Goal: Task Accomplishment & Management: Manage account settings

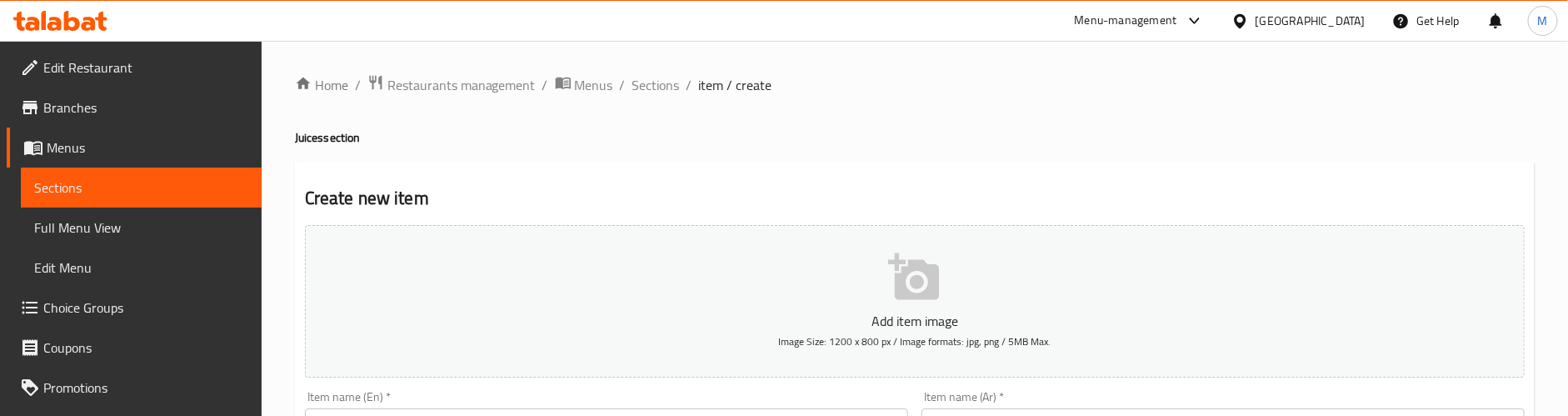
click at [645, 84] on span "Sections" at bounding box center [656, 85] width 48 height 20
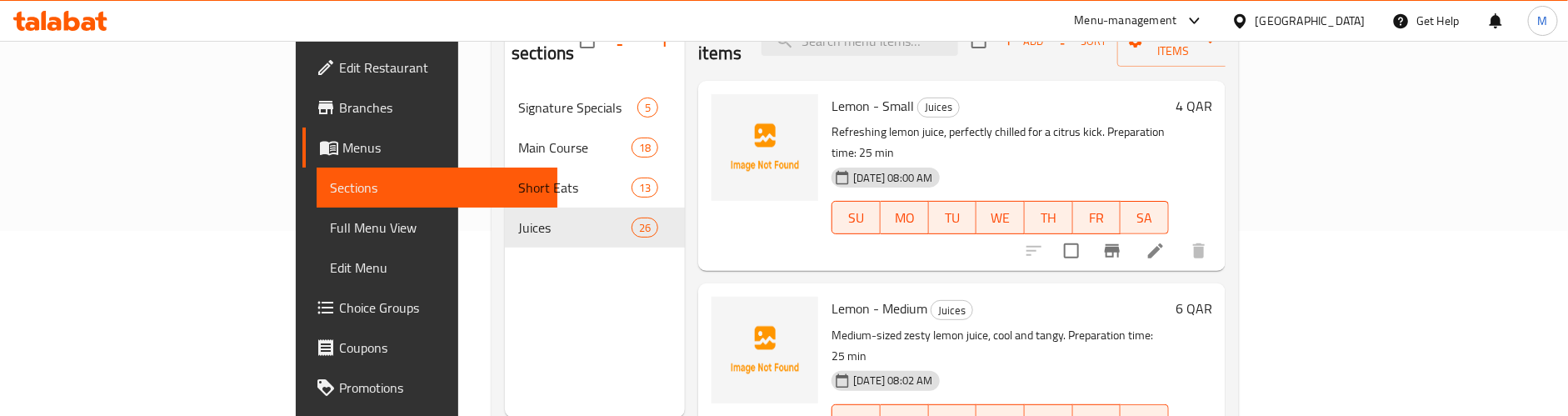
scroll to position [109, 0]
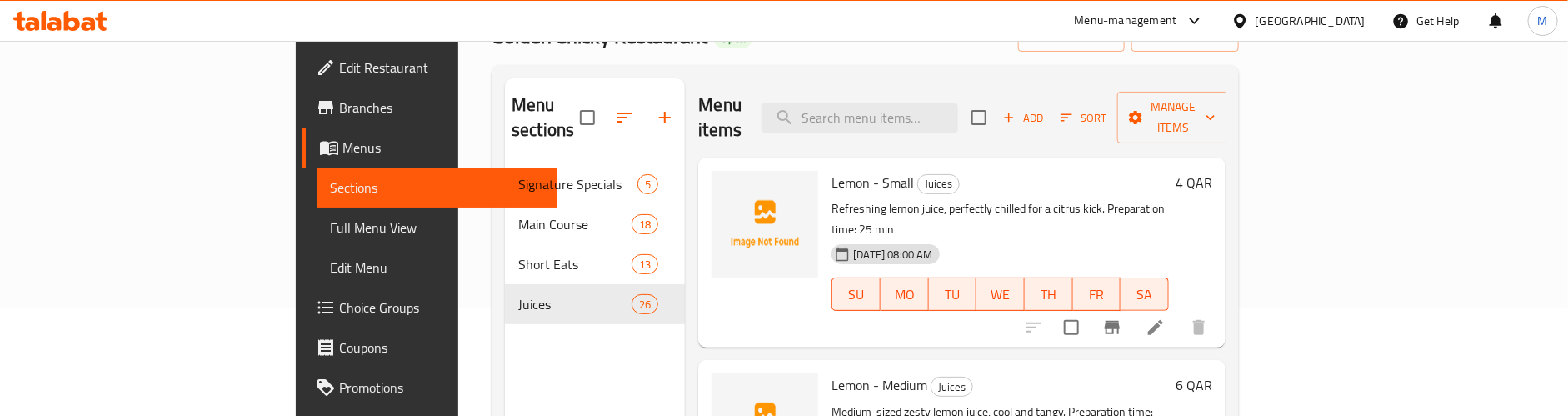
click at [505, 324] on div "Menu sections Signature Specials 5 Main Course 18 Short Eats 13 Juices 26" at bounding box center [594, 286] width 180 height 416
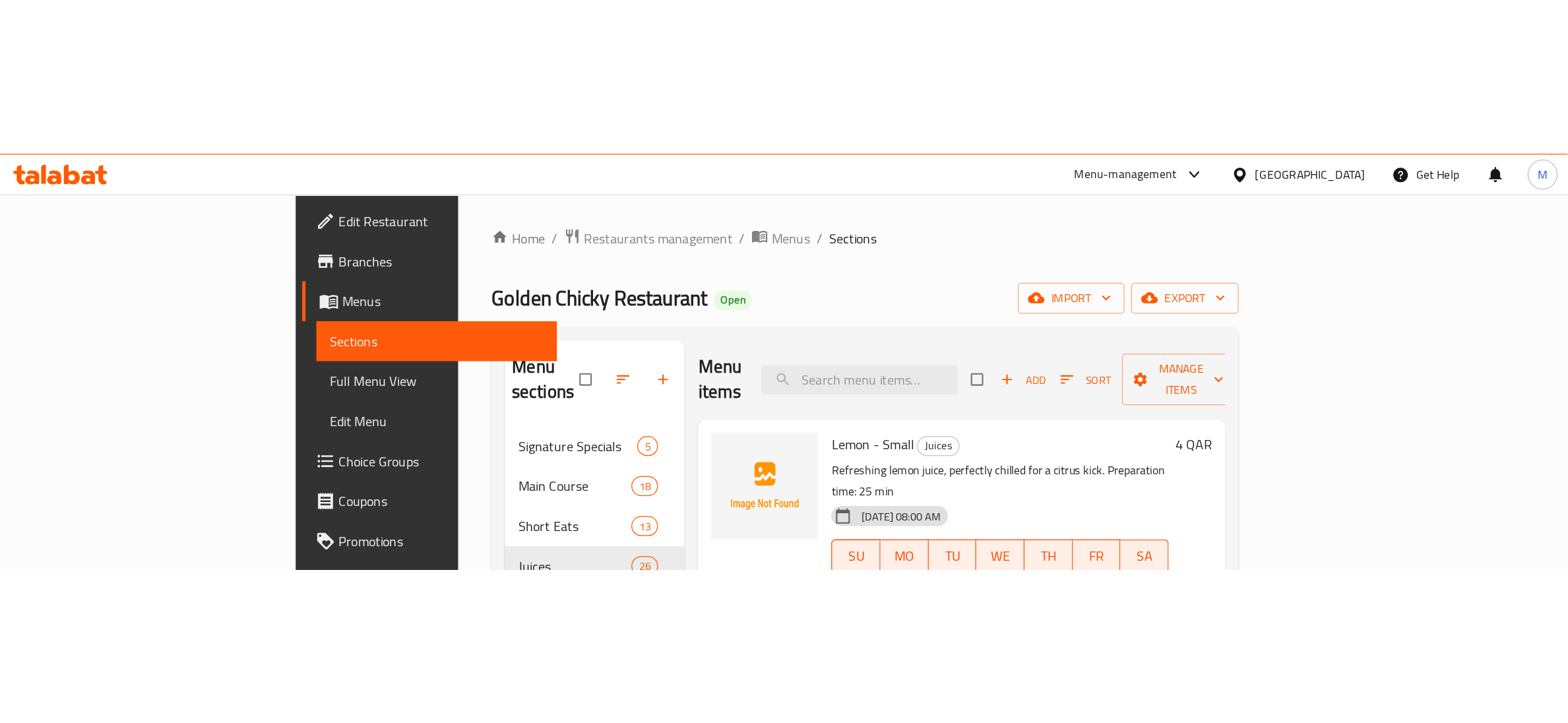
scroll to position [99, 0]
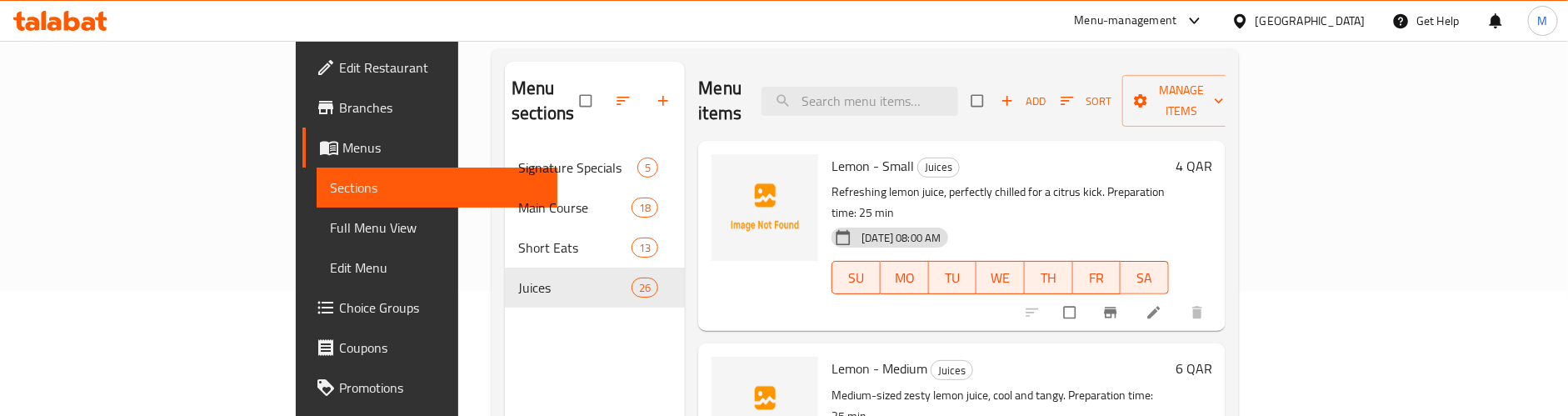
click at [505, 310] on div "Menu sections Signature Specials 5 Main Course 18 Short Eats 13 Juices 26" at bounding box center [594, 269] width 180 height 416
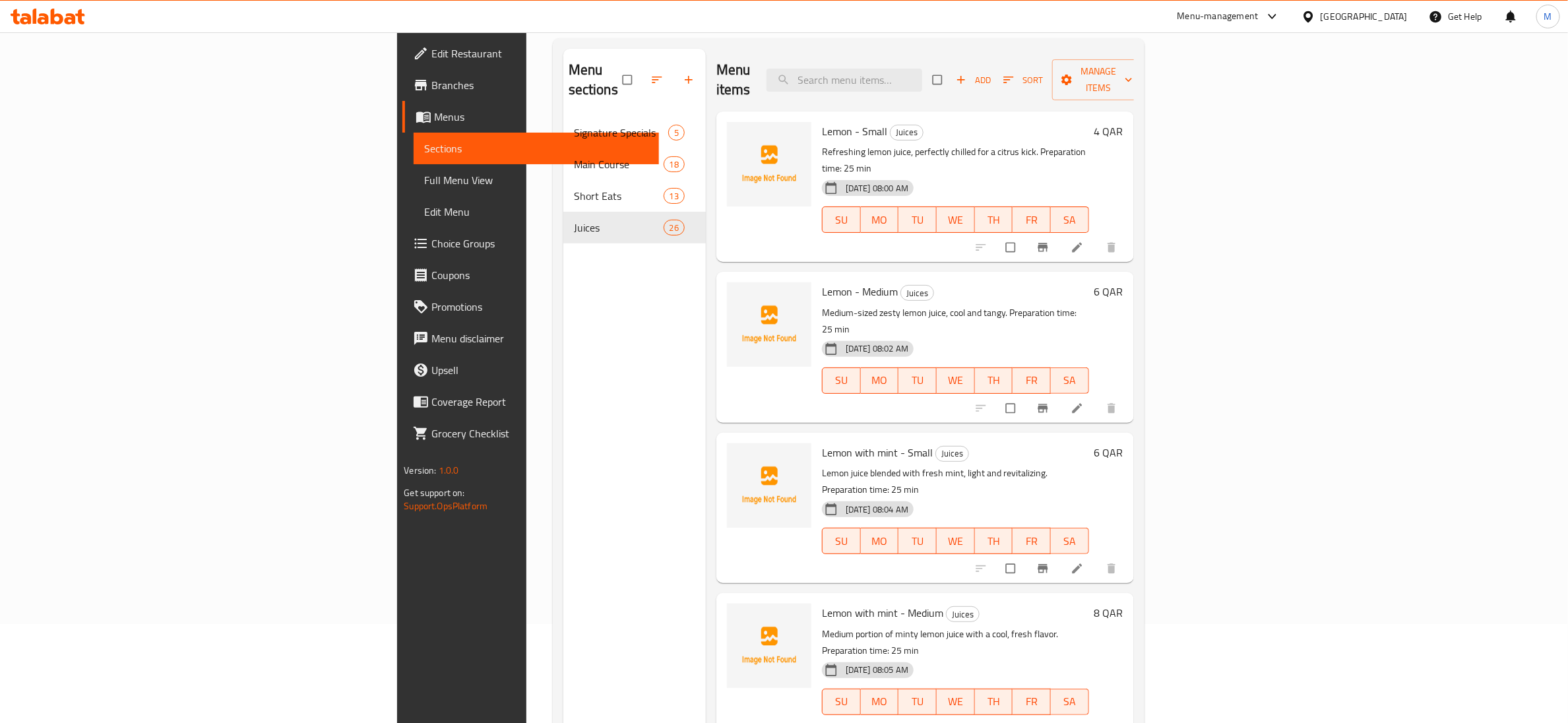
click at [563, 283] on div "Menu sections Signature Specials 5 Main Course 18 Short Eats 13 Juices 26" at bounding box center [634, 410] width 142 height 723
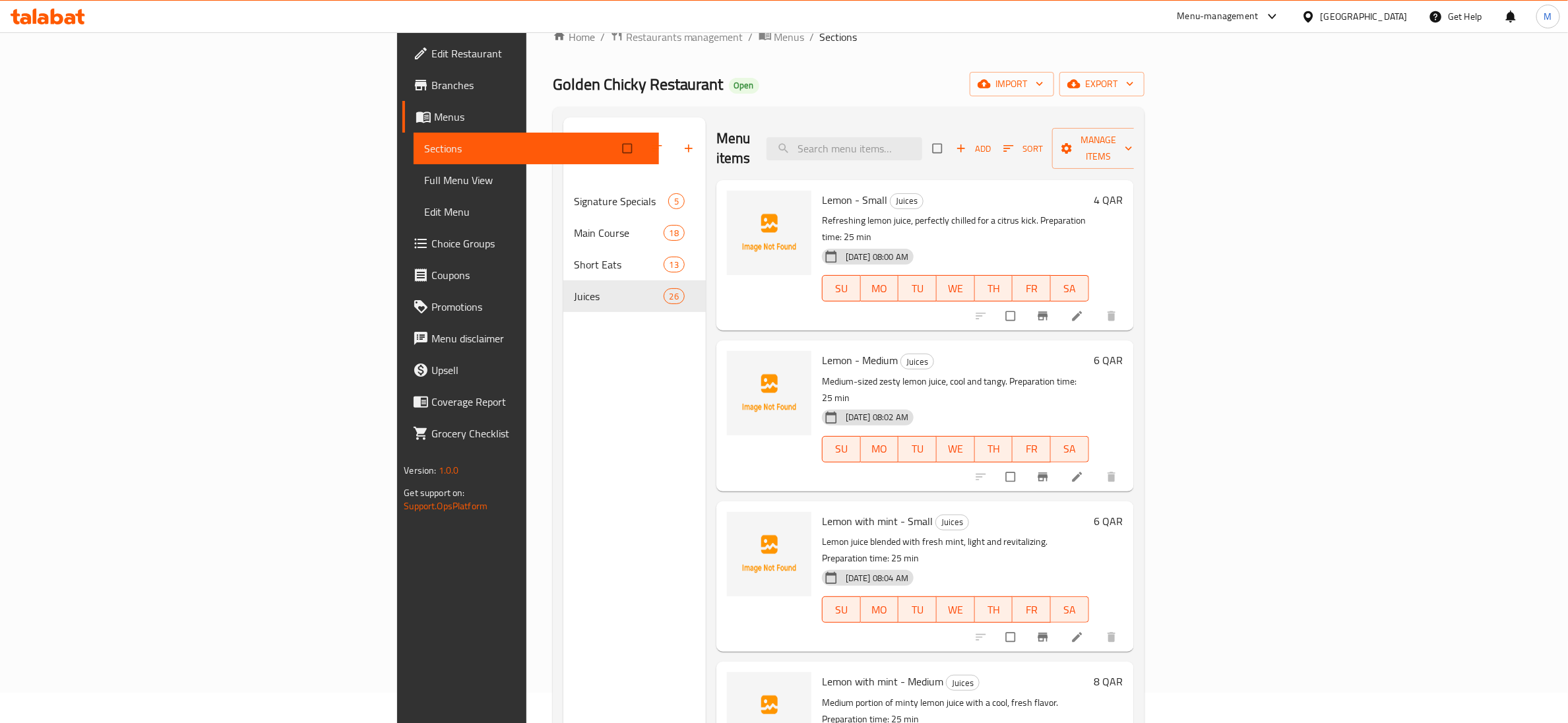
scroll to position [0, 0]
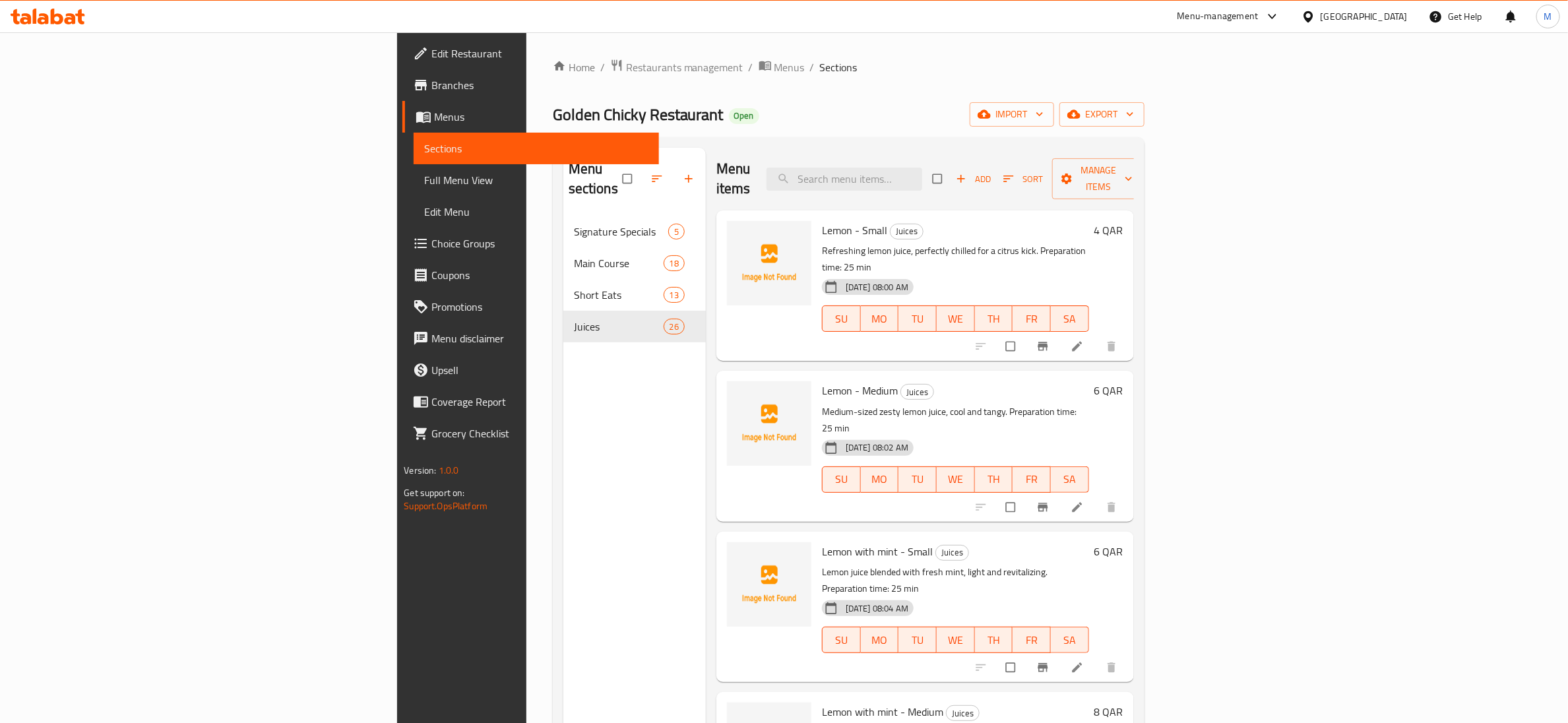
click at [694, 86] on div "Home / Restaurants management / Menus / Sections Golden Chicky Restaurant Open …" at bounding box center [848, 470] width 592 height 823
click at [774, 66] on span "Menus" at bounding box center [789, 67] width 30 height 16
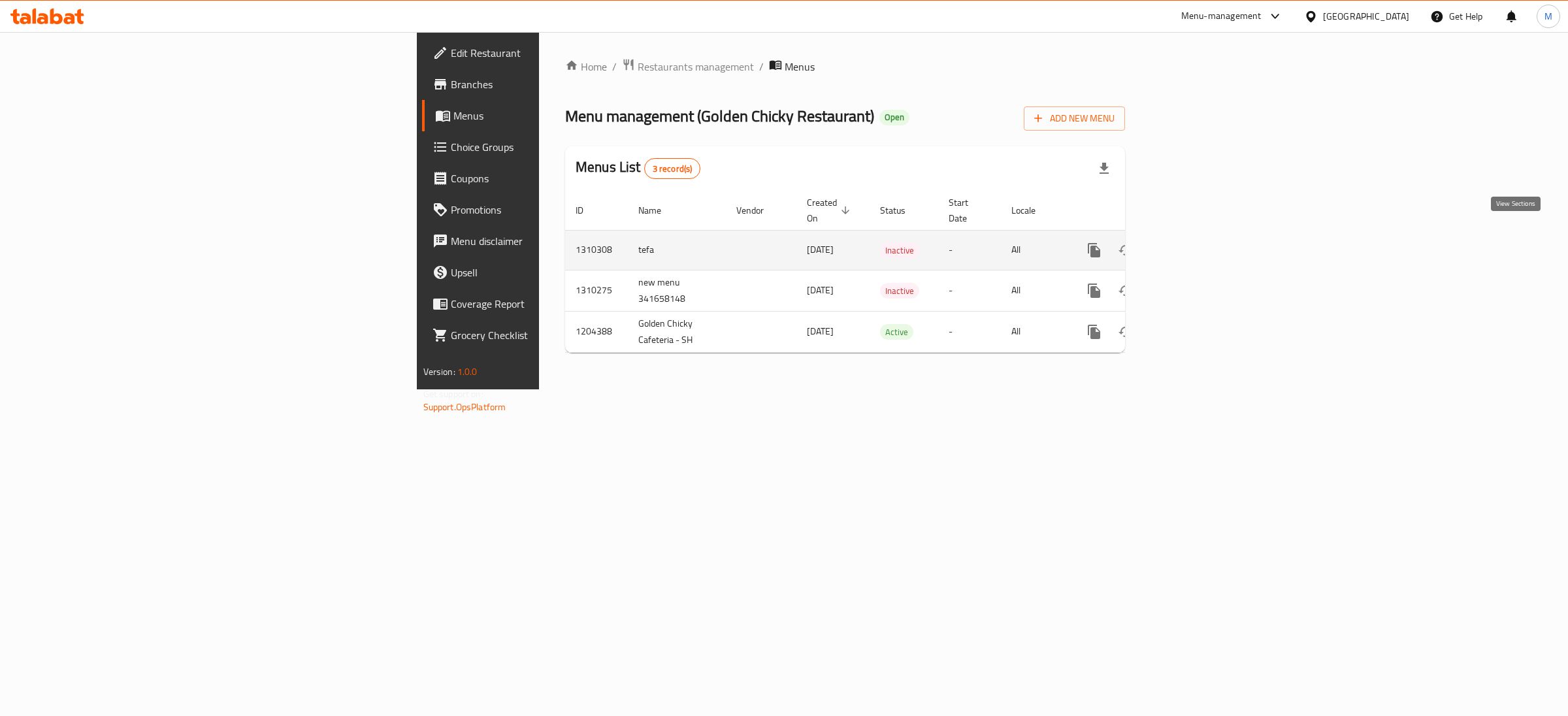
click at [1196, 243] on icon "enhanced table" at bounding box center [1188, 250] width 16 height 16
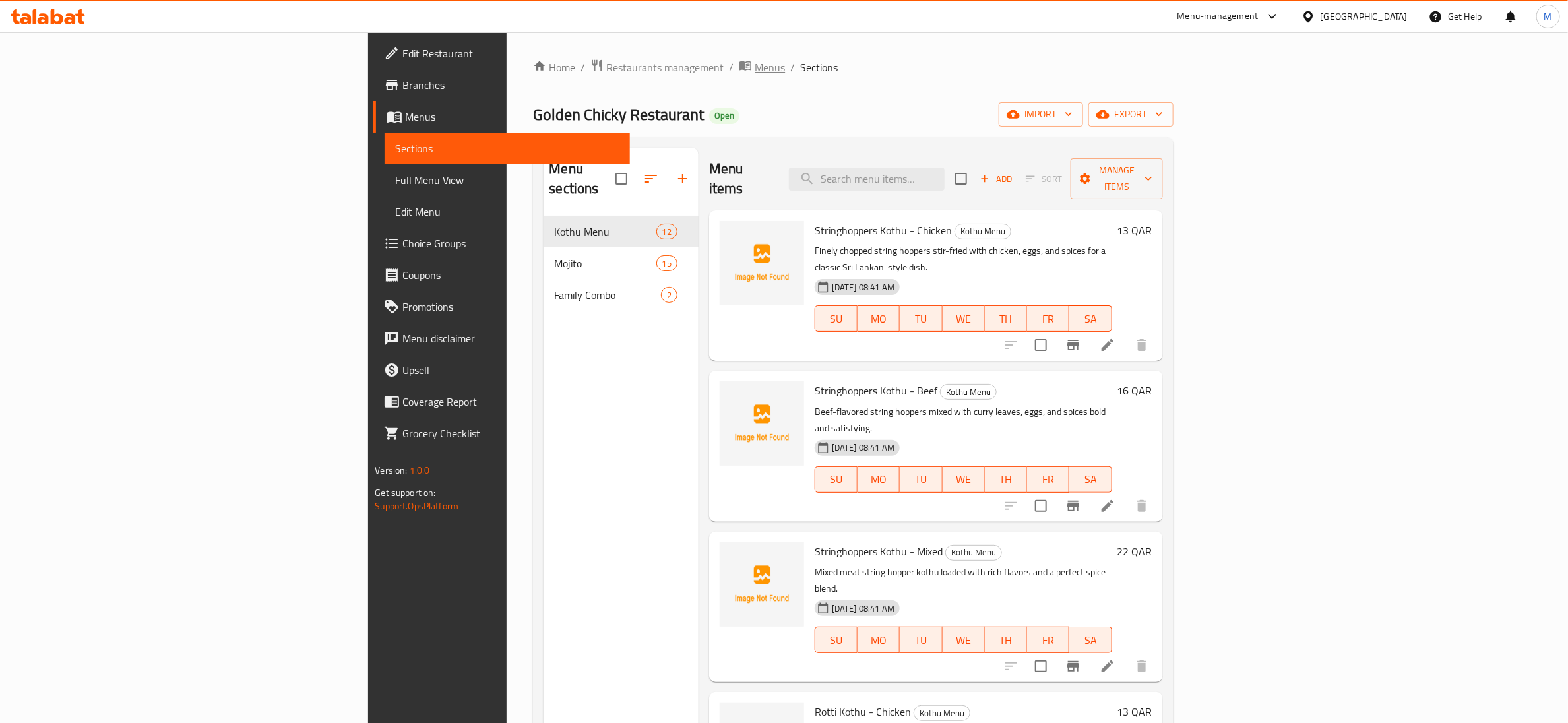
click at [755, 72] on span "Menus" at bounding box center [770, 67] width 30 height 16
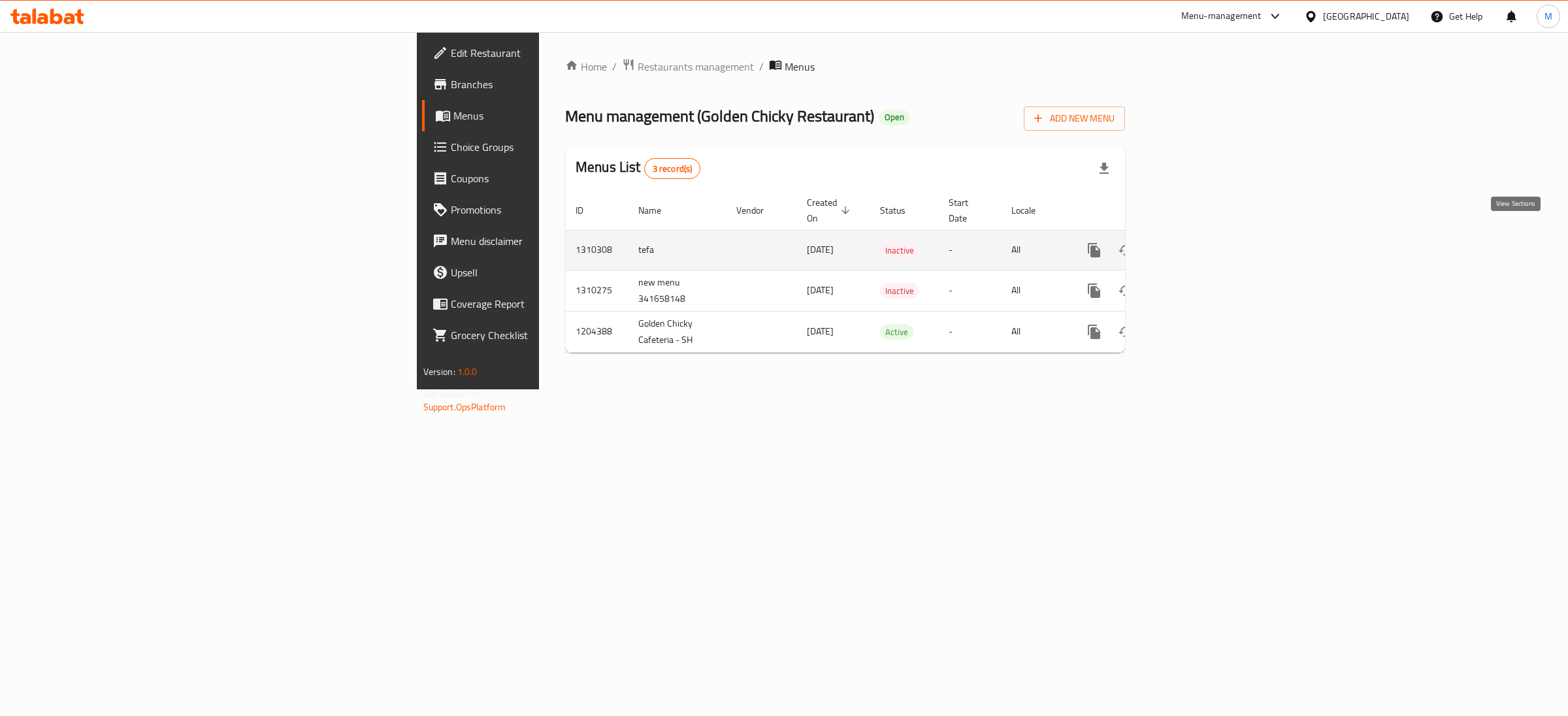
click at [1196, 243] on icon "enhanced table" at bounding box center [1188, 250] width 16 height 16
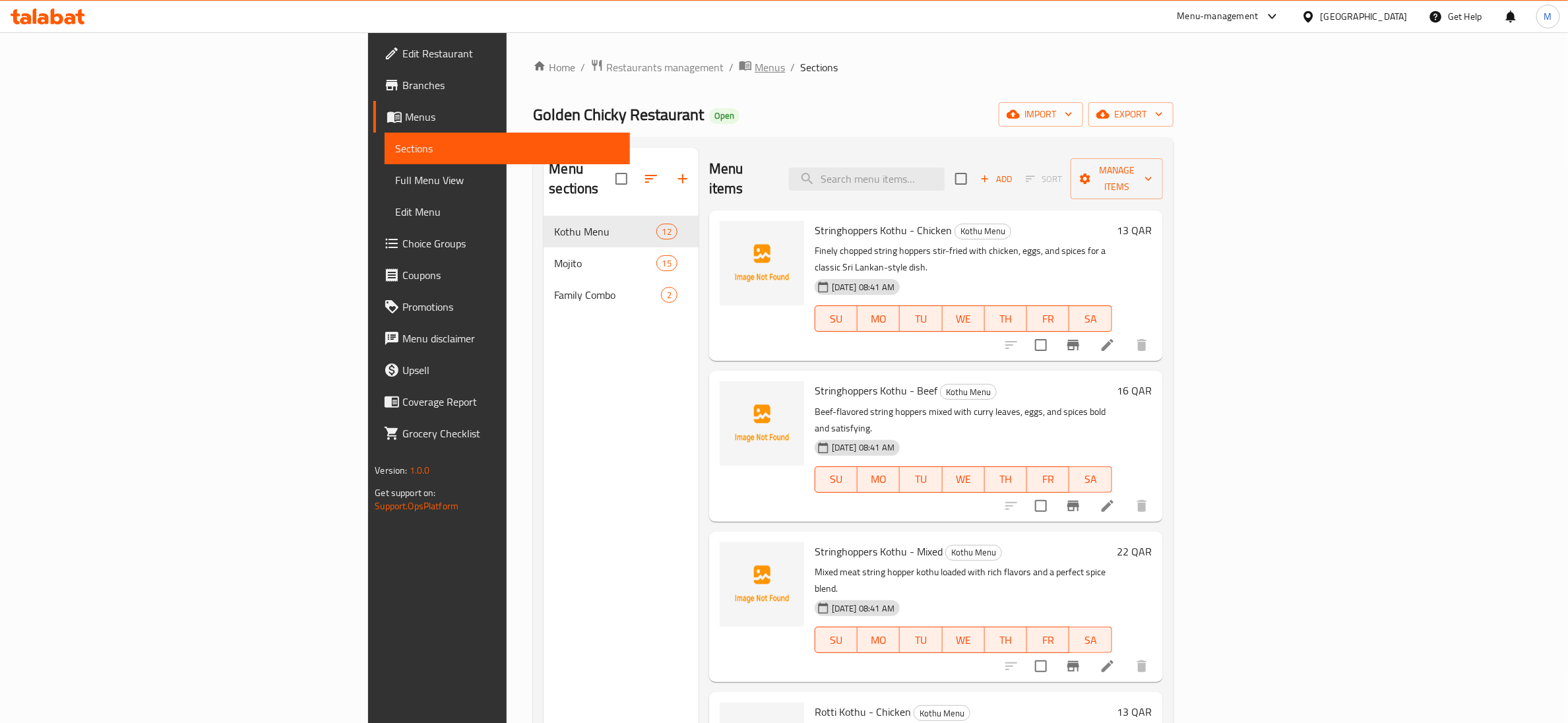
click at [755, 66] on span "Menus" at bounding box center [770, 67] width 30 height 16
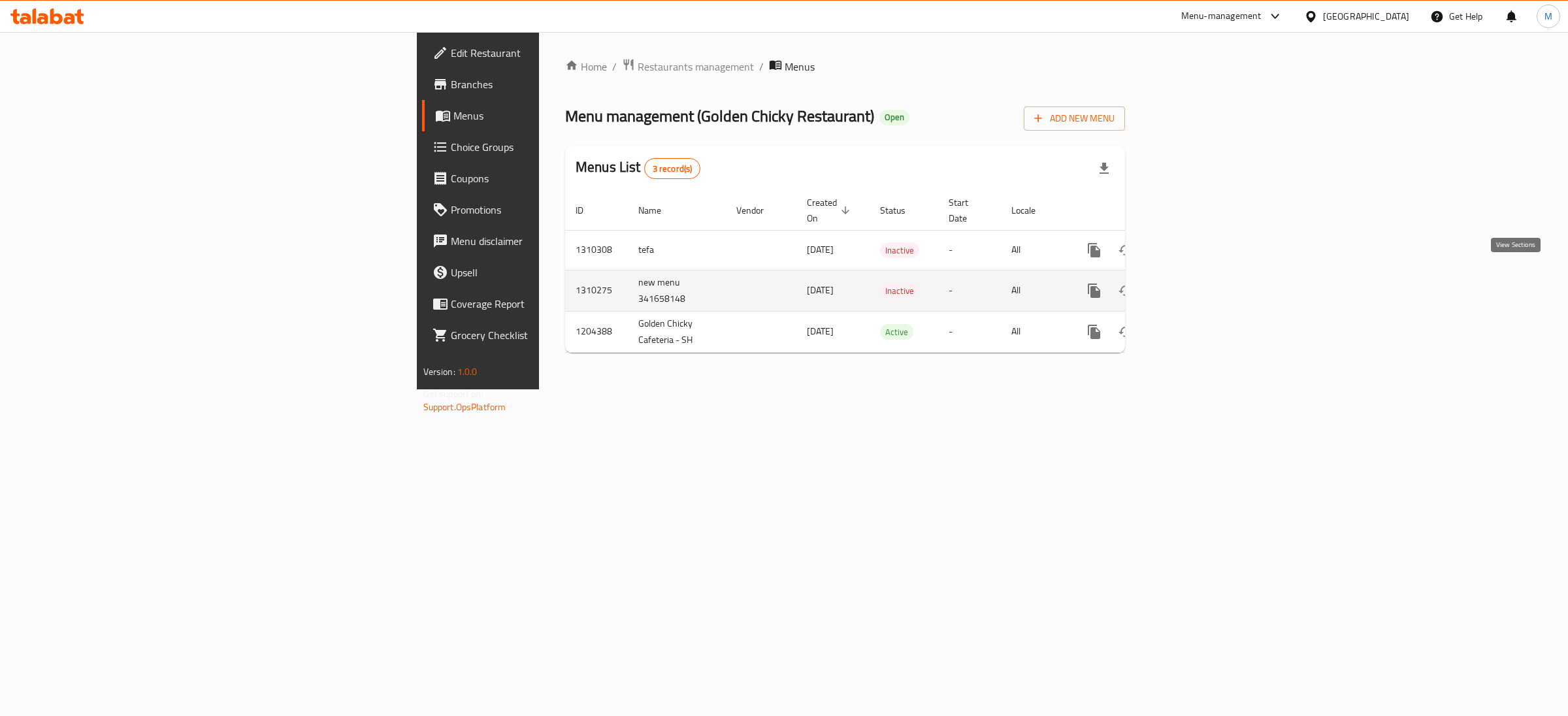
click at [1195, 285] on icon "enhanced table" at bounding box center [1189, 291] width 12 height 12
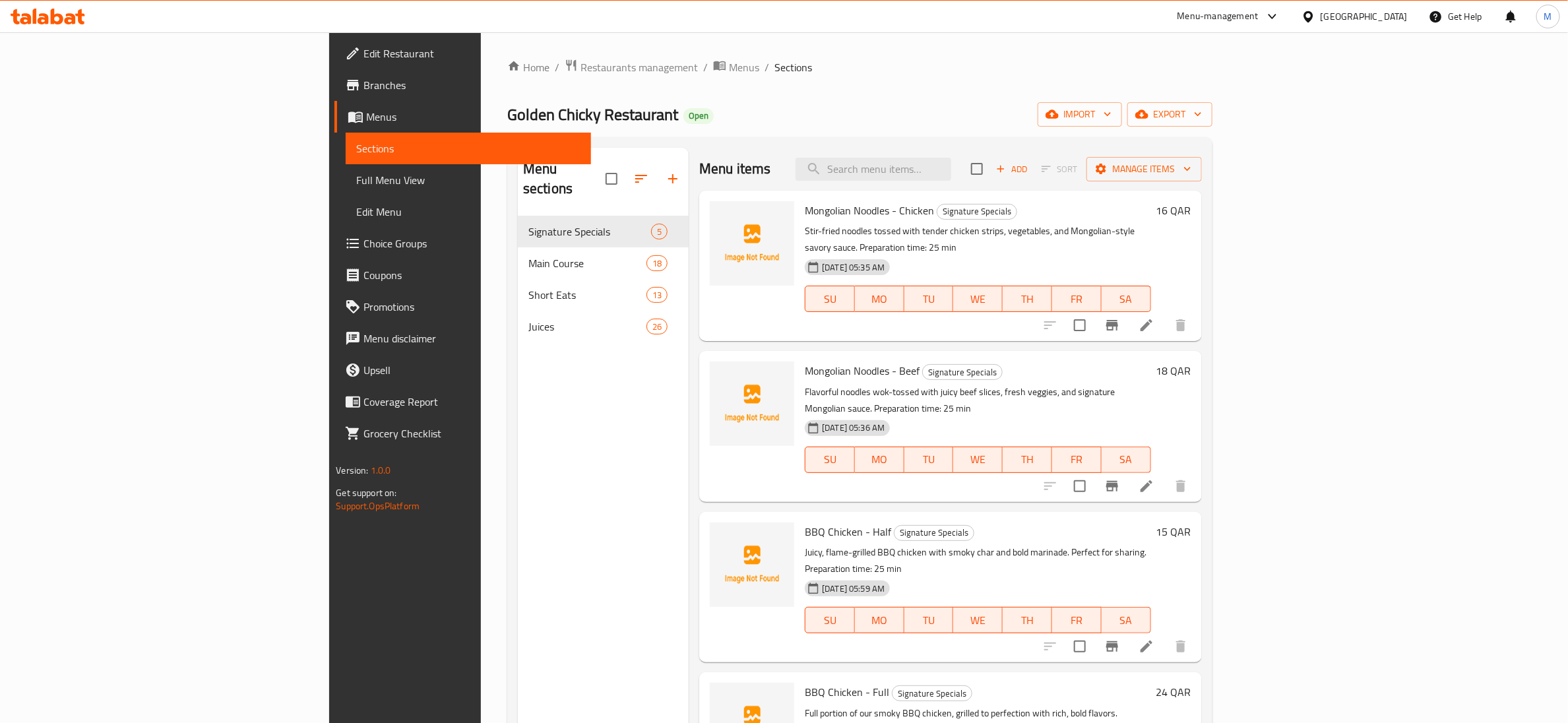
click at [699, 87] on div "Home / Restaurants management / Menus / Sections Golden Chicky Restaurant Open …" at bounding box center [859, 470] width 705 height 823
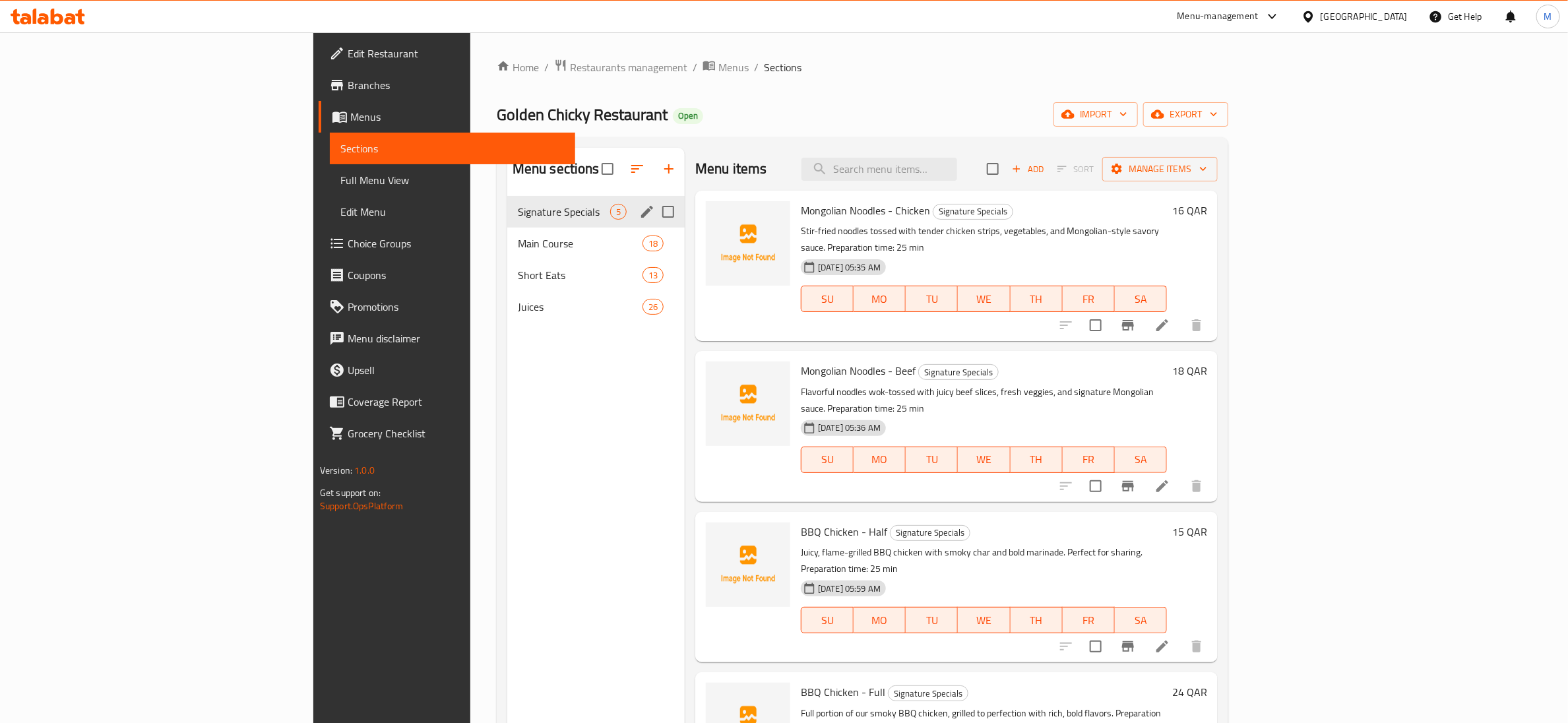
click at [518, 204] on span "Signature Specials" at bounding box center [564, 211] width 93 height 16
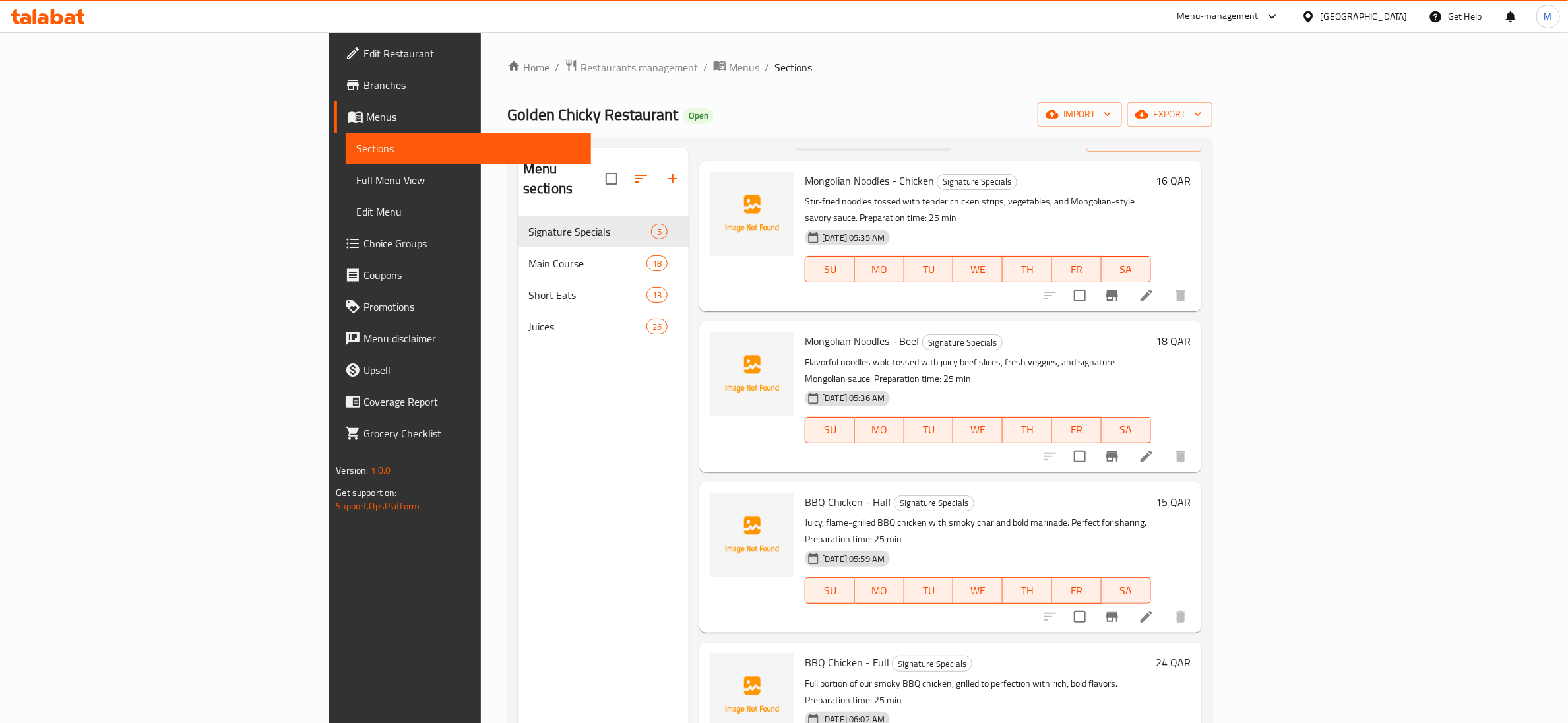
click at [518, 377] on div "Menu sections Signature Specials 5 Main Course 18 Short Eats 13 Juices 26" at bounding box center [603, 509] width 171 height 723
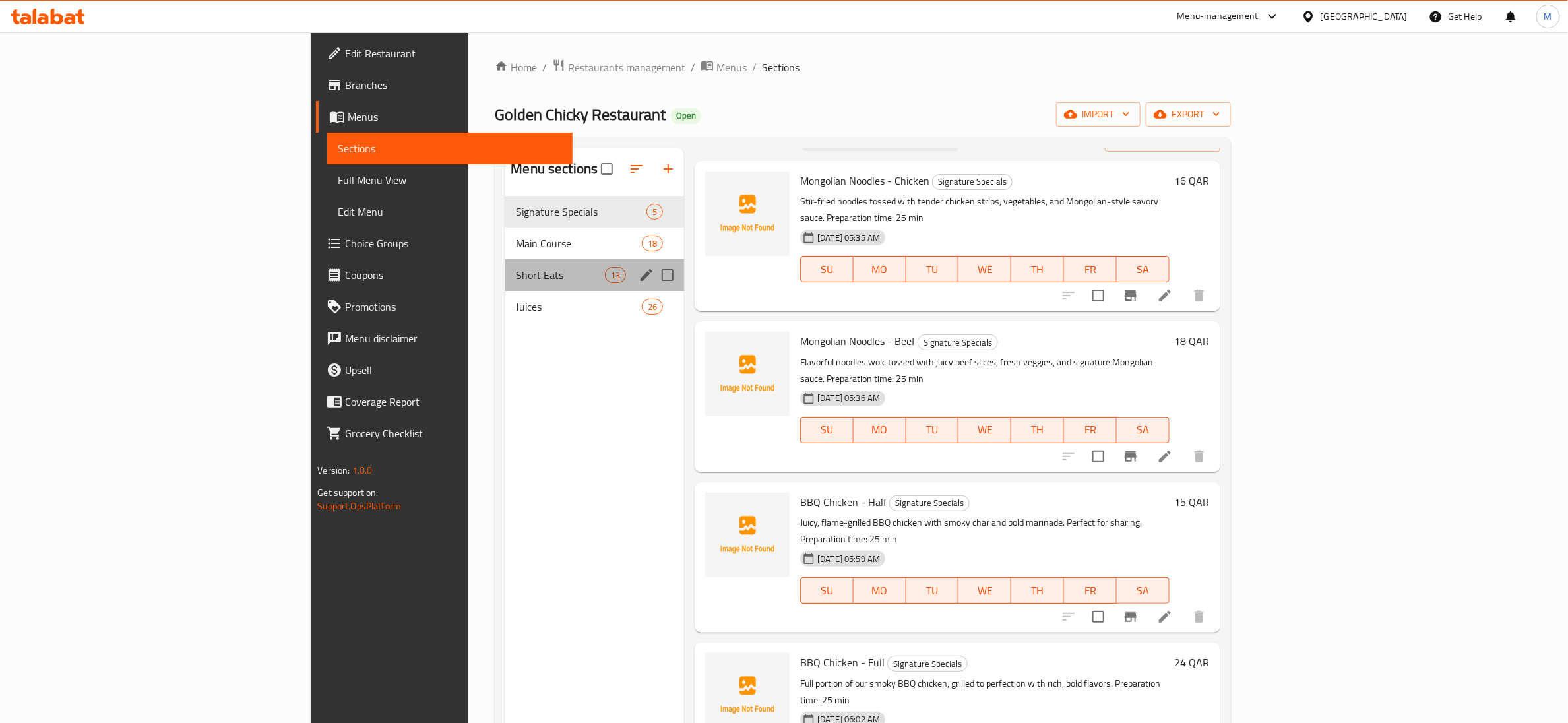
click at [505, 288] on div "Short Eats 13" at bounding box center [594, 275] width 179 height 32
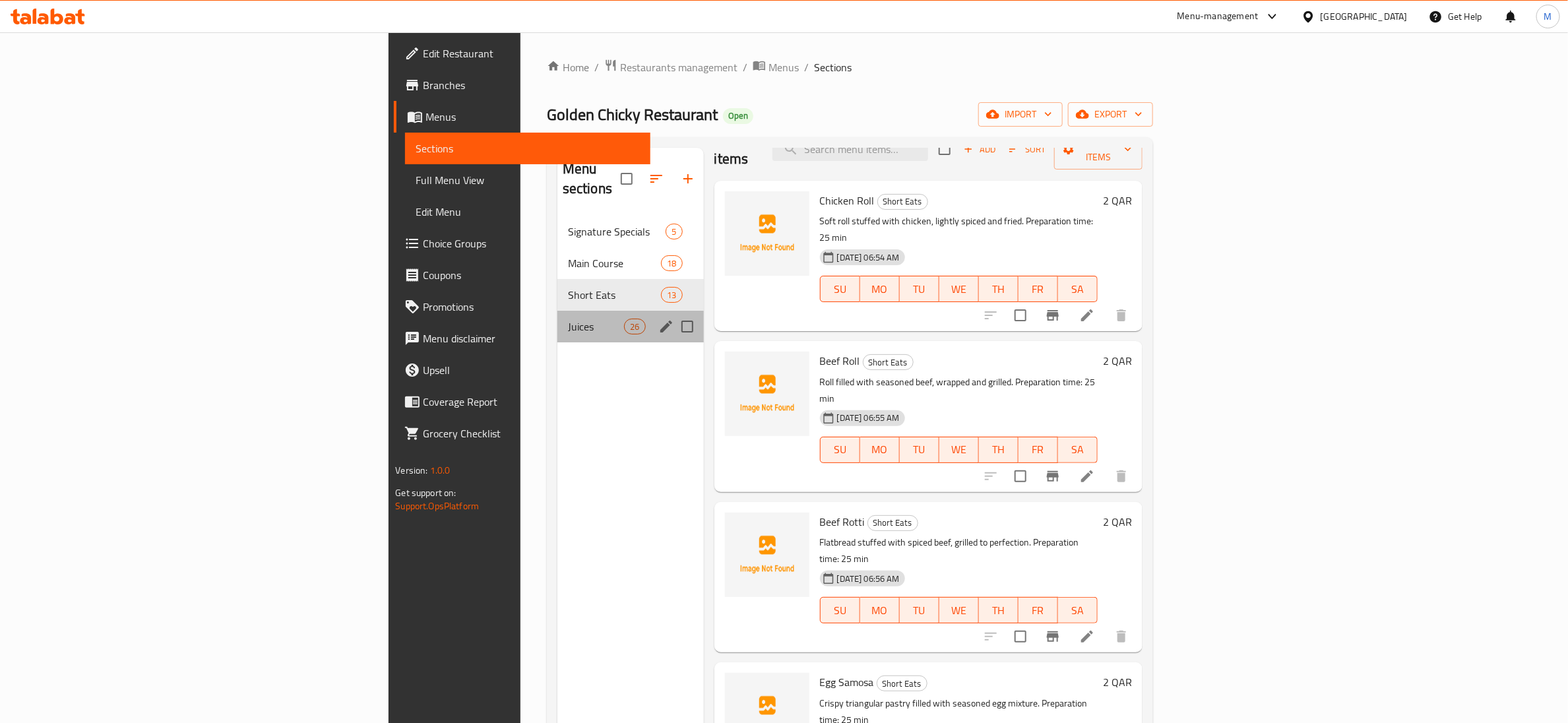
click at [557, 321] on div "Juices 26" at bounding box center [630, 326] width 146 height 32
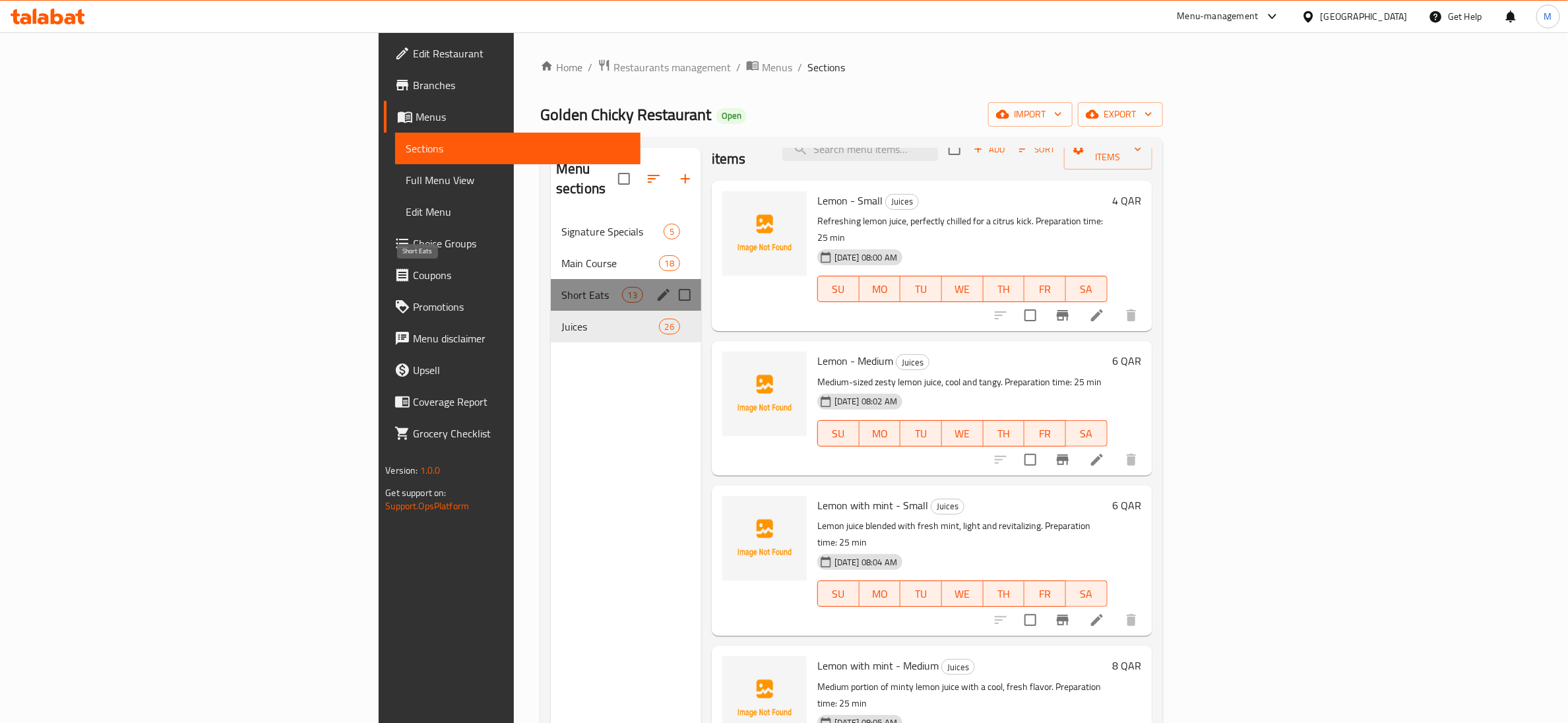
click at [562, 287] on span "Short Eats" at bounding box center [592, 295] width 61 height 16
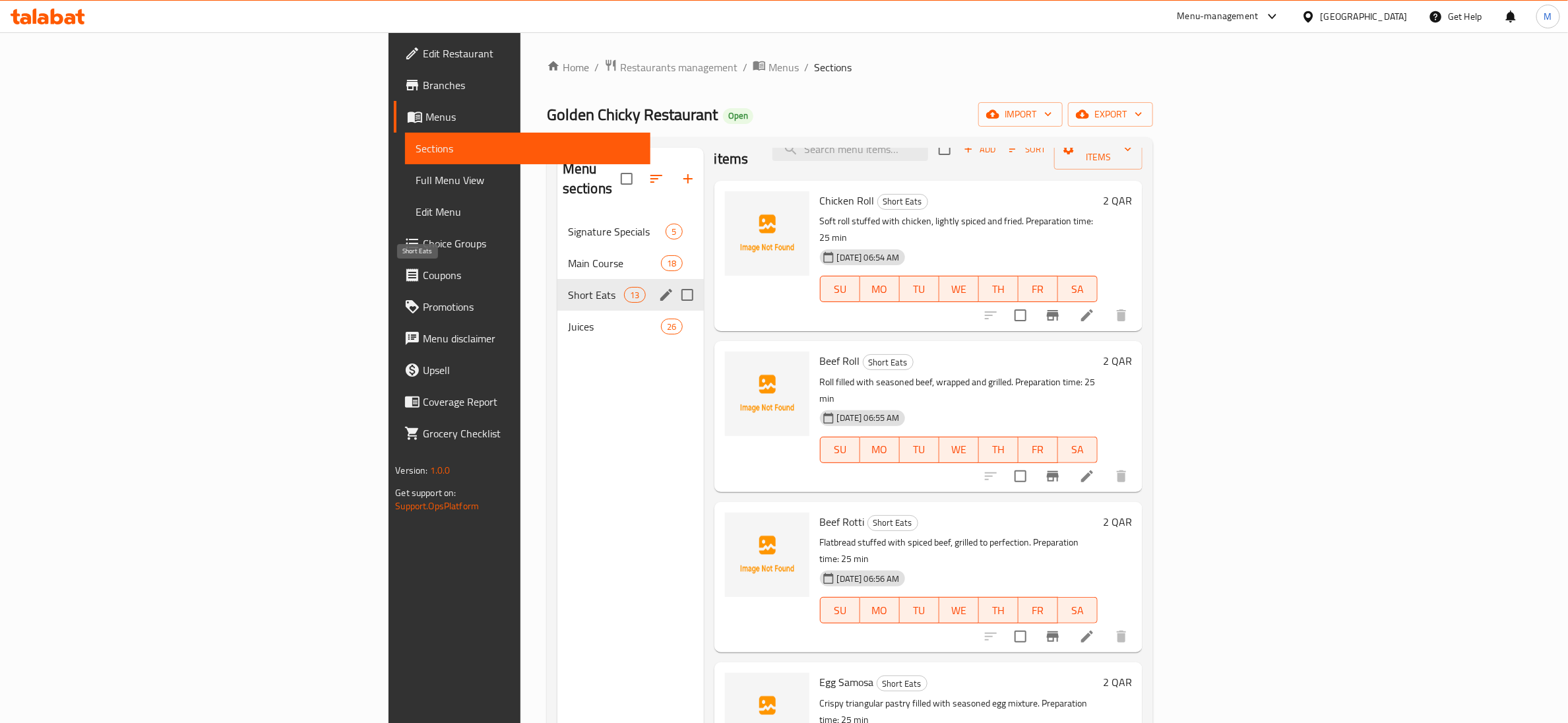
drag, startPoint x: 448, startPoint y: 267, endPoint x: 444, endPoint y: 250, distance: 17.5
click at [568, 256] on span "Main Course" at bounding box center [614, 263] width 93 height 16
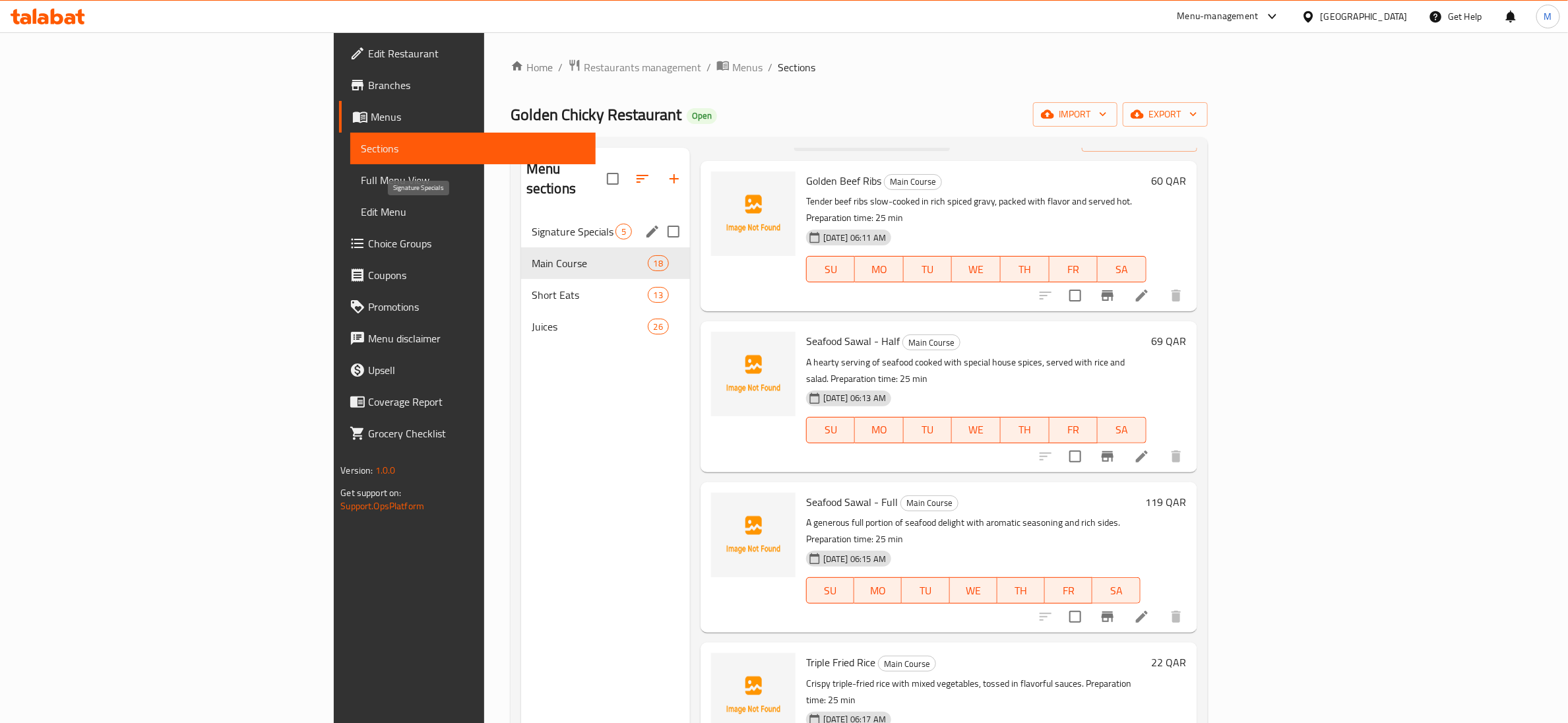
click at [531, 224] on span "Signature Specials" at bounding box center [573, 231] width 84 height 16
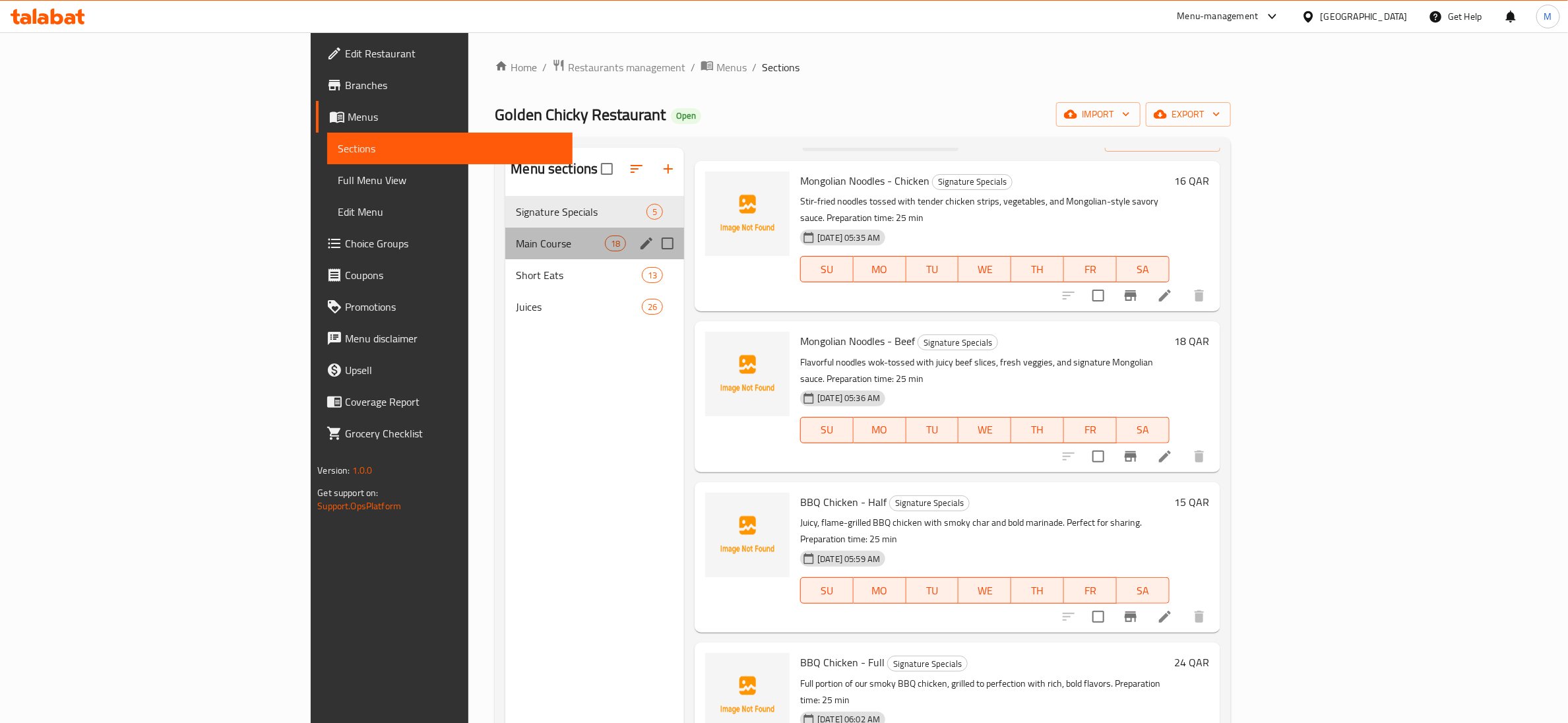
drag, startPoint x: 404, startPoint y: 232, endPoint x: 398, endPoint y: 264, distance: 32.6
click at [505, 234] on div "Main Course 18" at bounding box center [594, 244] width 179 height 32
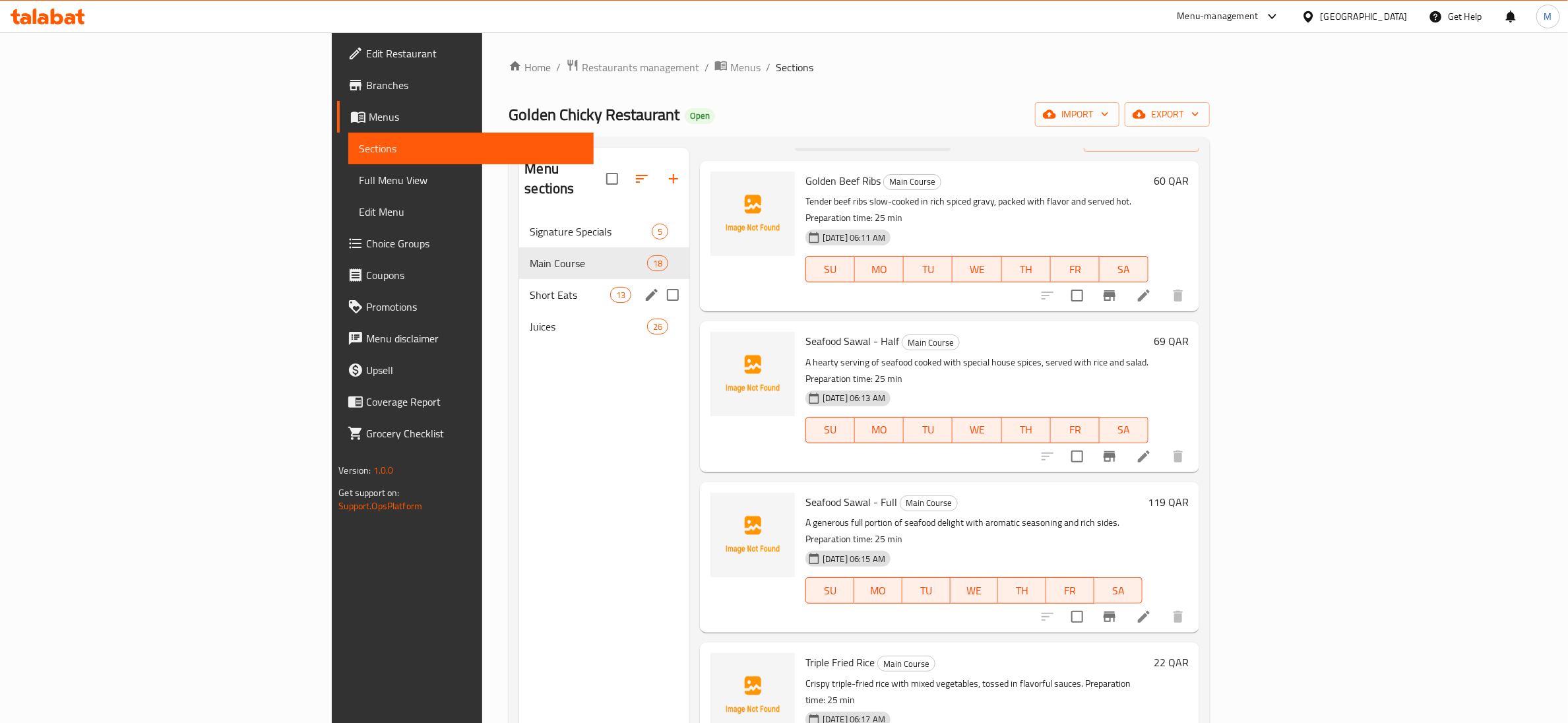
drag, startPoint x: 394, startPoint y: 268, endPoint x: 392, endPoint y: 281, distance: 13.2
click at [519, 279] on div "Short Eats 13" at bounding box center [605, 295] width 170 height 32
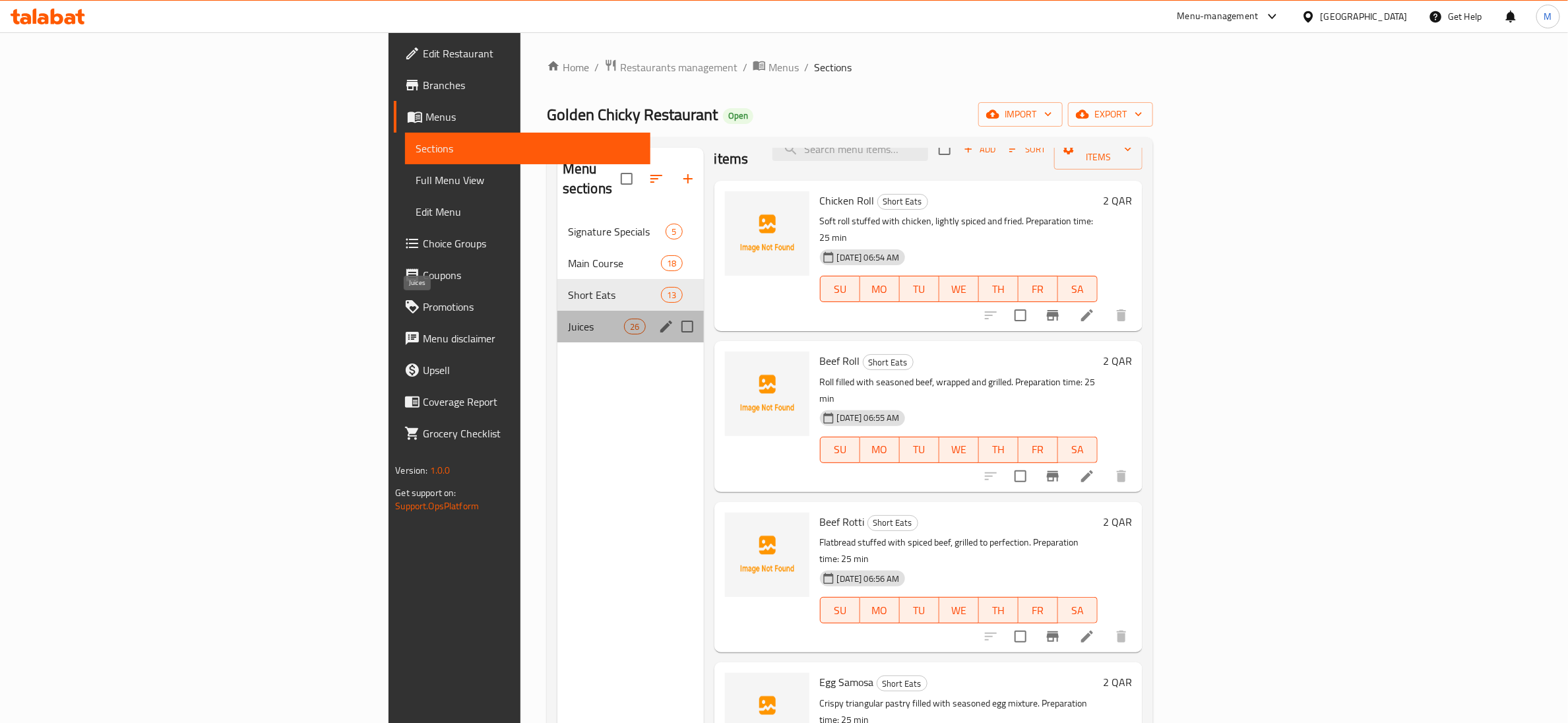
click at [568, 319] on span "Juices" at bounding box center [596, 326] width 56 height 16
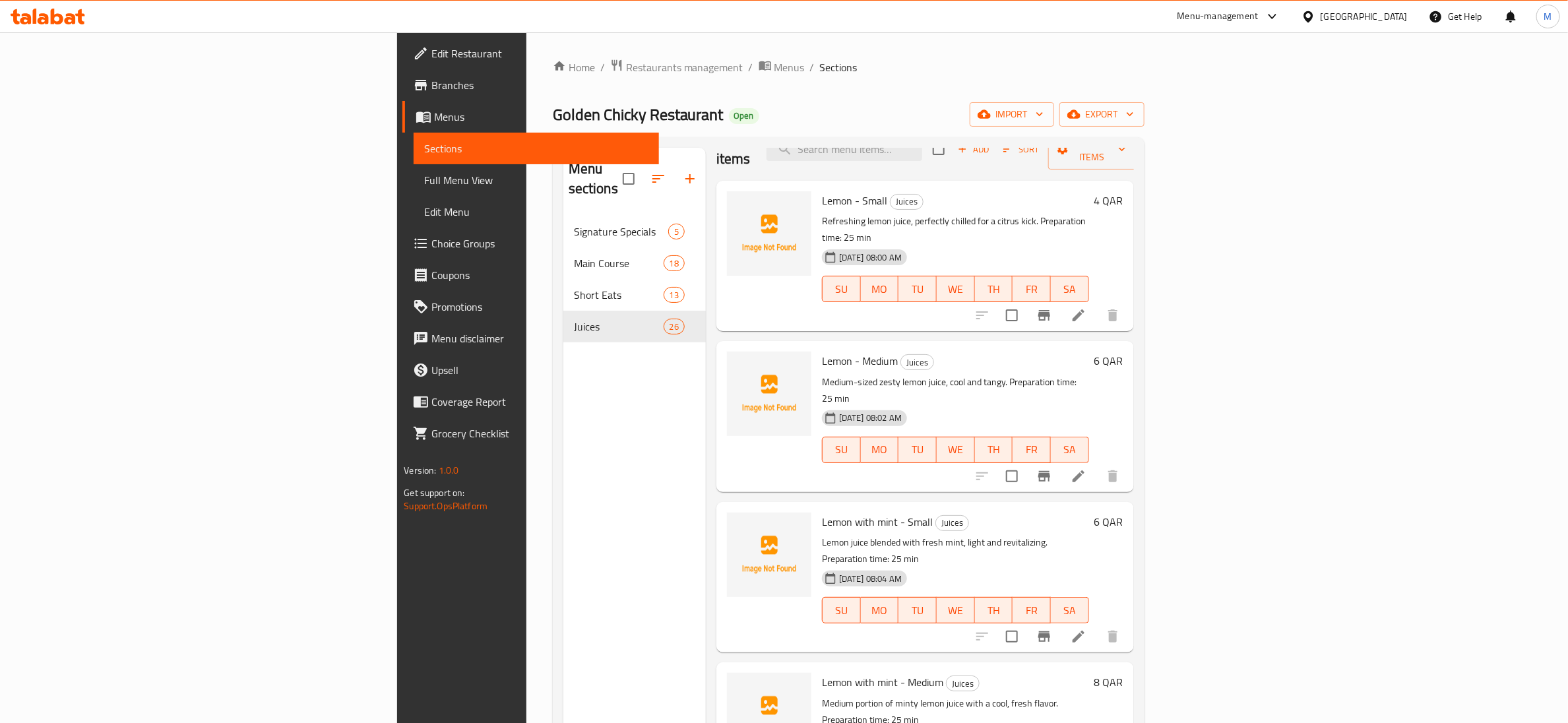
click at [626, 107] on div "Golden Chicky Restaurant Open import export" at bounding box center [848, 115] width 592 height 24
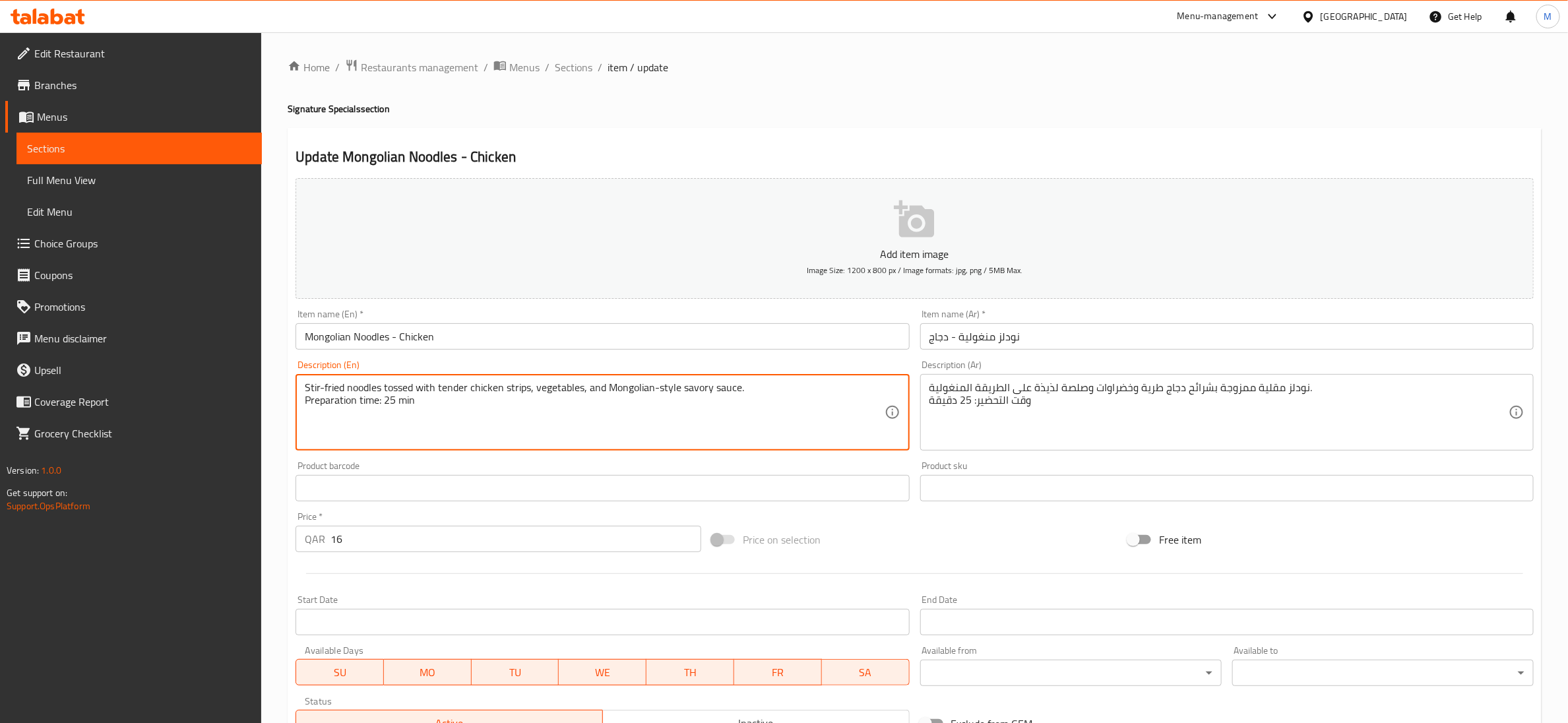
click at [403, 406] on textarea "Stir-fried noodles tossed with tender chicken strips, vegetables, and Mongolian…" at bounding box center [594, 412] width 579 height 63
type textarea "Stir-fried noodles tossed with tender chicken strips, vegetables, and Mongolian…"
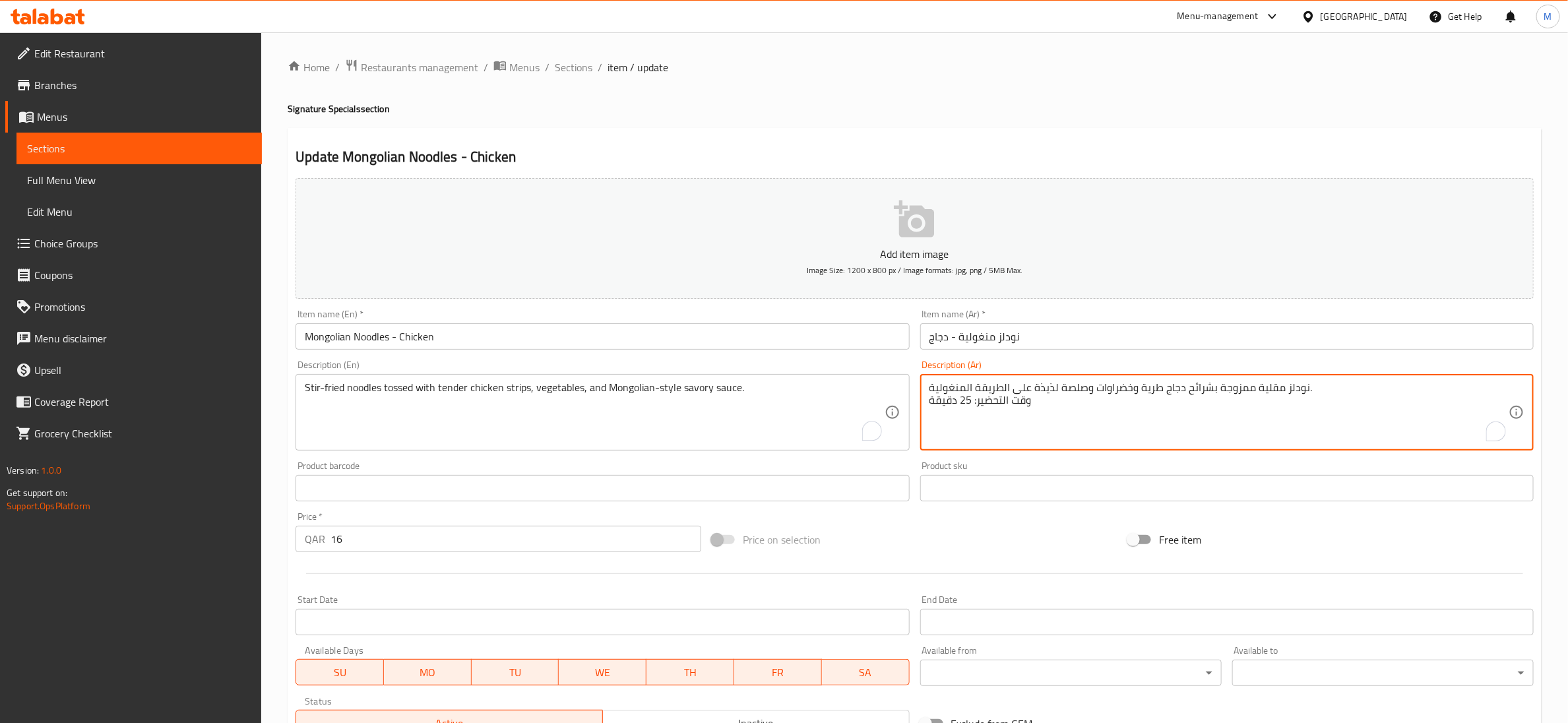
click at [963, 403] on textarea "نودلز مقلية ممزوجة بشرائح دجاج طرية وخضراوات وصلصة لذيذة على الطريقة المنغولية.…" at bounding box center [1219, 412] width 579 height 63
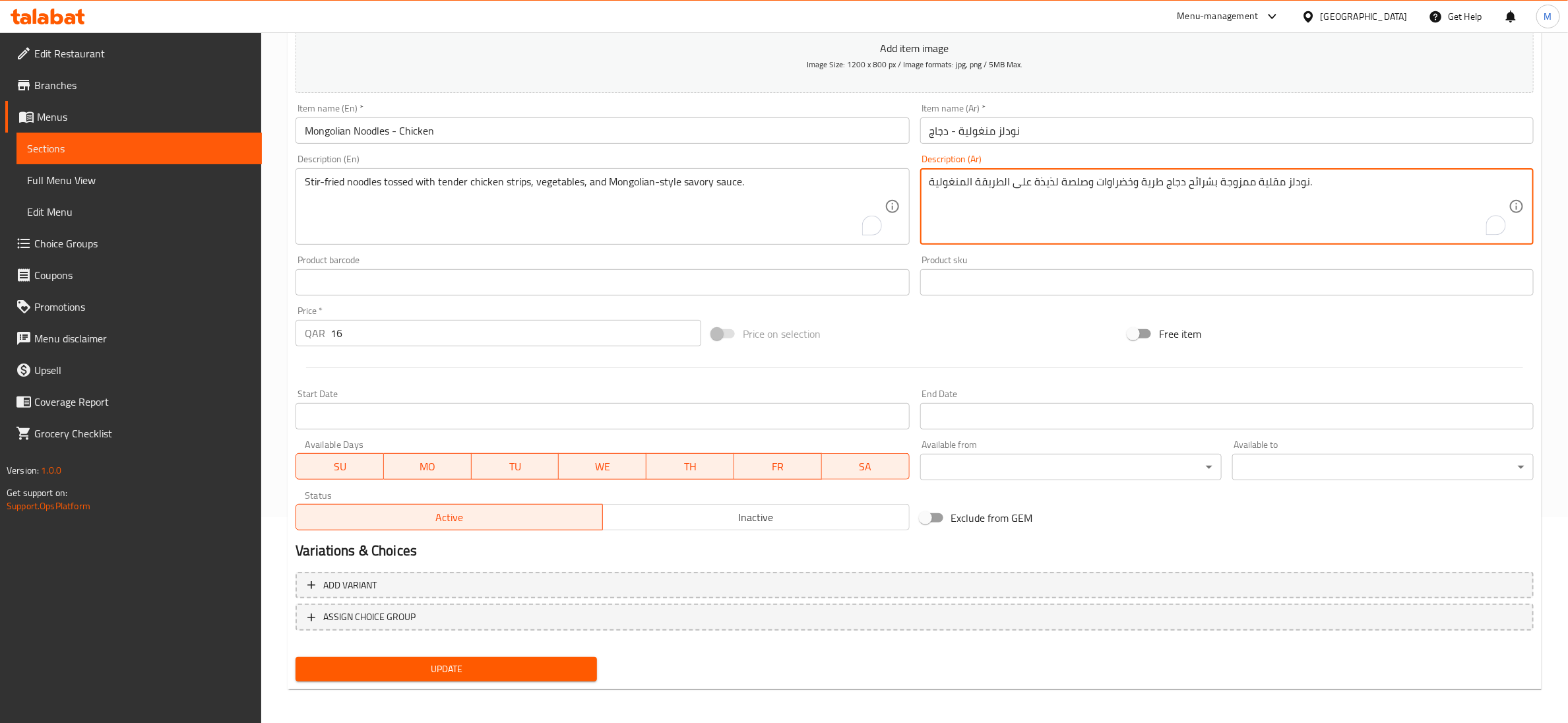
scroll to position [208, 0]
type textarea "نودلز مقلية ممزوجة بشرائح دجاج طرية وخضراوات وصلصة لذيذة على الطريقة المنغولية."
click at [426, 679] on div "Update" at bounding box center [446, 667] width 312 height 35
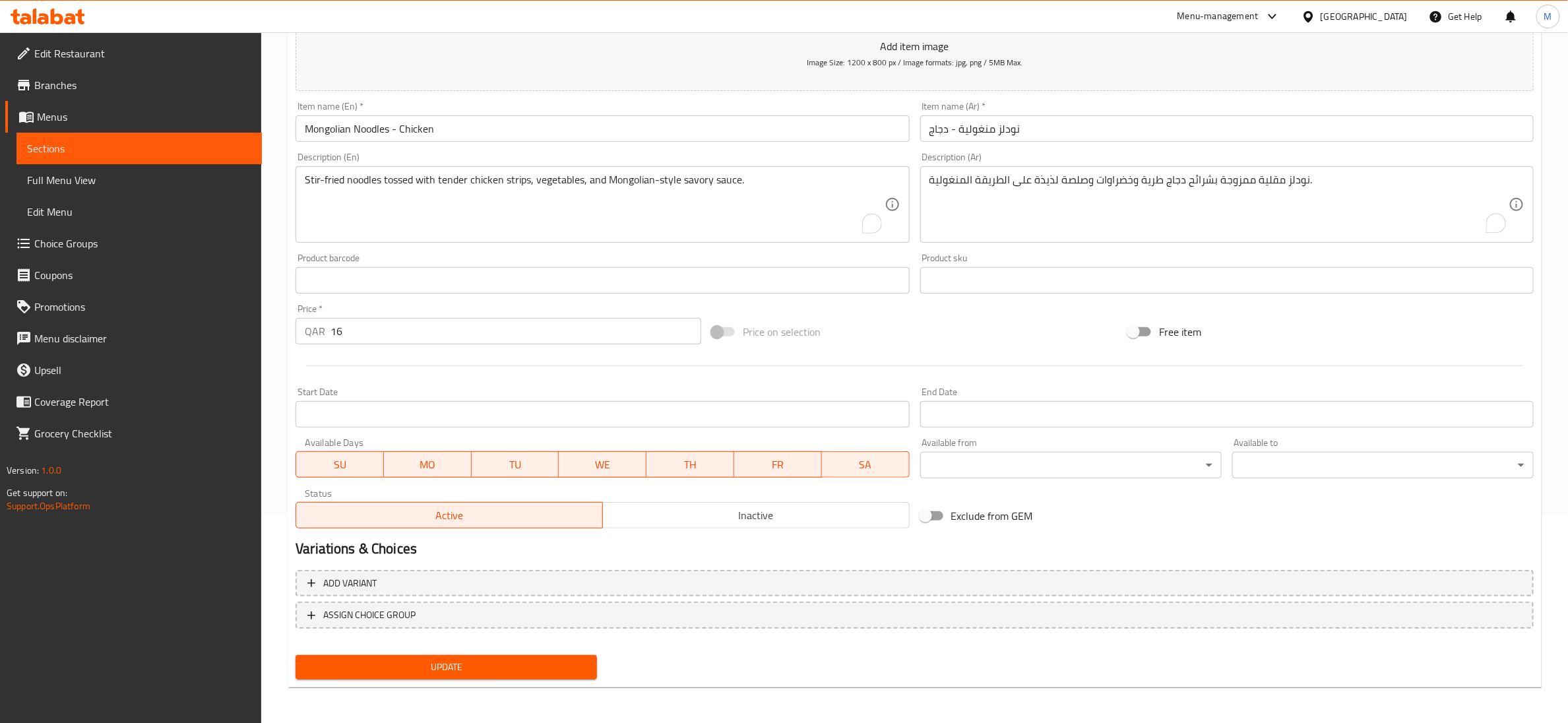
click at [426, 663] on span "Update" at bounding box center [446, 667] width 280 height 17
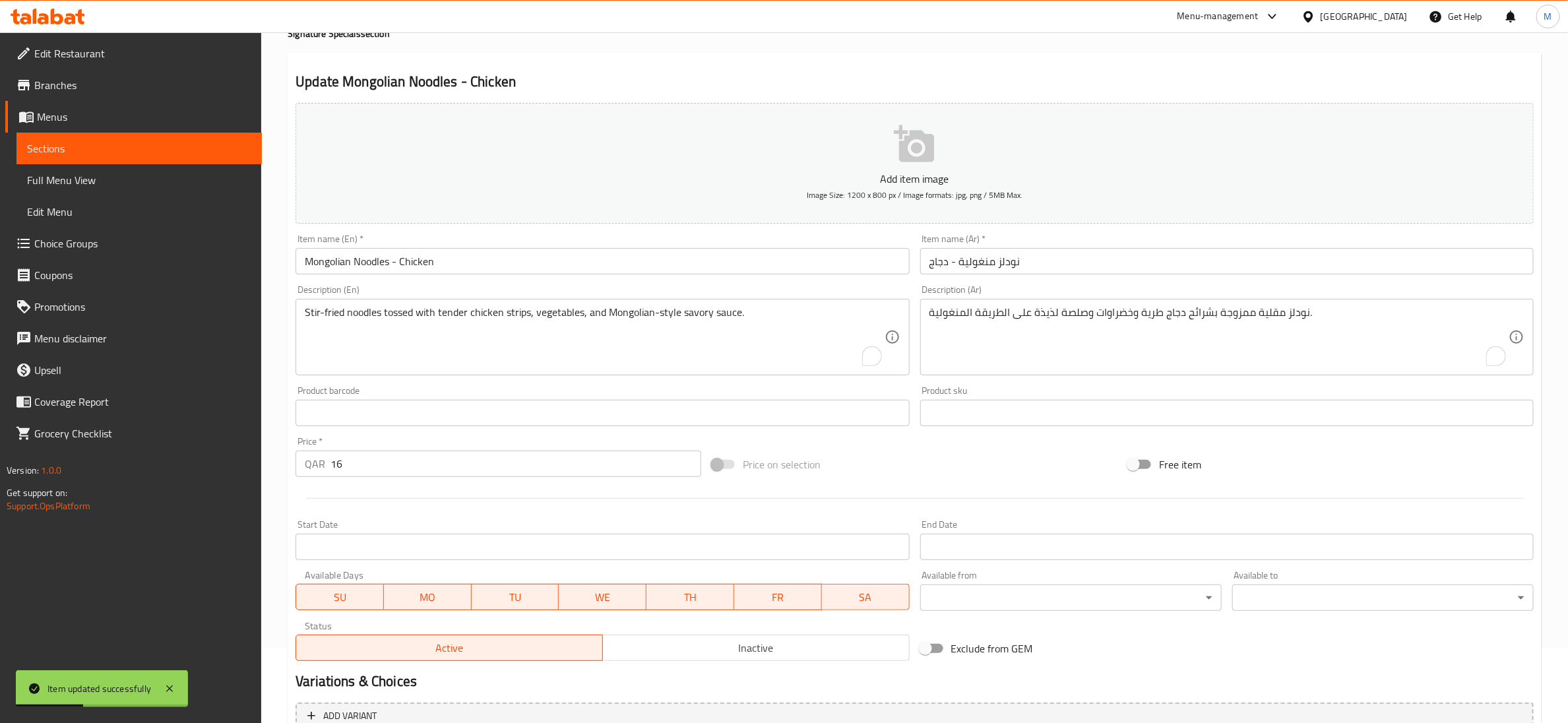
scroll to position [0, 0]
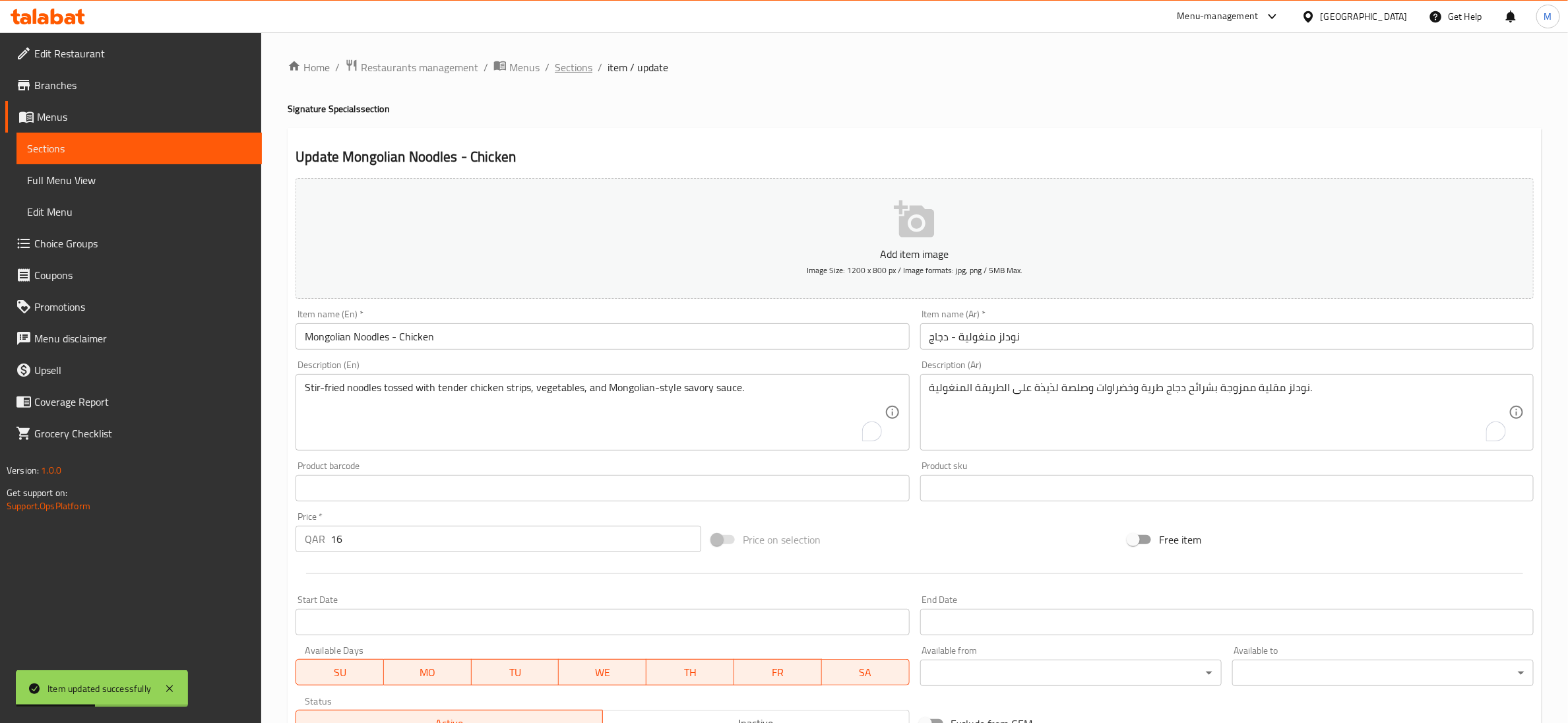
click at [574, 66] on span "Sections" at bounding box center [574, 67] width 38 height 16
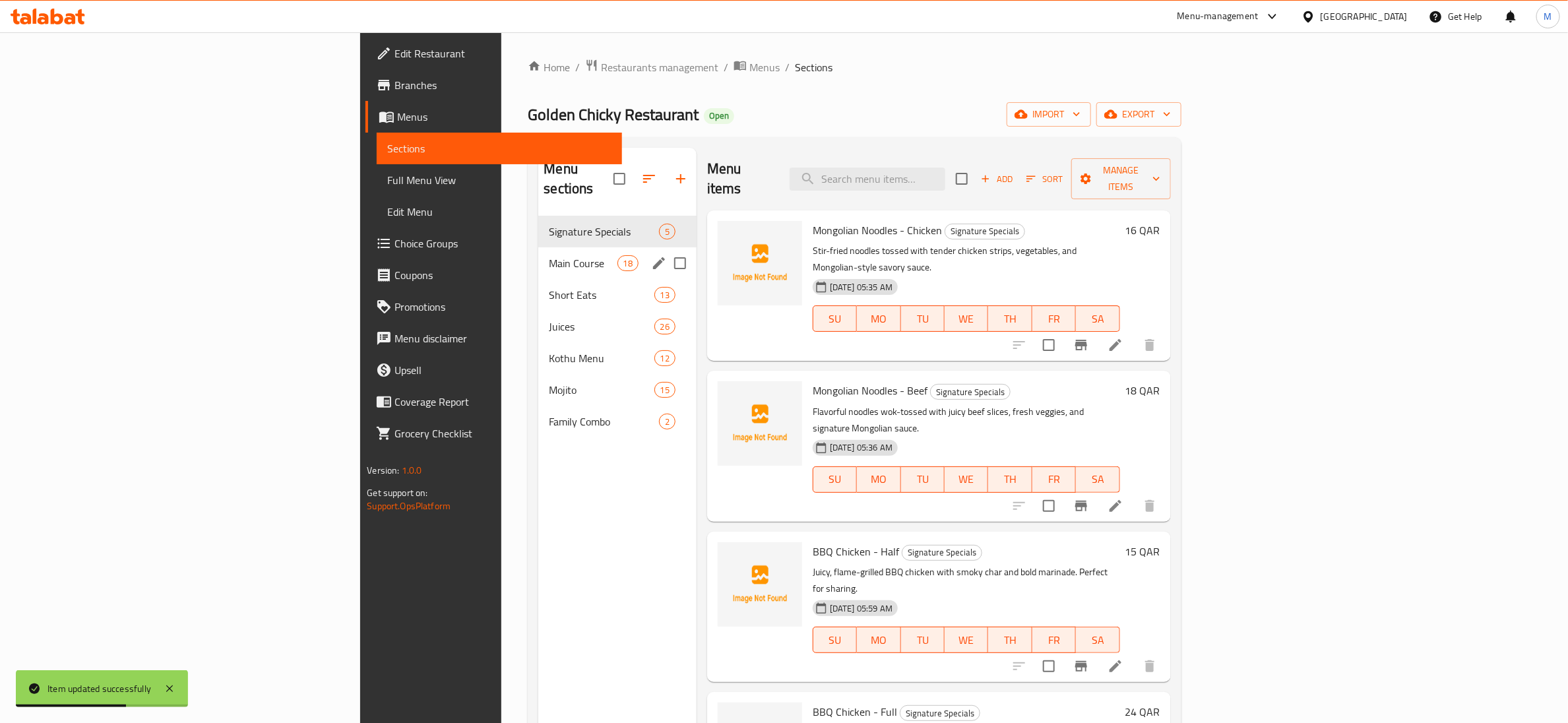
click at [549, 256] on span "Main Course" at bounding box center [583, 263] width 68 height 16
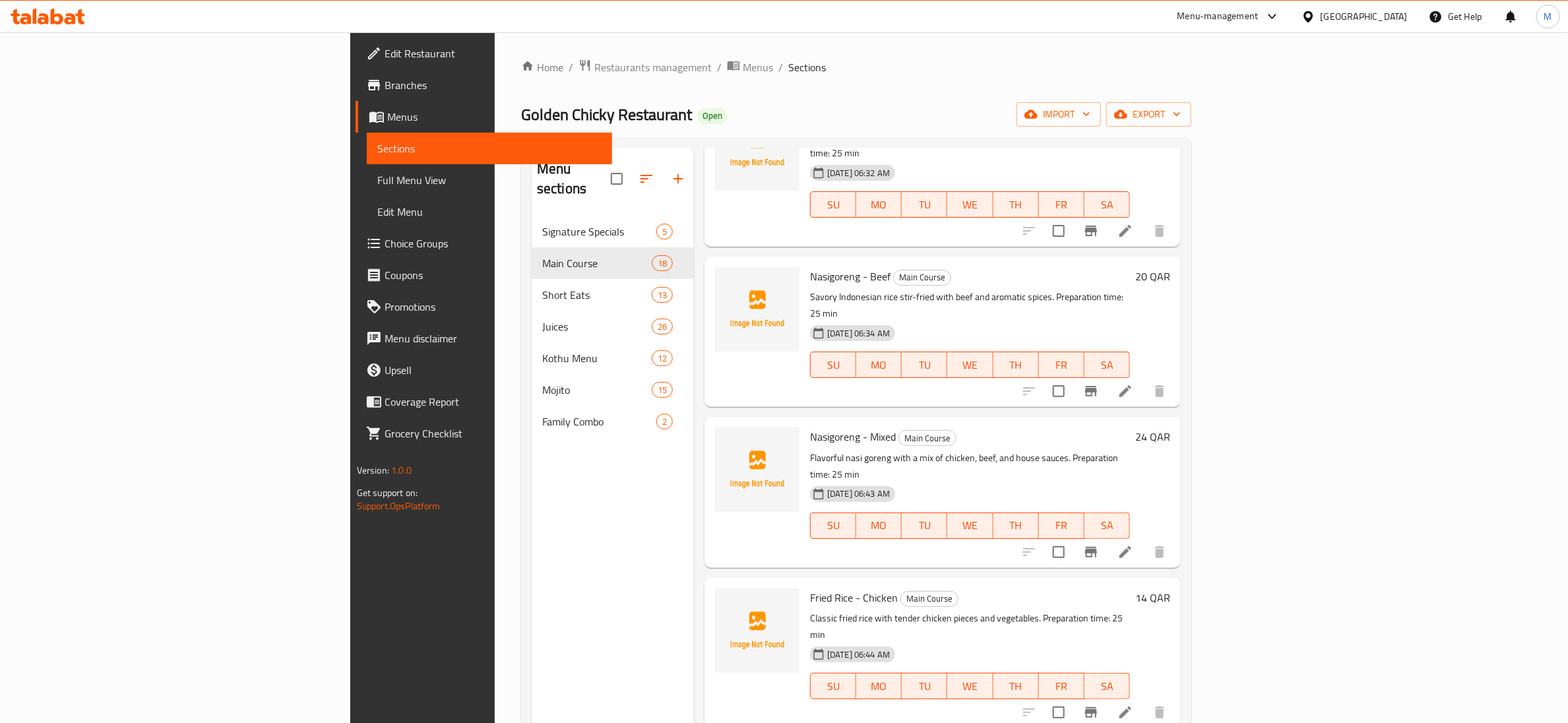
scroll to position [1781, 0]
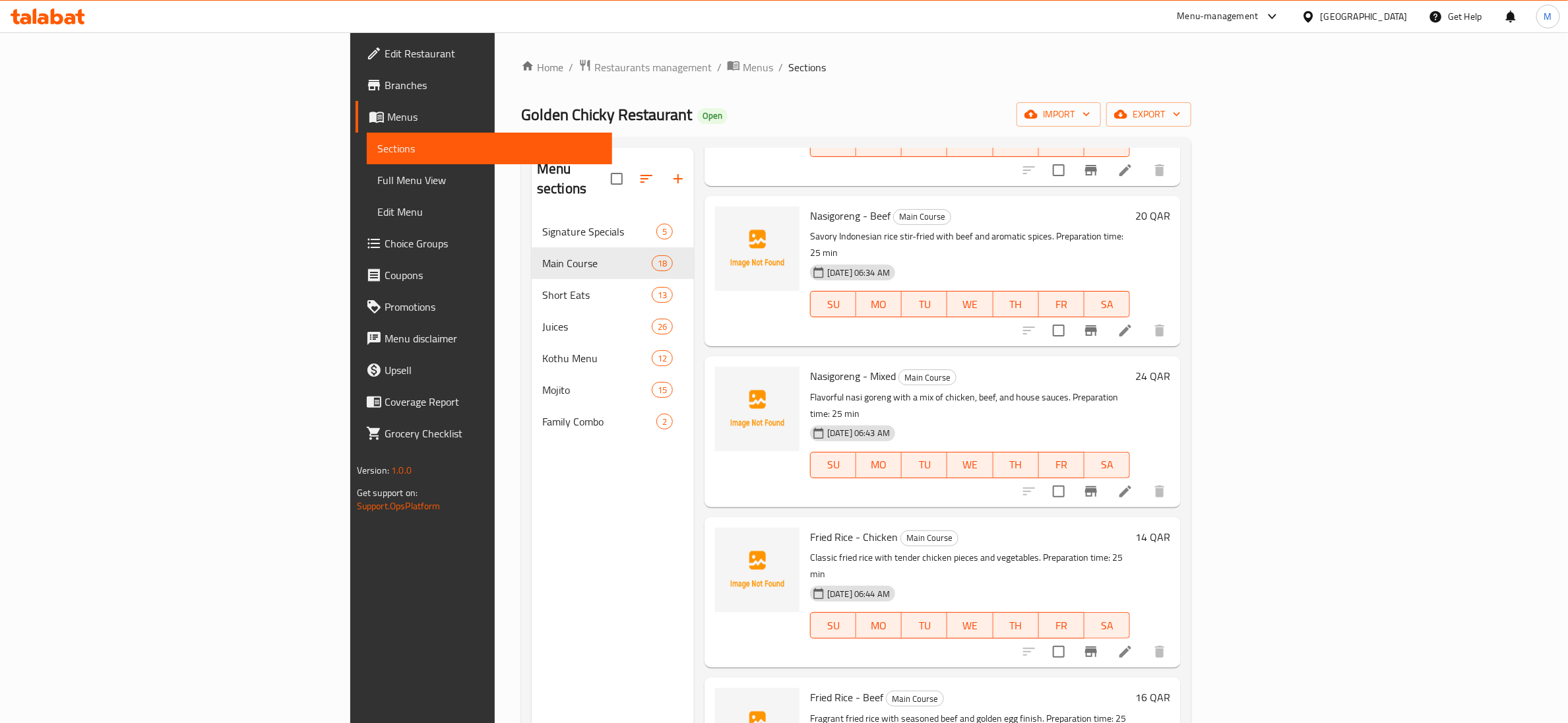
click at [767, 86] on div "Home / Restaurants management / Menus / Sections Golden Chicky Restaurant Open …" at bounding box center [856, 470] width 670 height 823
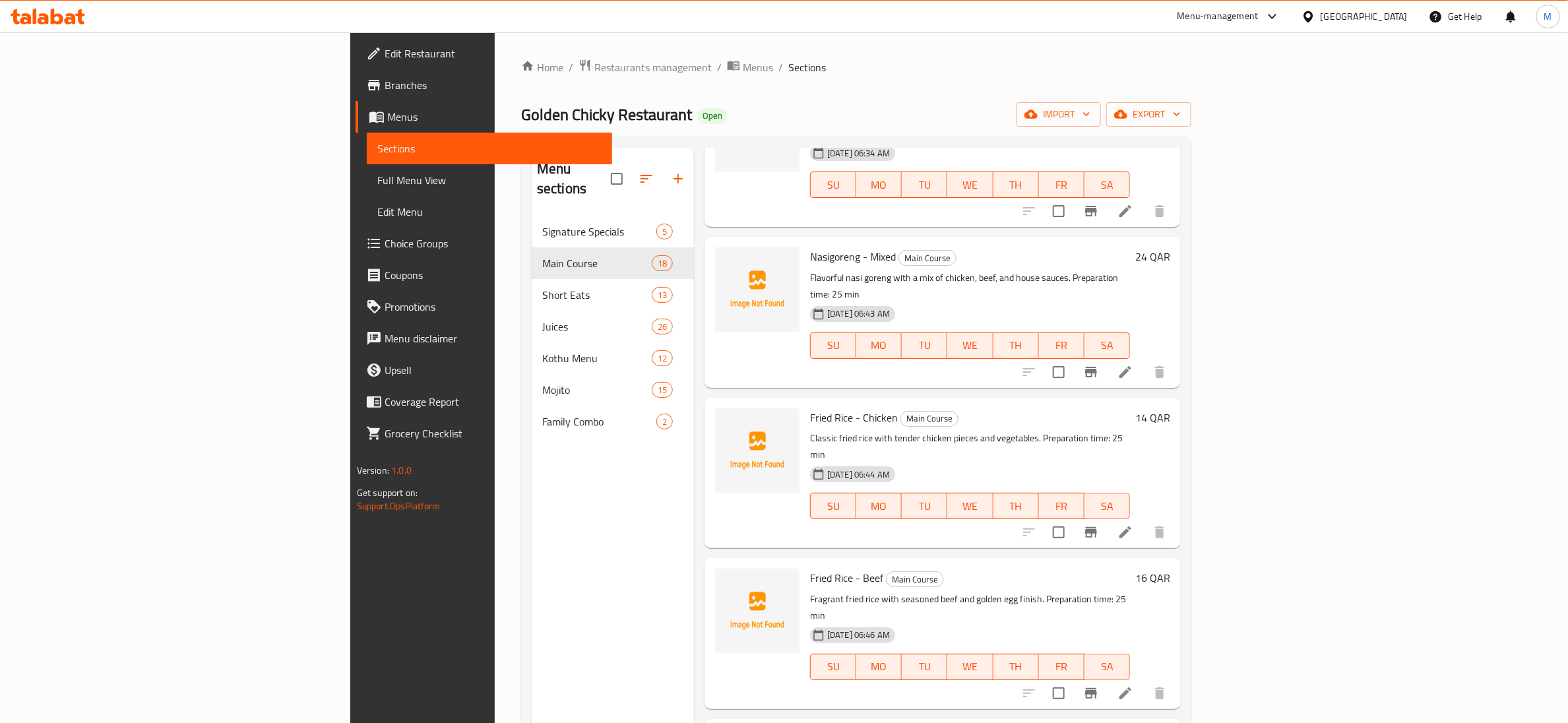
scroll to position [1903, 0]
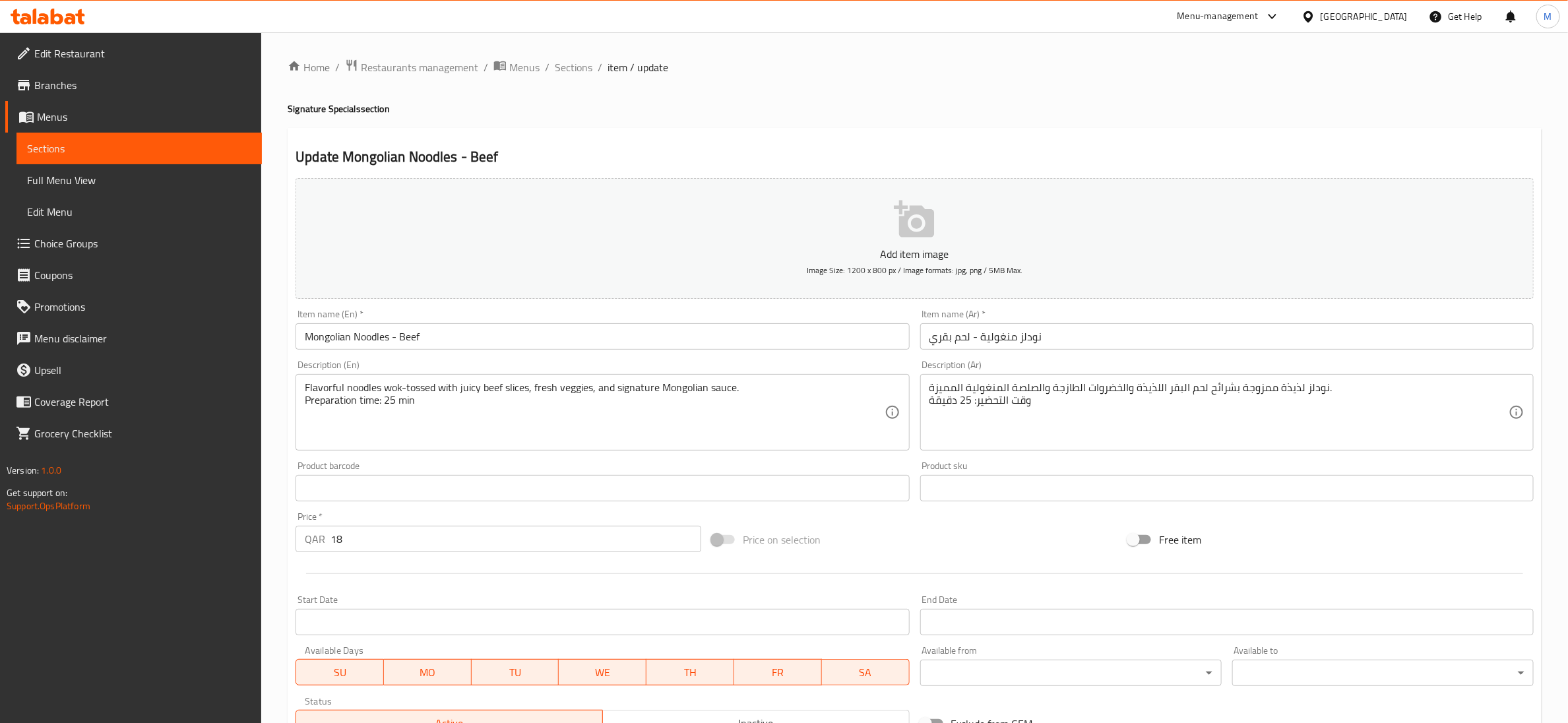
click at [402, 404] on textarea "Flavorful noodles wok-tossed with juicy beef slices, fresh veggies, and signatu…" at bounding box center [594, 412] width 579 height 63
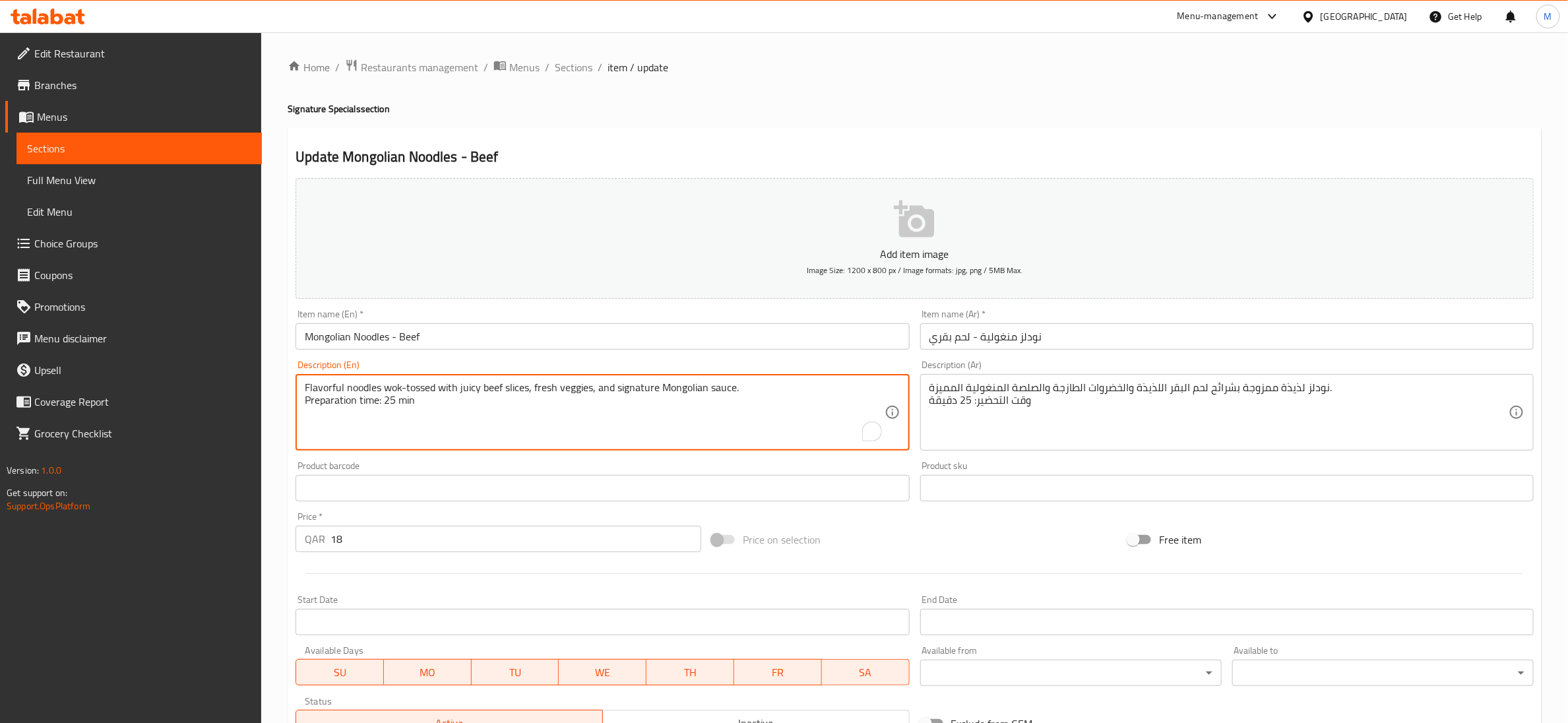
click at [402, 404] on textarea "Flavorful noodles wok-tossed with juicy beef slices, fresh veggies, and signatu…" at bounding box center [594, 412] width 579 height 63
type textarea "Flavorful noodles wok-tossed with juicy beef slices, fresh veggies, and signatu…"
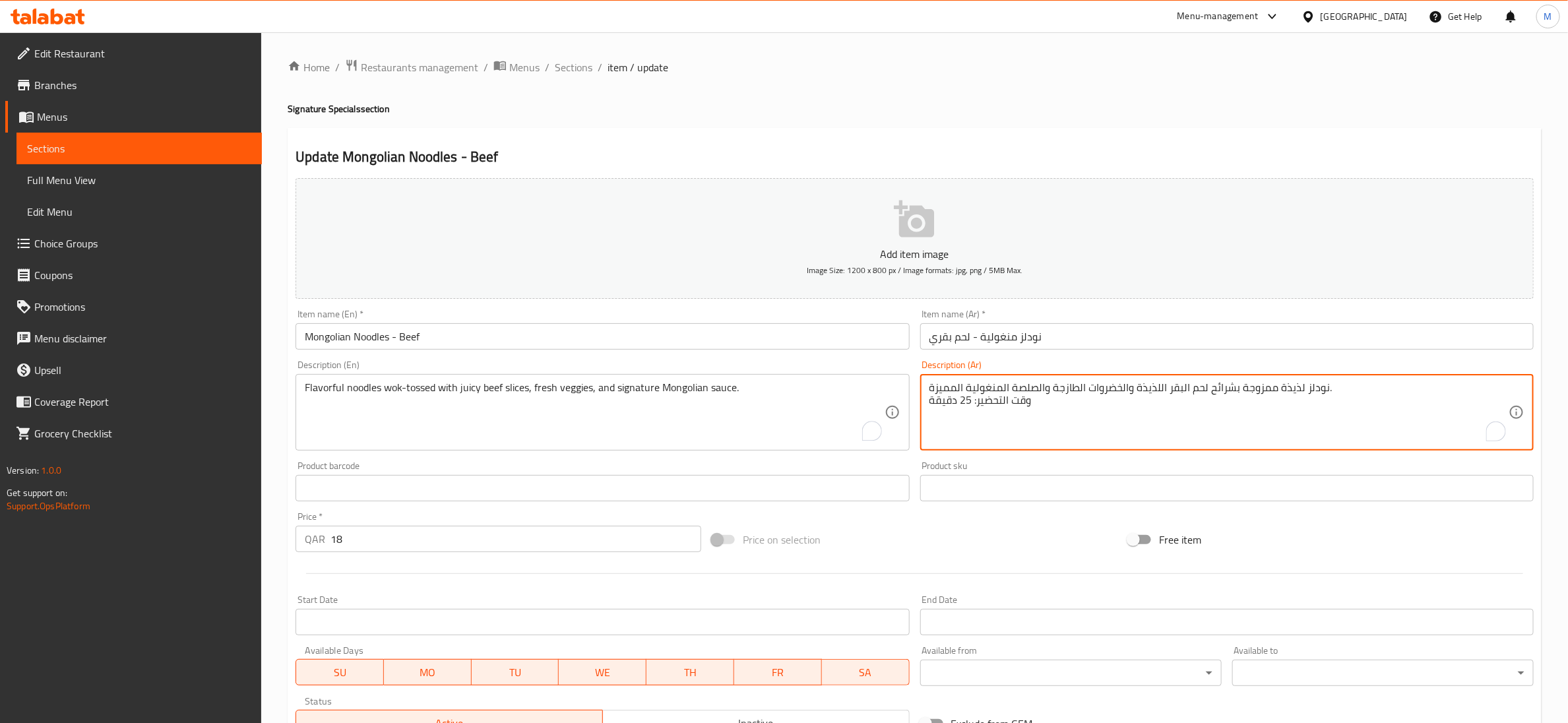
click at [1011, 406] on textarea "نودلز لذيذة ممزوجة بشرائح لحم البقر اللذيذة والخضروات الطازجة والصلصة المنغولية…" at bounding box center [1219, 412] width 579 height 63
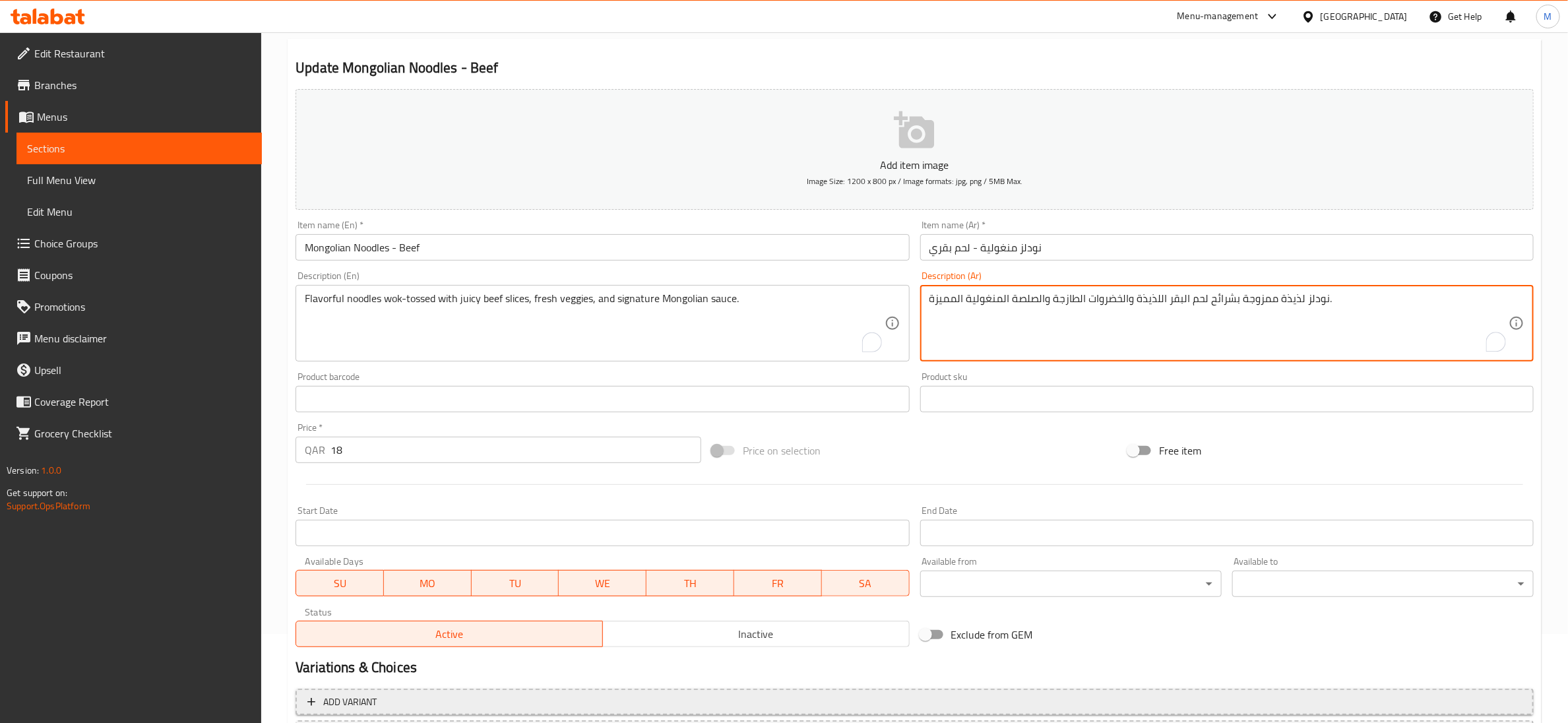
scroll to position [208, 0]
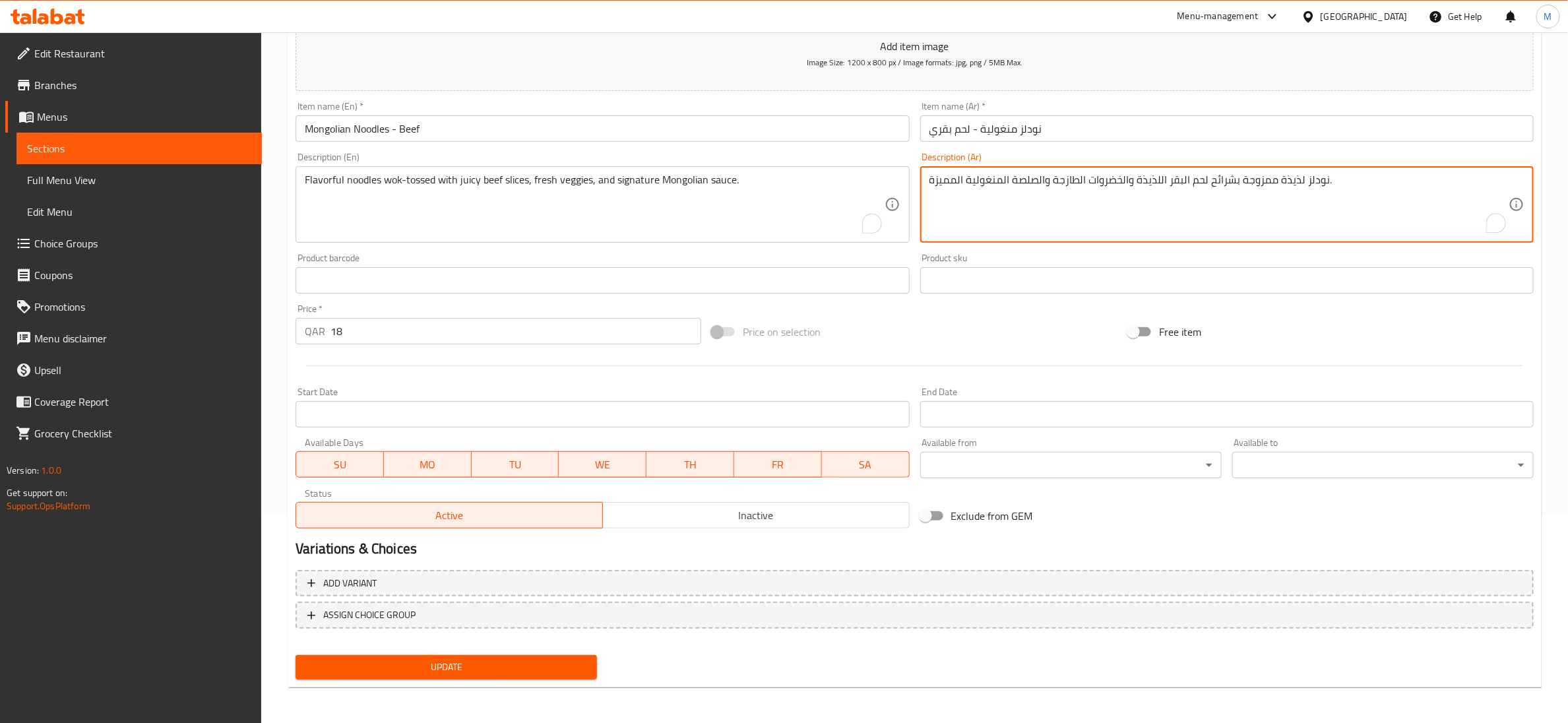
type textarea "نودلز لذيذة ممزوجة بشرائح لحم البقر اللذيذة والخضروات الطازجة والصلصة المنغولية…"
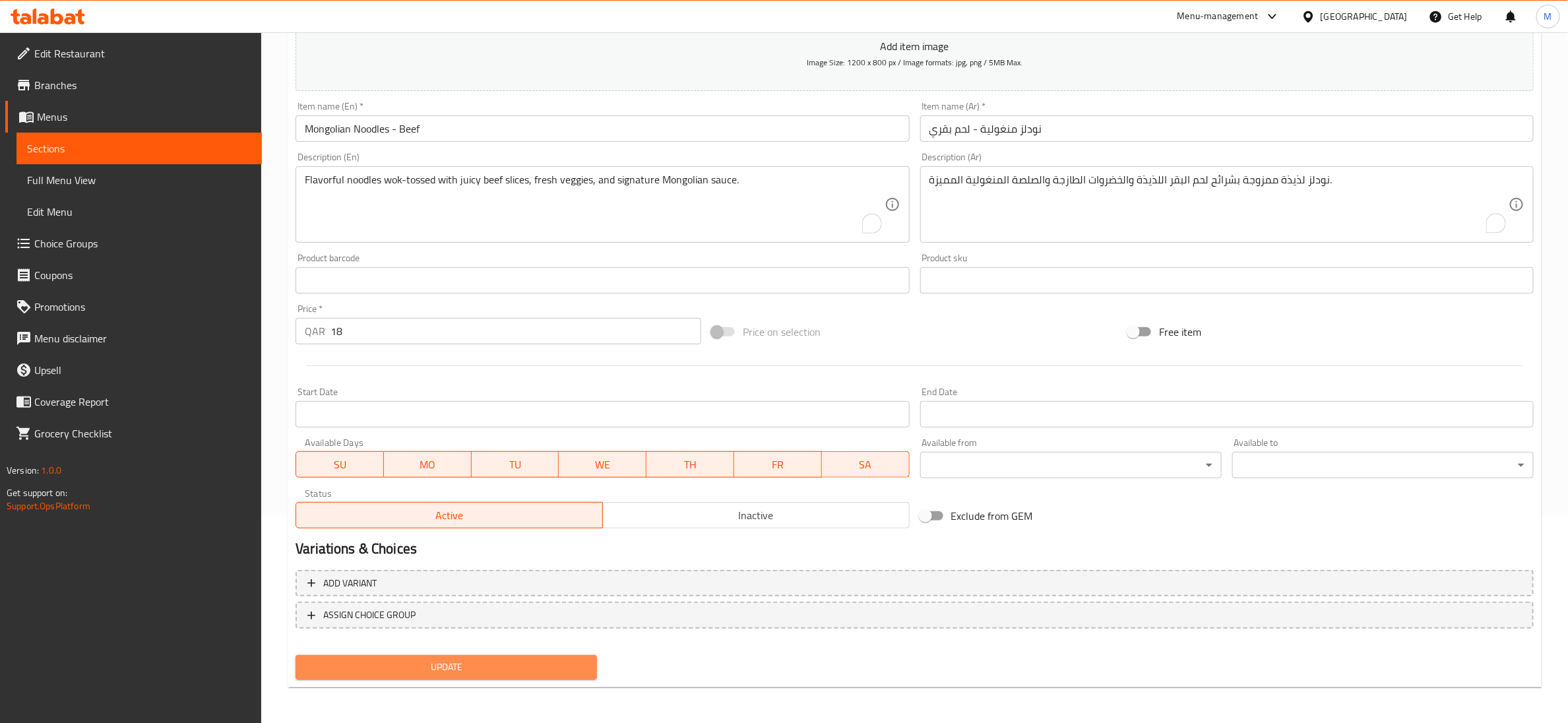
click at [432, 662] on span "Update" at bounding box center [446, 667] width 280 height 17
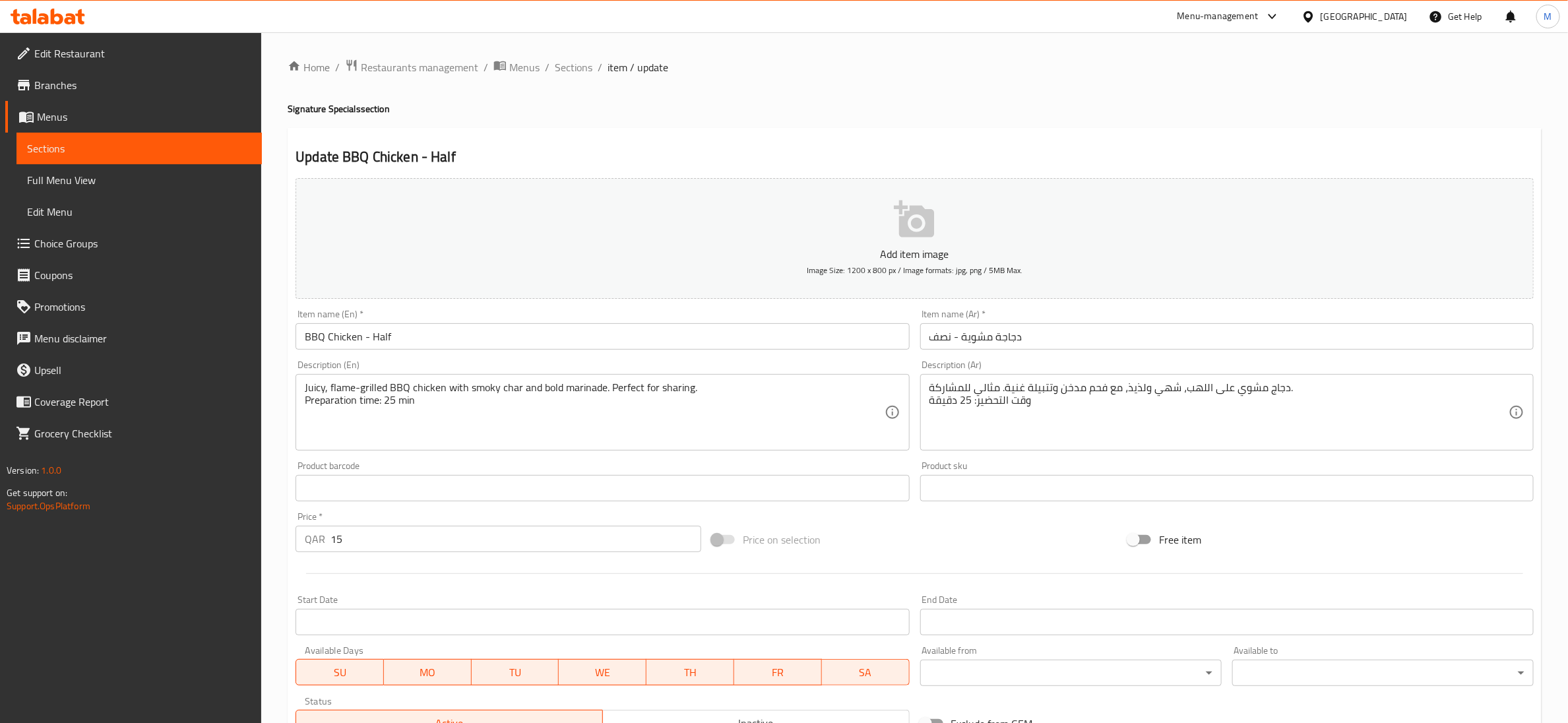
scroll to position [99, 0]
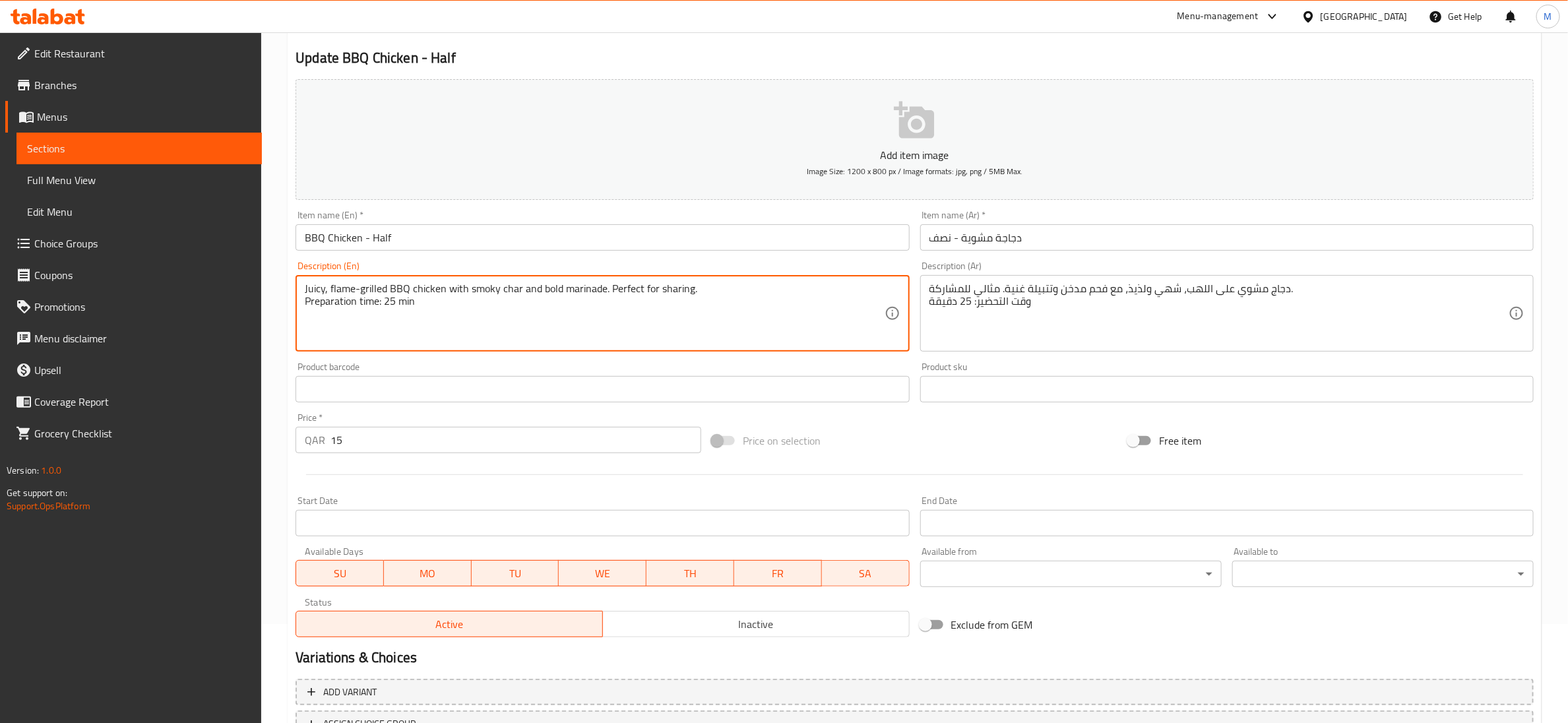
click at [370, 308] on textarea "Juicy, flame-grilled BBQ chicken with smoky char and bold marinade. Perfect for…" at bounding box center [594, 314] width 579 height 63
type textarea "Juicy, flame-grilled BBQ chicken with smoky char and bold marinade. Perfect for…"
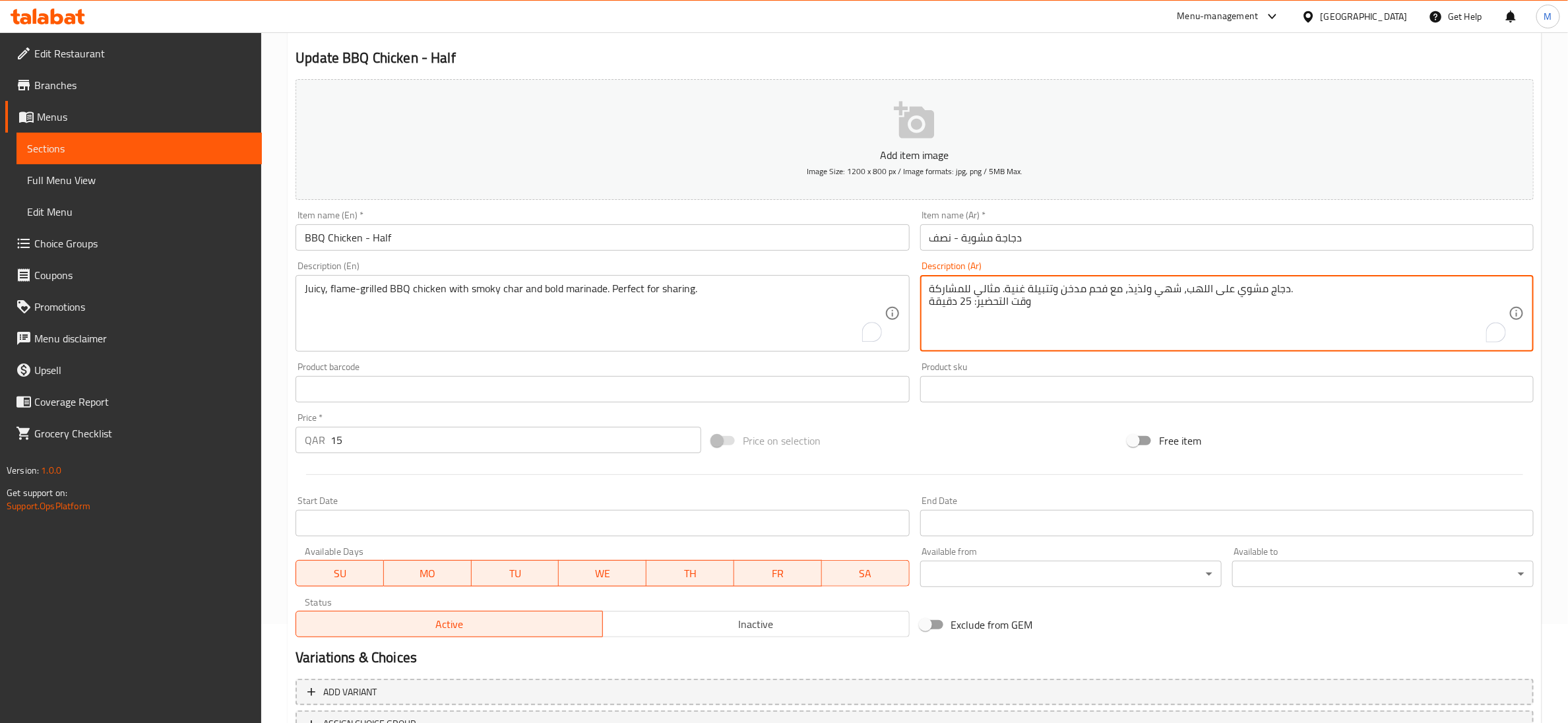
click at [979, 304] on textarea "دجاج مشوي على اللهب، شهي ولذيذ، مع فحم مدخن وتتبيلة غنية. مثالي للمشاركة. وقت ا…" at bounding box center [1219, 314] width 579 height 63
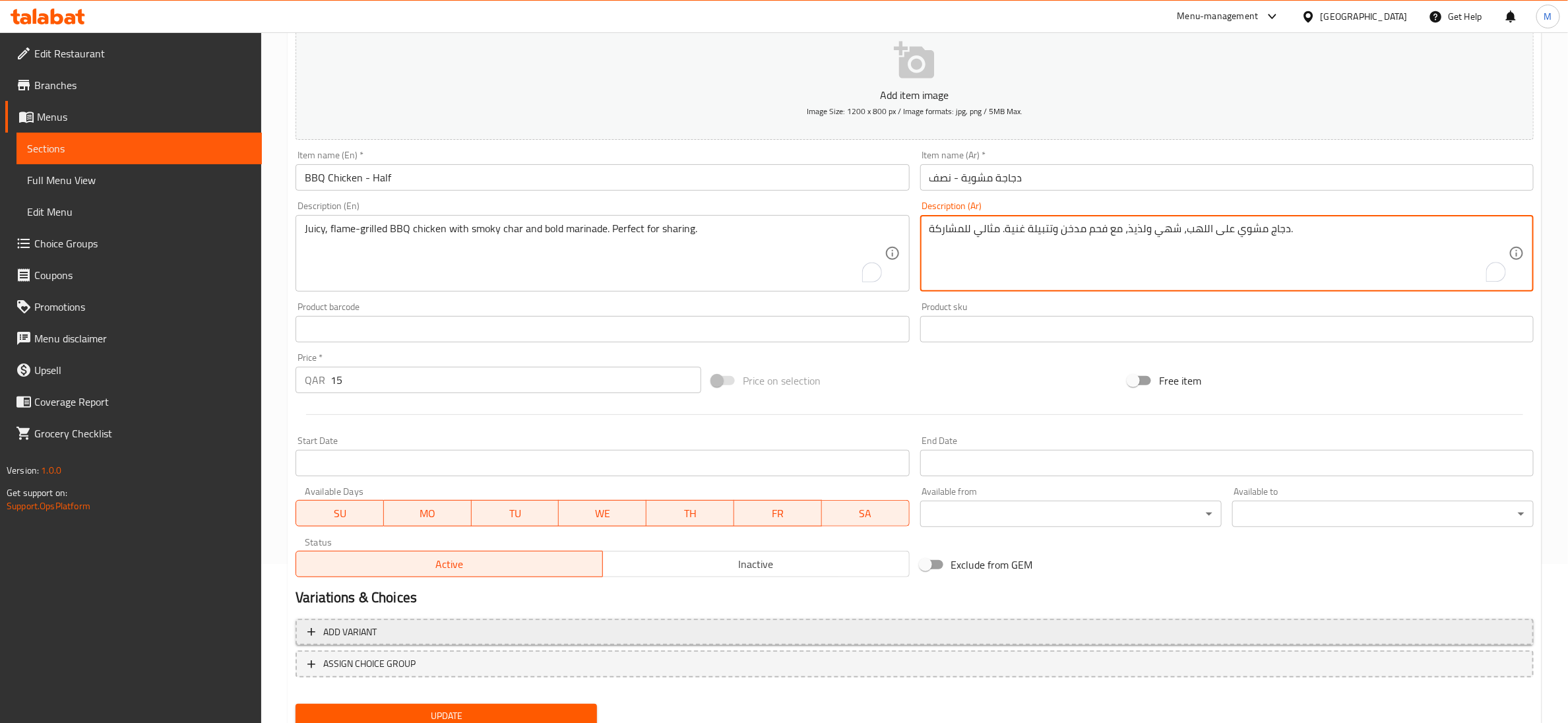
scroll to position [208, 0]
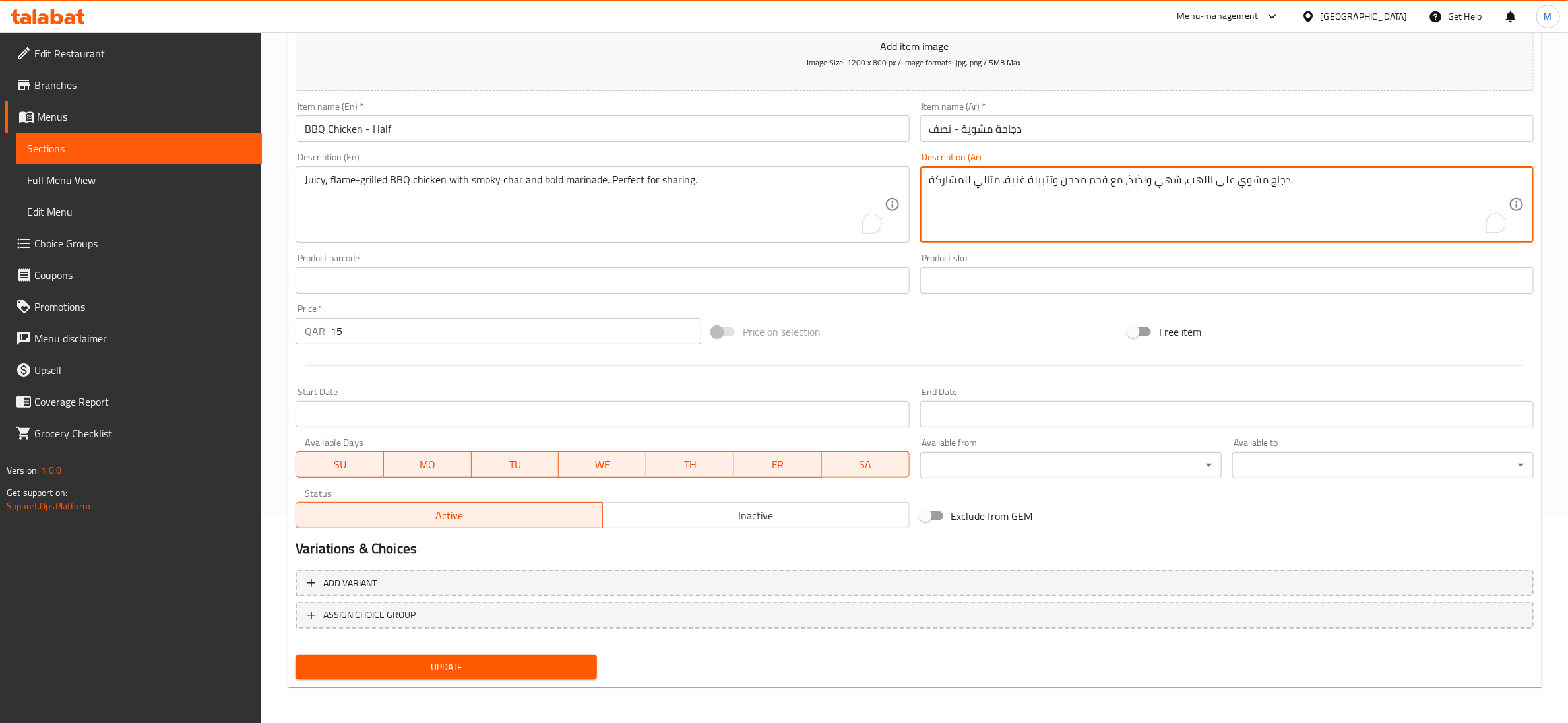
type textarea "دجاج مشوي على اللهب، شهي ولذيذ، مع فحم مدخن وتتبيلة غنية. مثالي للمشاركة."
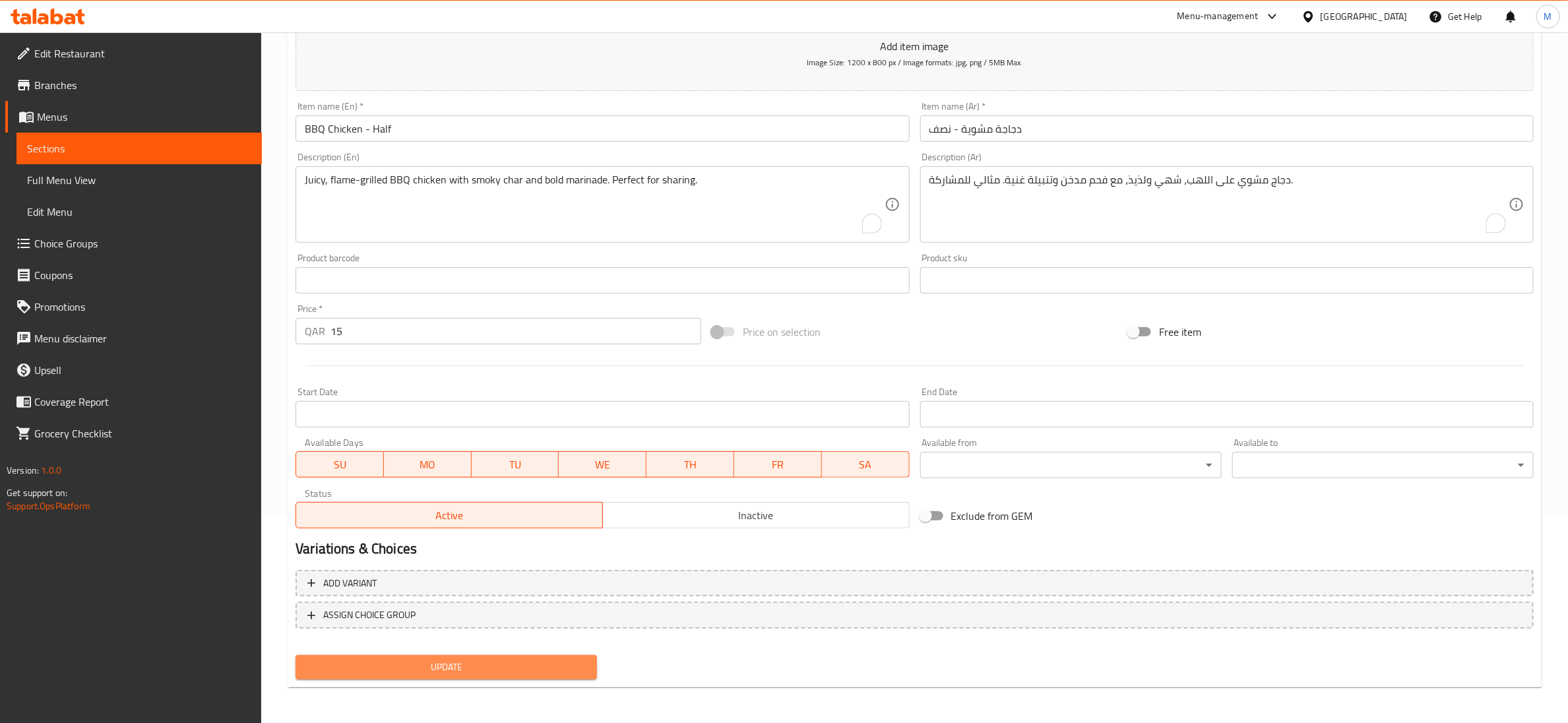
click at [447, 663] on span "Update" at bounding box center [446, 667] width 280 height 17
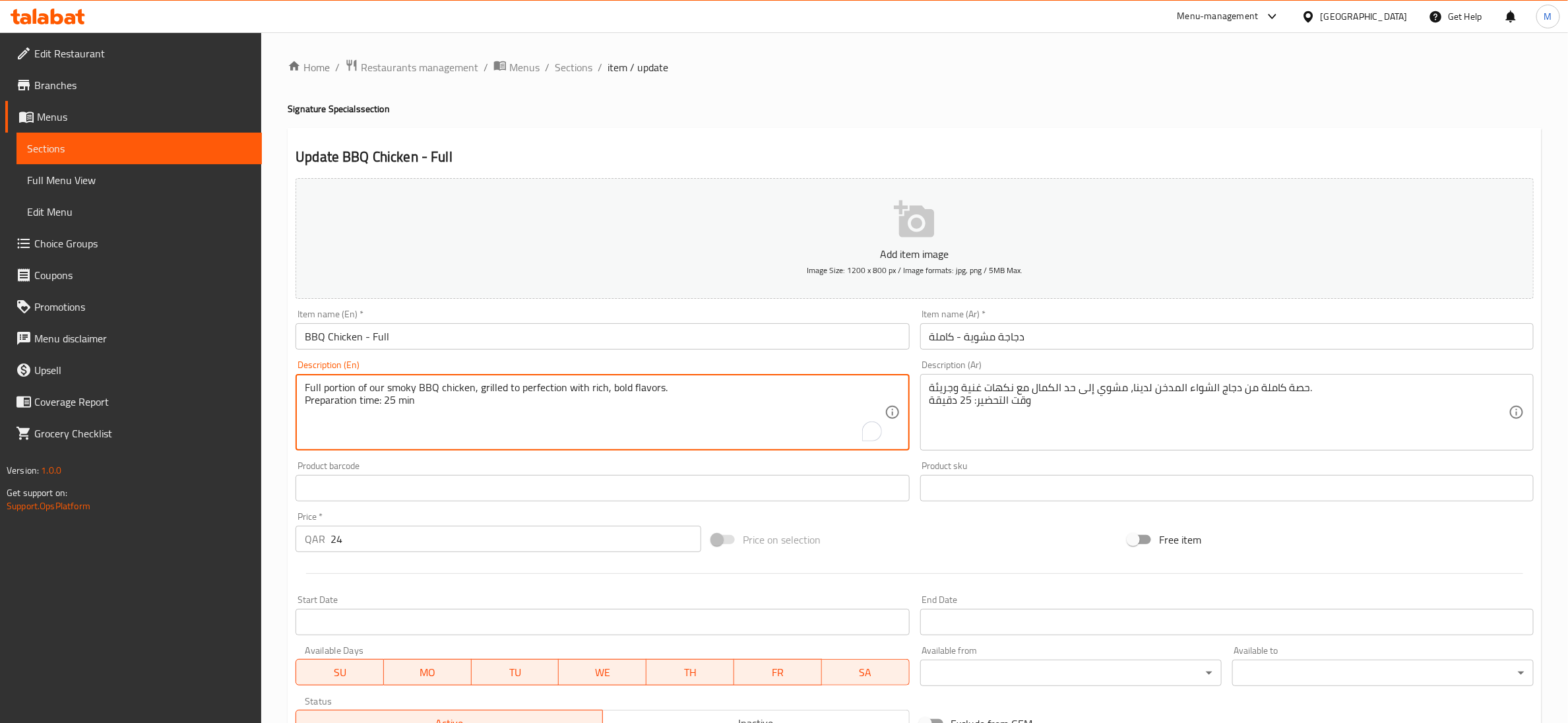
click at [390, 406] on textarea "Full portion of our smoky BBQ chicken, grilled to perfection with rich, bold fl…" at bounding box center [594, 412] width 579 height 63
type textarea "Full portion of our smoky BBQ chicken, grilled to perfection with rich, bold fl…"
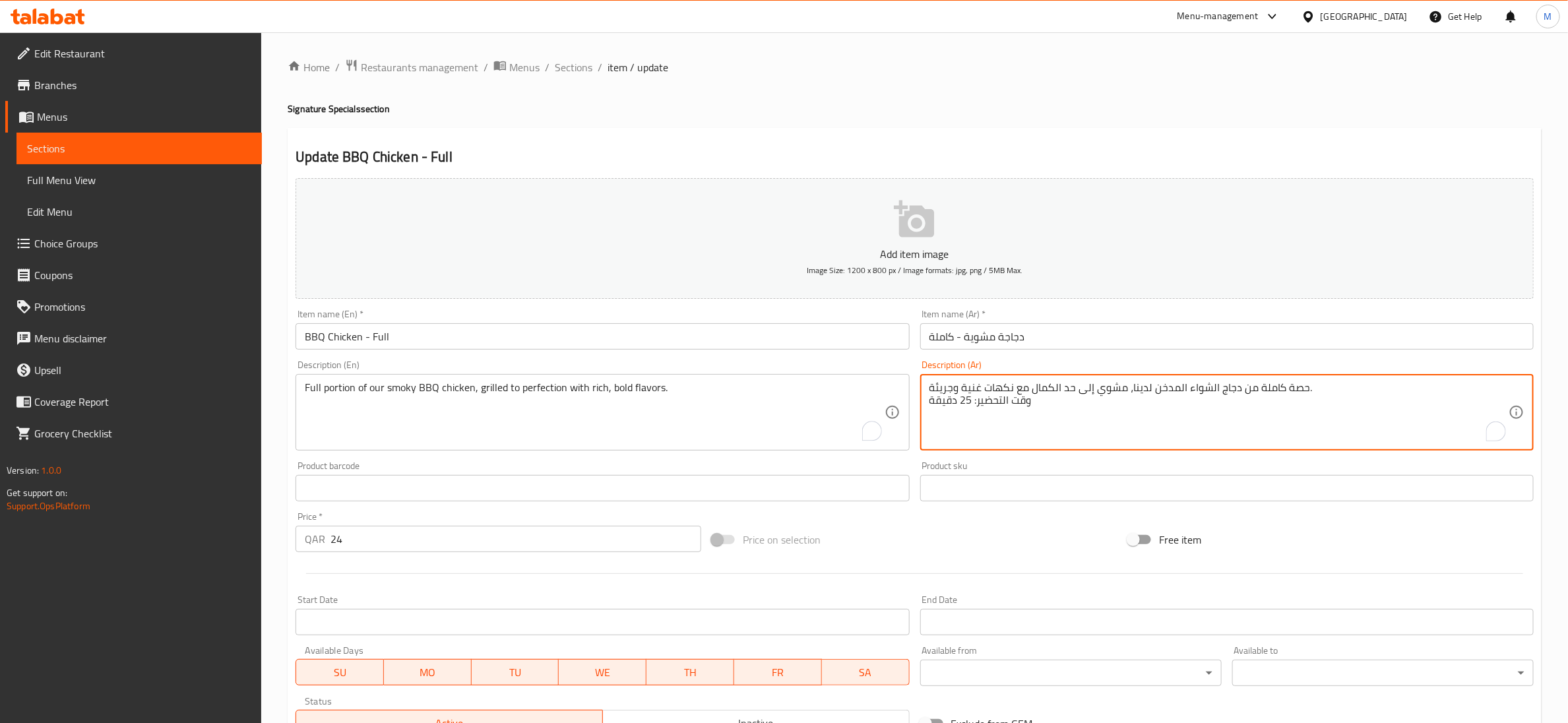
click at [966, 400] on textarea "حصة كاملة من دجاج الشواء المدخن لدينا، مشوي إلى حد الكمال مع نكهات غنية وجريئة.…" at bounding box center [1219, 412] width 579 height 63
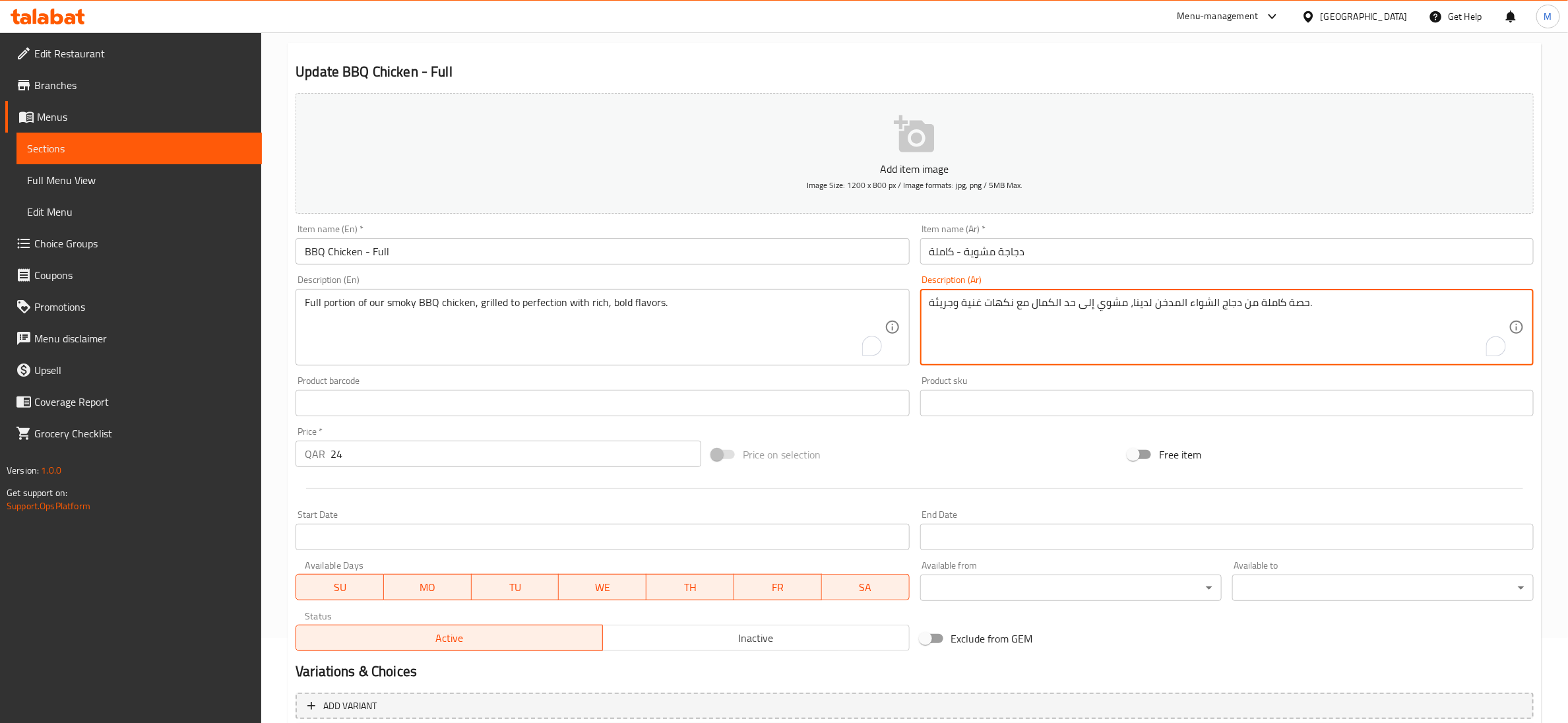
scroll to position [208, 0]
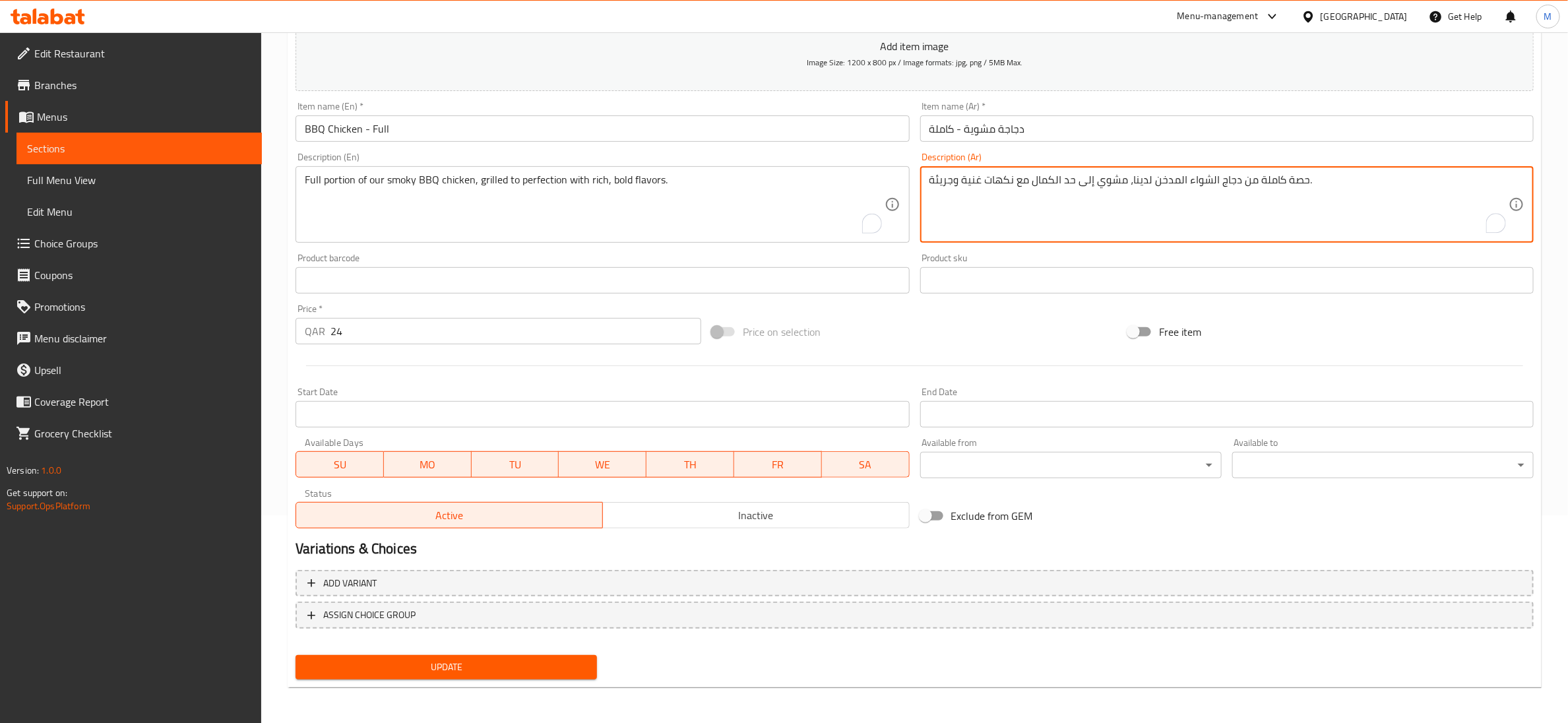
type textarea "حصة كاملة من دجاج الشواء المدخن لدينا، مشوي إلى حد الكمال مع نكهات غنية وجريئة."
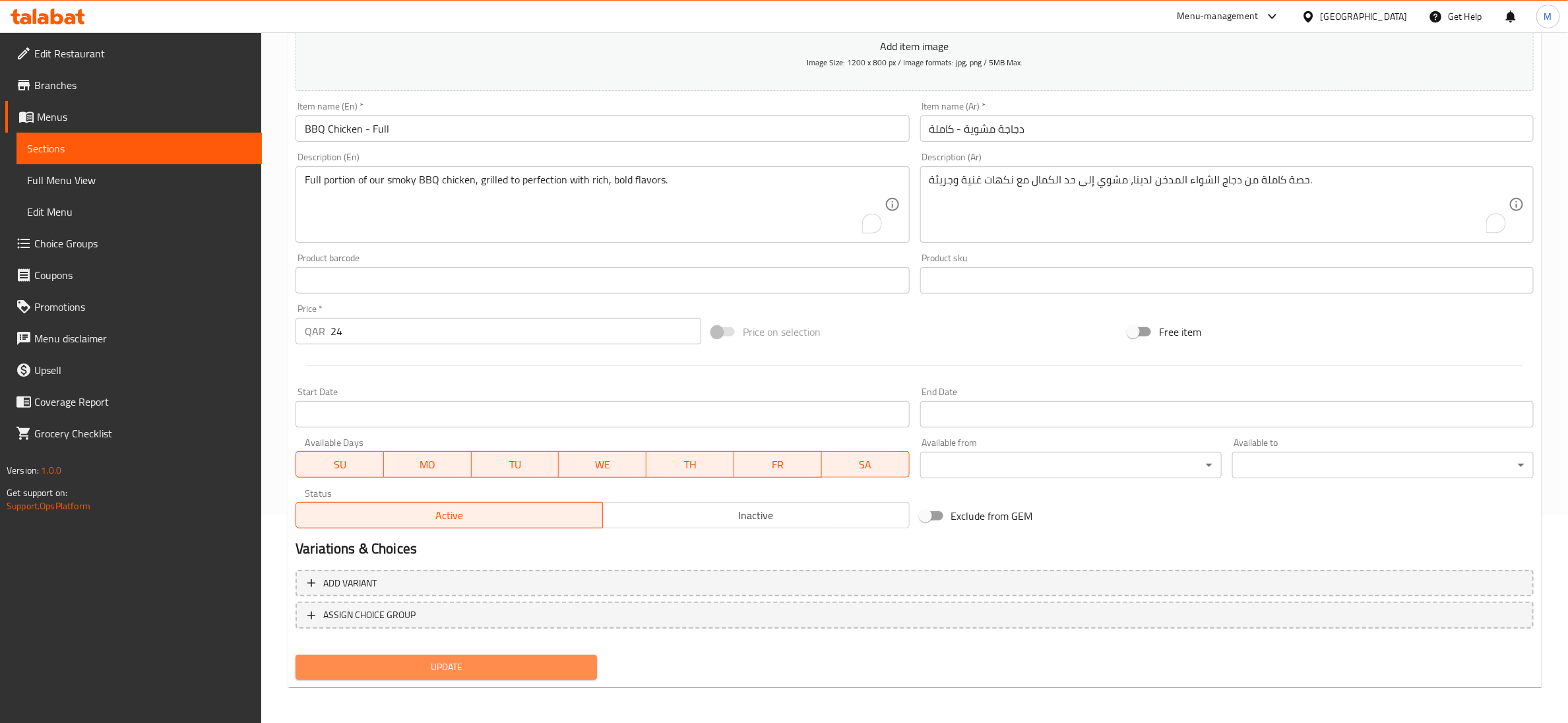
click at [372, 666] on span "Update" at bounding box center [446, 667] width 280 height 17
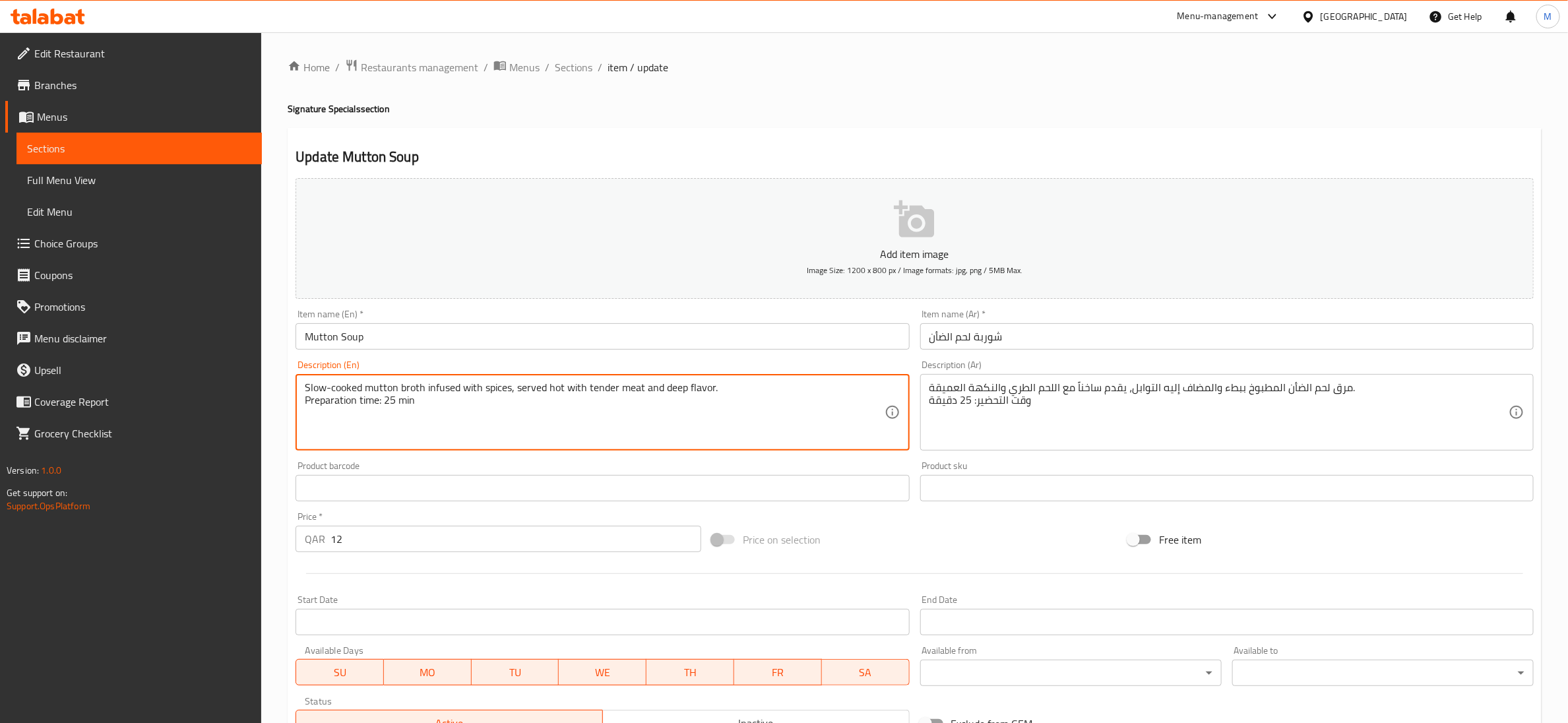
click at [388, 403] on textarea "Slow-cooked mutton broth infused with spices, served hot with tender meat and d…" at bounding box center [594, 412] width 579 height 63
type textarea "Slow-cooked mutton broth infused with spices, served hot with tender meat and d…"
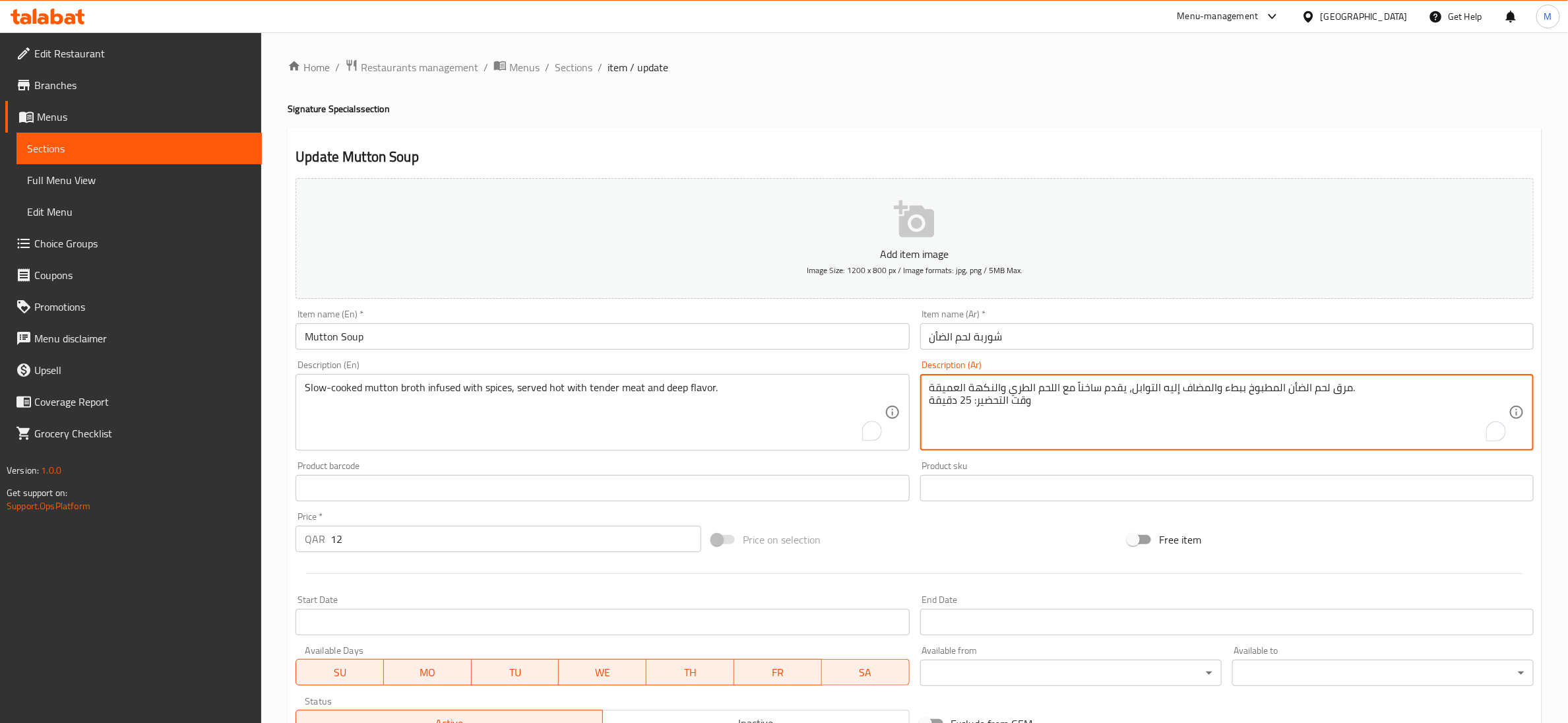
click at [957, 403] on textarea "مرق لحم الضأن المطبوخ ببطء والمضاف إليه التوابل، يقدم ساخناً مع اللحم الطري وال…" at bounding box center [1219, 412] width 579 height 63
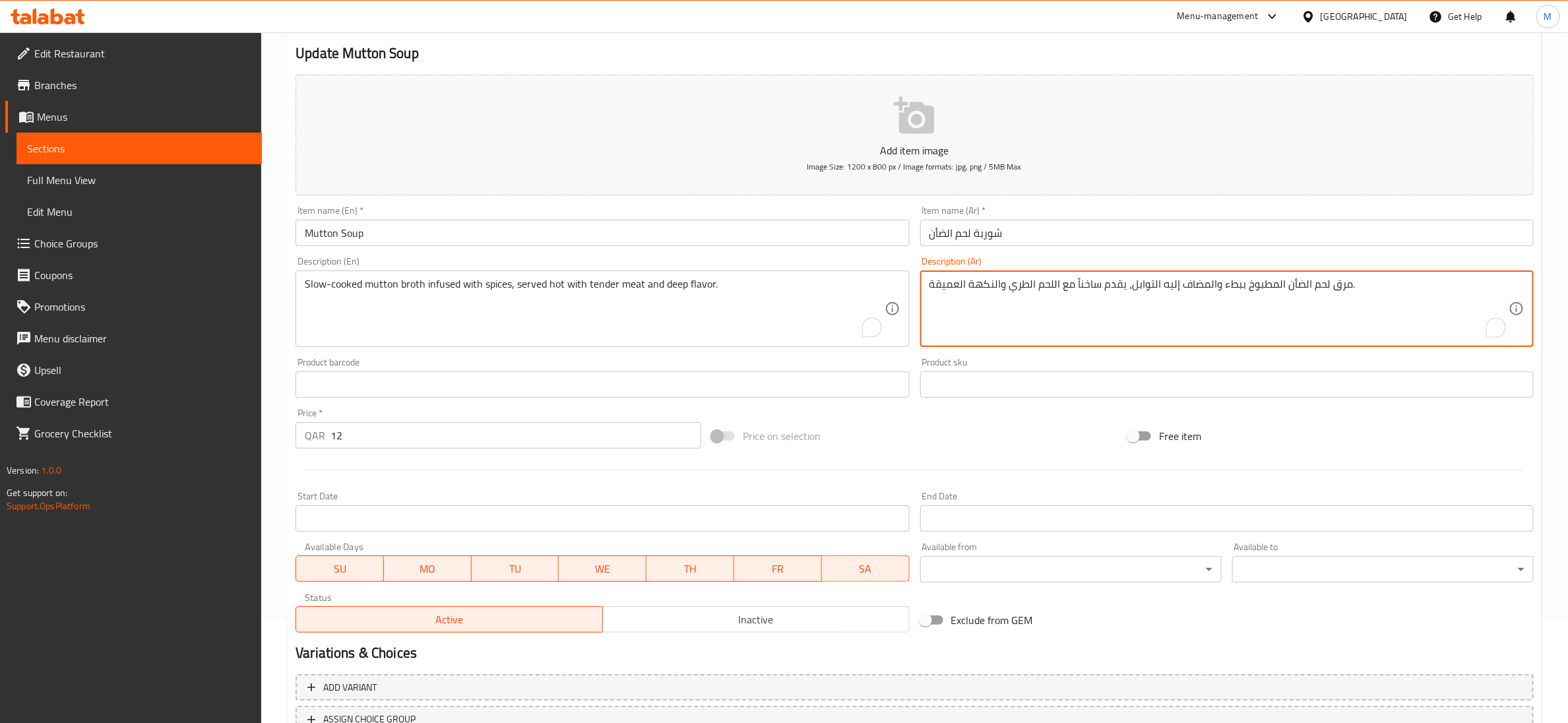
scroll to position [208, 0]
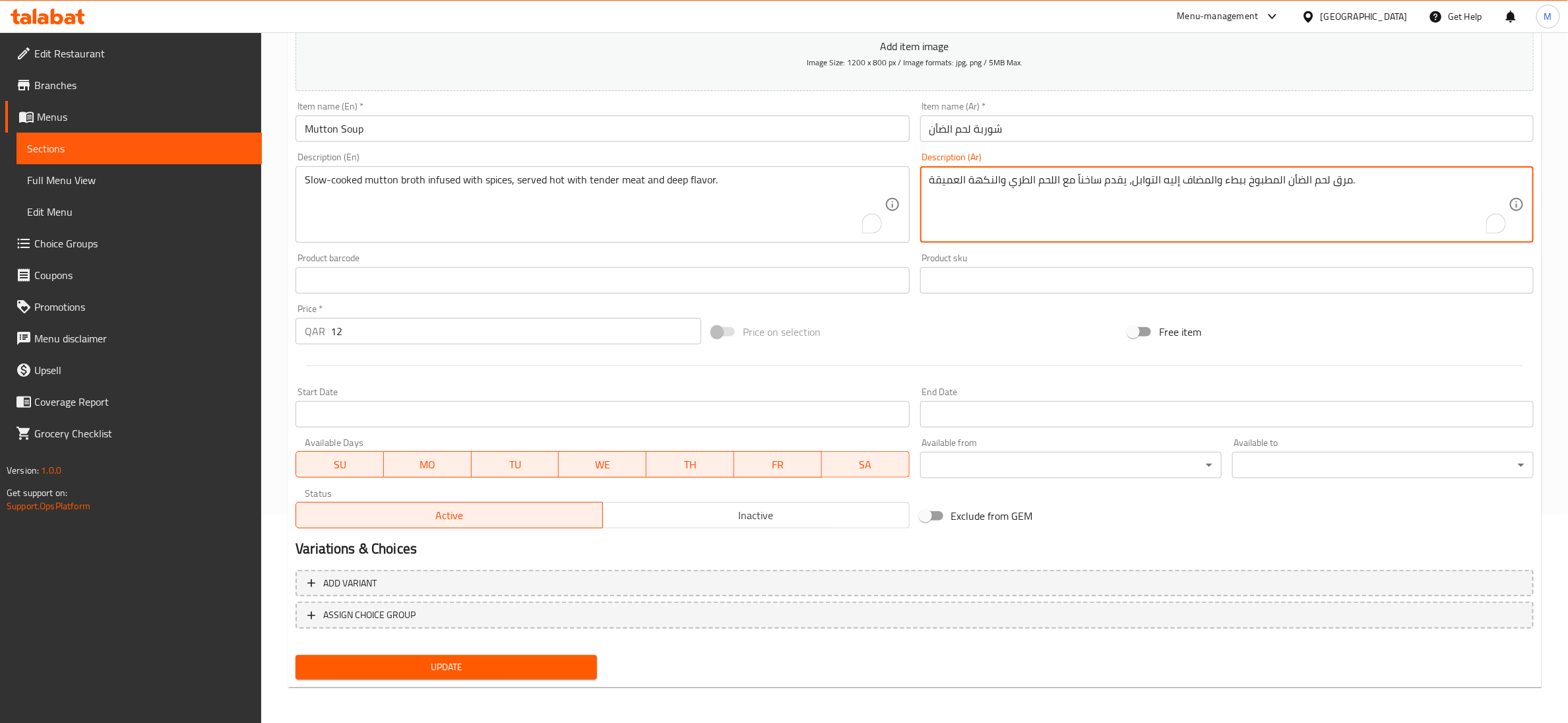
type textarea "مرق لحم الضأن المطبوخ ببطء والمضاف إليه التوابل، يقدم ساخناً مع اللحم الطري وال…"
click at [381, 663] on span "Update" at bounding box center [446, 667] width 280 height 17
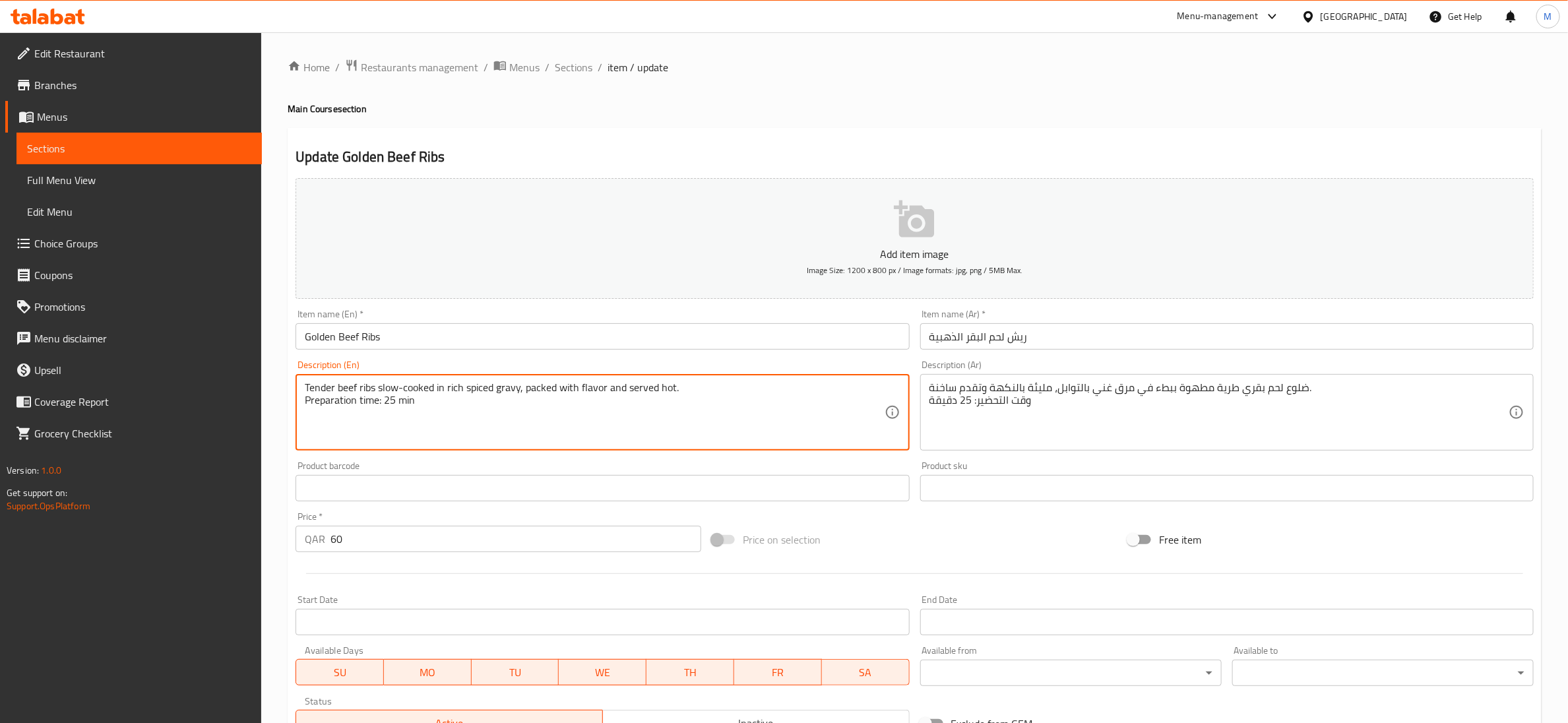
click at [400, 402] on textarea "Tender beef ribs slow-cooked in rich spiced gravy, packed with flavor and serve…" at bounding box center [594, 412] width 579 height 63
click at [402, 400] on textarea "Tender beef ribs slow-cooked in rich spiced gravy, packed with flavor and serve…" at bounding box center [594, 412] width 579 height 63
type textarea "Tender beef ribs slow-cooked in rich spiced gravy, packed with flavor and serve…"
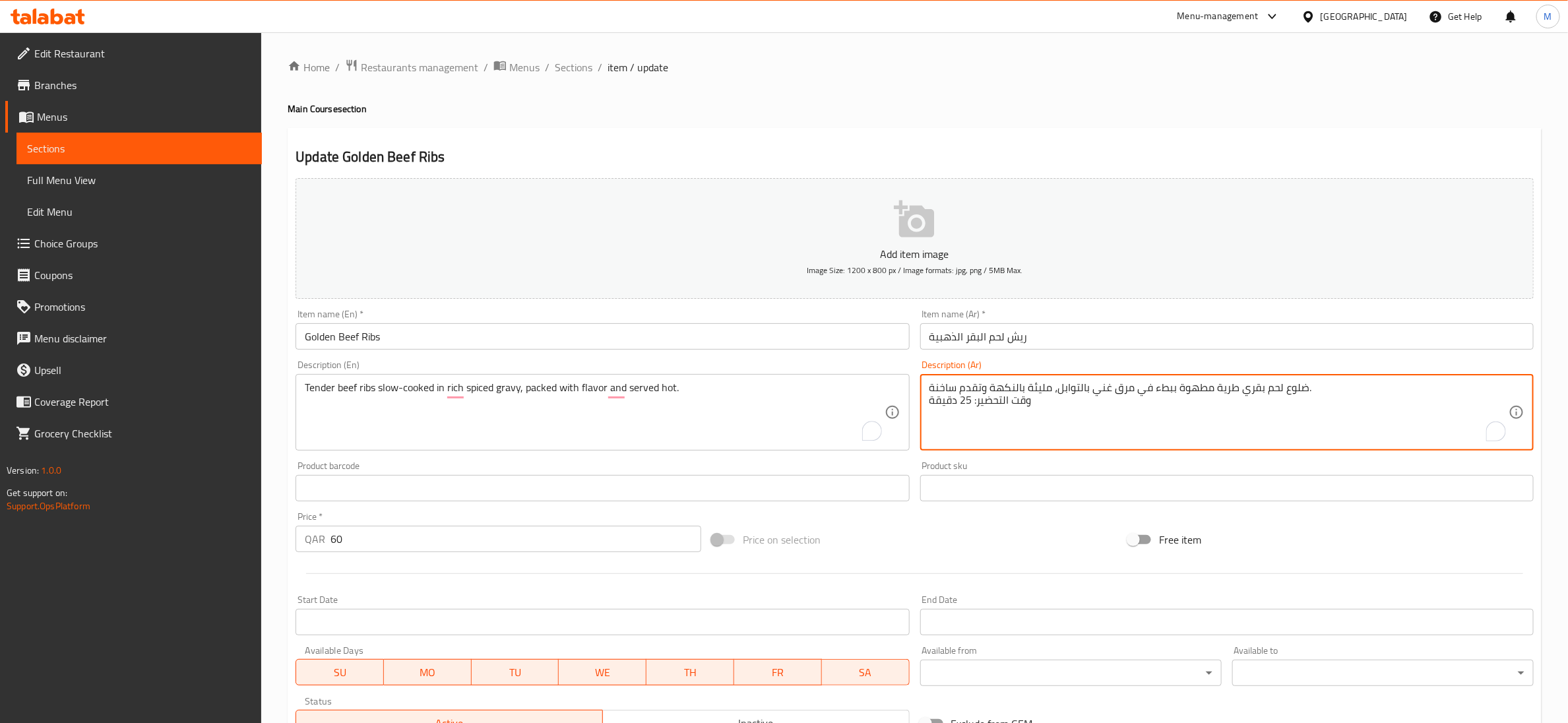
click at [966, 403] on textarea "ضلوع لحم بقري طرية مطهوة ببطء في مرق غني بالتوابل، مليئة بالنكهة وتقدم ساخنة. و…" at bounding box center [1219, 412] width 579 height 63
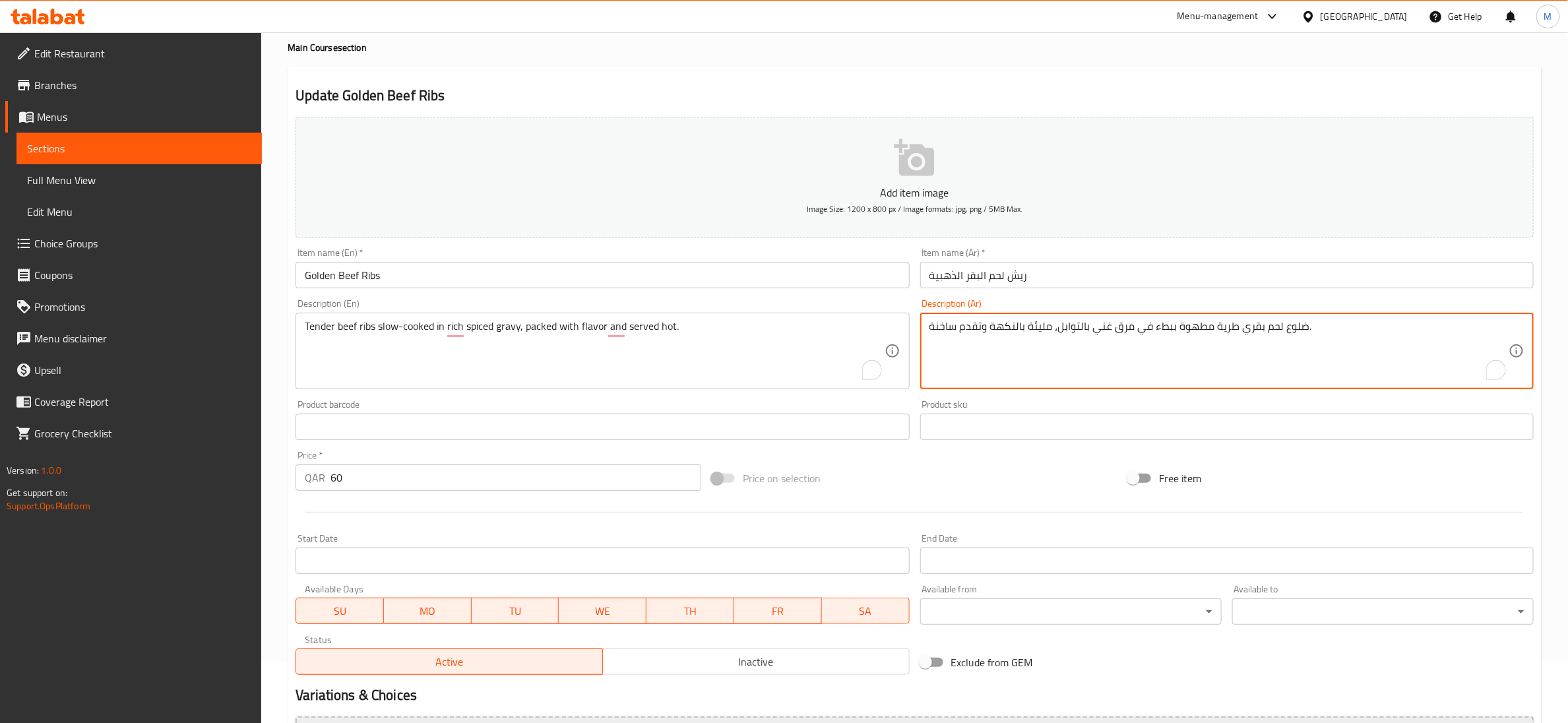
scroll to position [208, 0]
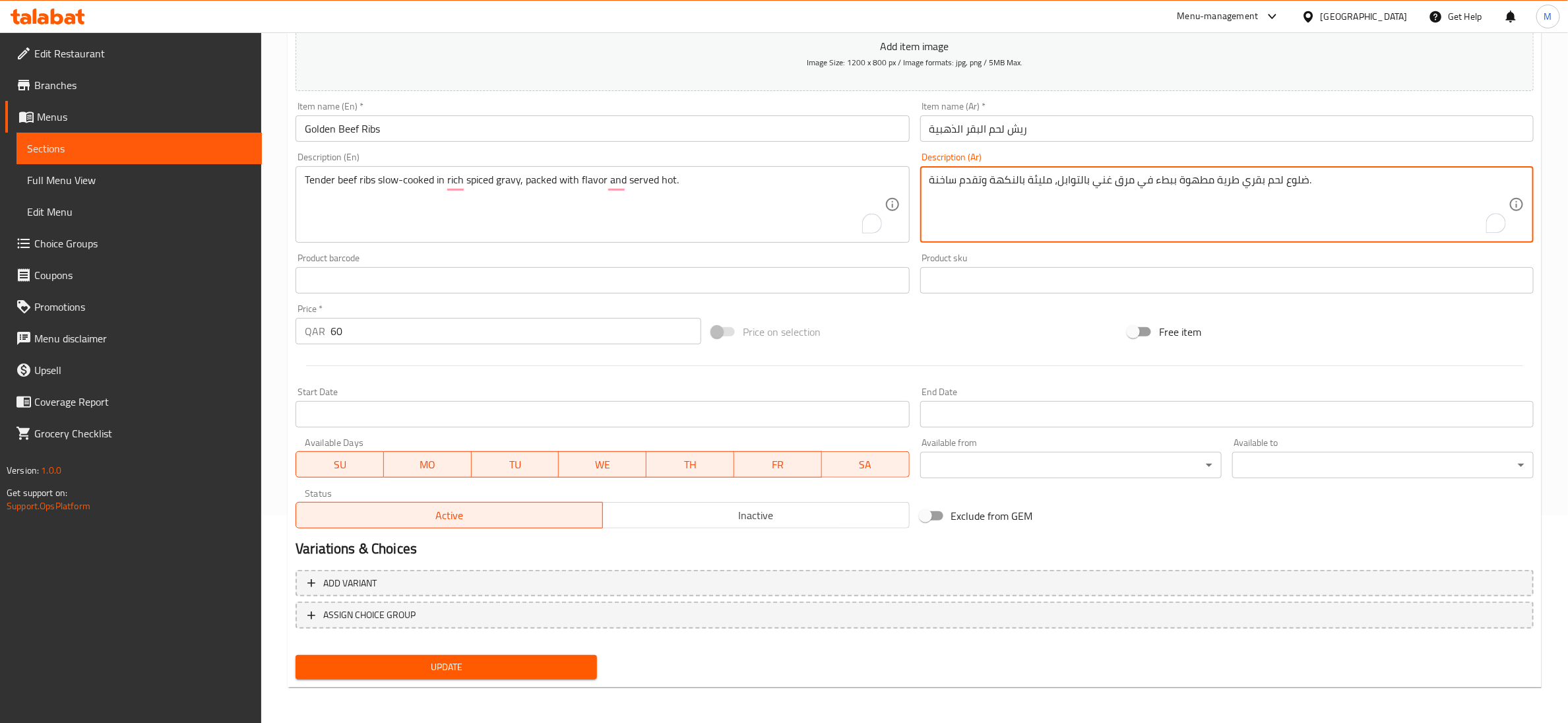
type textarea "ضلوع لحم بقري طرية مطهوة ببطء في مرق غني بالتوابل، مليئة بالنكهة وتقدم ساخنة."
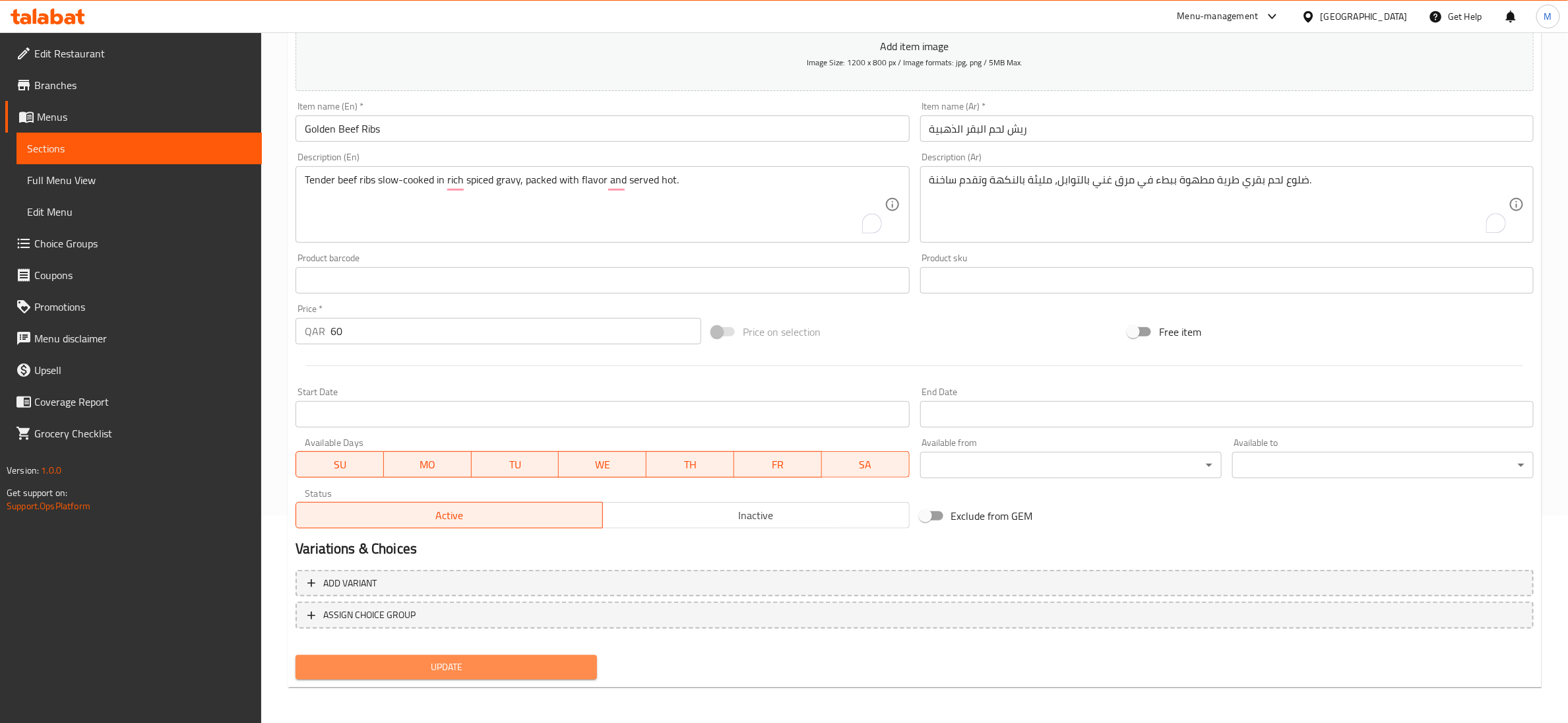
click at [437, 661] on span "Update" at bounding box center [446, 667] width 280 height 17
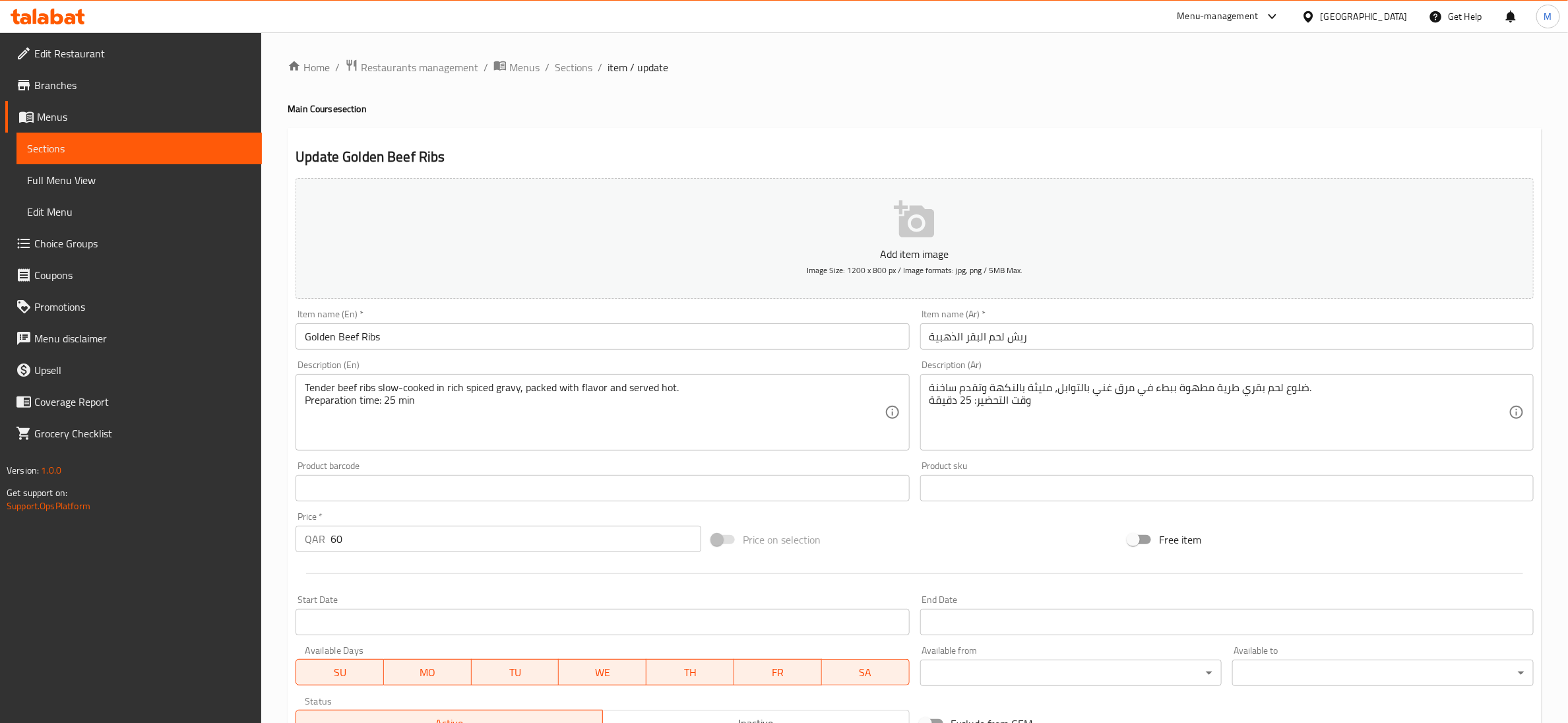
click at [404, 403] on textarea "Tender beef ribs slow-cooked in rich spiced gravy, packed with flavor and serve…" at bounding box center [594, 412] width 579 height 63
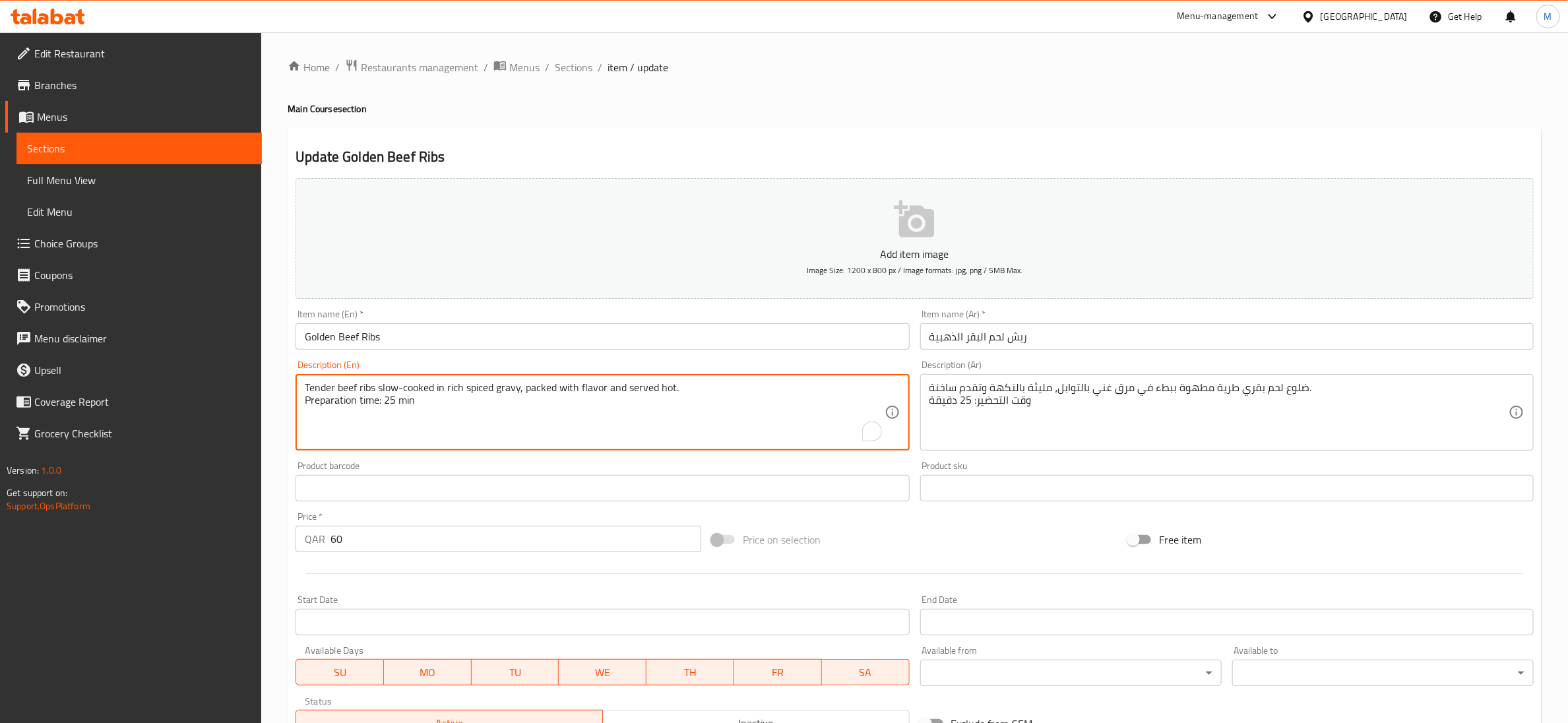
click at [404, 403] on textarea "Tender beef ribs slow-cooked in rich spiced gravy, packed with flavor and serve…" at bounding box center [594, 412] width 579 height 63
type textarea "Tender beef ribs slow-cooked in rich spiced gravy, packed with flavor and serve…"
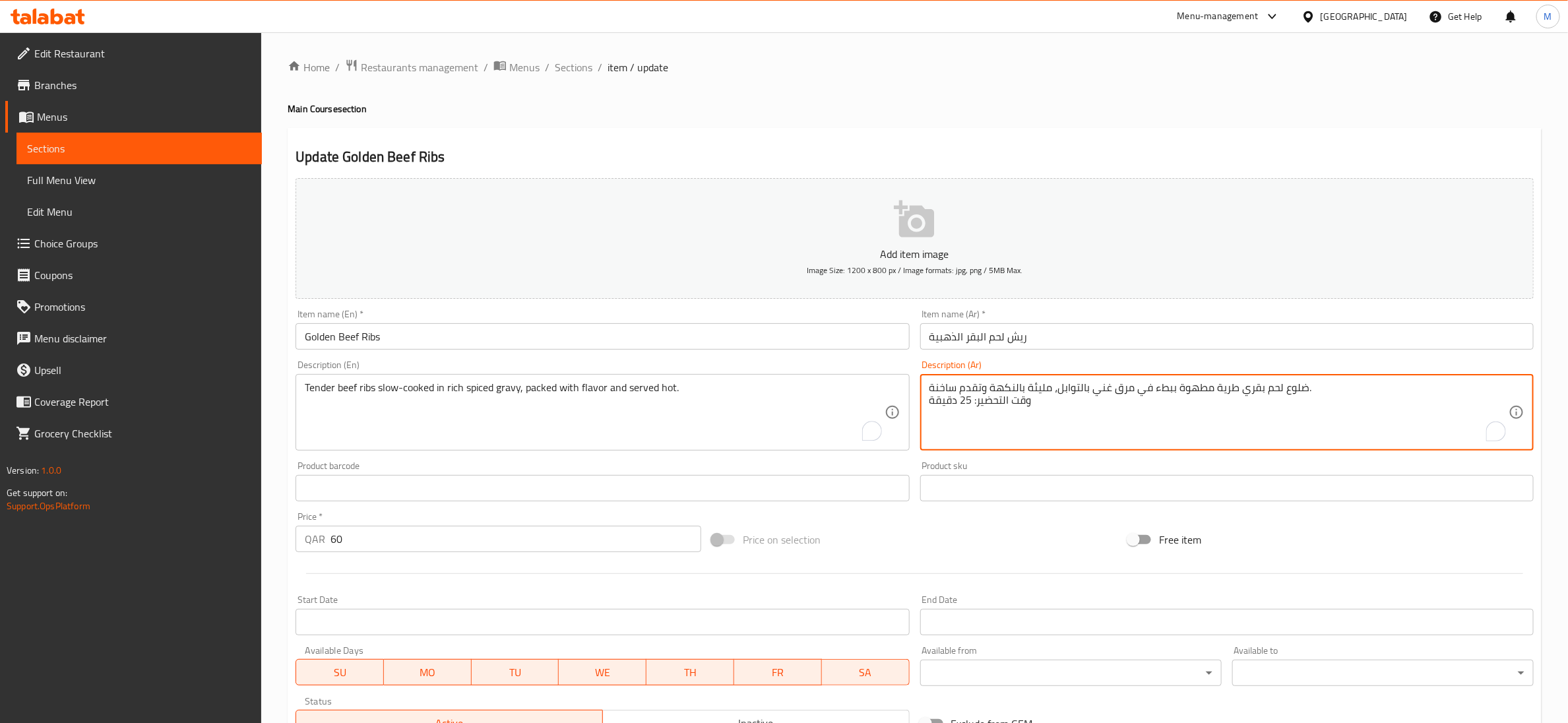
click at [985, 400] on textarea "ضلوع لحم بقري طرية مطهوة ببطء في مرق غني بالتوابل، مليئة بالنكهة وتقدم ساخنة. و…" at bounding box center [1219, 412] width 579 height 63
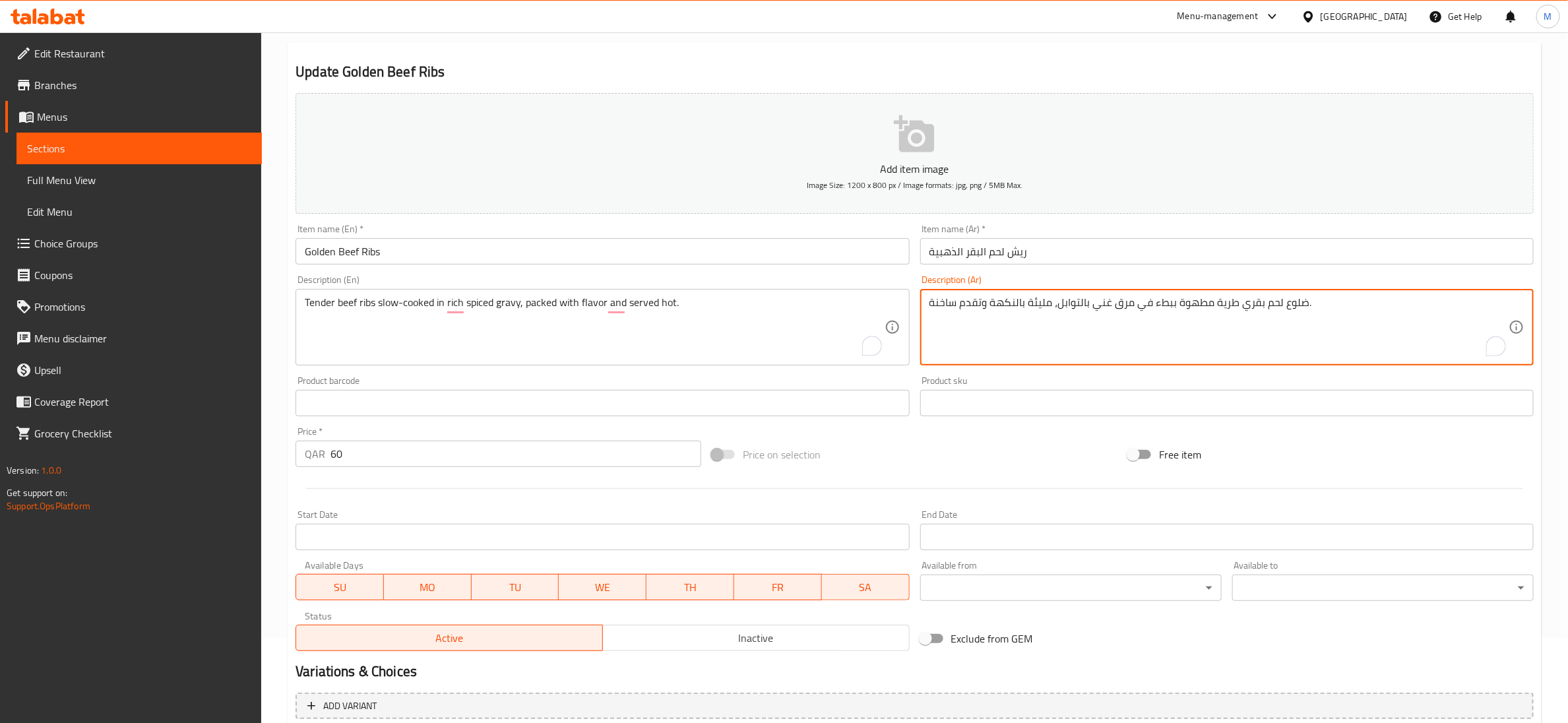
scroll to position [208, 0]
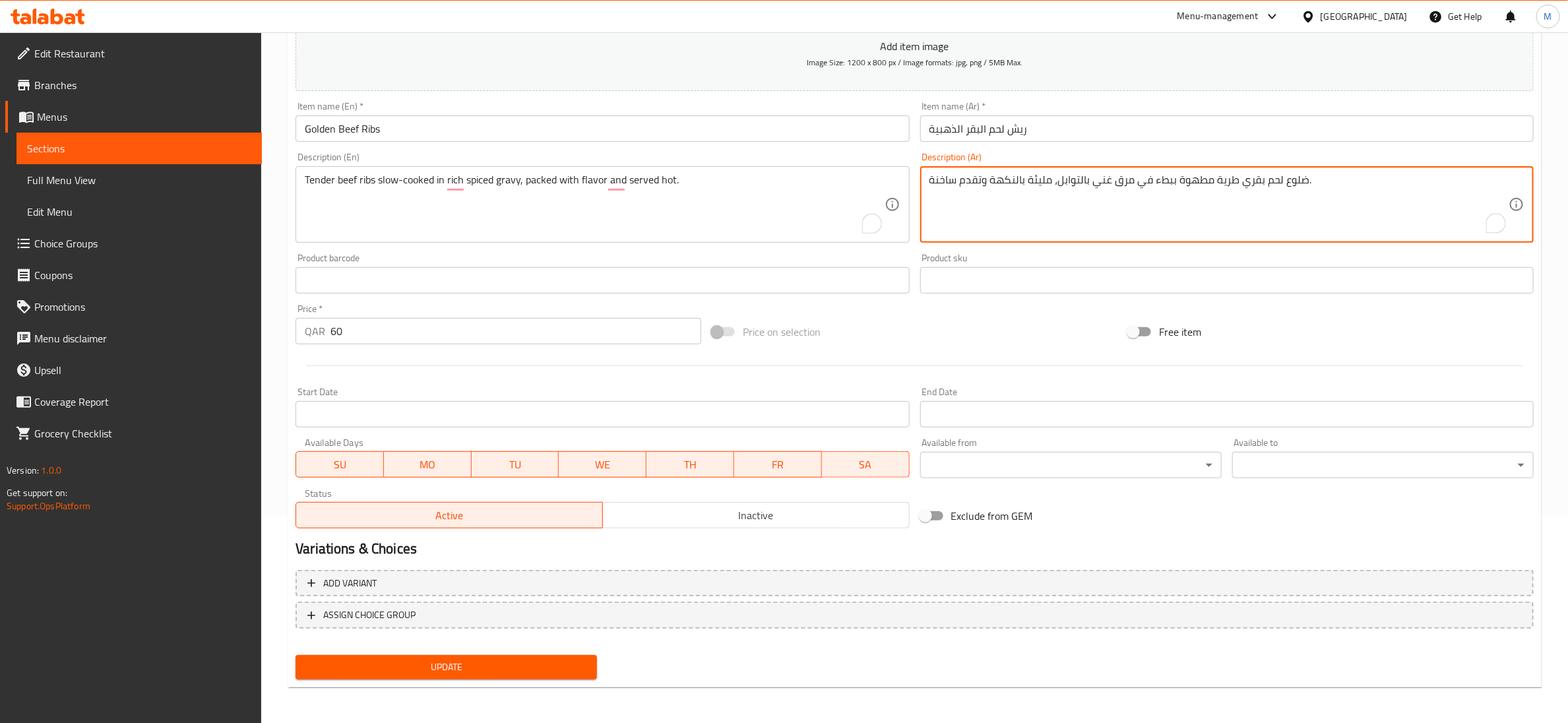
type textarea "ضلوع لحم بقري طرية مطهوة ببطء في مرق غني بالتوابل، مليئة بالنكهة وتقدم ساخنة."
click at [446, 663] on span "Update" at bounding box center [446, 667] width 280 height 17
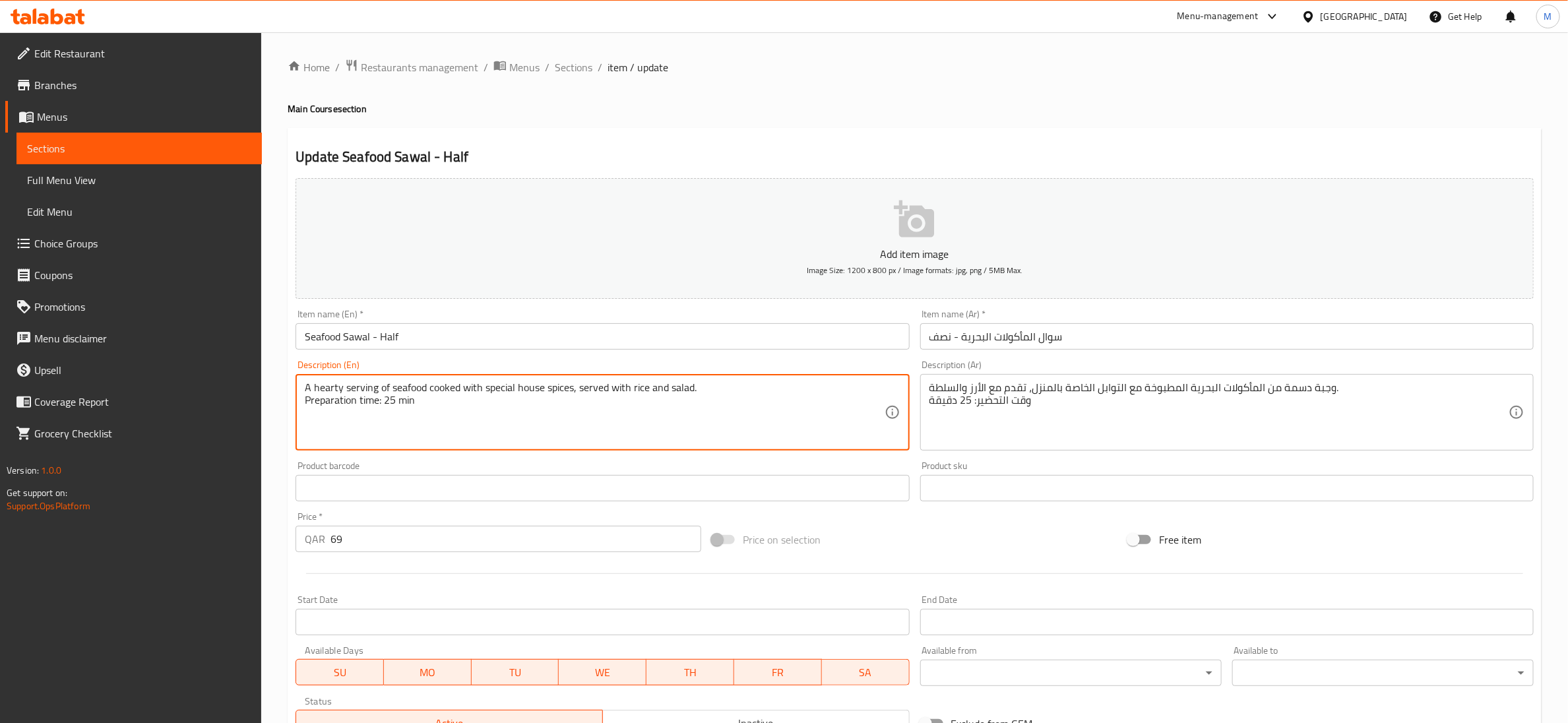
click at [409, 404] on textarea "A hearty serving of seafood cooked with special house spices, served with rice …" at bounding box center [594, 412] width 579 height 63
type textarea "A hearty serving of seafood cooked with special house spices, served with rice …"
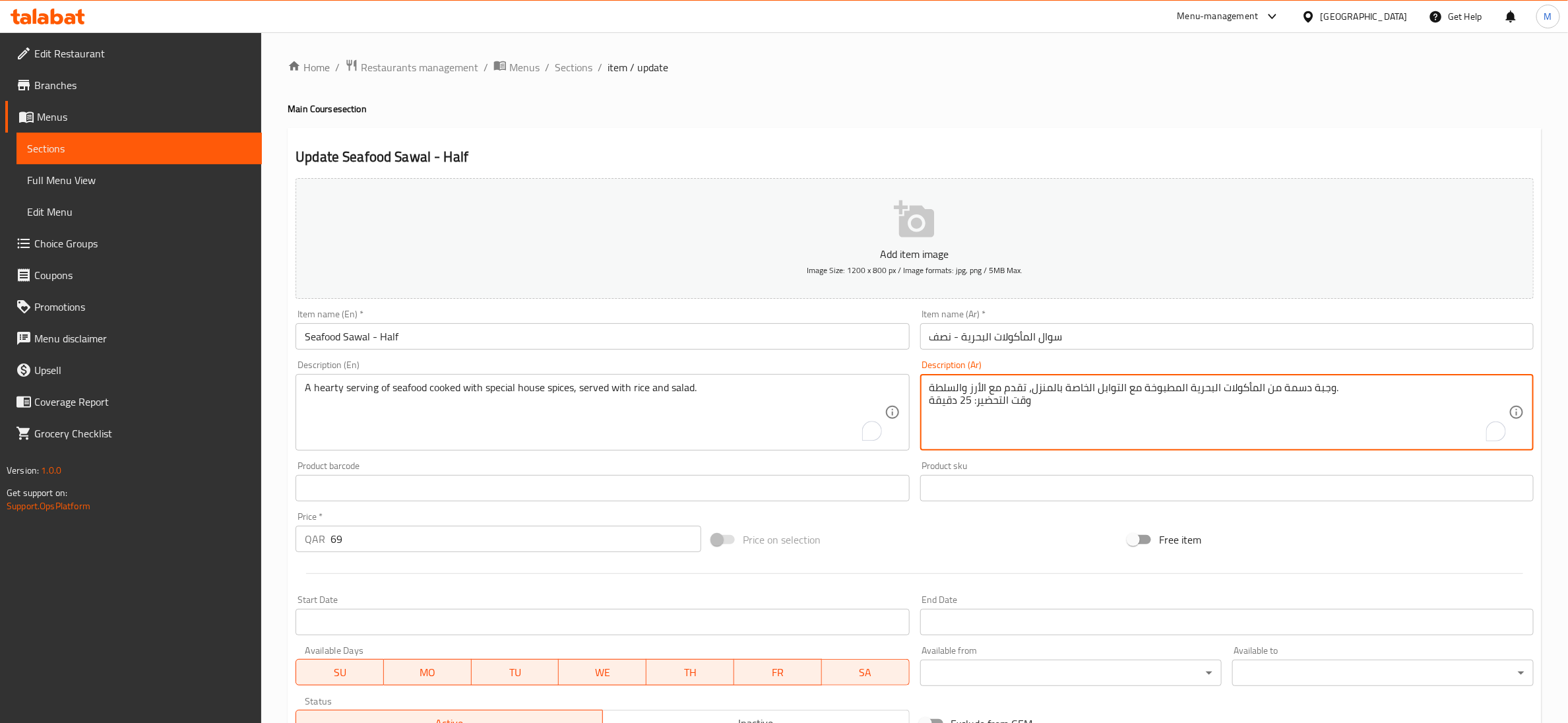
click at [962, 402] on textarea "وجبة دسمة من المأكولات البحرية المطبوخة مع التوابل الخاصة بالمنزل، تقدم مع الأر…" at bounding box center [1219, 412] width 579 height 63
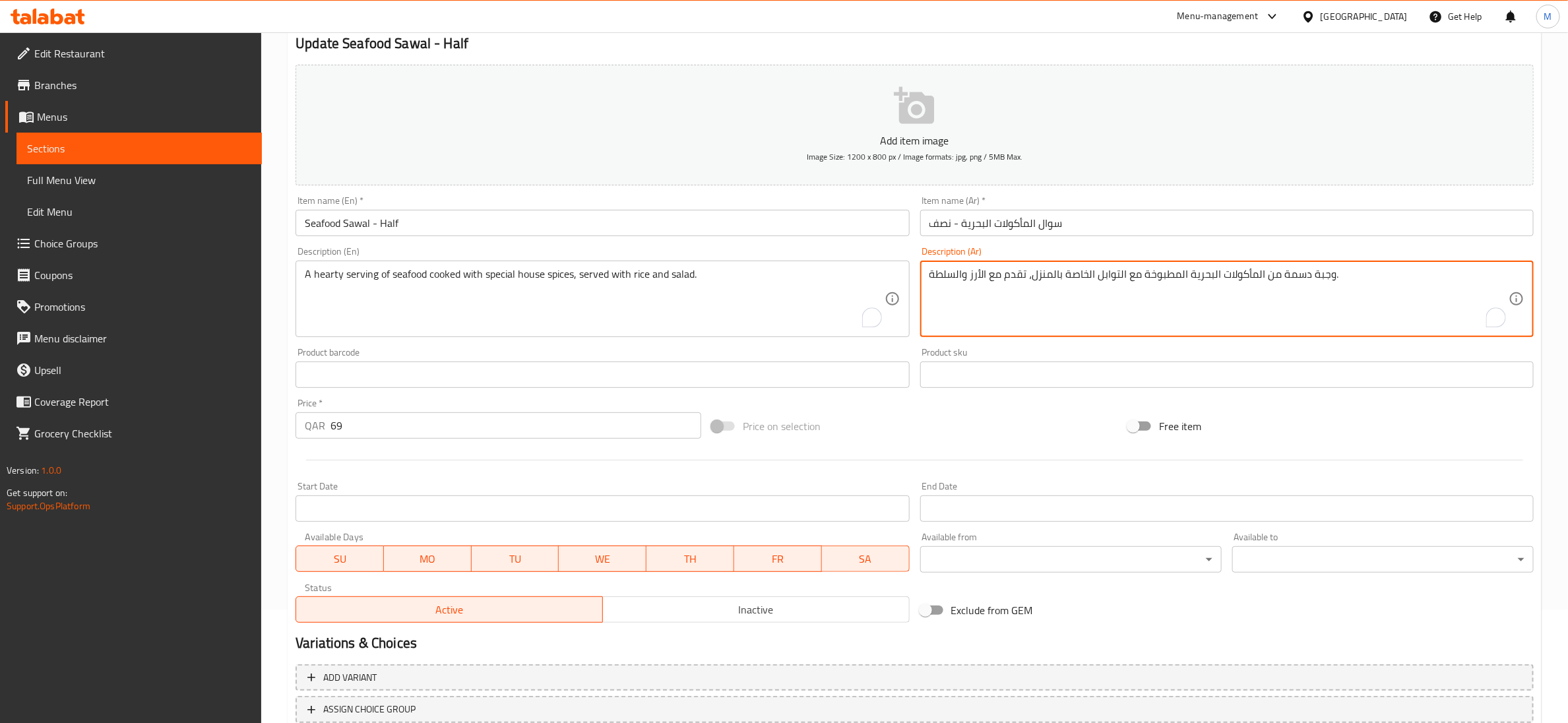
scroll to position [208, 0]
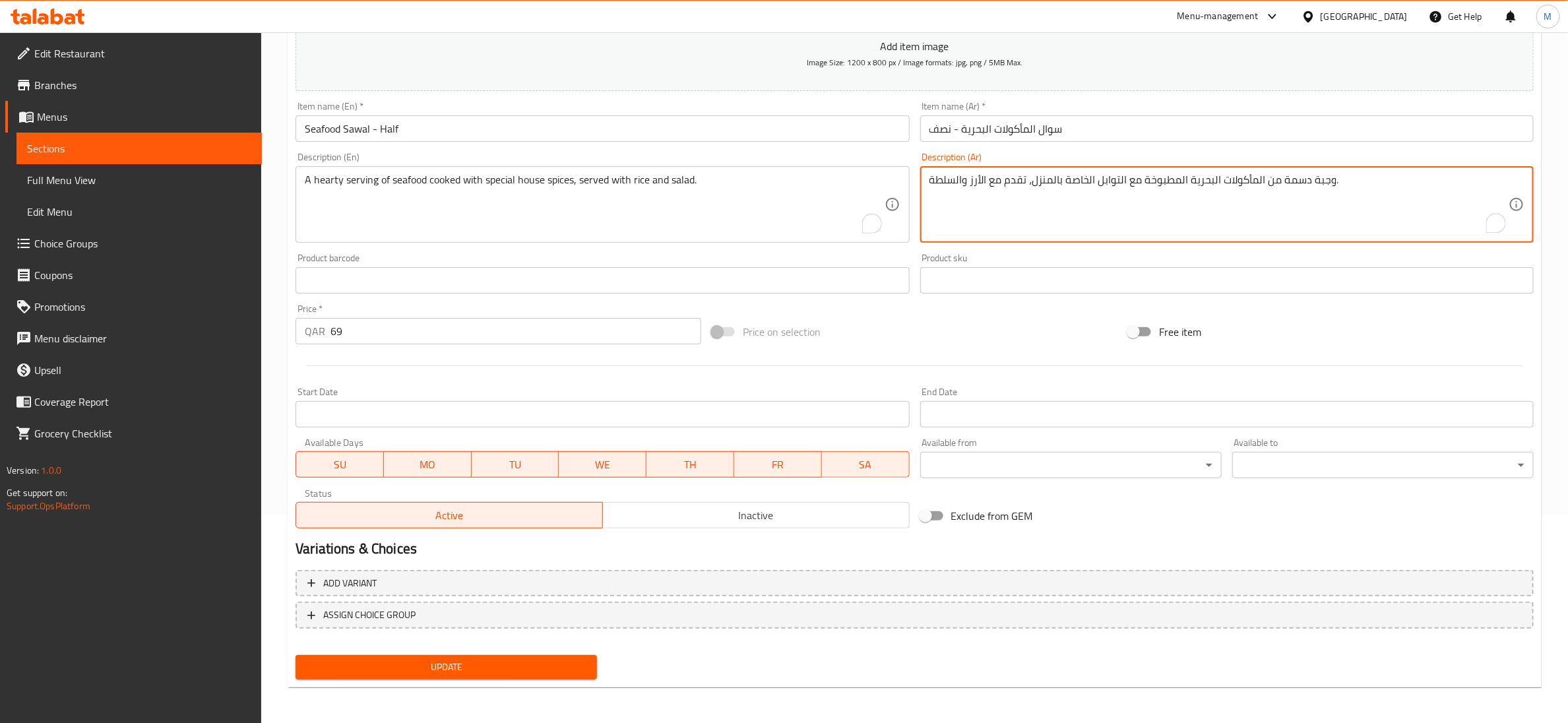
type textarea "وجبة دسمة من المأكولات البحرية المطبوخة مع التوابل الخاصة بالمنزل، تقدم مع الأر…"
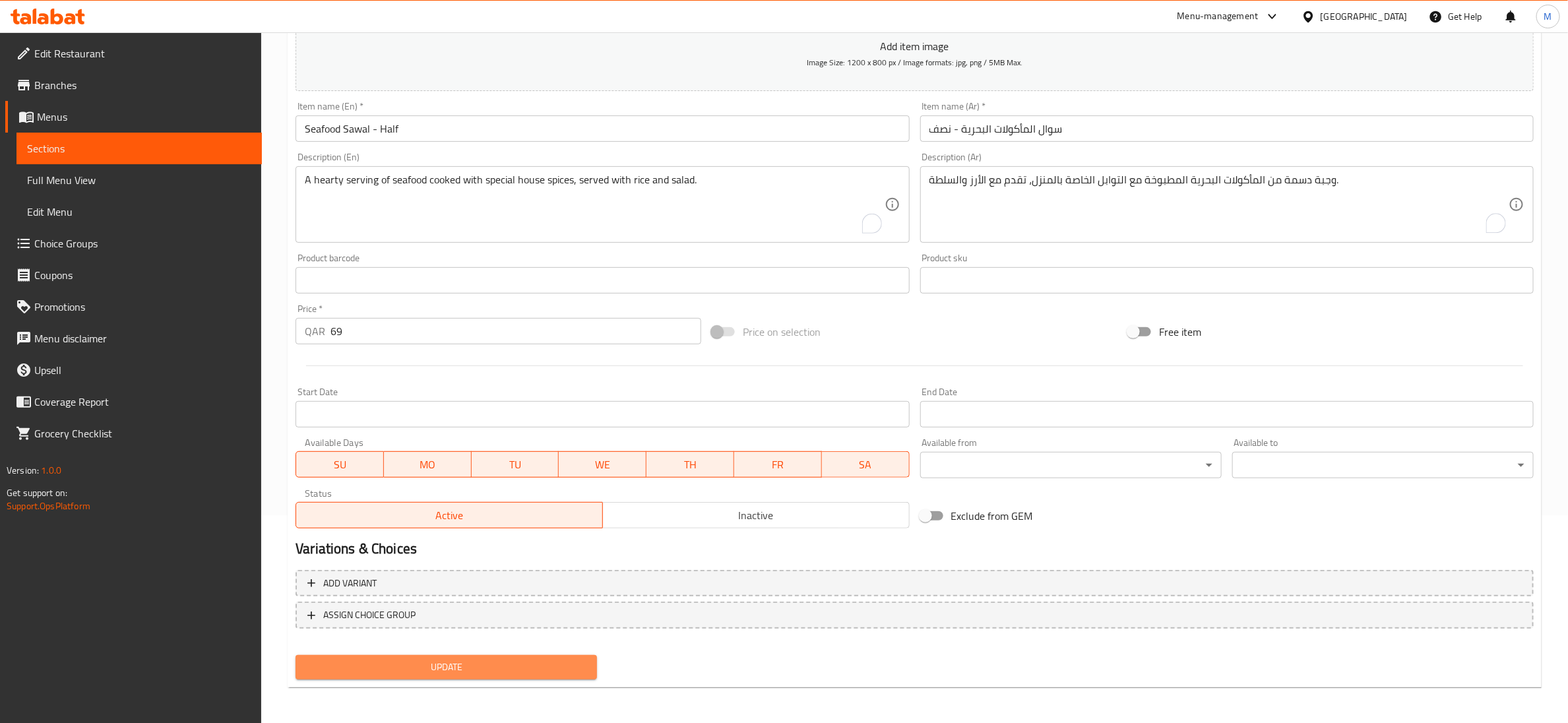
click at [415, 671] on span "Update" at bounding box center [446, 667] width 280 height 17
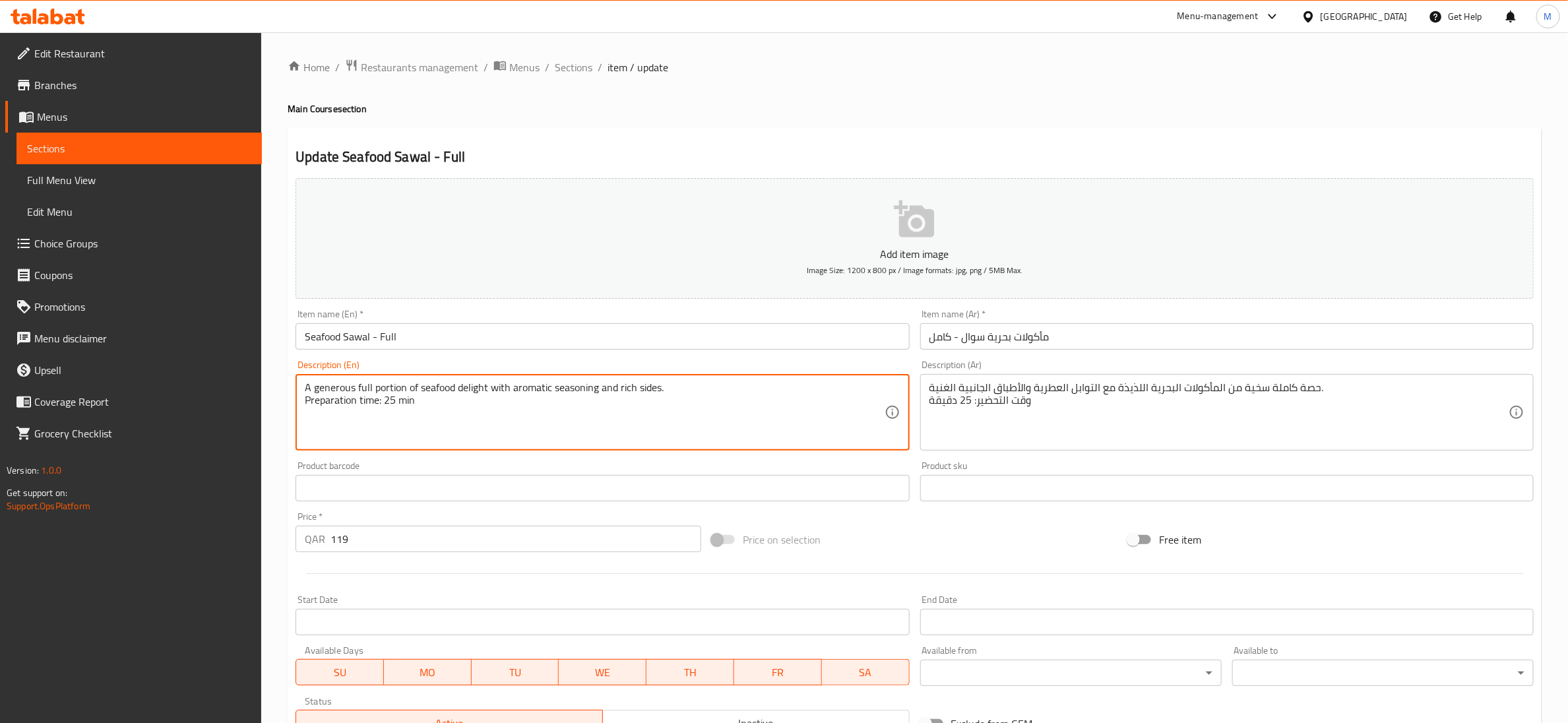
click at [396, 404] on textarea "A generous full portion of seafood delight with aromatic seasoning and rich sid…" at bounding box center [594, 412] width 579 height 63
type textarea "A generous full portion of seafood delight with aromatic seasoning and rich sid…"
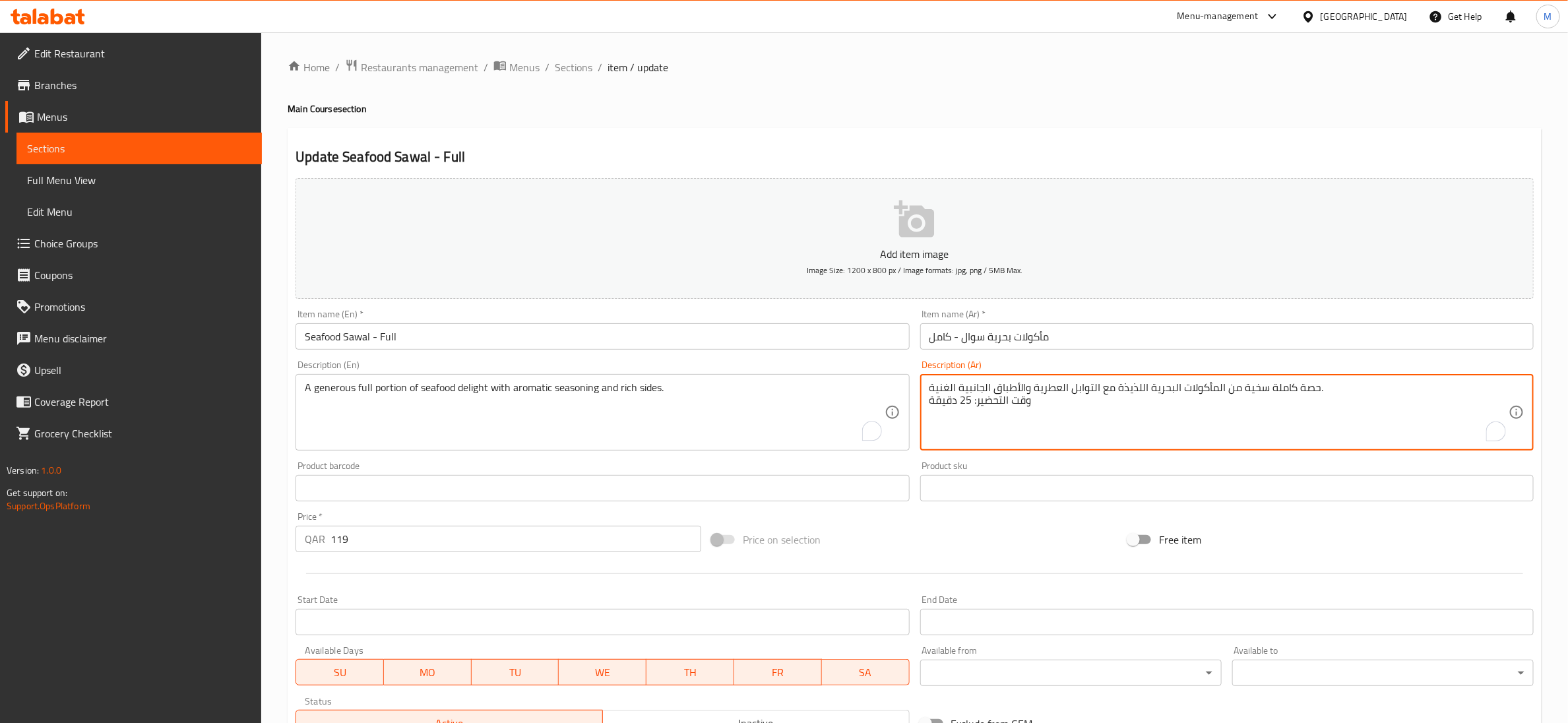
click at [1018, 403] on textarea "حصة كاملة سخية من المأكولات البحرية اللذيذة مع التوابل العطرية والأطباق الجانبي…" at bounding box center [1219, 412] width 579 height 63
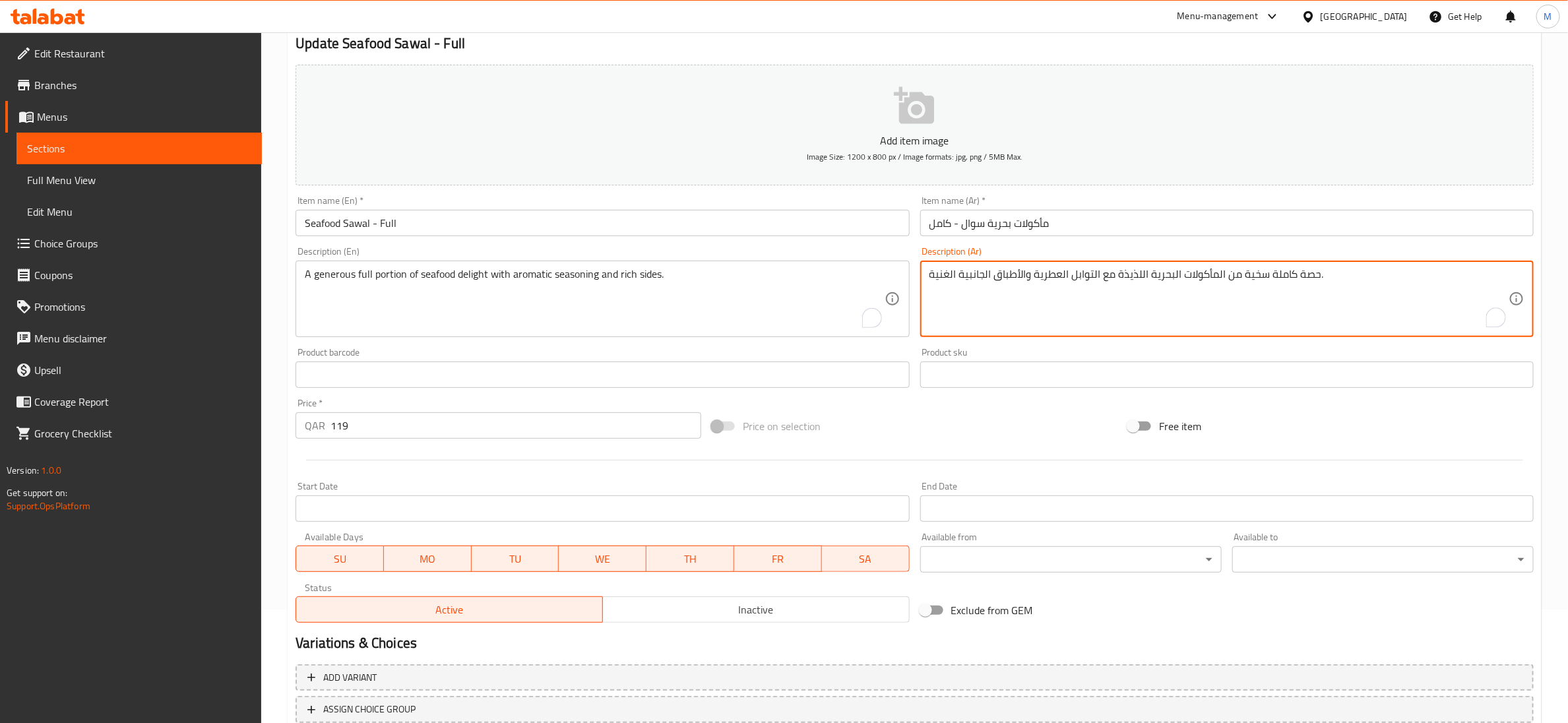
scroll to position [208, 0]
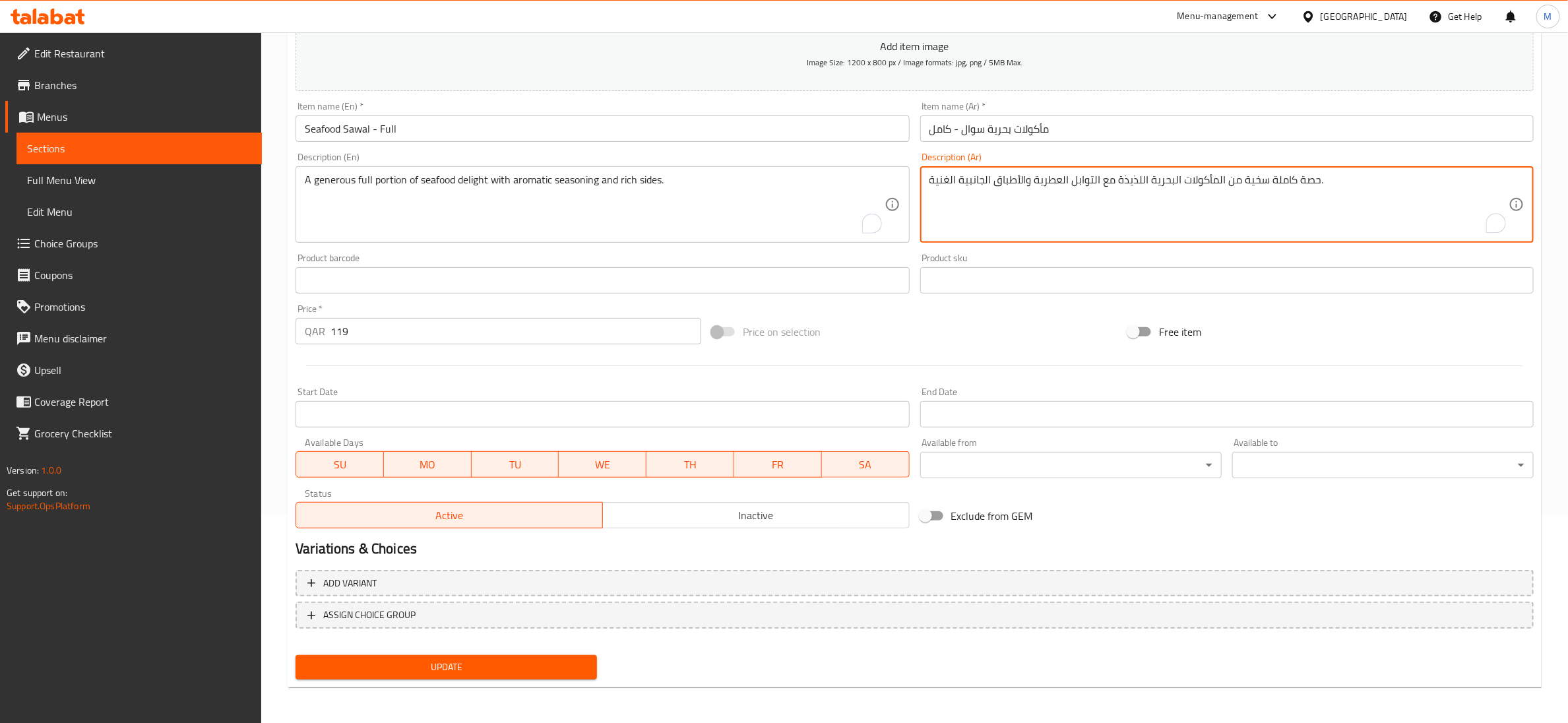
type textarea "حصة كاملة سخية من المأكولات البحرية اللذيذة مع التوابل العطرية والأطباق الجانبي…"
click at [427, 662] on span "Update" at bounding box center [446, 667] width 280 height 17
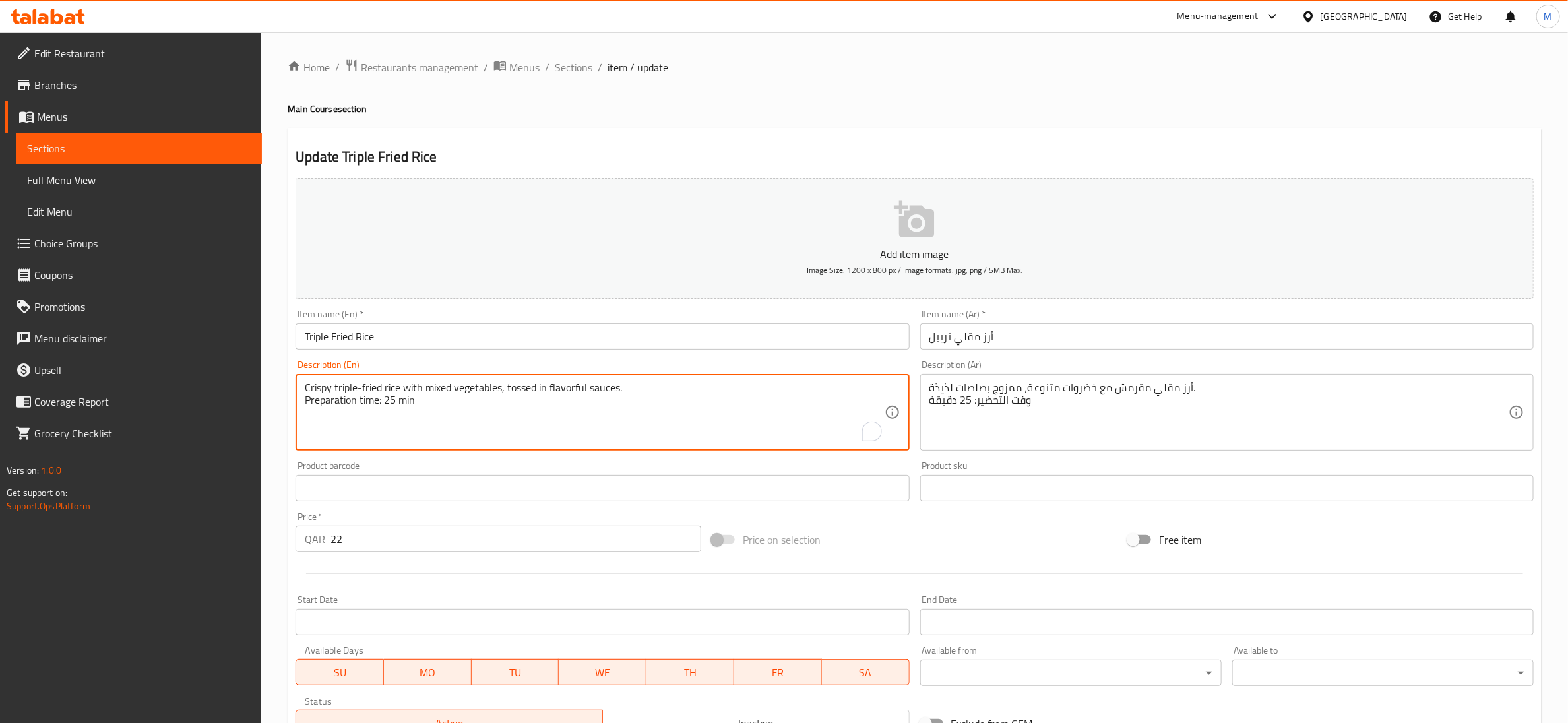
click at [381, 402] on textarea "Crispy triple-fried rice with mixed vegetables, tossed in flavorful sauces. Pre…" at bounding box center [594, 412] width 579 height 63
type textarea "Crispy triple-fried rice with mixed vegetables, tossed in flavorful sauces."
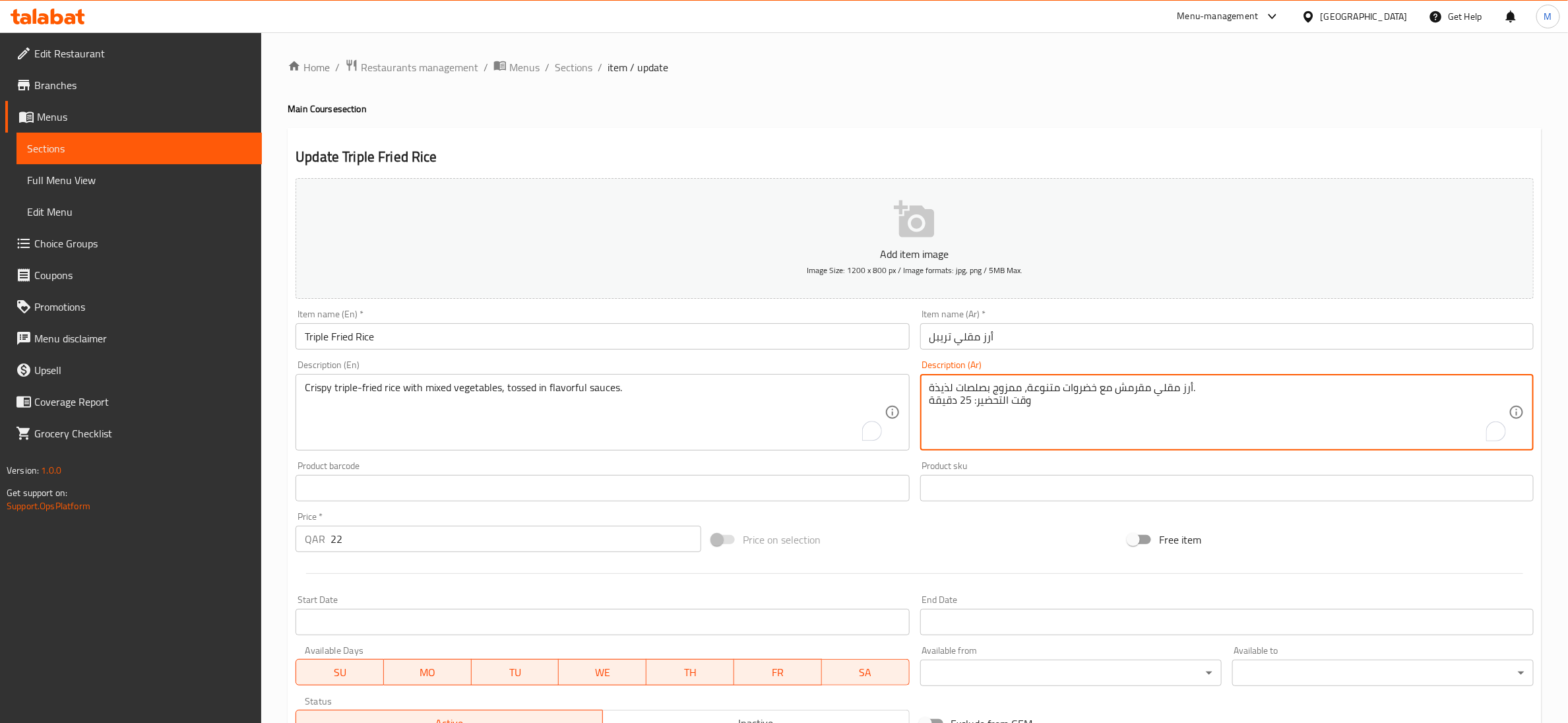
click at [1025, 404] on textarea "أرز مقلي مقرمش مع خضروات متنوعة، ممزوج بصلصات لذيذة. وقت التحضير: 25 دقيقة" at bounding box center [1219, 412] width 579 height 63
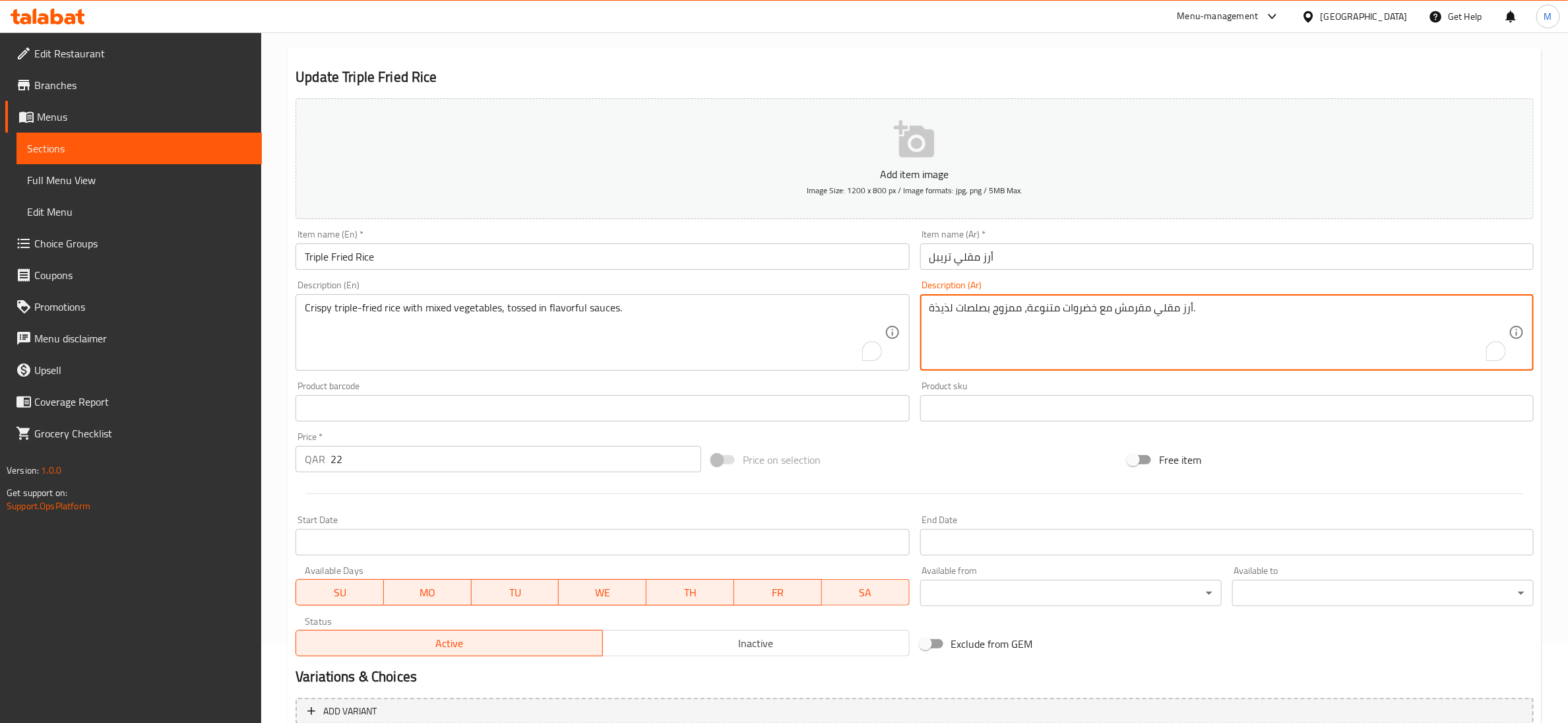
scroll to position [208, 0]
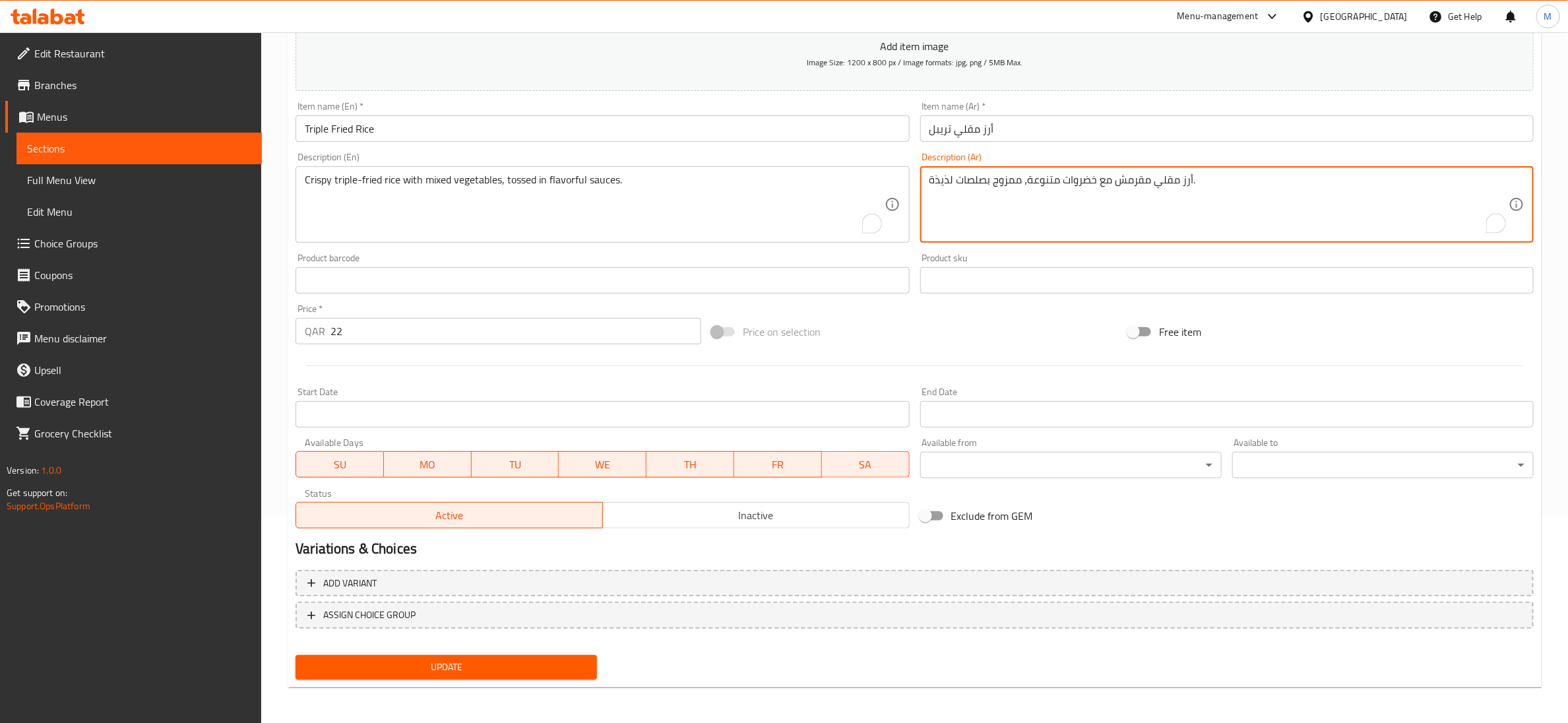
type textarea "أرز مقلي مقرمش مع خضروات متنوعة، ممزوج بصلصات لذيذة."
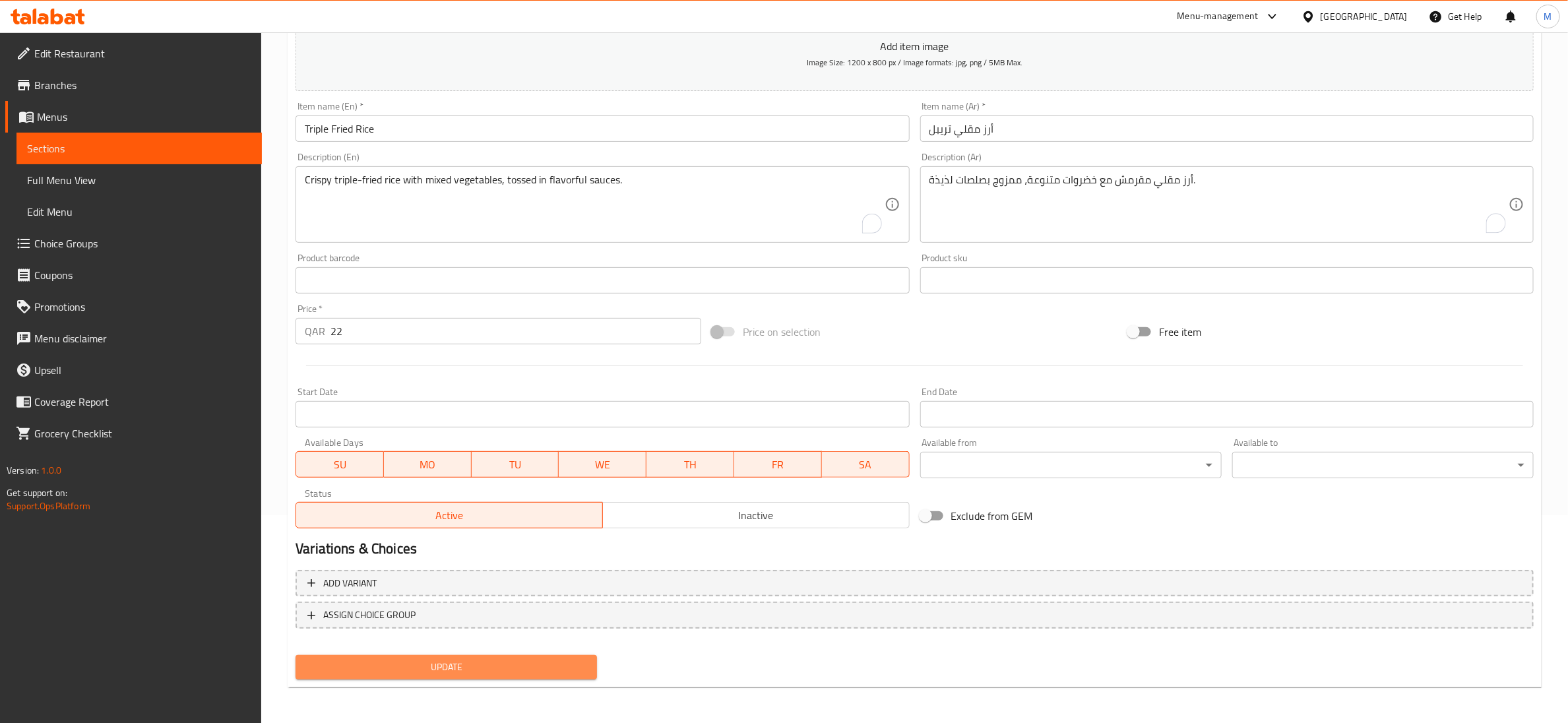
drag, startPoint x: 430, startPoint y: 671, endPoint x: 345, endPoint y: 172, distance: 506.2
click at [430, 669] on span "Update" at bounding box center [446, 667] width 280 height 17
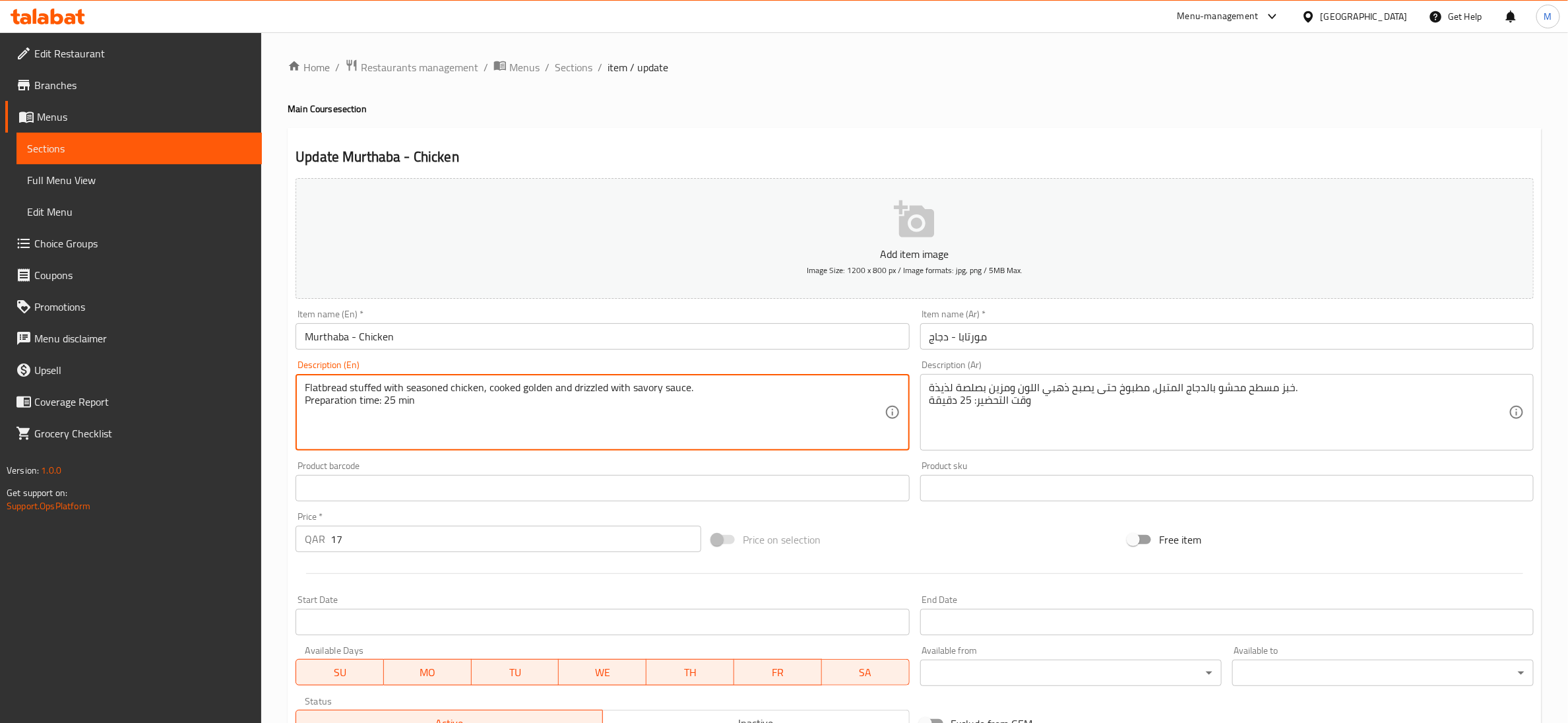
click at [384, 398] on textarea "Flatbread stuffed with seasoned chicken, cooked golden and drizzled with savory…" at bounding box center [594, 412] width 579 height 63
type textarea "Flatbread stuffed with seasoned chicken, cooked golden and drizzled with savory…"
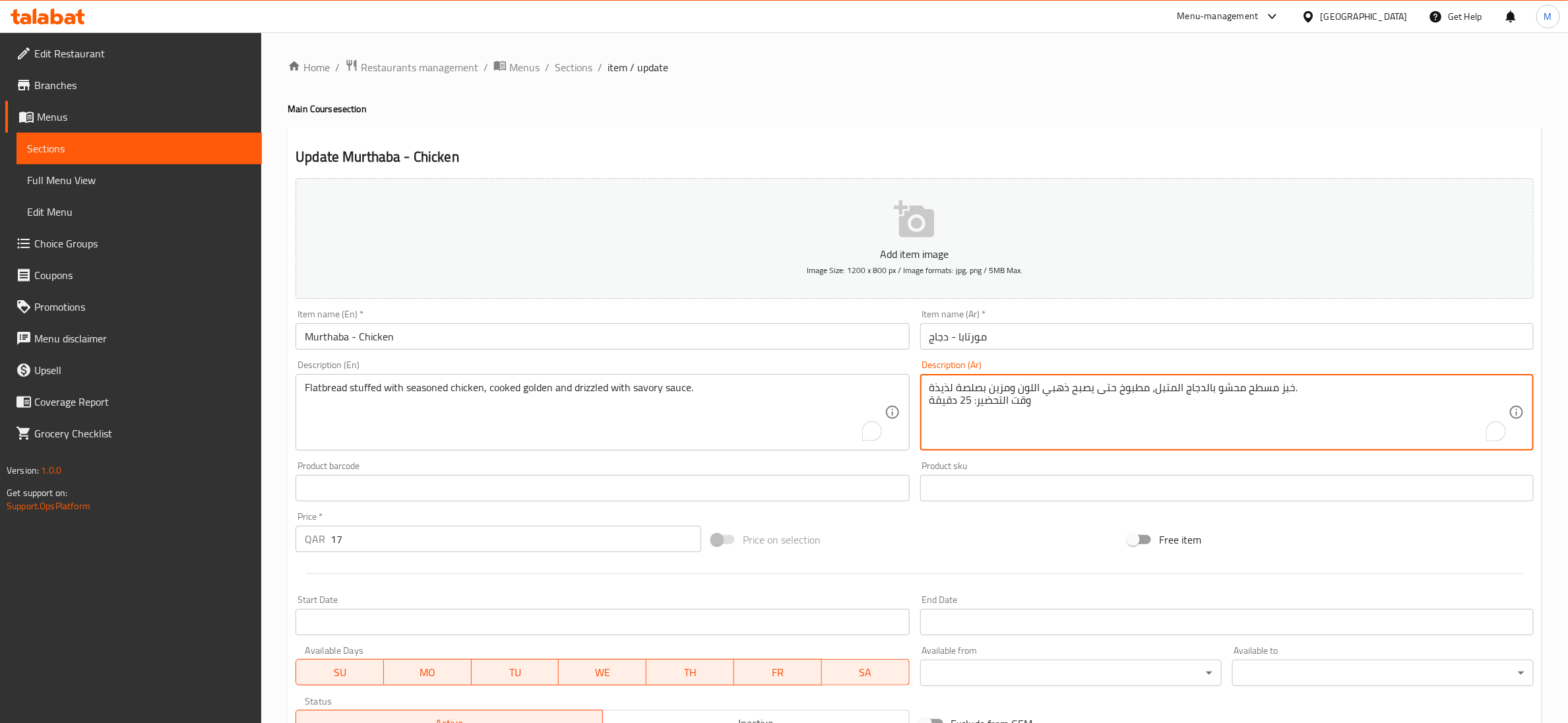
click at [1000, 400] on textarea "خبز مسطح محشو بالدجاج المتبل، مطبوخ حتى يصبح ذهبي اللون ومزين بصلصة لذيذة. وقت …" at bounding box center [1219, 412] width 579 height 63
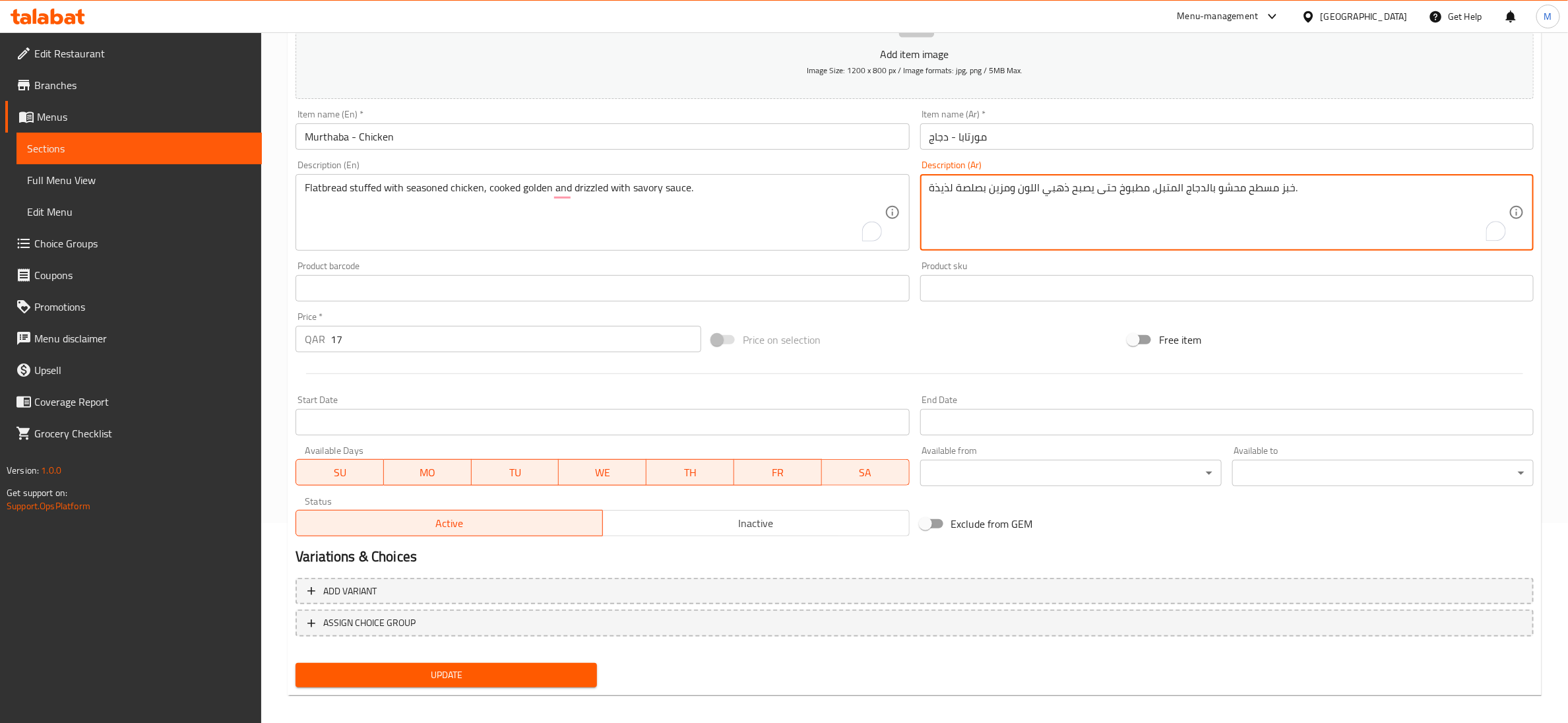
scroll to position [208, 0]
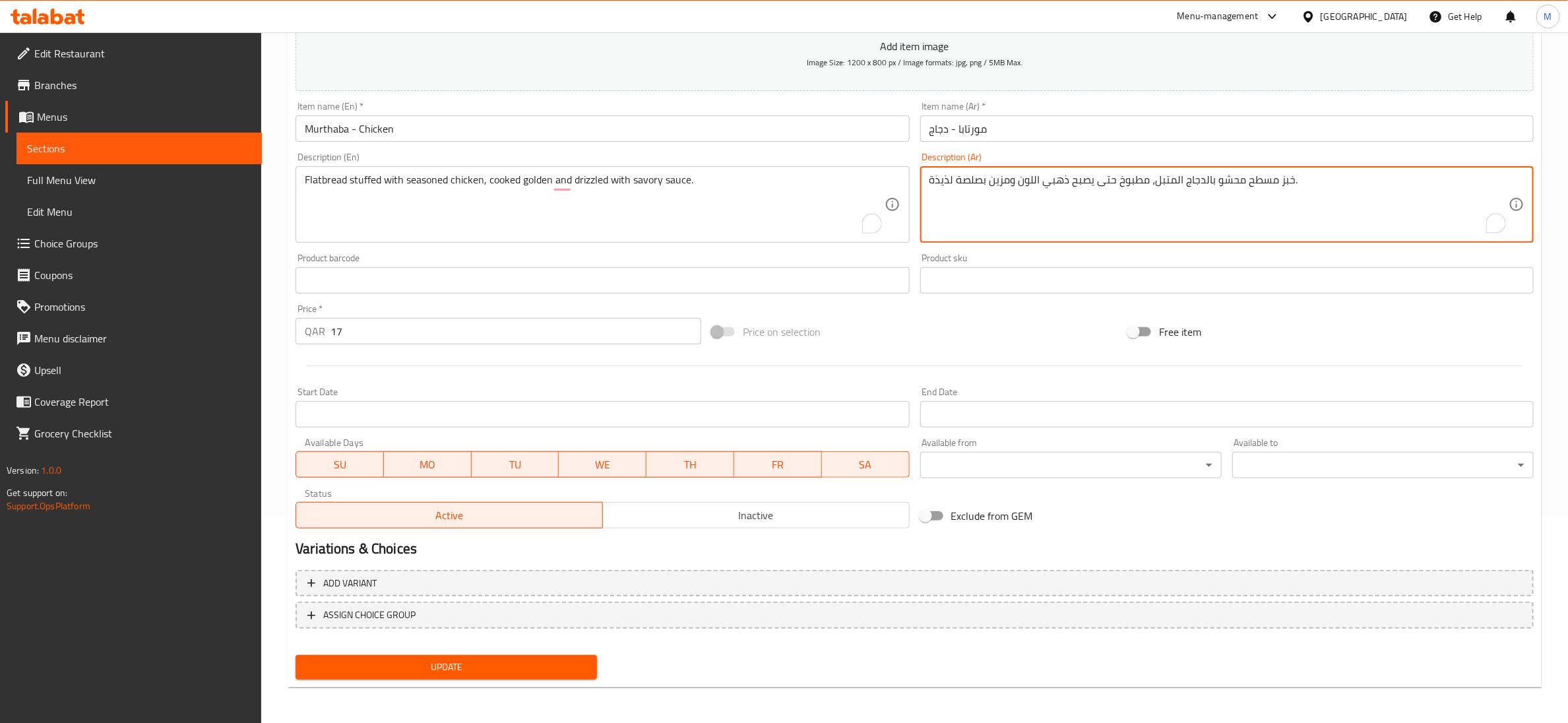
type textarea "خبز مسطح محشو بالدجاج المتبل، مطبوخ حتى يصبح ذهبي اللون ومزين بصلصة لذيذة."
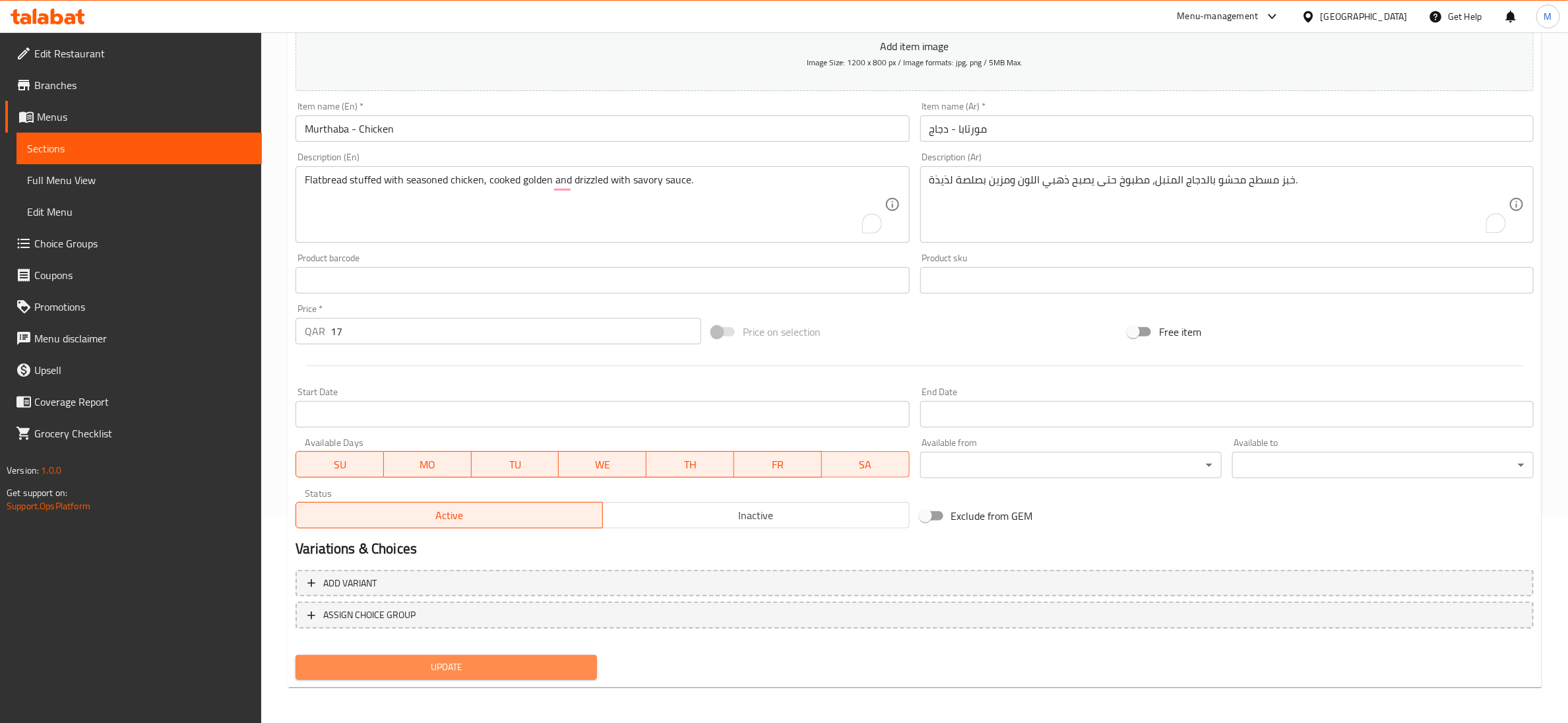
click at [412, 678] on button "Update" at bounding box center [446, 667] width 302 height 24
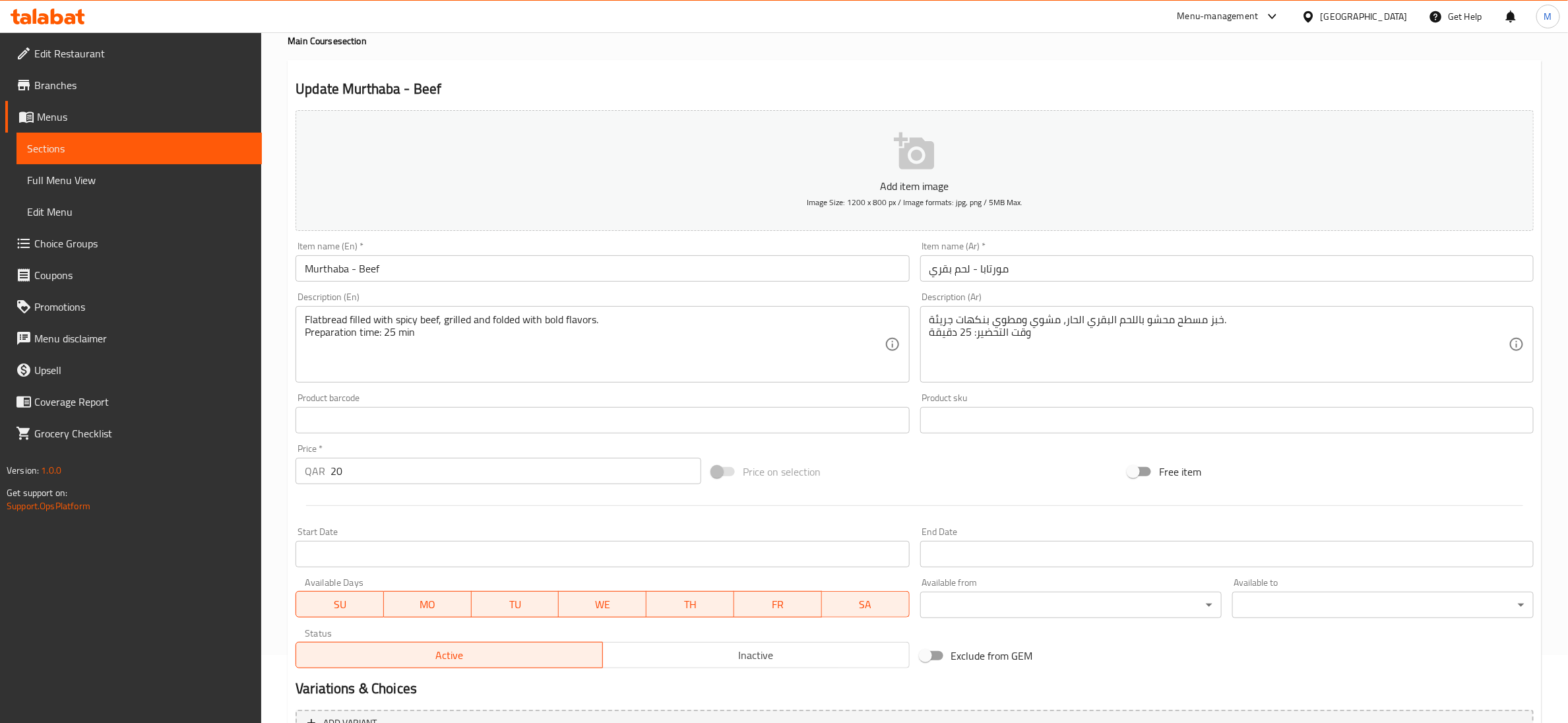
scroll to position [208, 0]
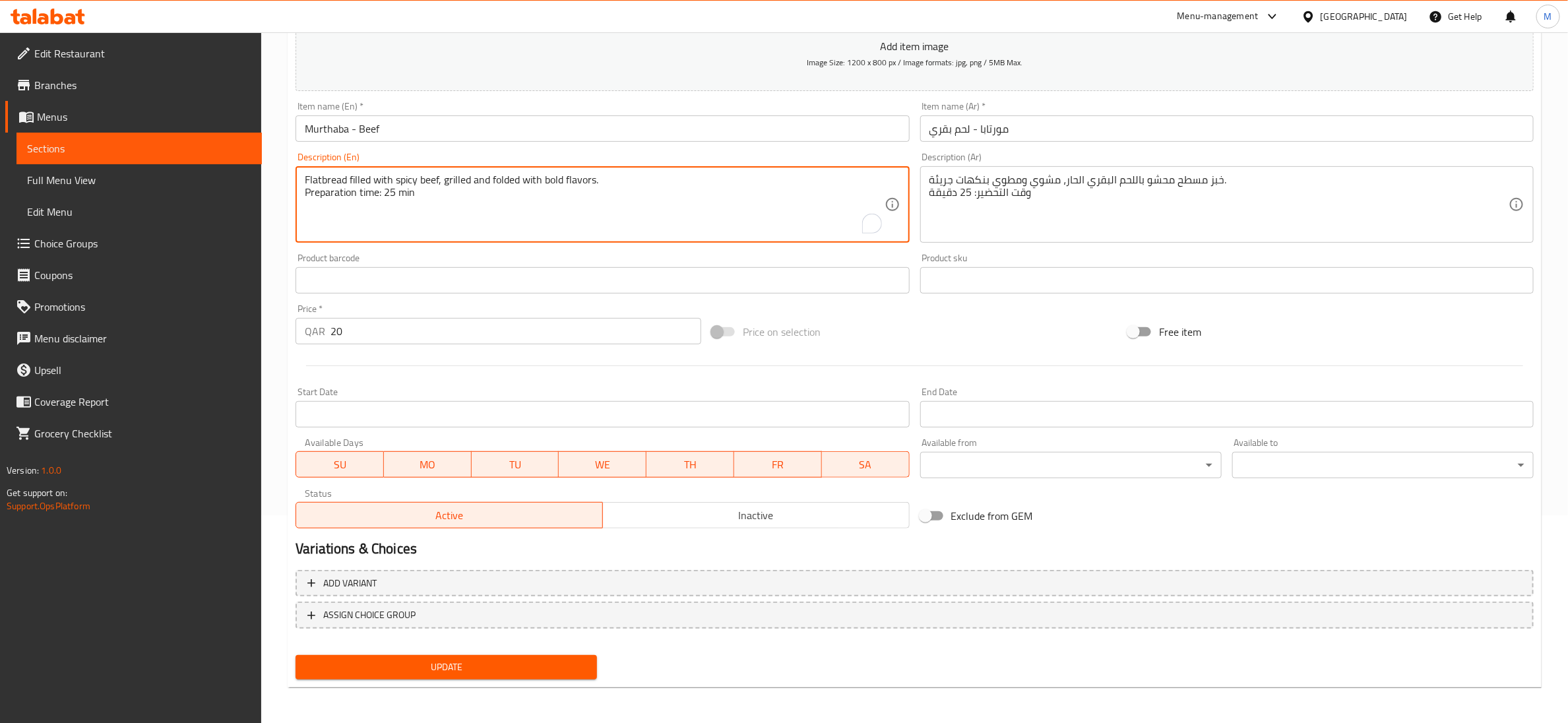
click at [384, 191] on textarea "Flatbread filled with spicy beef, grilled and folded with bold flavors. Prepara…" at bounding box center [594, 204] width 579 height 63
type textarea "Flatbread filled with spicy beef, grilled and folded with bold flavors."
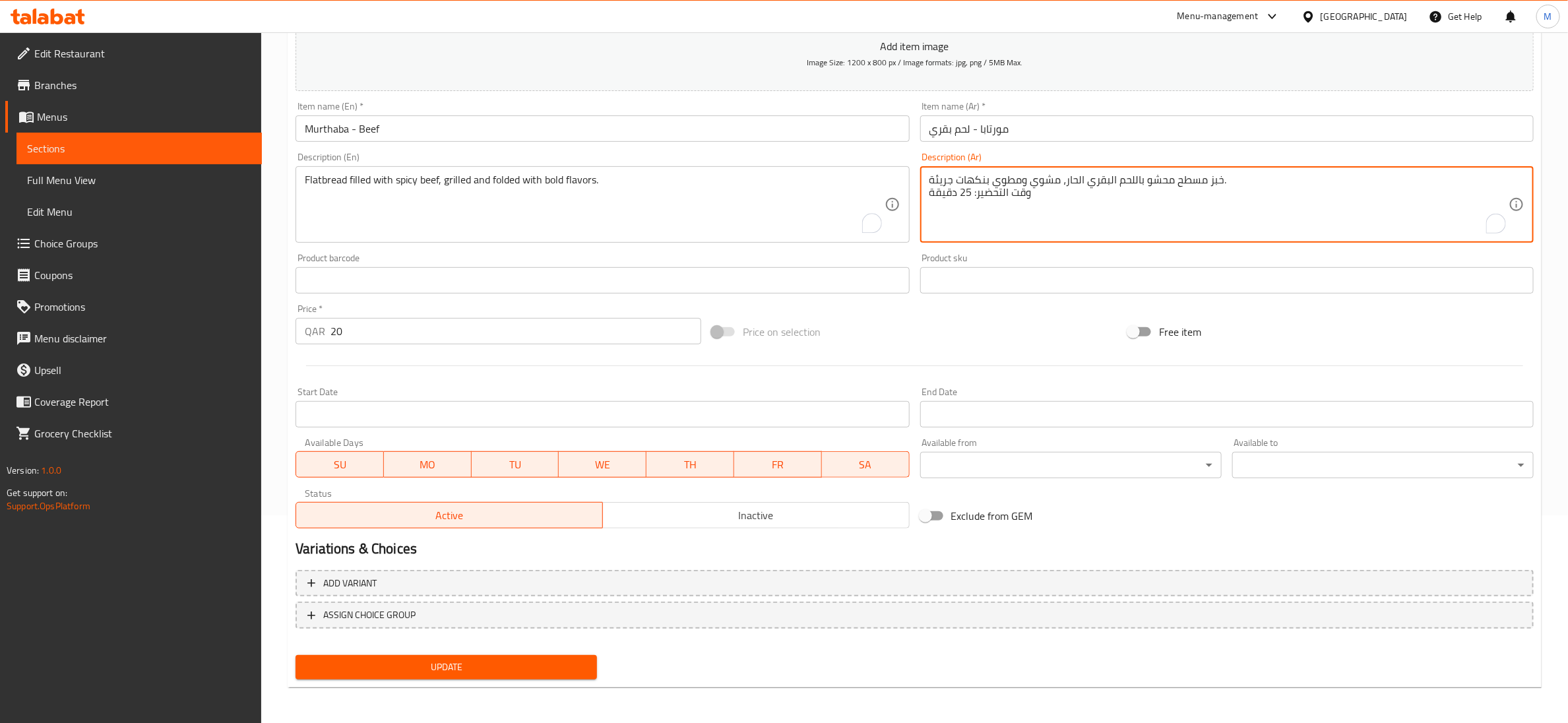
click at [1014, 195] on textarea "خبز مسطح محشو باللحم البقري الحار، مشوي ومطوي بنكهات جريئة. وقت التحضير: 25 دقي…" at bounding box center [1219, 204] width 579 height 63
type textarea "خبز مسطح محشو باللحم البقري الحار، مشوي ومطوي بنكهات جريئة."
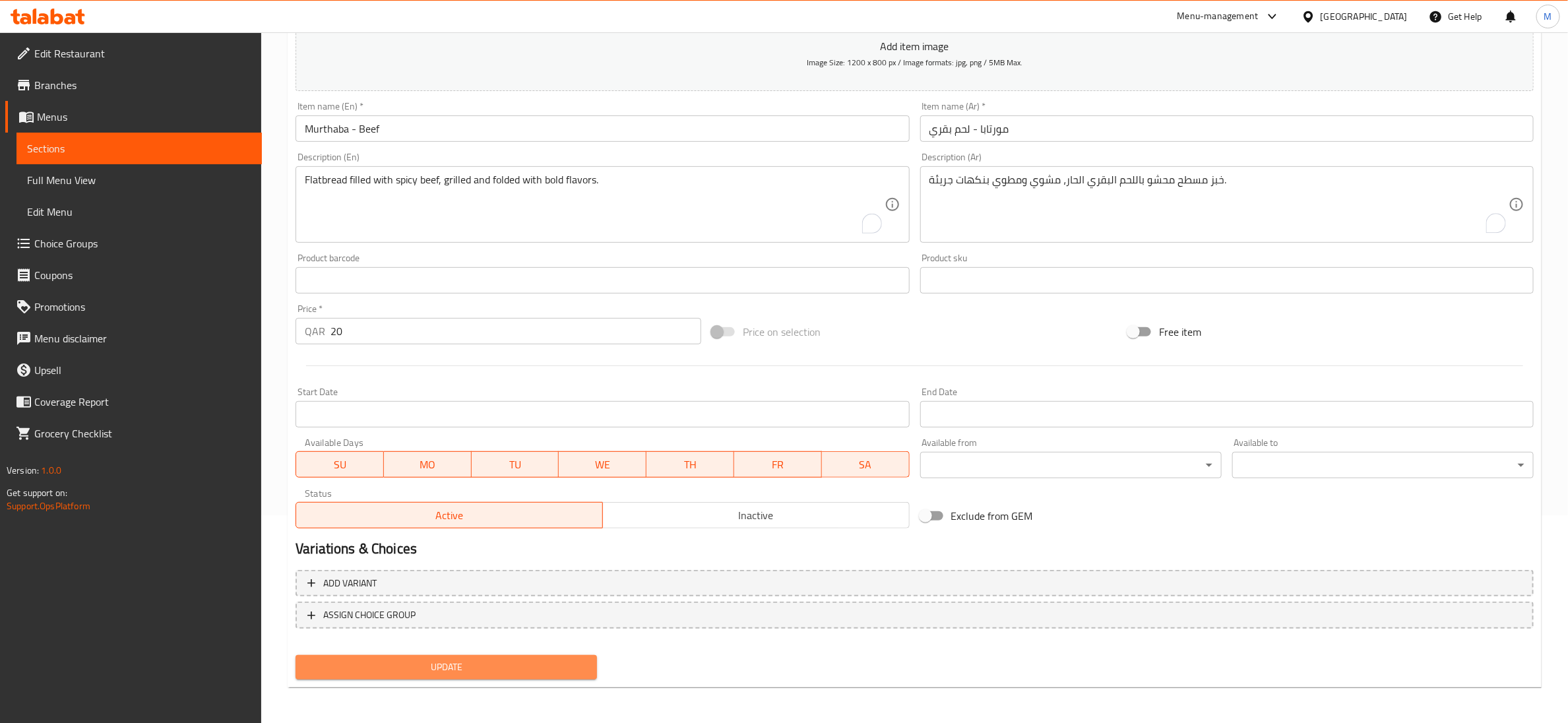
click at [501, 659] on span "Update" at bounding box center [446, 667] width 280 height 17
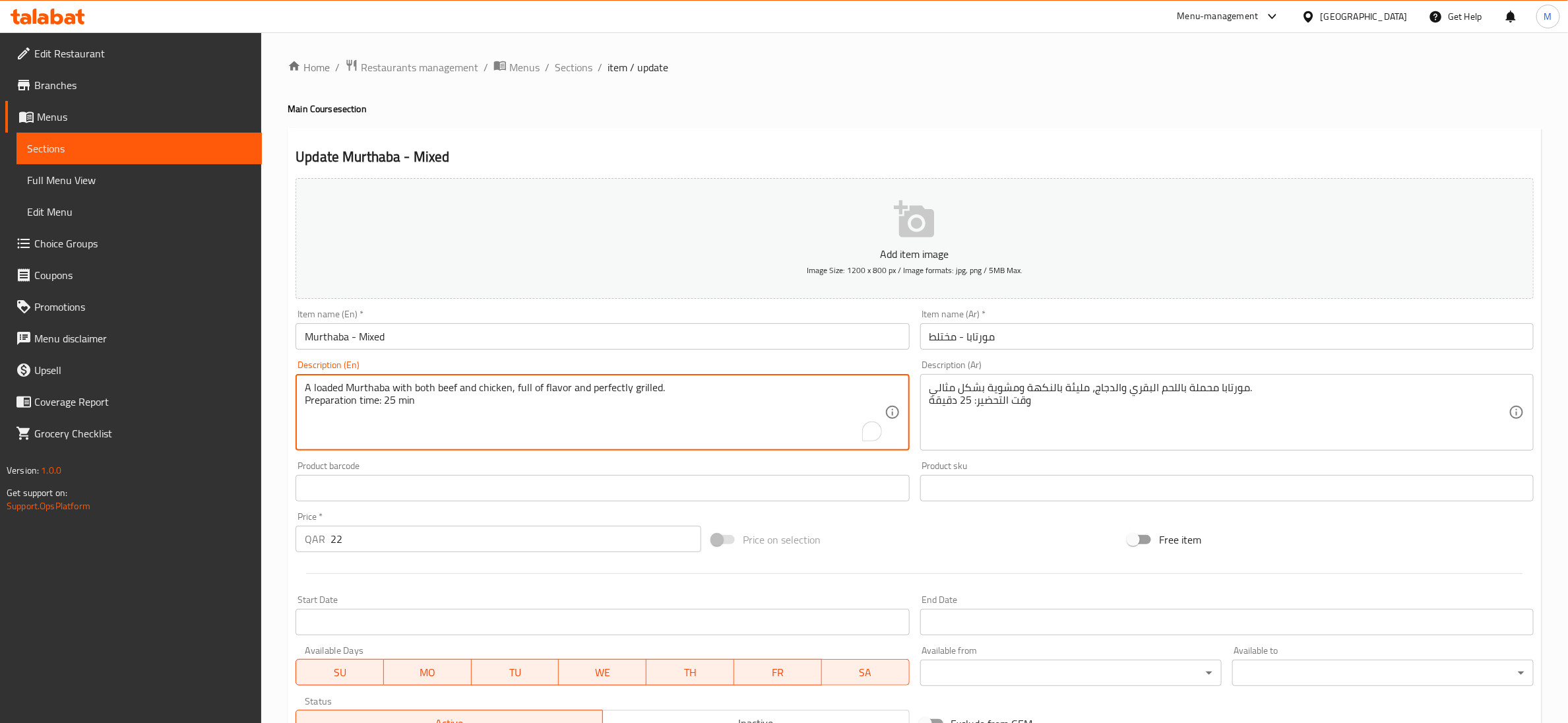
click at [394, 408] on textarea "A loaded Murthaba with both beef and chicken, full of flavor and perfectly gril…" at bounding box center [594, 412] width 579 height 63
type textarea "A loaded Murthaba with both beef and chicken, full of flavor and perfectly gril…"
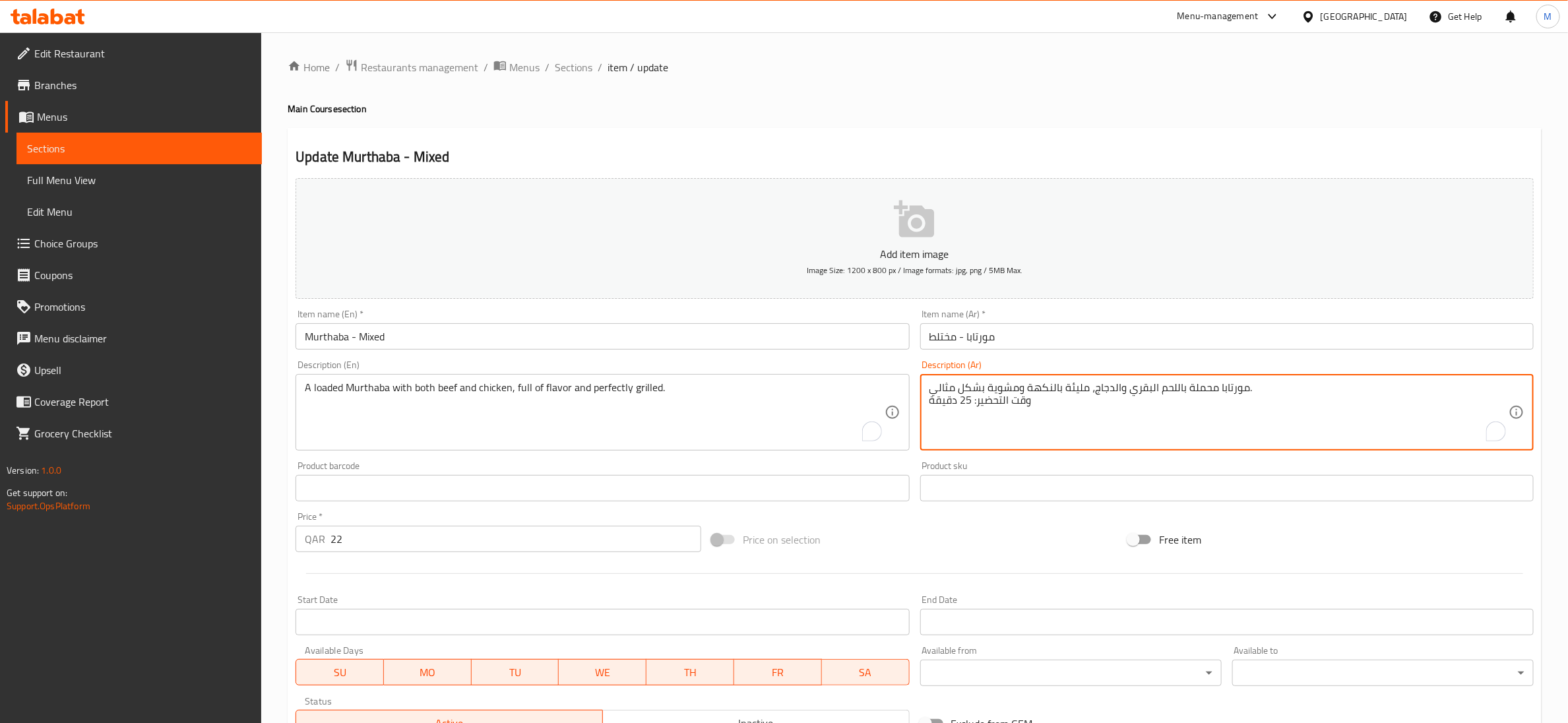
click at [947, 404] on textarea "مورتابا محملة باللحم البقري والدجاج، مليئة بالنكهة ومشوية بشكل مثالي. وقت التحض…" at bounding box center [1219, 412] width 579 height 63
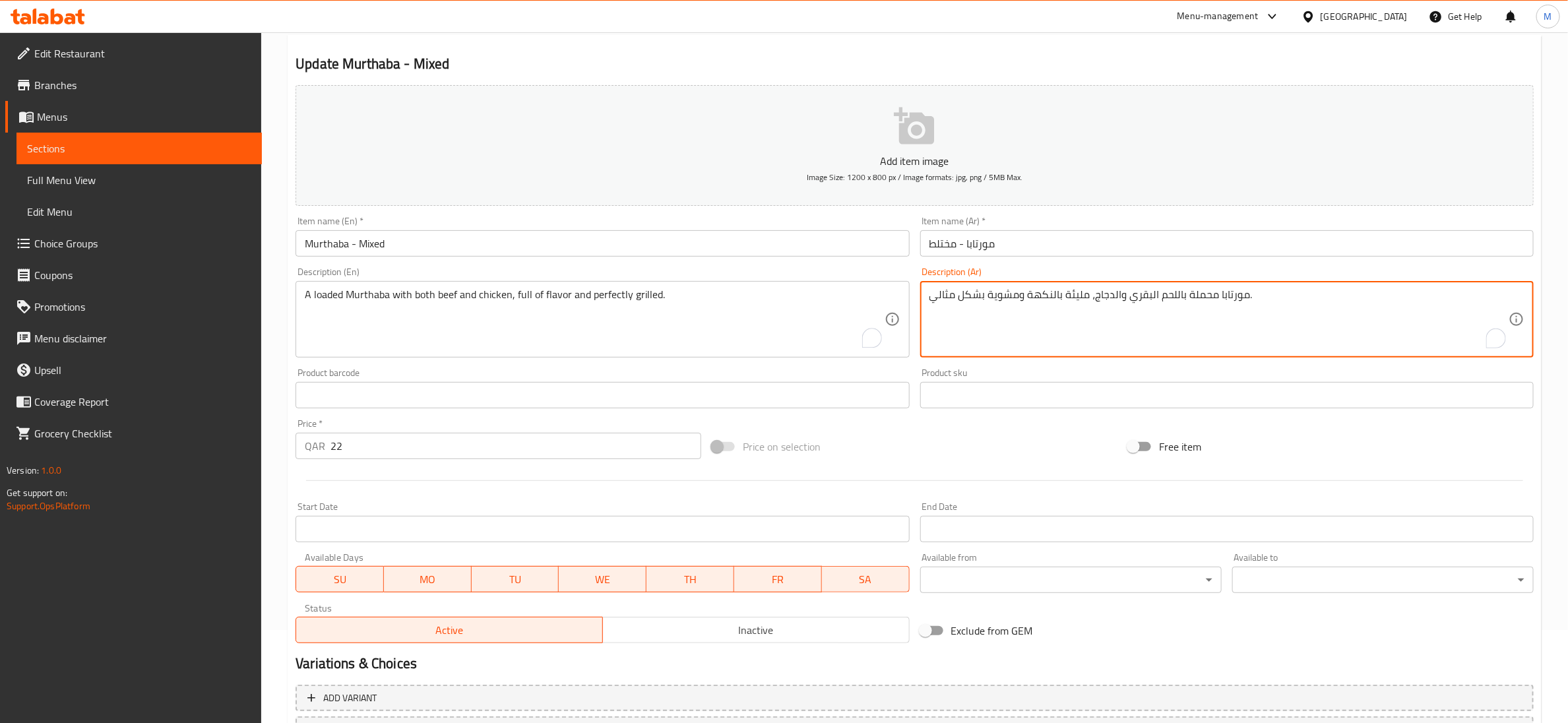
scroll to position [208, 0]
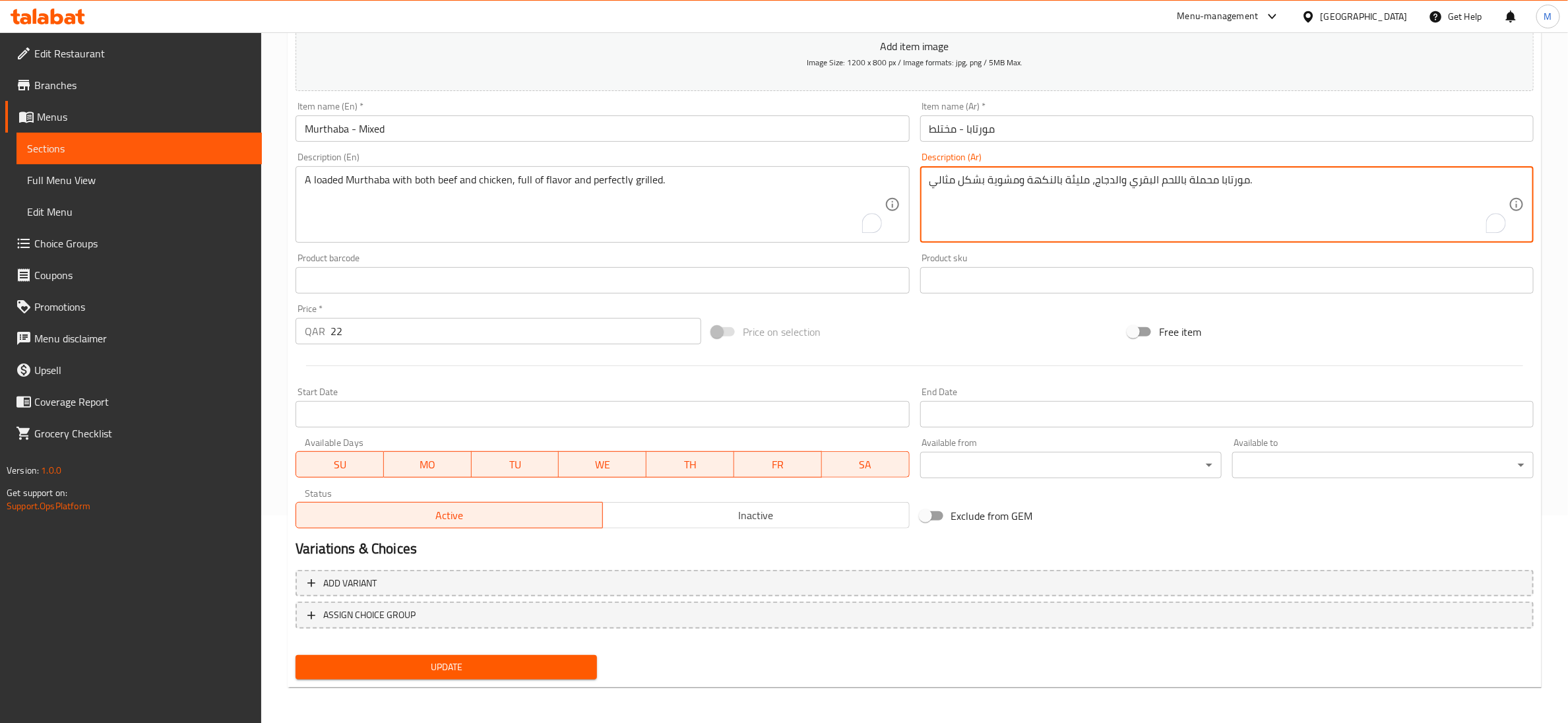
type textarea "مورتابا محملة باللحم البقري والدجاج، مليئة بالنكهة ومشوية بشكل مثالي."
drag, startPoint x: 446, startPoint y: 668, endPoint x: 434, endPoint y: 282, distance: 386.2
click at [446, 668] on span "Update" at bounding box center [446, 667] width 280 height 17
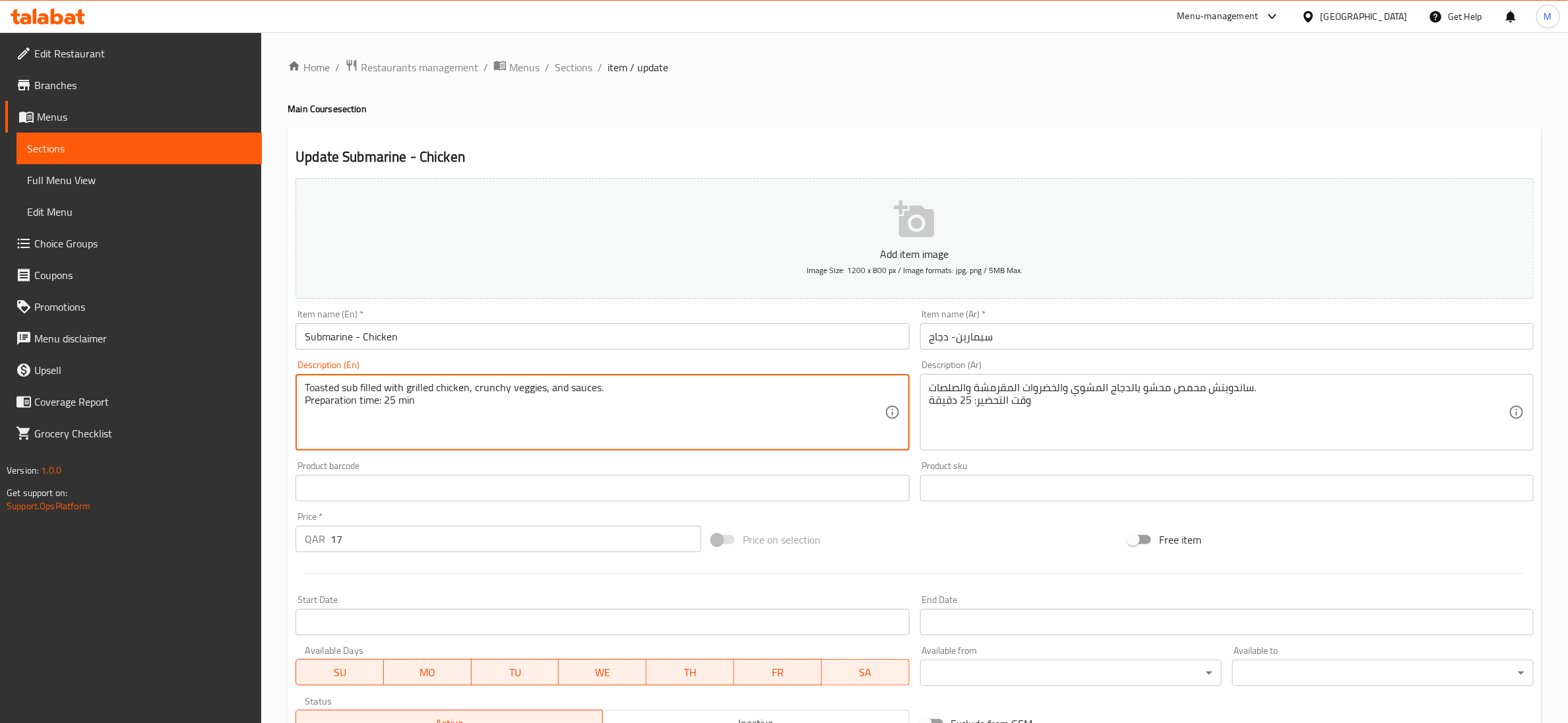
click at [400, 404] on textarea "Toasted sub filled with grilled chicken, crunchy veggies, and sauces. Preparati…" at bounding box center [594, 412] width 579 height 63
type textarea "Toasted sub filled with grilled chicken, crunchy veggies, and sauces."
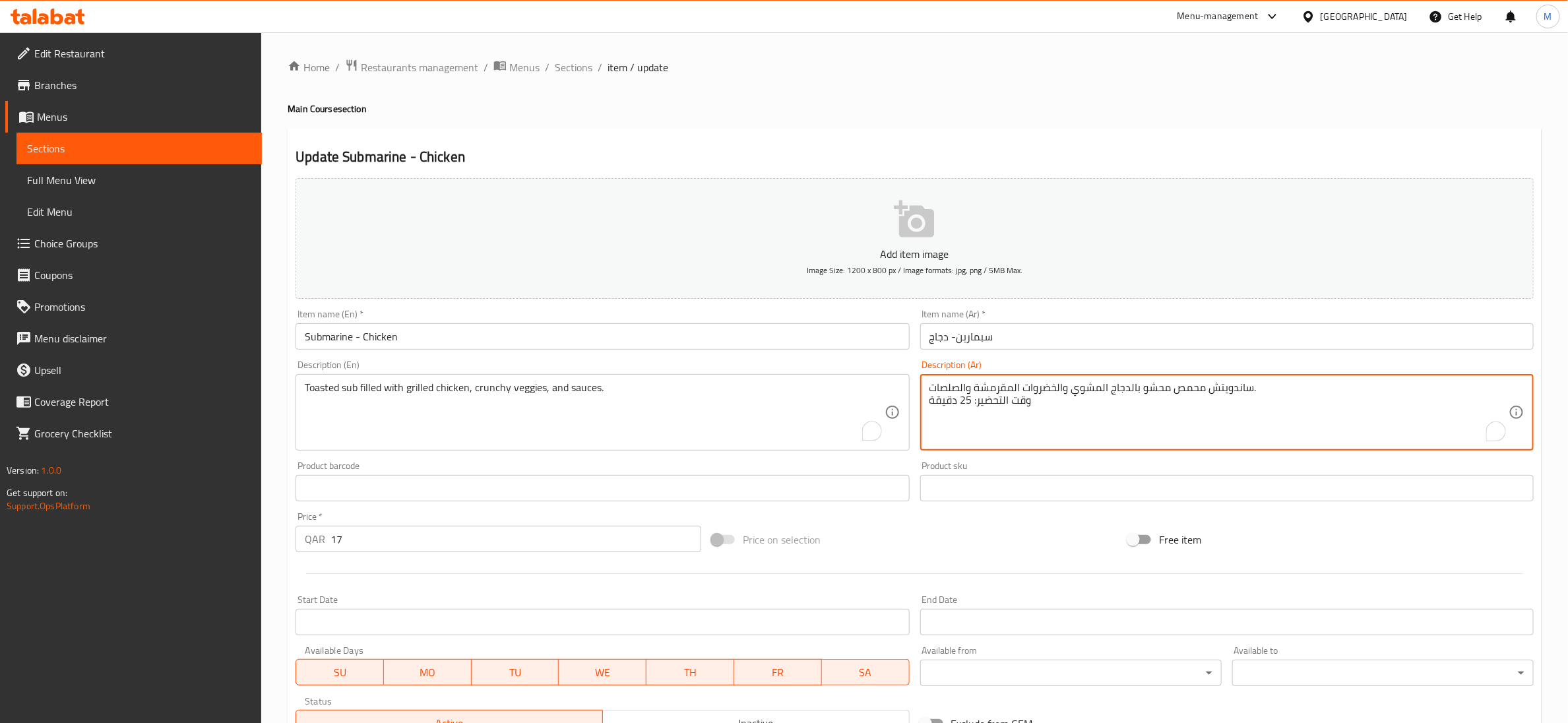
click at [966, 402] on textarea "ساندويتش محمص محشو بالدجاج المشوي والخضروات المقرمشة والصلصات. وقت التحضير: 25 …" at bounding box center [1219, 412] width 579 height 63
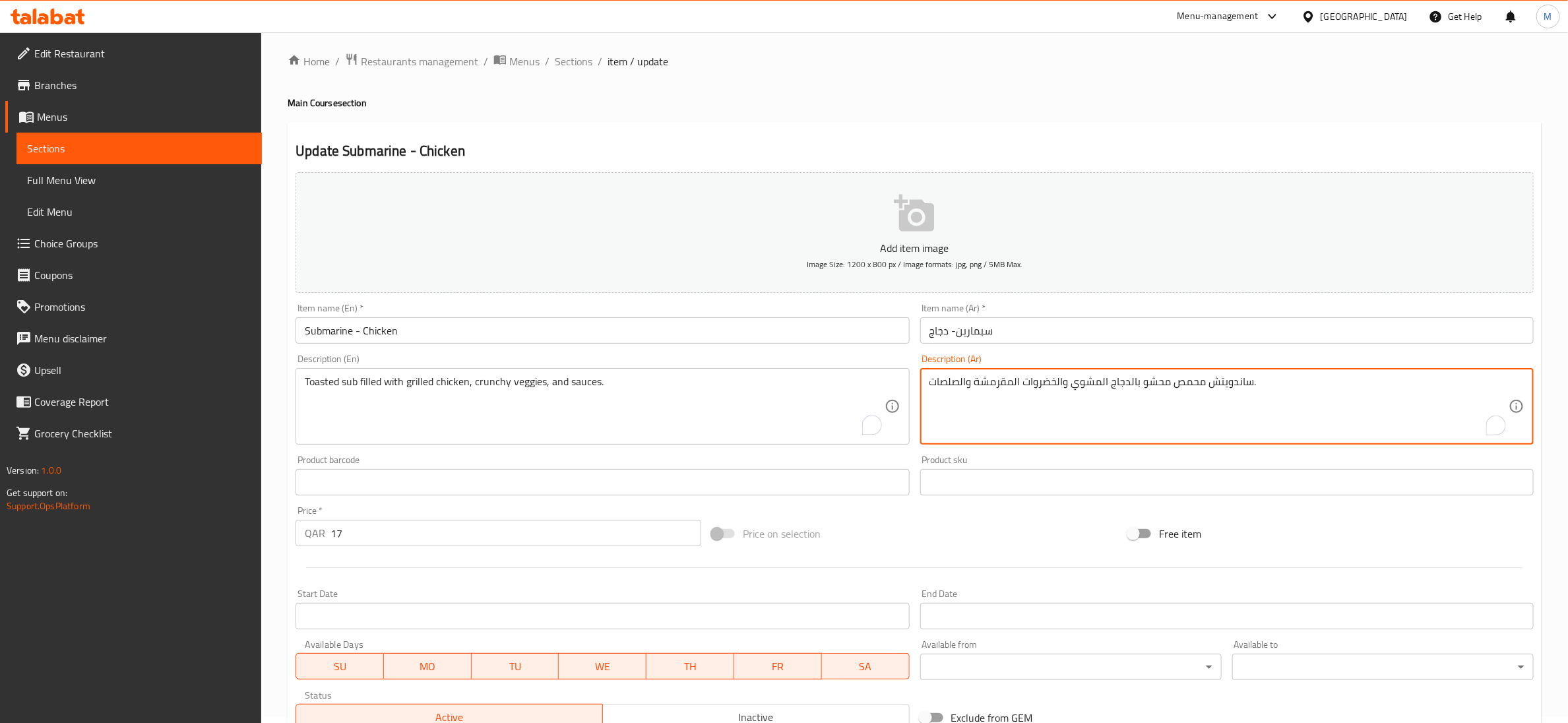
scroll to position [208, 0]
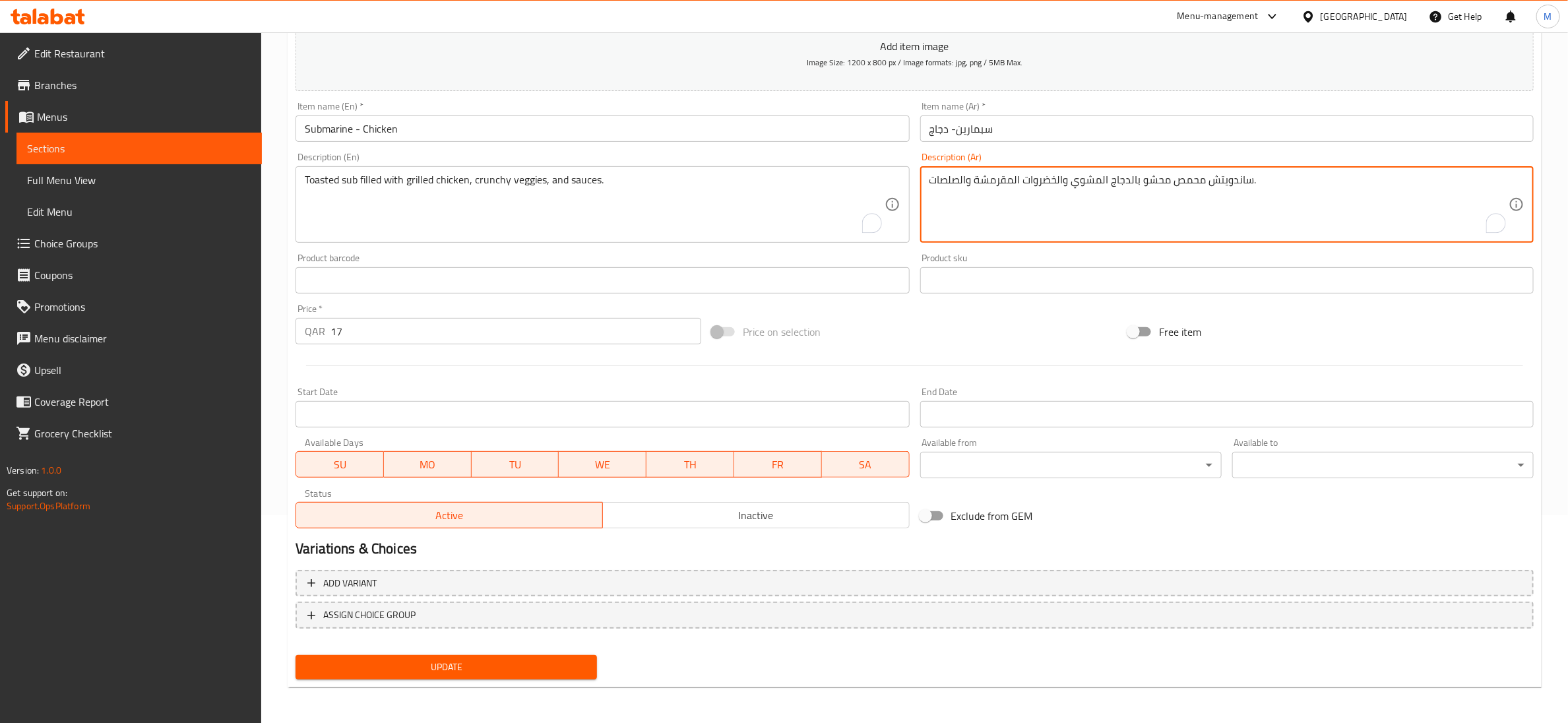
type textarea "ساندويتش محمص محشو بالدجاج المشوي والخضروات المقرمشة والصلصات."
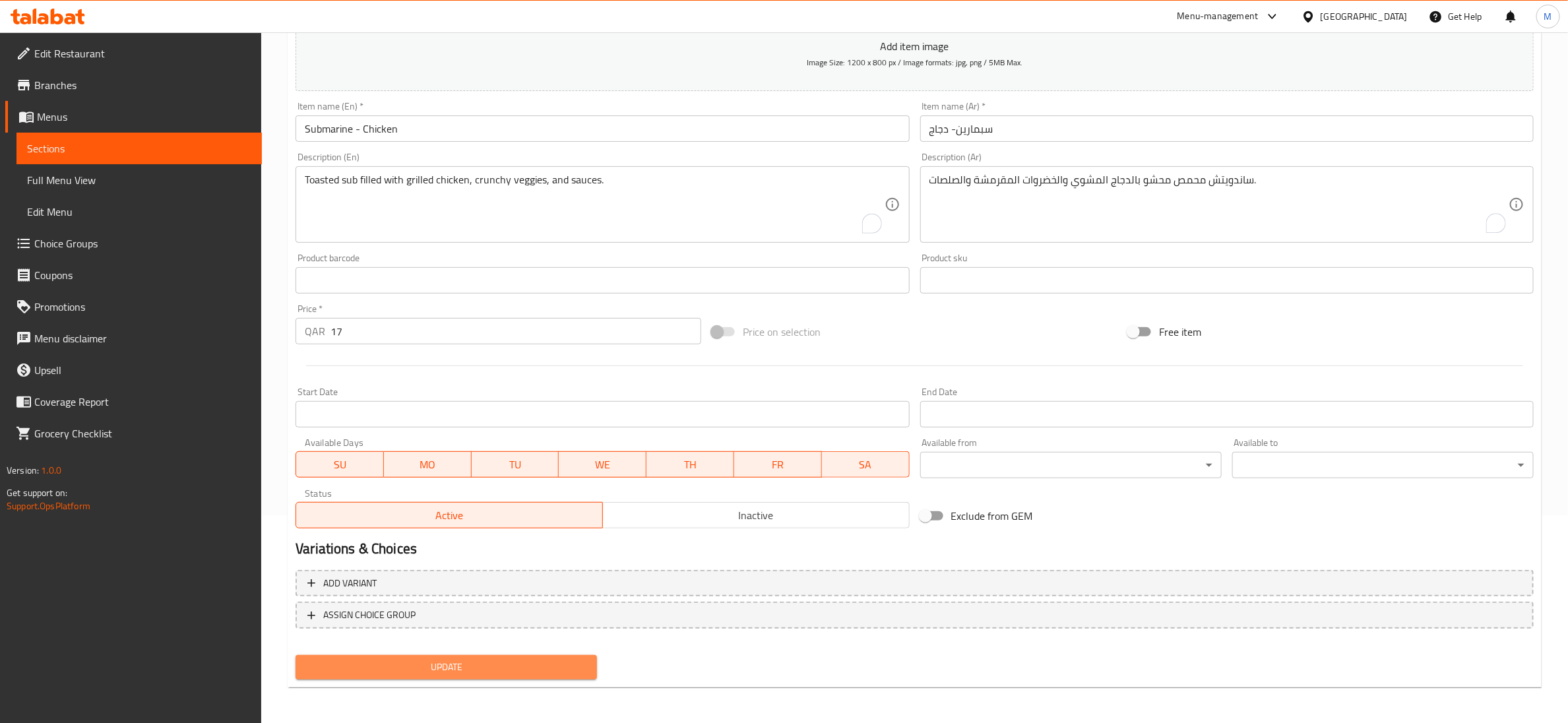
click at [441, 661] on span "Update" at bounding box center [446, 667] width 280 height 17
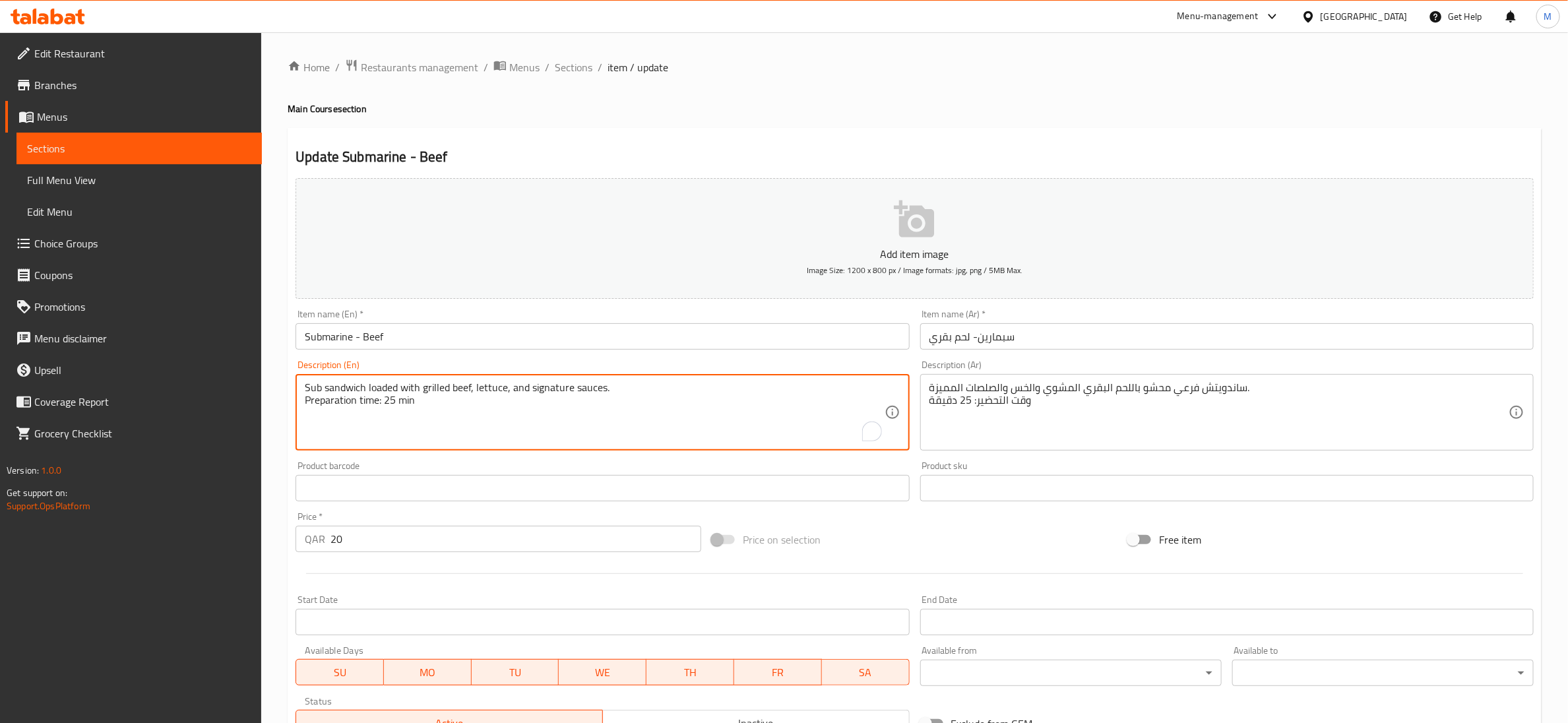
click at [382, 398] on textarea "Sub sandwich loaded with grilled beef, lettuce, and signature sauces. Preparati…" at bounding box center [594, 412] width 579 height 63
type textarea "Sub sandwich loaded with grilled beef, lettuce, and signature sauces."
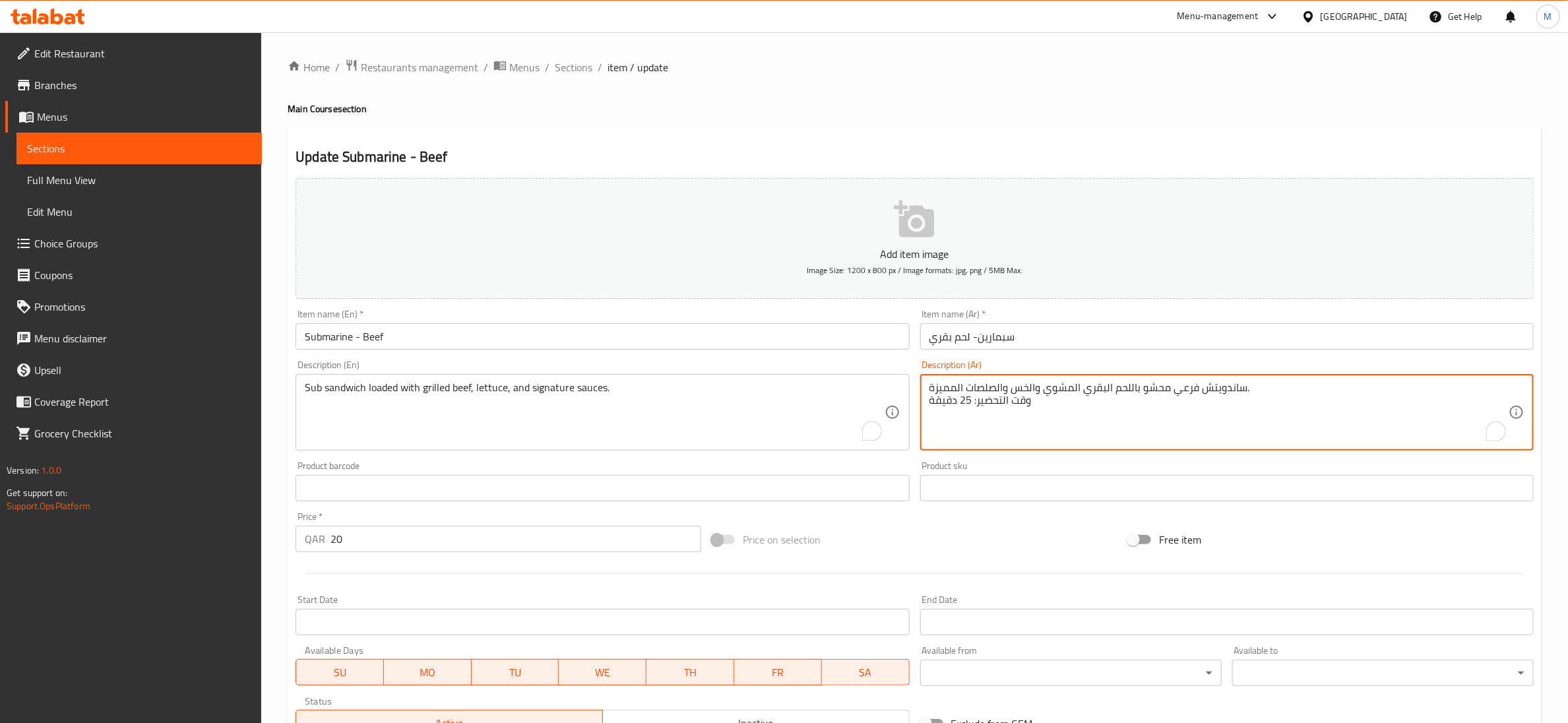
click at [945, 396] on textarea "ساندويتش فرعي محشو باللحم البقري المشوي والخس والصلصات المميزة. وقت التحضير: 25…" at bounding box center [1219, 412] width 579 height 63
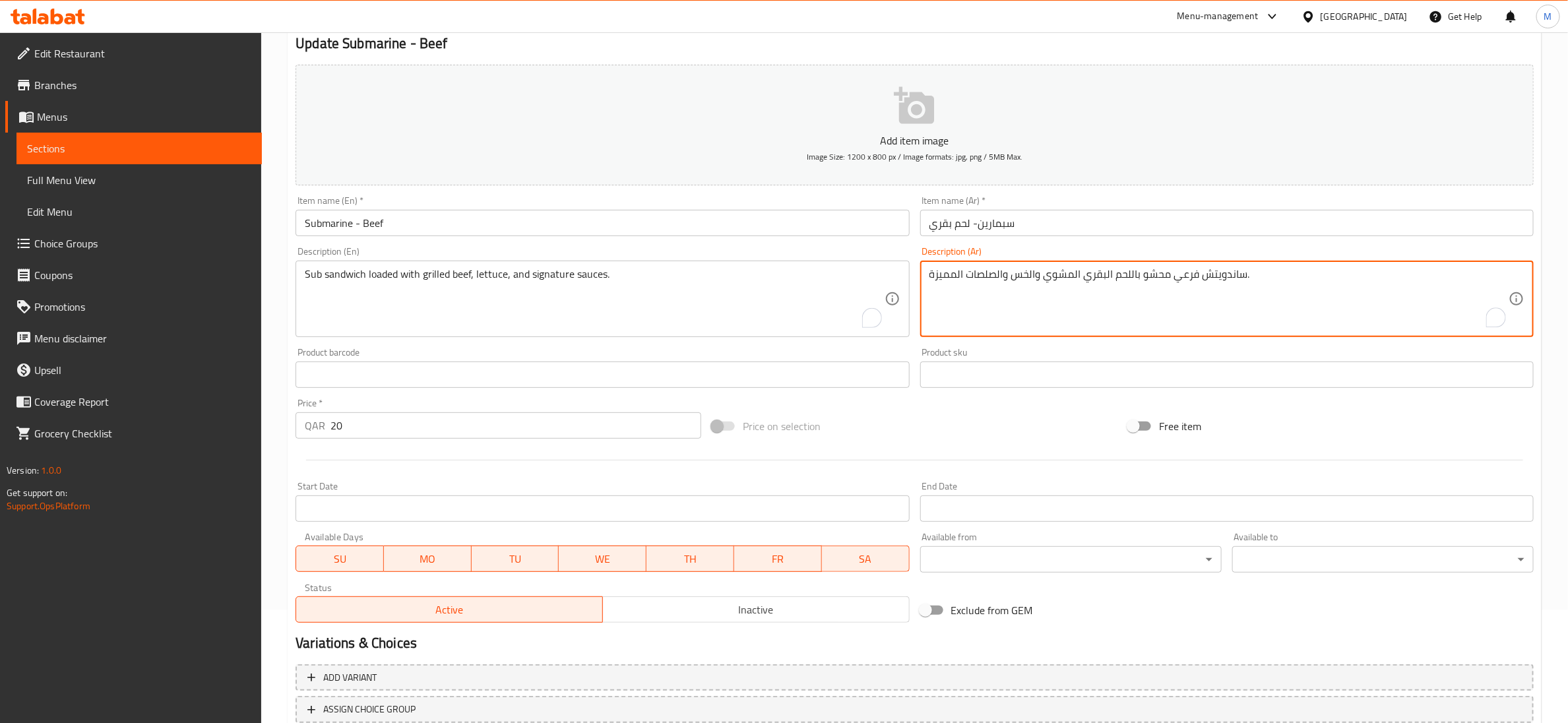
scroll to position [208, 0]
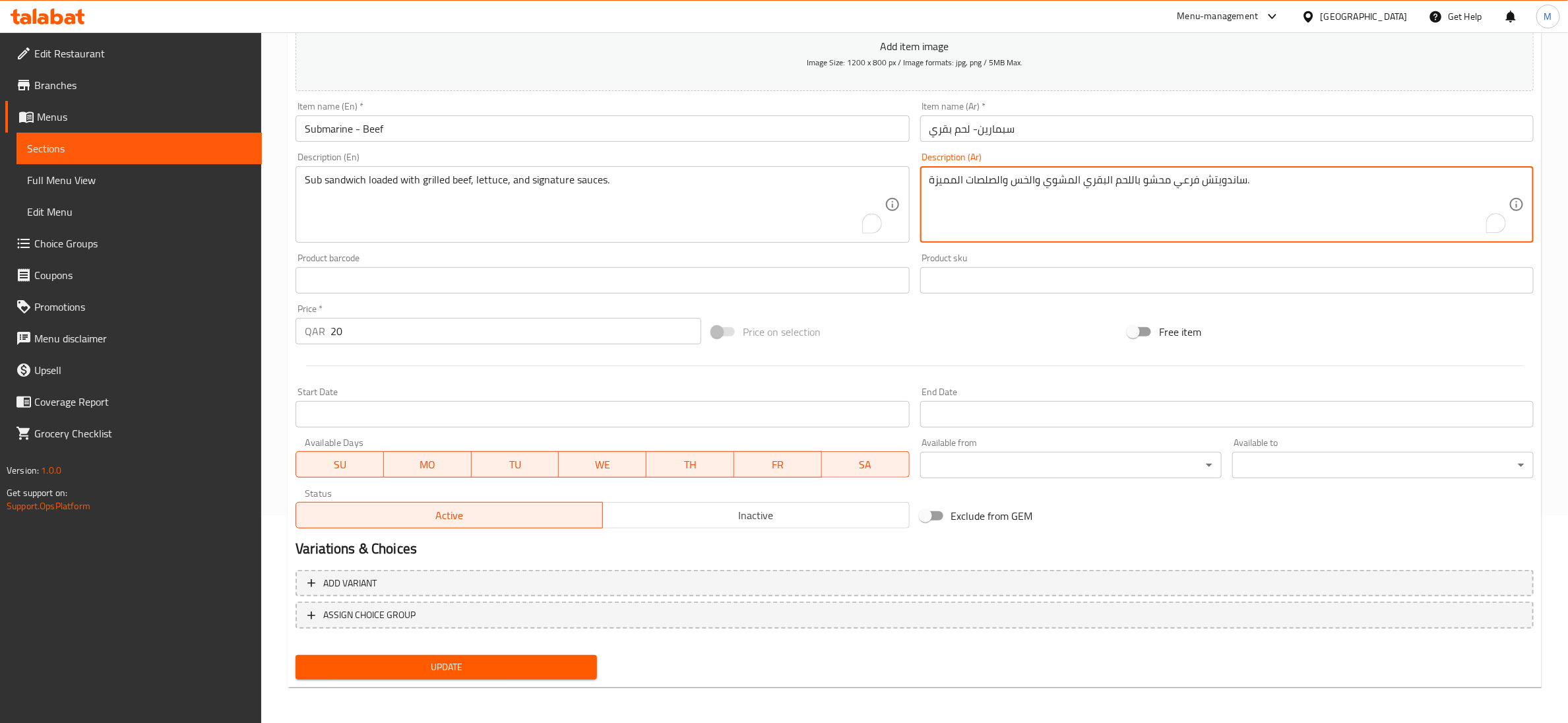
type textarea "ساندويتش فرعي محشو باللحم البقري المشوي والخس والصلصات المميزة."
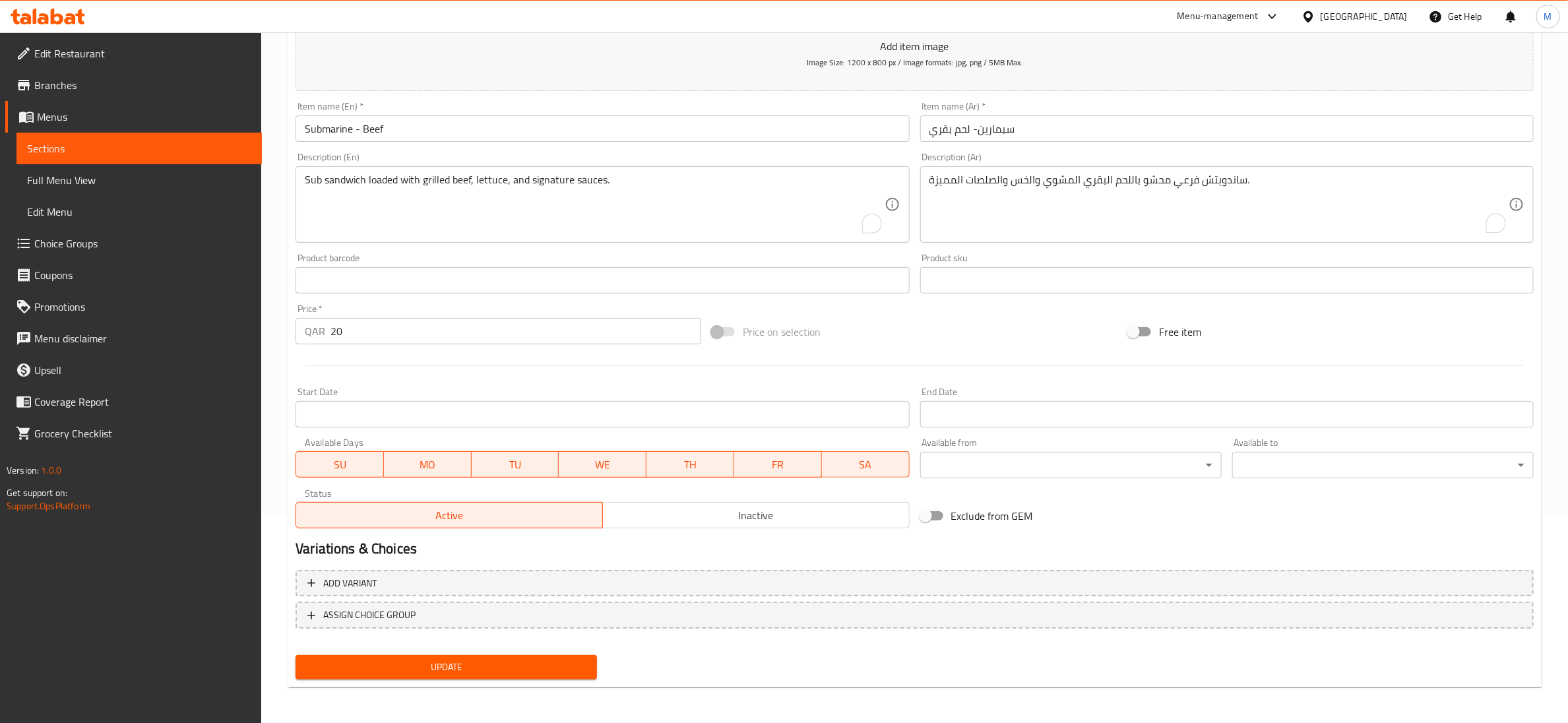
click at [455, 650] on div "Update" at bounding box center [446, 667] width 312 height 35
click at [460, 659] on span "Update" at bounding box center [446, 667] width 280 height 17
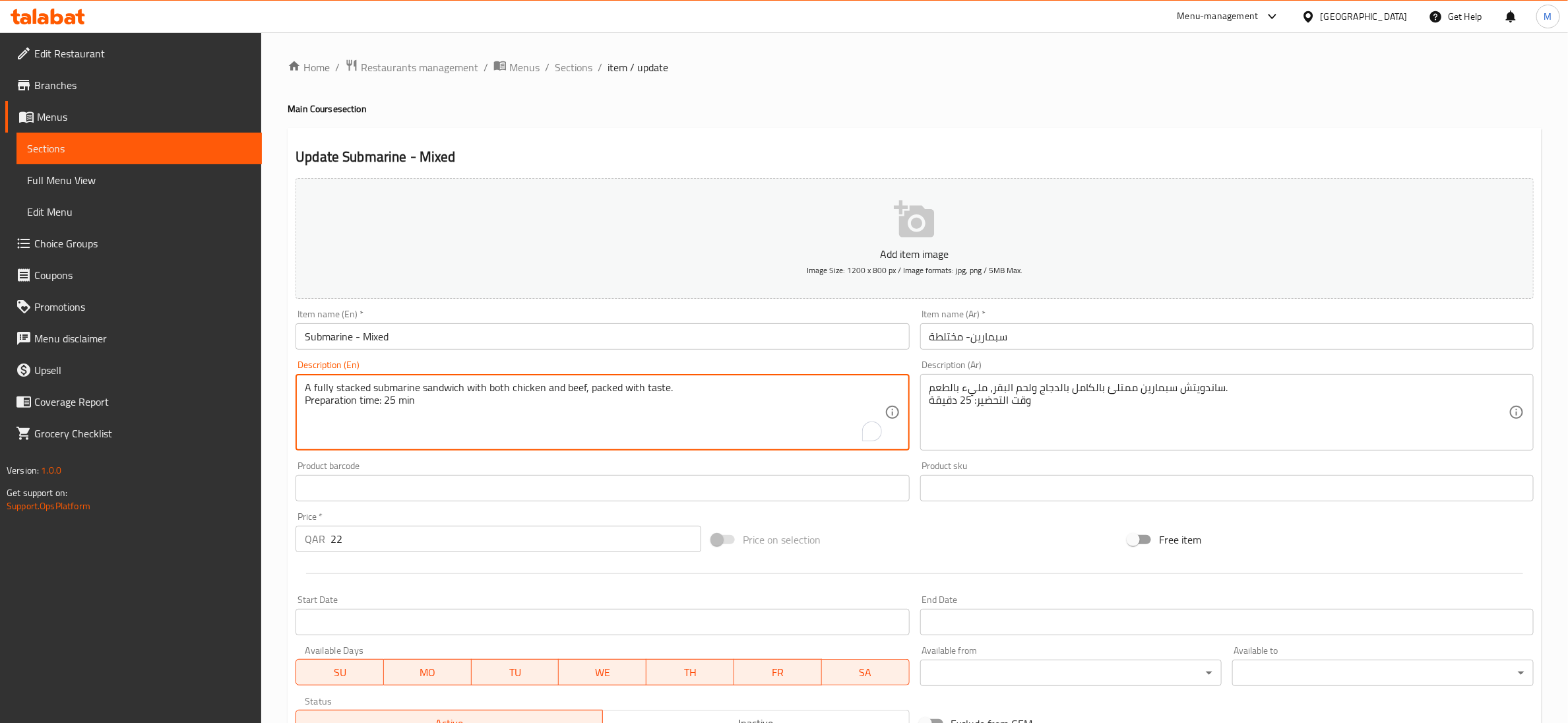
click at [397, 398] on textarea "A fully stacked submarine sandwich with both chicken and beef, packed with tast…" at bounding box center [594, 412] width 579 height 63
type textarea "A fully stacked submarine sandwich with both chicken and beef, packed with tast…"
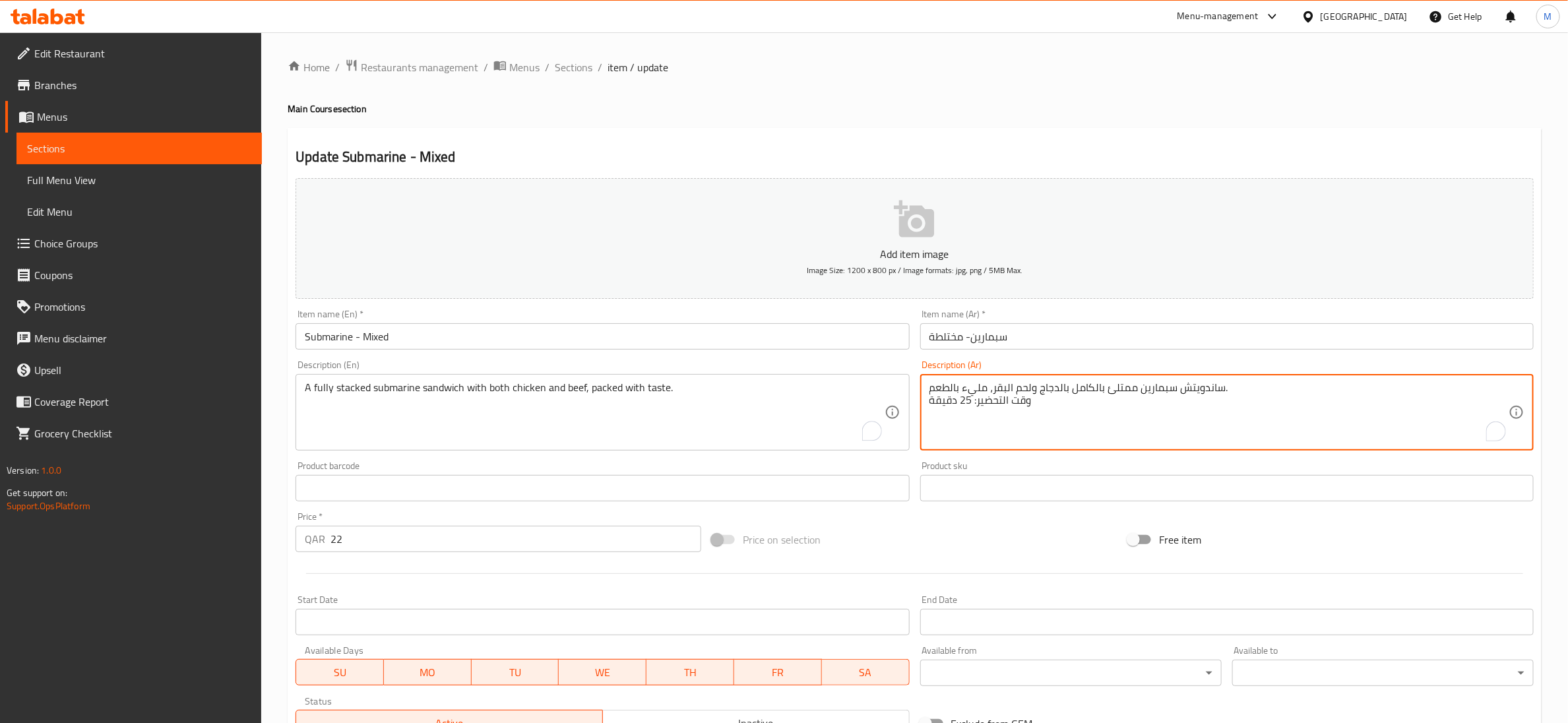
click at [1027, 403] on textarea "ساندويتش سبمارين ممتلئ بالكامل بالدجاج ولحم البقر، مليء بالطعم. وقت التحضير: 25…" at bounding box center [1219, 412] width 579 height 63
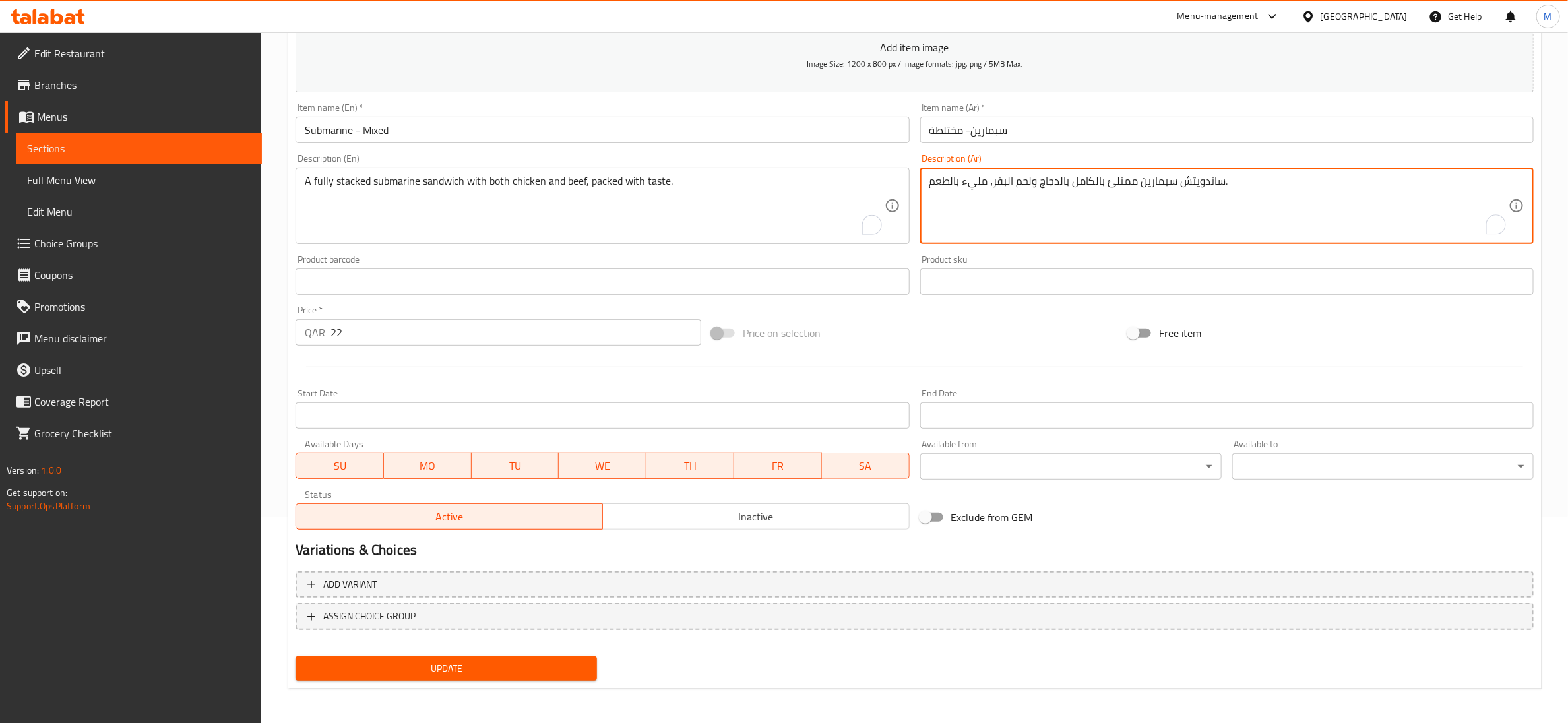
scroll to position [208, 0]
type textarea "ساندويتش سبمارين ممتلئ بالكامل بالدجاج ولحم البقر، مليء بالطعم."
drag, startPoint x: 443, startPoint y: 661, endPoint x: 470, endPoint y: 547, distance: 117.2
click at [443, 662] on span "Update" at bounding box center [446, 667] width 280 height 17
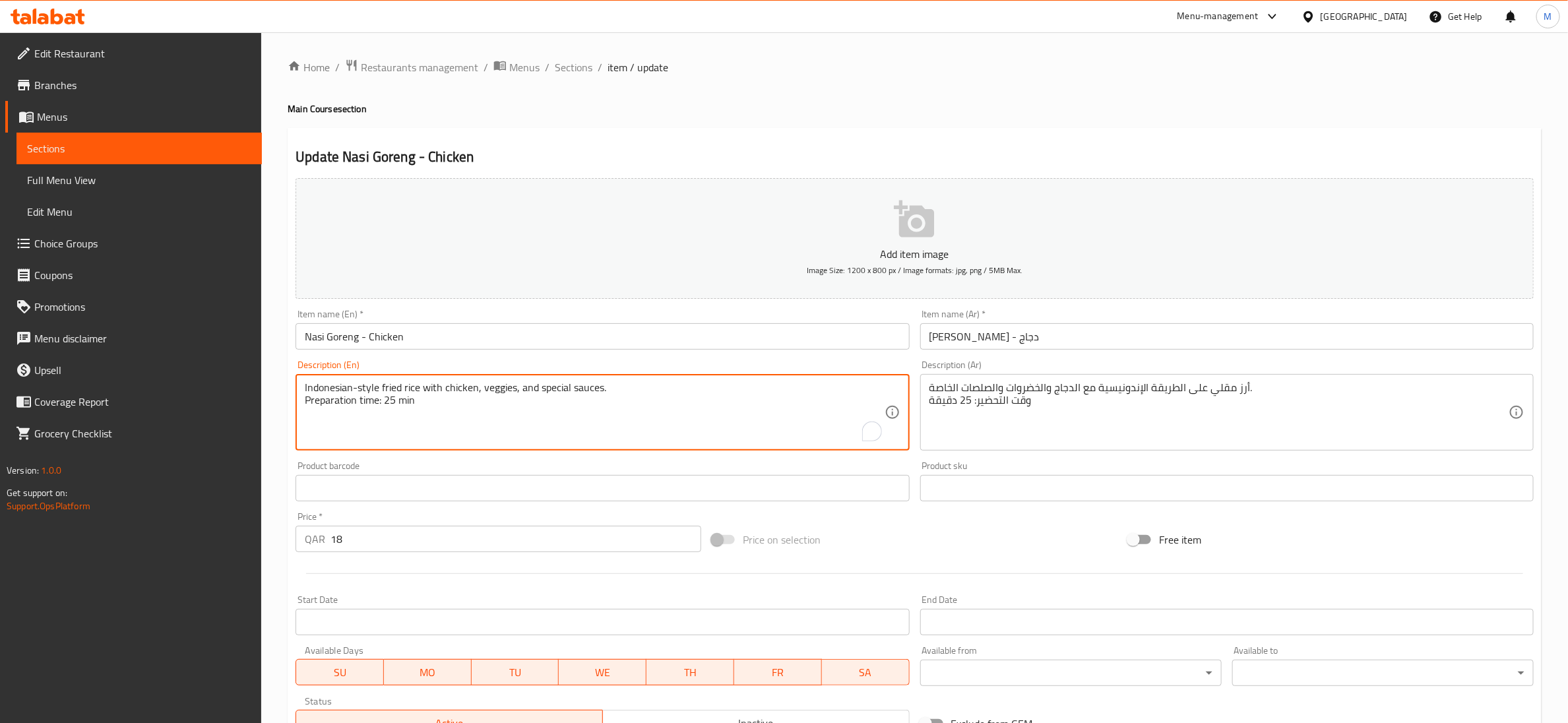
click at [400, 400] on textarea "Indonesian-style fried rice with chicken, veggies, and special sauces. Preparat…" at bounding box center [594, 412] width 579 height 63
type textarea "Indonesian-style fried rice with chicken, veggies, and special sauces."
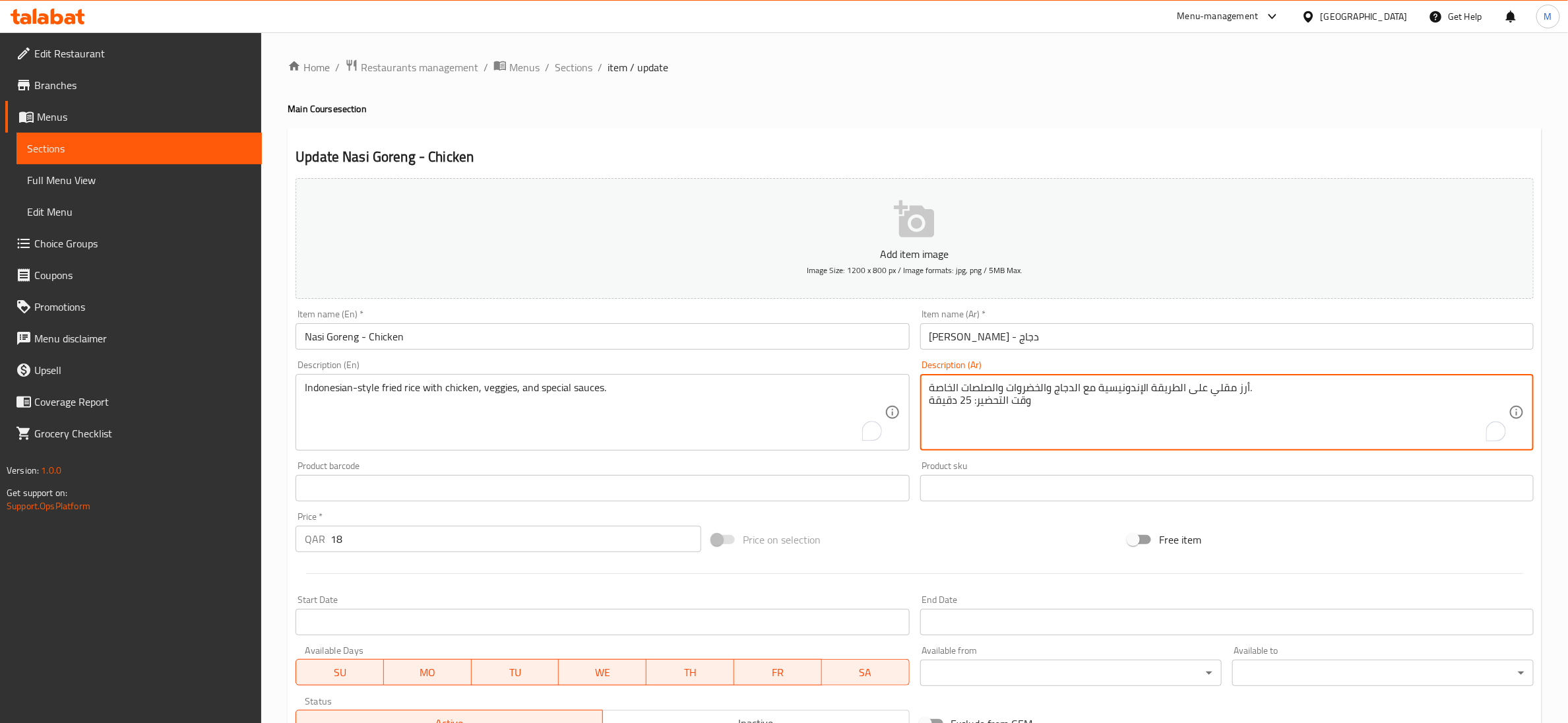
click at [1015, 399] on textarea "أرز مقلي على الطريقة الإندونيسية مع الدجاج والخضروات والصلصات الخاصة. وقت التحض…" at bounding box center [1219, 412] width 579 height 63
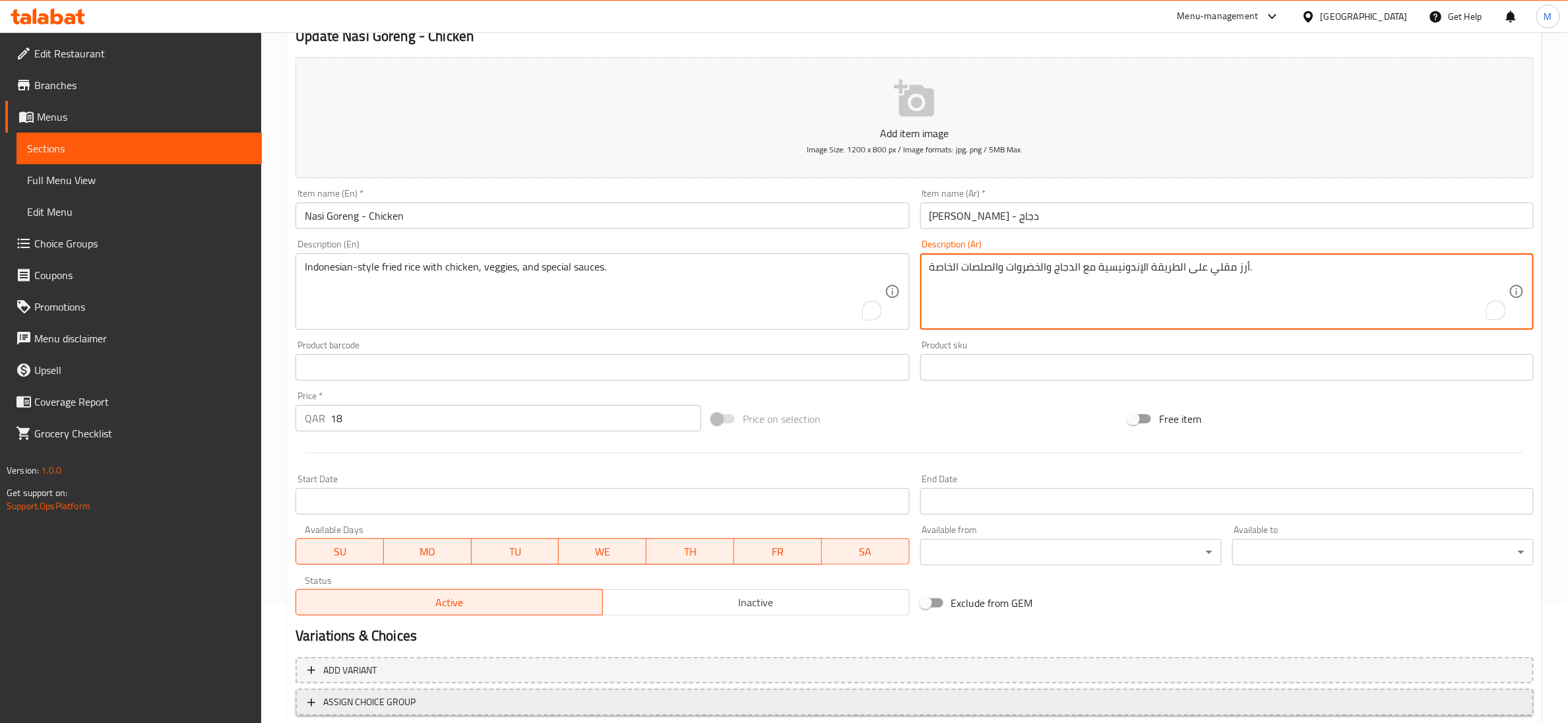
scroll to position [208, 0]
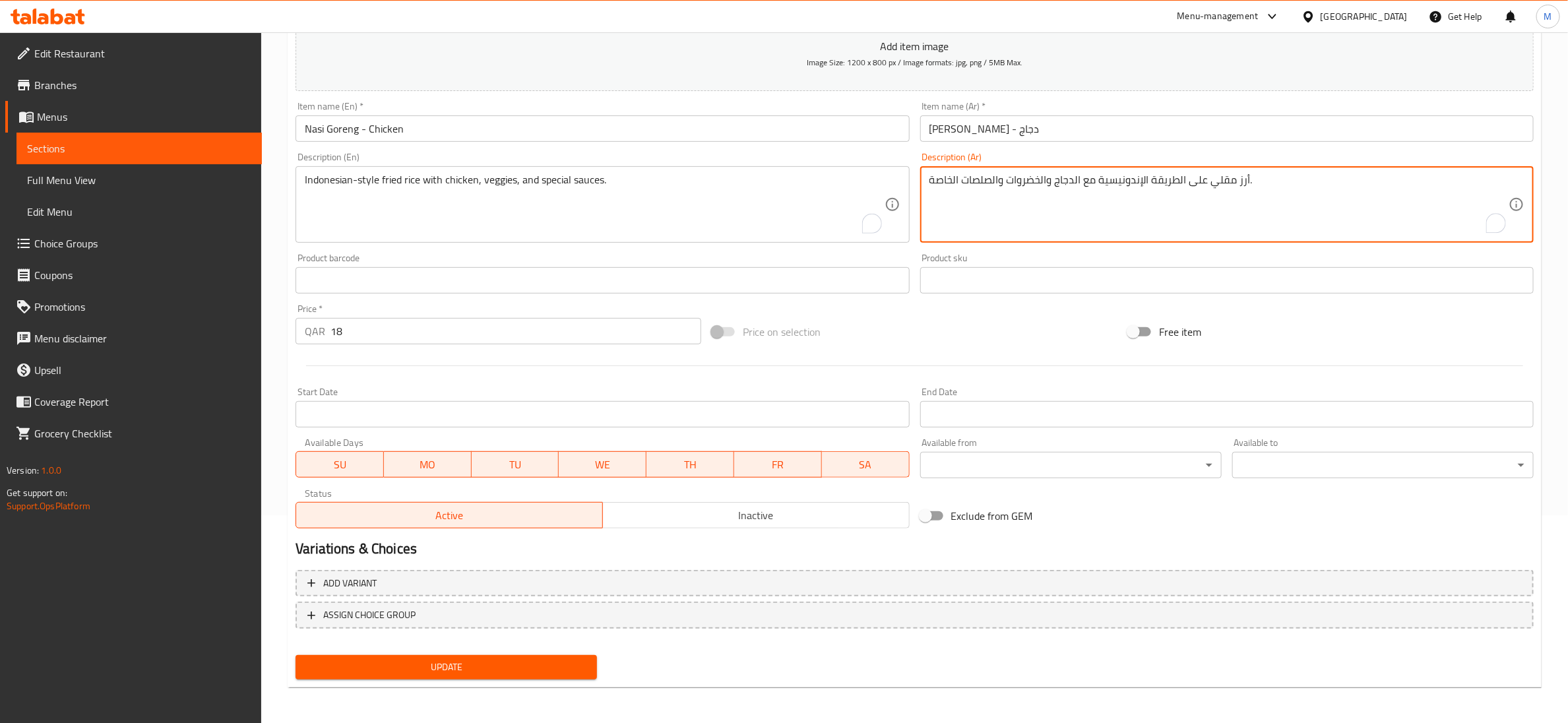
type textarea "أرز مقلي على الطريقة الإندونيسية مع الدجاج والخضروات والصلصات الخاصة."
drag, startPoint x: 461, startPoint y: 660, endPoint x: 467, endPoint y: 622, distance: 38.5
click at [461, 661] on span "Update" at bounding box center [446, 667] width 280 height 17
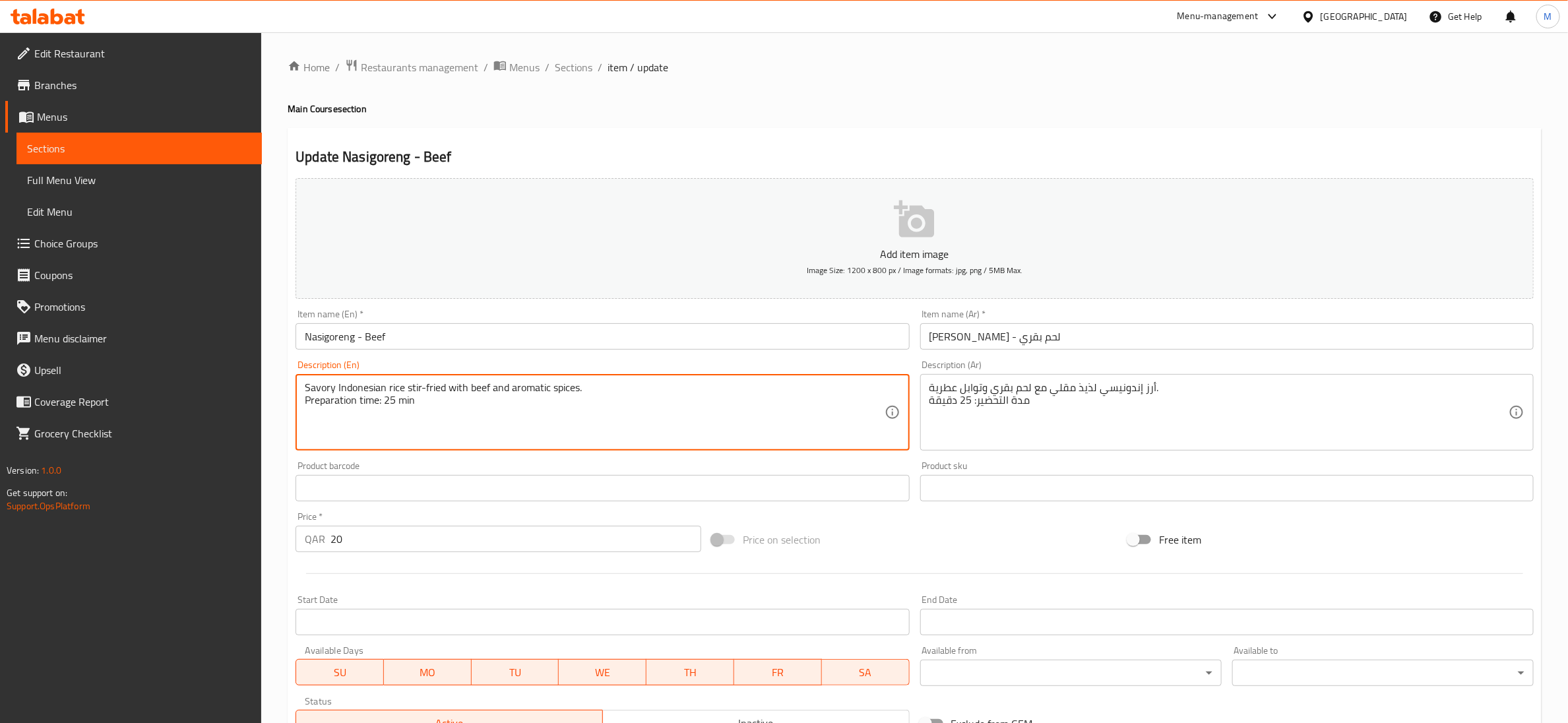
click at [393, 399] on textarea "Savory Indonesian rice stir-fried with beef and aromatic spices. Preparation ti…" at bounding box center [594, 412] width 579 height 63
type textarea "Savory Indonesian rice stir-fried with beef and aromatic spices."
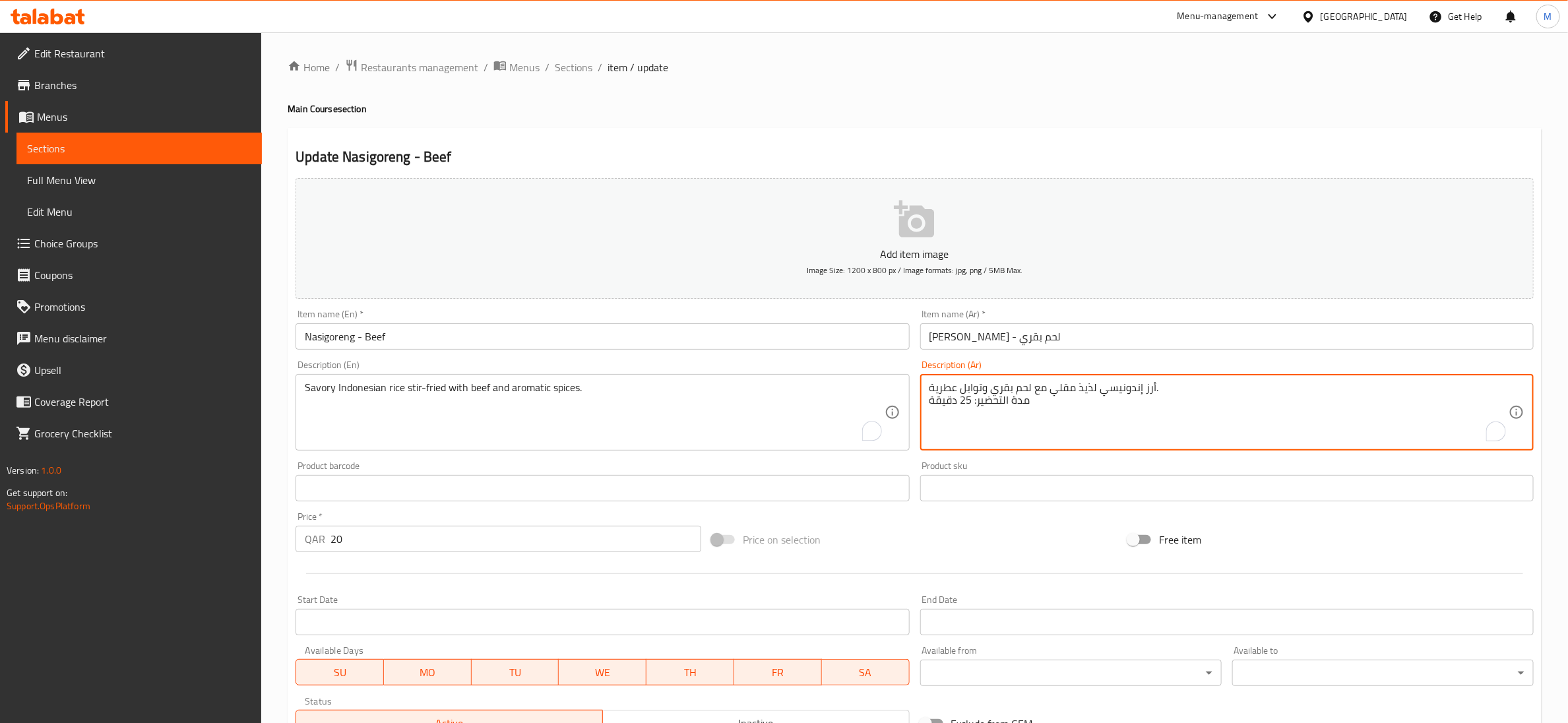
click at [960, 406] on textarea "أرز إندونيسي لذيذ مقلي مع لحم بقري وتوابل عطرية. مدة التحضير: 25 دقيقة" at bounding box center [1219, 412] width 579 height 63
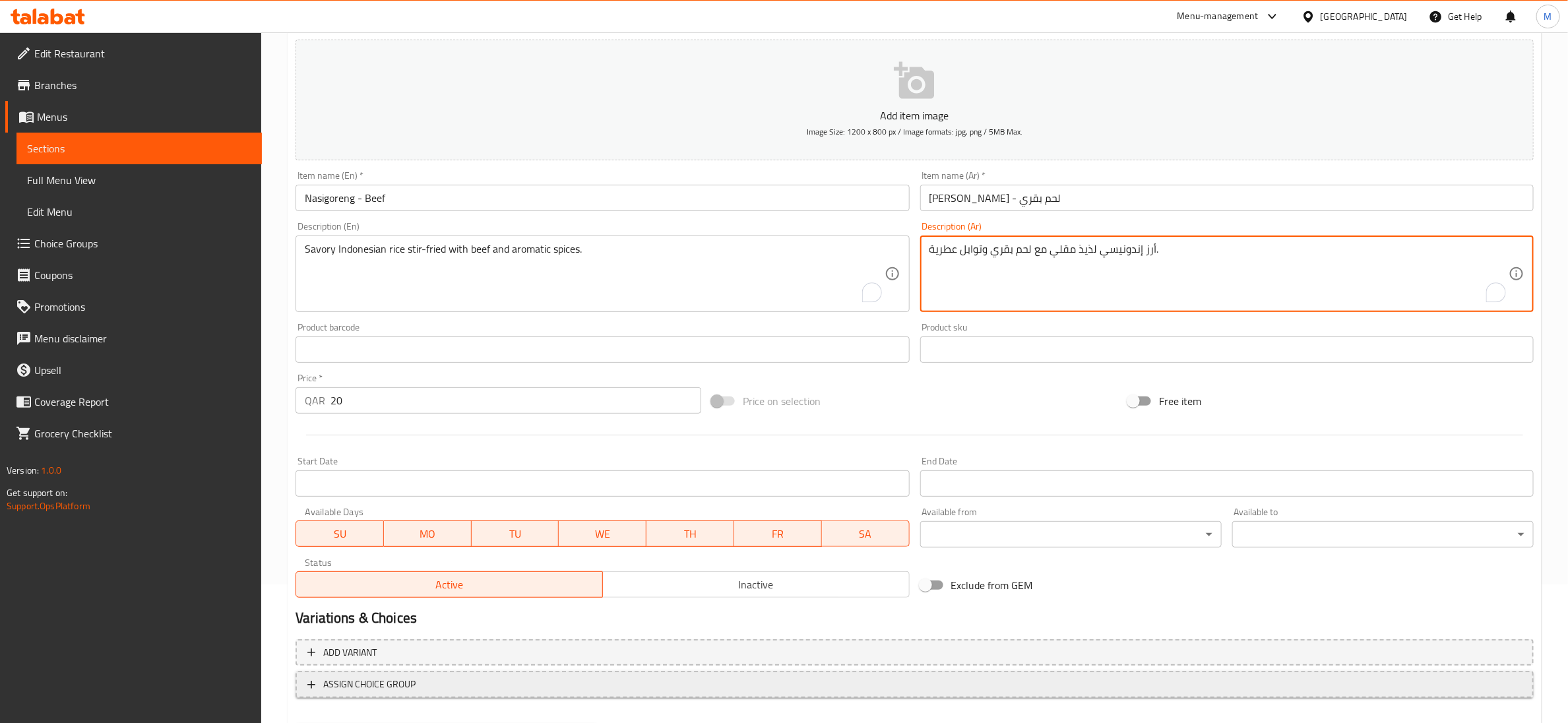
scroll to position [208, 0]
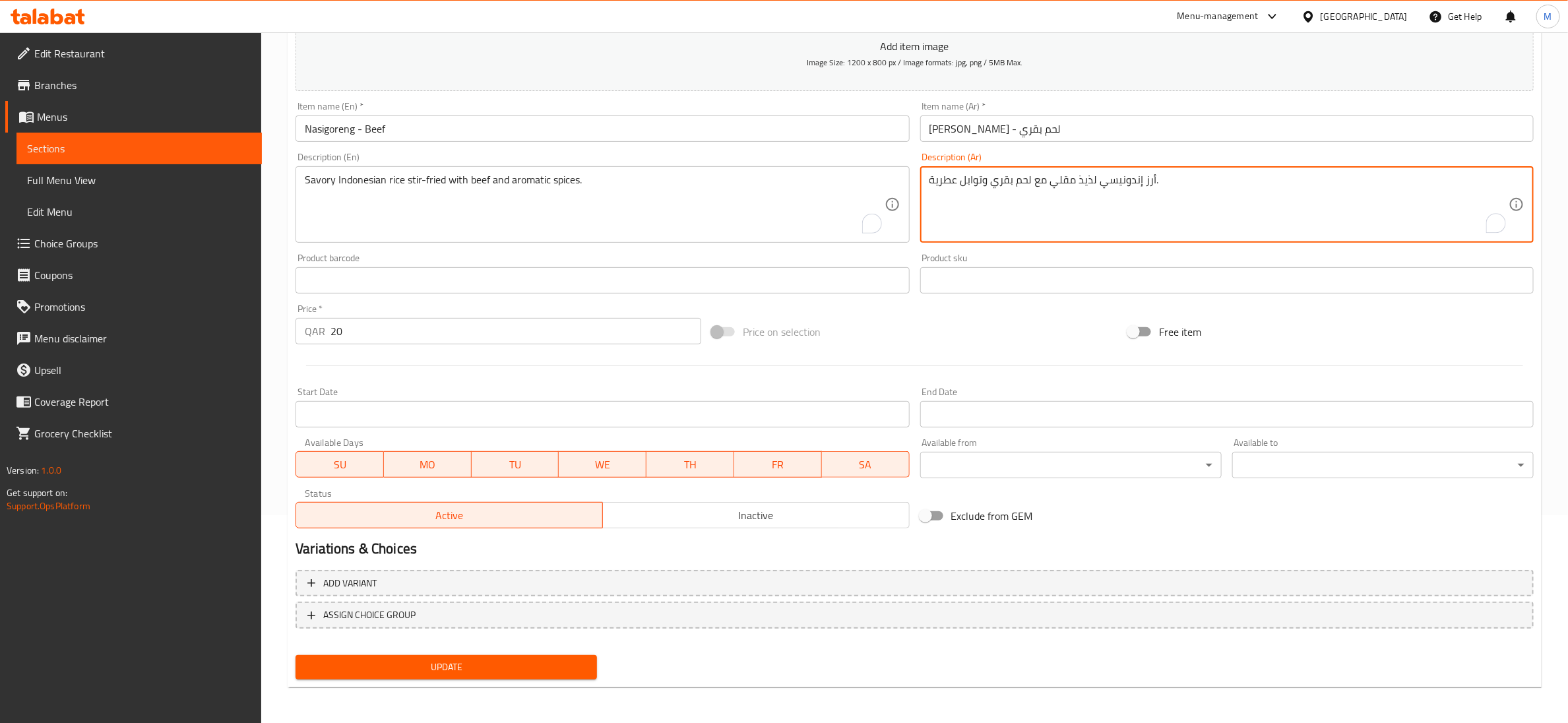
type textarea "أرز إندونيسي لذيذ مقلي مع لحم بقري وتوابل عطرية."
click at [428, 669] on span "Update" at bounding box center [446, 667] width 280 height 17
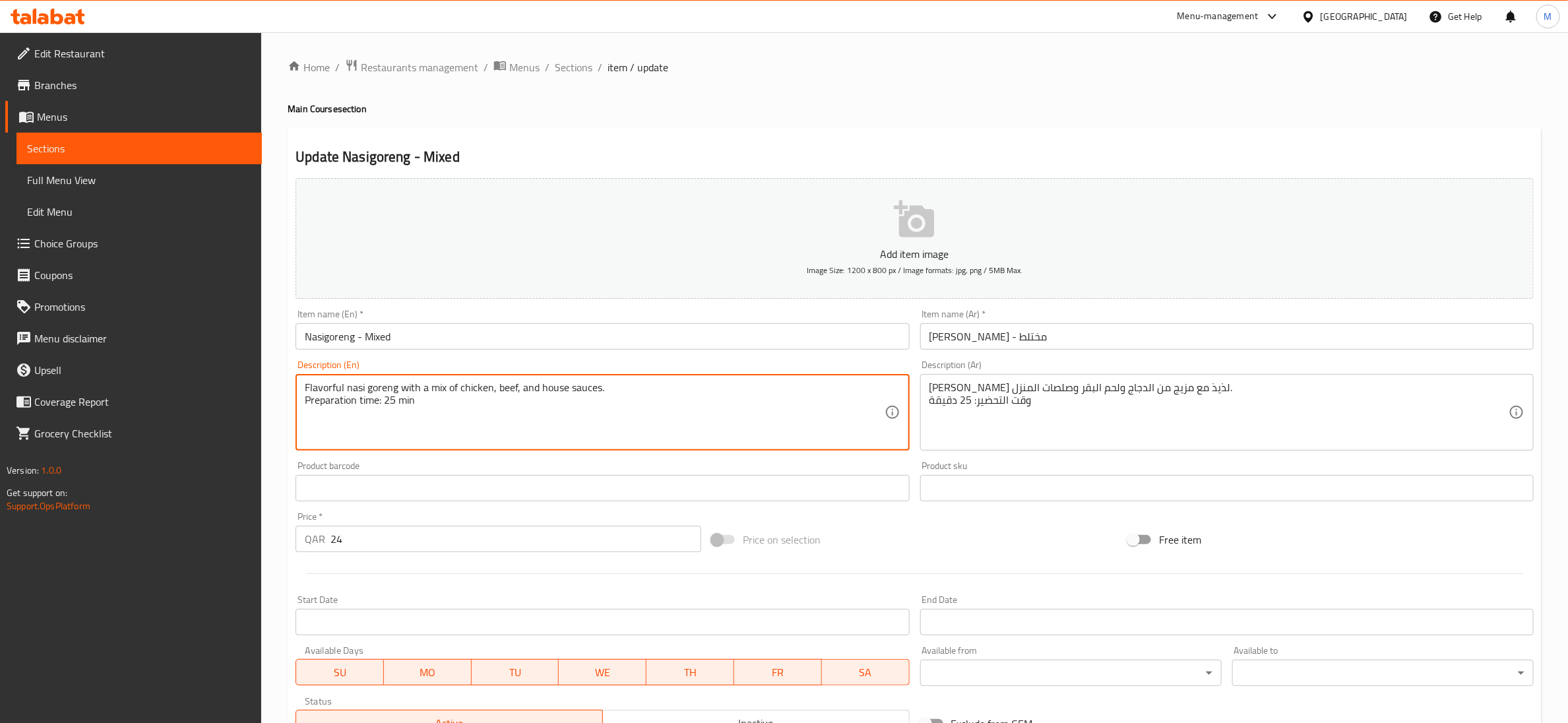
click at [378, 399] on textarea "Flavorful nasi goreng with a mix of chicken, beef, and house sauces. Preparatio…" at bounding box center [594, 412] width 579 height 63
type textarea "Flavorful nasi goreng with a mix of chicken, beef, and house sauces."
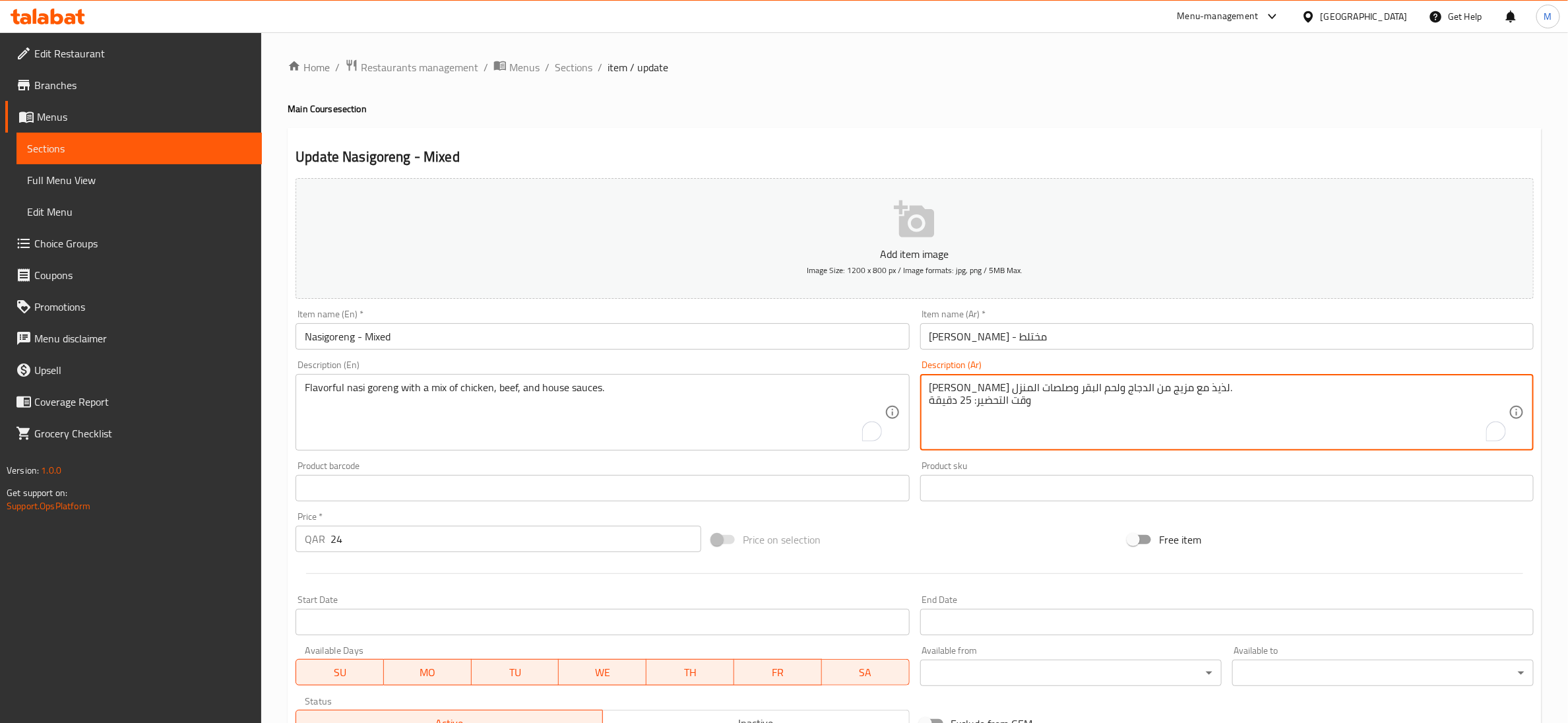
click at [956, 396] on textarea "ناسي جورينج لذيذ مع مزيج من الدجاج ولحم البقر وصلصات المنزل. وقت التحضير: 25 دق…" at bounding box center [1219, 412] width 579 height 63
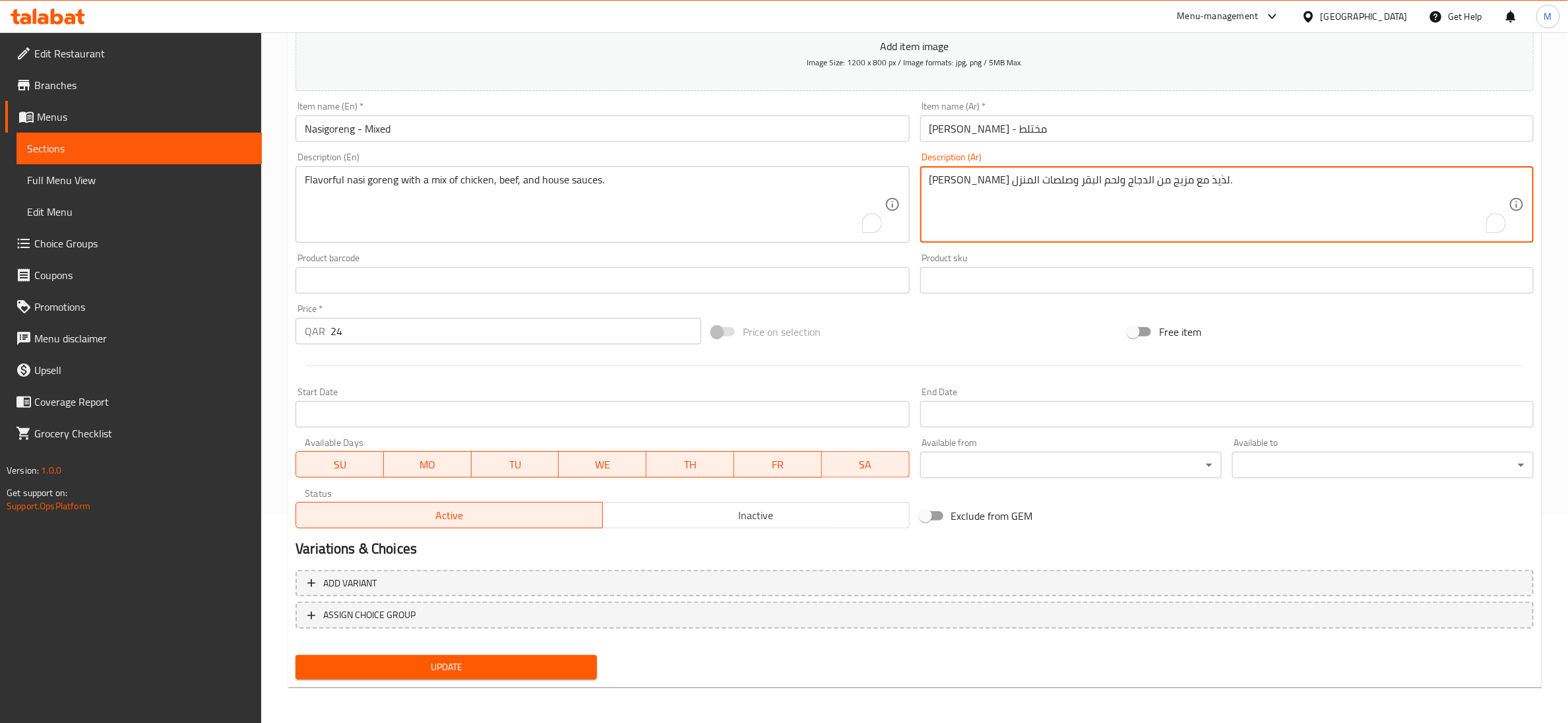
type textarea "ناسي جورينج لذيذ مع مزيج من الدجاج ولحم البقر وصلصات المنزل."
click at [475, 668] on span "Update" at bounding box center [446, 667] width 280 height 17
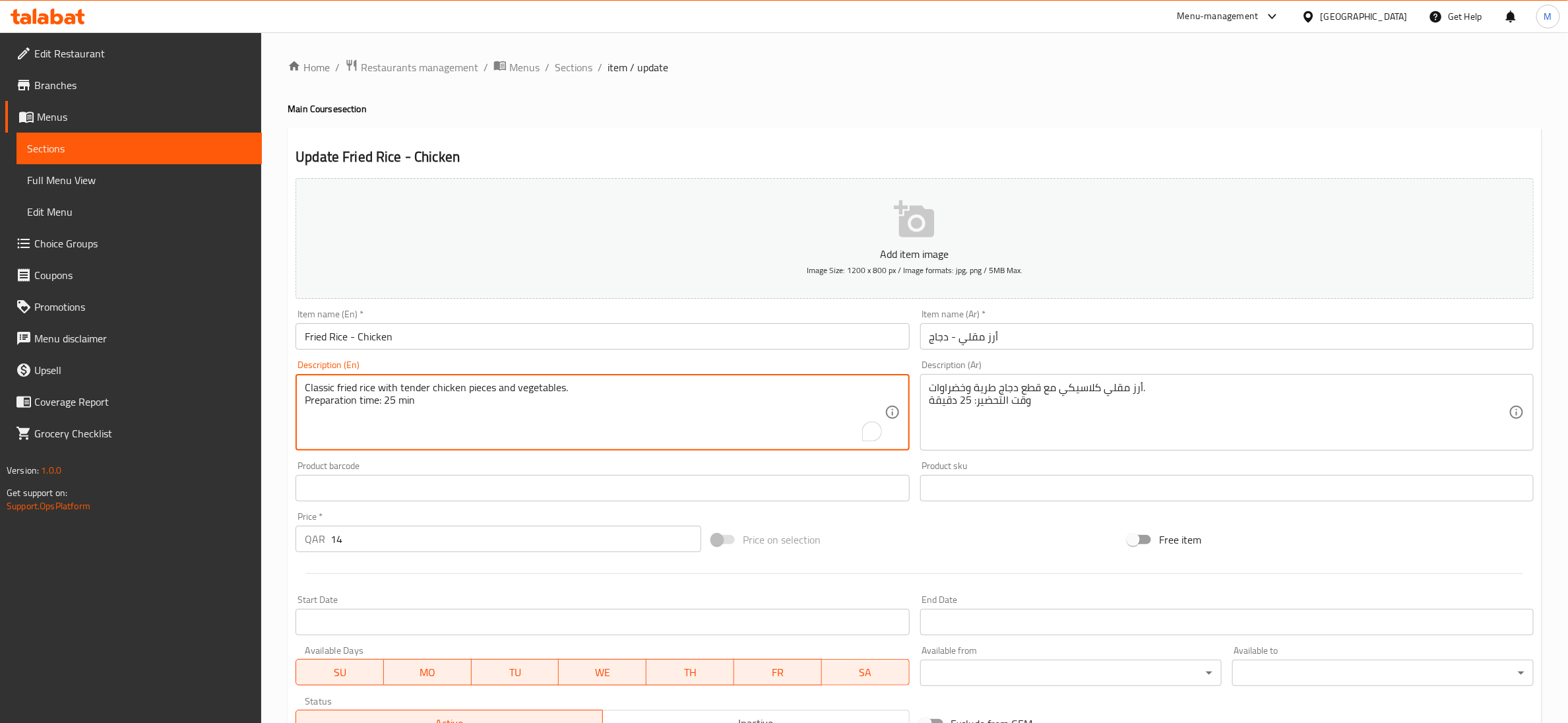
click at [390, 406] on textarea "Classic fried rice with tender chicken pieces and vegetables. Preparation time:…" at bounding box center [594, 412] width 579 height 63
type textarea "Classic fried rice with tender chicken pieces and vegetables."
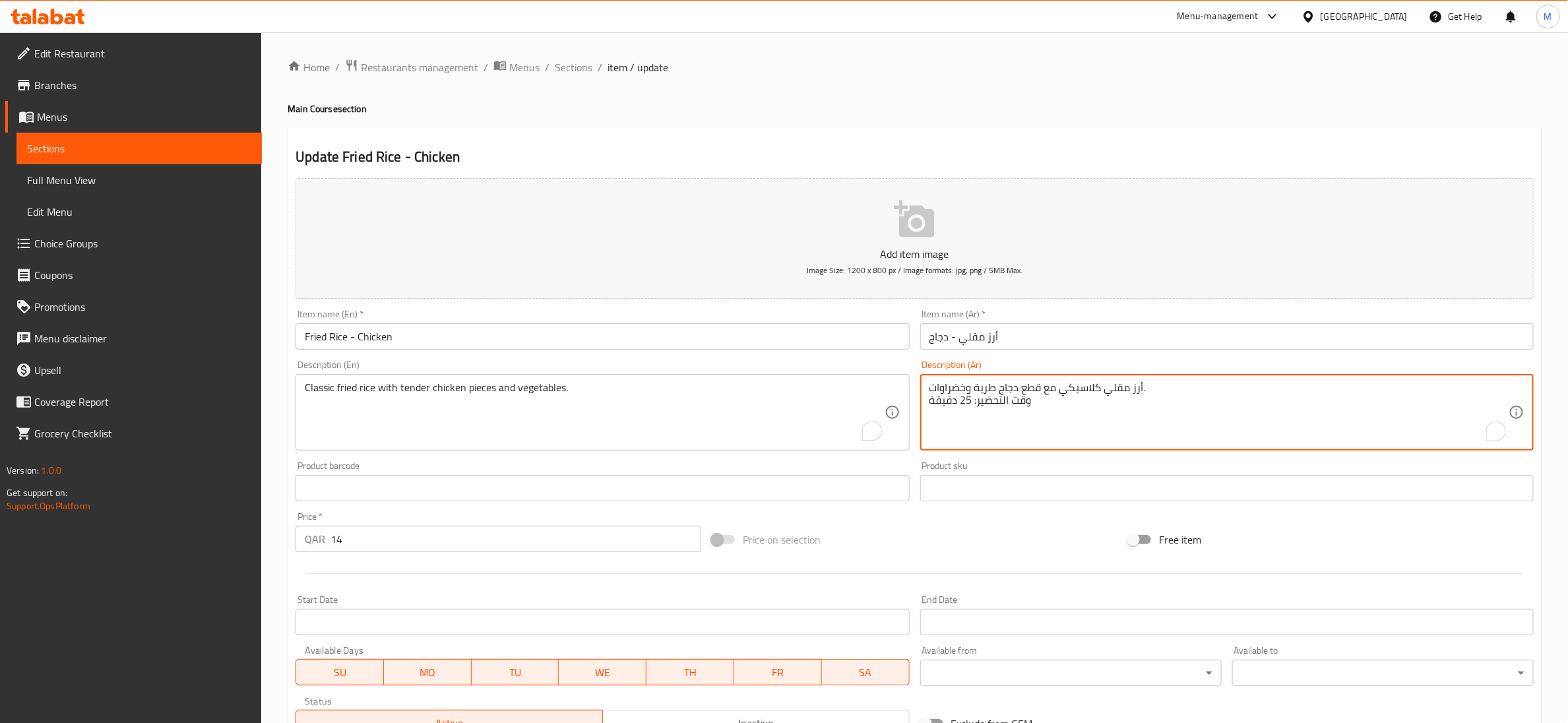
click at [950, 403] on textarea "أرز مقلي كلاسيكي مع قطع دجاج طرية وخضراوات. وقت التحضير: 25 دقيقة" at bounding box center [1219, 412] width 579 height 63
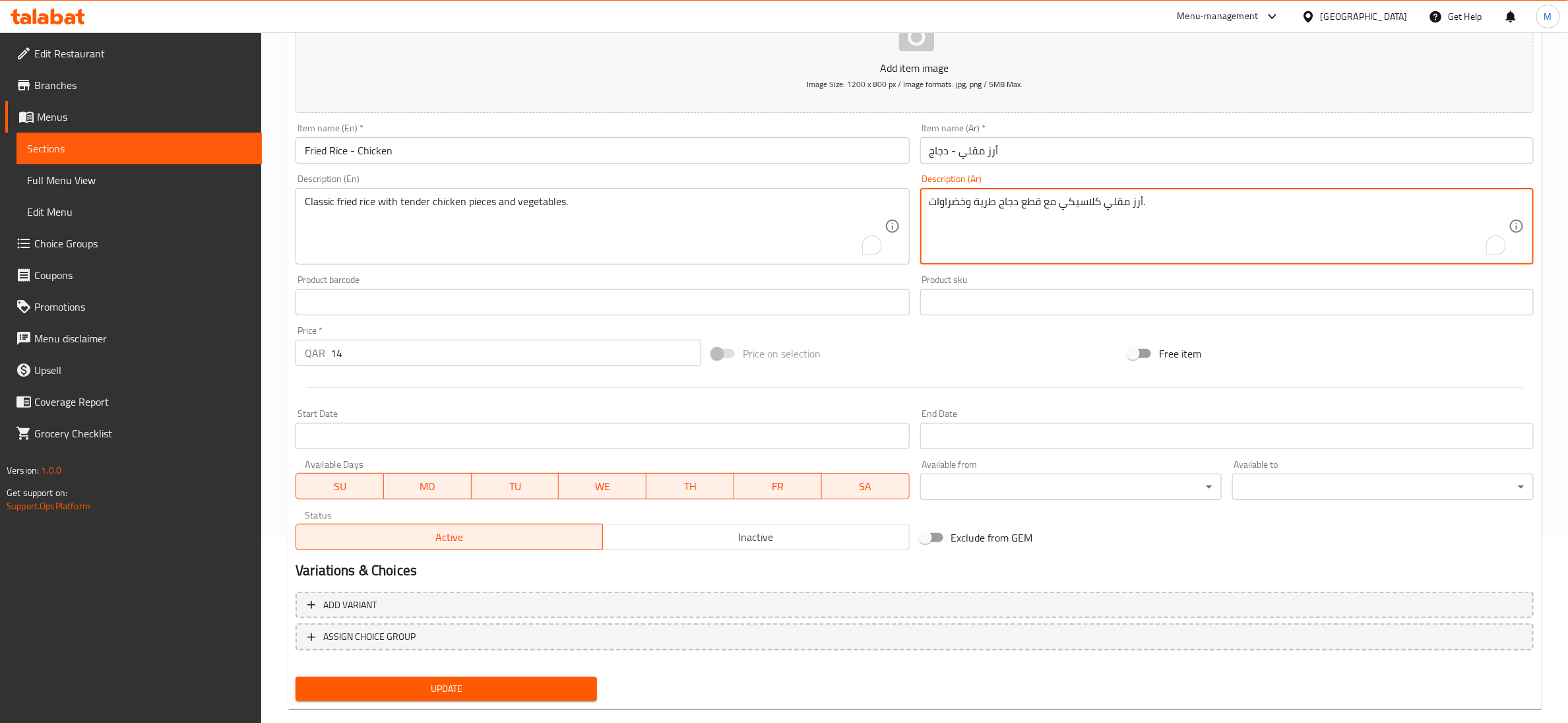
scroll to position [208, 0]
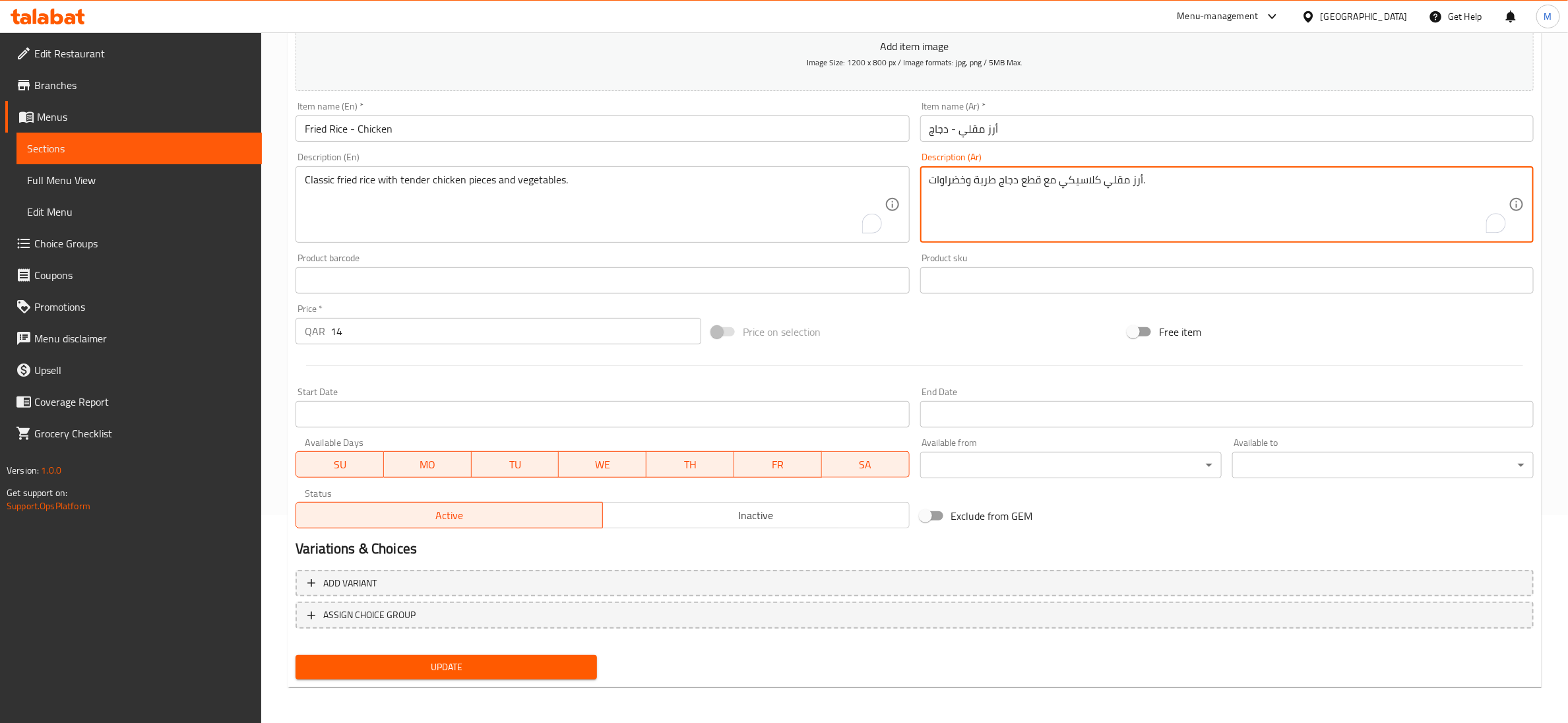
type textarea "أرز مقلي كلاسيكي مع قطع دجاج طرية وخضراوات."
click at [471, 666] on span "Update" at bounding box center [446, 667] width 280 height 17
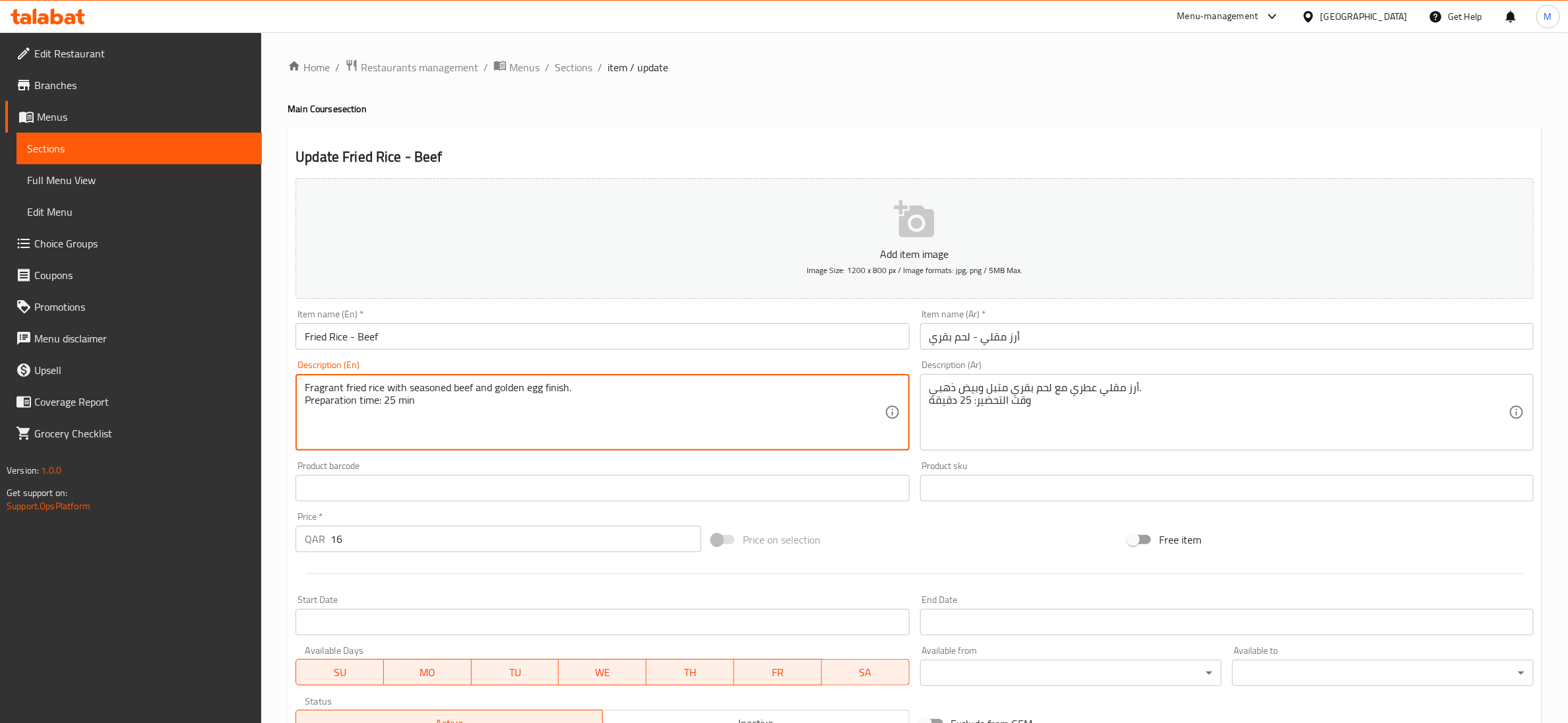
click at [397, 400] on textarea "Fragrant fried rice with seasoned beef and golden egg finish. Preparation time:…" at bounding box center [594, 412] width 579 height 63
type textarea "Fragrant fried rice with seasoned beef and golden egg finish."
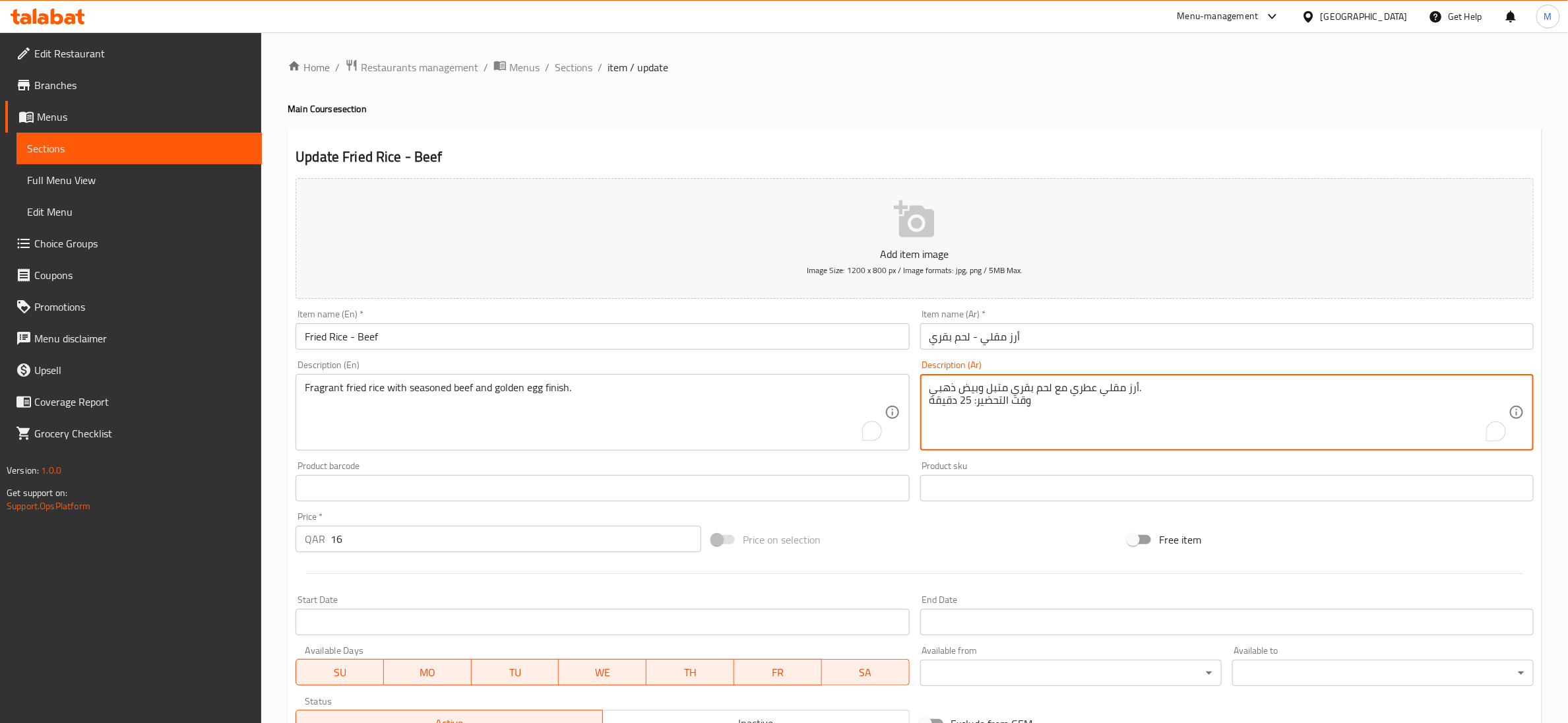
click at [962, 404] on textarea "أرز مقلي عطري مع لحم بقري متبل وبيض ذهبي. وقت التحضير: 25 دقيقة" at bounding box center [1219, 412] width 579 height 63
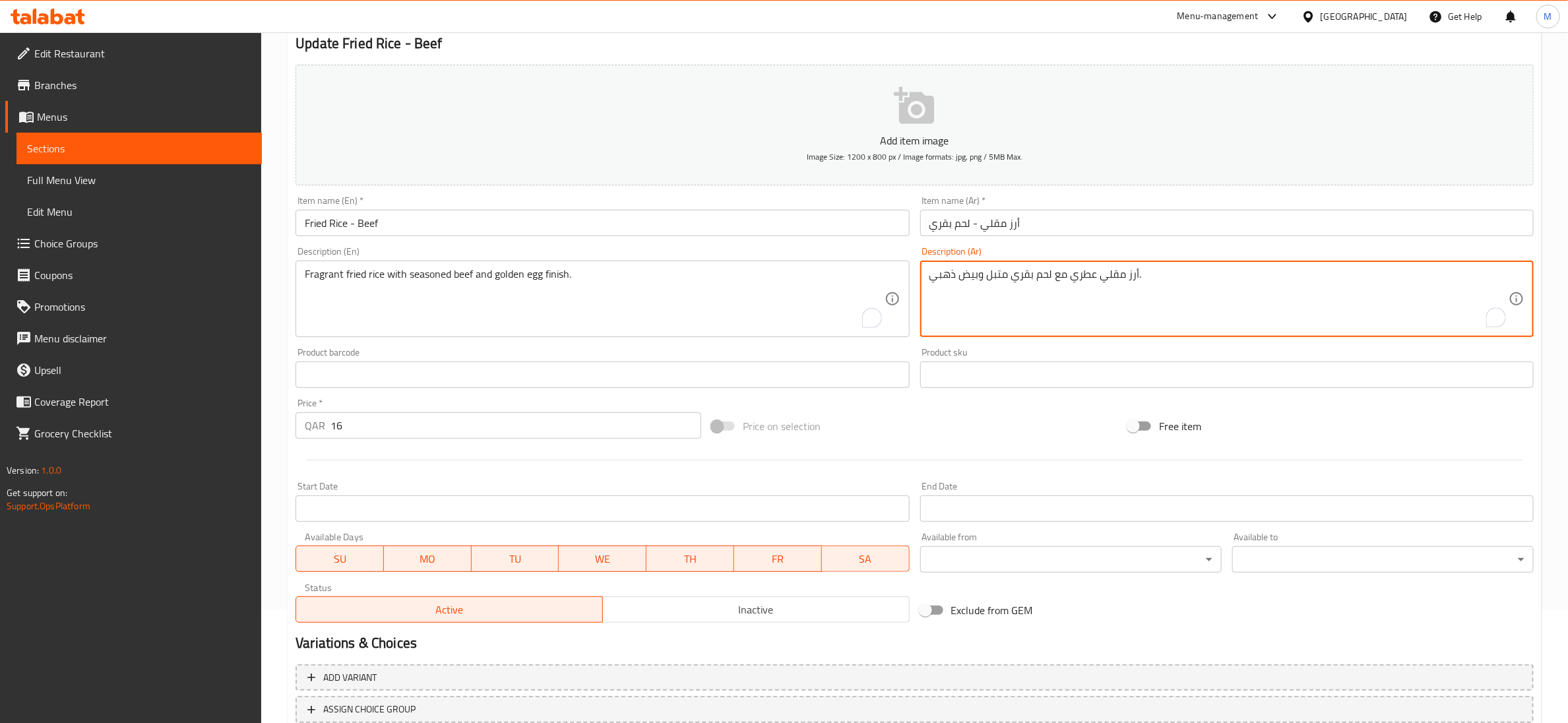
scroll to position [208, 0]
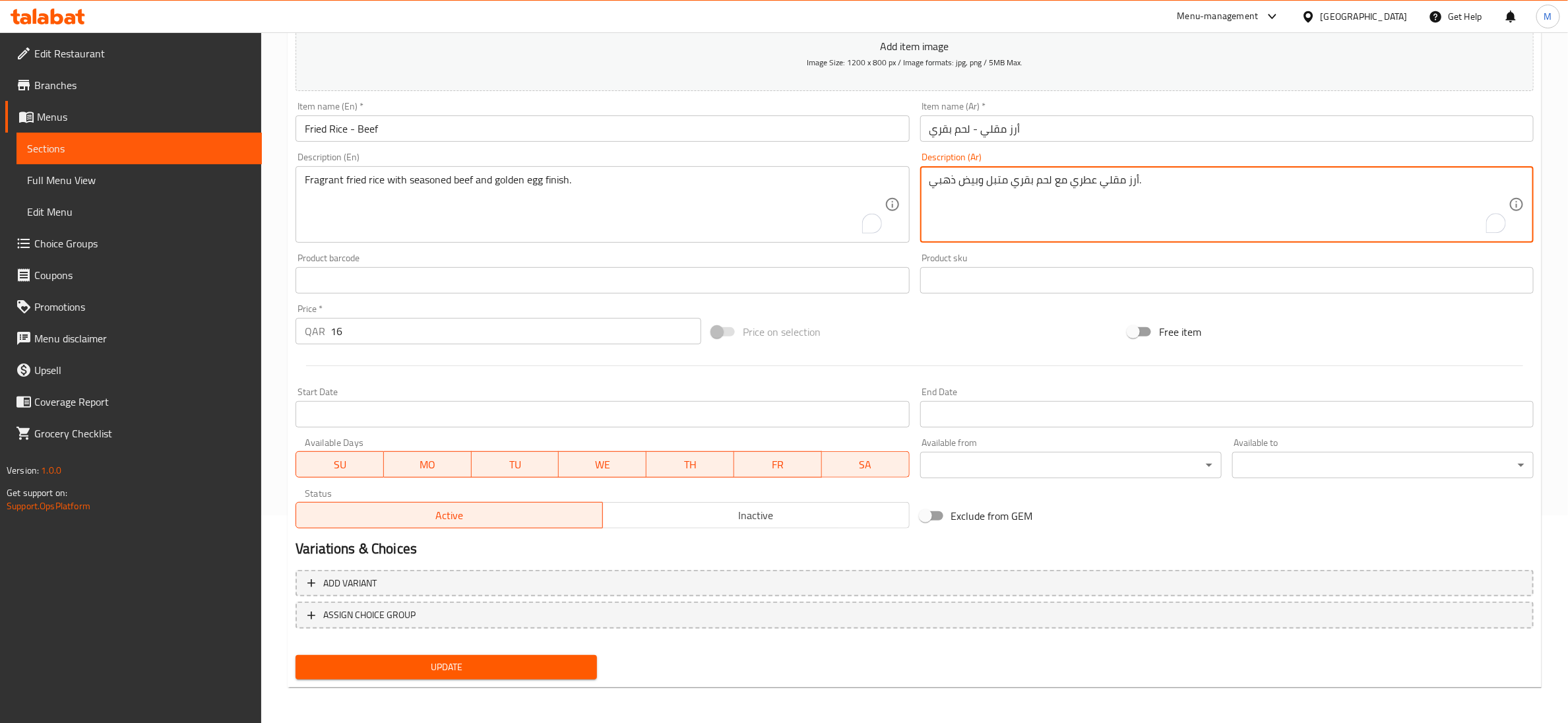
type textarea "أرز مقلي عطري مع لحم بقري متبل وبيض ذهبي."
click at [469, 669] on span "Update" at bounding box center [446, 667] width 280 height 17
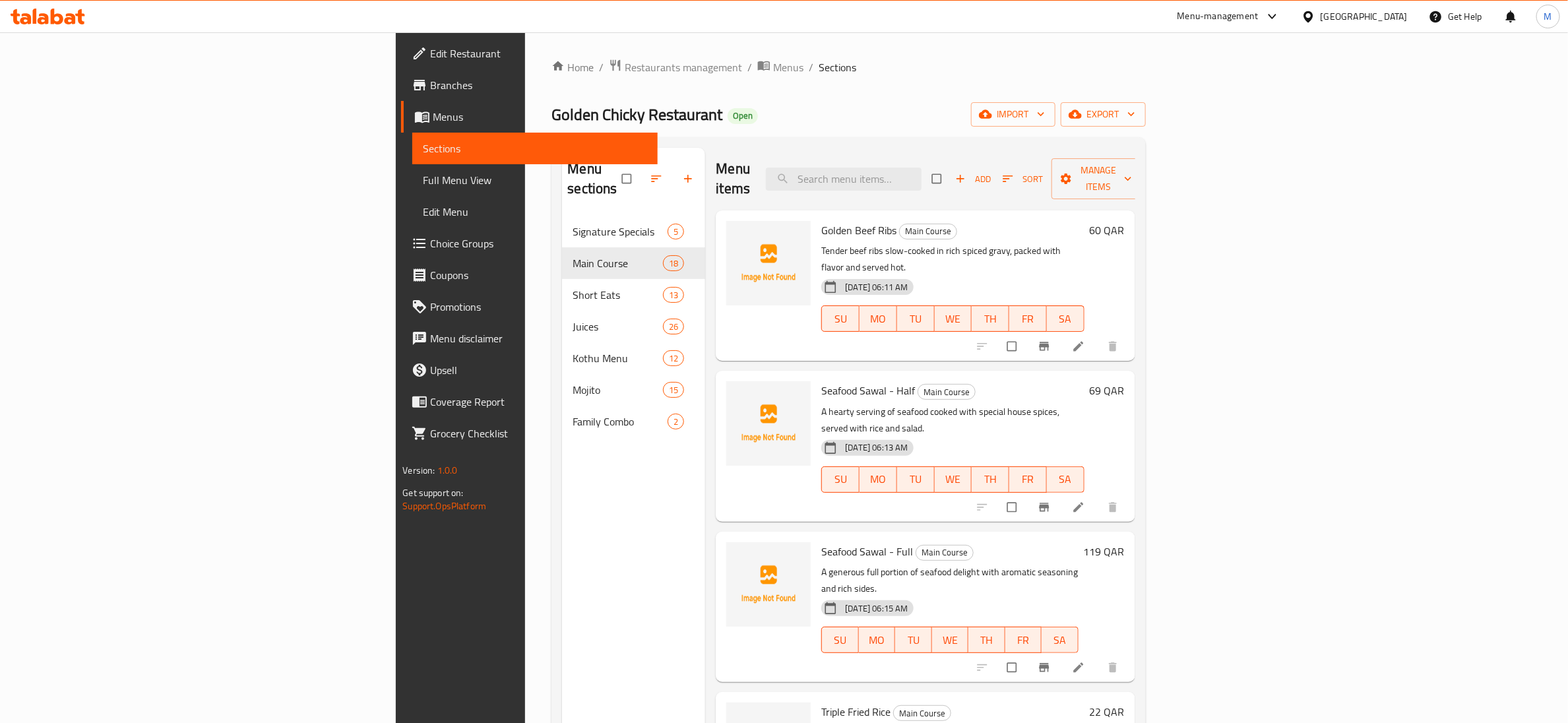
click at [738, 89] on div "Home / Restaurants management / Menus / Sections Golden Chicky Restaurant Open …" at bounding box center [849, 470] width 594 height 823
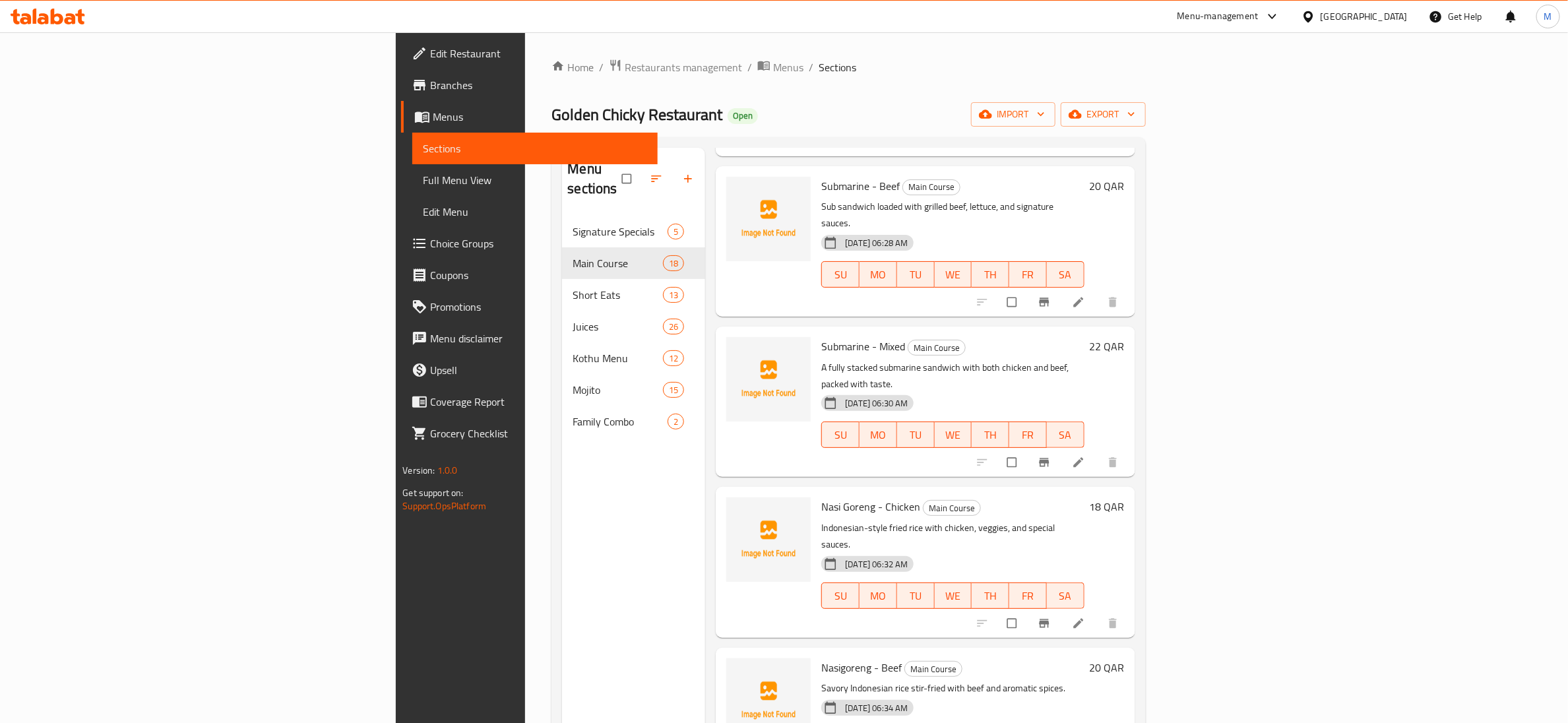
scroll to position [1386, 0]
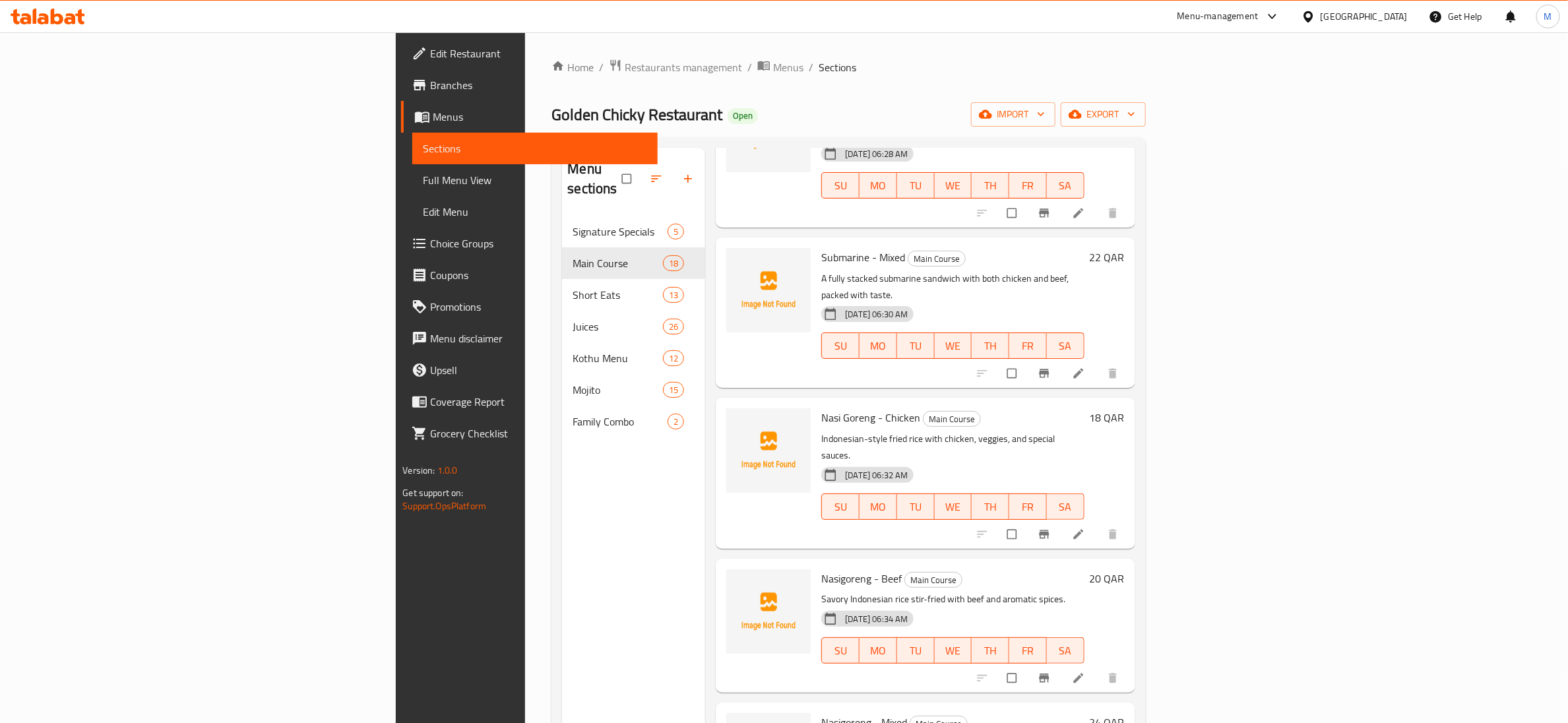
click at [1089, 564] on div "Nasigoreng - Beef Main Course Savory Indonesian rice stir-fried with beef and a…" at bounding box center [952, 626] width 273 height 124
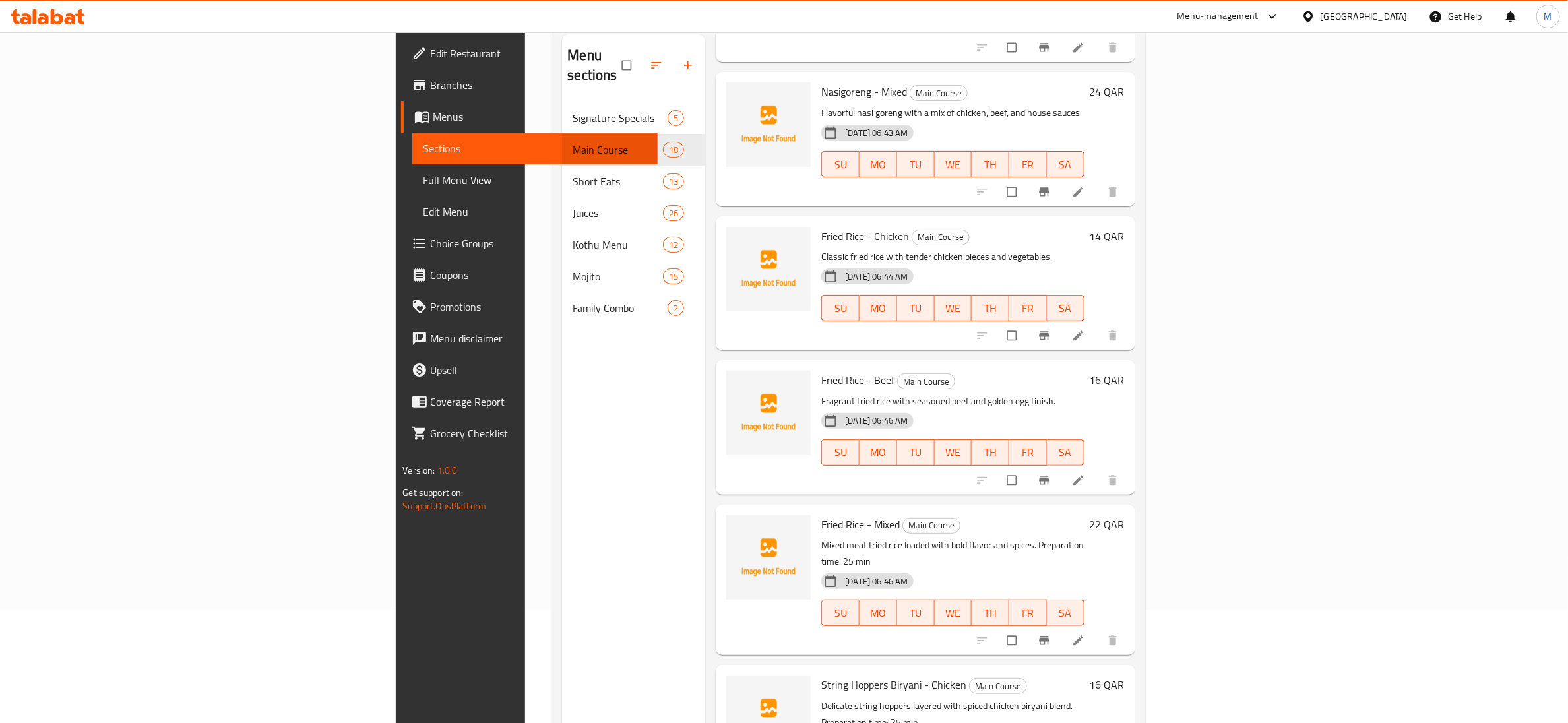
scroll to position [185, 0]
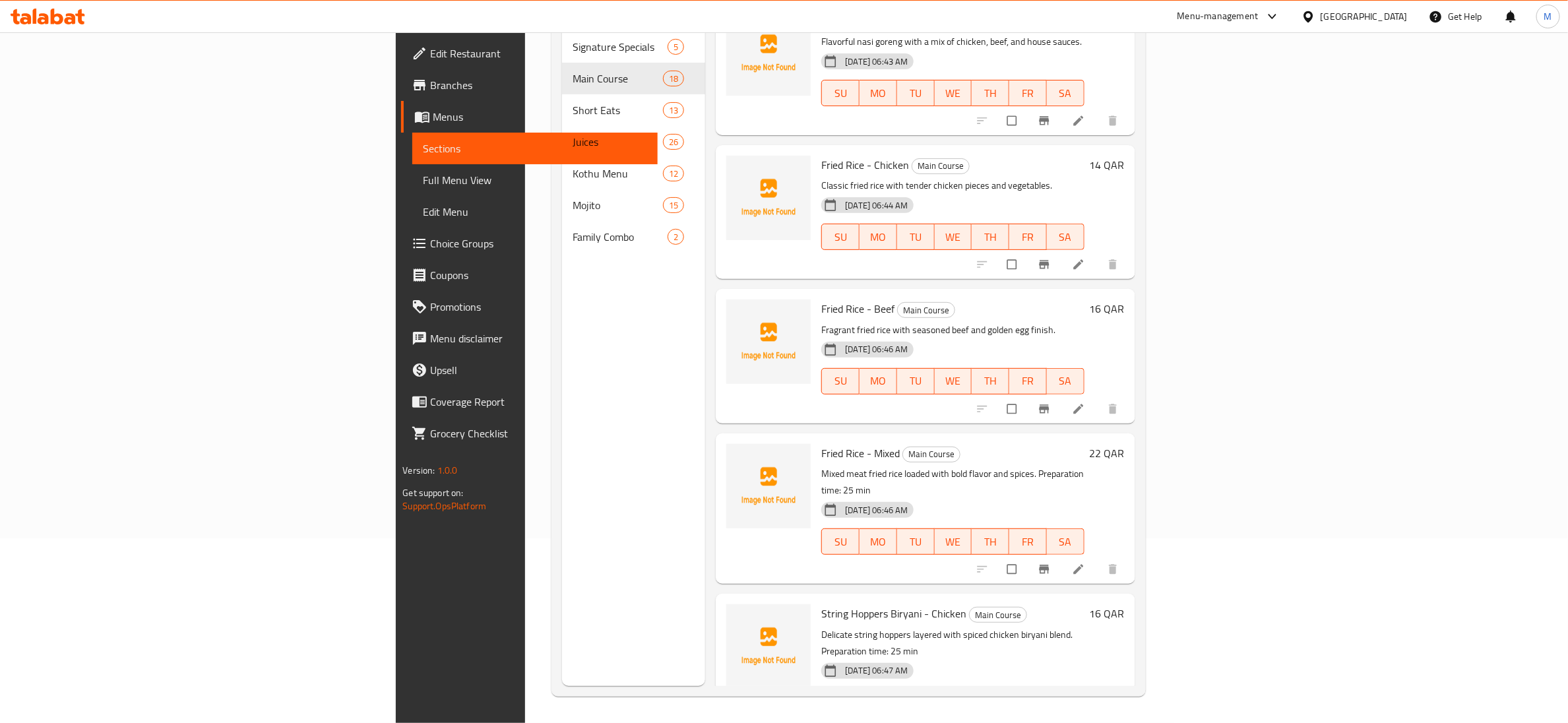
drag, startPoint x: 1453, startPoint y: 535, endPoint x: 1459, endPoint y: 525, distance: 11.7
click at [1064, 444] on h6 "Fried Rice - Mixed Main Course" at bounding box center [952, 453] width 262 height 19
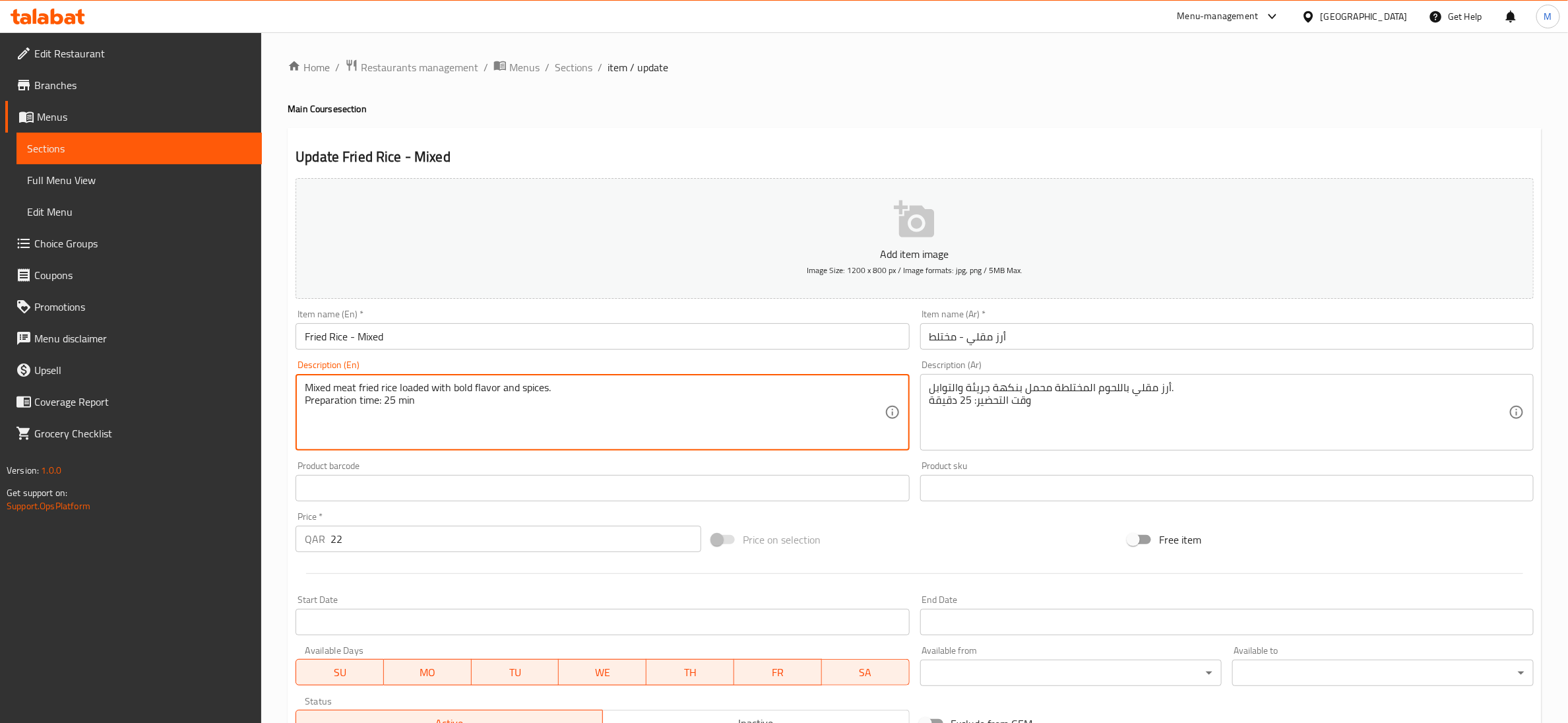
click at [400, 400] on textarea "Mixed meat fried rice loaded with bold flavor and spices. Preparation time: 25 …" at bounding box center [594, 412] width 579 height 63
type textarea "Mixed meat fried rice loaded with bold flavor and spices."
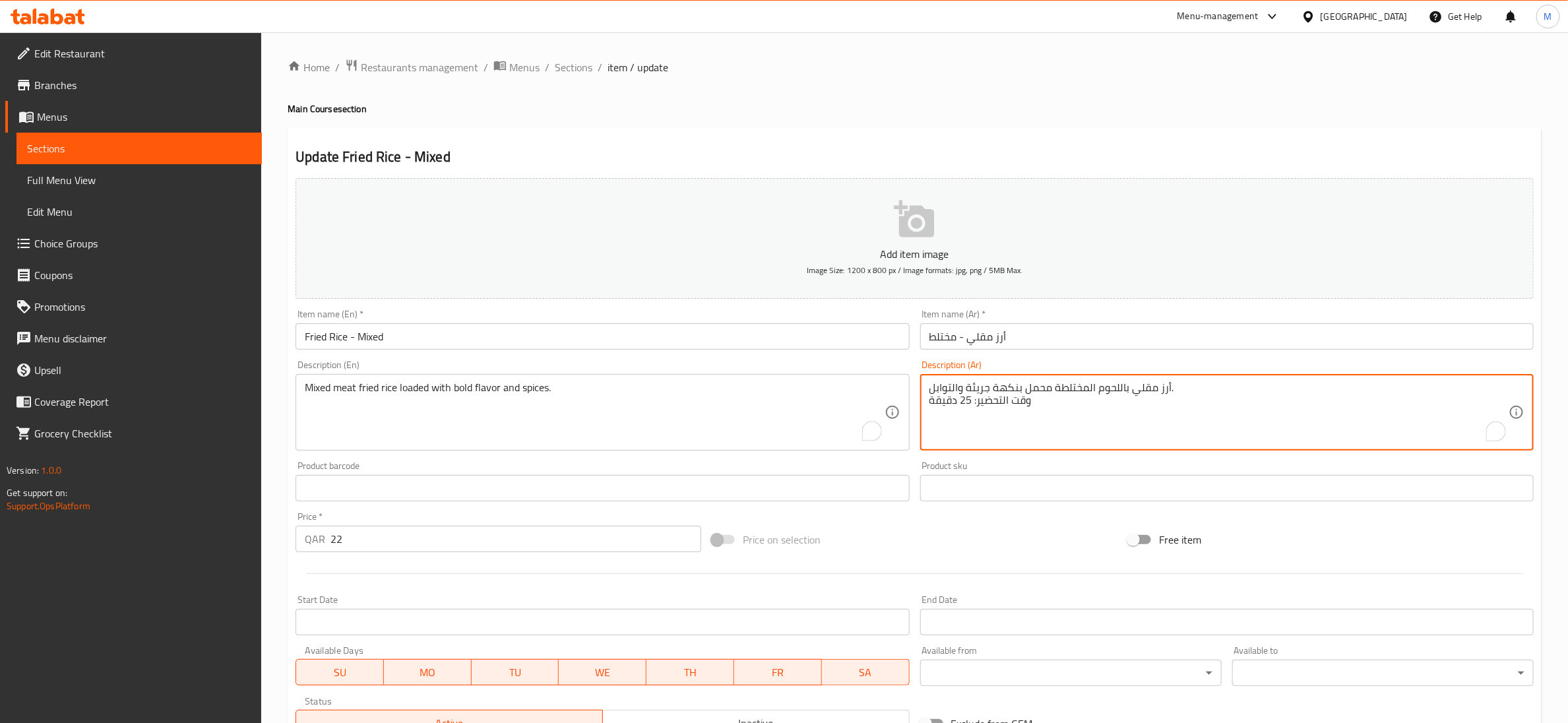
click at [957, 404] on textarea "أرز مقلي باللحوم المختلطة محمل بنكهة جريئة والتوابل. وقت التحضير: 25 دقيقة" at bounding box center [1219, 412] width 579 height 63
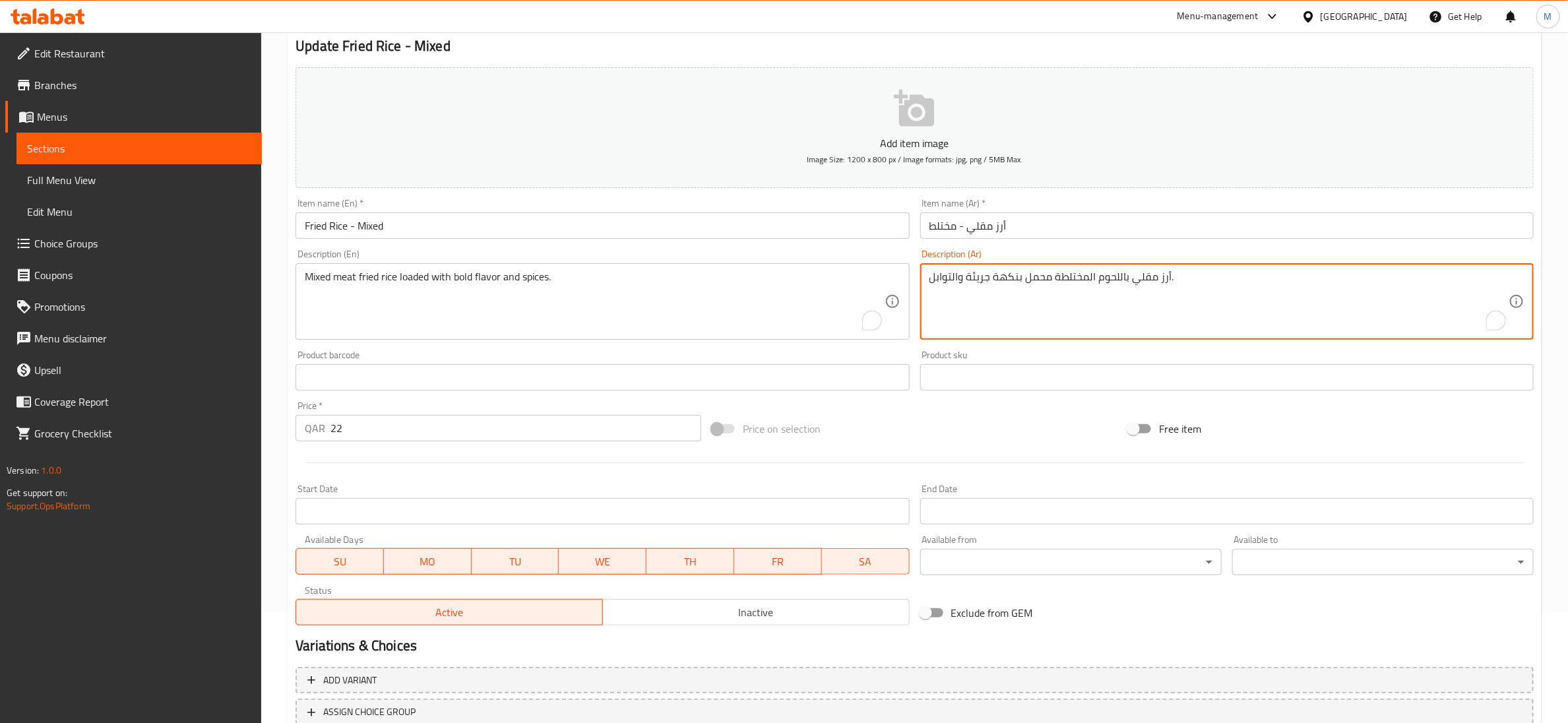
scroll to position [208, 0]
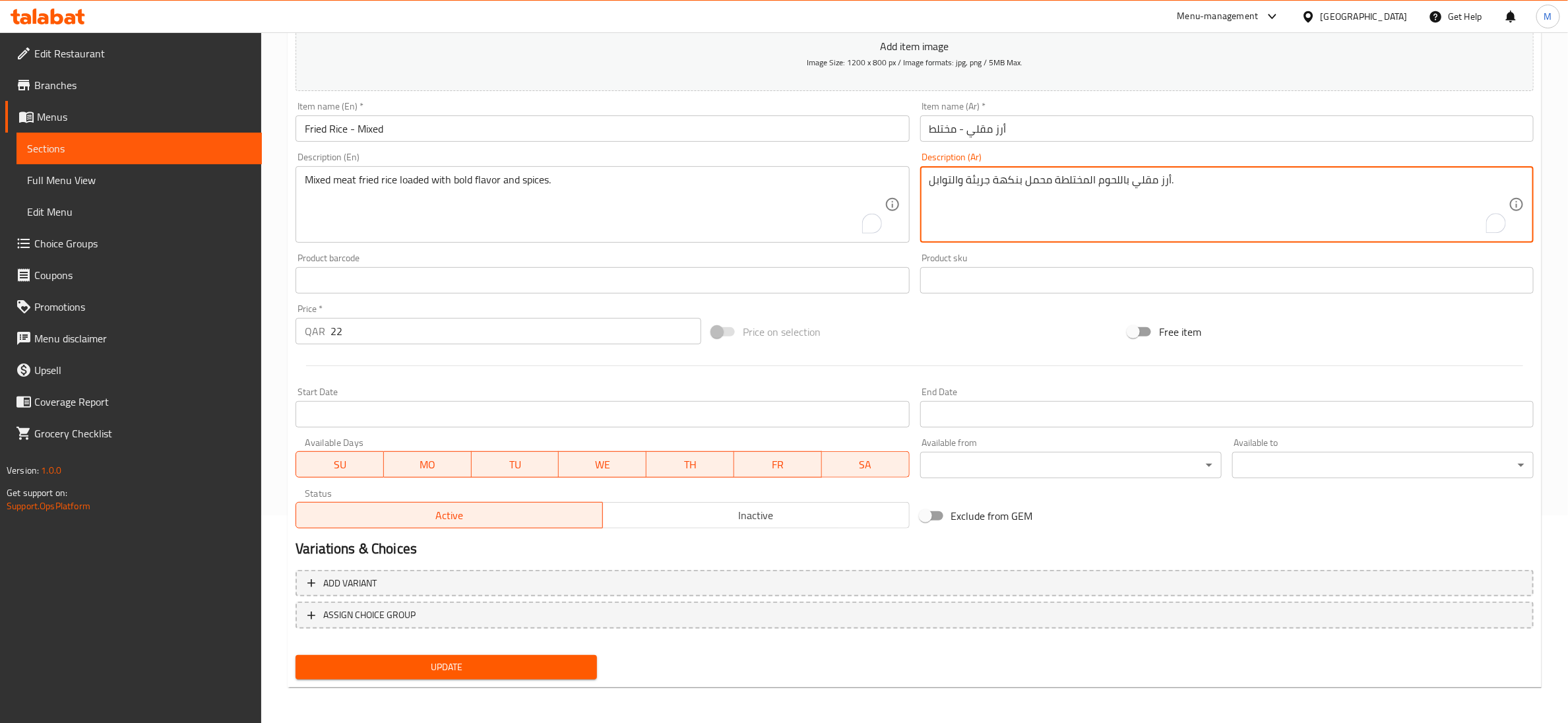
type textarea "أرز مقلي باللحوم المختلطة محمل بنكهة جريئة والتوابل."
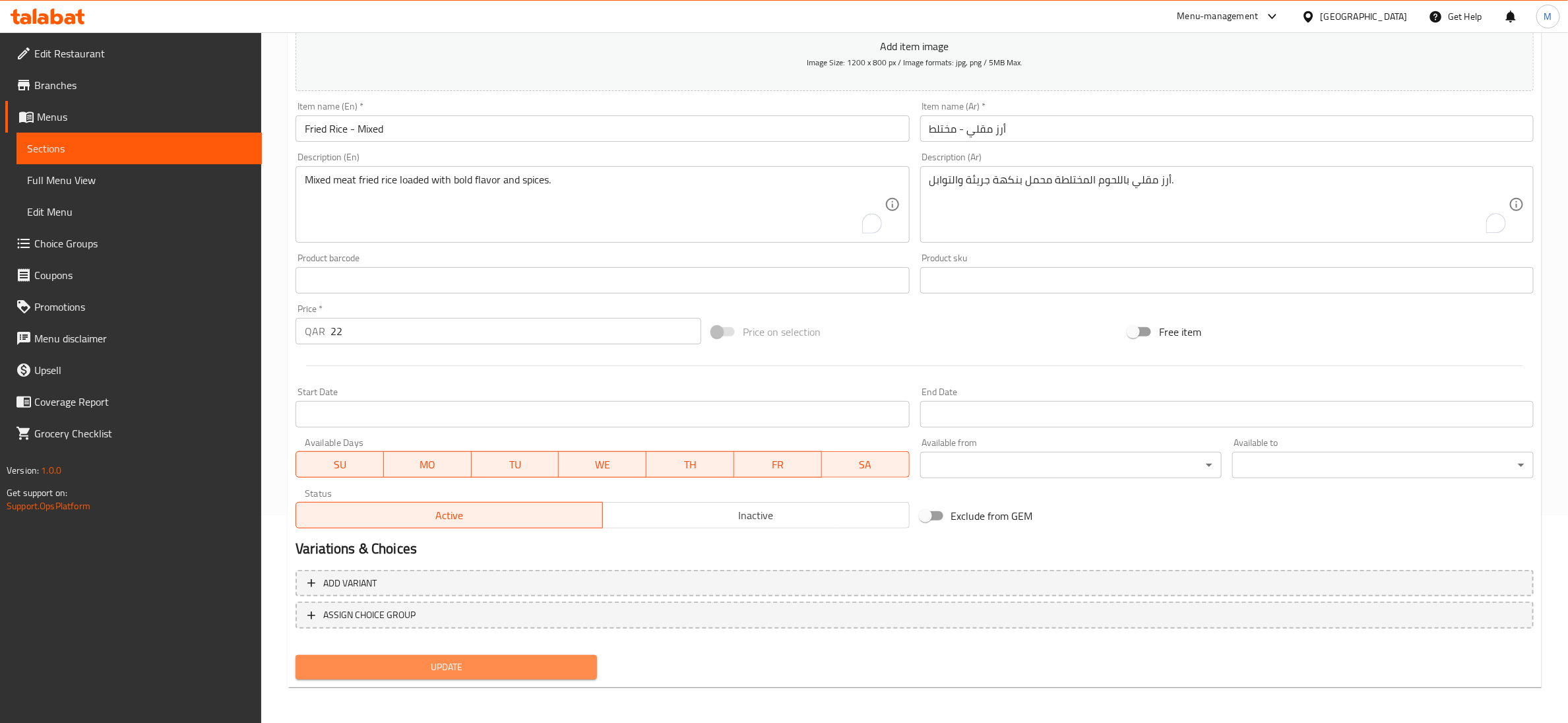
click at [460, 663] on span "Update" at bounding box center [446, 667] width 280 height 17
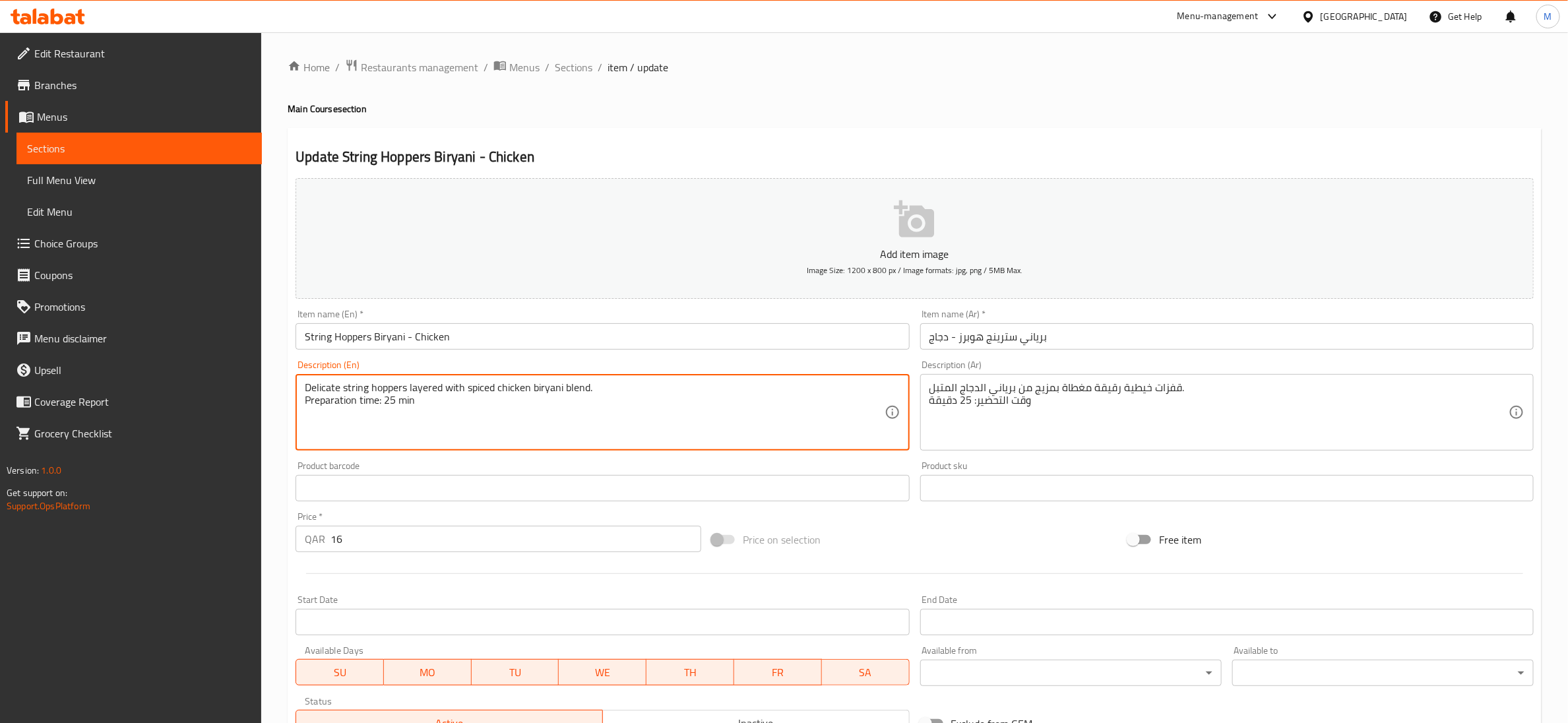
click at [400, 404] on textarea "Delicate string hoppers layered with spiced chicken biryani blend. Preparation …" at bounding box center [594, 412] width 579 height 63
type textarea "Delicate string hoppers layered with spiced chicken biryani blend."
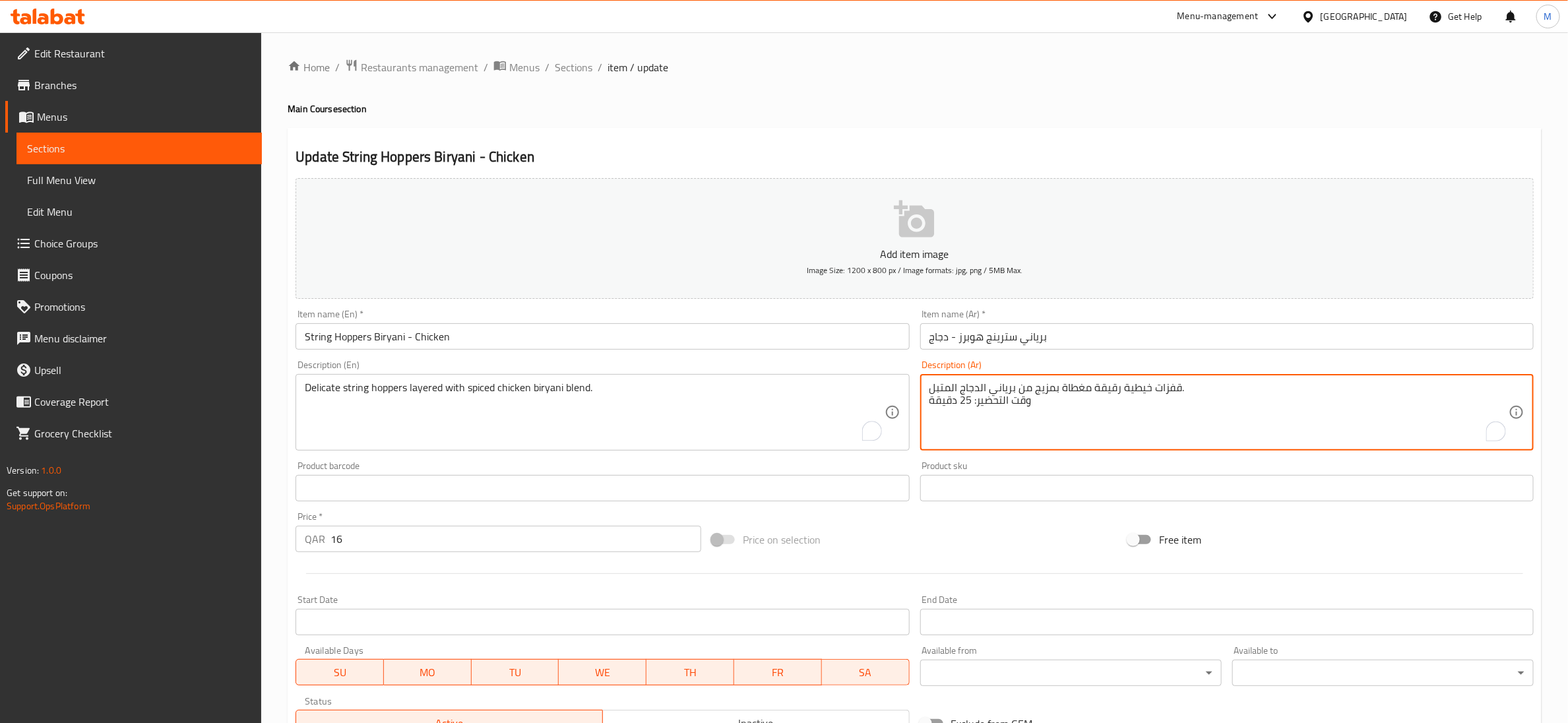
click at [1016, 400] on textarea "قفزات خيطية رقيقة مغطاة بمزيج من برياني الدجاج المتبل. وقت التحضير: 25 دقيقة" at bounding box center [1219, 412] width 579 height 63
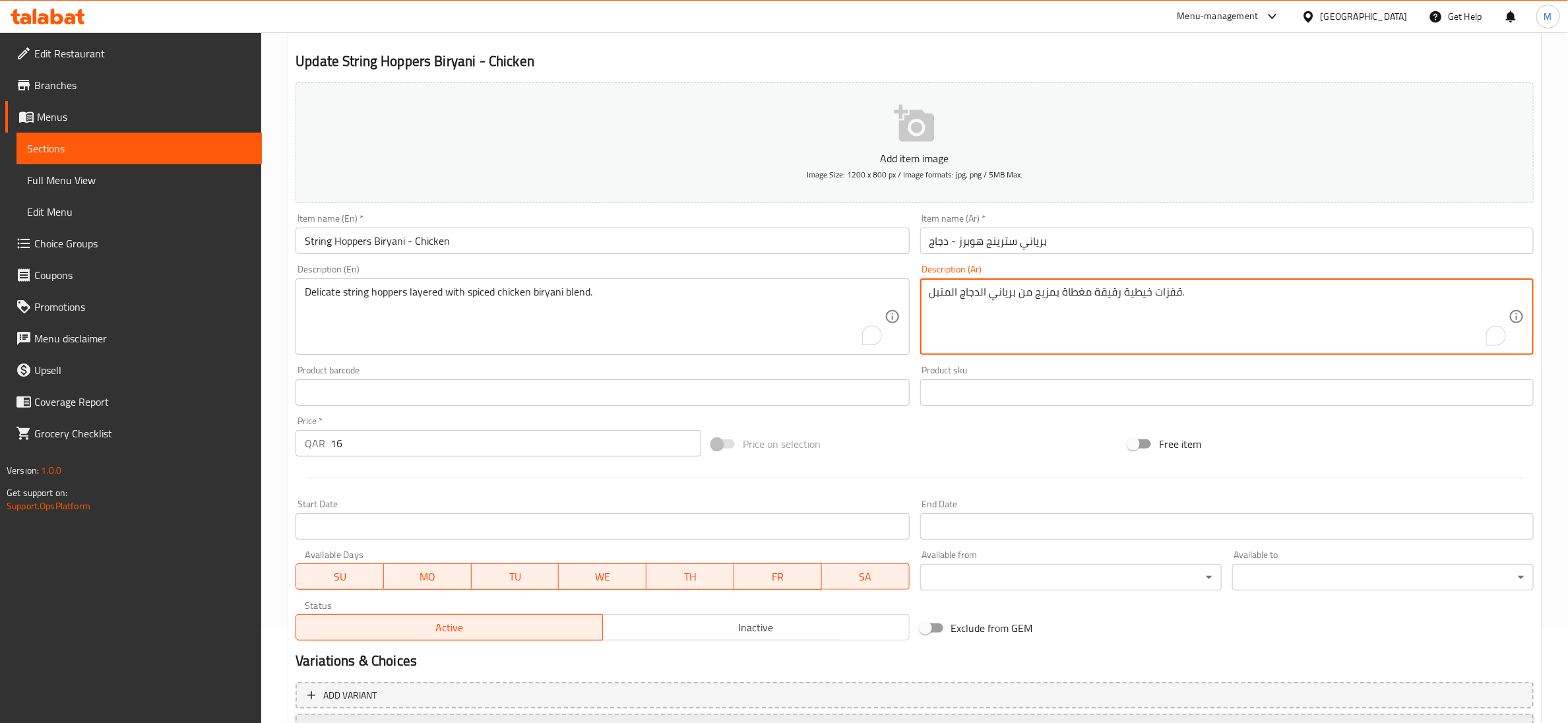
scroll to position [208, 0]
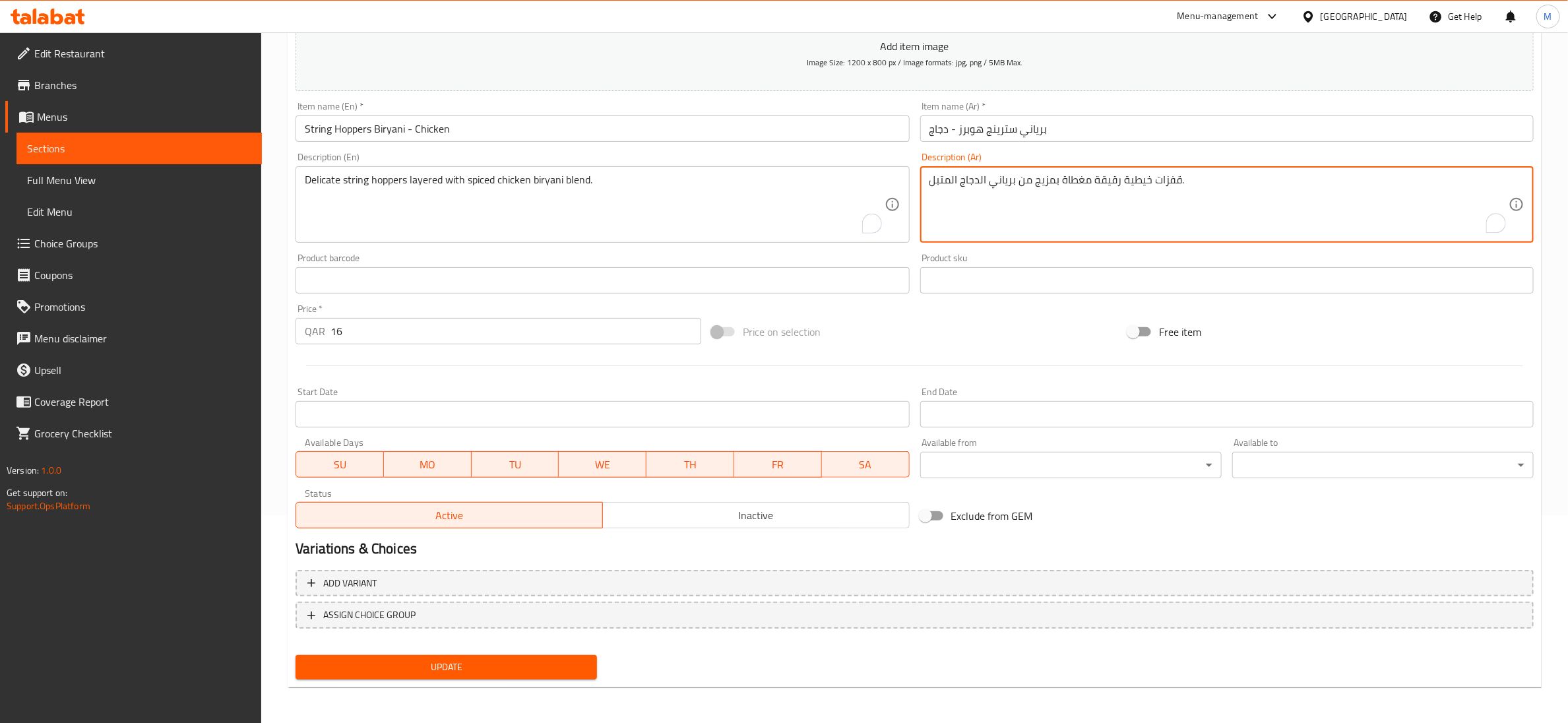
type textarea "قفزات خيطية رقيقة مغطاة بمزيج من برياني الدجاج المتبل."
click at [362, 665] on span "Update" at bounding box center [446, 667] width 280 height 17
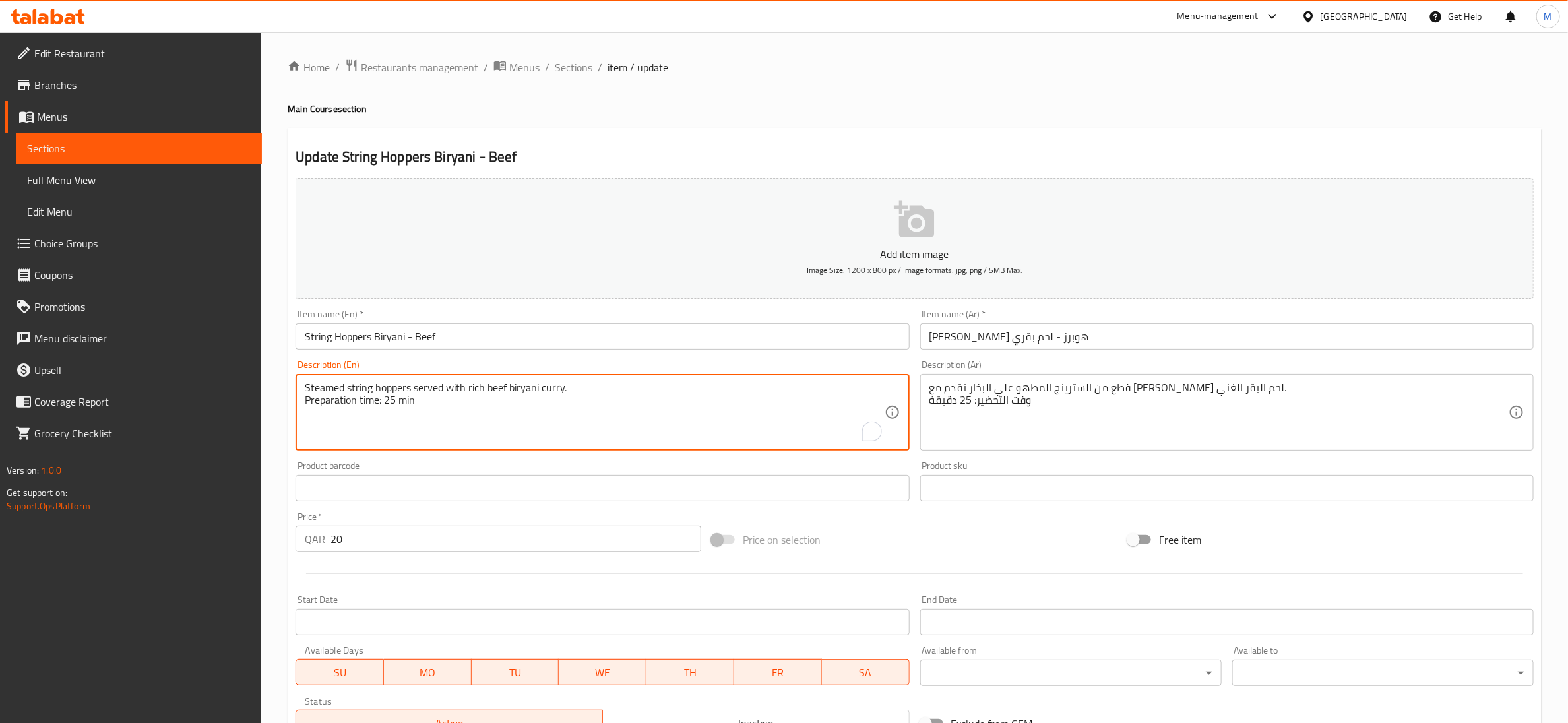
click at [390, 406] on textarea "Steamed string hoppers served with rich beef biryani curry. Preparation time: 2…" at bounding box center [594, 412] width 579 height 63
type textarea "Steamed string hoppers served with rich beef biryani curry."
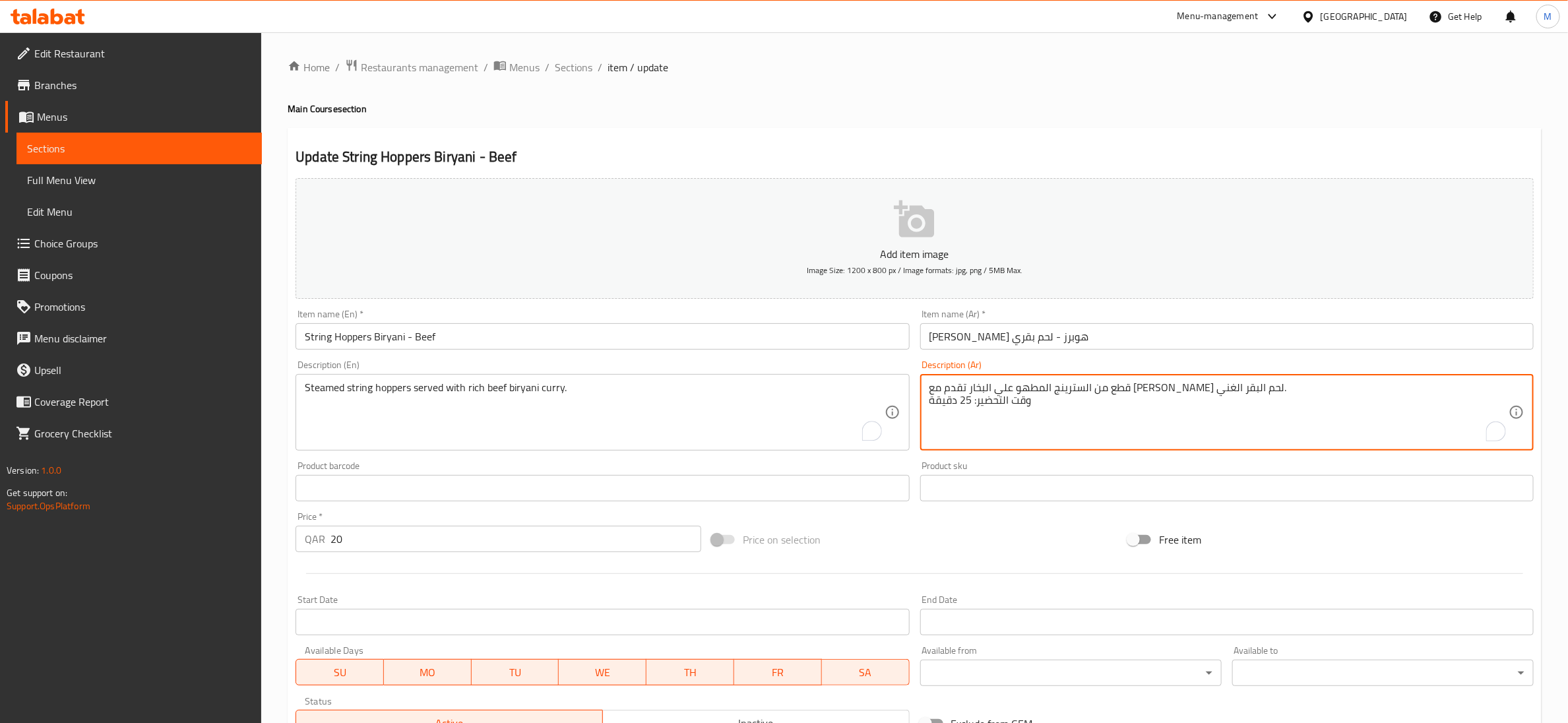
click at [958, 402] on textarea "قطع من السترينج المطهو علي البخار تقدم مع [PERSON_NAME] لحم البقر الغني. وقت ال…" at bounding box center [1219, 412] width 579 height 63
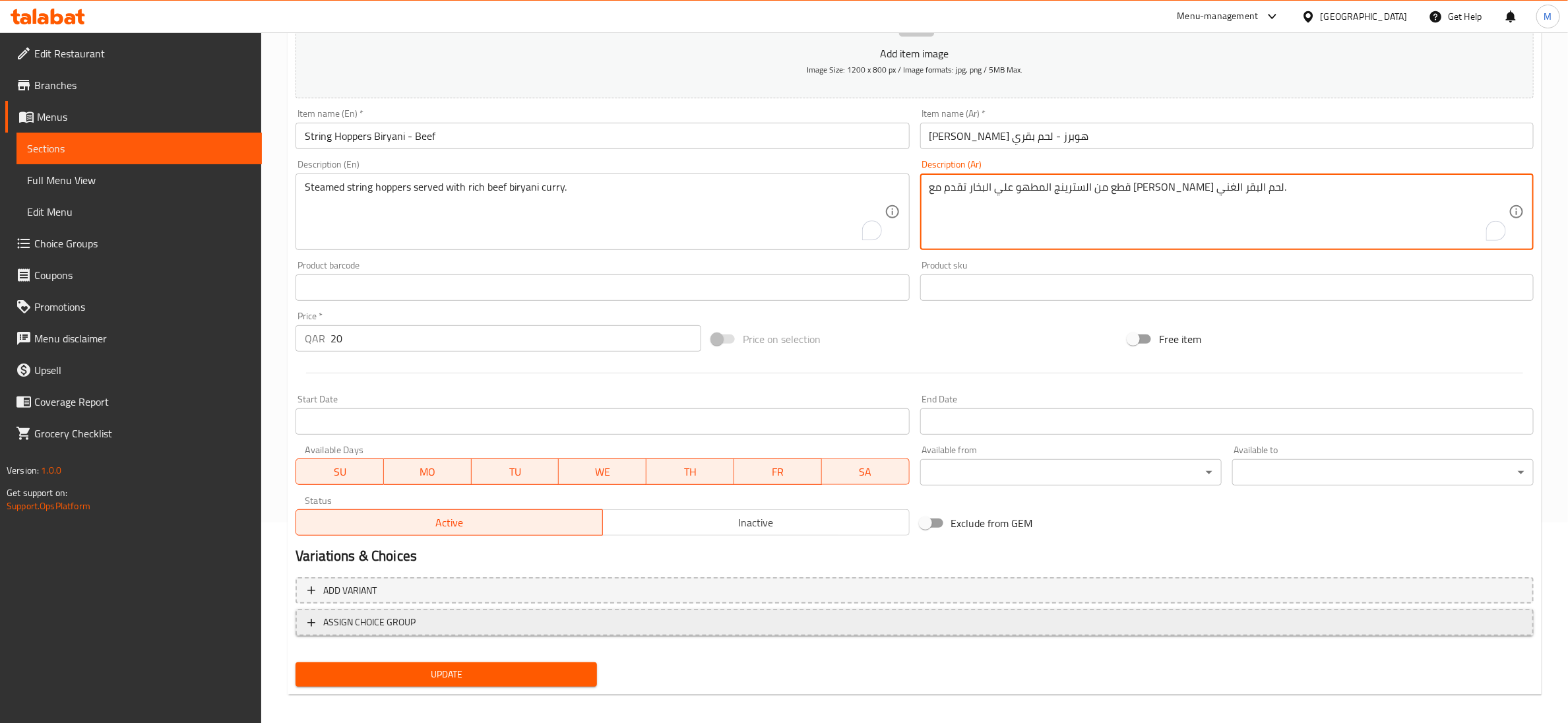
scroll to position [208, 0]
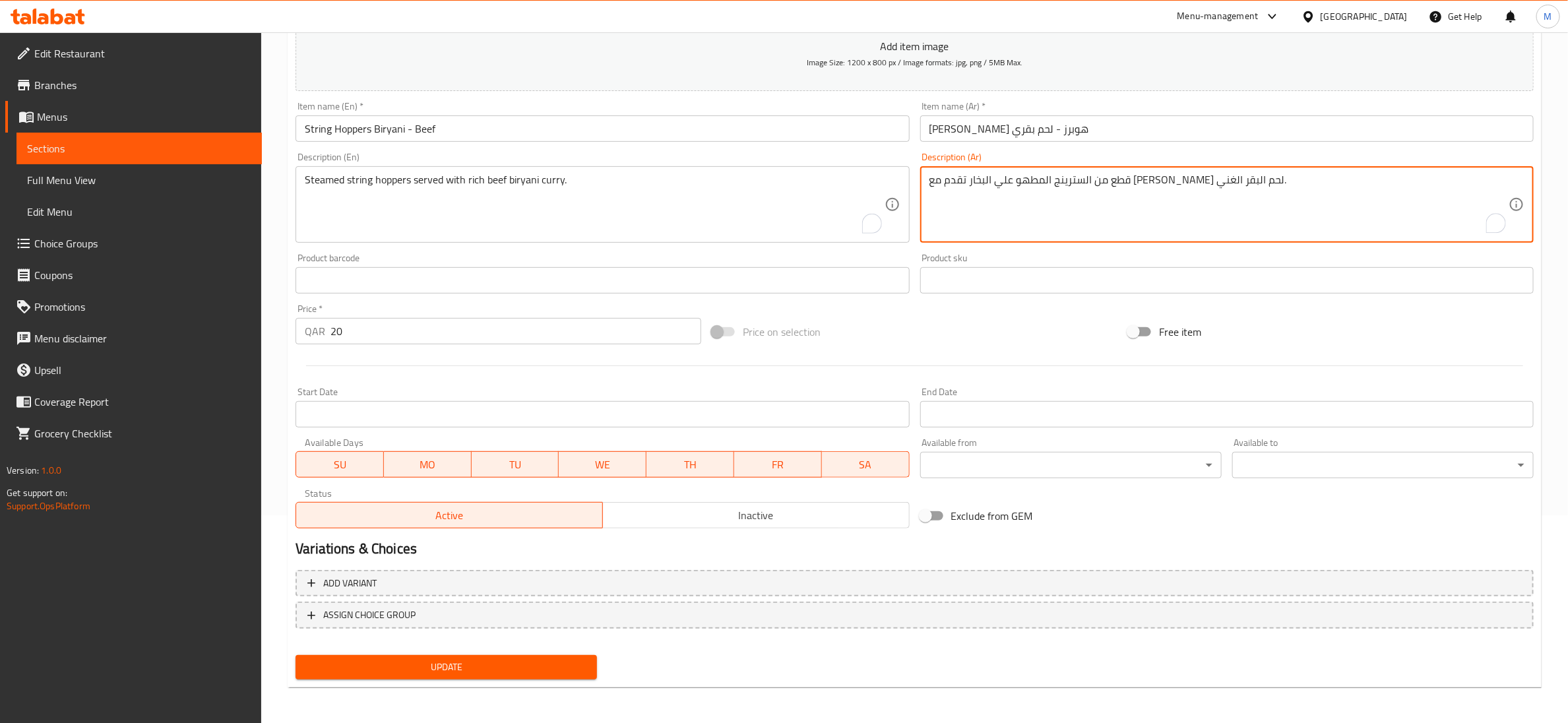
type textarea "قطع من السترينج المطهو علي البخار تقدم مع [PERSON_NAME] لحم البقر الغني."
click at [476, 659] on span "Update" at bounding box center [446, 667] width 280 height 17
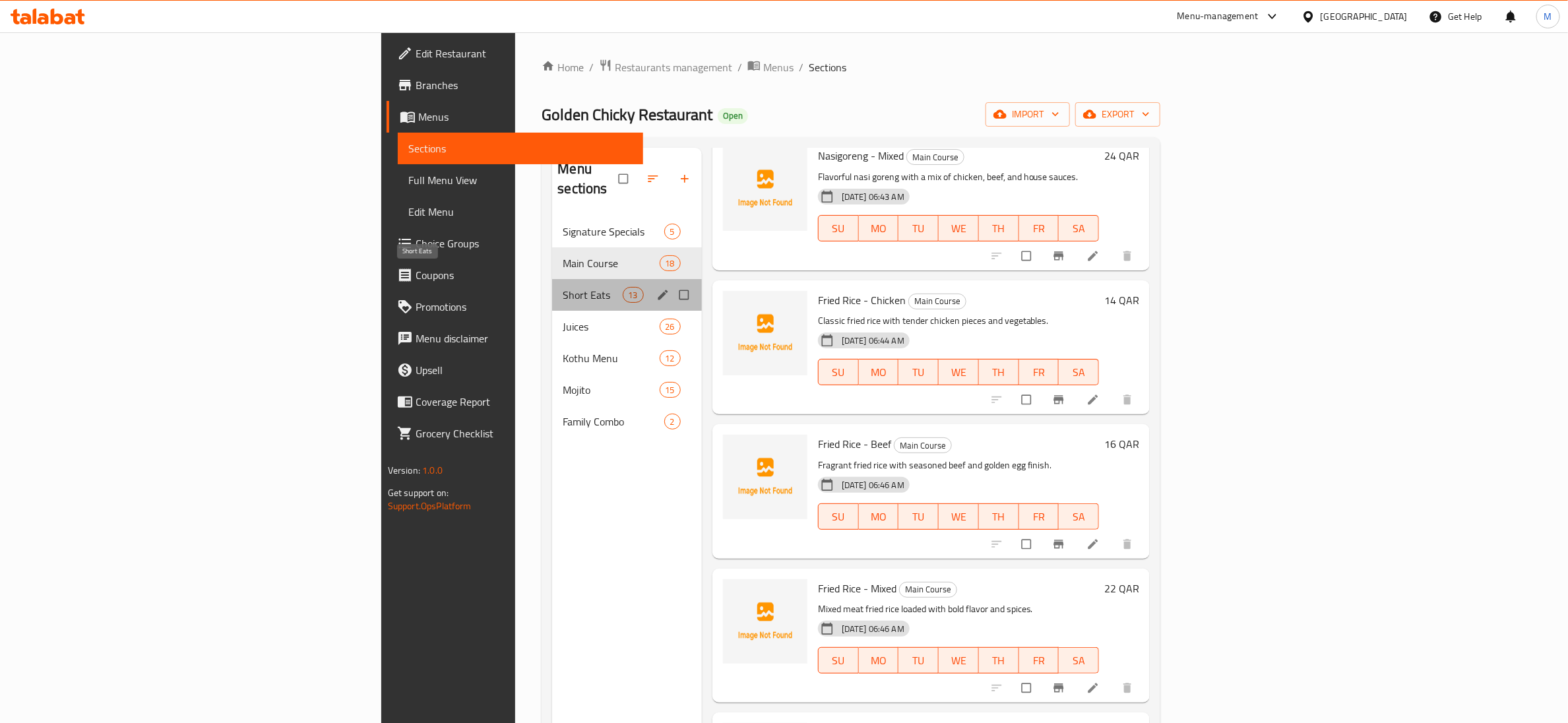
click at [562, 287] on span "Short Eats" at bounding box center [592, 295] width 60 height 16
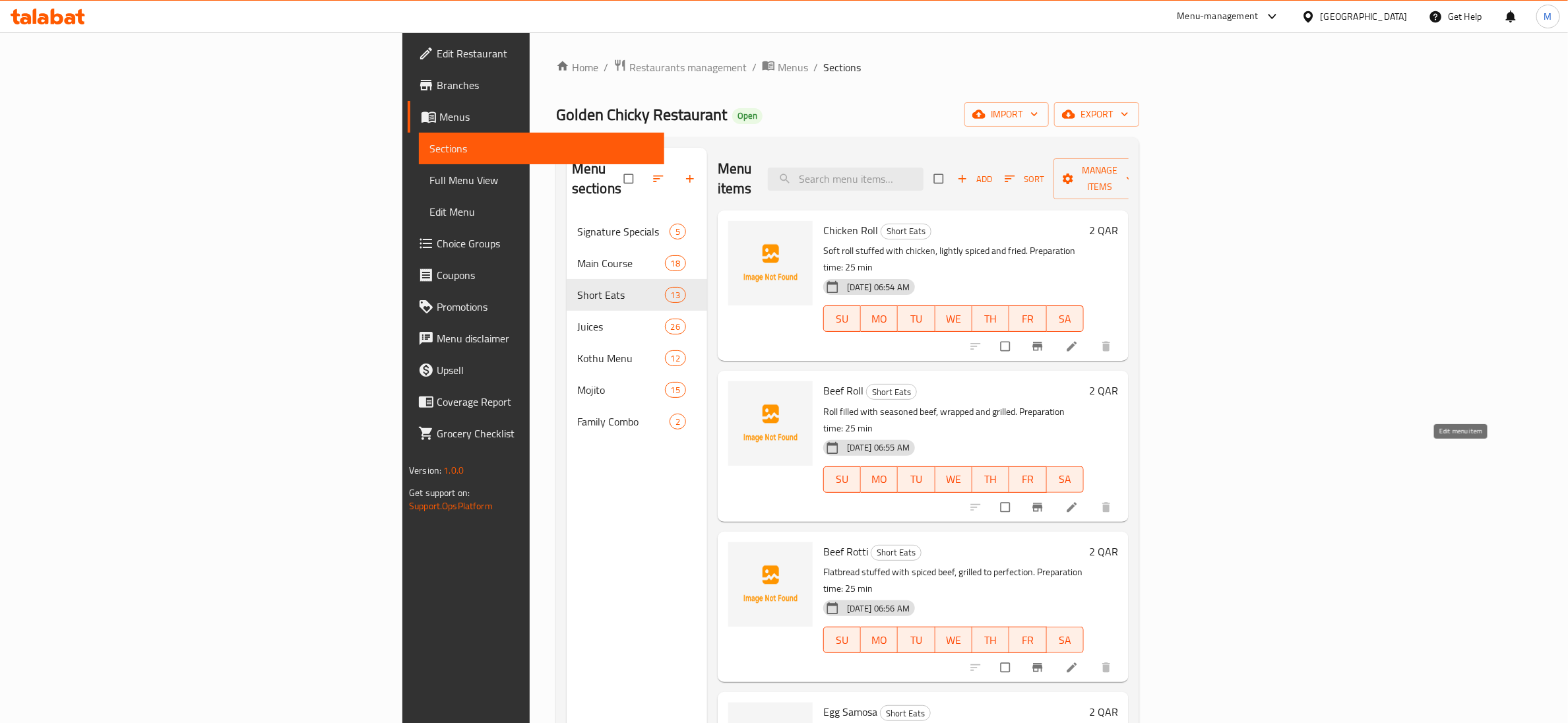
click at [1079, 501] on icon at bounding box center [1072, 507] width 14 height 14
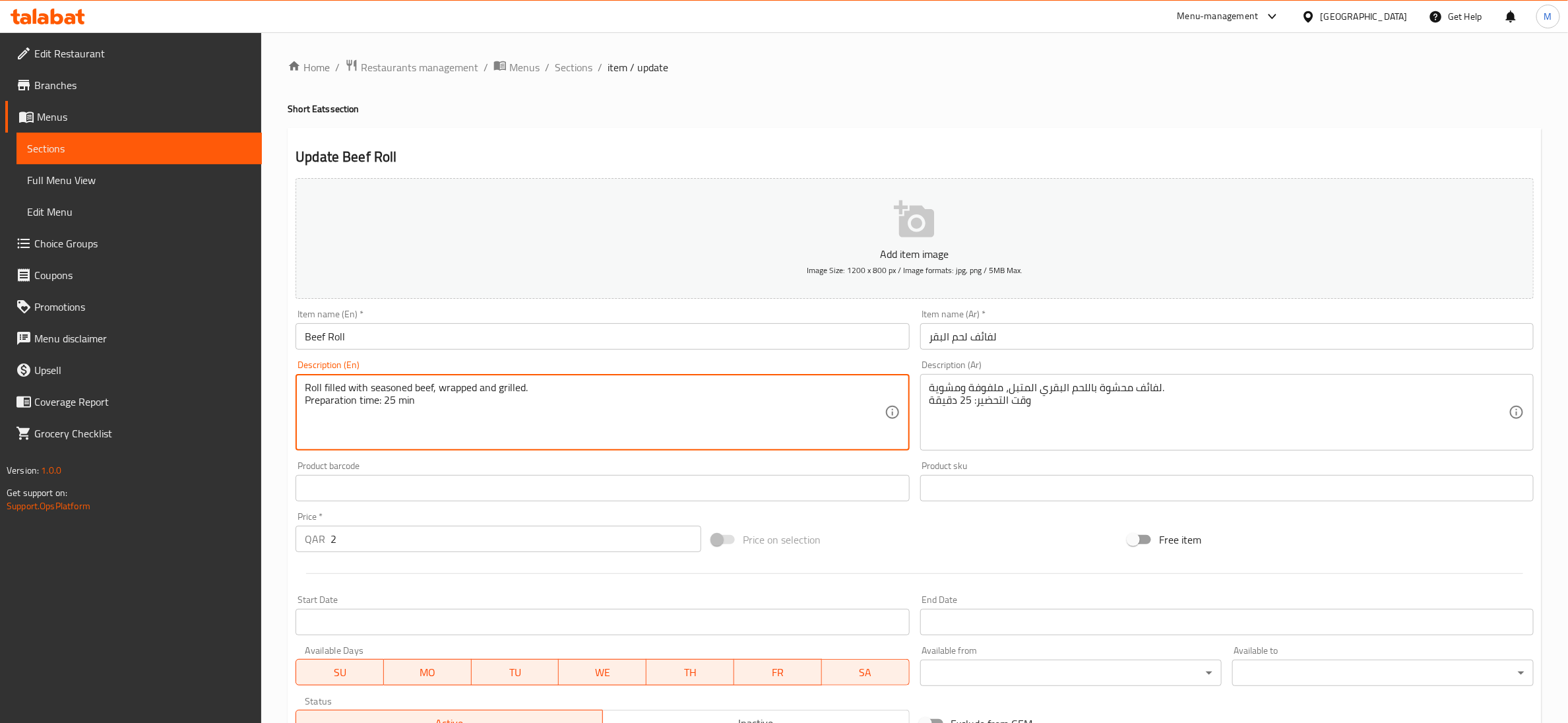
click at [388, 404] on textarea "Roll filled with seasoned beef, wrapped and grilled. Preparation time: 25 min" at bounding box center [594, 412] width 579 height 63
type textarea "Roll filled with seasoned beef, wrapped and grilled."
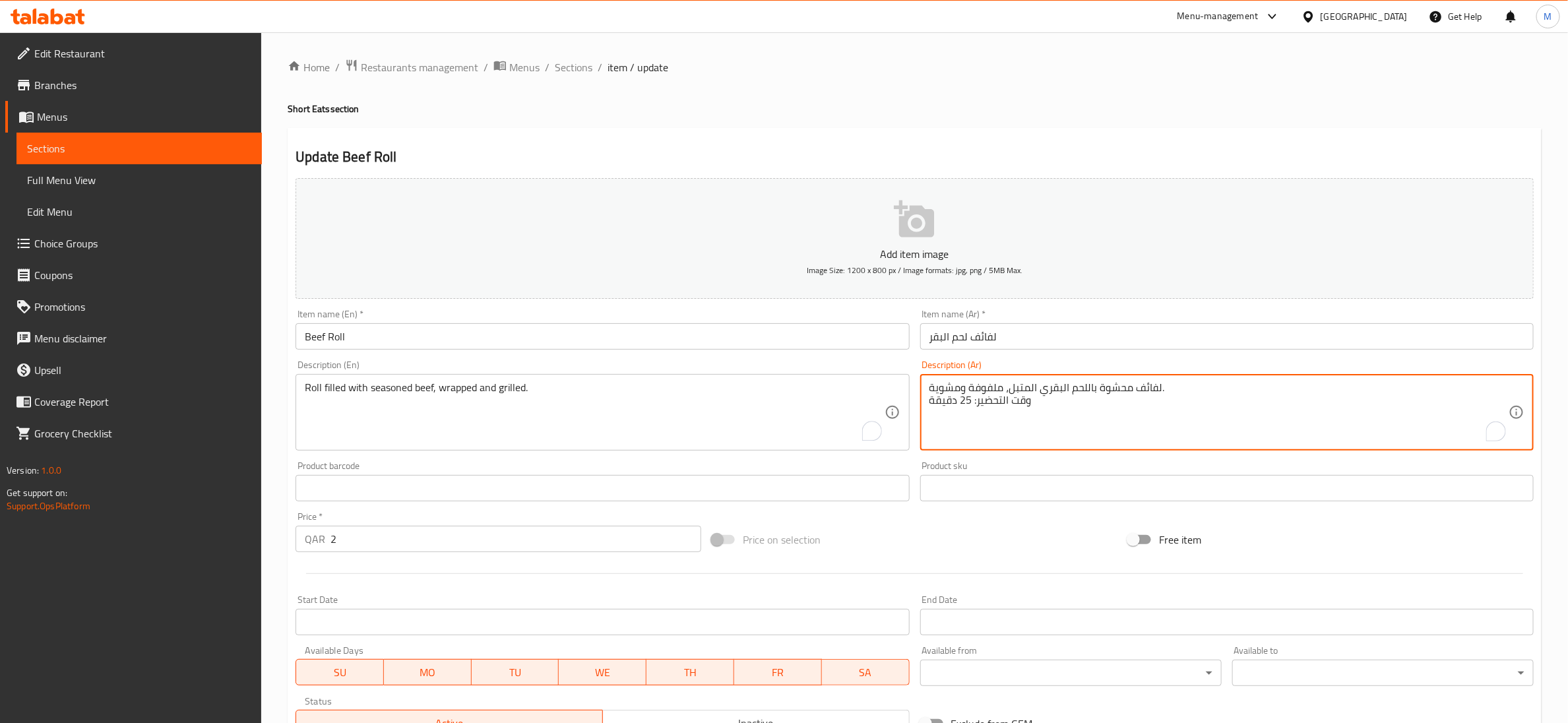
click at [966, 406] on textarea "لفائف محشوة باللحم البقري المتبل، ملفوفة ومشوية. وقت التحضير: 25 دقيقة" at bounding box center [1219, 412] width 579 height 63
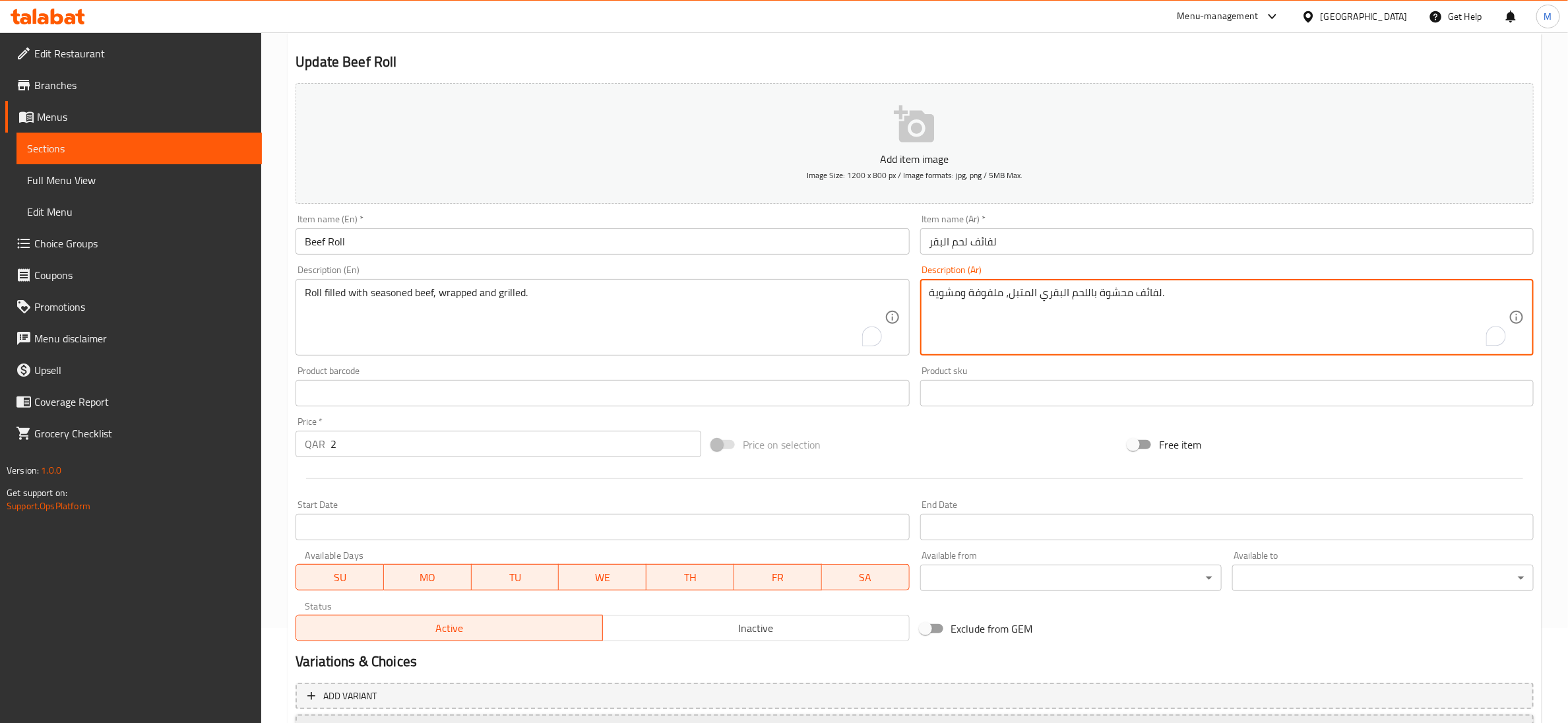
scroll to position [208, 0]
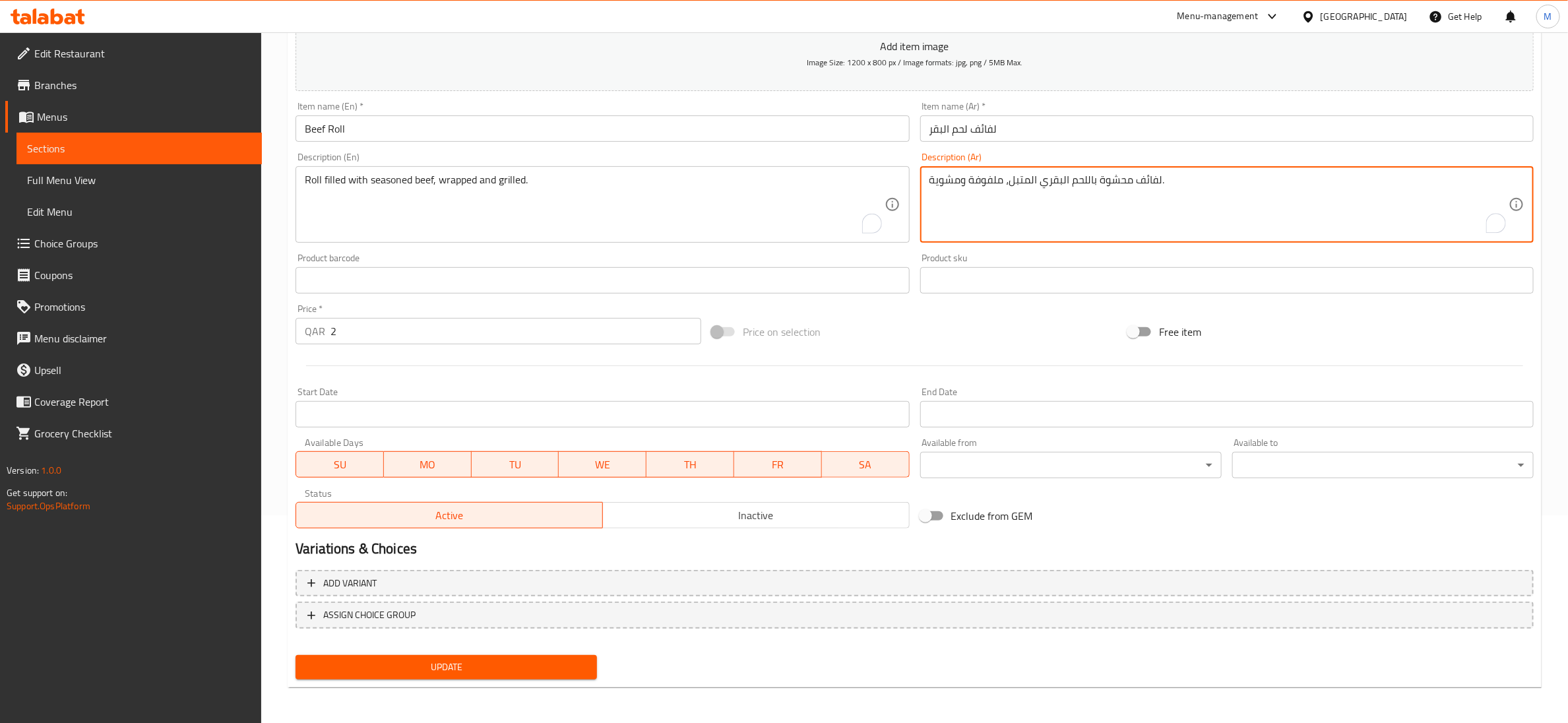
type textarea "لفائف محشوة باللحم البقري المتبل، ملفوفة ومشوية."
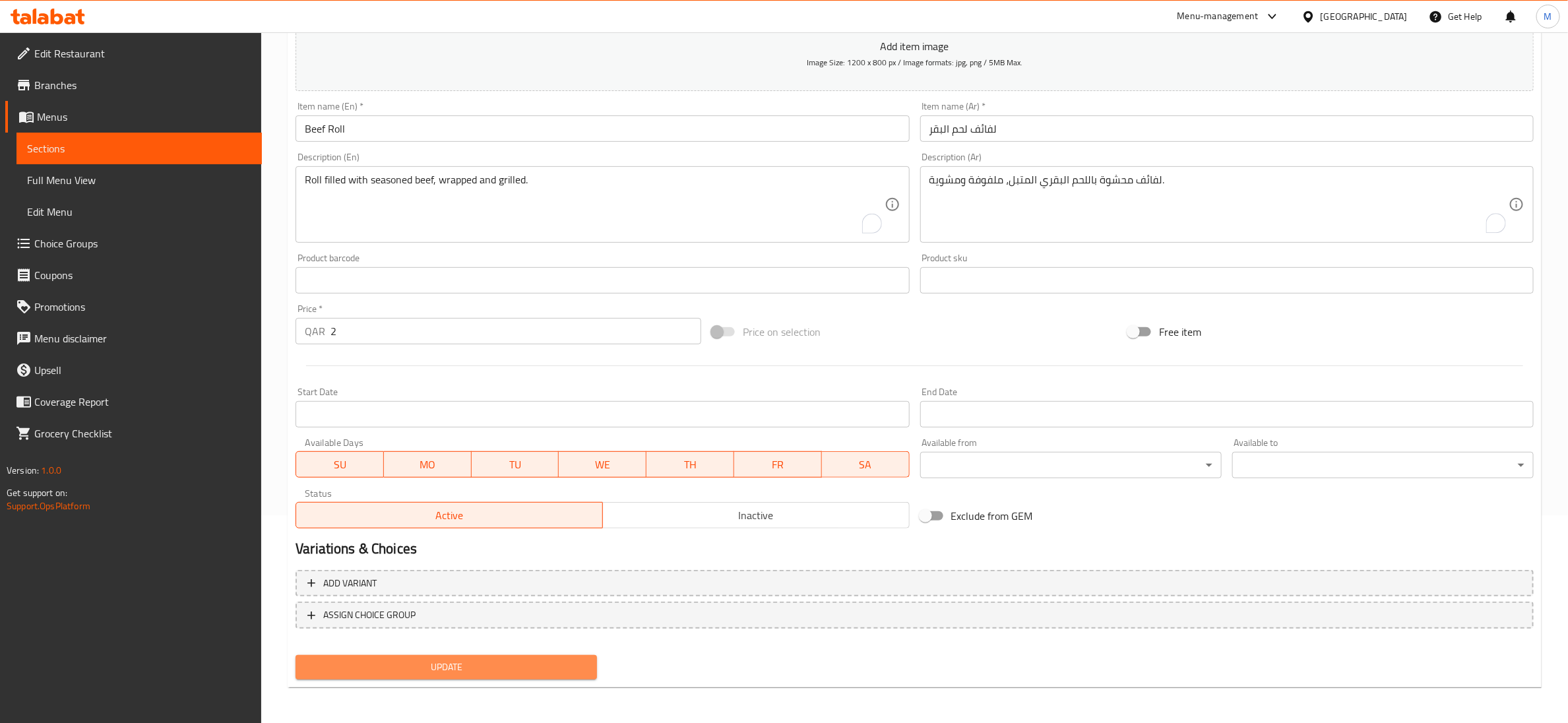
click at [418, 662] on span "Update" at bounding box center [446, 667] width 280 height 17
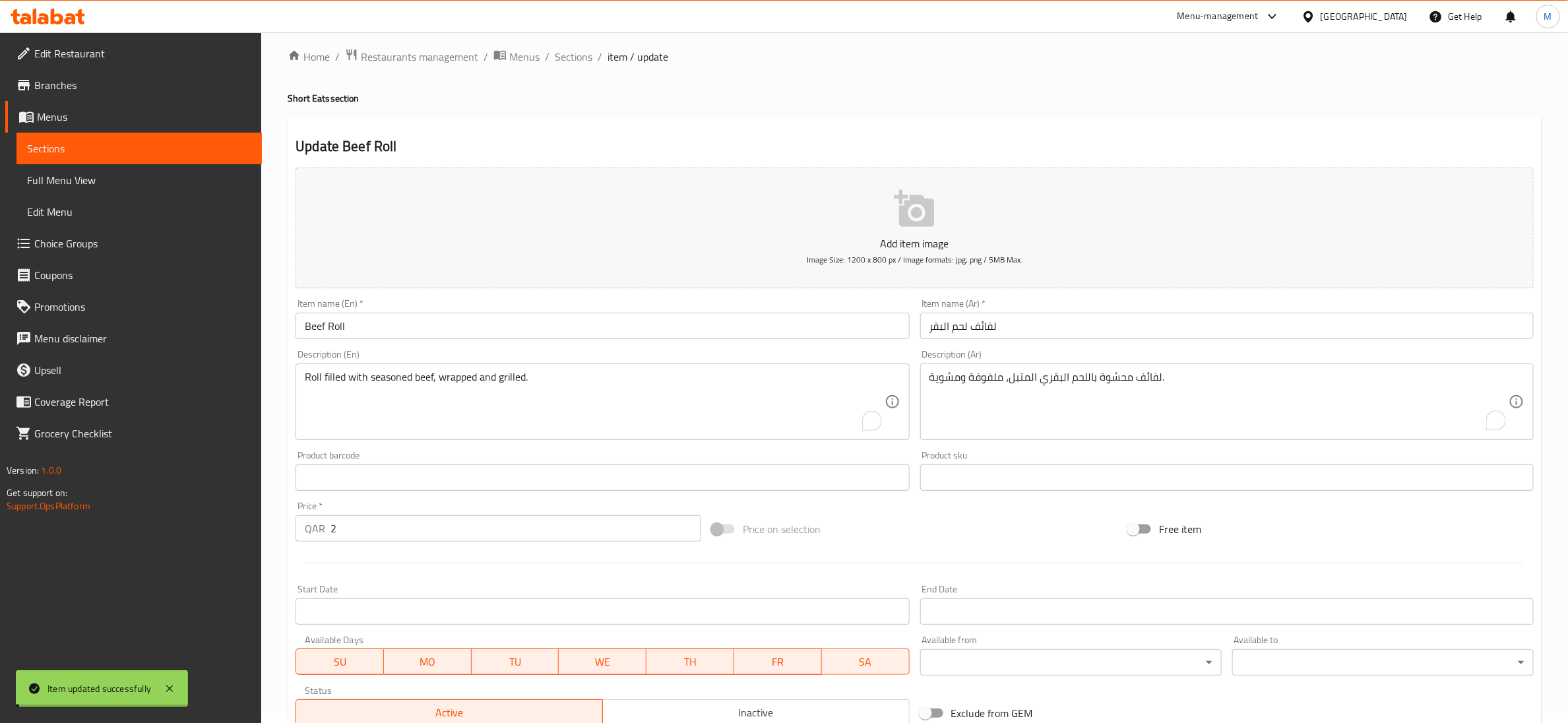
scroll to position [0, 0]
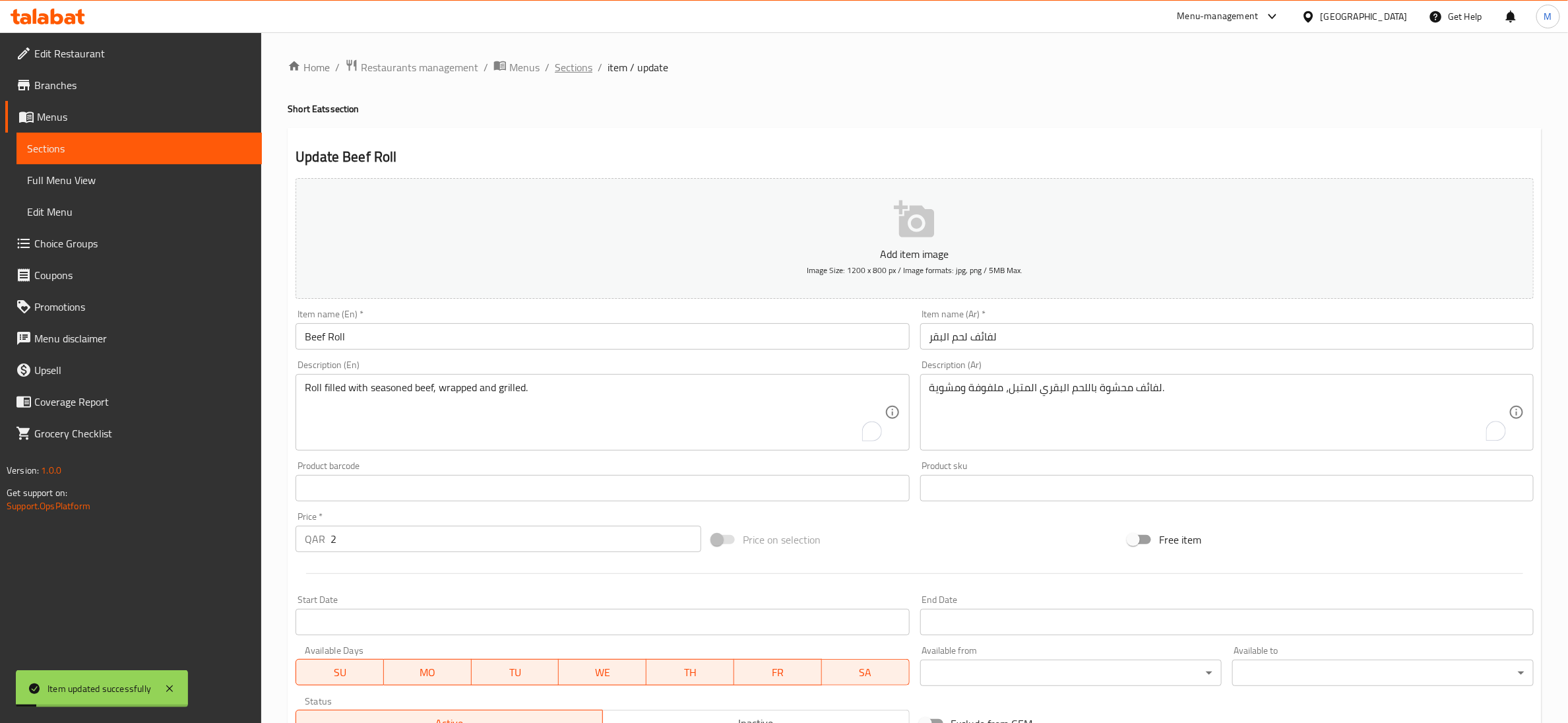
click at [578, 70] on span "Sections" at bounding box center [574, 67] width 38 height 16
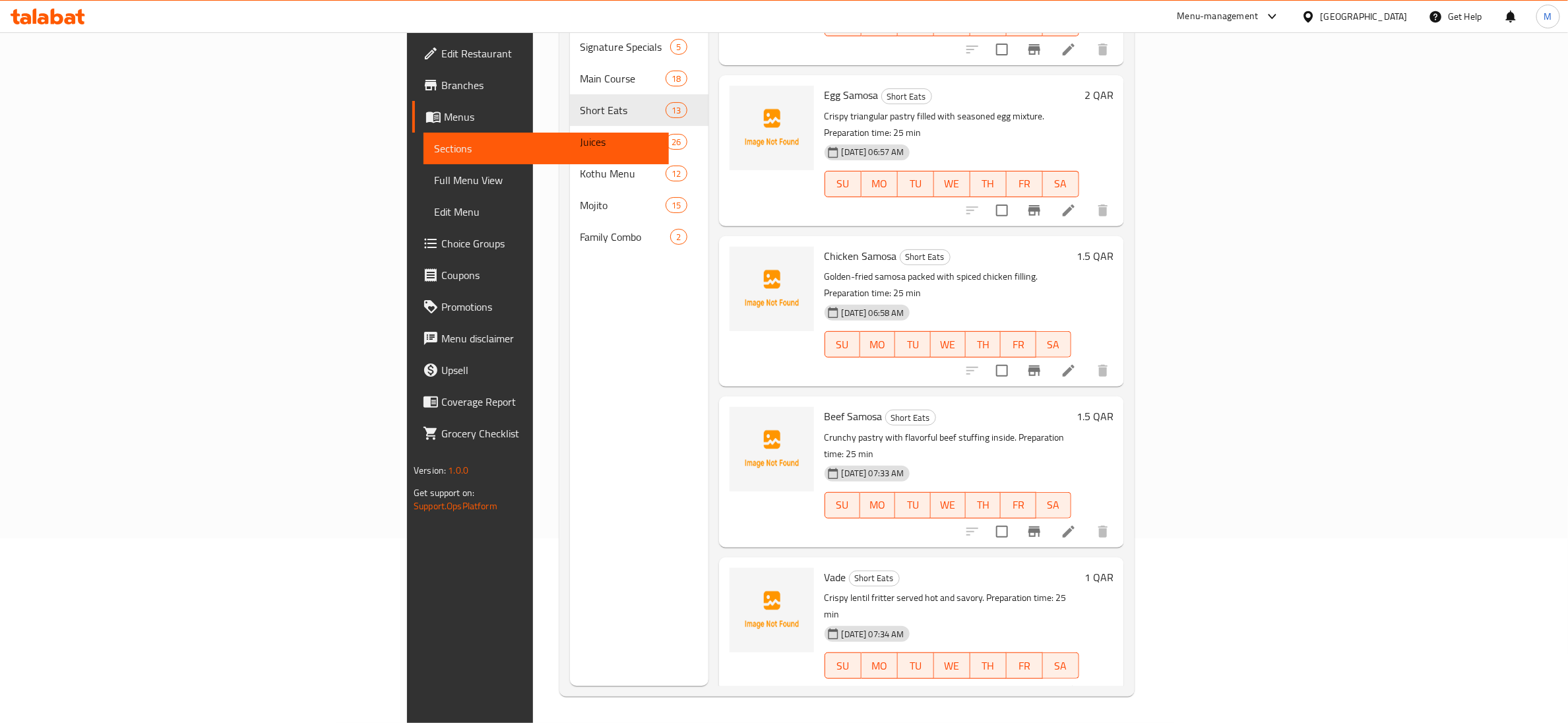
scroll to position [292, 0]
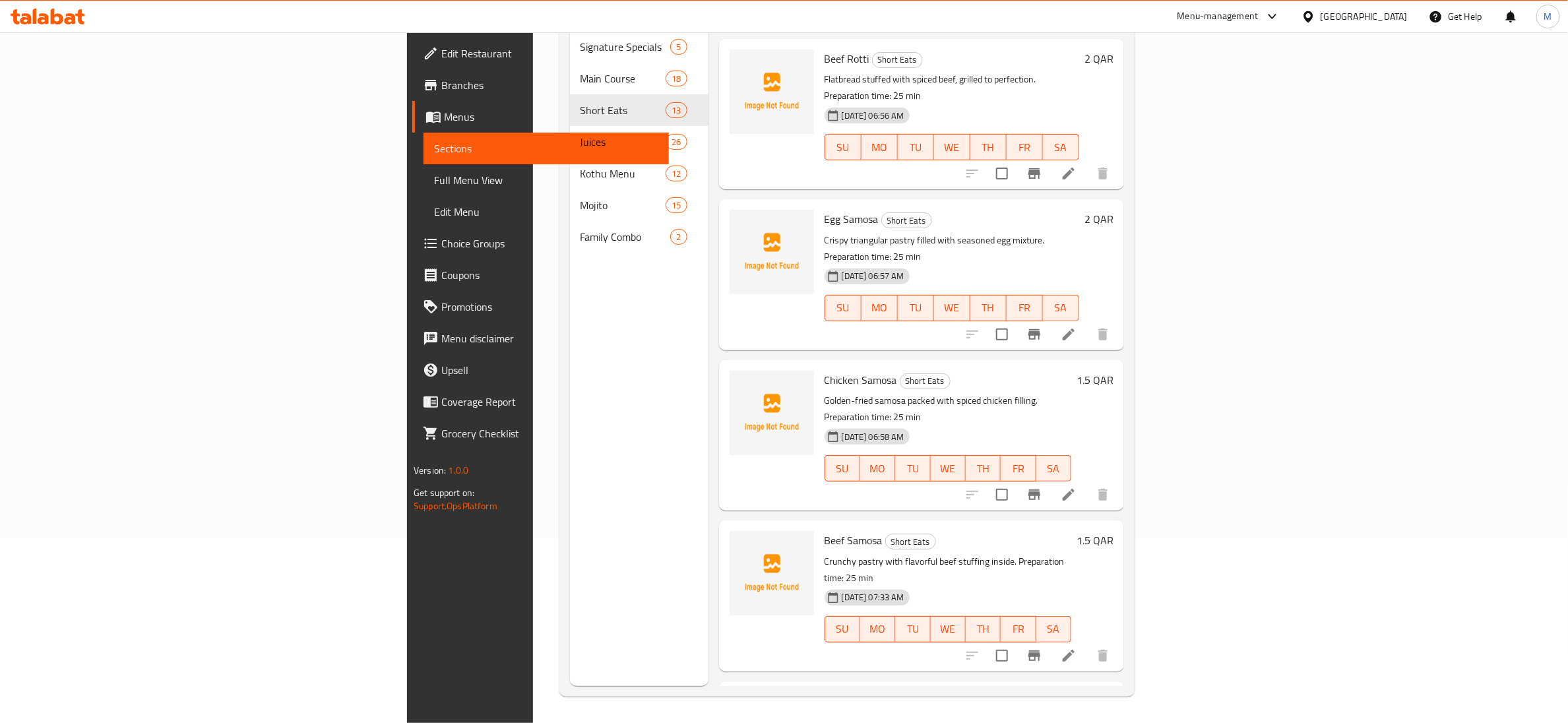
click at [1023, 263] on div "08-09-2025 06:57 AM SU MO TU WE TH FR SA" at bounding box center [952, 299] width 265 height 72
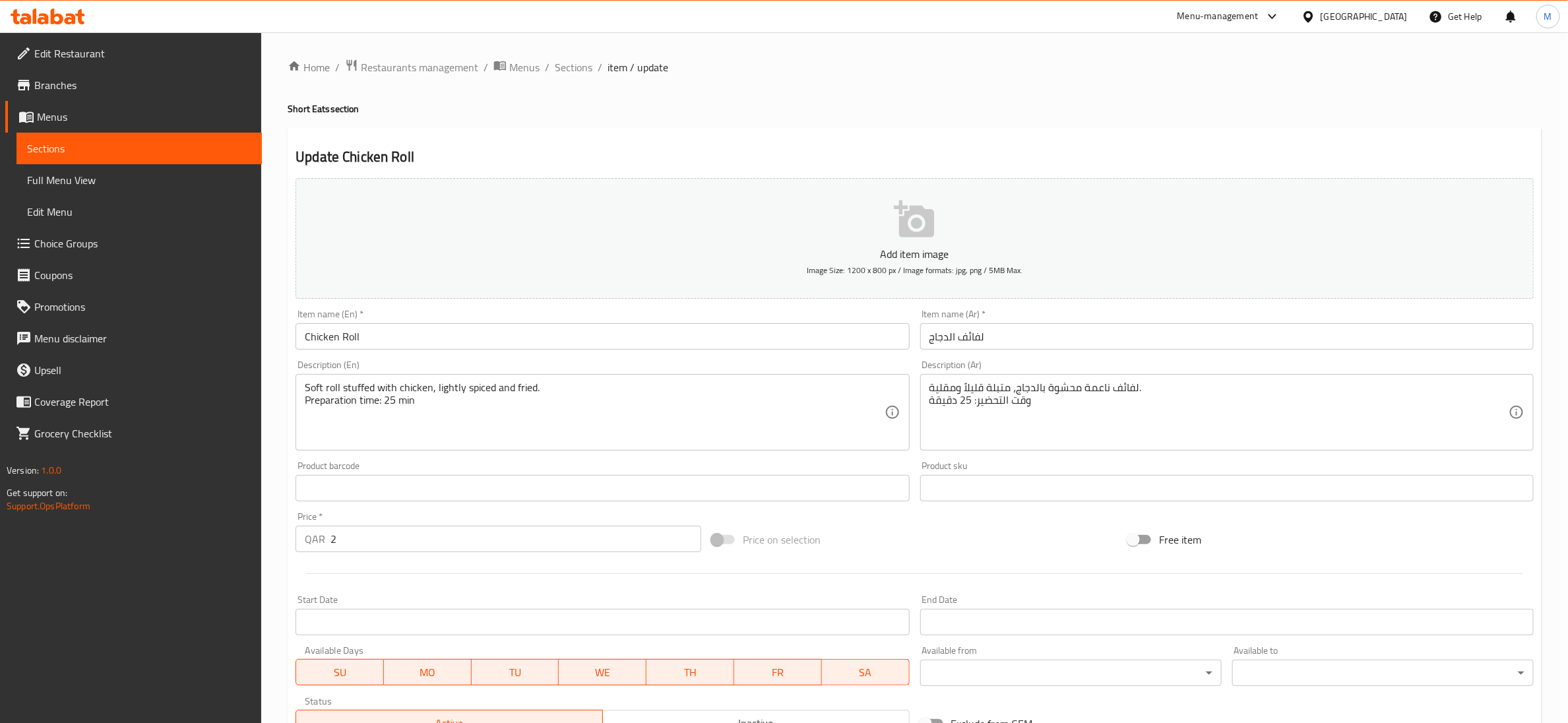
click at [393, 409] on textarea "Soft roll stuffed with chicken, lightly spiced and fried. Preparation time: 25 …" at bounding box center [594, 412] width 579 height 63
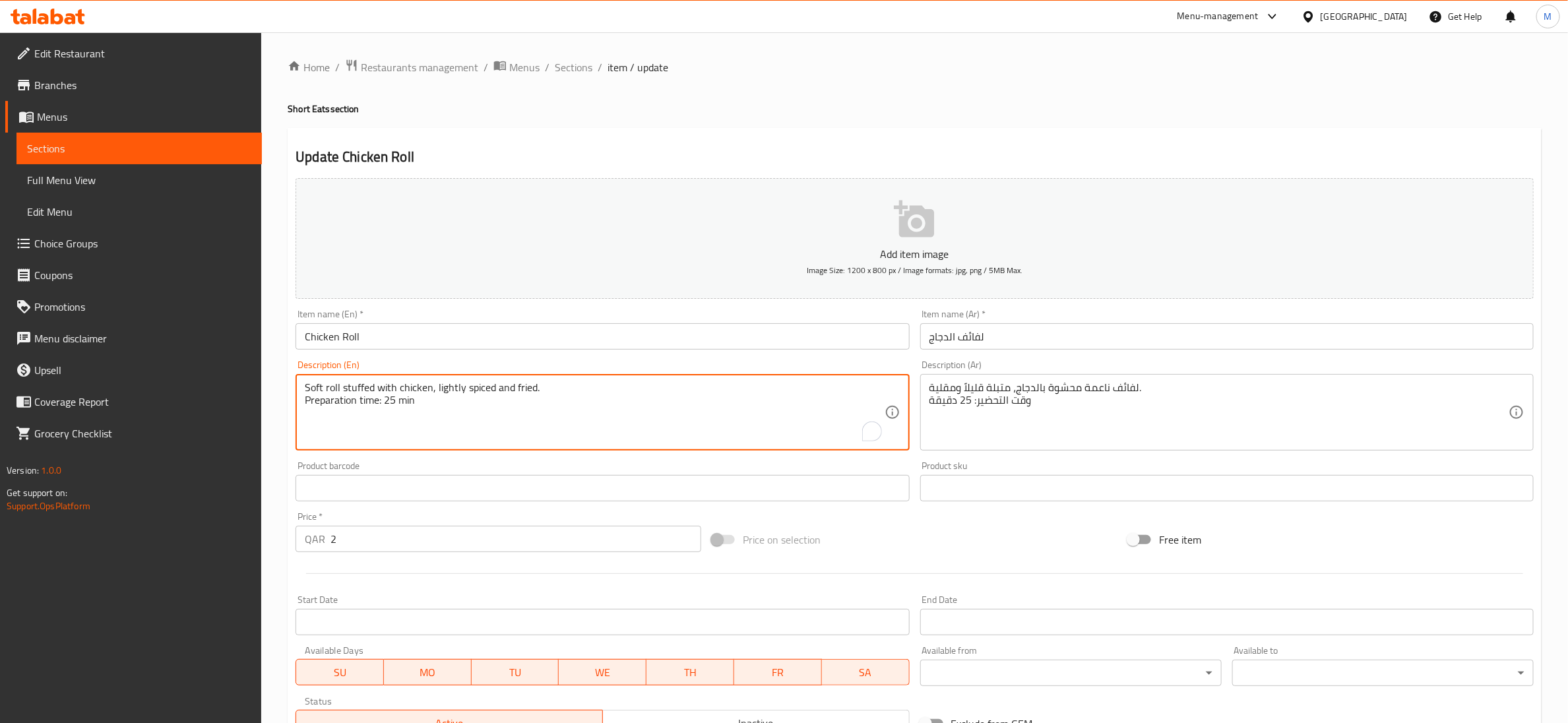
click at [393, 409] on textarea "Soft roll stuffed with chicken, lightly spiced and fried. Preparation time: 25 …" at bounding box center [594, 412] width 579 height 63
type textarea "Soft roll stuffed with chicken, lightly spiced and fried."
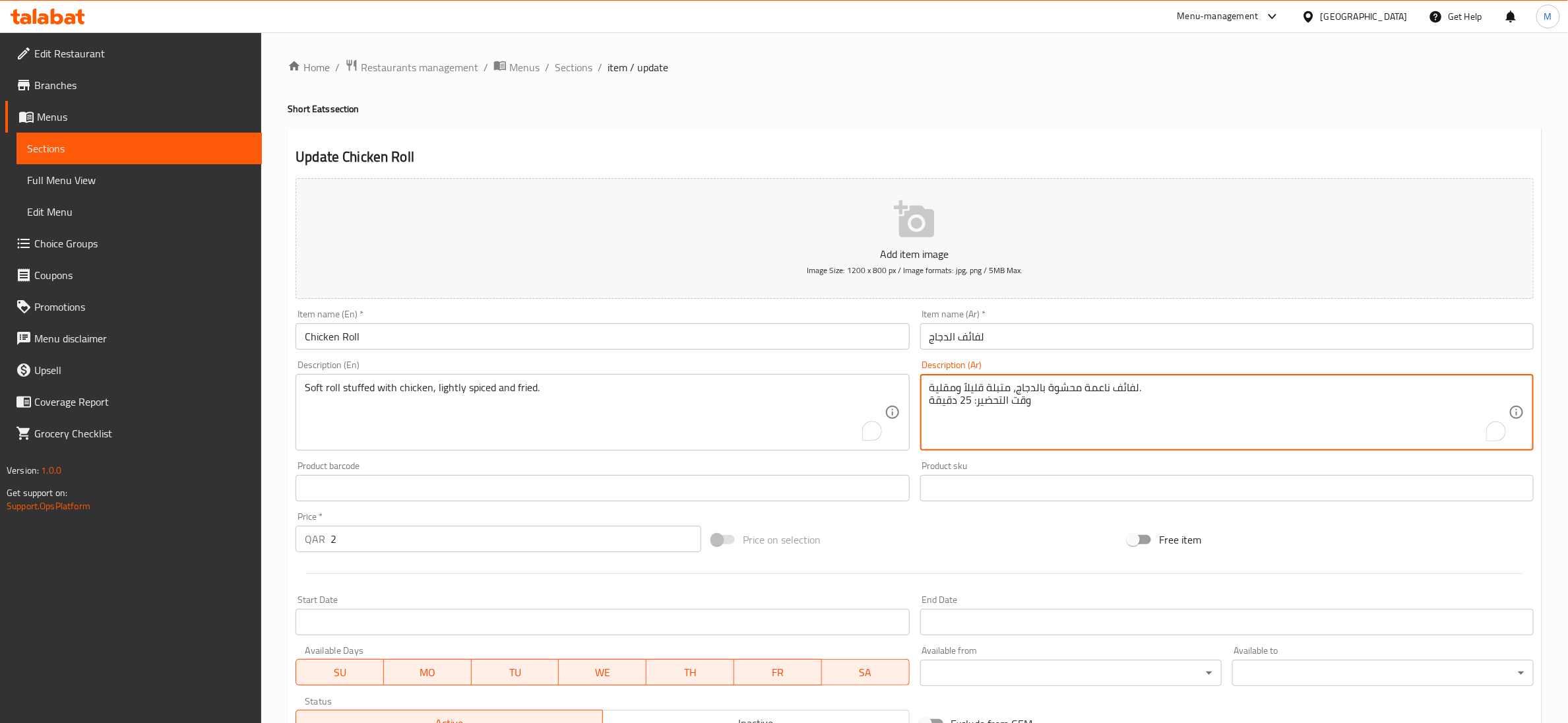
click at [958, 396] on textarea "لفائف ناعمة محشوة بالدجاج، متبلة قليلاً ومقلية. وقت التحضير: 25 دقيقة" at bounding box center [1219, 412] width 579 height 63
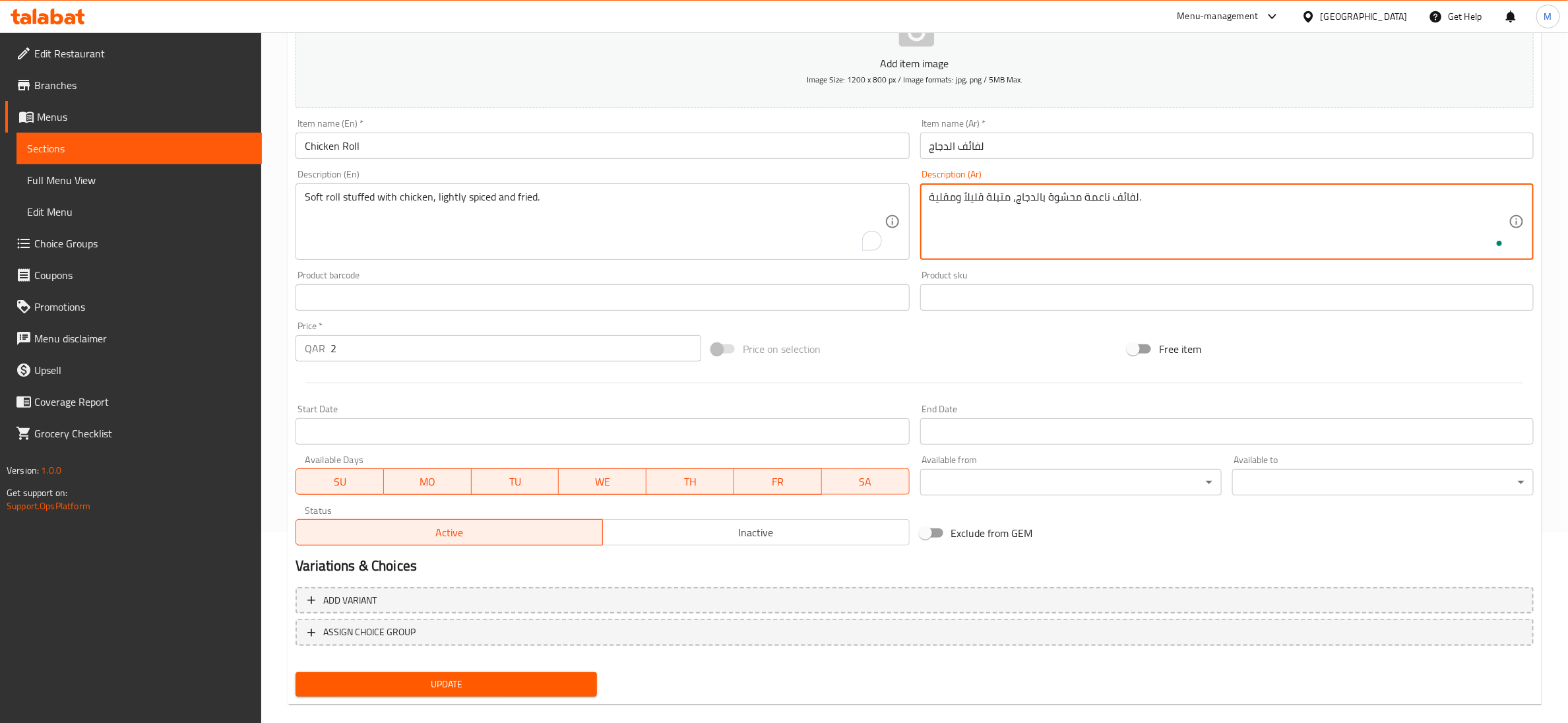
scroll to position [208, 0]
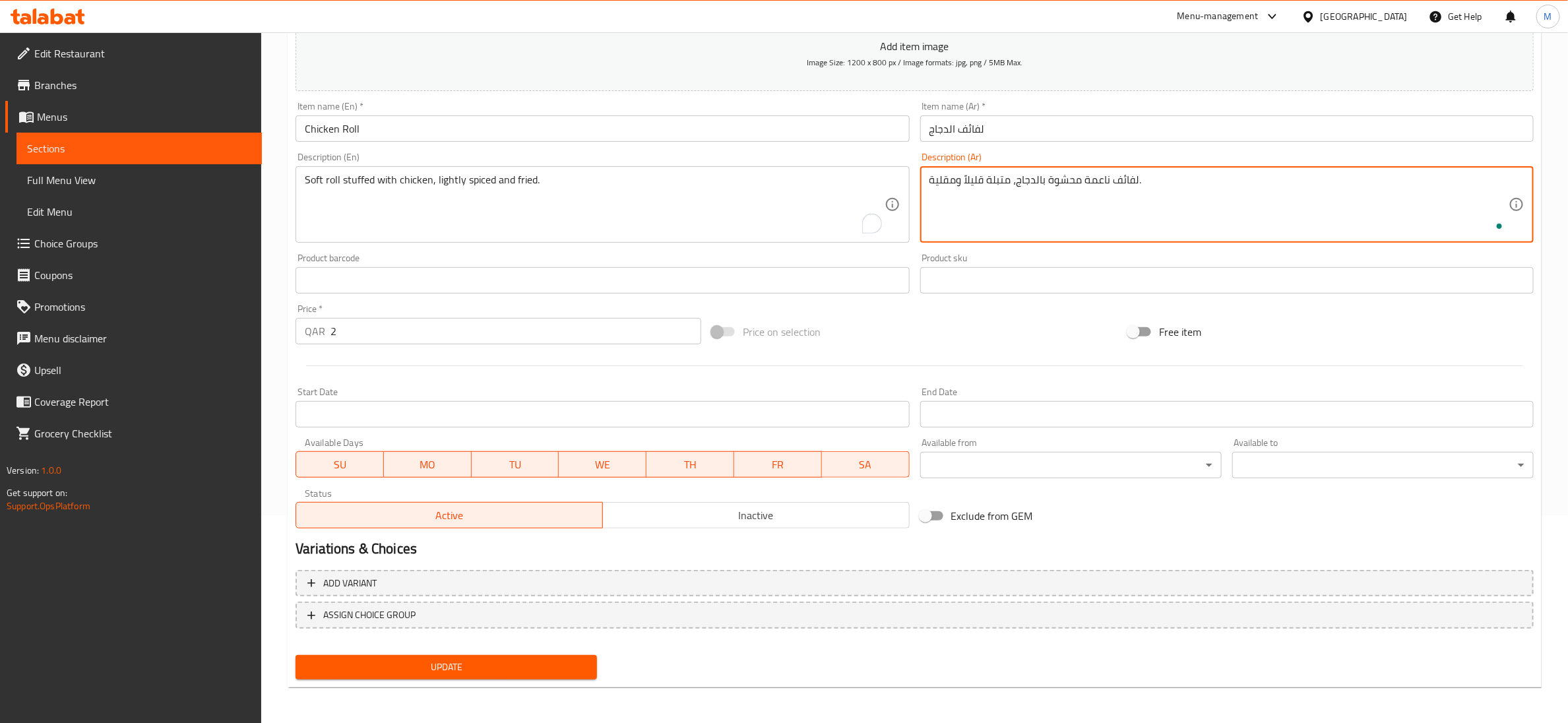
type textarea "لفائف ناعمة محشوة بالدجاج، متبلة قليلاً ومقلية."
click at [458, 669] on span "Update" at bounding box center [446, 667] width 280 height 17
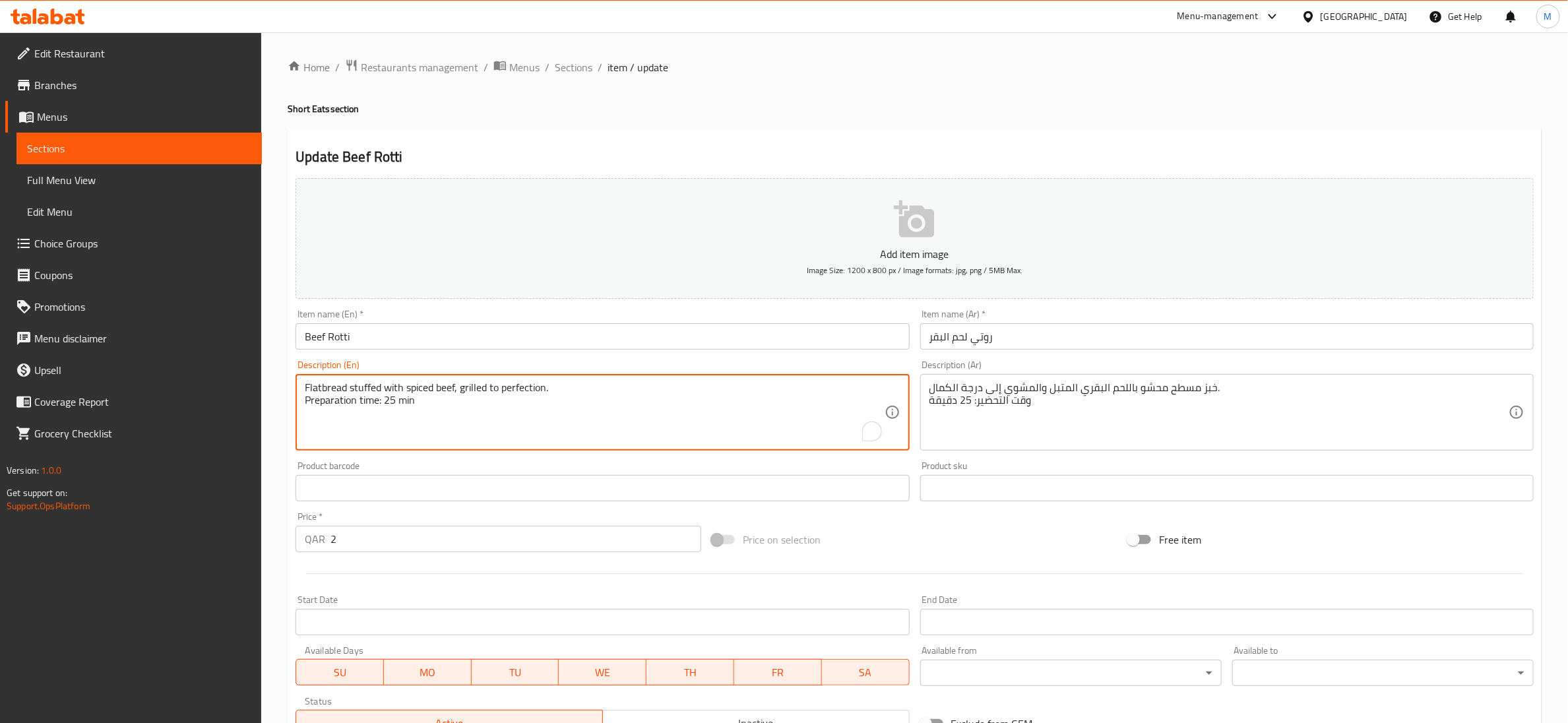
click at [409, 404] on textarea "Flatbread stuffed with spiced beef, grilled to perfection. Preparation time: 25…" at bounding box center [594, 412] width 579 height 63
type textarea "Flatbread stuffed with spiced beef, grilled to perfection."
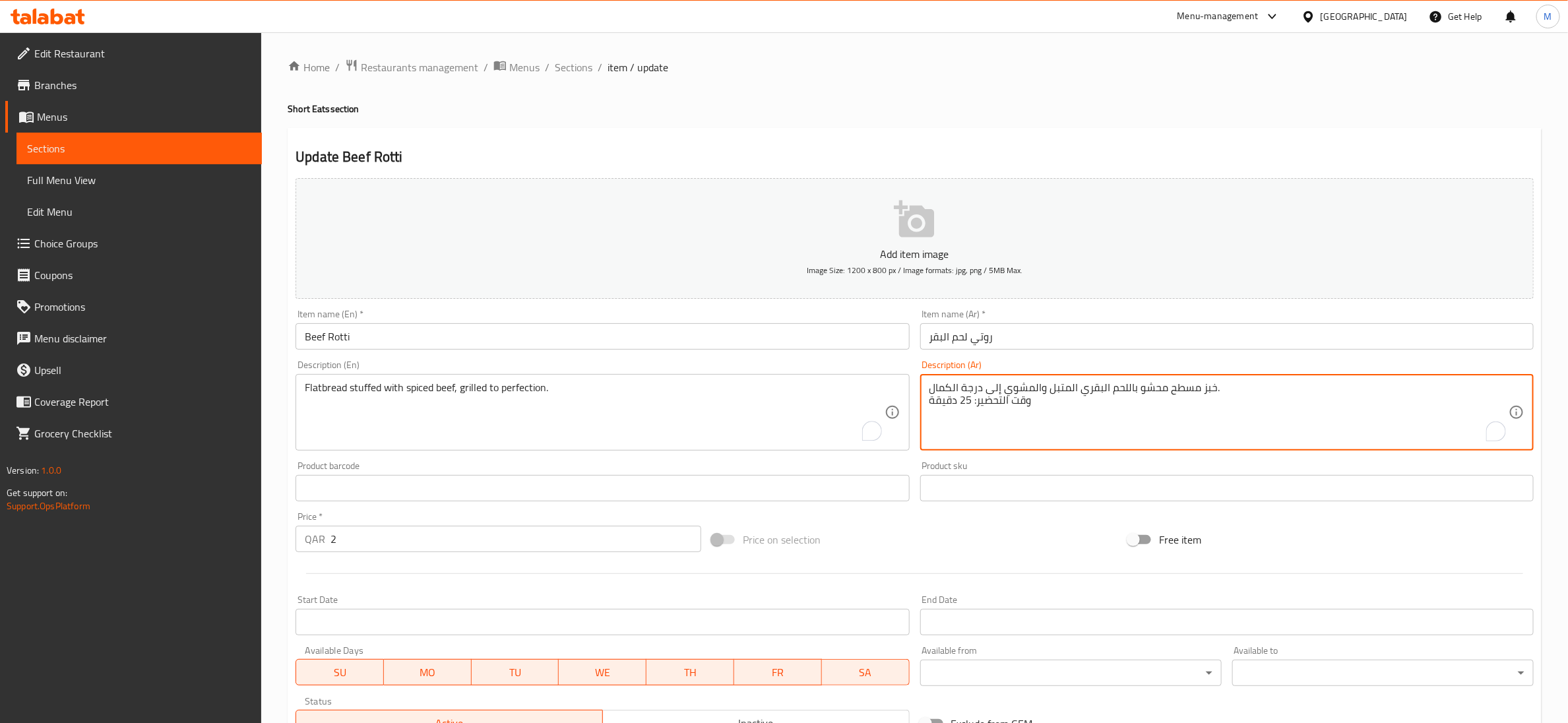
click at [1010, 408] on textarea "خبز مسطح محشو باللحم البقري المتبل والمشوي إلى درجة الكمال. وقت التحضير: 25 دقي…" at bounding box center [1219, 412] width 579 height 63
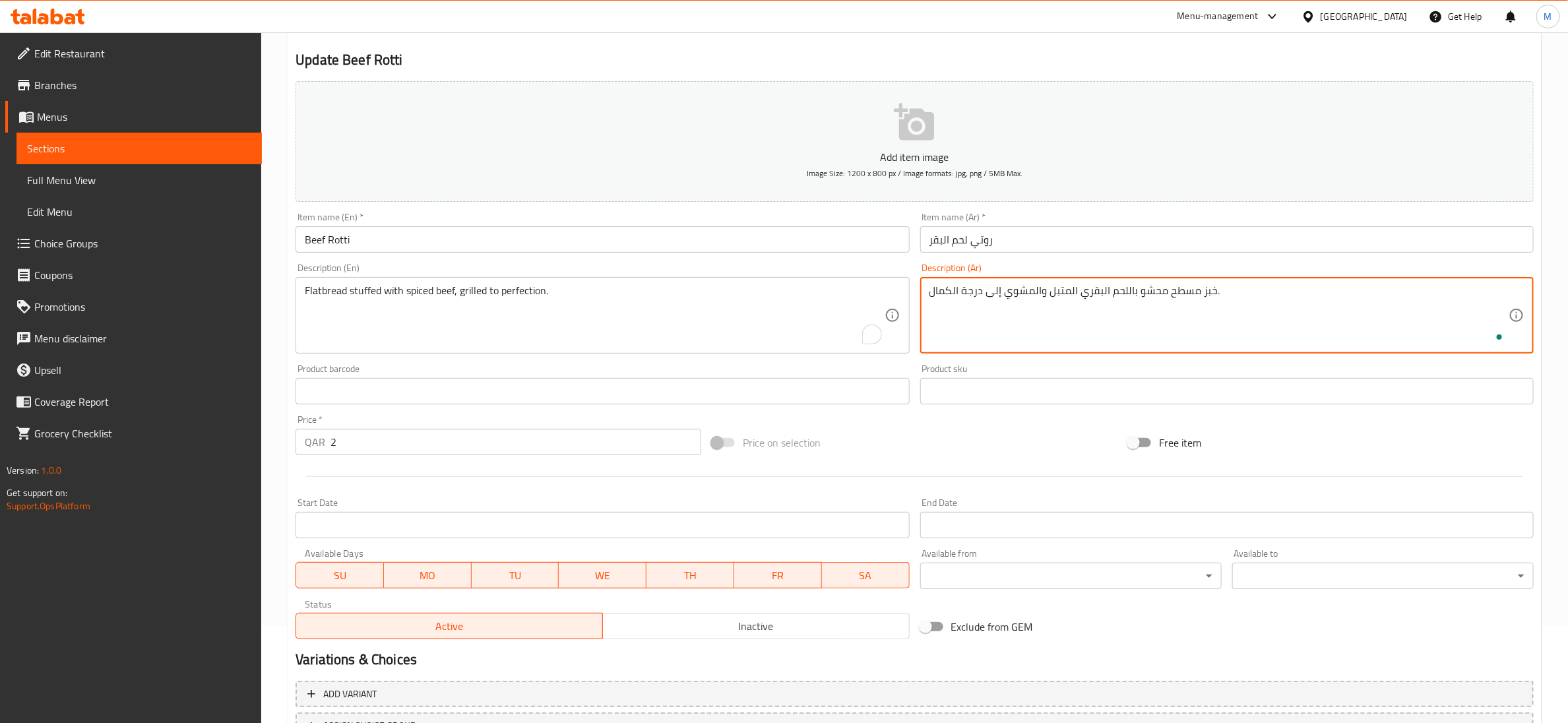
scroll to position [208, 0]
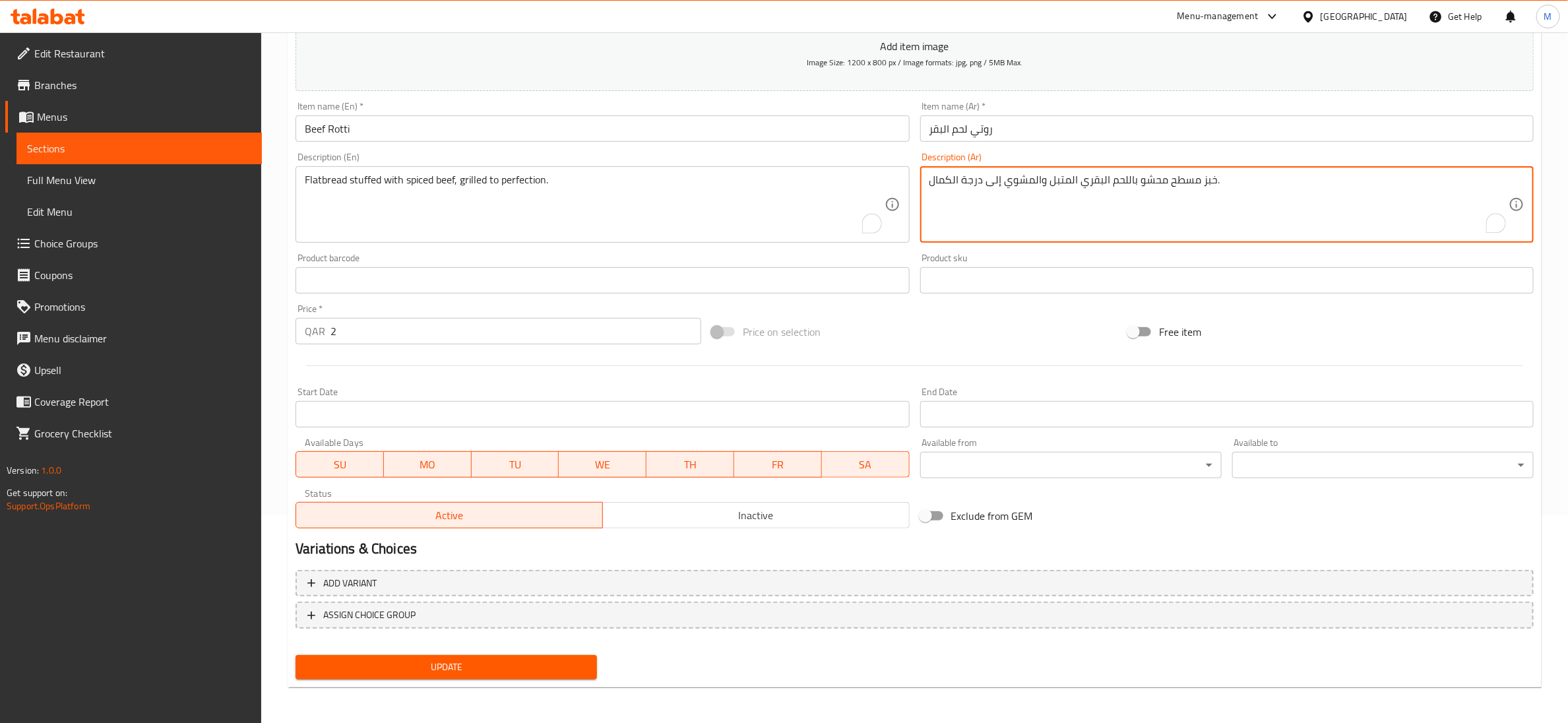
type textarea "خبز مسطح محشو باللحم البقري المتبل والمشوي إلى درجة الكمال."
click at [501, 660] on span "Update" at bounding box center [446, 667] width 280 height 17
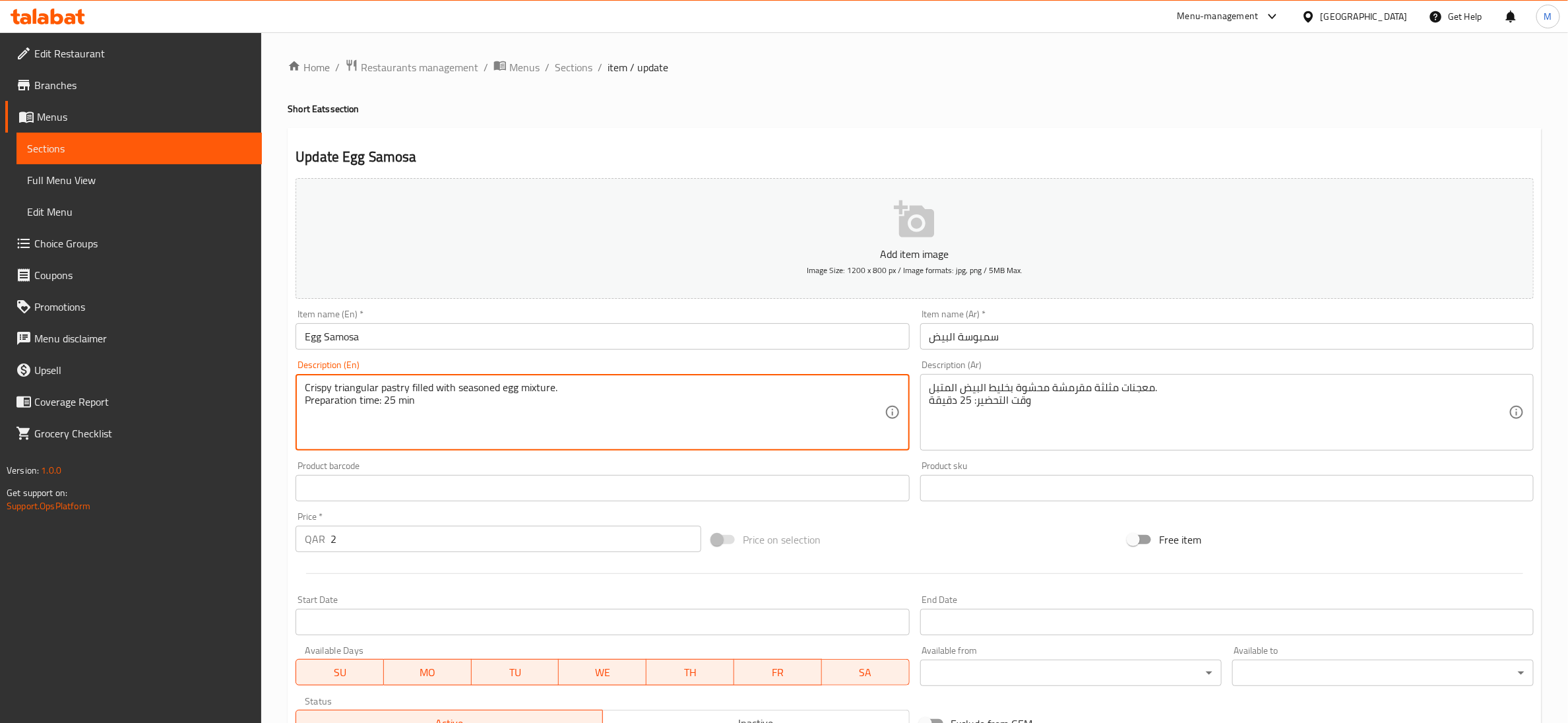
click at [400, 404] on textarea "Crispy triangular pastry filled with seasoned egg mixture. Preparation time: 25…" at bounding box center [594, 412] width 579 height 63
type textarea "Crispy triangular pastry filled with seasoned egg mixture."
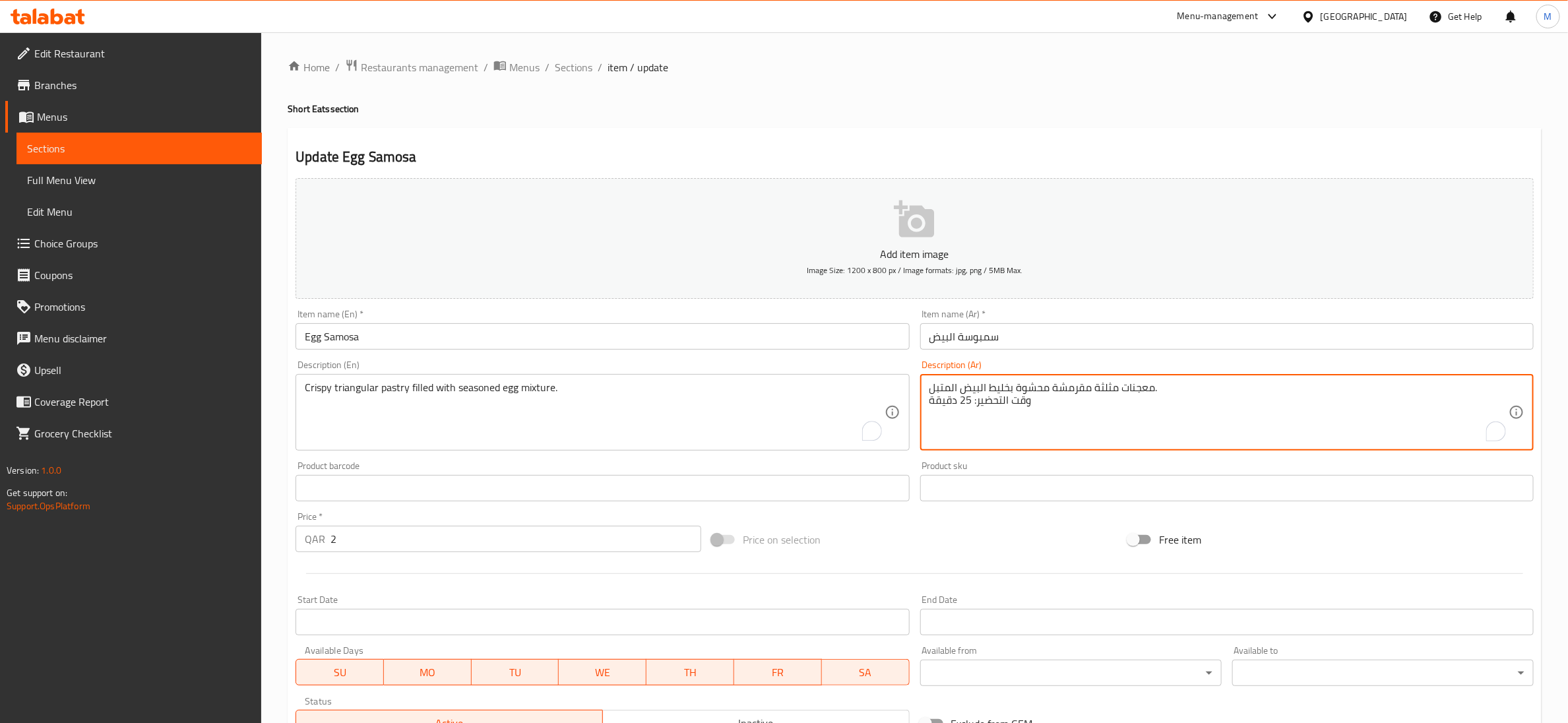
click at [966, 412] on textarea "معجنات مثلثة مقرمشة محشوة بخليط البيض المتبل. وقت التحضير: 25 دقيقة" at bounding box center [1219, 412] width 579 height 63
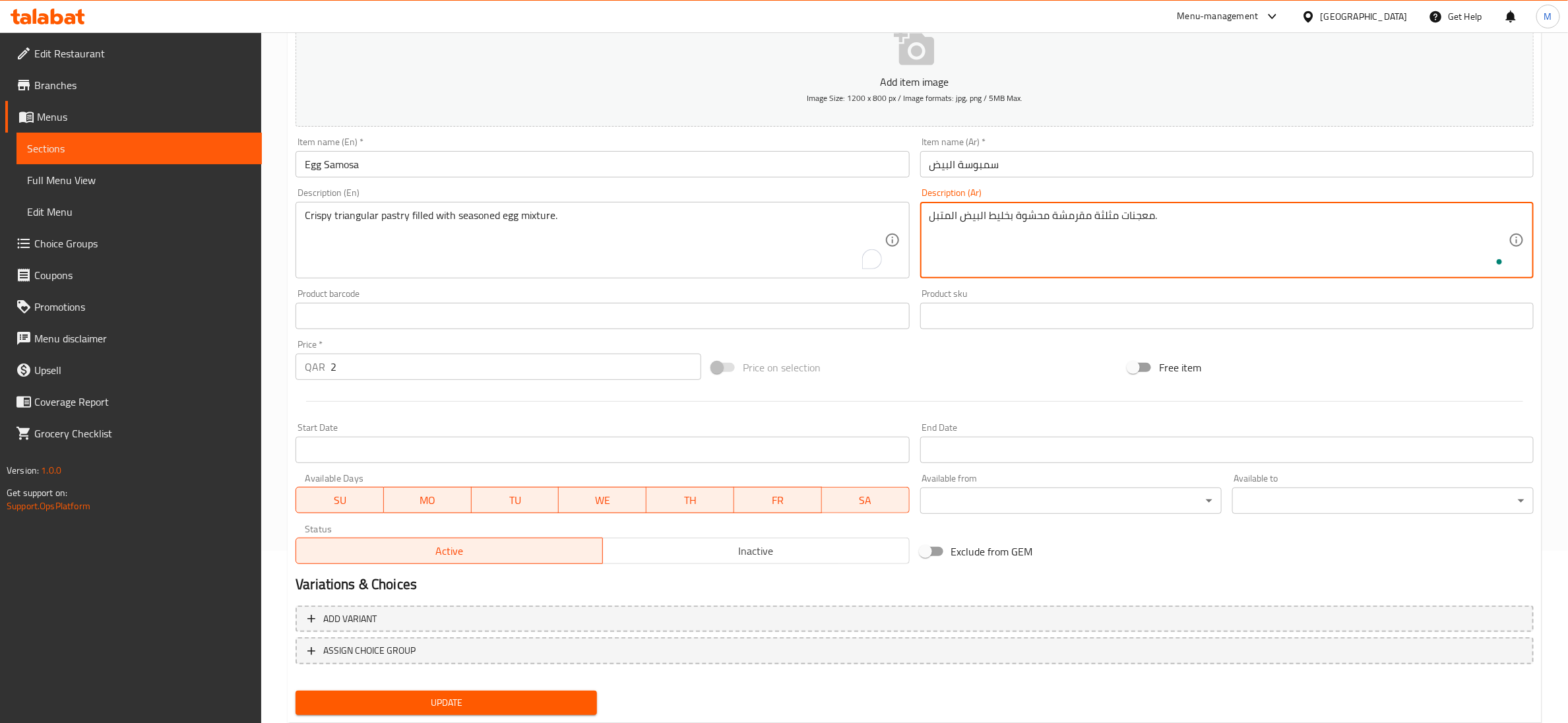
scroll to position [208, 0]
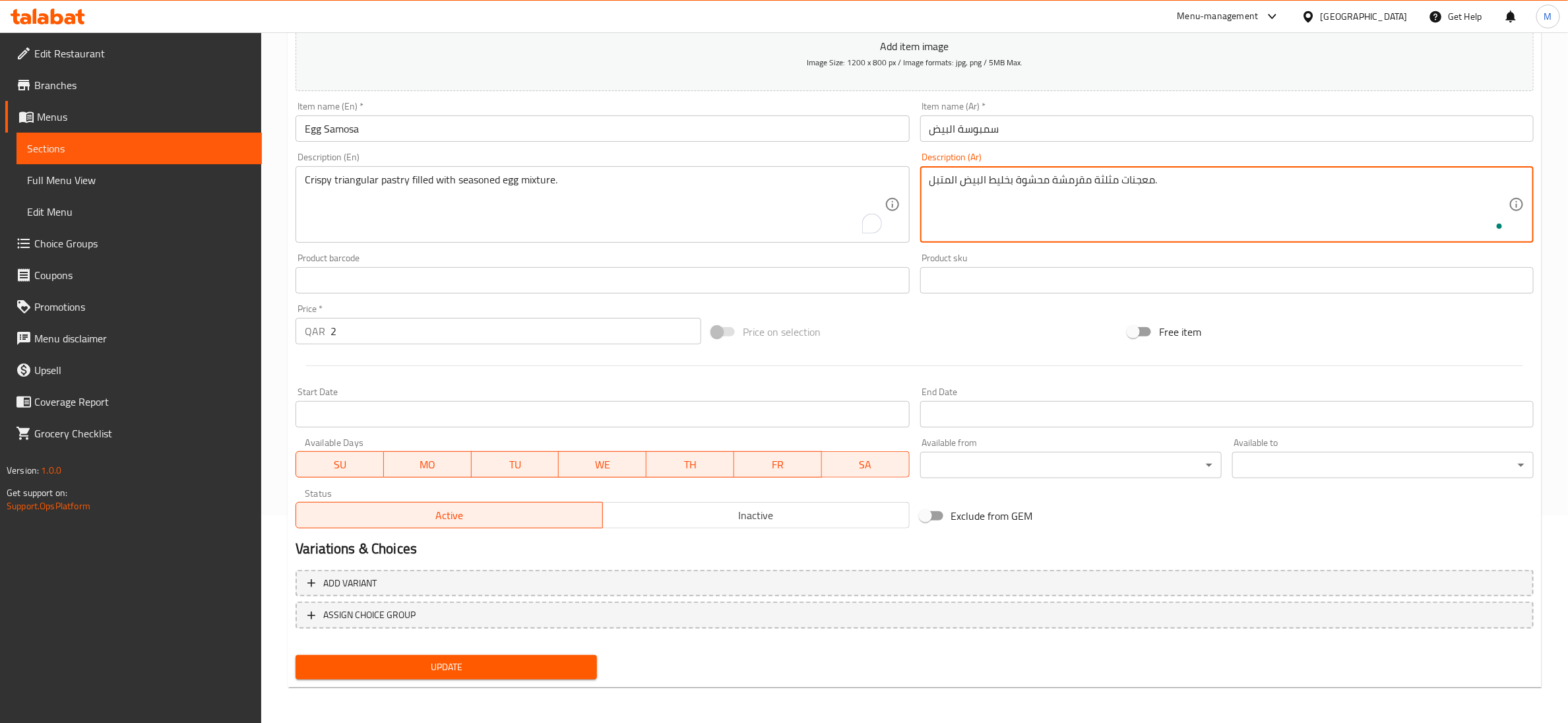
type textarea "معجنات مثلثة مقرمشة محشوة بخليط البيض المتبل."
click at [440, 673] on span "Update" at bounding box center [446, 667] width 280 height 17
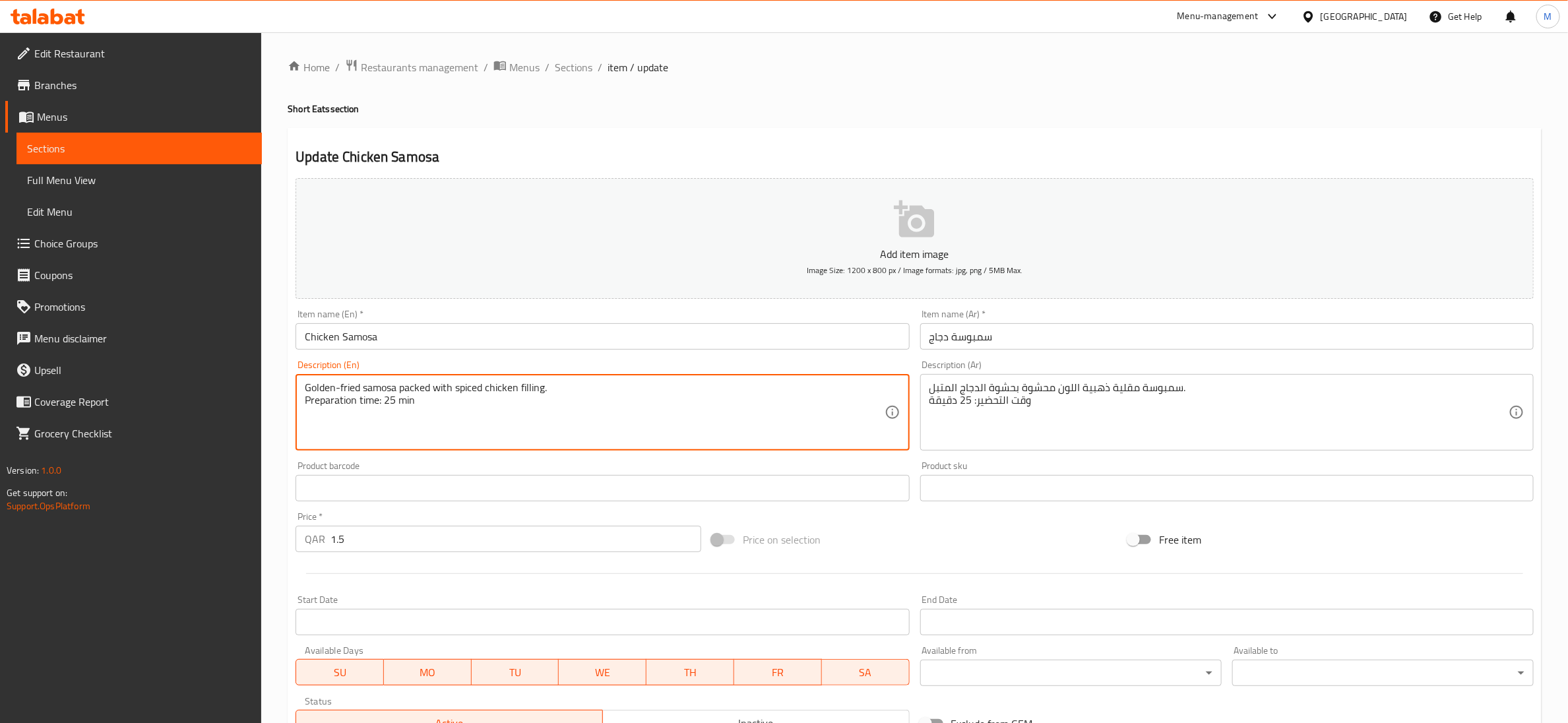
click at [394, 402] on textarea "Golden-fried samosa packed with spiced chicken filling. Preparation time: 25 min" at bounding box center [594, 412] width 579 height 63
type textarea "Golden-fried samosa packed with spiced chicken filling."
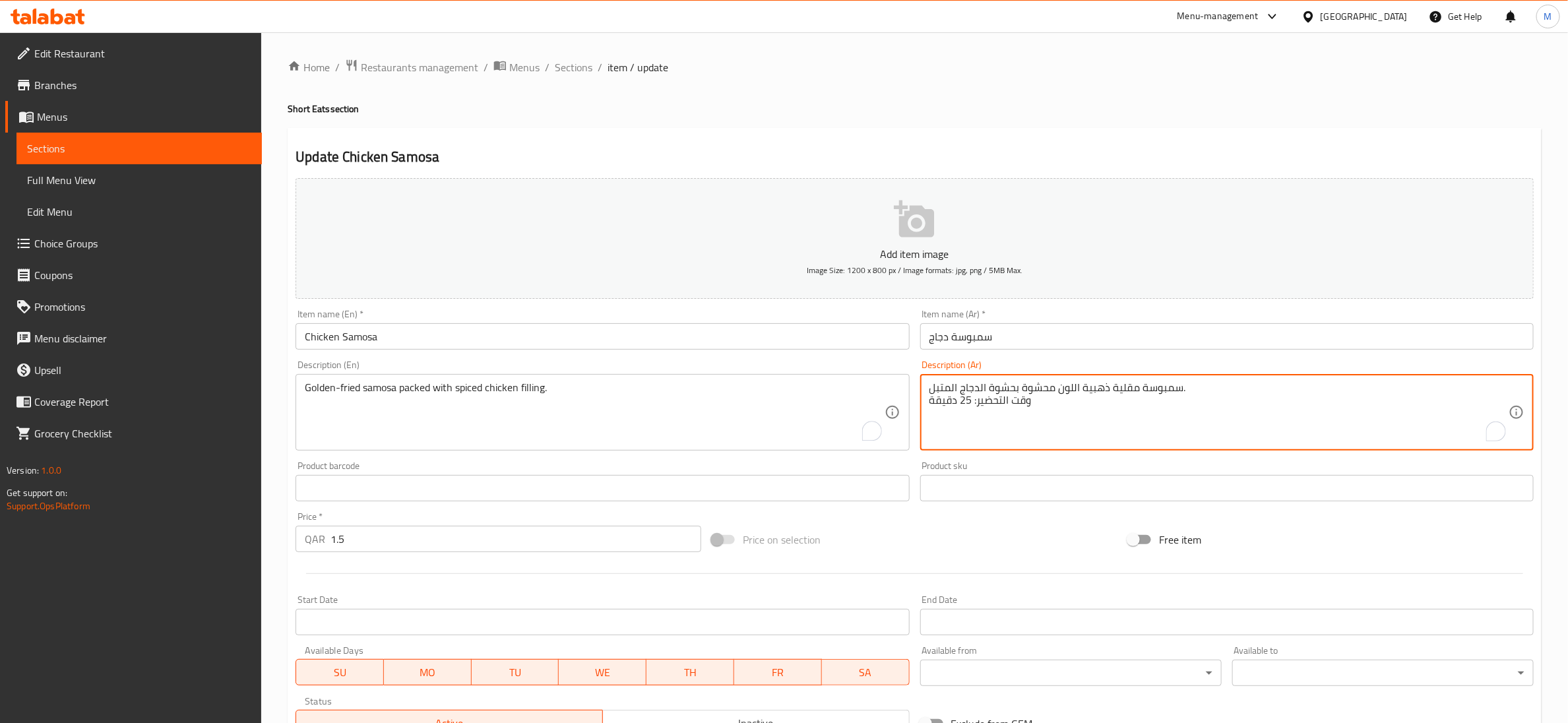
click at [988, 400] on textarea "سمبوسة مقلية ذهبية اللون محشوة بحشوة الدجاج المتبل. وقت التحضير: 25 دقيقة" at bounding box center [1219, 412] width 579 height 63
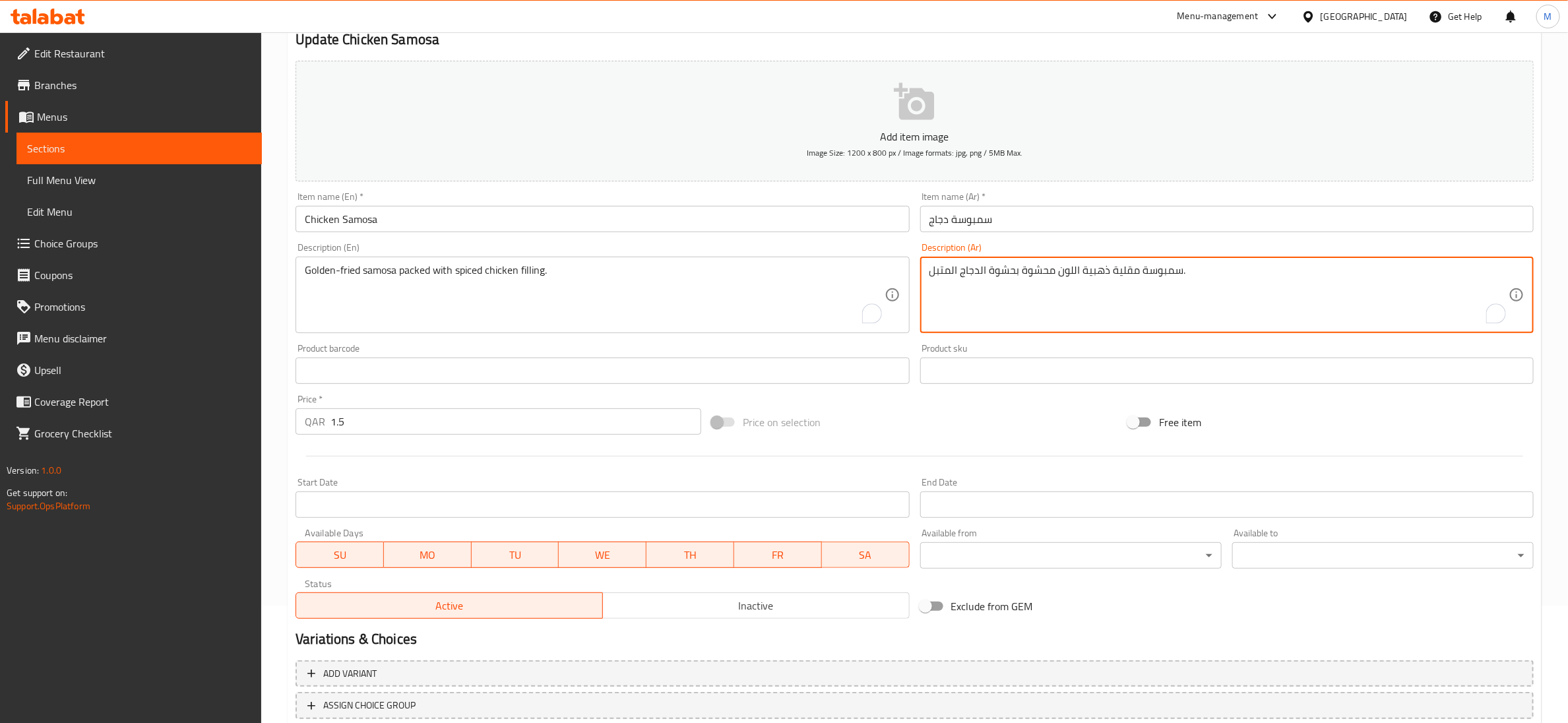
scroll to position [208, 0]
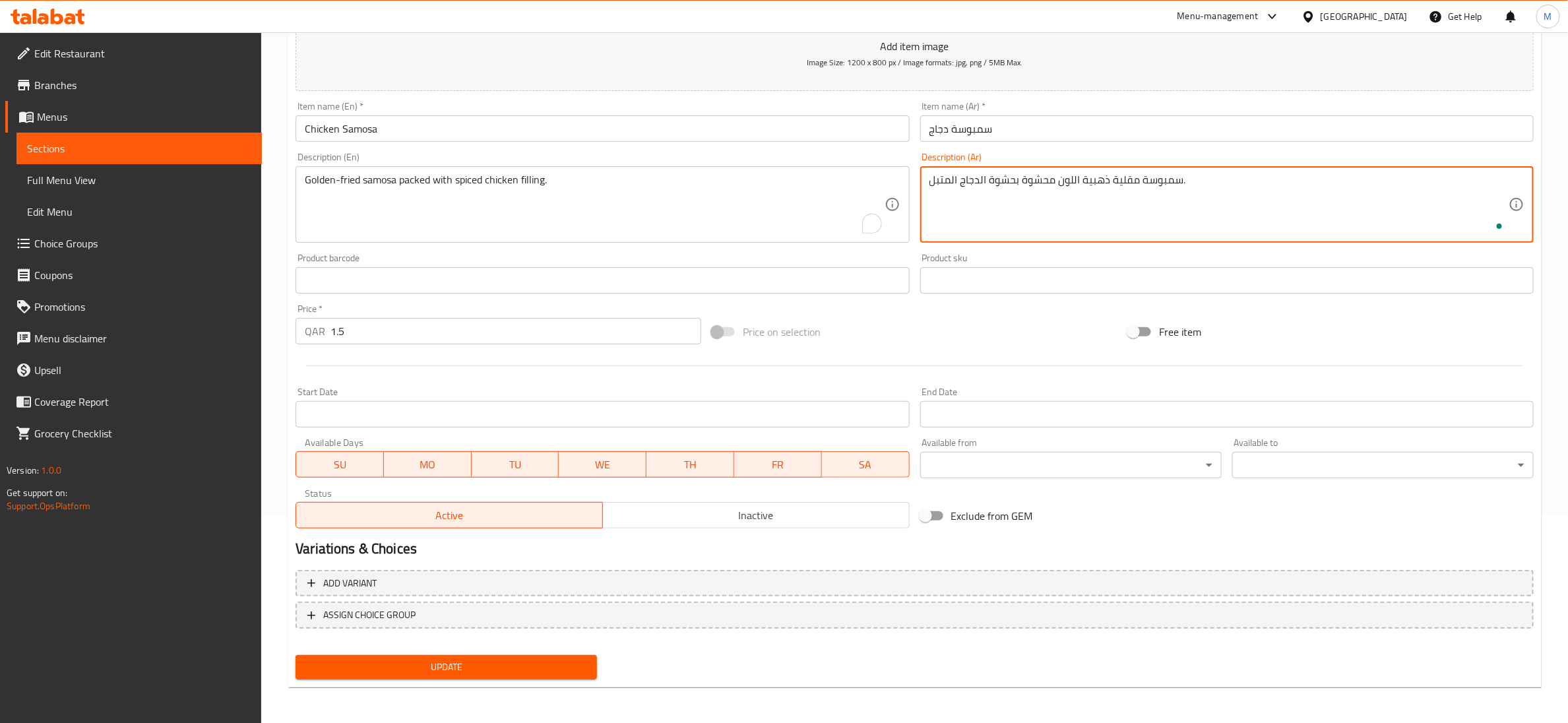
type textarea "سمبوسة مقلية ذهبية اللون محشوة بحشوة الدجاج المتبل."
click at [531, 659] on span "Update" at bounding box center [446, 667] width 280 height 17
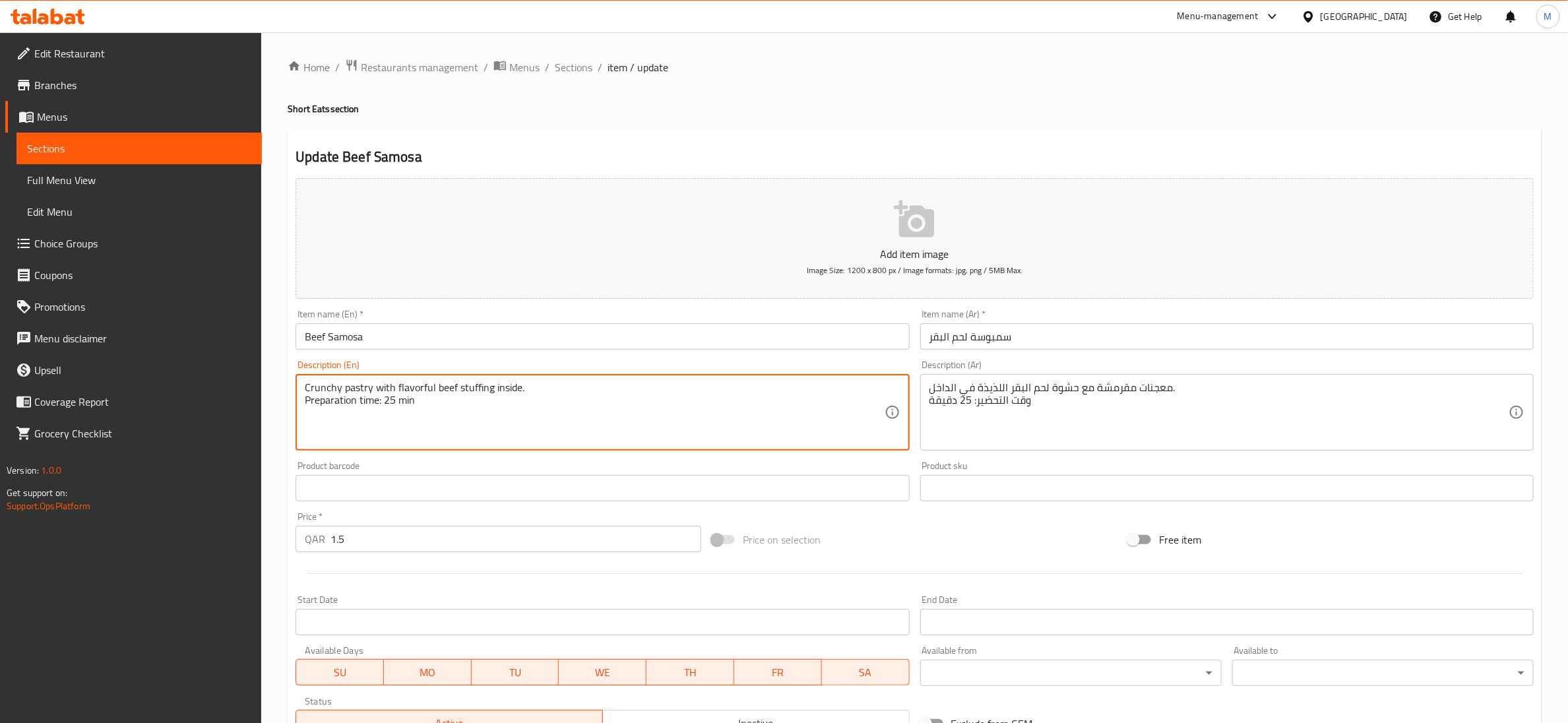
click at [370, 406] on textarea "Crunchy pastry with flavorful beef stuffing inside. Preparation time: 25 min" at bounding box center [594, 412] width 579 height 63
type textarea "Crunchy pastry with flavorful beef stuffing inside."
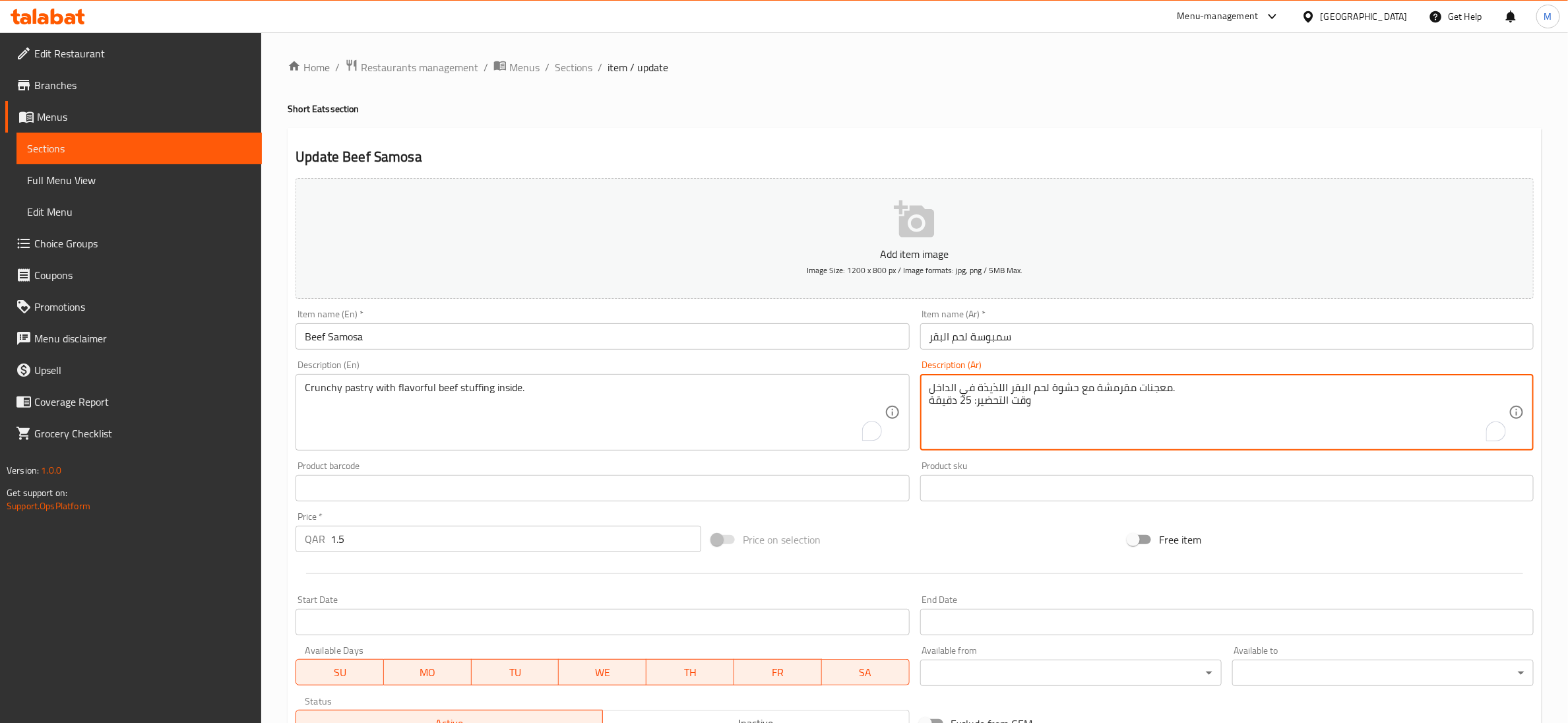
click at [970, 400] on textarea "معجنات مقرمشة مع حشوة لحم البقر اللذيذة في الداخل. وقت التحضير: 25 دقيقة" at bounding box center [1219, 412] width 579 height 63
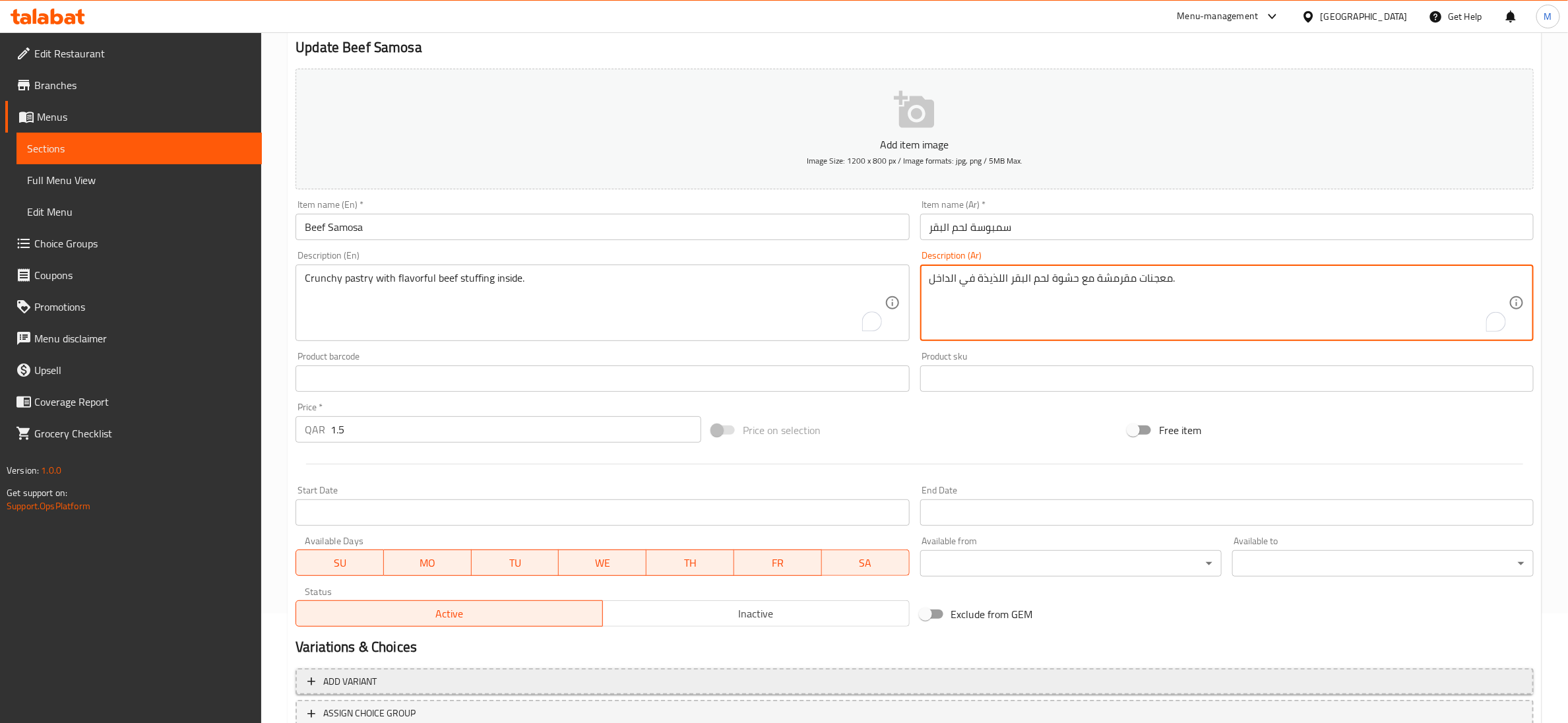
scroll to position [208, 0]
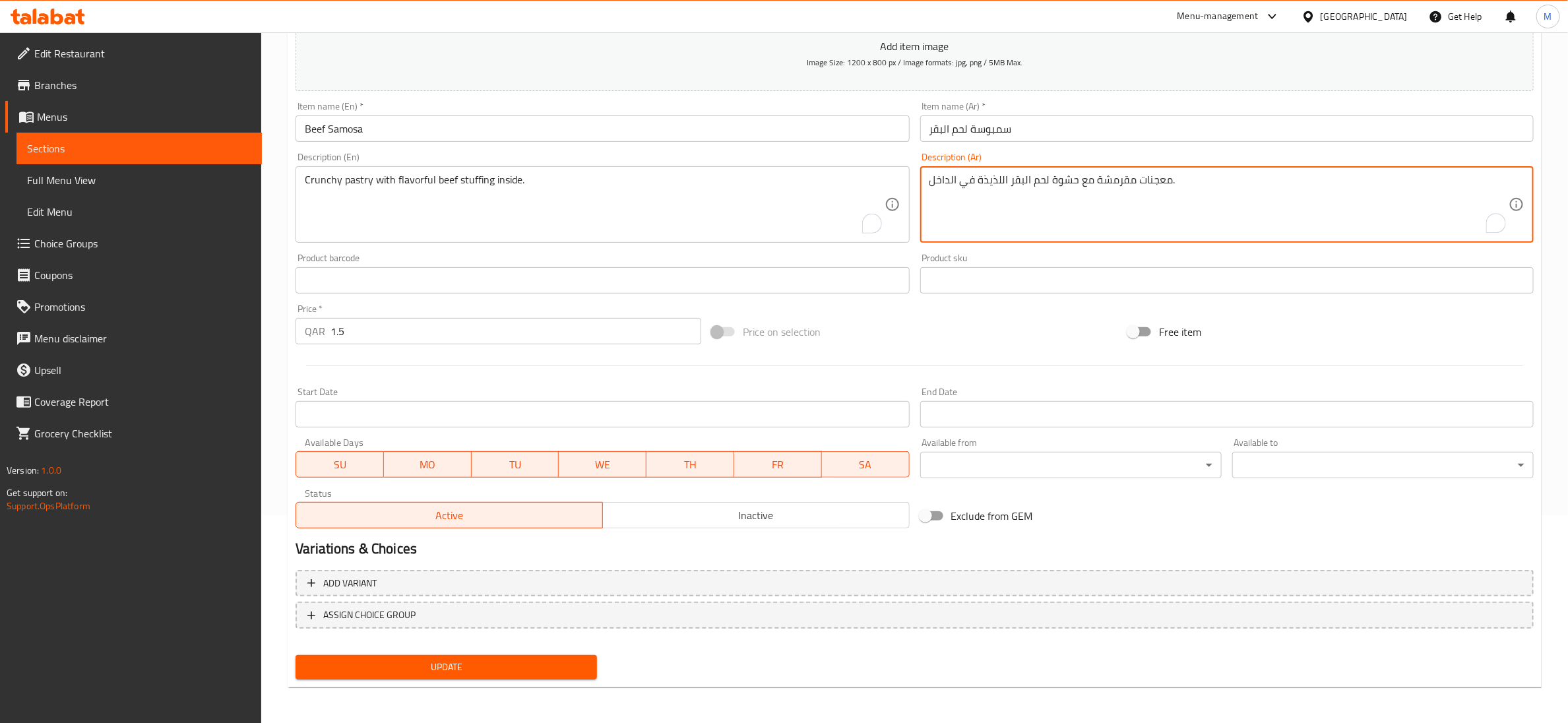
type textarea "معجنات مقرمشة مع حشوة لحم البقر اللذيذة في الداخل."
click at [551, 665] on span "Update" at bounding box center [446, 667] width 280 height 17
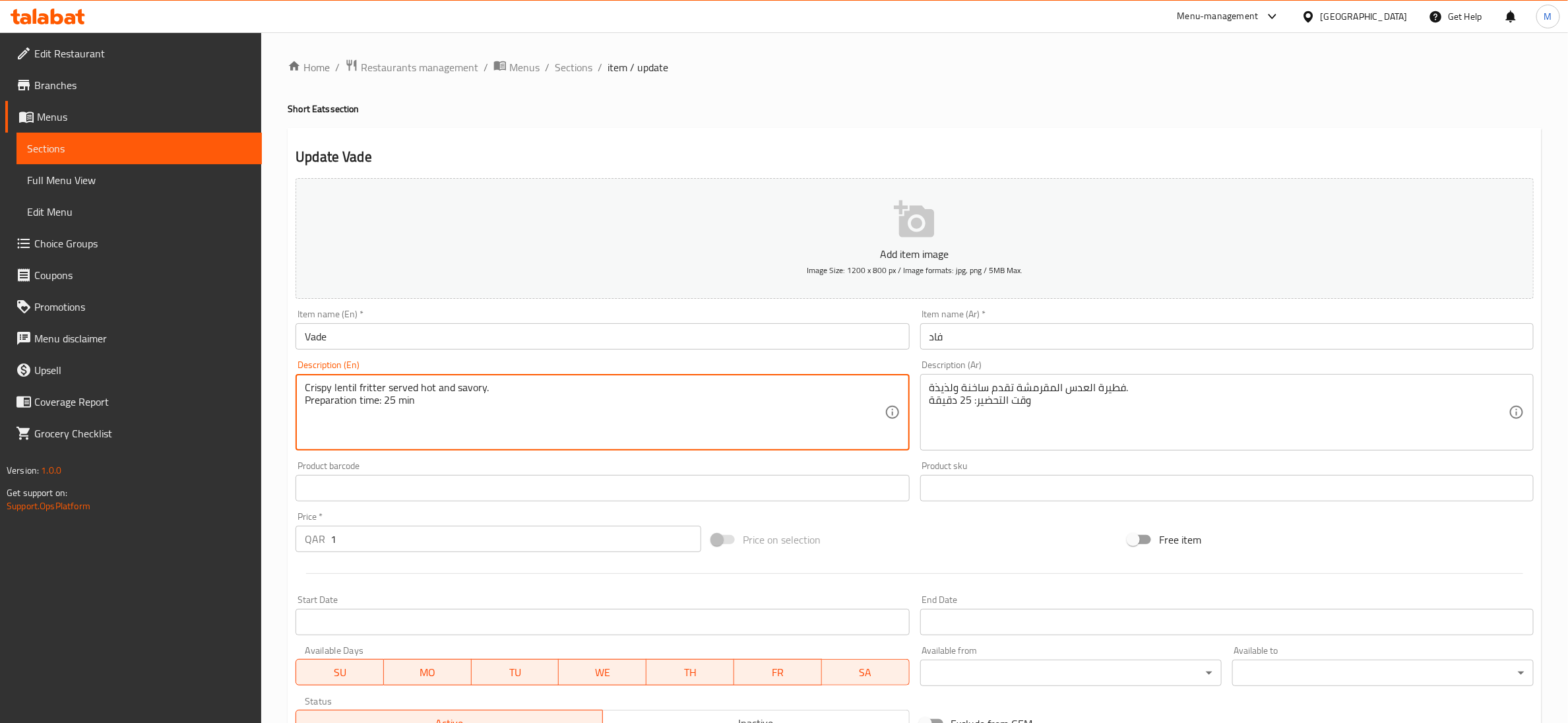
click at [390, 408] on textarea "Crispy lentil fritter served hot and savory. Preparation time: 25 min" at bounding box center [594, 412] width 579 height 63
type textarea "Crispy lentil fritter served hot and savory."
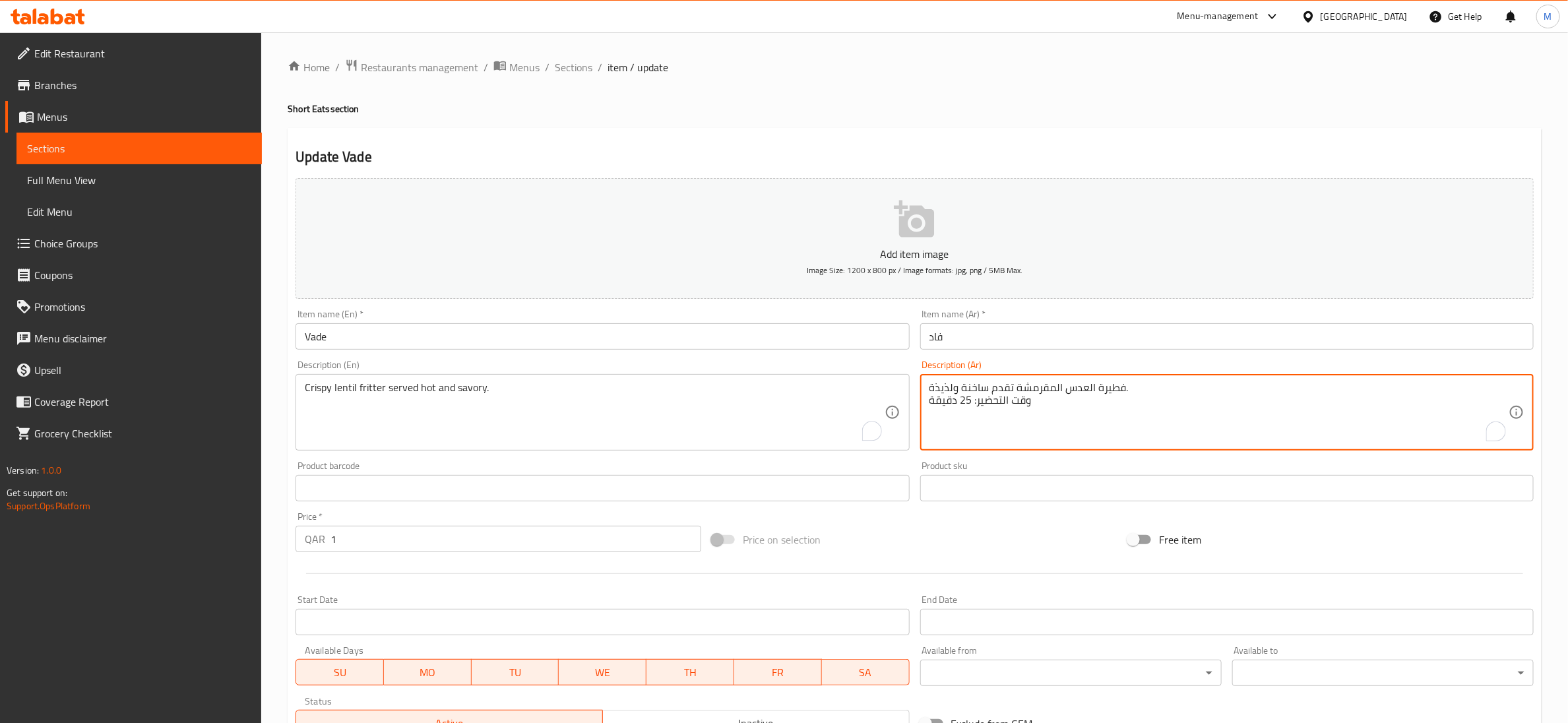
click at [985, 406] on textarea "فطيرة العدس المقرمشة تقدم ساخنة ولذيذة. وقت التحضير: 25 دقيقة" at bounding box center [1219, 412] width 579 height 63
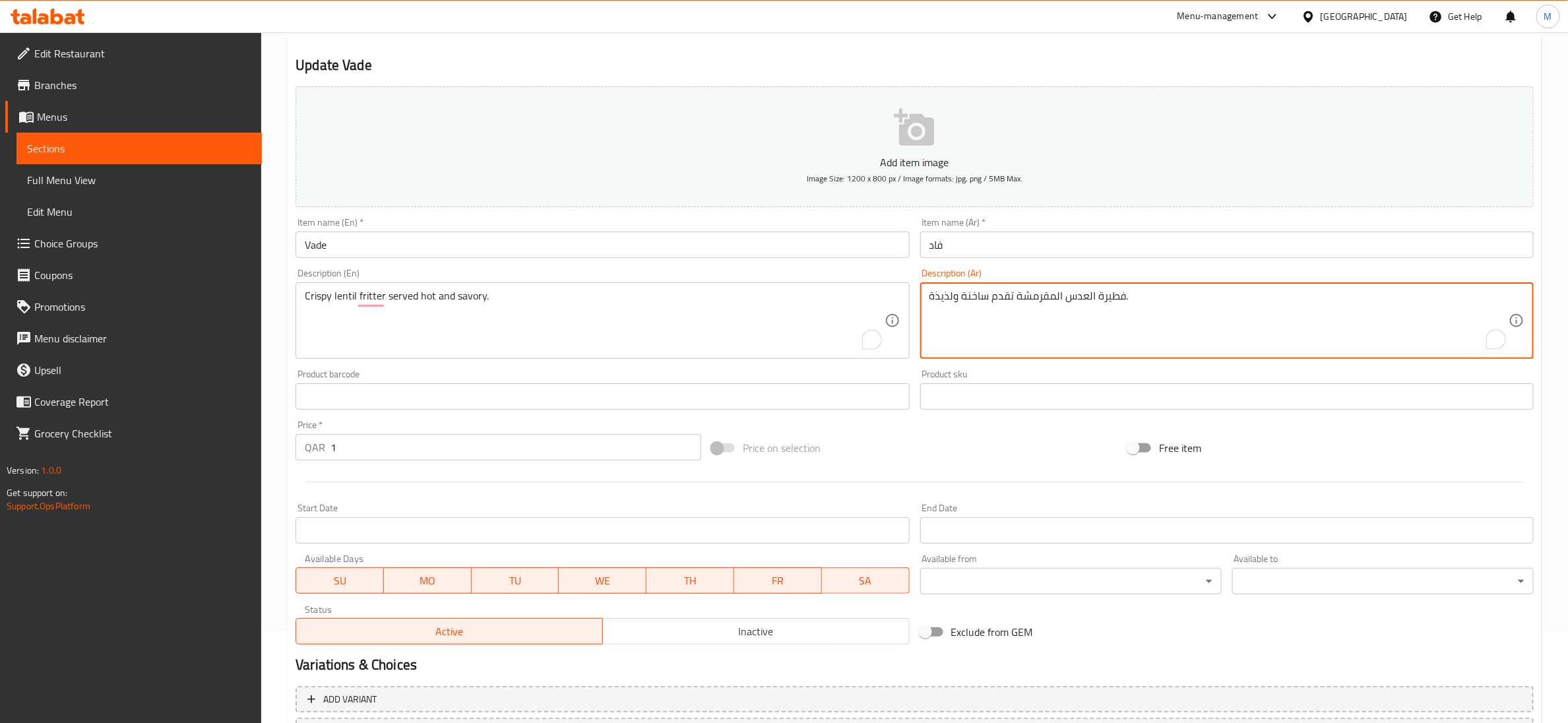
scroll to position [208, 0]
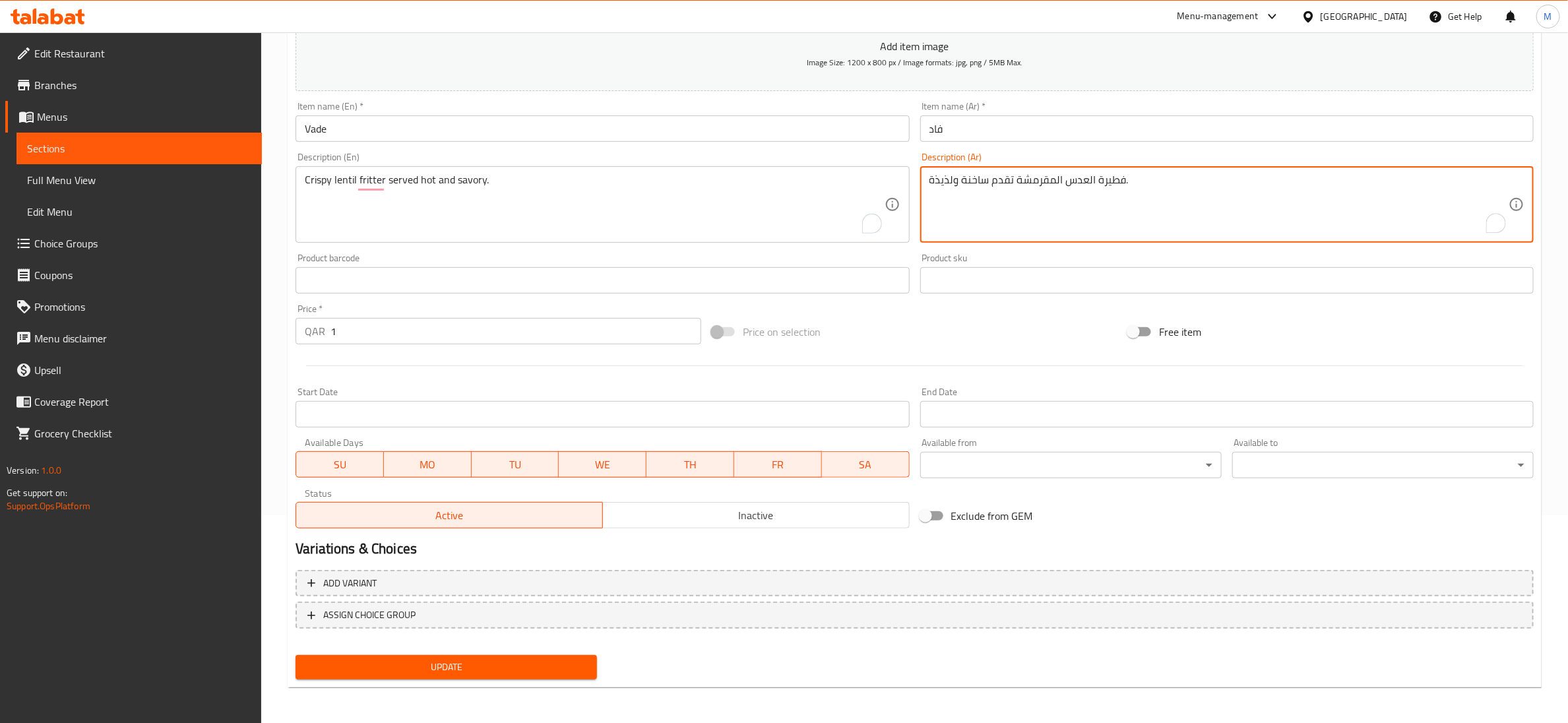
type textarea "فطيرة العدس المقرمشة تقدم ساخنة ولذيذة."
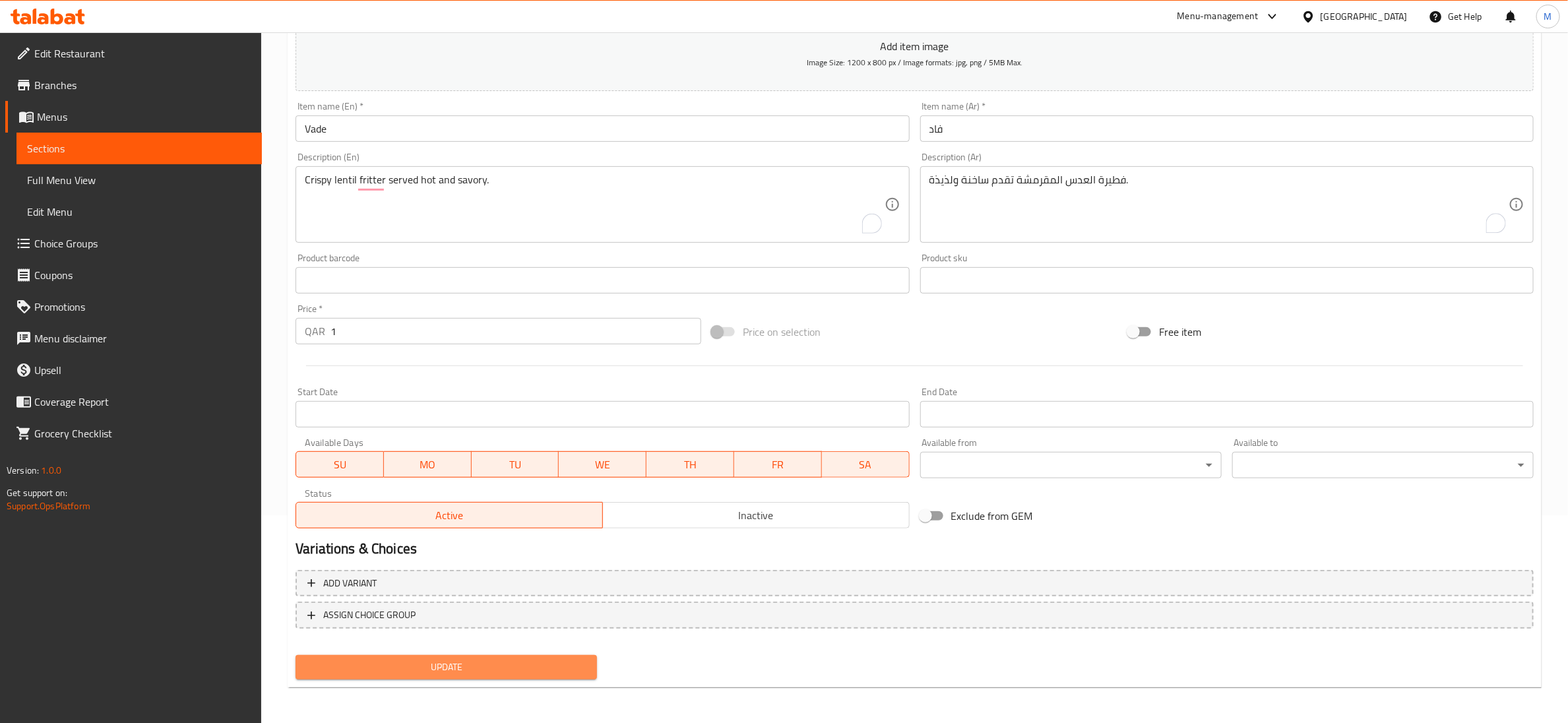
drag, startPoint x: 562, startPoint y: 677, endPoint x: 520, endPoint y: 273, distance: 406.2
click at [561, 677] on button "Update" at bounding box center [446, 667] width 302 height 24
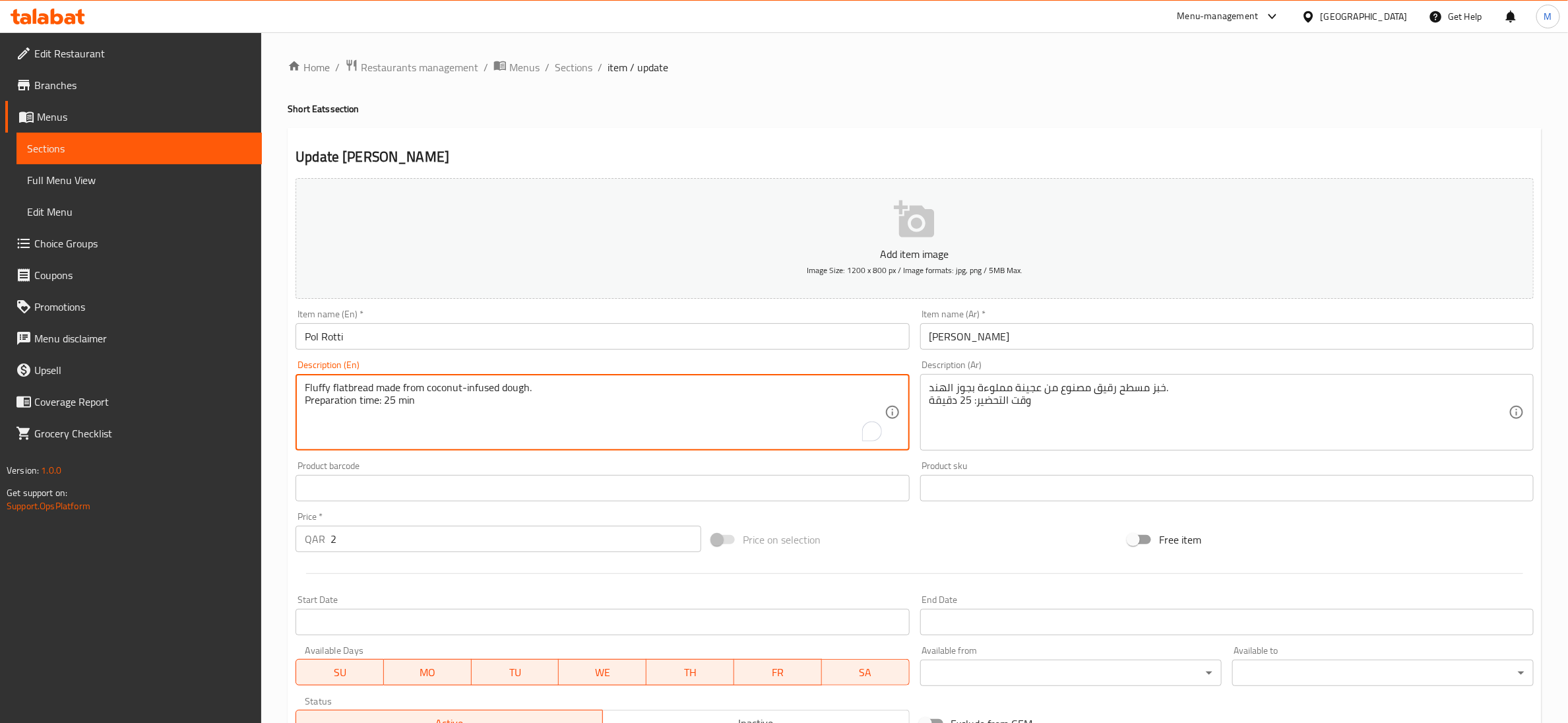
click at [399, 400] on textarea "Fluffy flatbread made from coconut-infused dough. Preparation time: 25 min" at bounding box center [594, 412] width 579 height 63
type textarea "Fluffy flatbread made from coconut-infused dough."
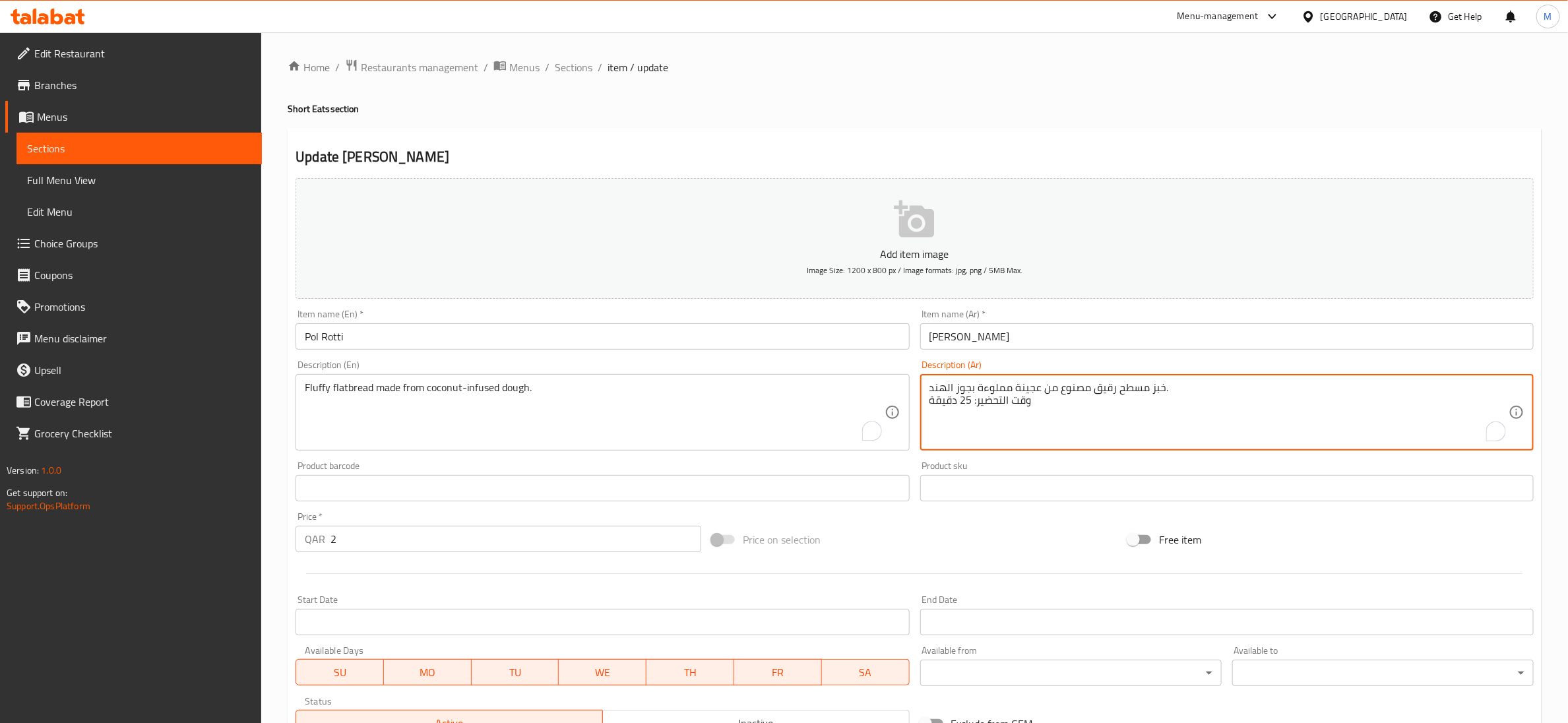
click at [970, 404] on textarea "خبز مسطح رقيق مصنوع من عجينة مملوءة بجوز الهند. وقت التحضير: 25 دقيقة" at bounding box center [1219, 412] width 579 height 63
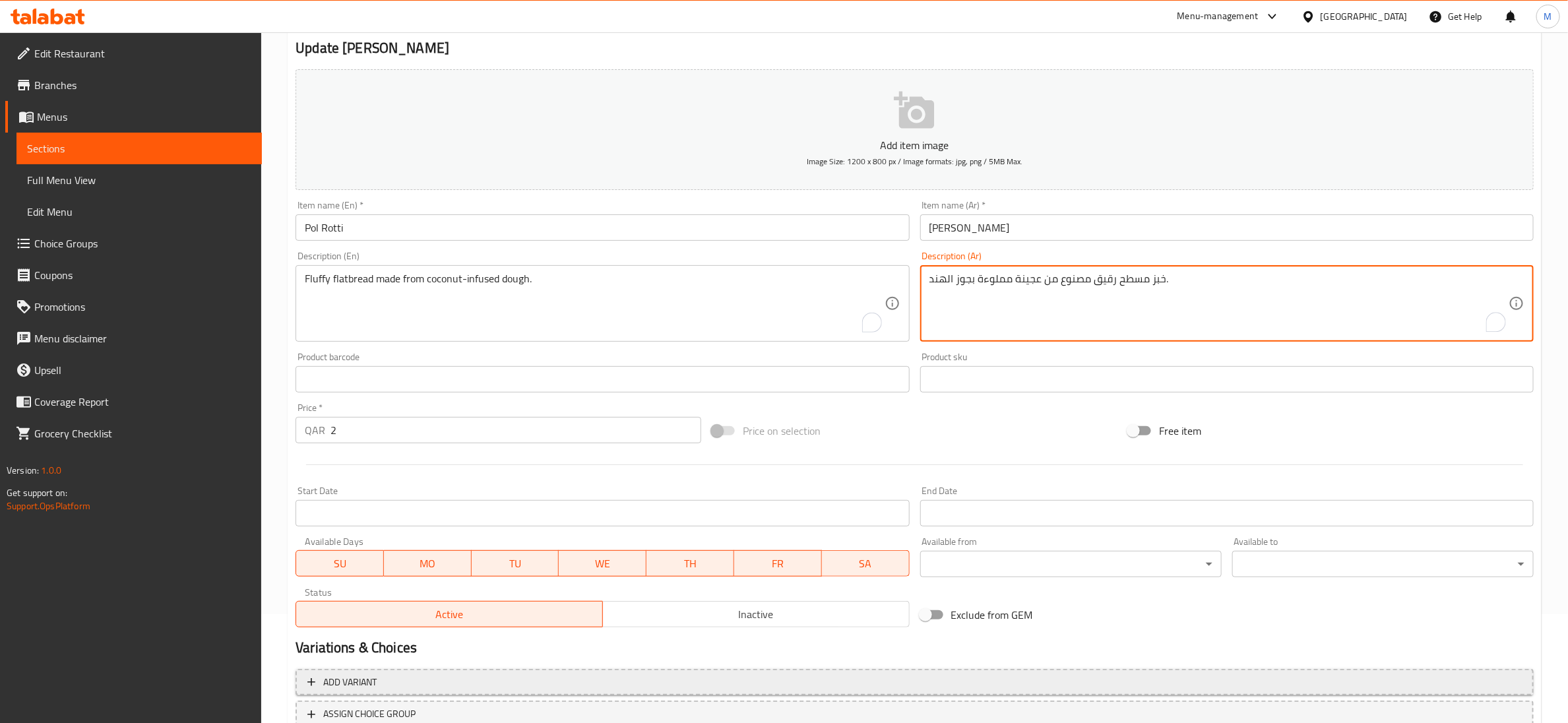
scroll to position [208, 0]
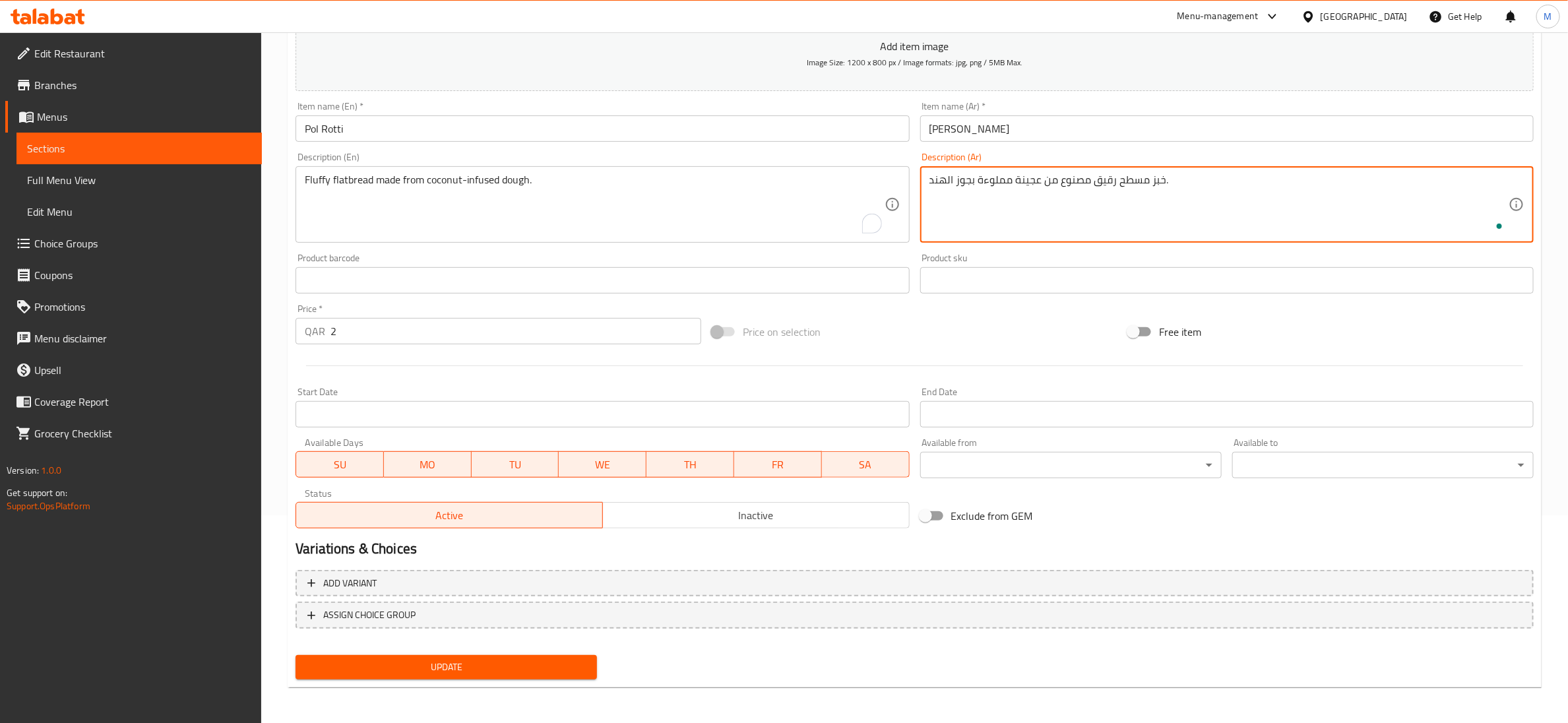
type textarea "خبز مسطح رقيق مصنوع من عجينة مملوءة بجوز الهند."
click at [547, 663] on span "Update" at bounding box center [446, 667] width 280 height 17
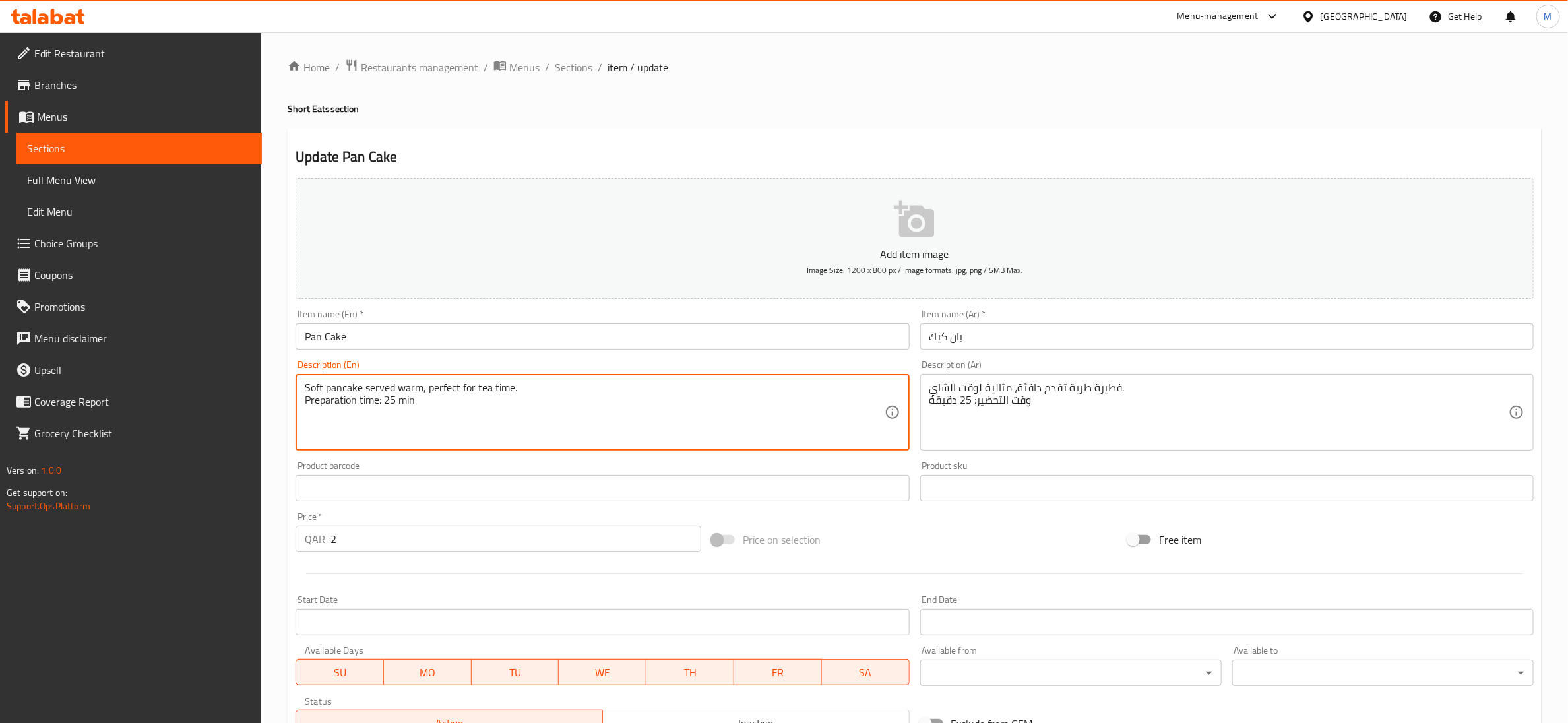
click at [402, 400] on textarea "Soft pancake served warm, perfect for tea time. Preparation time: 25 min" at bounding box center [594, 412] width 579 height 63
type textarea "Soft pancake served warm, perfect for tea time."
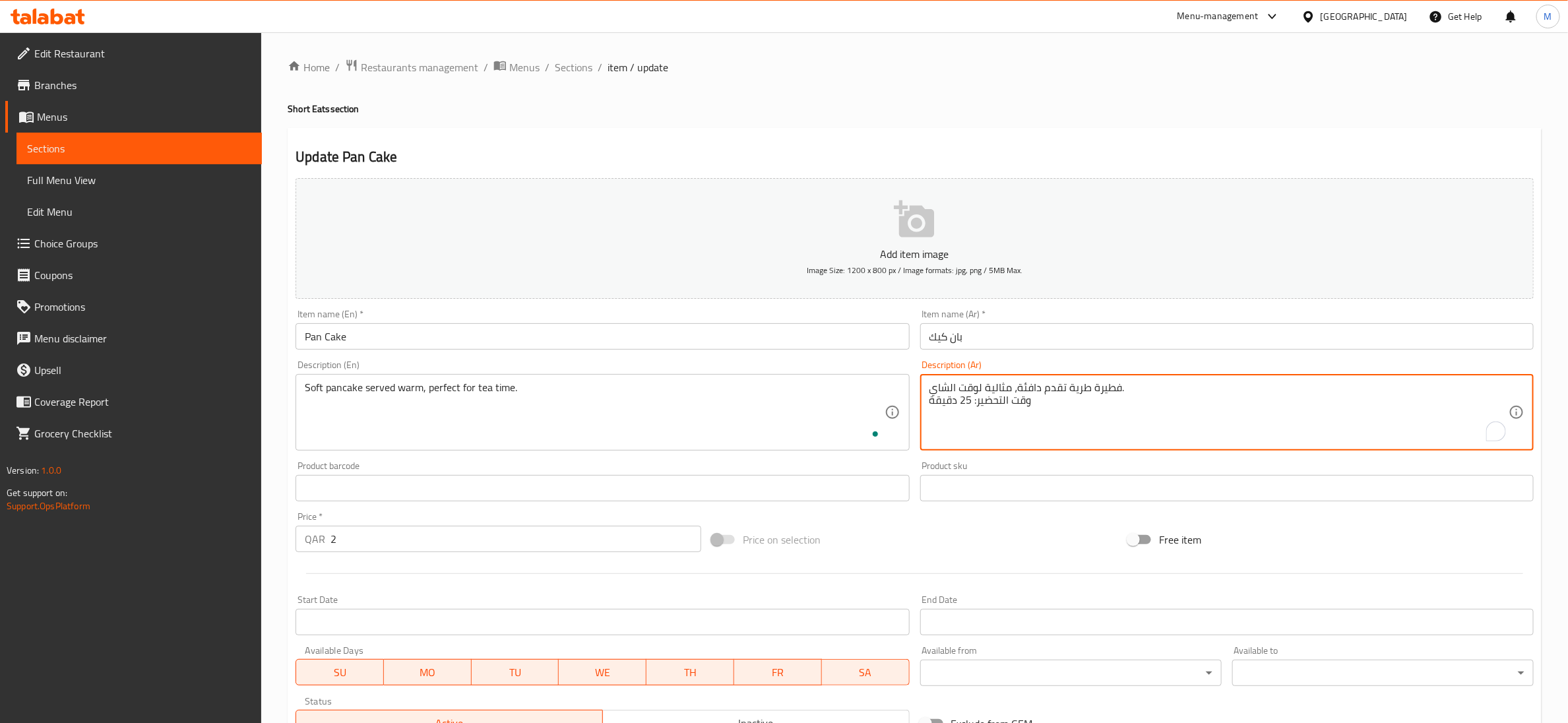
click at [1014, 402] on textarea "فطيرة طرية تقدم دافئة، مثالية لوقت الشاي. وقت التحضير: 25 دقيقة" at bounding box center [1219, 412] width 579 height 63
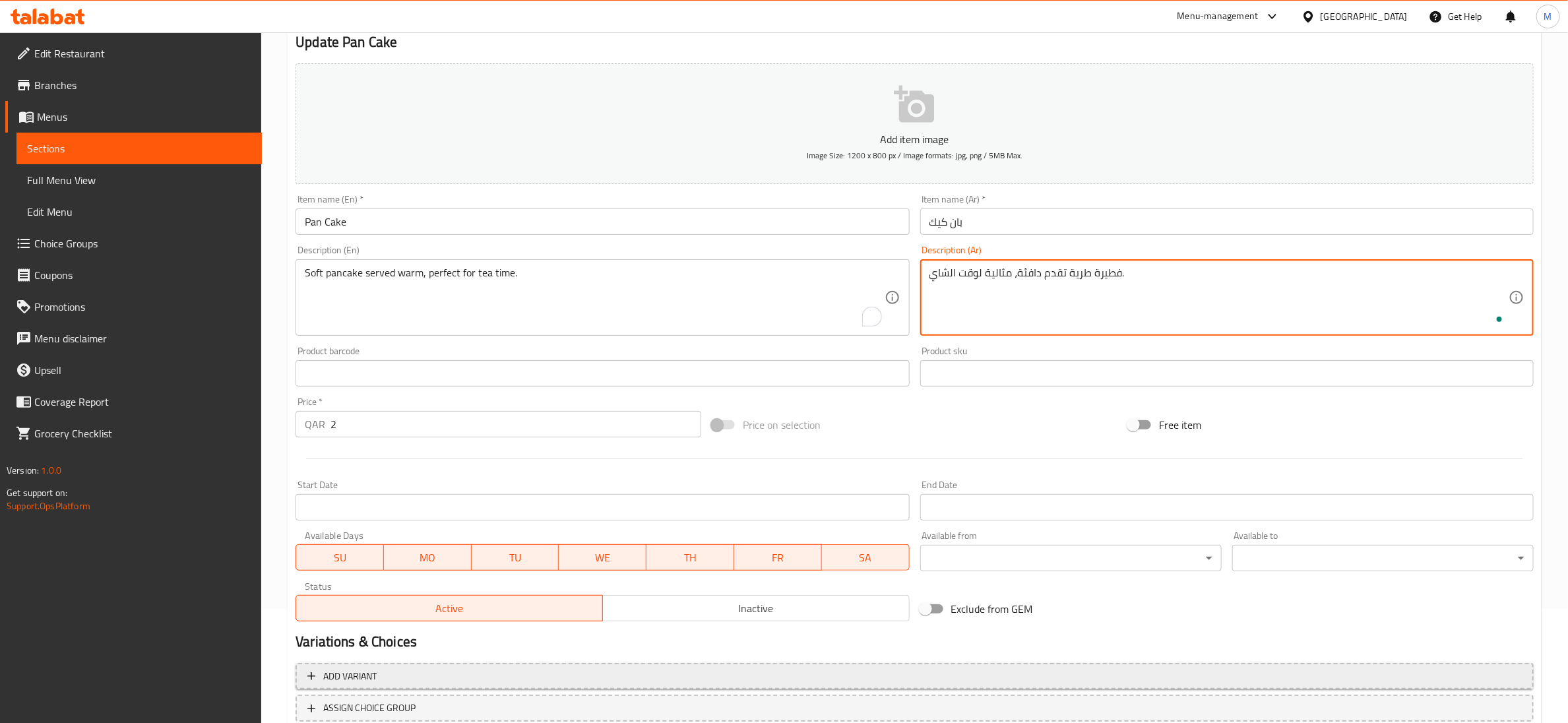
scroll to position [208, 0]
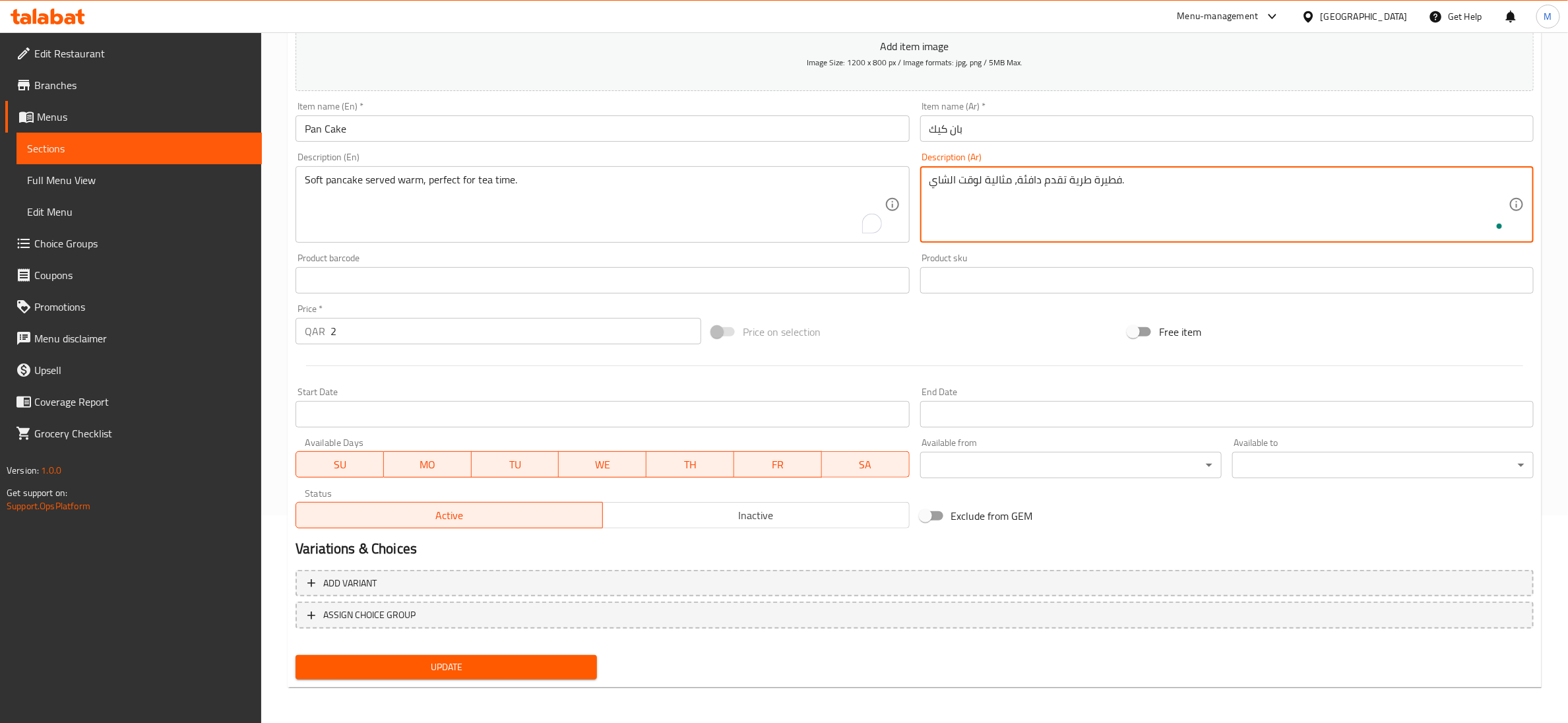
type textarea "فطيرة طرية تقدم دافئة، مثالية لوقت الشاي."
click at [562, 661] on span "Update" at bounding box center [446, 667] width 280 height 17
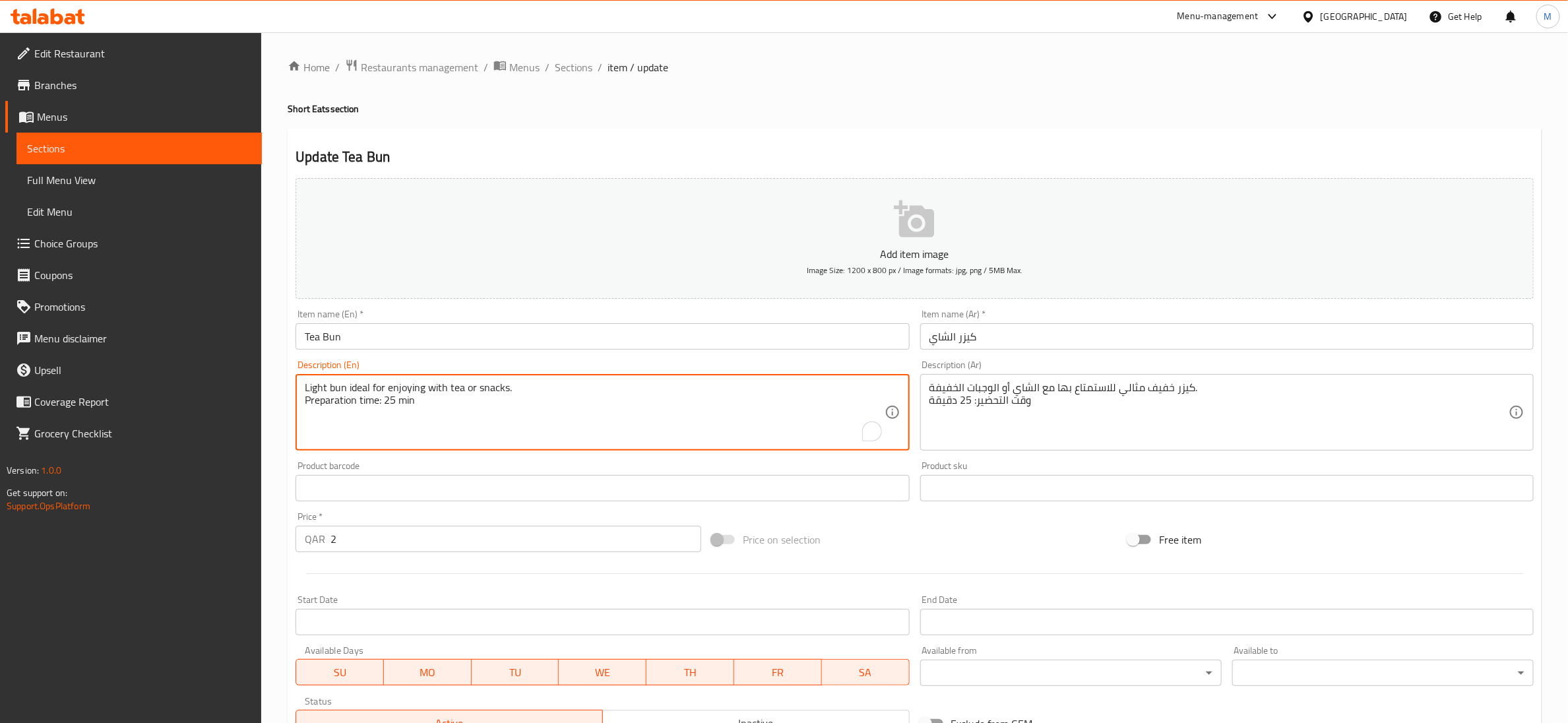
click at [384, 404] on textarea "Light bun ideal for enjoying with tea or snacks. Preparation time: 25 min" at bounding box center [594, 412] width 579 height 63
type textarea "Light bun ideal for enjoying with tea or snacks."
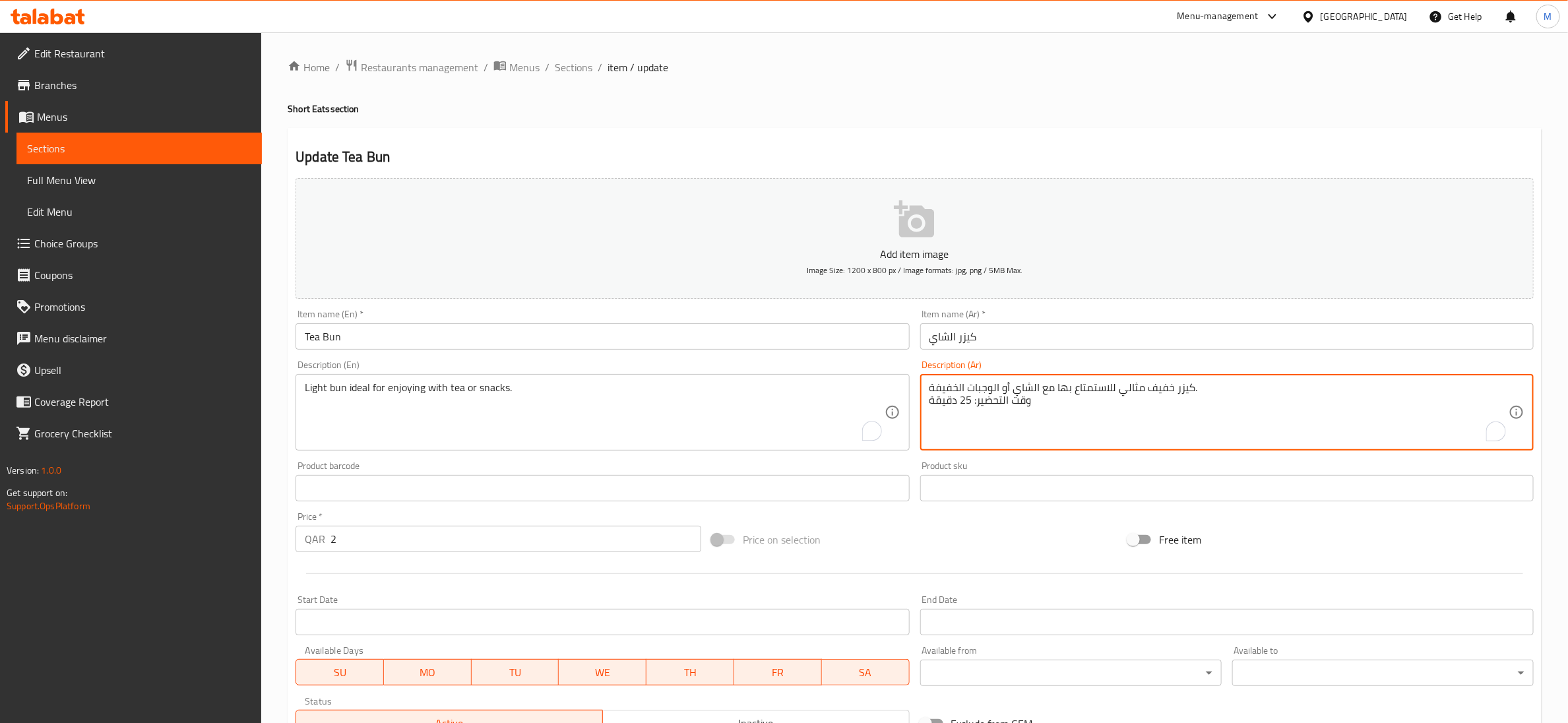
click at [976, 399] on textarea "كيزر خفيف مثالي للاستمتاع بها مع الشاي أو الوجبات الخفيفة. وقت التحضير: 25 دقيقة" at bounding box center [1219, 412] width 579 height 63
click at [976, 400] on textarea "كيزر خفيف مثالي للاستمتاع بها مع الشاي أو الوجبات الخفيفة. وقت التحضير: 25 دقيقة" at bounding box center [1219, 412] width 579 height 63
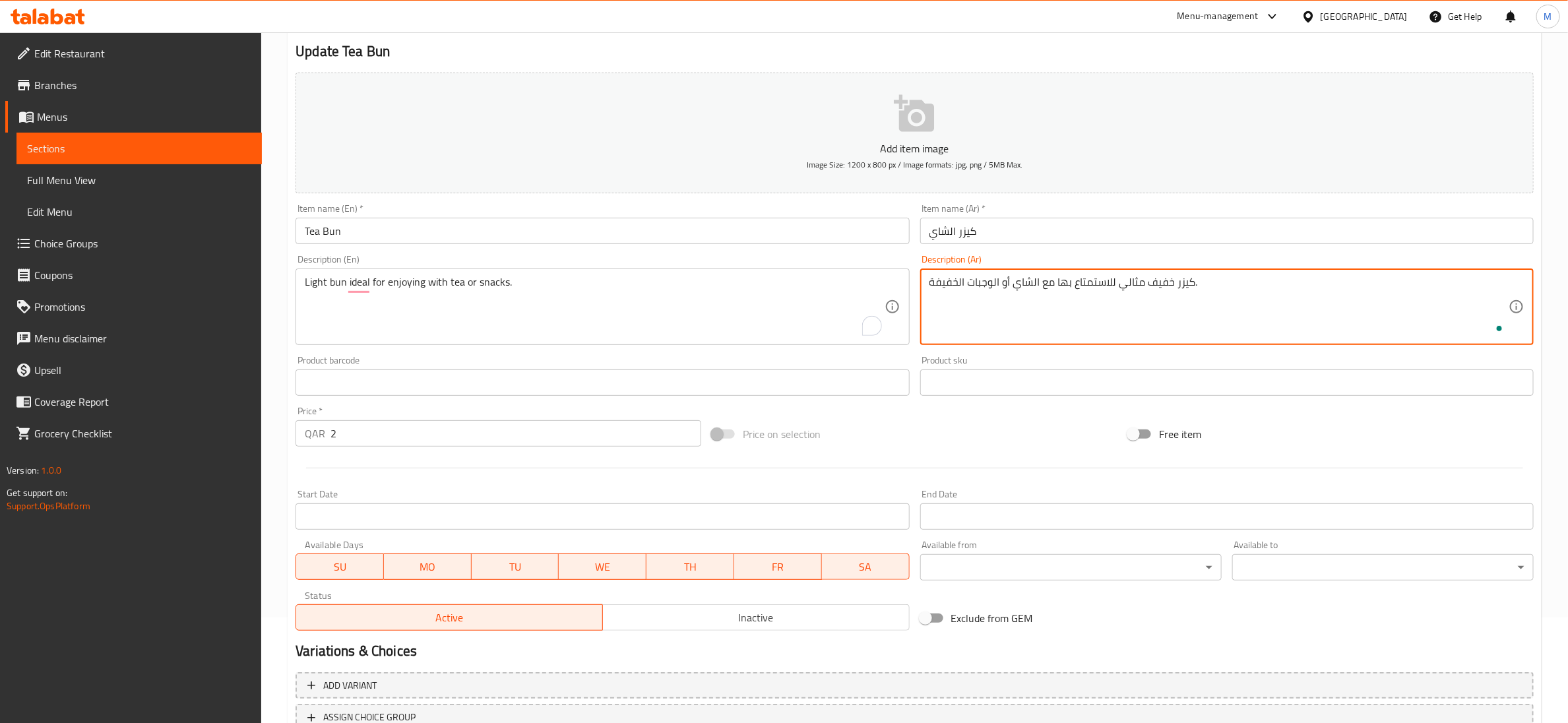
scroll to position [208, 0]
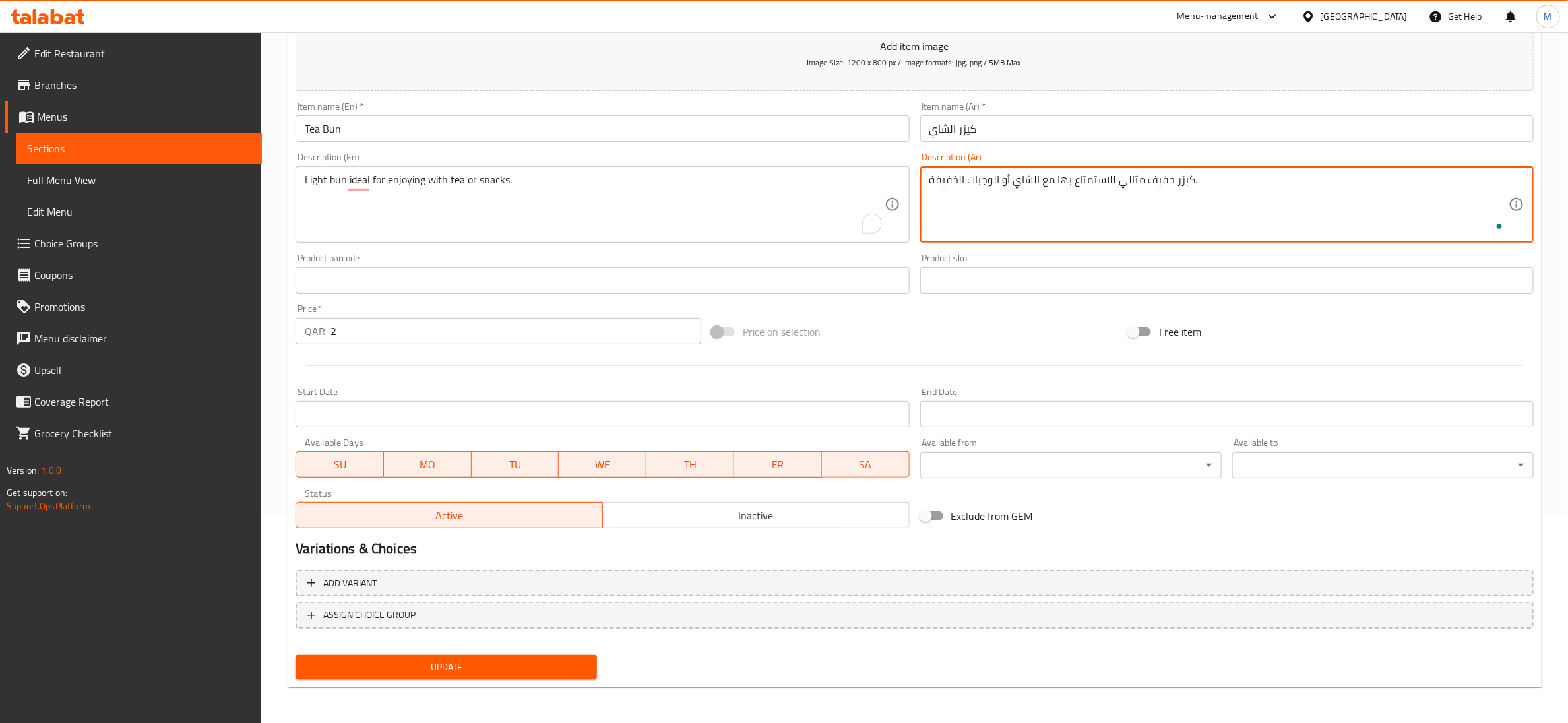
type textarea "كيزر خفيف مثالي للاستمتاع بها مع الشاي أو الوجبات الخفيفة."
click at [578, 659] on span "Update" at bounding box center [446, 667] width 280 height 17
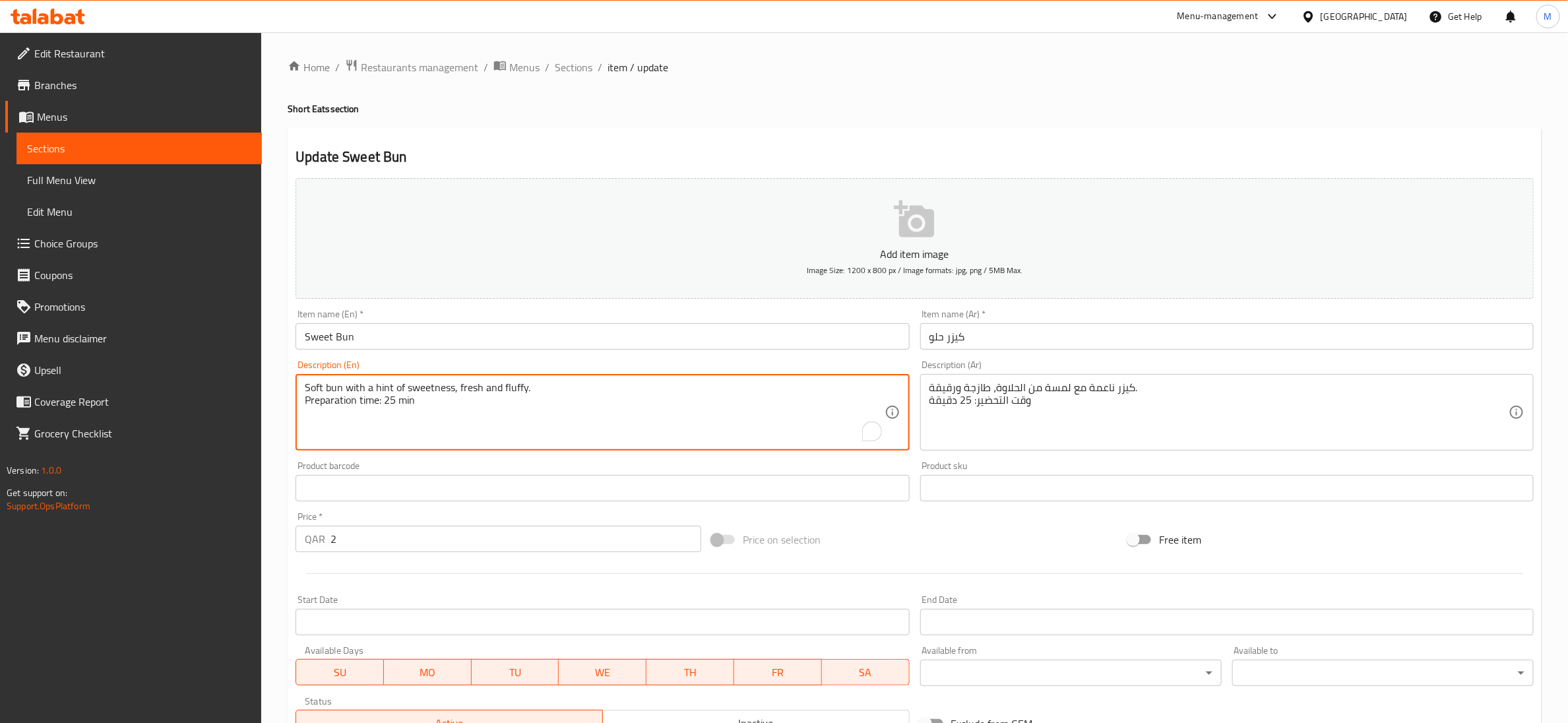
click at [404, 409] on textarea "Soft bun with a hint of sweetness, fresh and fluffy. Preparation time: 25 min" at bounding box center [594, 412] width 579 height 63
type textarea "Soft bun with a hint of sweetness, fresh and fluffy."
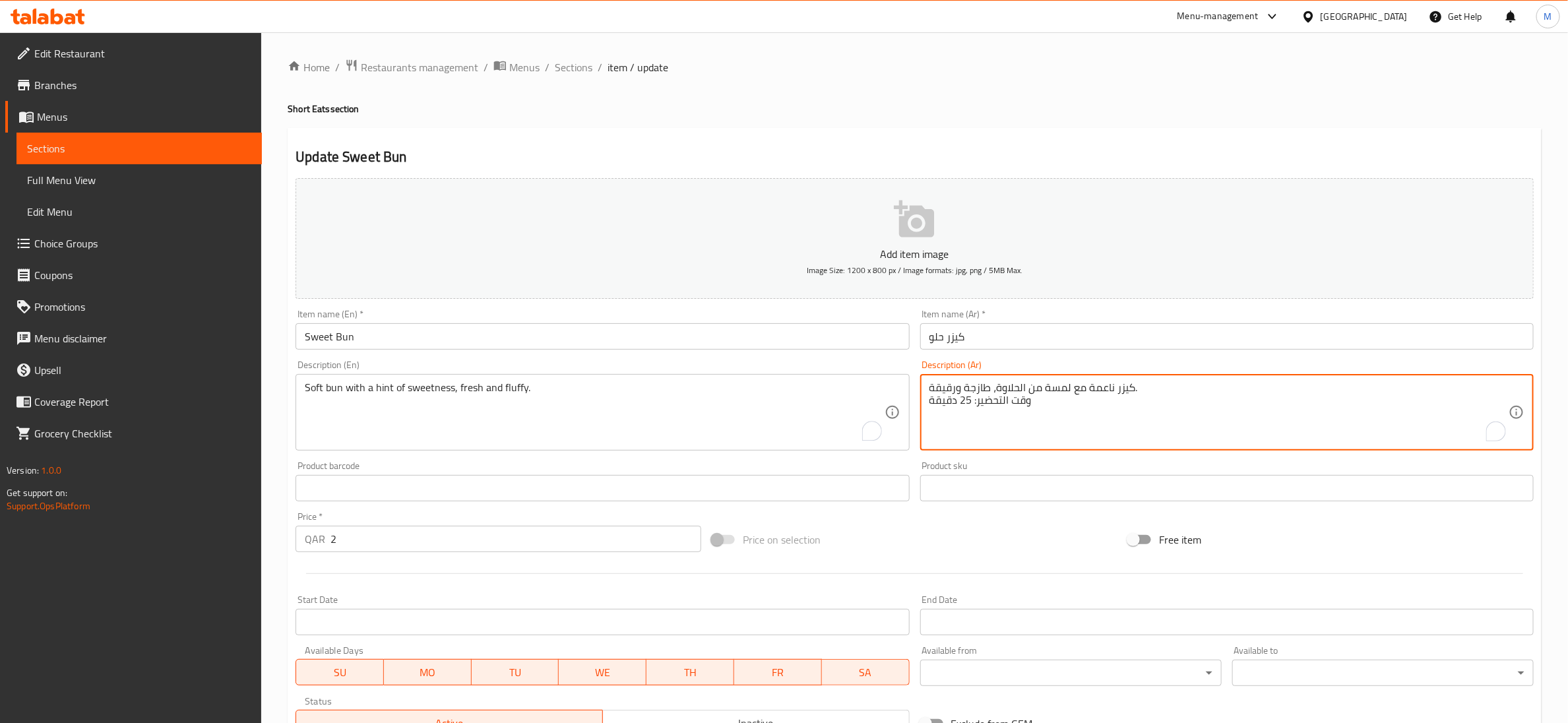
click at [962, 406] on textarea "كيزر ناعمة مع لمسة من الحلاوة، طازجة ورقيقة. وقت التحضير: 25 دقيقة" at bounding box center [1219, 412] width 579 height 63
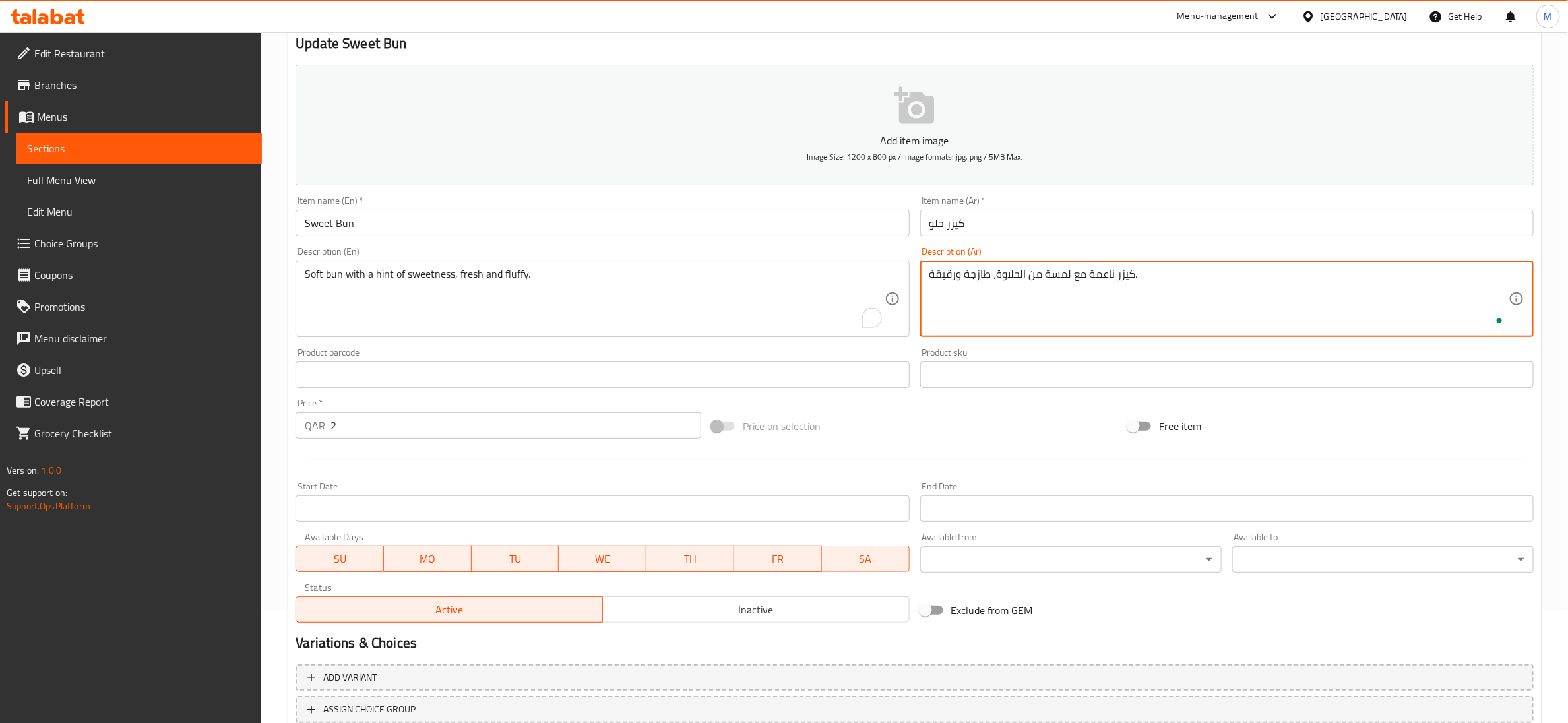
scroll to position [208, 0]
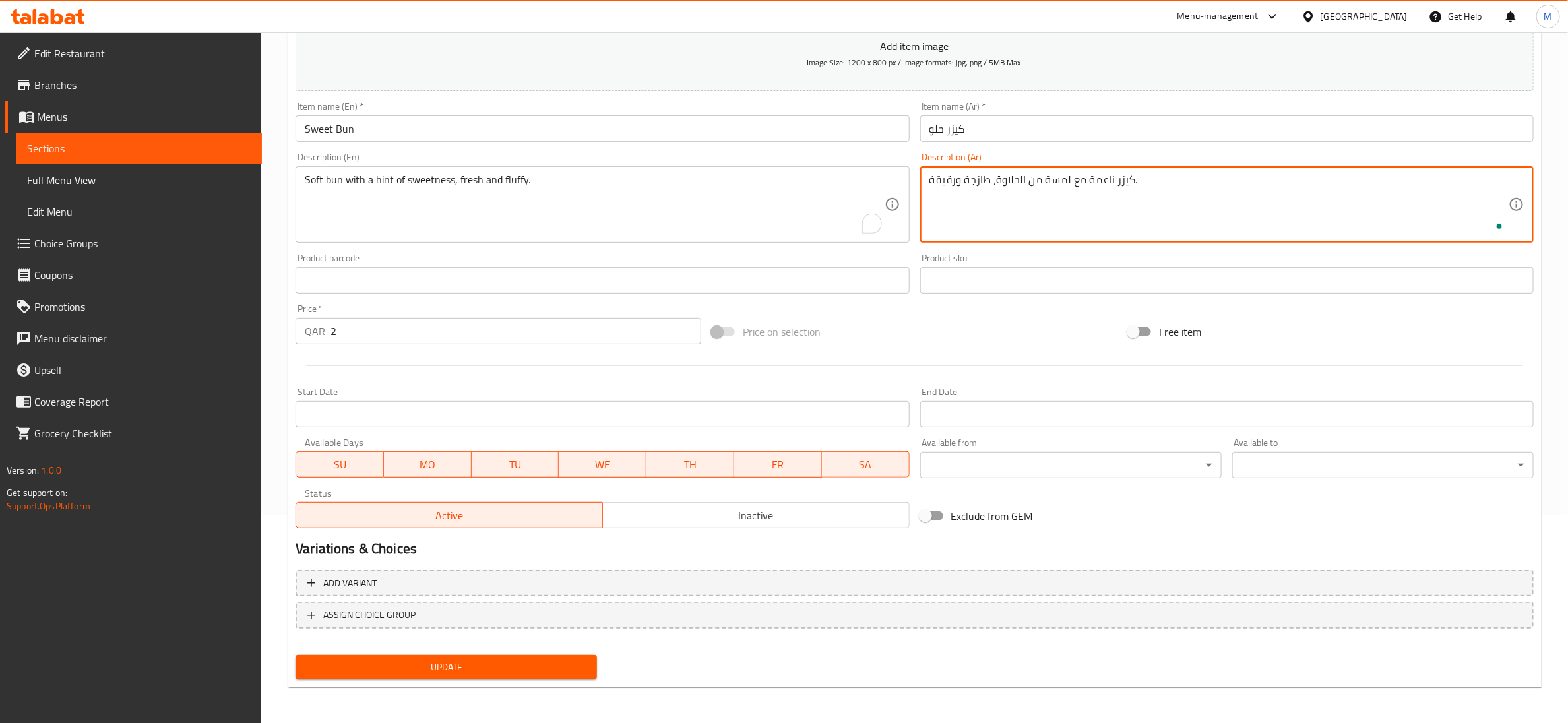
type textarea "كيزر ناعمة مع لمسة من الحلاوة، طازجة ورقيقة."
click at [555, 663] on span "Update" at bounding box center [446, 667] width 280 height 17
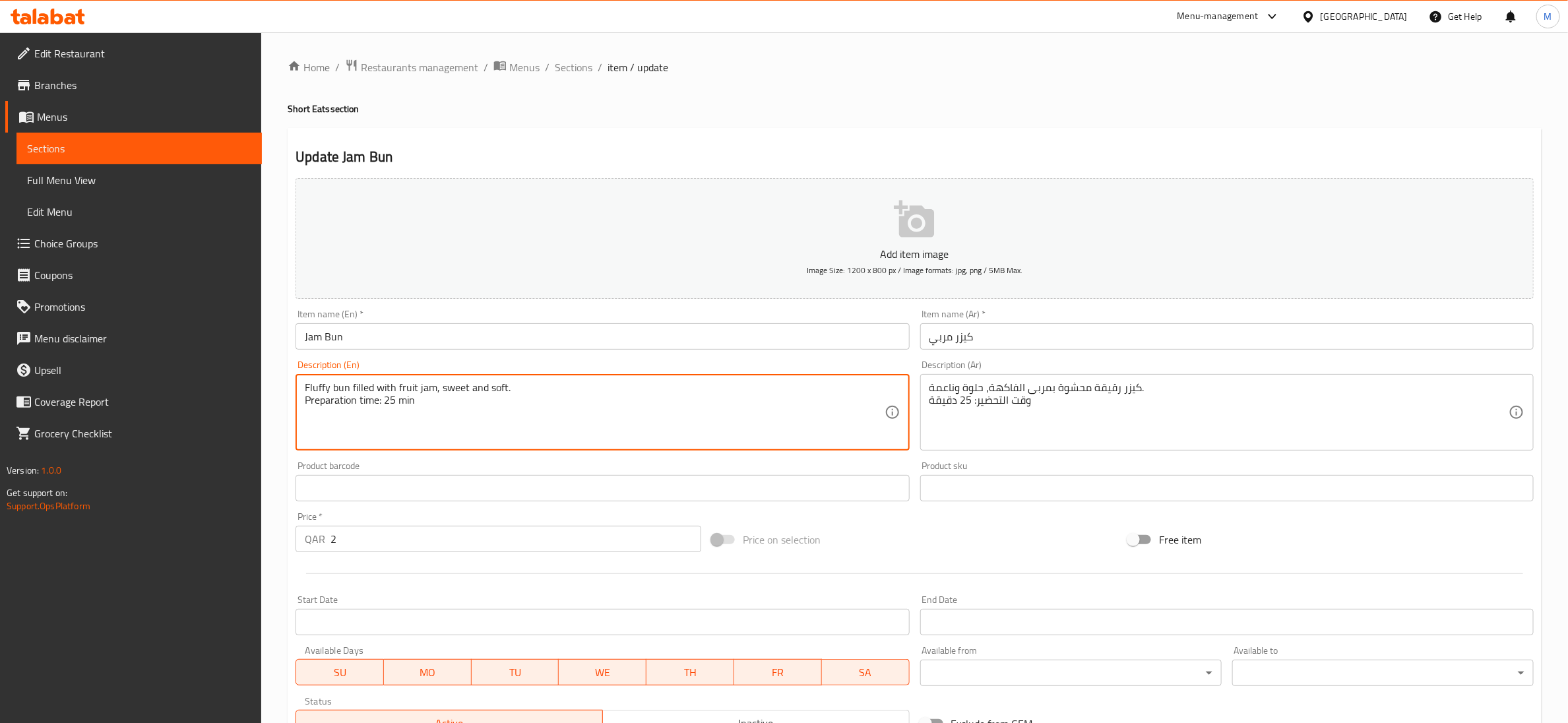
click at [402, 406] on textarea "Fluffy bun filled with fruit jam, sweet and soft. Preparation time: 25 min" at bounding box center [594, 412] width 579 height 63
click at [400, 406] on textarea "Fluffy bun filled with fruit jam, sweet and soft. Preparation time: 25 min" at bounding box center [594, 412] width 579 height 63
click at [400, 404] on textarea "Fluffy bun filled with fruit jam, sweet and soft. Preparation time: 25 min" at bounding box center [594, 412] width 579 height 63
type textarea "Fluffy bun filled with fruit jam, sweet and soft."
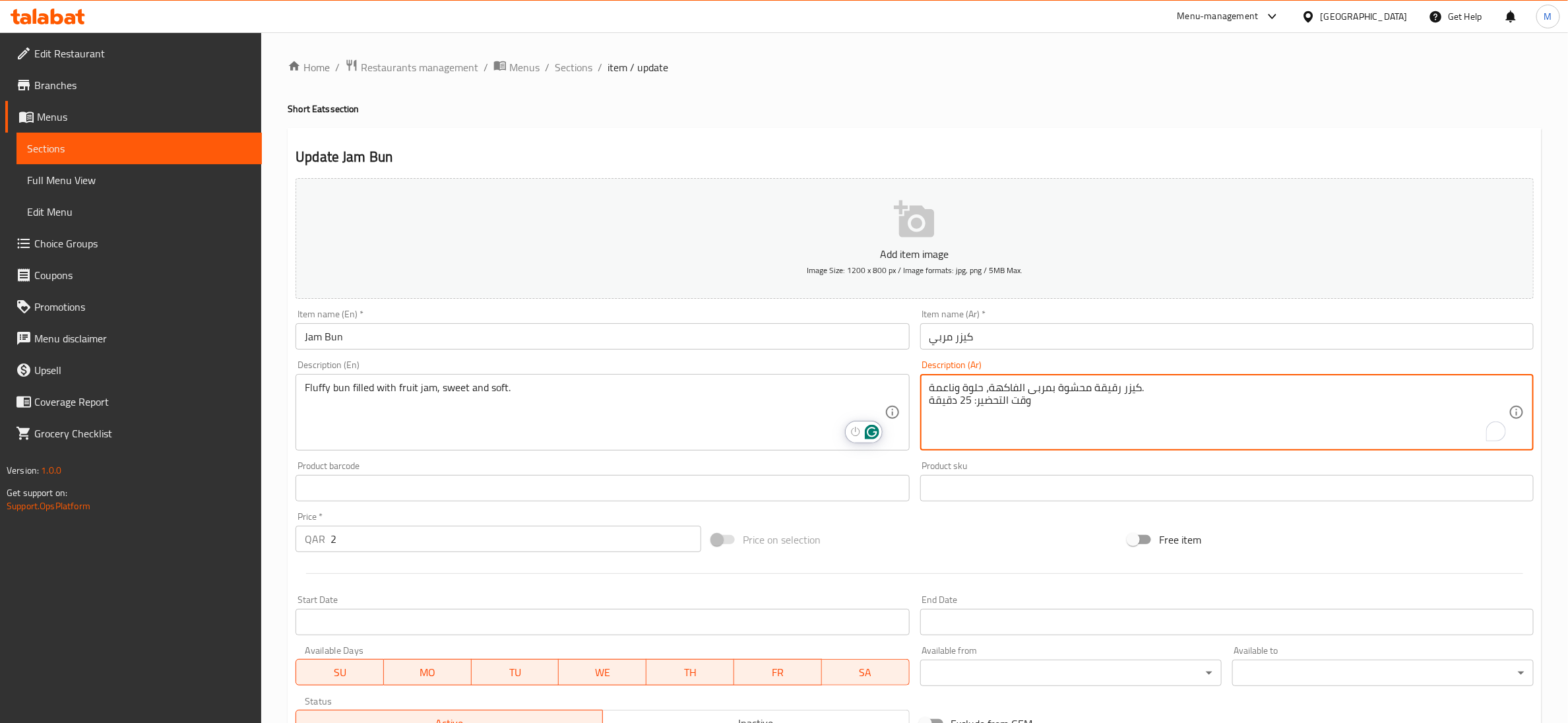
click at [974, 404] on textarea "كيزر رقيقة محشوة بمربى الفاكهة، حلوة وناعمة. وقت التحضير: 25 دقيقة" at bounding box center [1219, 412] width 579 height 63
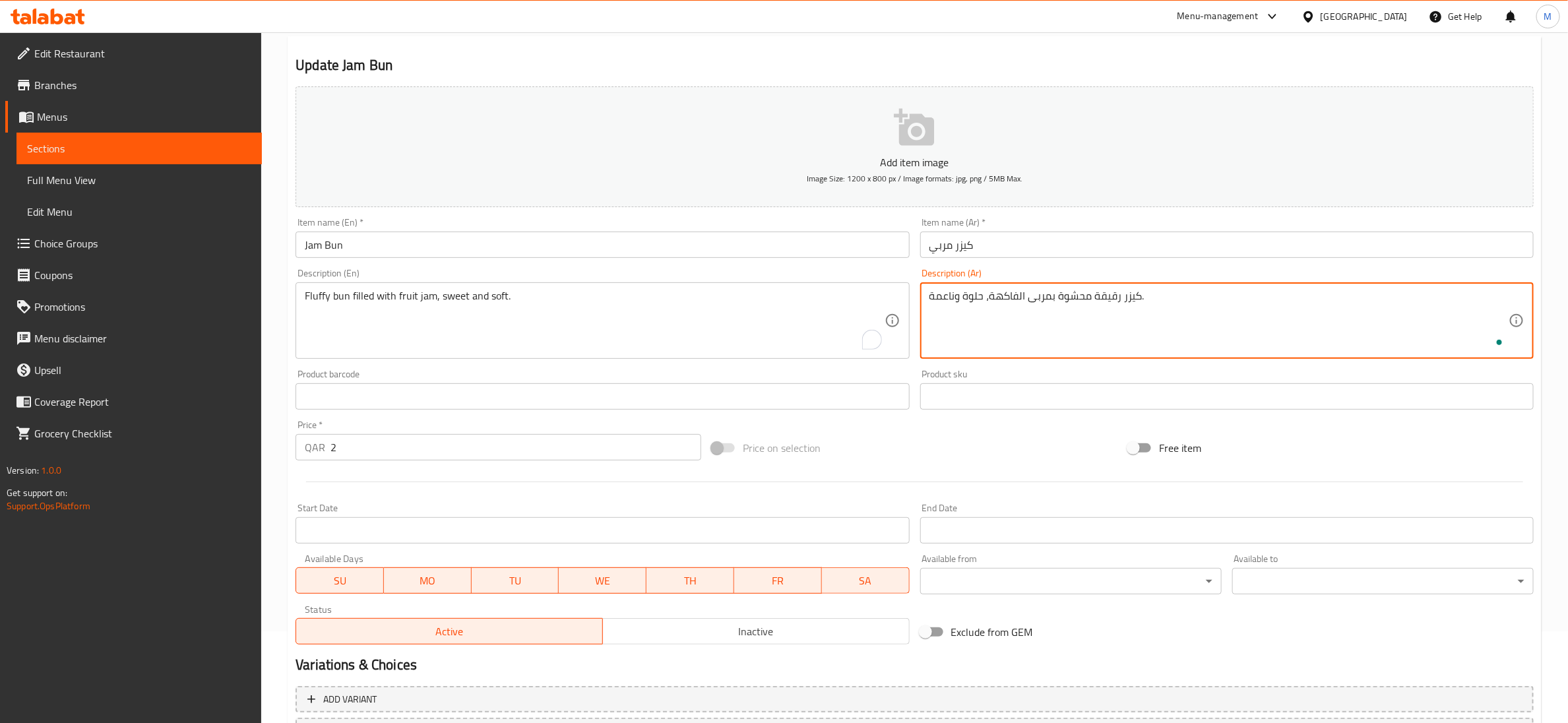
scroll to position [208, 0]
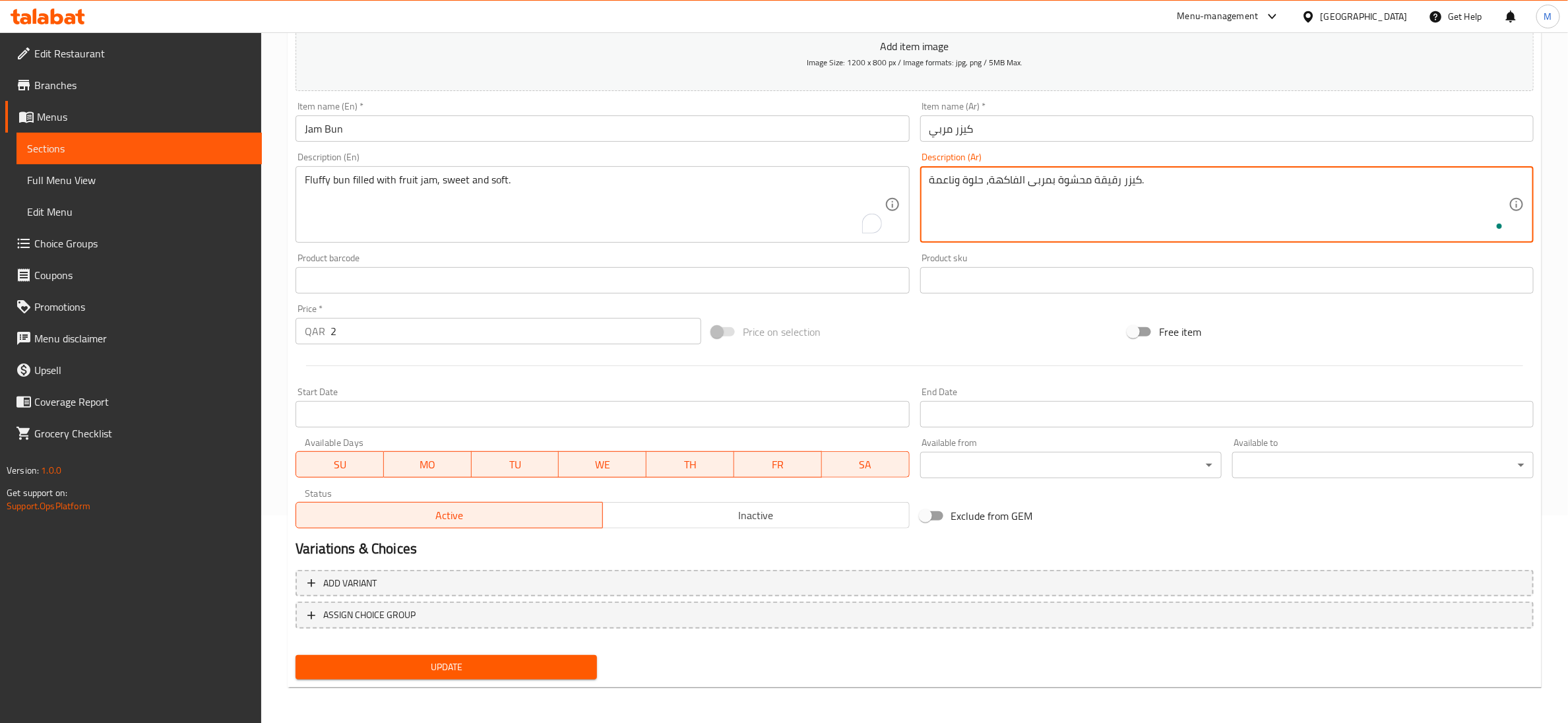
type textarea "كيزر رقيقة محشوة بمربى الفاكهة، حلوة وناعمة."
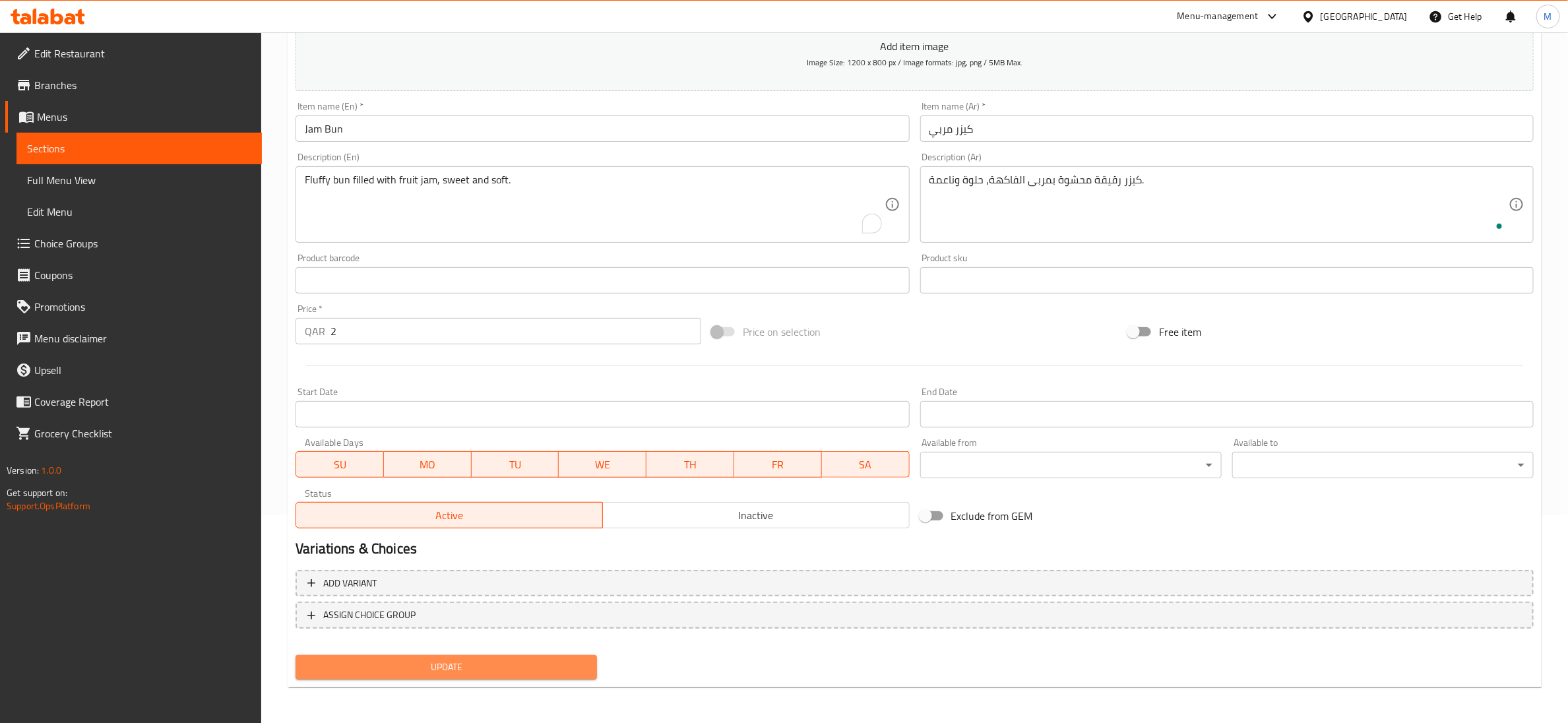
click at [525, 659] on span "Update" at bounding box center [446, 667] width 280 height 17
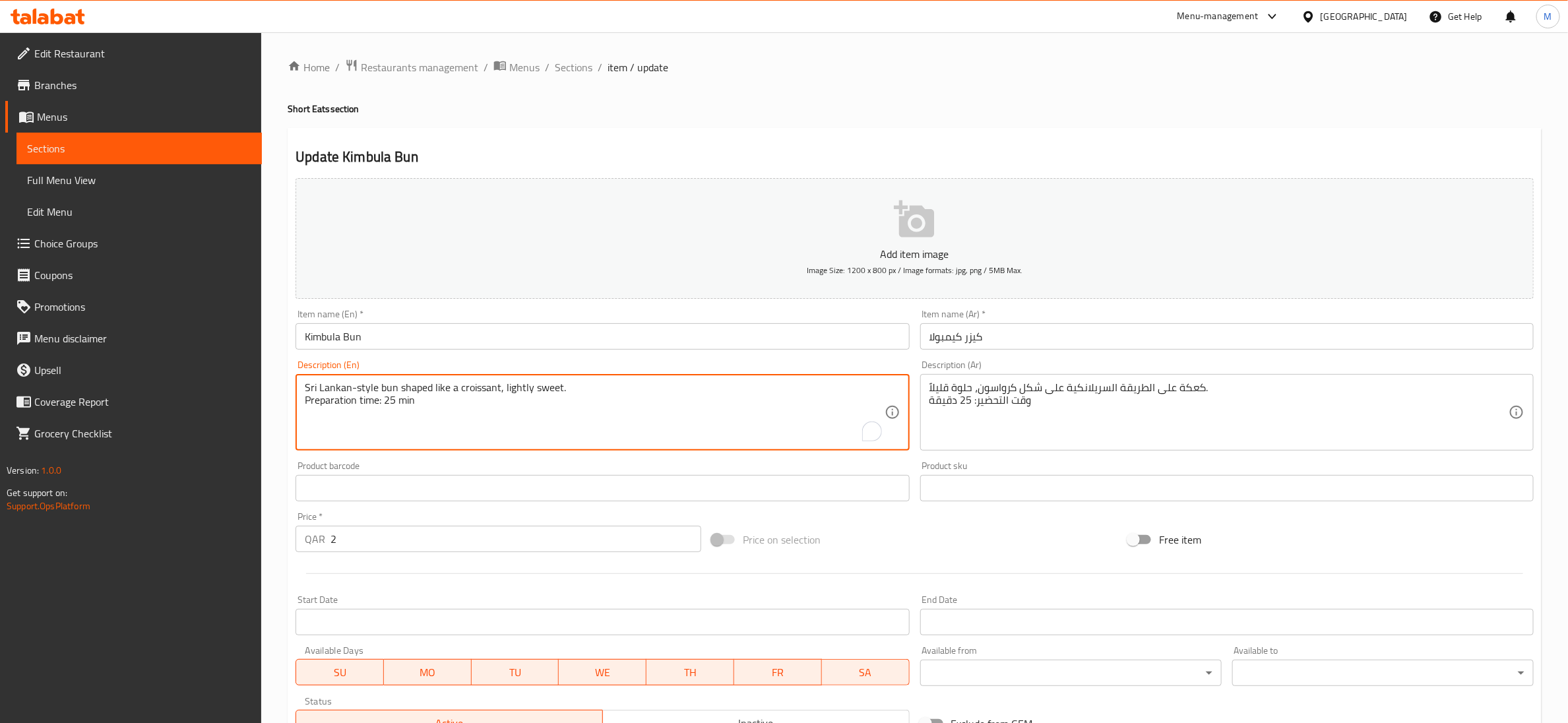
click at [398, 406] on textarea "Sri Lankan-style bun shaped like a croissant, lightly sweet. Preparation time: …" at bounding box center [594, 412] width 579 height 63
type textarea "Sri Lankan-style bun shaped like a croissant, lightly sweet."
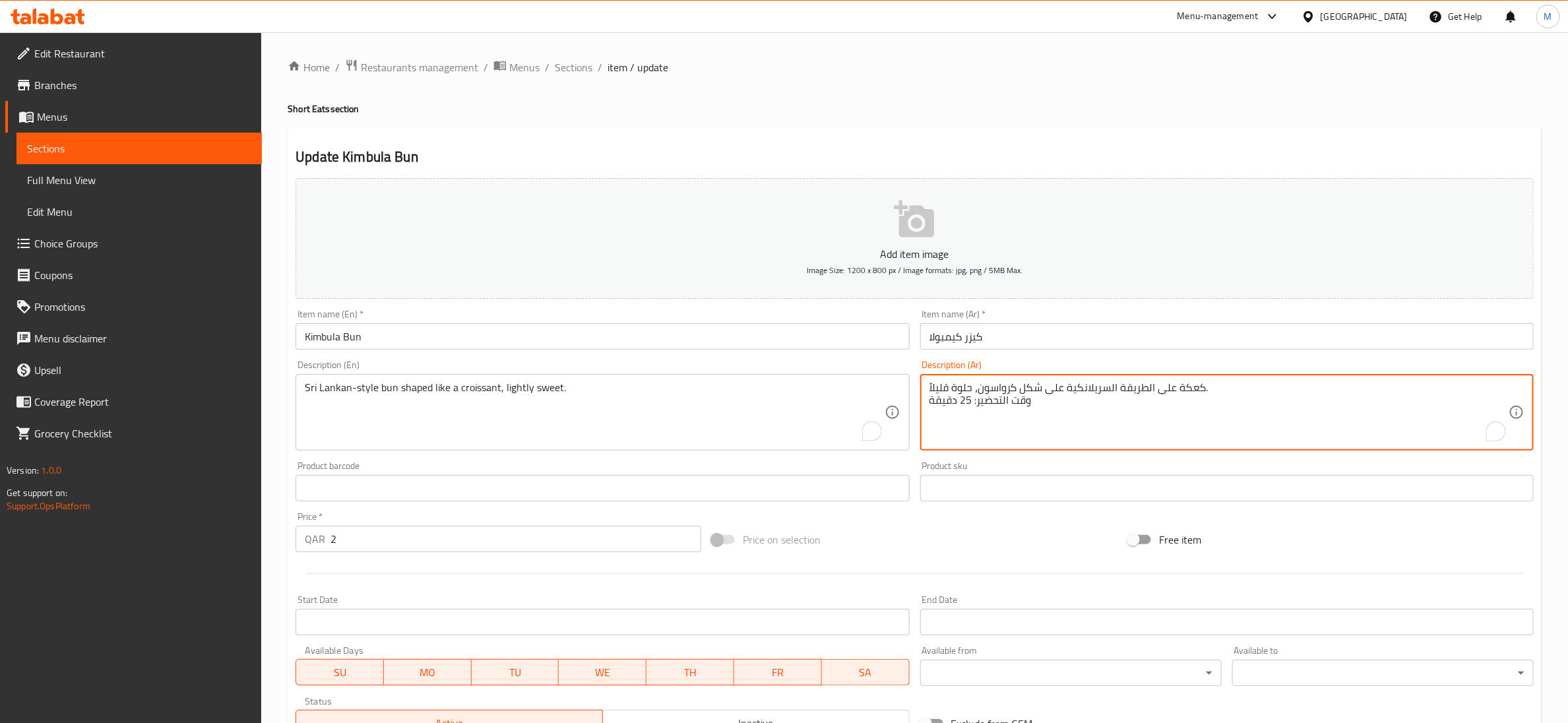
click at [972, 404] on textarea "كعكة على الطريقة السريلانكية على شكل كرواسون، حلوة قليلاً. وقت التحضير: 25 دقيقة" at bounding box center [1219, 412] width 579 height 63
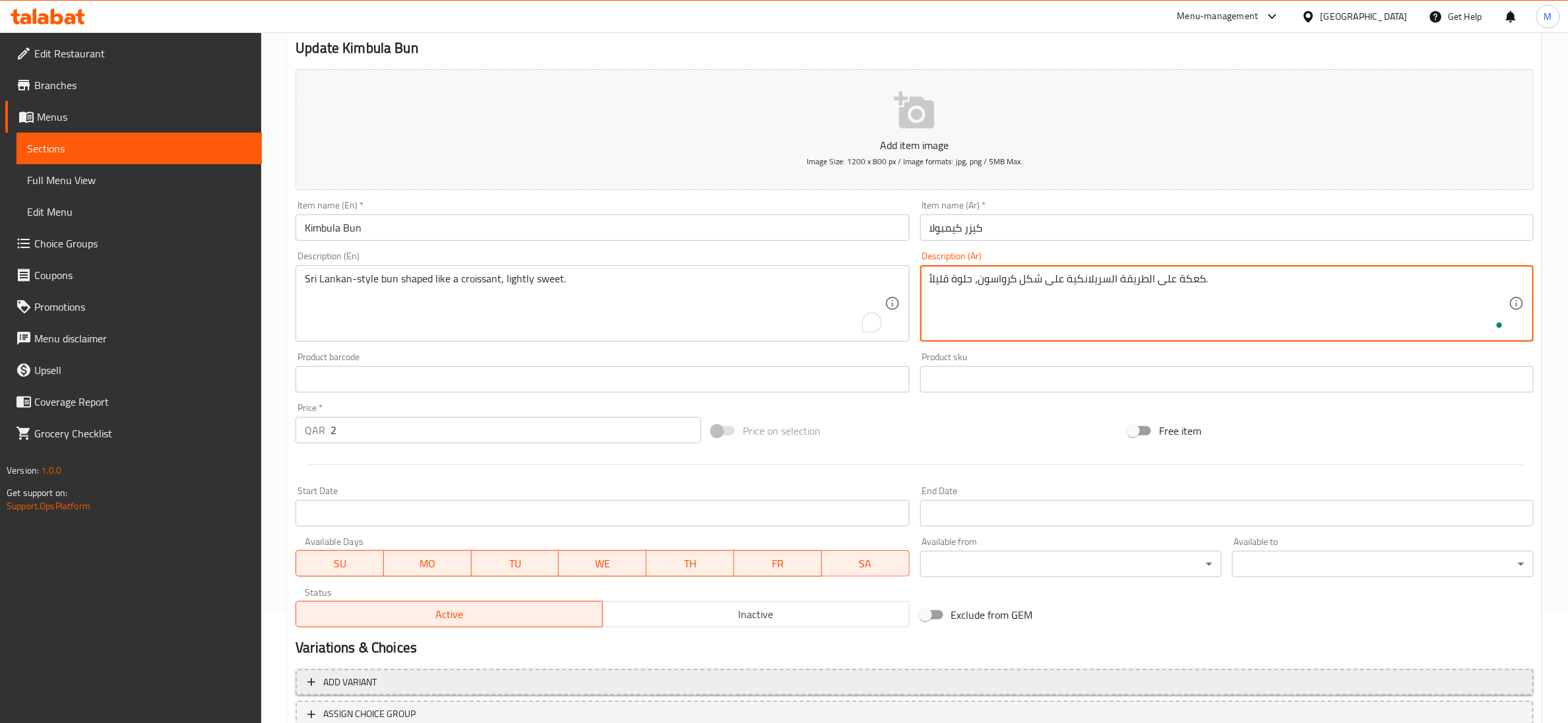
scroll to position [208, 0]
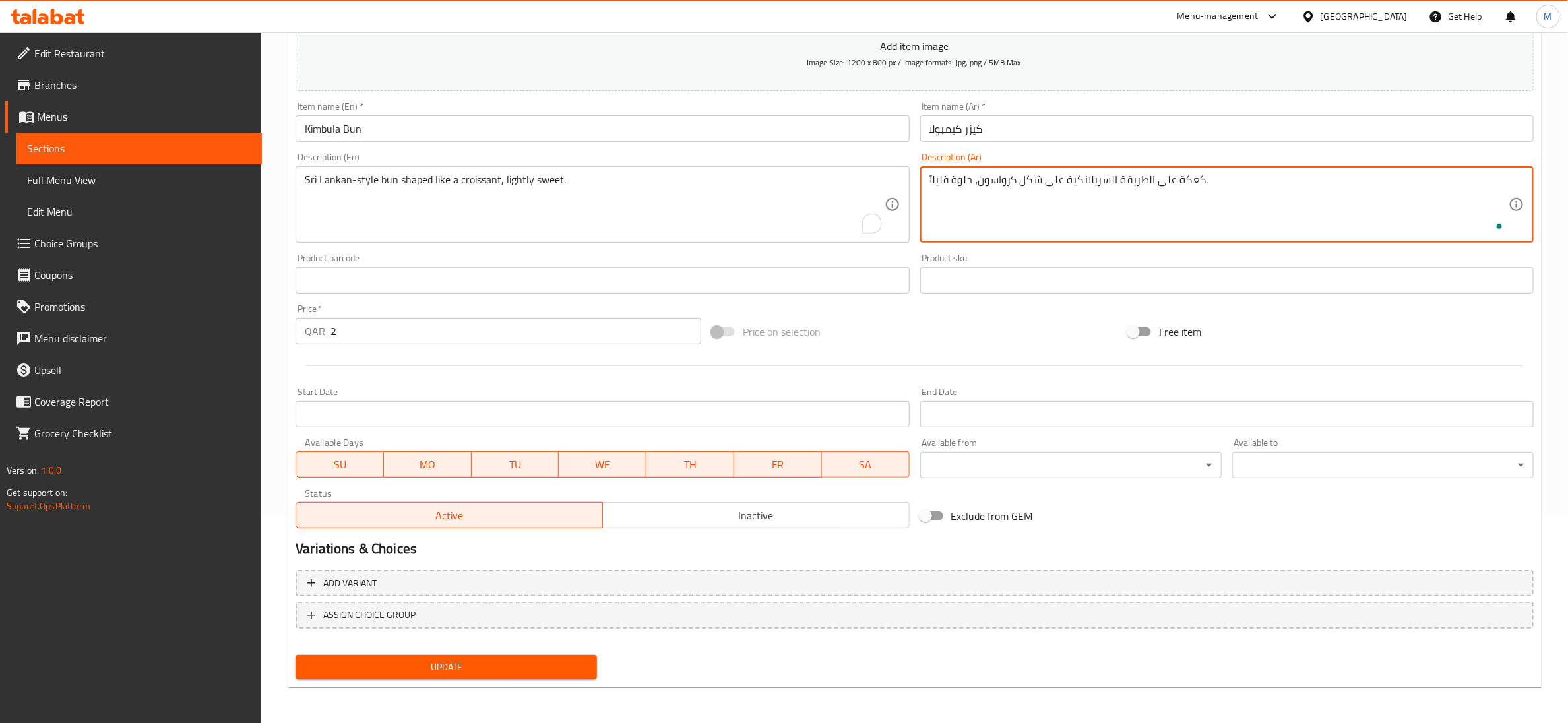
type textarea "كعكة على الطريقة السريلانكية على شكل كرواسون، حلوة قليلاً."
click at [547, 660] on span "Update" at bounding box center [446, 667] width 280 height 17
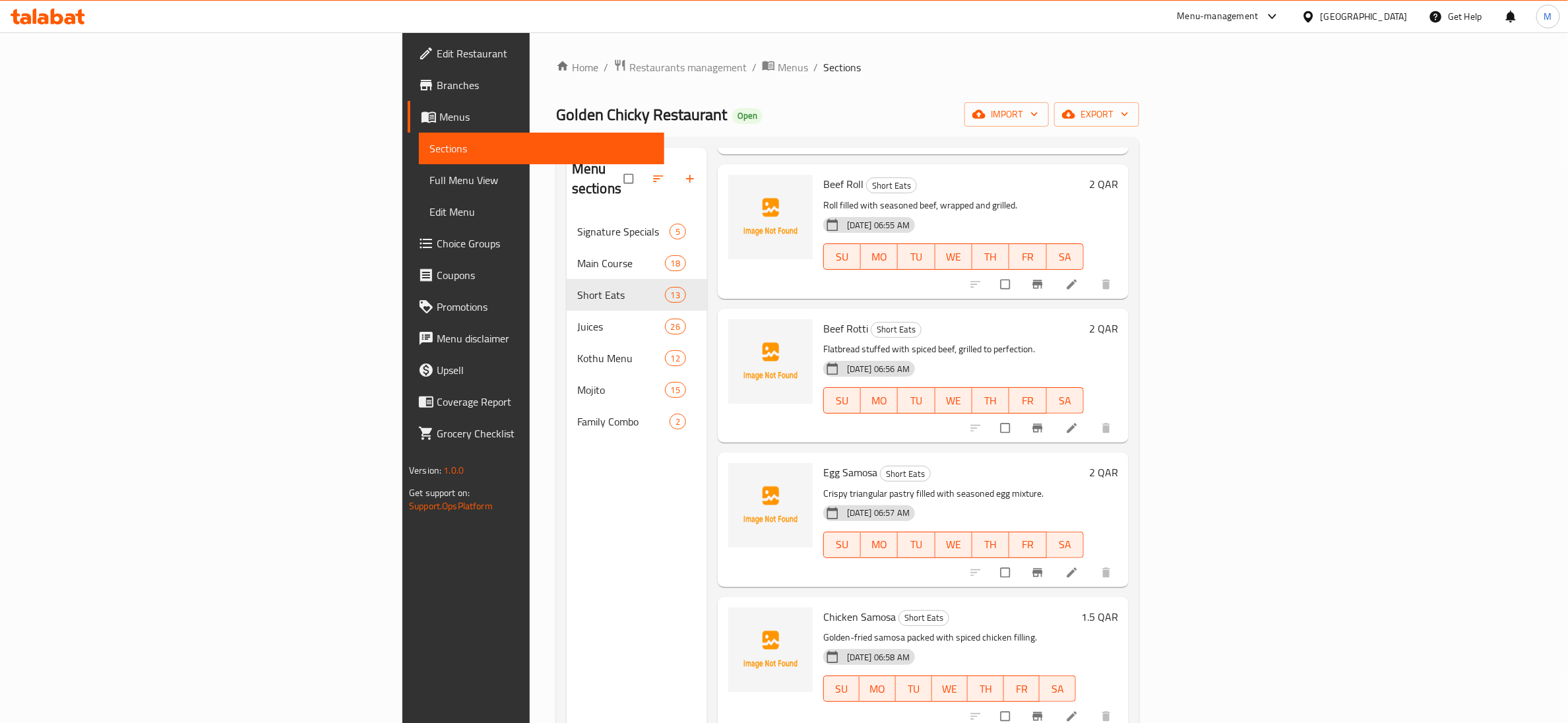
scroll to position [198, 0]
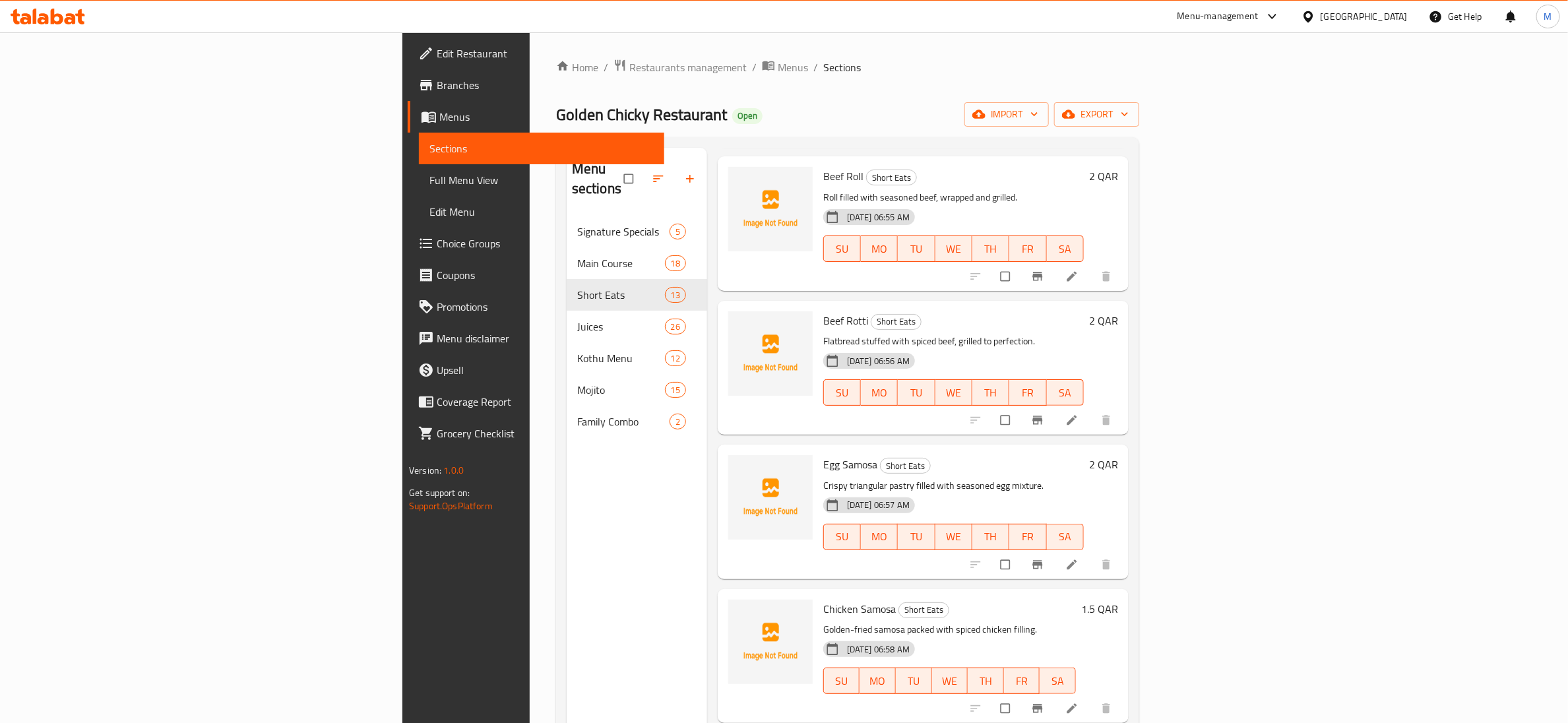
click at [1061, 333] on p "Flatbread stuffed with spiced beef, grilled to perfection." at bounding box center [954, 342] width 261 height 17
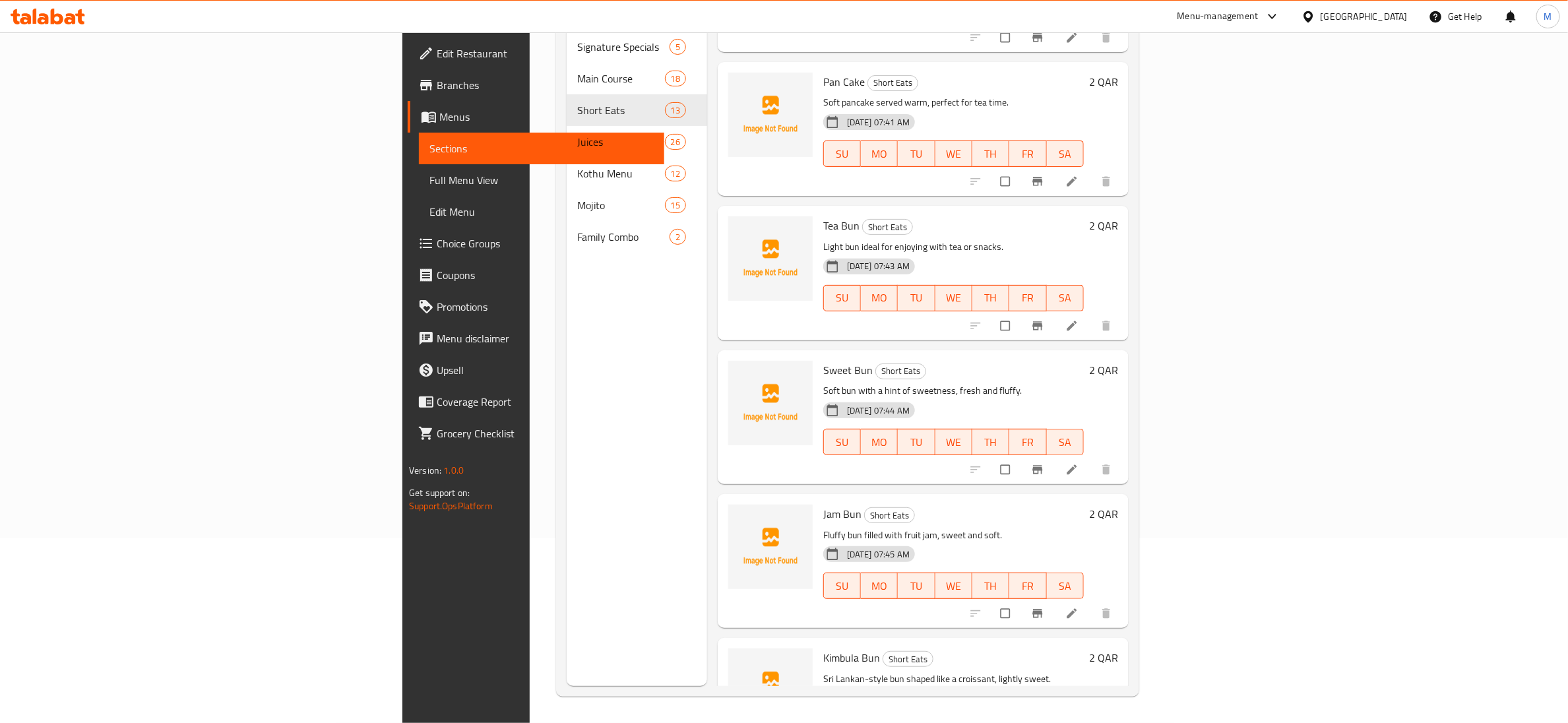
scroll to position [1182, 0]
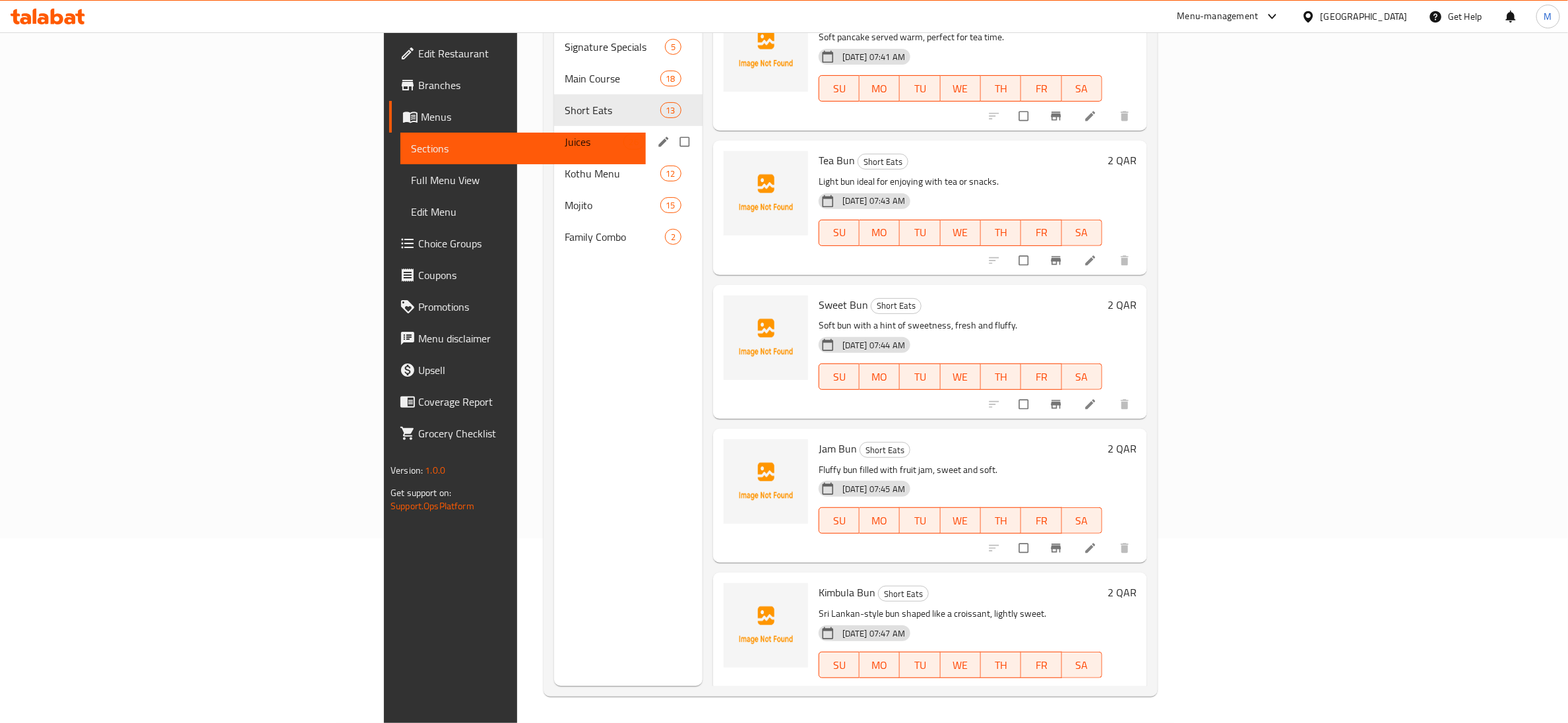
click at [554, 126] on div "Juices 26" at bounding box center [628, 142] width 149 height 32
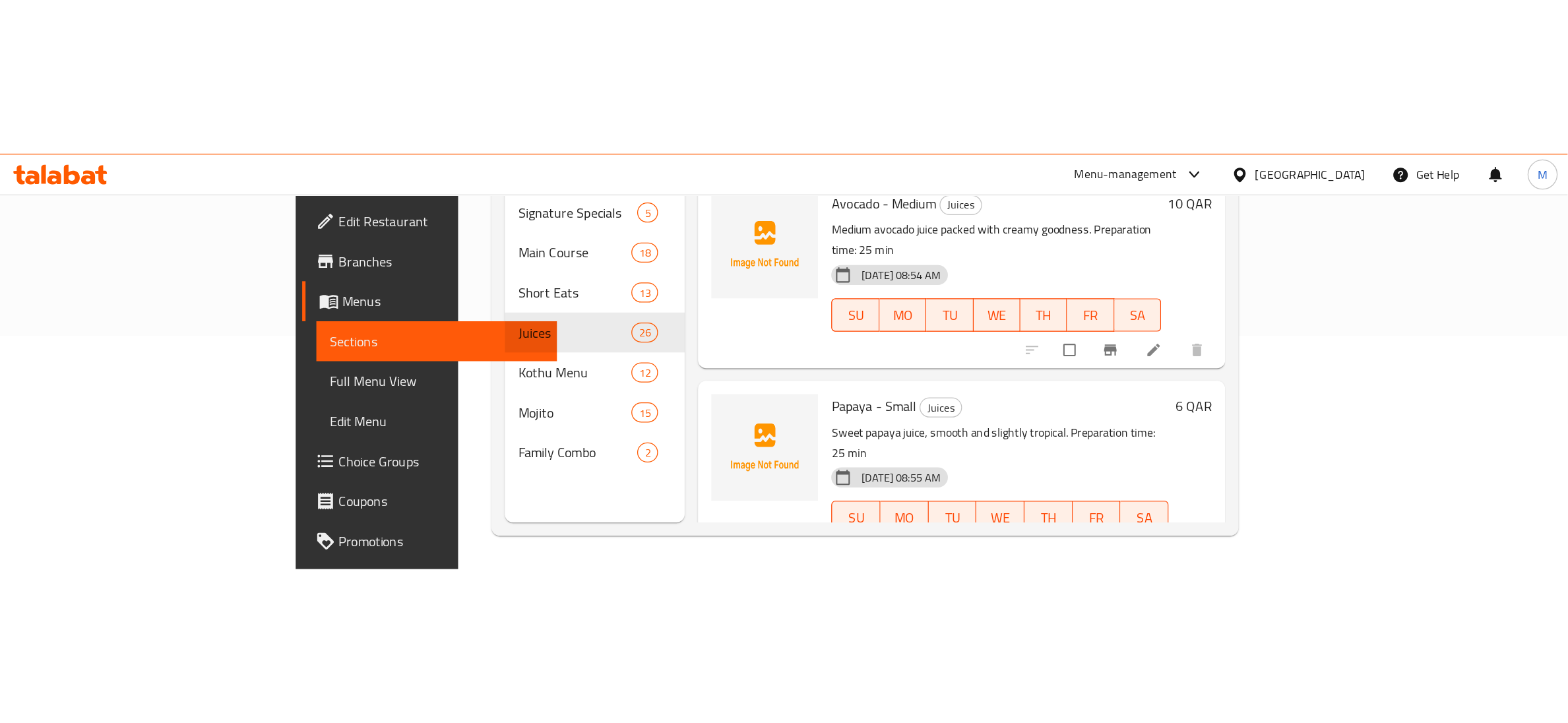
scroll to position [2362, 0]
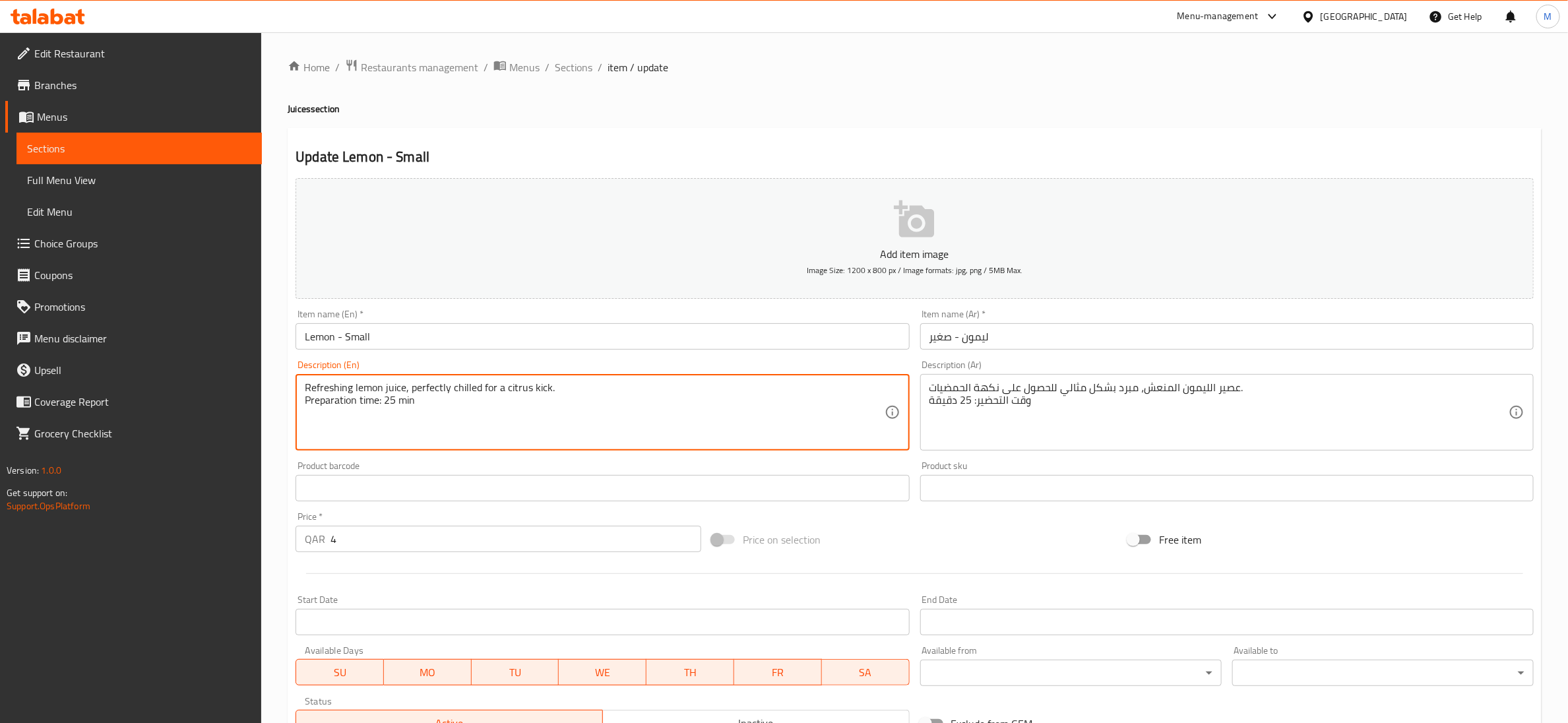
click at [388, 399] on textarea "Refreshing lemon juice, perfectly chilled for a citrus kick. Preparation time: …" at bounding box center [594, 412] width 579 height 63
type textarea "Refreshing lemon juice, perfectly chilled for a citrus kick."
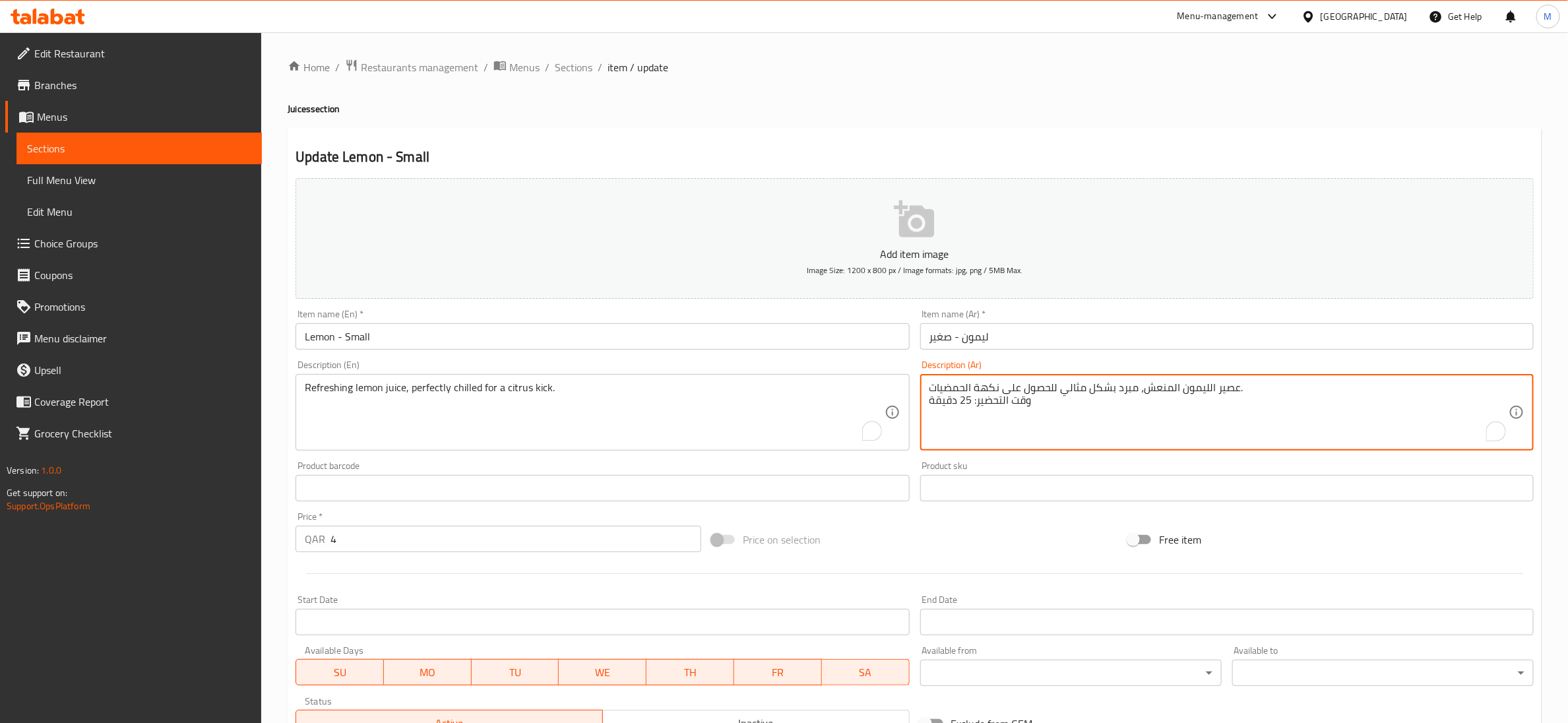
click at [962, 399] on textarea "عصير الليمون المنعش، مبرد بشكل مثالي للحصول على نكهة الحمضيات. وقت التحضير: 25 …" at bounding box center [1219, 412] width 579 height 63
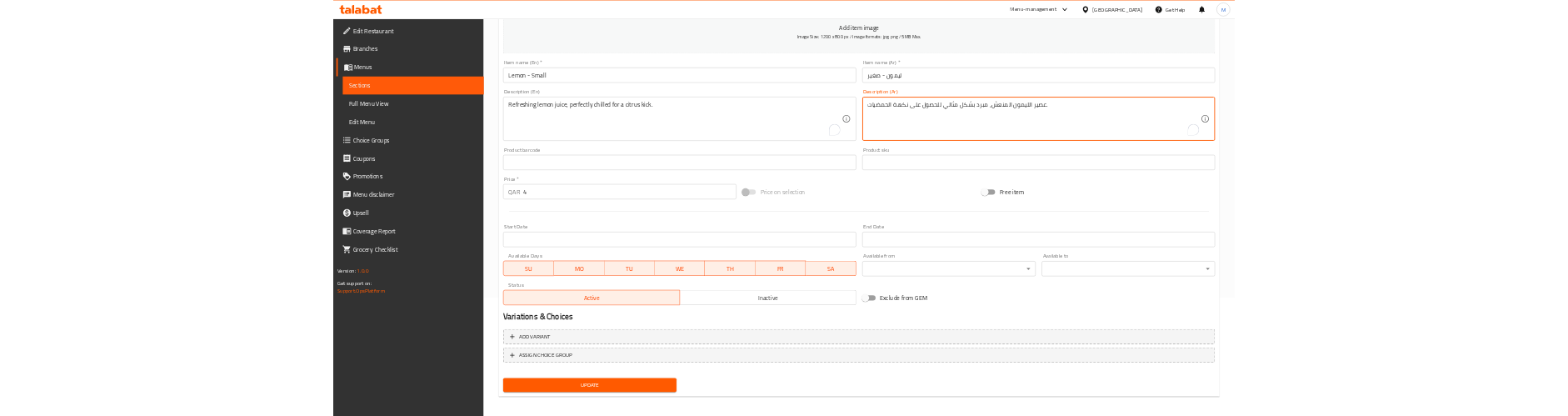
scroll to position [263, 0]
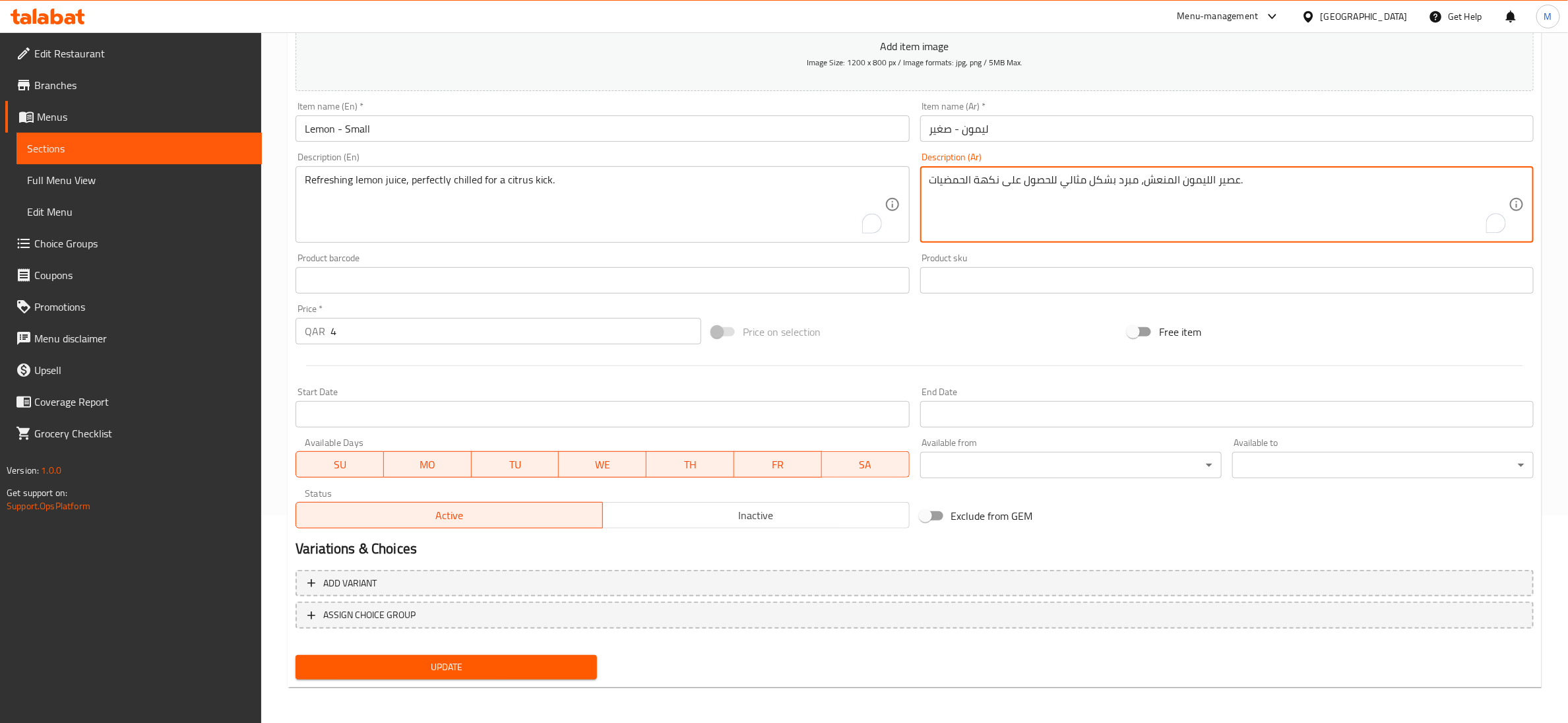
type textarea "عصير الليمون المنعش، مبرد بشكل مثالي للحصول على نكهة الحمضيات."
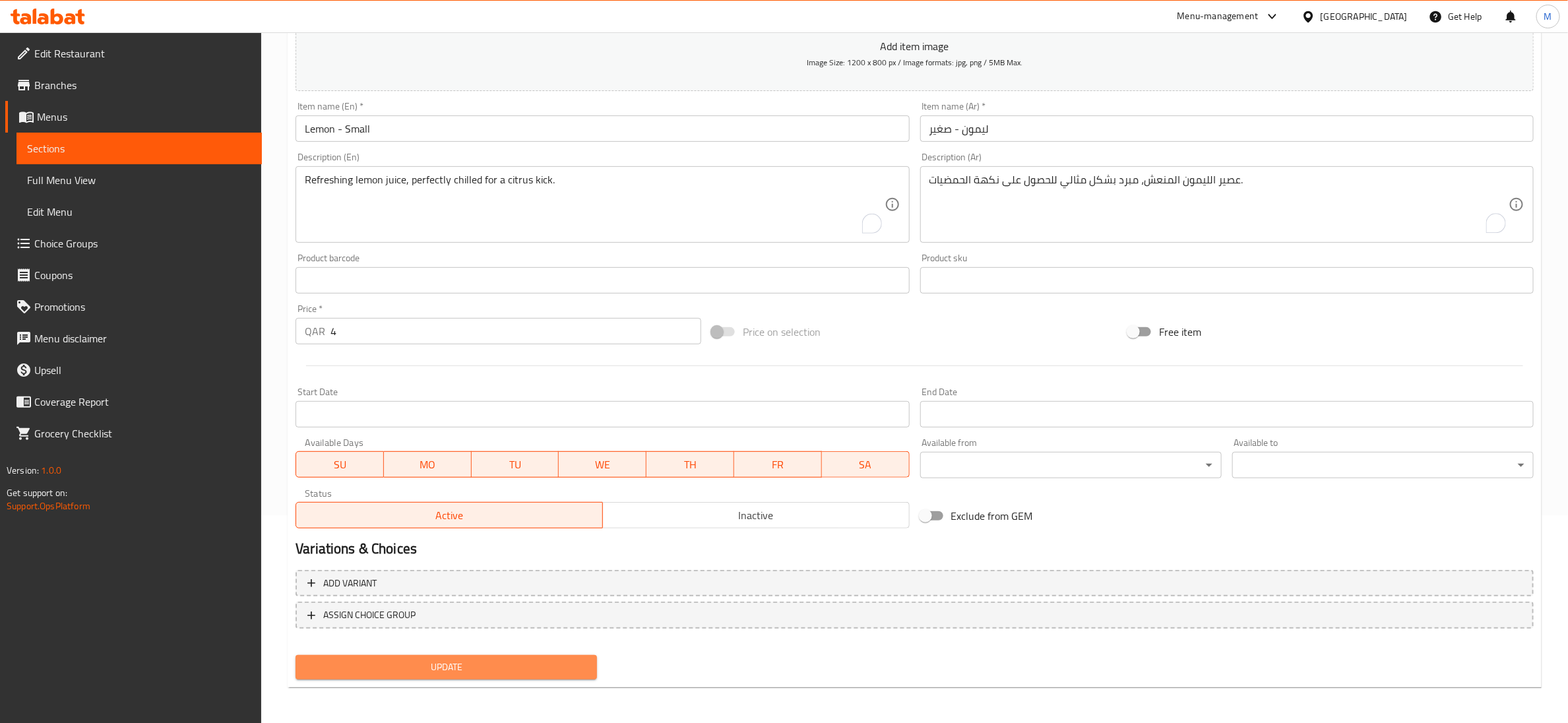
click at [439, 659] on span "Update" at bounding box center [446, 667] width 280 height 17
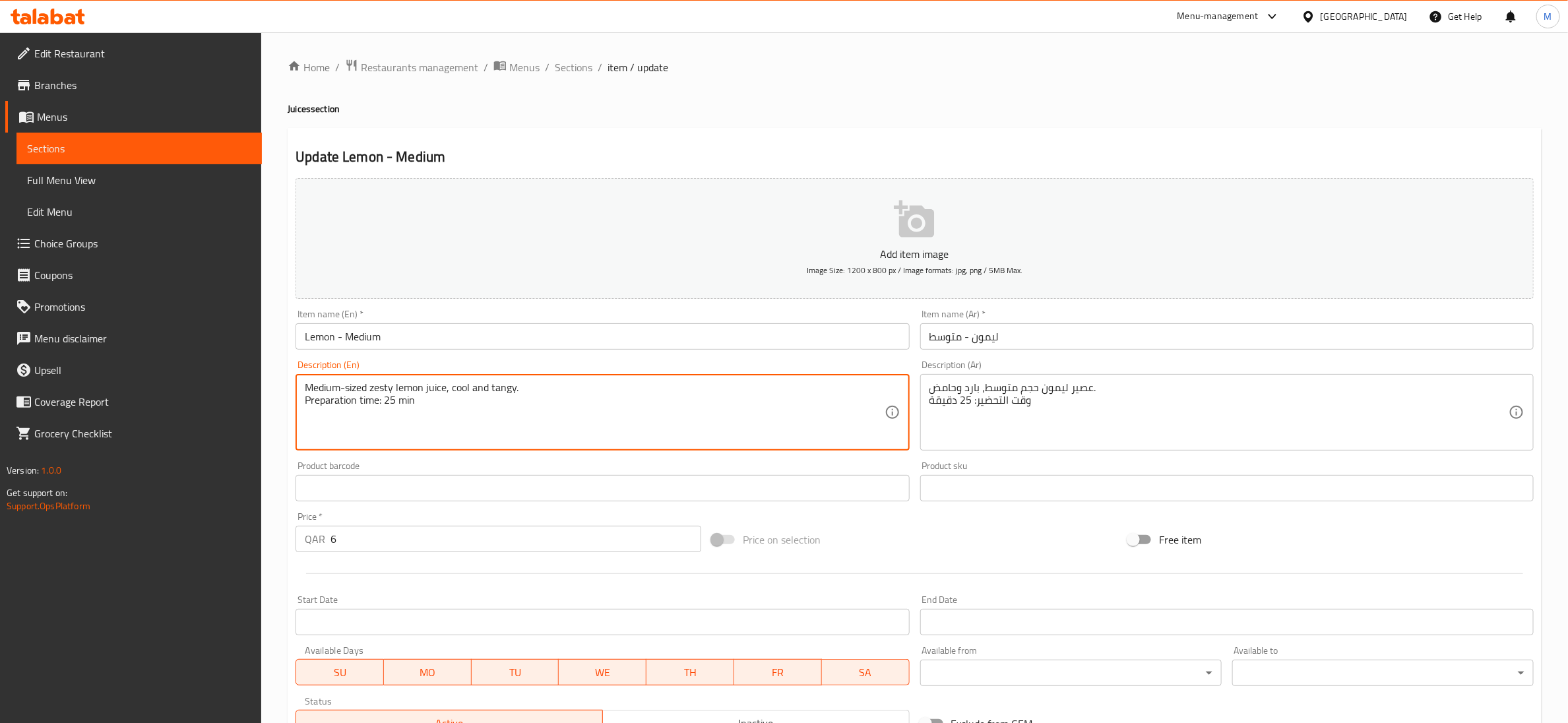
click at [361, 409] on textarea "Medium-sized zesty lemon juice, cool and tangy. Preparation time: 25 min" at bounding box center [594, 412] width 579 height 63
type textarea "Medium-sized zesty lemon juice, cool and tangy."
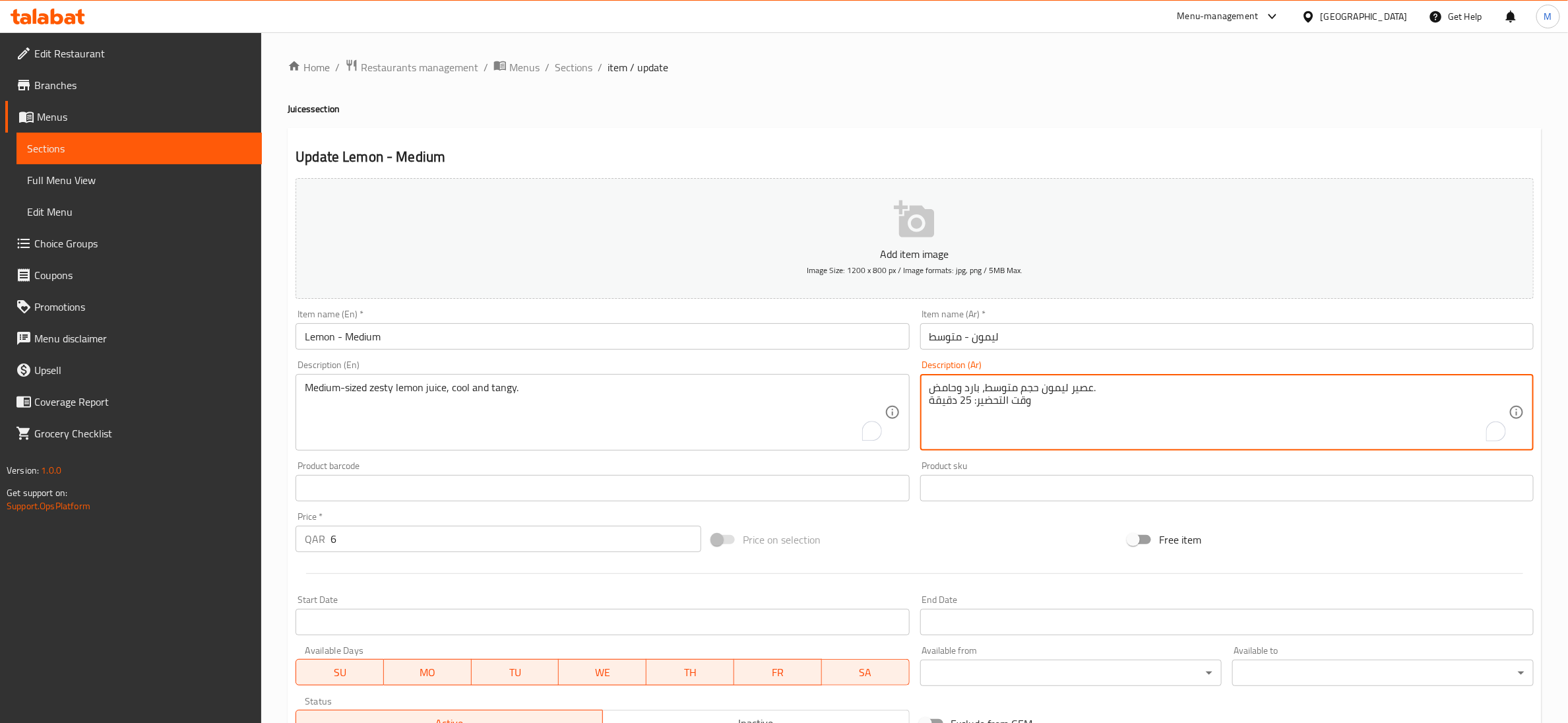
click at [1011, 406] on textarea "عصير ليمون حجم متوسط، بارد وحامض. وقت التحضير: 25 دقيقة" at bounding box center [1219, 412] width 579 height 63
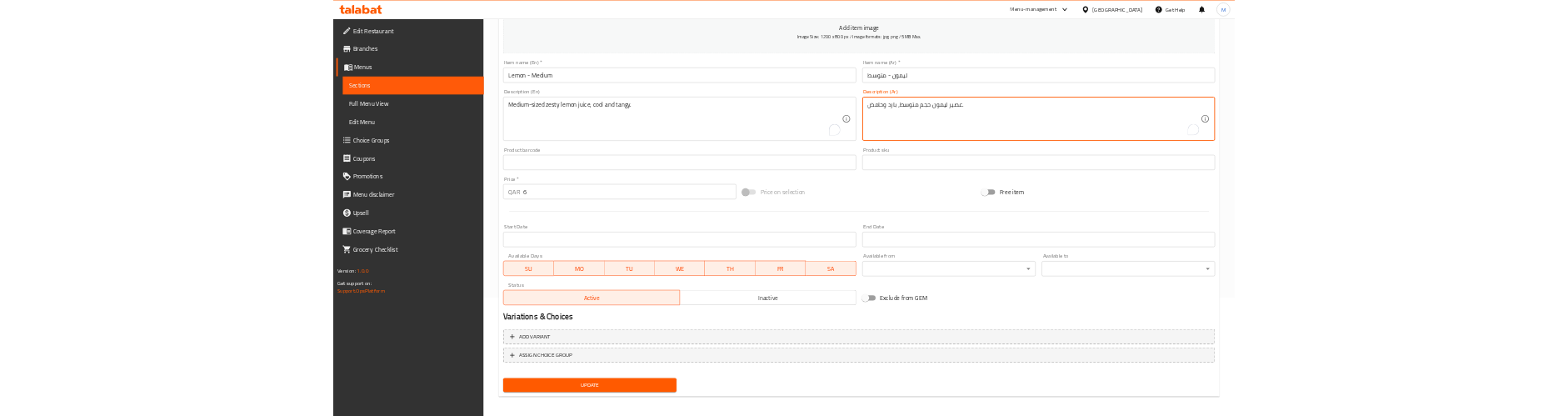
scroll to position [263, 0]
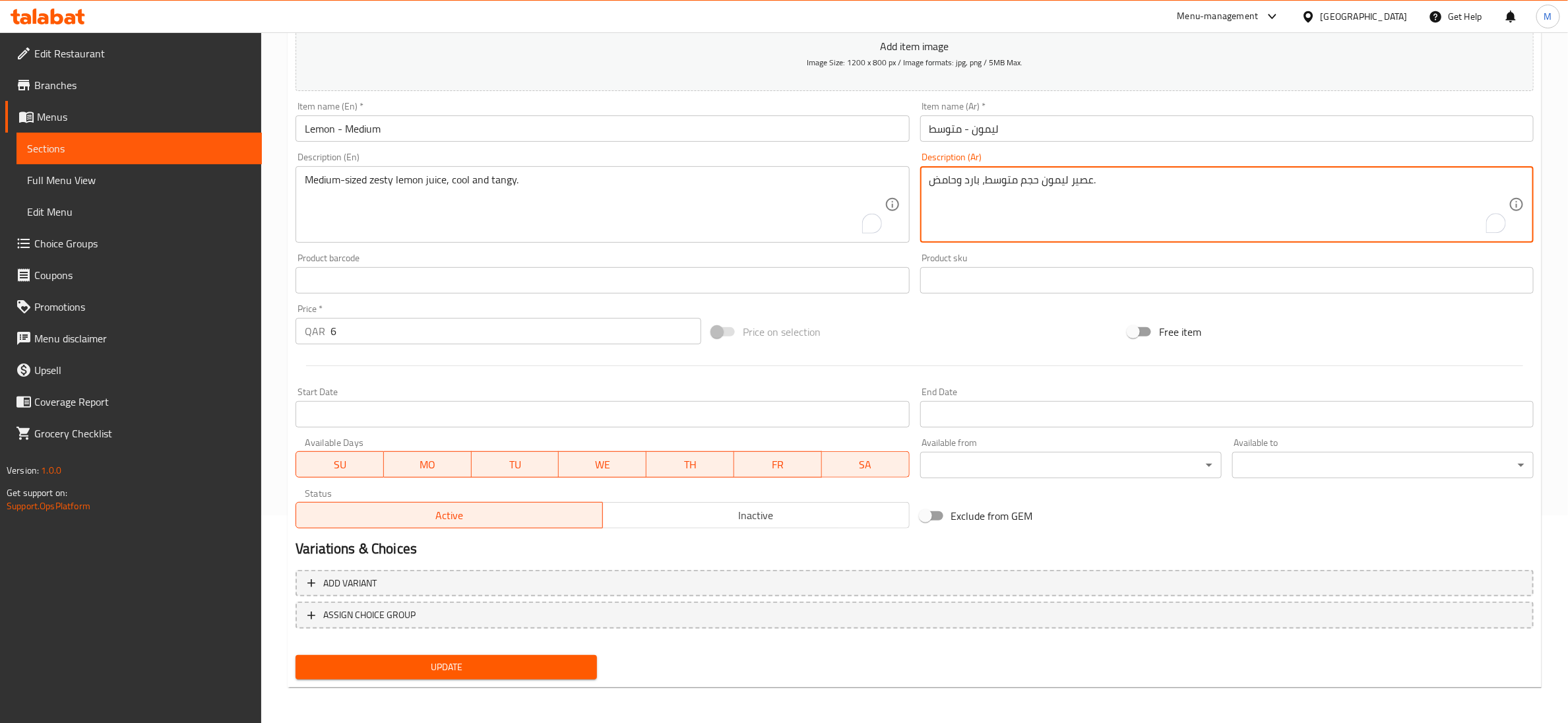
type textarea "عصير ليمون حجم متوسط، بارد وحامض."
click at [493, 661] on span "Update" at bounding box center [446, 667] width 280 height 17
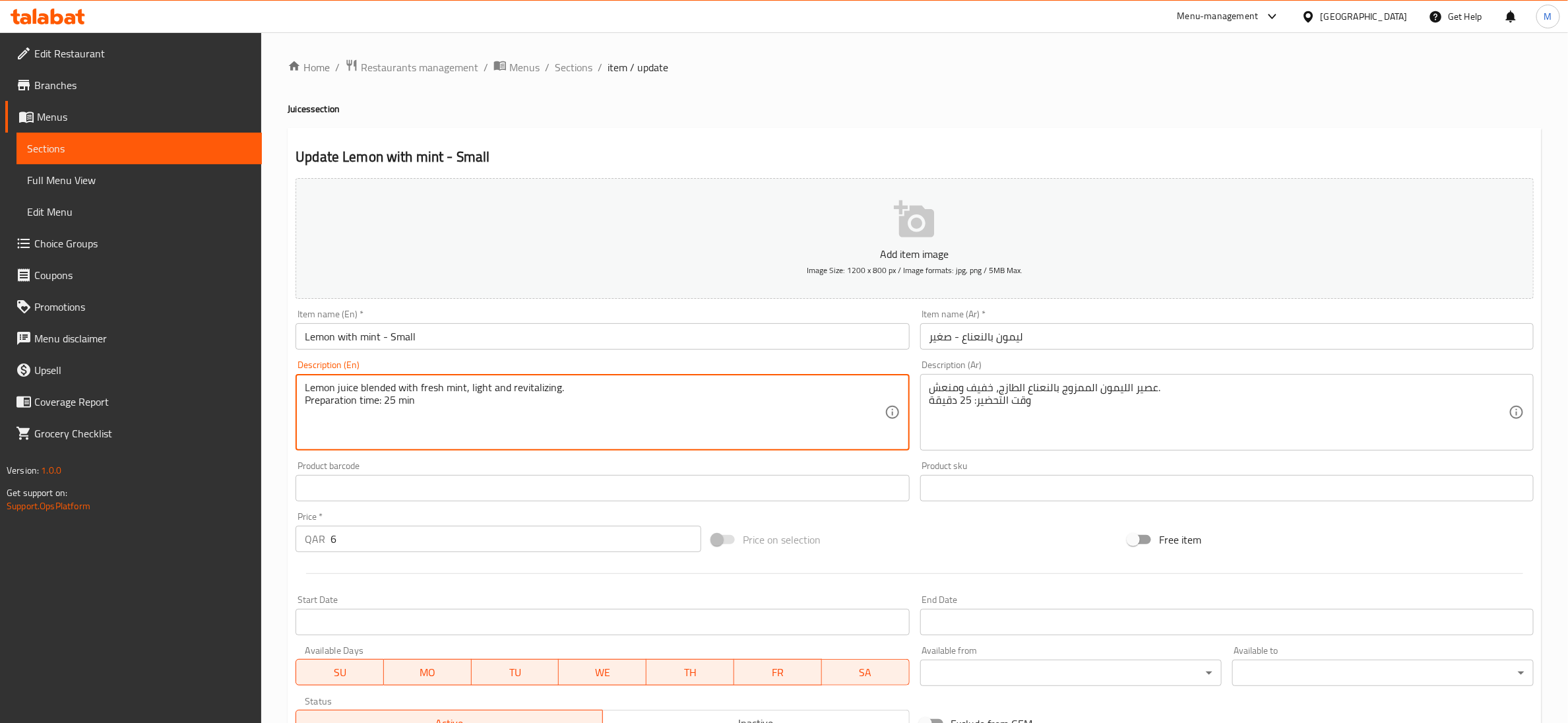
click at [384, 403] on textarea "Lemon juice blended with fresh mint, light and revitalizing. Preparation time: …" at bounding box center [594, 412] width 579 height 63
type textarea "Lemon juice blended with fresh mint, light and revitalizing."
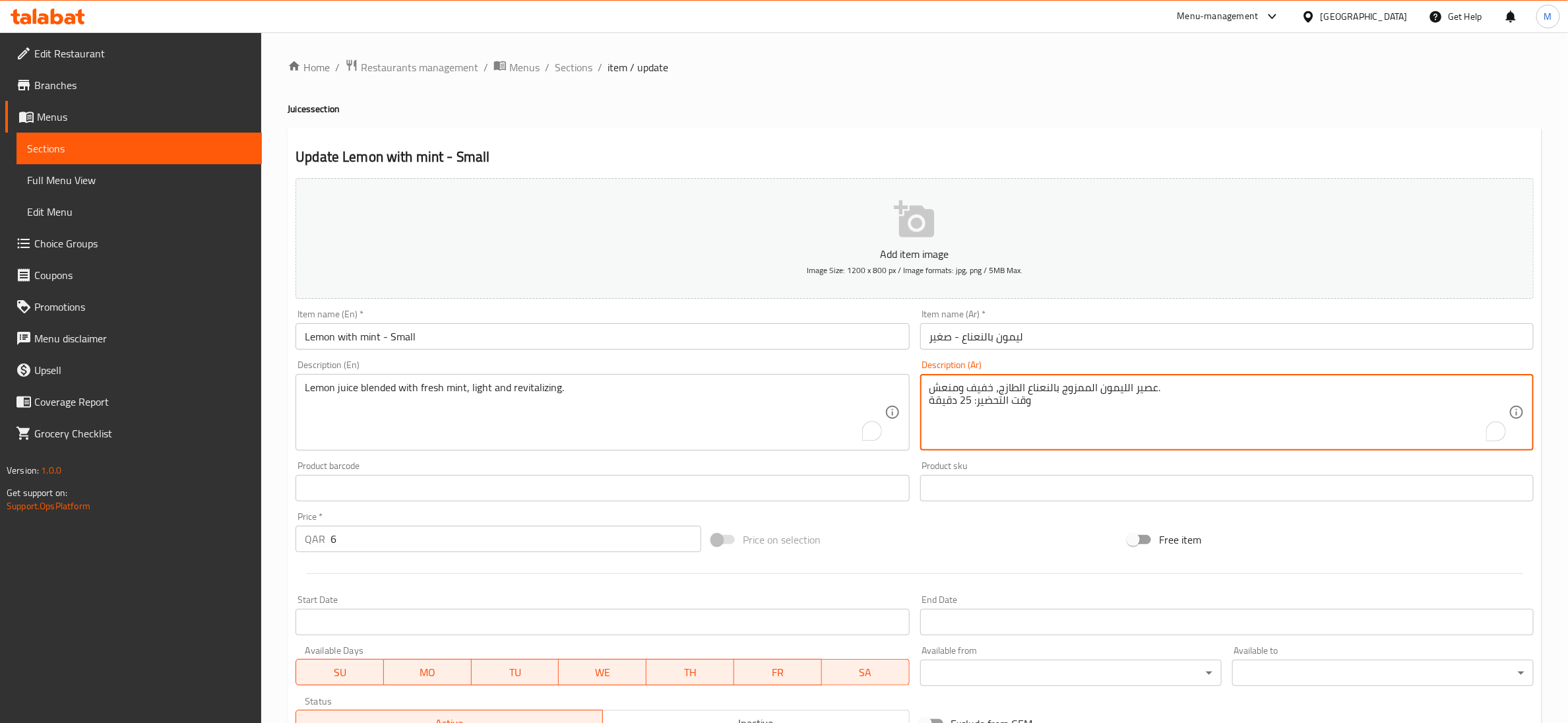
click at [988, 404] on textarea "عصير الليمون الممزوج بالنعناع الطازج، خفيف ومنعش. وقت التحضير: 25 دقيقة" at bounding box center [1219, 412] width 579 height 63
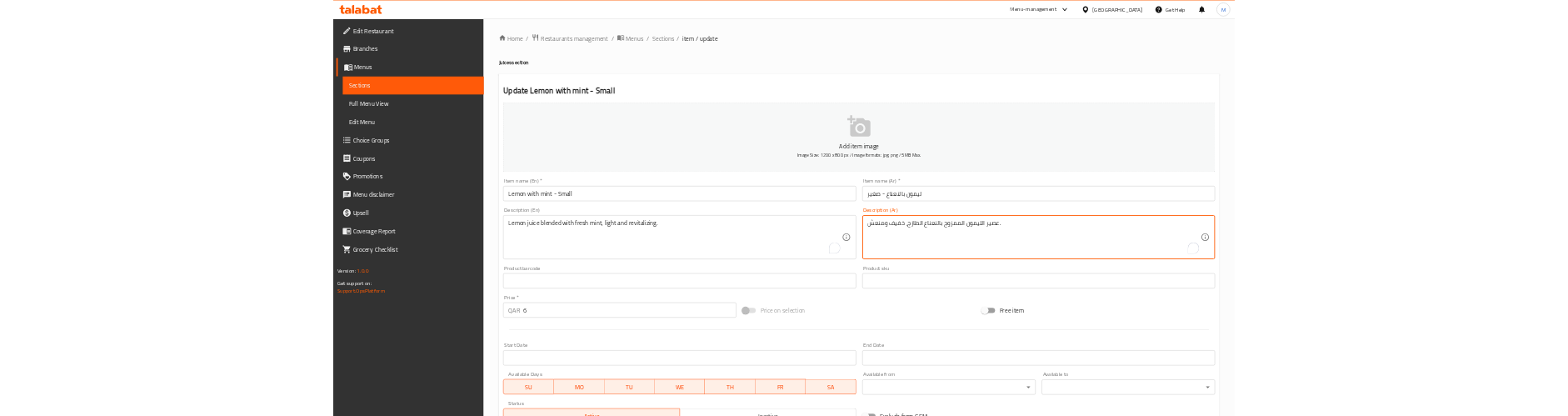
scroll to position [263, 0]
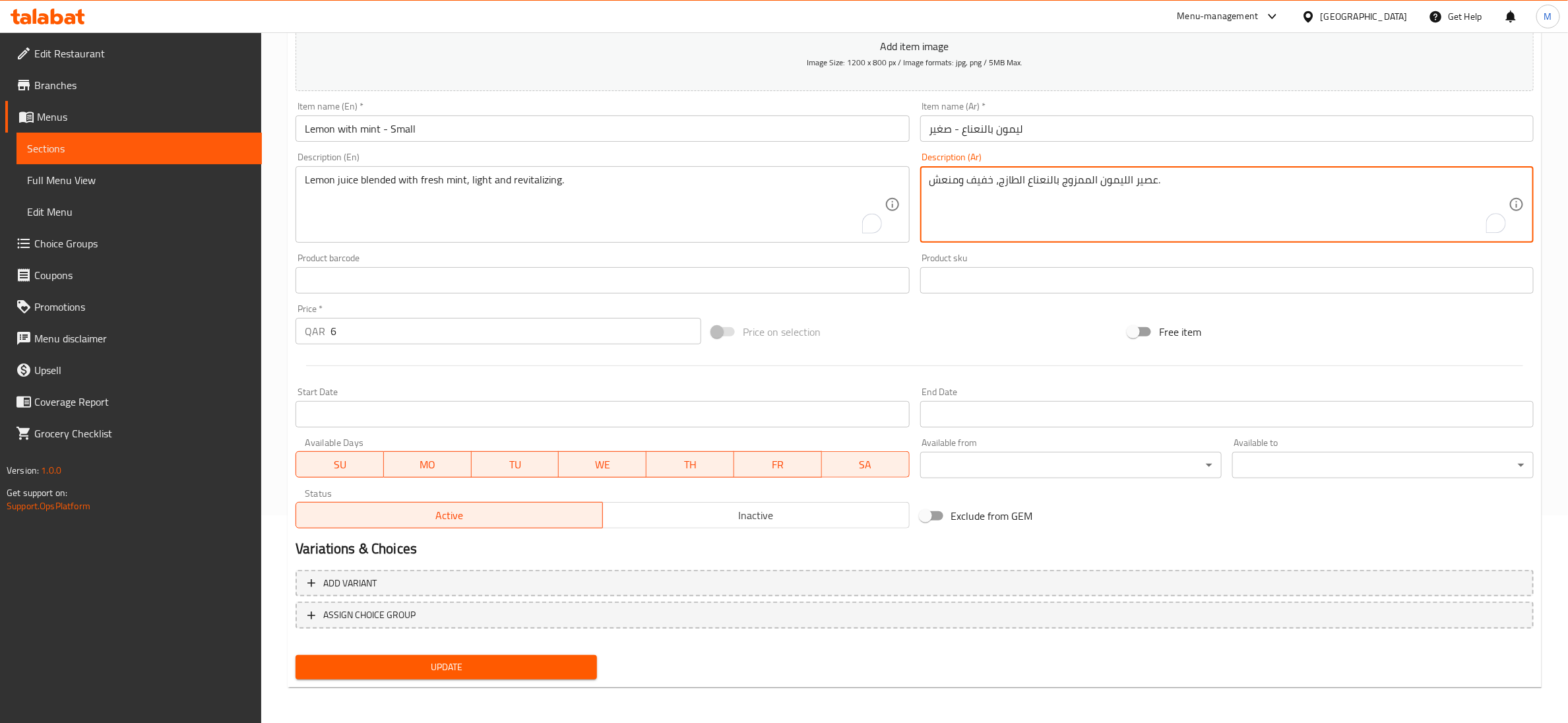
type textarea "عصير الليمون الممزوج بالنعناع الطازج، خفيف ومنعش."
click at [525, 663] on span "Update" at bounding box center [446, 667] width 280 height 17
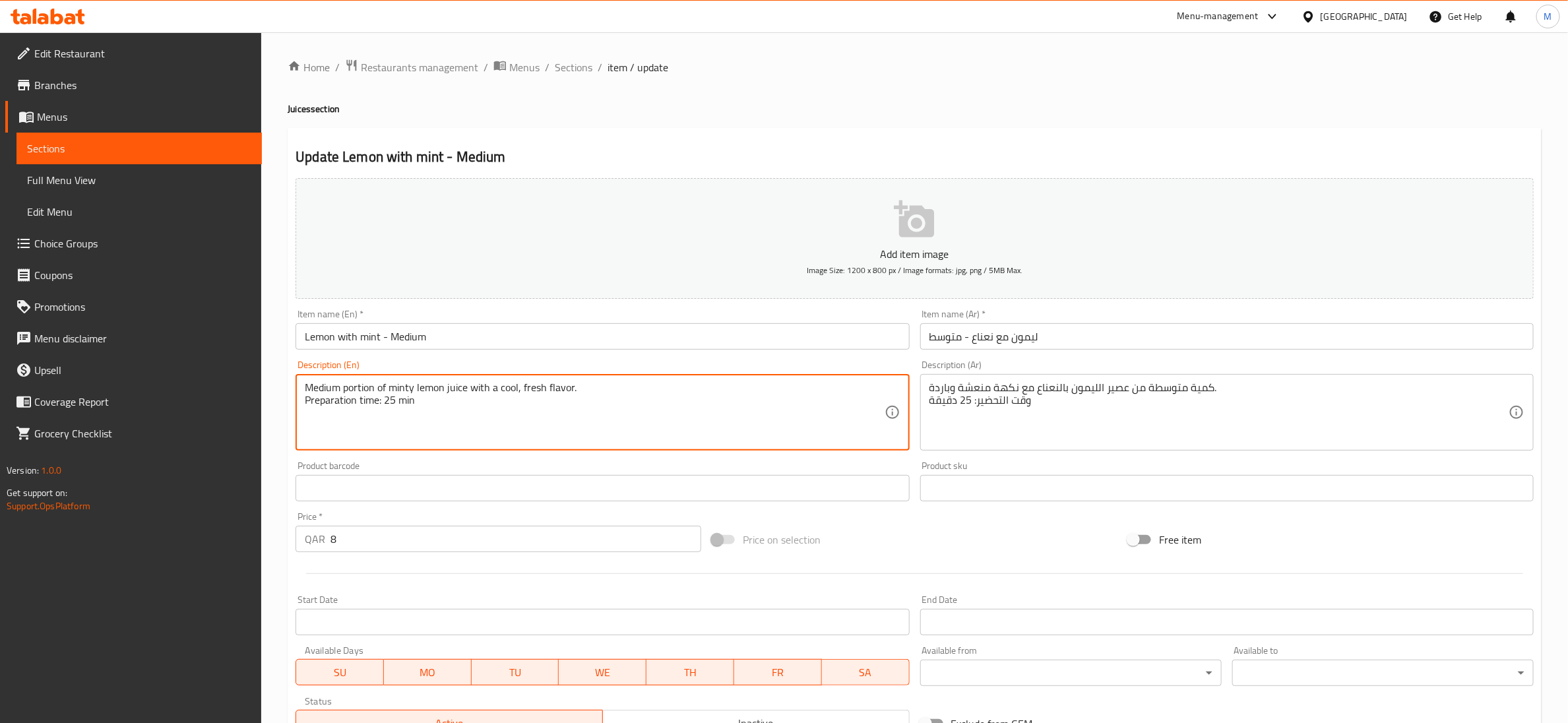
click at [384, 406] on textarea "Medium portion of minty lemon juice with a cool, fresh flavor. Preparation time…" at bounding box center [594, 412] width 579 height 63
type textarea "Medium portion of minty lemon juice with a cool, fresh flavor."
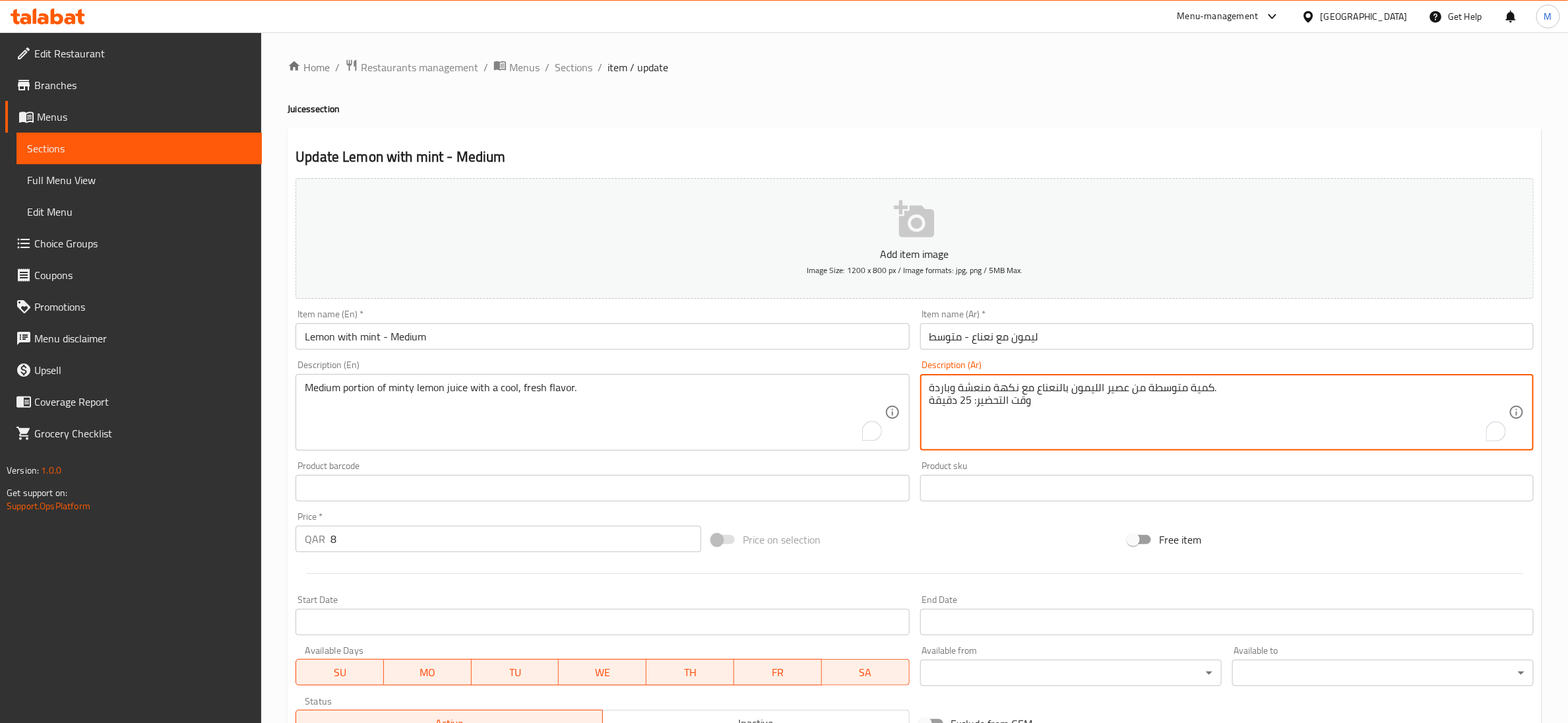
click at [969, 409] on textarea "كمية متوسطة من عصير الليمون بالنعناع مع نكهة منعشة وباردة. وقت التحضير: 25 دقيقة" at bounding box center [1219, 412] width 579 height 63
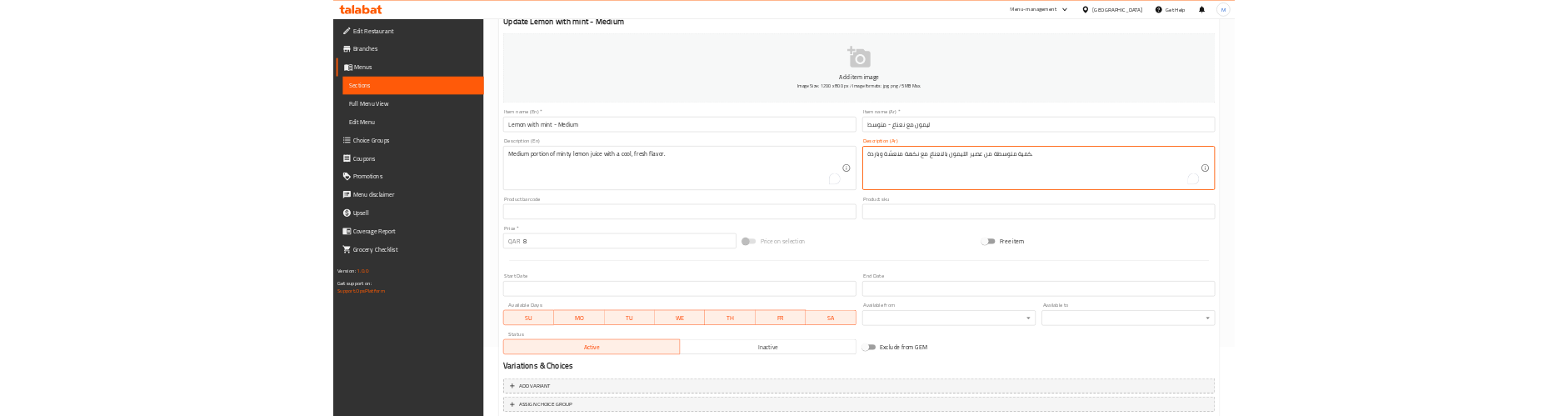
scroll to position [263, 0]
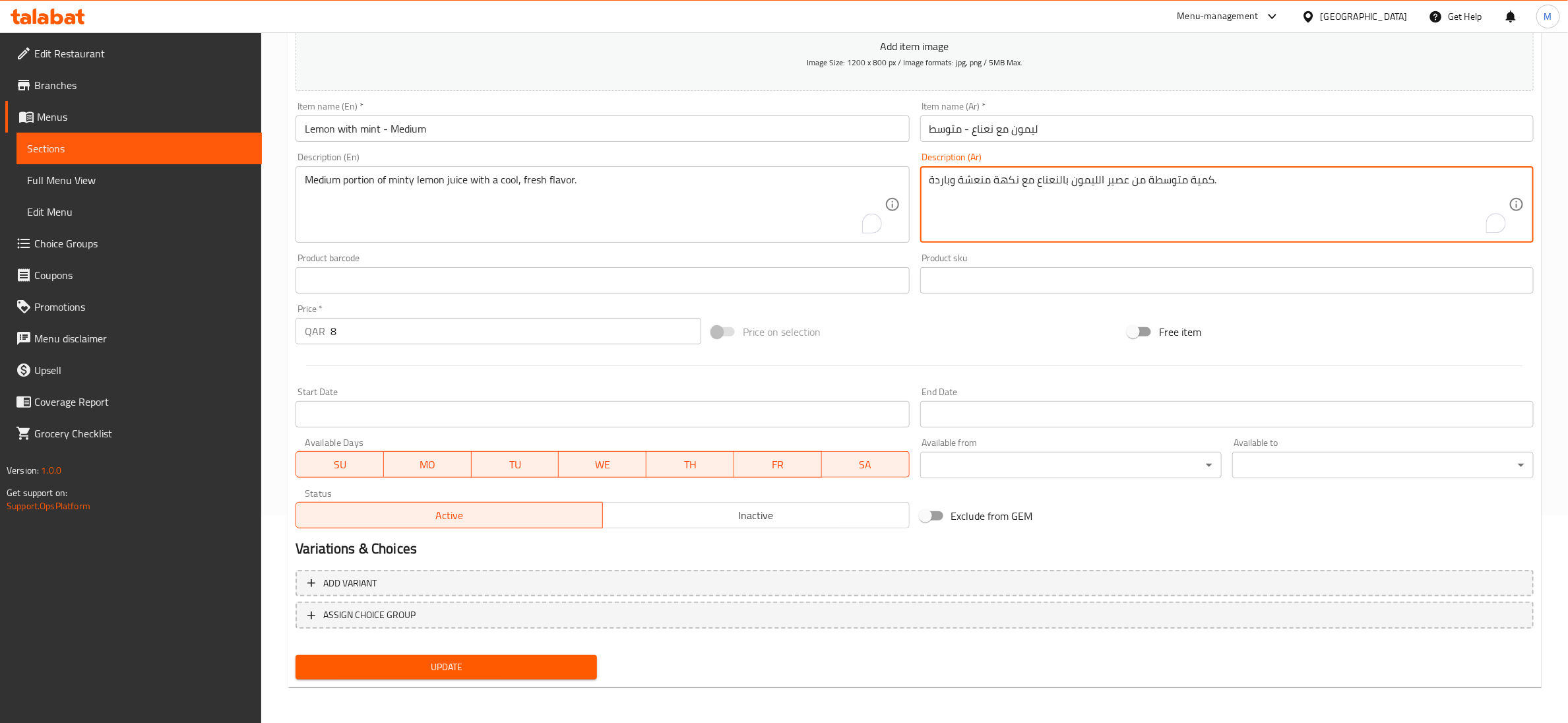
type textarea "كمية متوسطة من عصير الليمون بالنعناع مع نكهة منعشة وباردة."
click at [446, 677] on button "Update" at bounding box center [446, 667] width 302 height 24
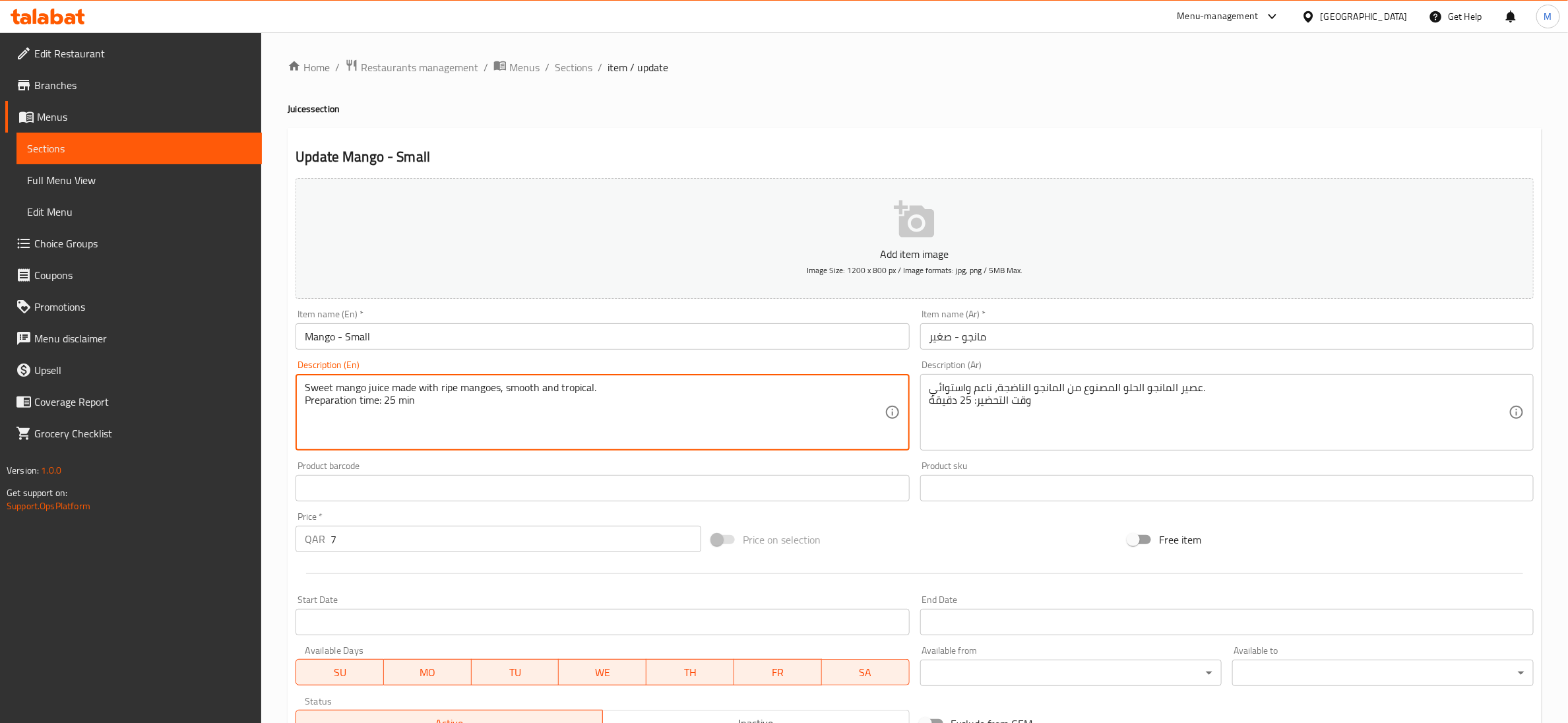
click at [394, 404] on textarea "Sweet mango juice made with ripe mangoes, smooth and tropical. Preparation time…" at bounding box center [594, 412] width 579 height 63
click at [394, 403] on textarea "Sweet mango juice made with ripe mangoes, smooth and tropical. Preparation time…" at bounding box center [594, 412] width 579 height 63
type textarea "Sweet mango juice made with ripe mangoes, smooth and tropical."
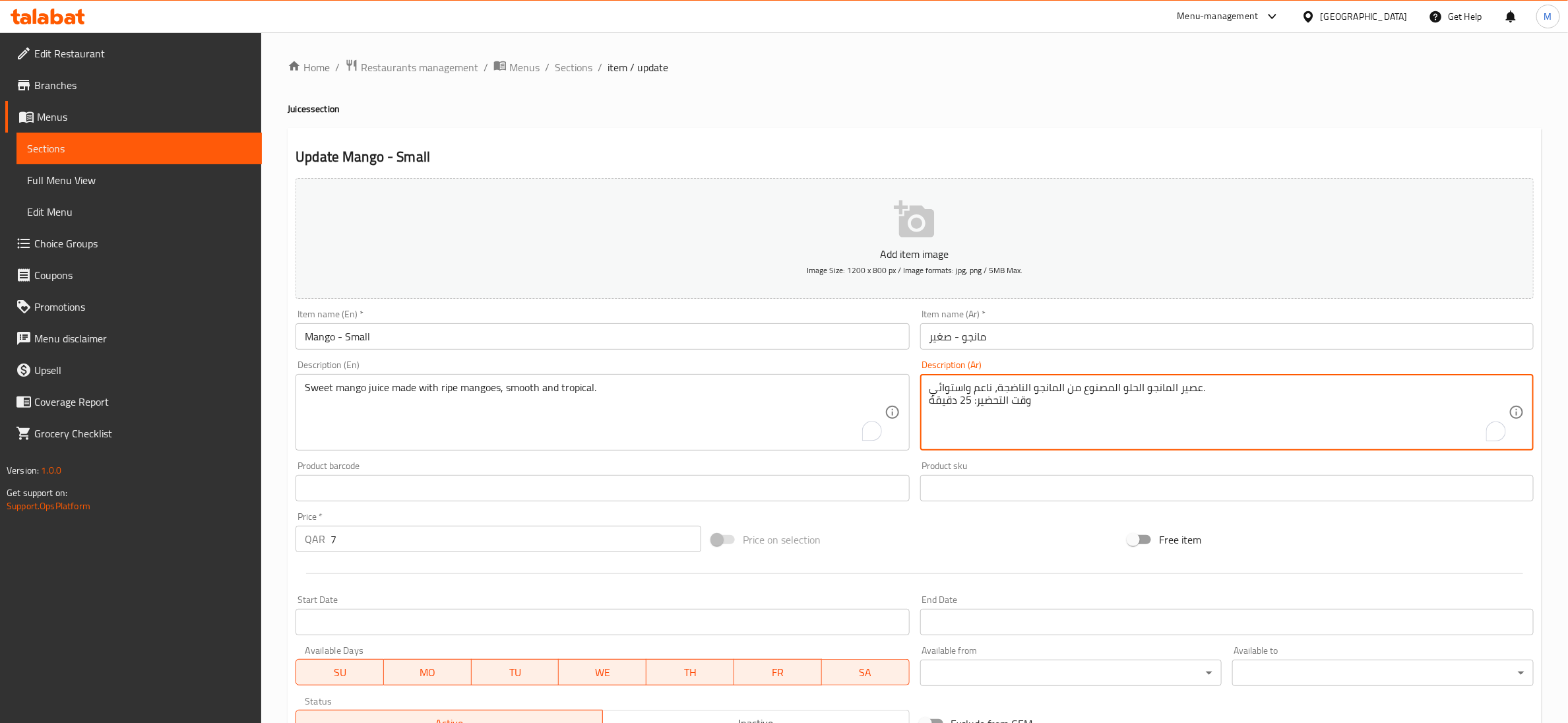
click at [972, 400] on textarea "عصير المانجو الحلو المصنوع من المانجو الناضجة، ناعم واستوائي. وقت التحضير: 25 د…" at bounding box center [1219, 412] width 579 height 63
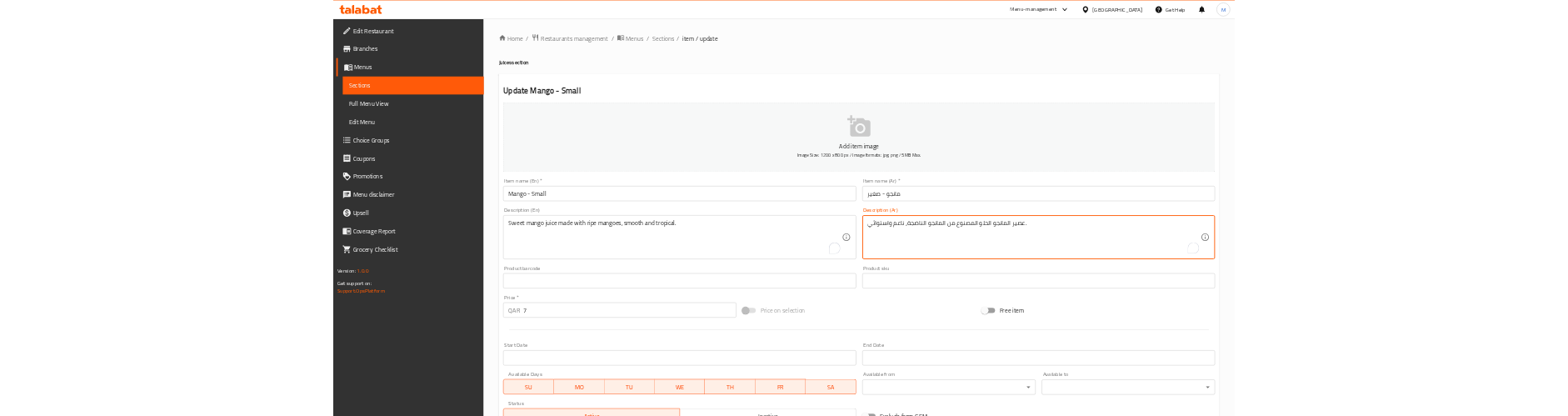
scroll to position [263, 0]
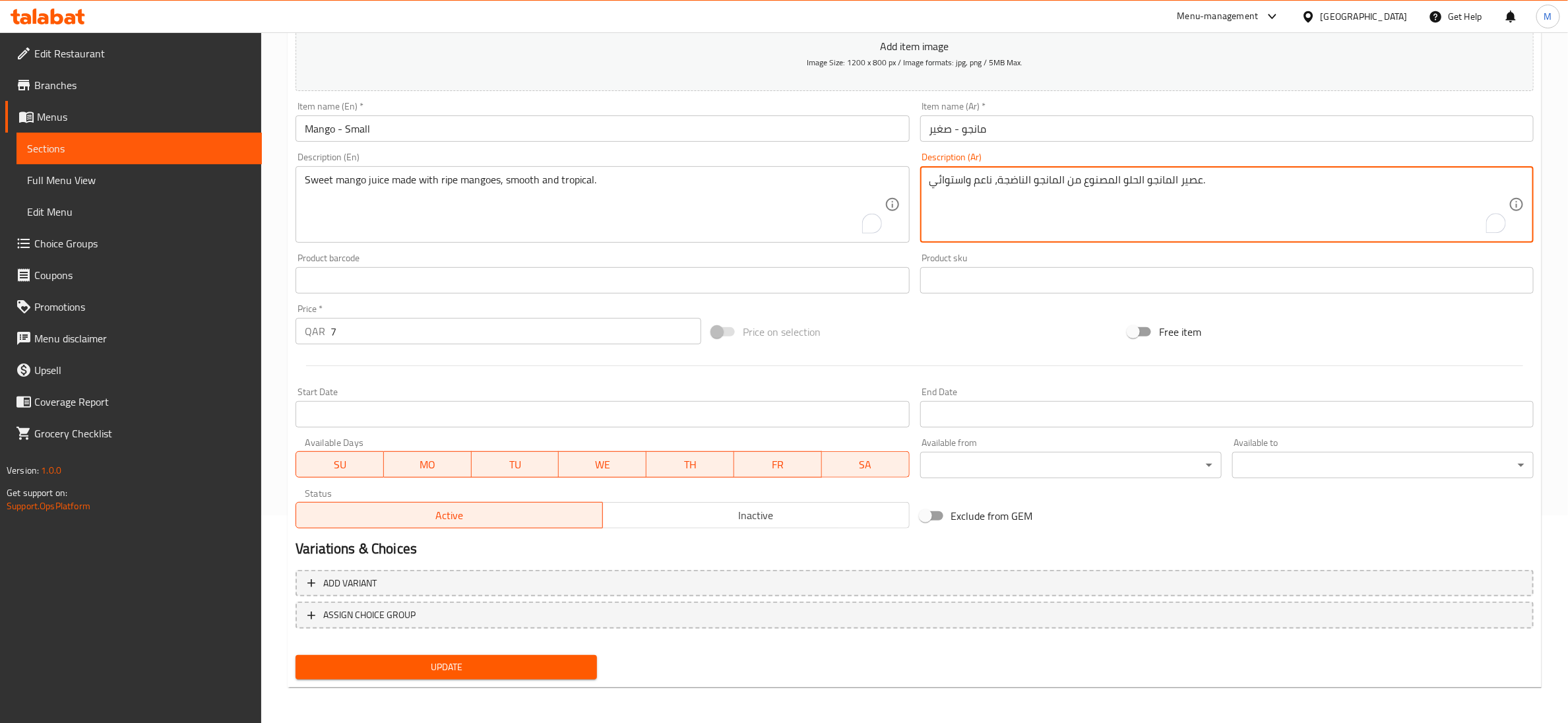
type textarea "عصير المانجو الحلو المصنوع من المانجو الناضجة، ناعم واستوائي."
drag, startPoint x: 446, startPoint y: 667, endPoint x: 380, endPoint y: 188, distance: 483.5
click at [446, 666] on span "Update" at bounding box center [446, 667] width 280 height 17
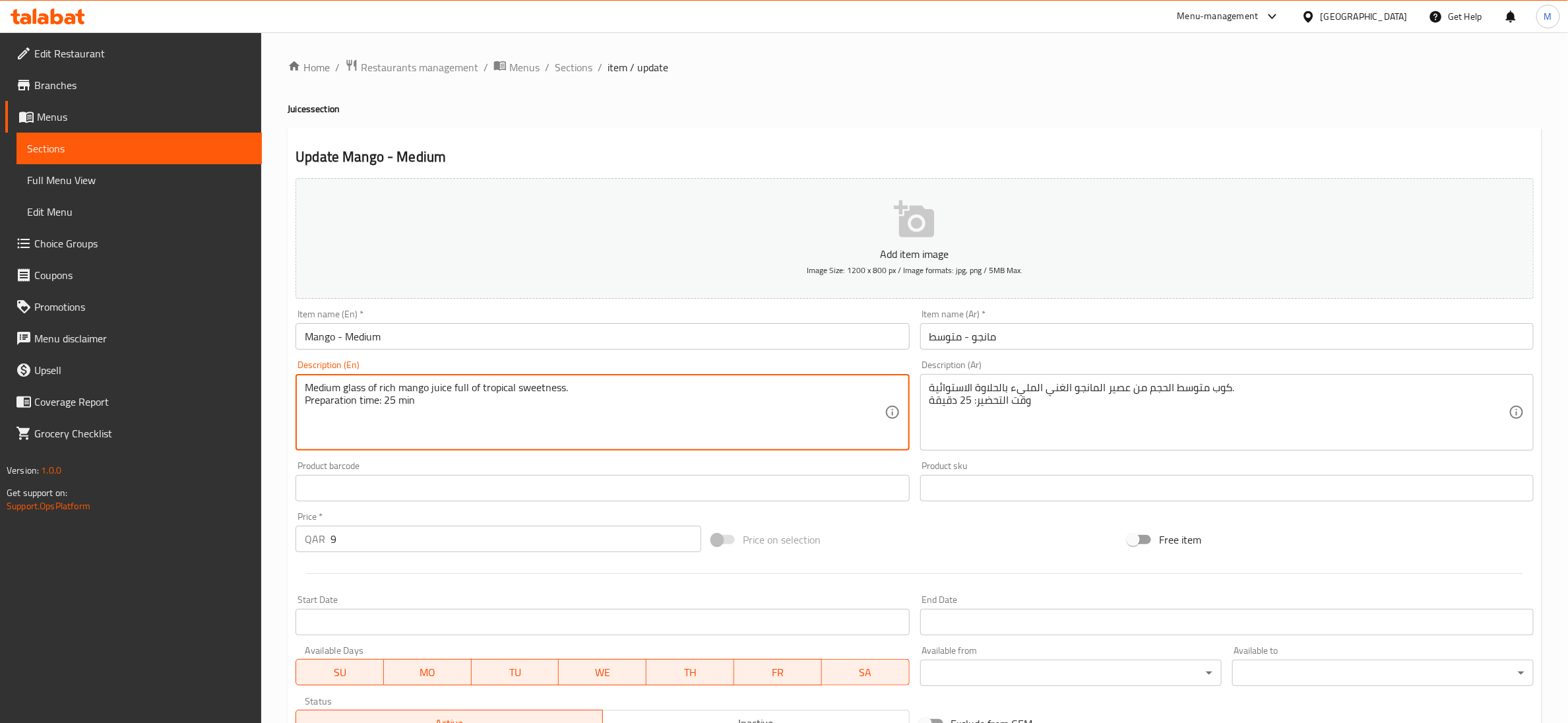
click at [388, 402] on textarea "Medium glass of rich mango juice full of tropical sweetness. Preparation time: …" at bounding box center [594, 412] width 579 height 63
type textarea "Medium glass of rich mango juice full of tropical sweetness."
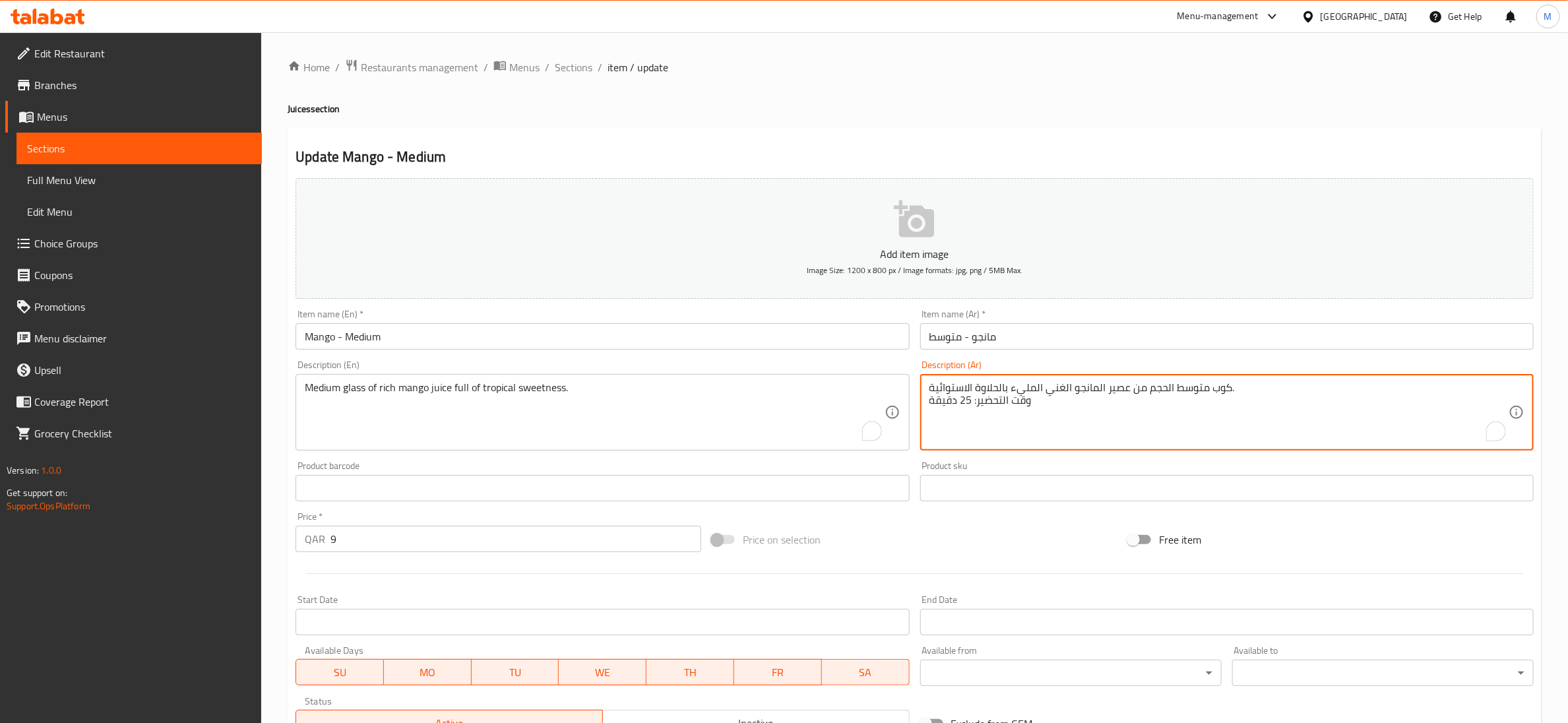
click at [954, 403] on textarea "كوب متوسط الحجم من عصير المانجو الغني المليء بالحلاوة الاستوائية. وقت التحضير: …" at bounding box center [1219, 412] width 579 height 63
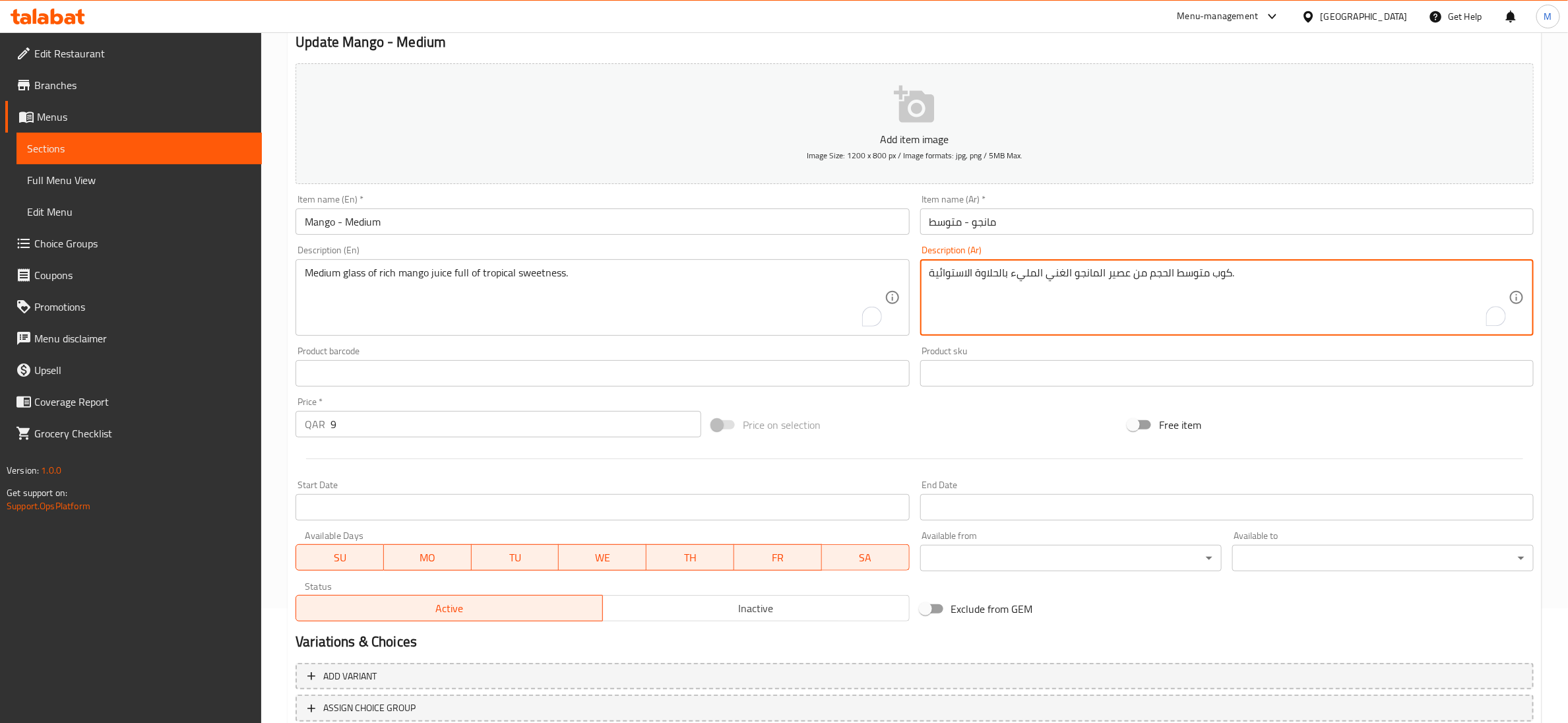
scroll to position [208, 0]
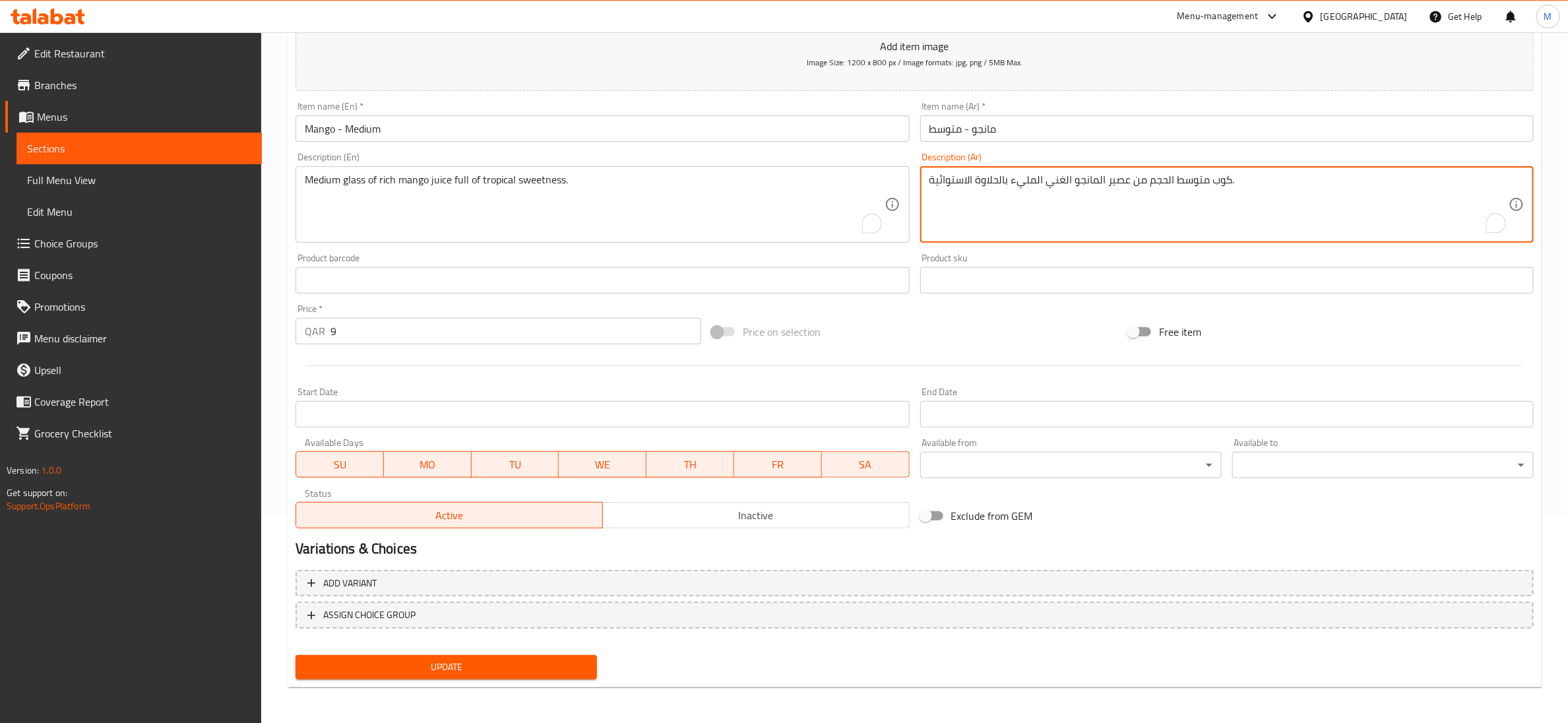
type textarea "كوب متوسط الحجم من عصير المانجو الغني المليء بالحلاوة الاستوائية."
click at [509, 669] on span "Update" at bounding box center [446, 667] width 280 height 17
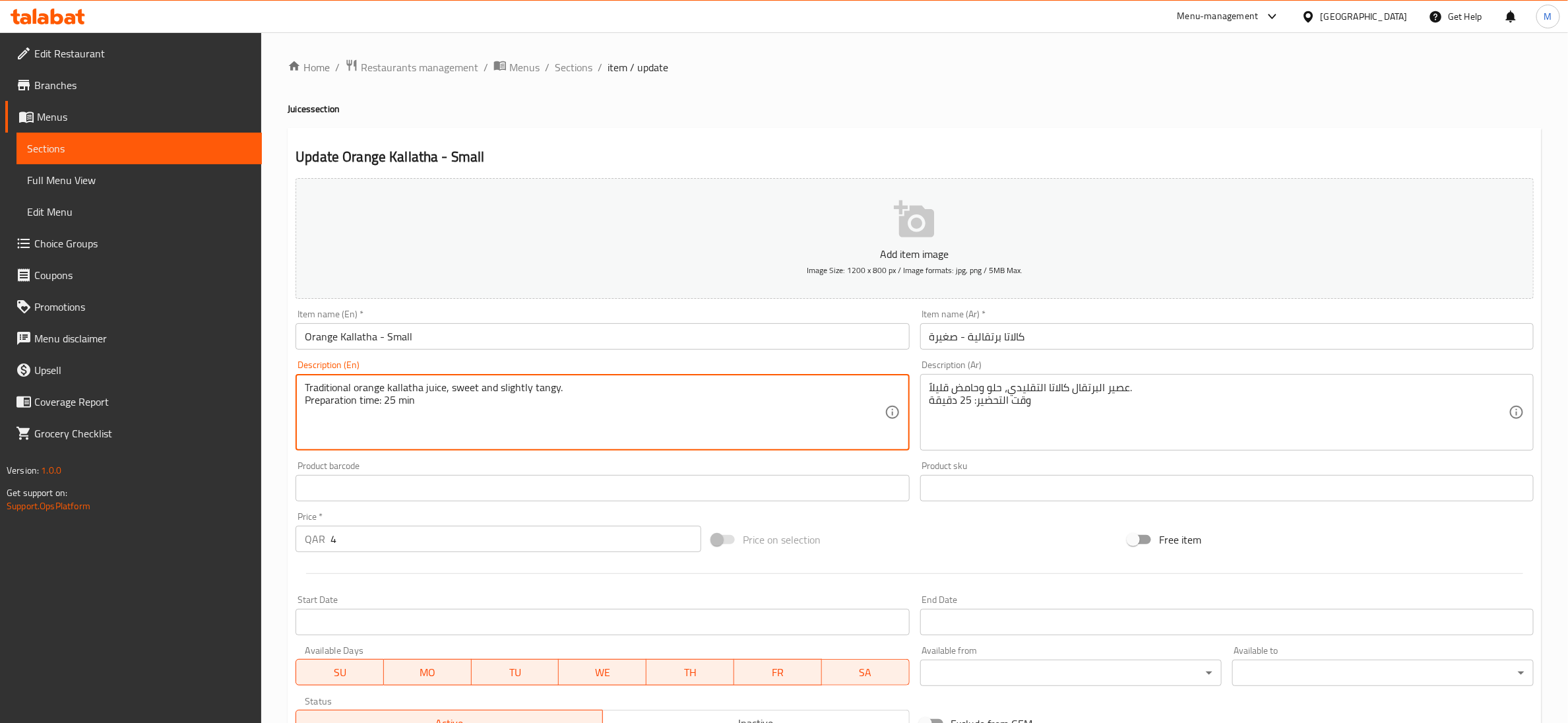
click at [378, 406] on textarea "Traditional orange kallatha juice, sweet and slightly tangy. Preparation time: …" at bounding box center [594, 412] width 579 height 63
type textarea "Traditional orange kallatha juice, sweet and slightly tangy."
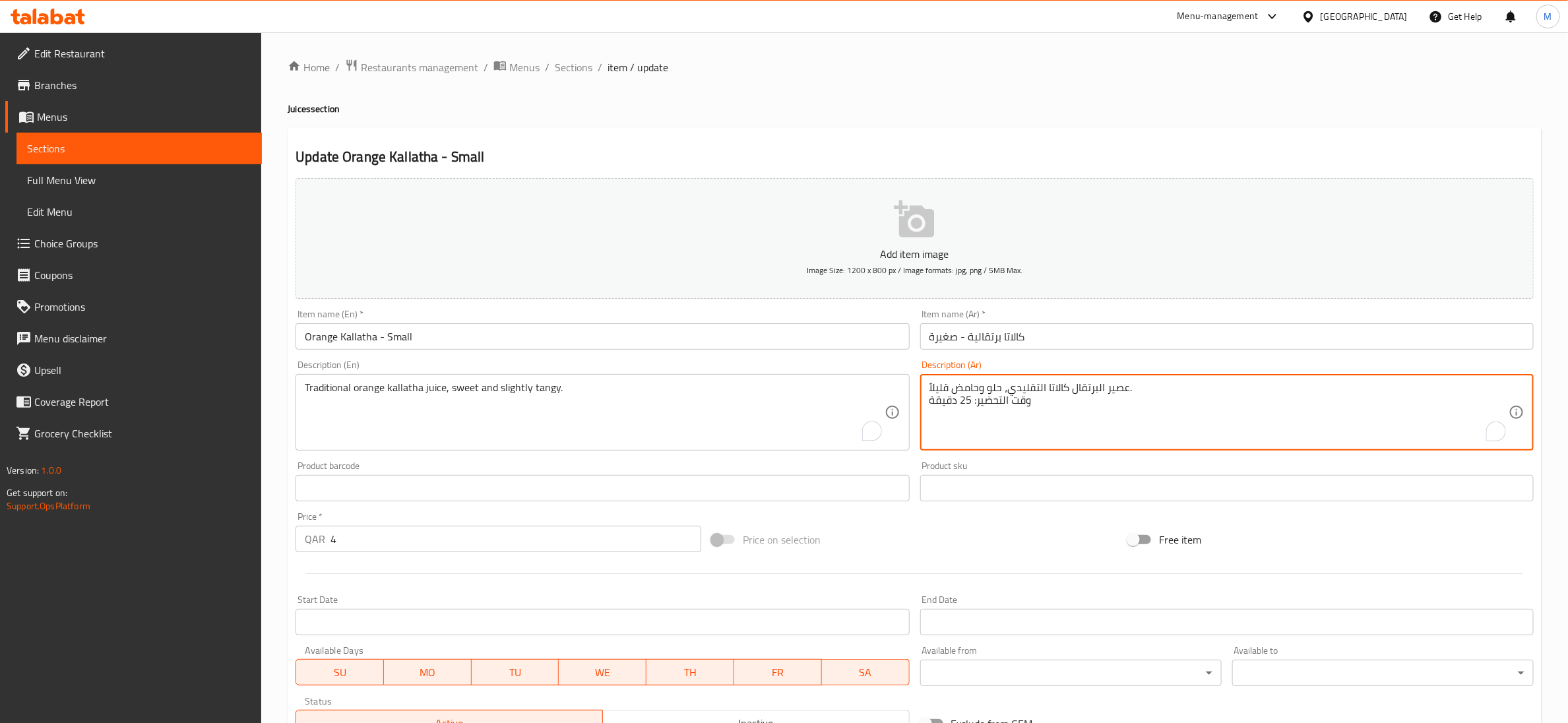
click at [1013, 400] on textarea "عصير البرتقال كالاتا التقليدي، حلو وحامض قليلاً. وقت التحضير: 25 دقيقة" at bounding box center [1219, 412] width 579 height 63
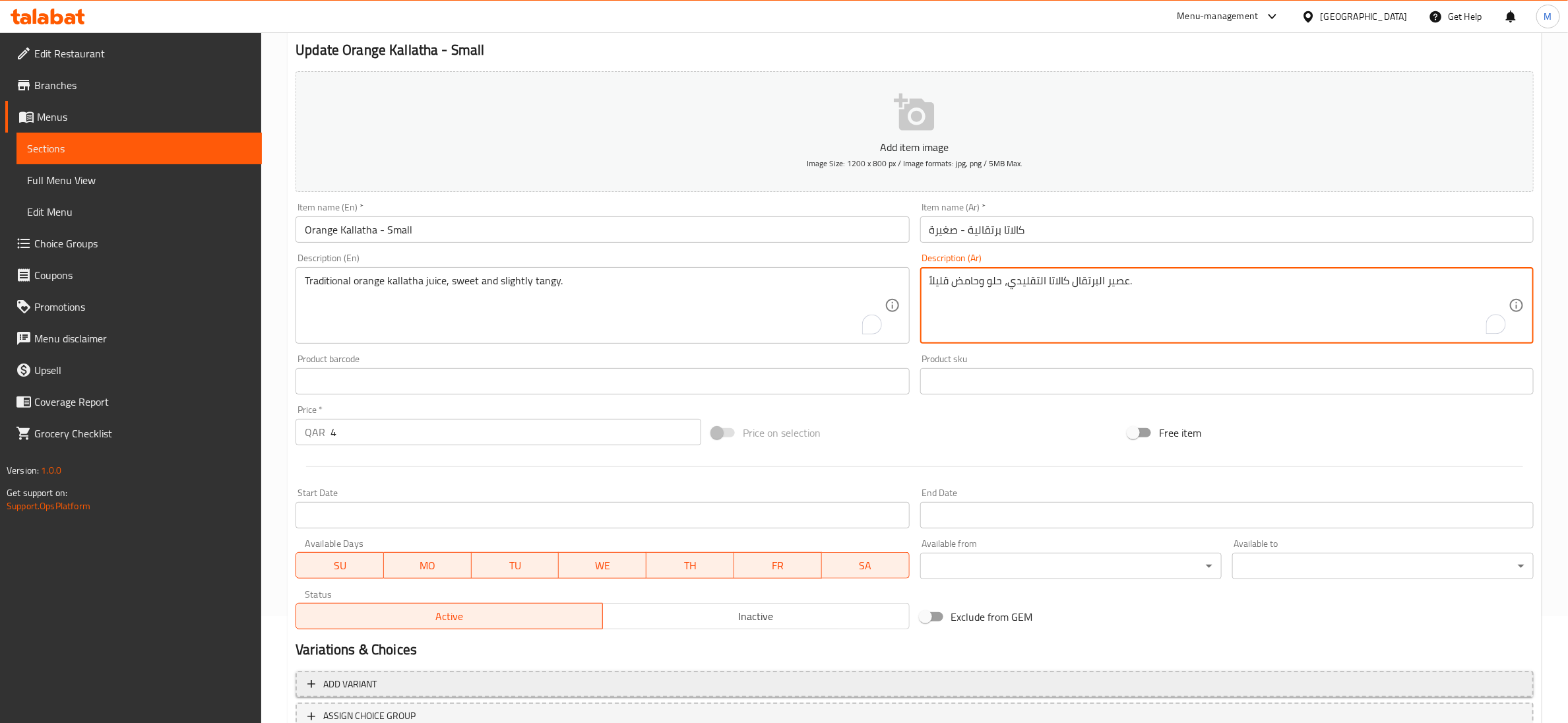
scroll to position [208, 0]
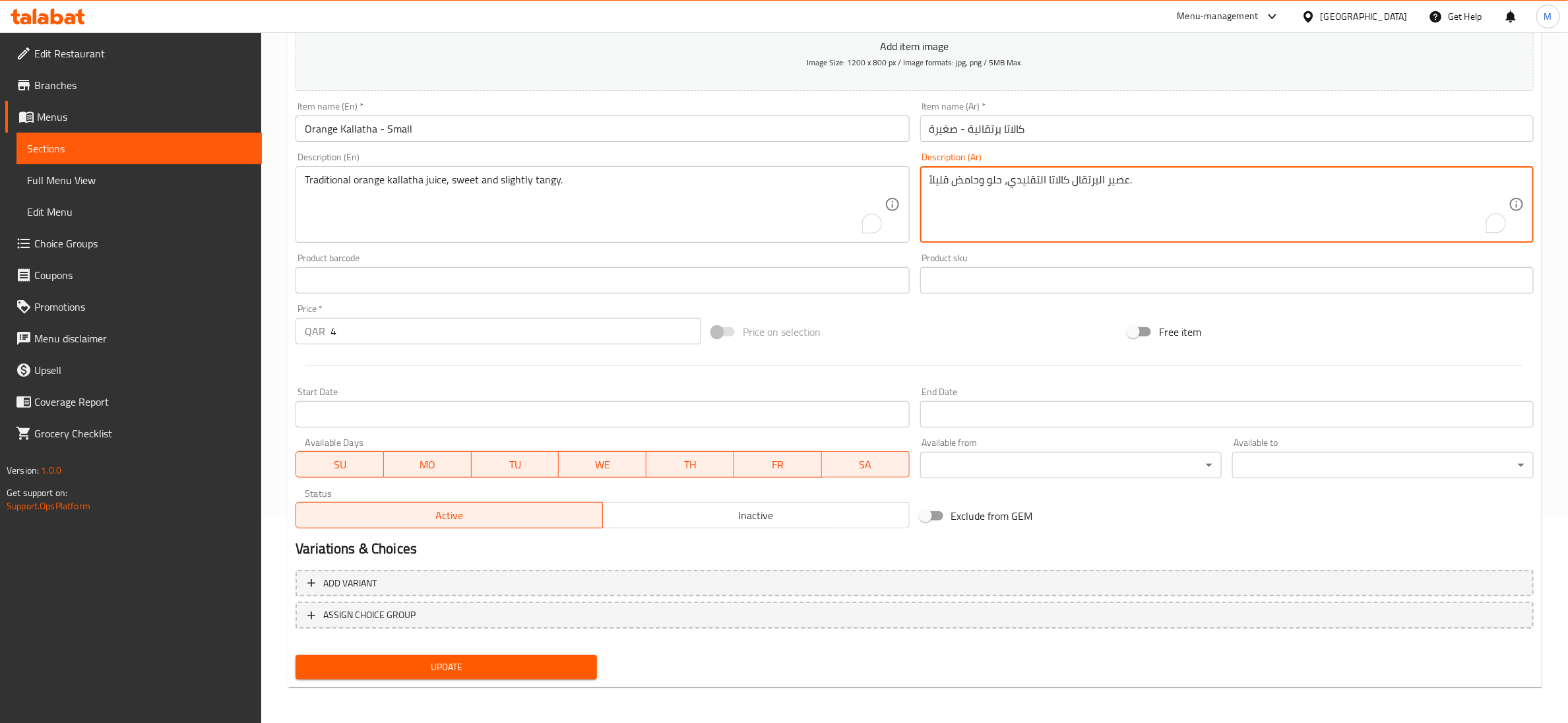
type textarea "عصير البرتقال كالاتا التقليدي، حلو وحامض قليلاً."
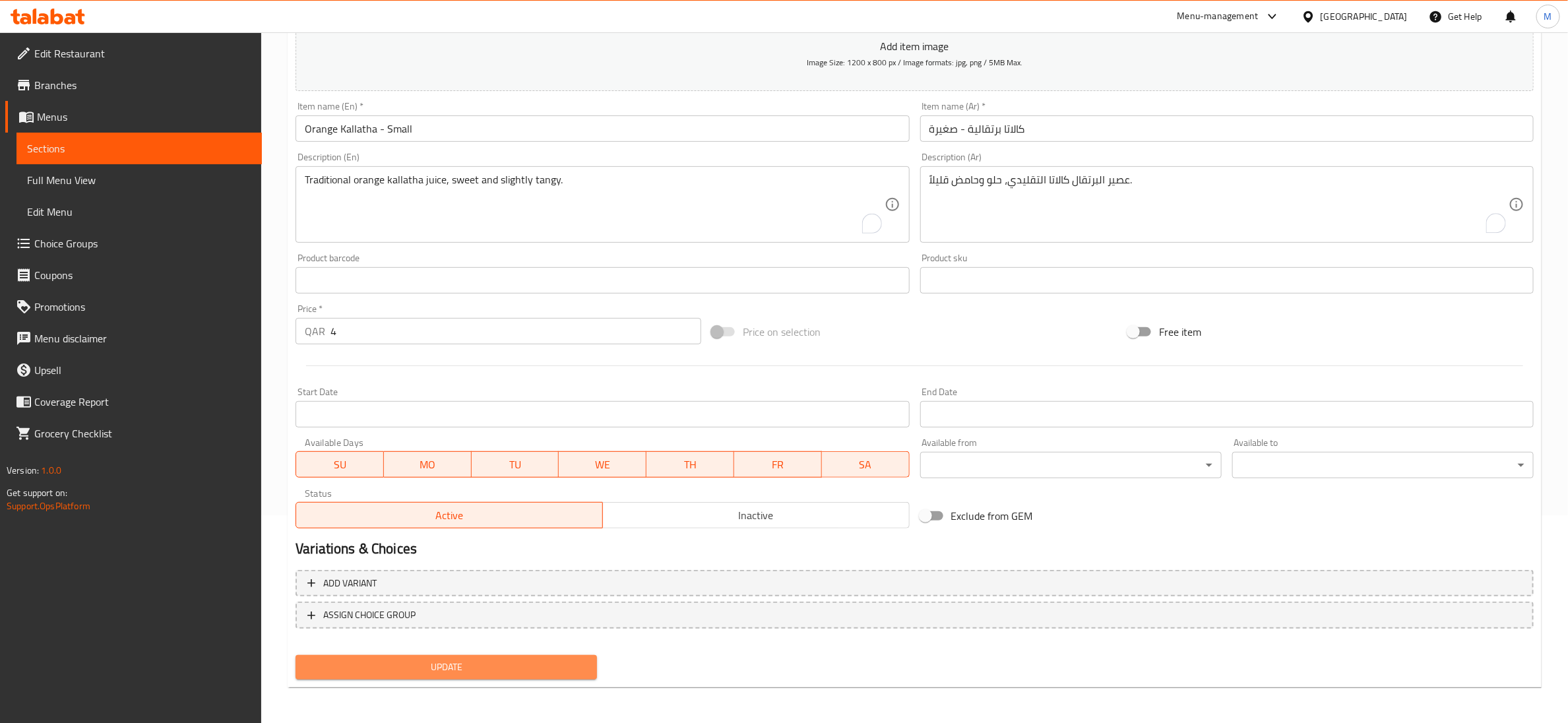
click at [430, 661] on span "Update" at bounding box center [446, 667] width 280 height 17
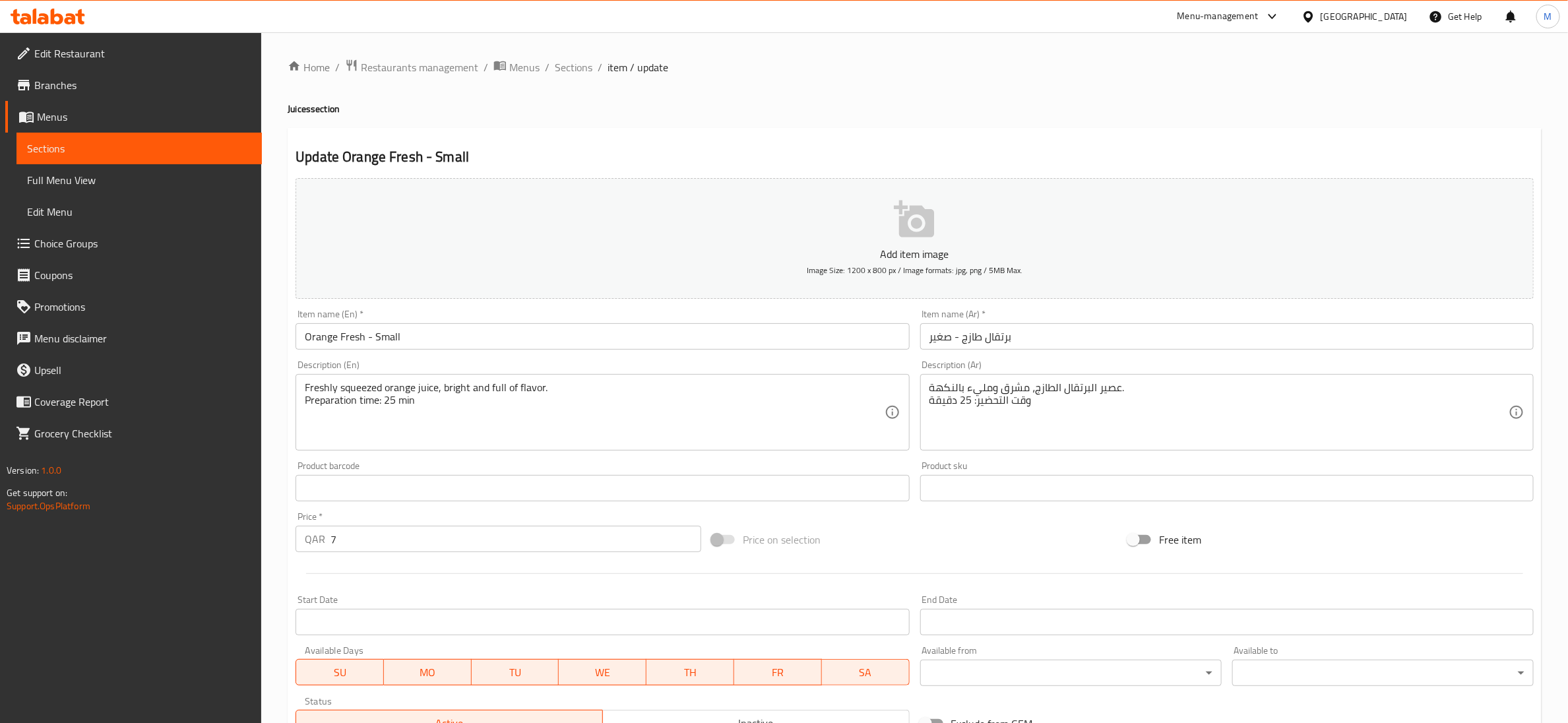
click at [394, 396] on textarea "Freshly squeezed orange juice, bright and full of flavor. Preparation time: 25 …" at bounding box center [594, 412] width 579 height 63
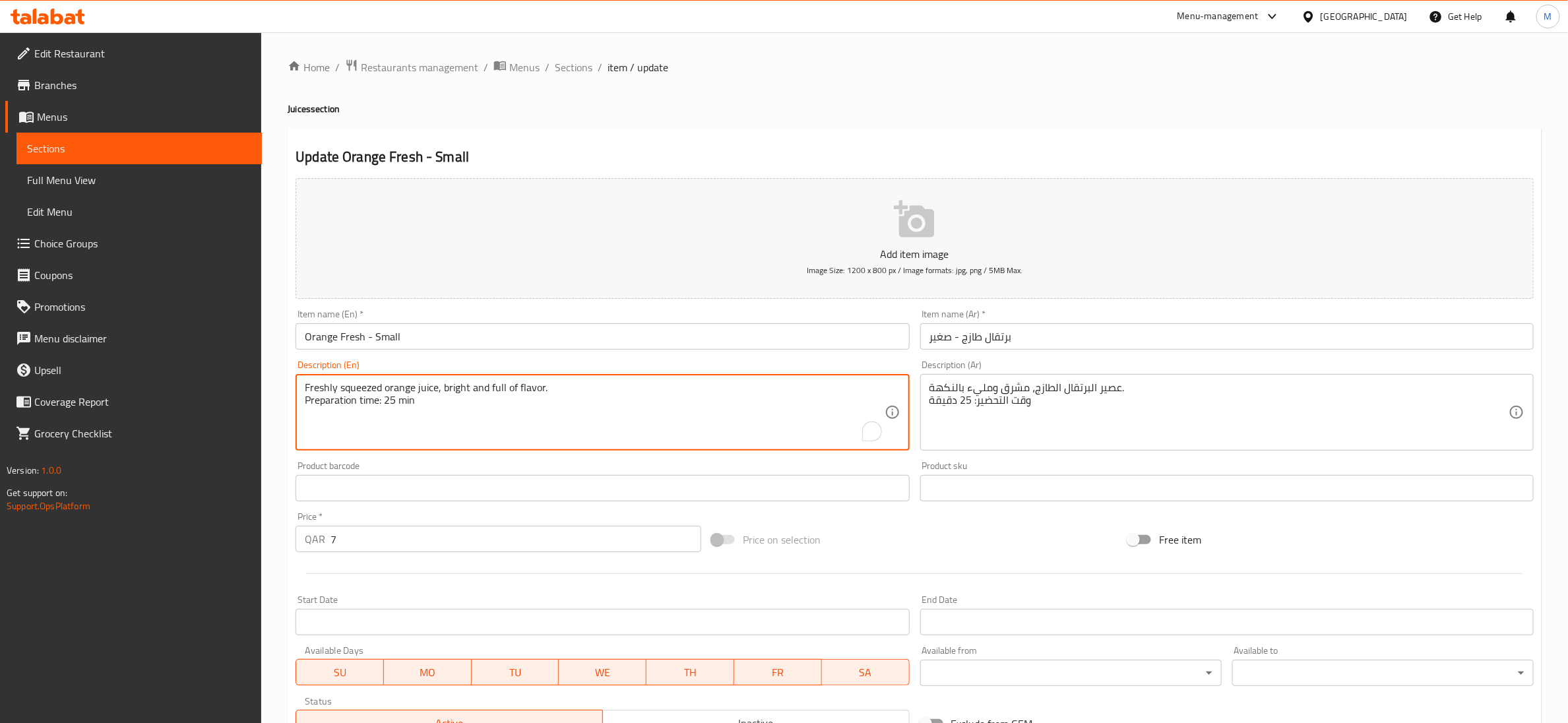
click at [394, 396] on textarea "Freshly squeezed orange juice, bright and full of flavor. Preparation time: 25 …" at bounding box center [594, 412] width 579 height 63
type textarea "Freshly squeezed orange juice, bright and full of flavor."
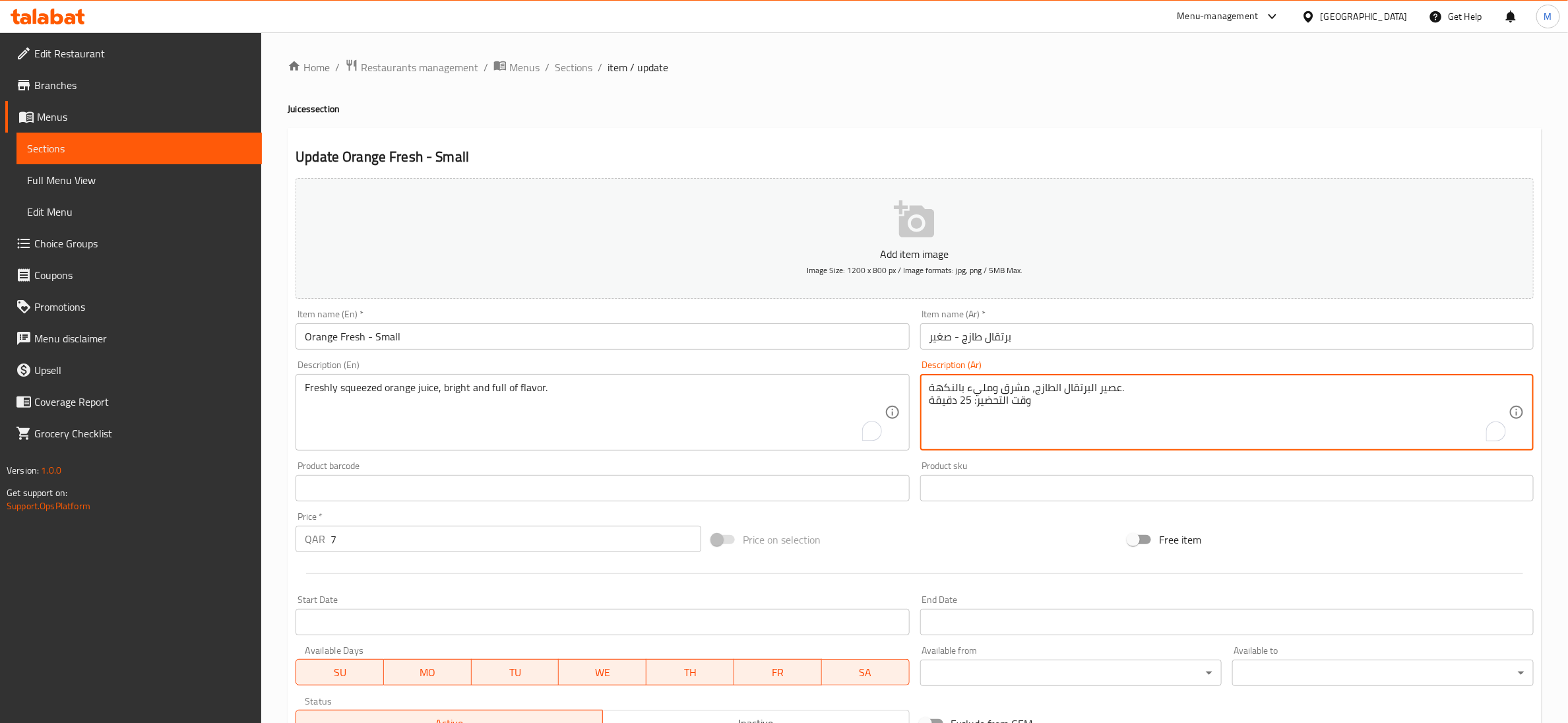
click at [997, 400] on textarea "عصير البرتقال الطازج، مشرق ومليء بالنكهة. وقت التحضير: 25 دقيقة" at bounding box center [1219, 412] width 579 height 63
click at [975, 408] on textarea "عصير البرتقال الطازج، مشرق ومليء بالنكهة. وقت : 25 دقيقة" at bounding box center [1219, 412] width 579 height 63
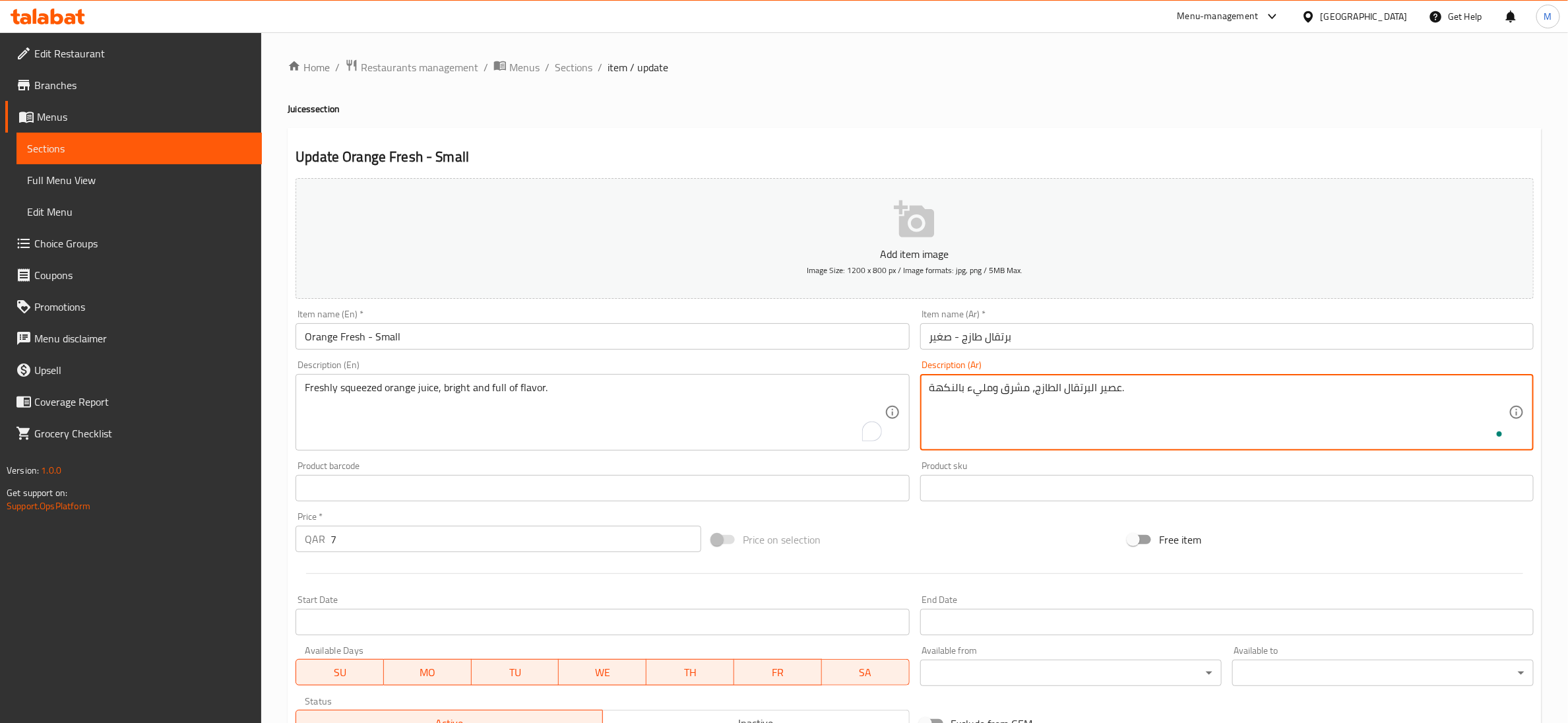
scroll to position [208, 0]
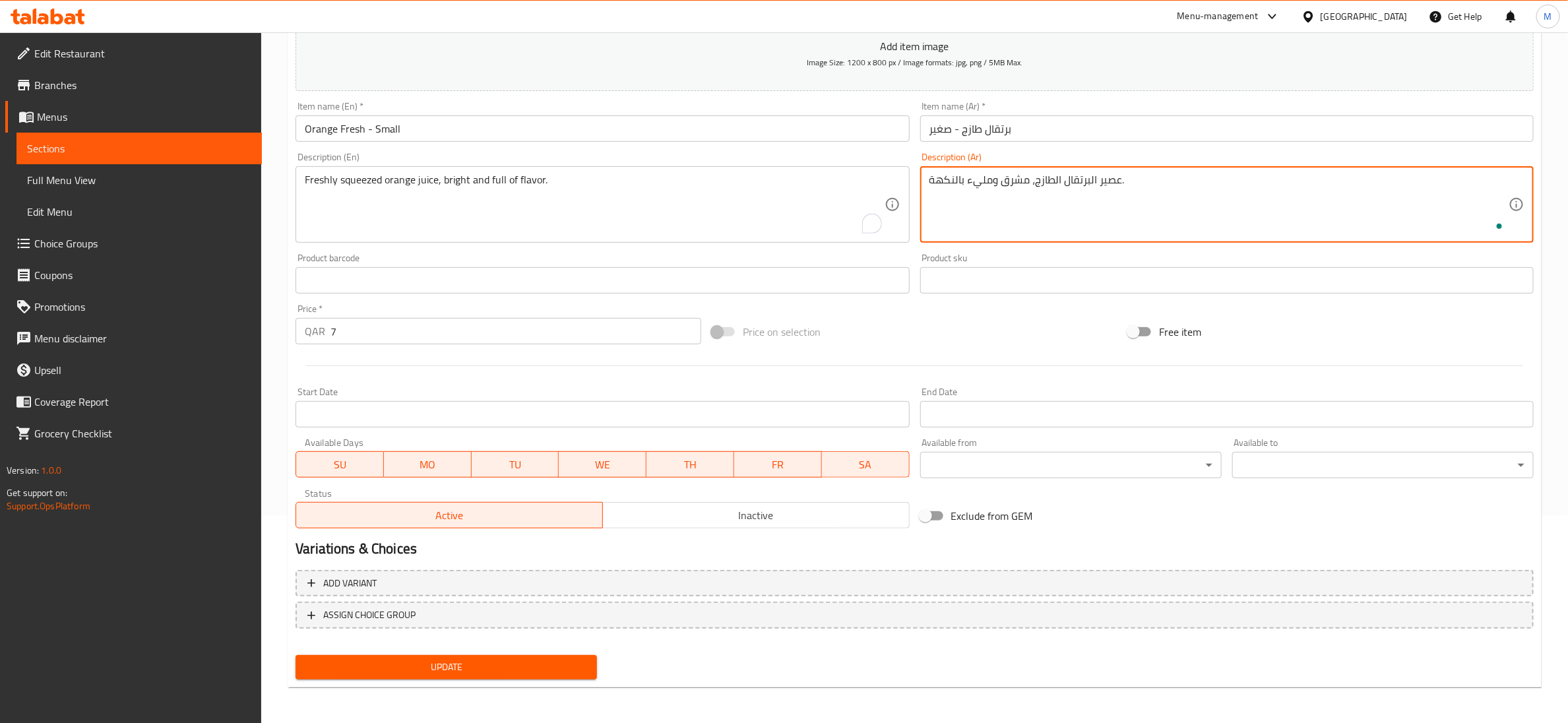
type textarea "عصير البرتقال الطازج، مشرق ومليء بالنكهة."
click at [424, 668] on span "Update" at bounding box center [446, 667] width 280 height 17
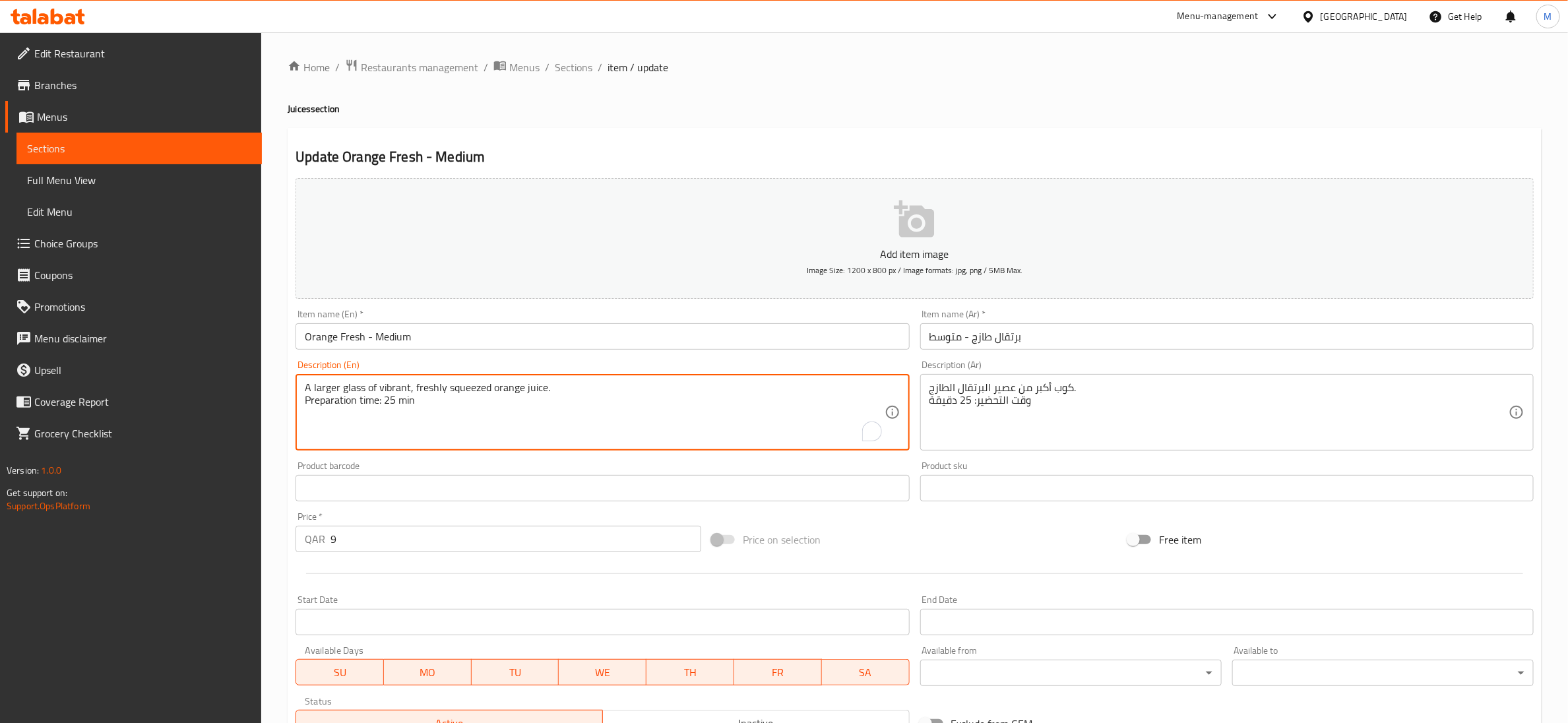
click at [409, 397] on textarea "A larger glass of vibrant, freshly squeezed orange juice. Preparation time: 25 …" at bounding box center [594, 412] width 579 height 63
type textarea "A larger glass of vibrant, freshly squeezed orange juice."
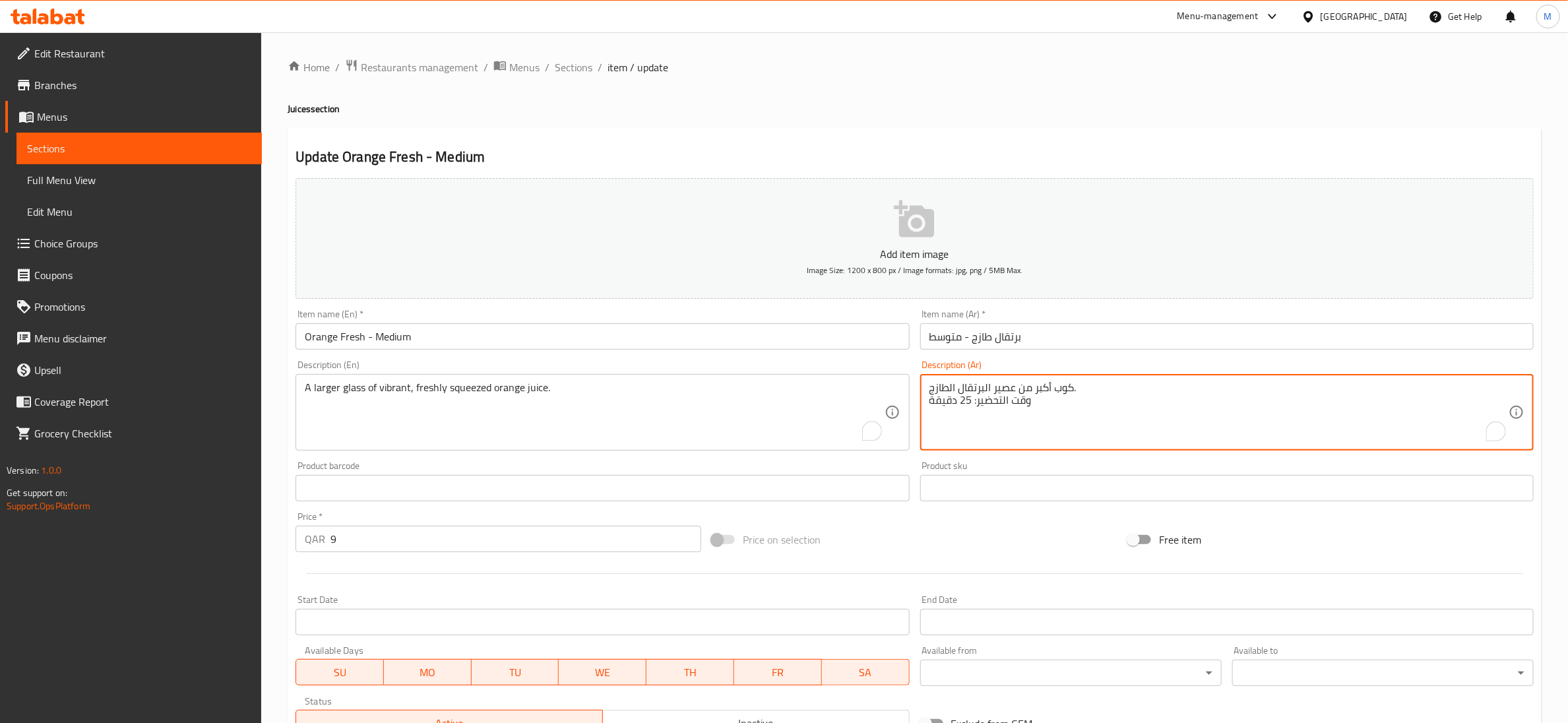
click at [960, 400] on textarea "كوب أكبر من عصير البرتقال الطازج. وقت التحضير: 25 دقيقة" at bounding box center [1219, 412] width 579 height 63
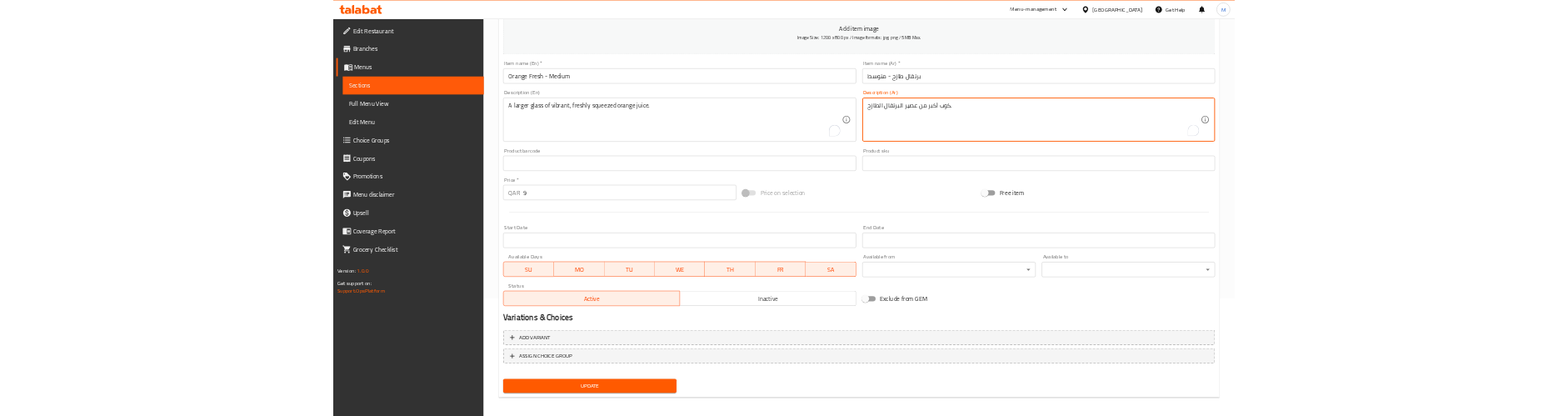
scroll to position [263, 0]
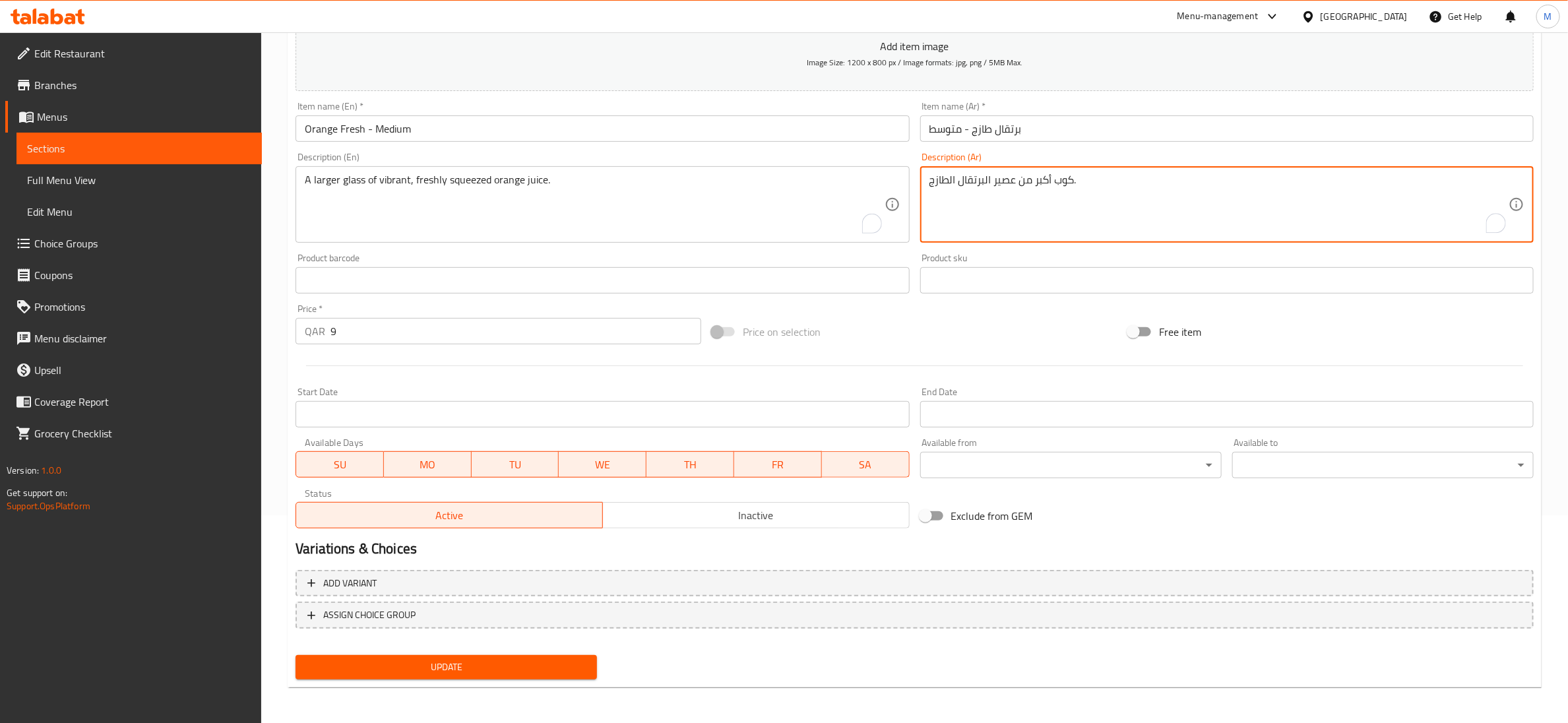
type textarea "كوب أكبر من عصير البرتقال الطازج."
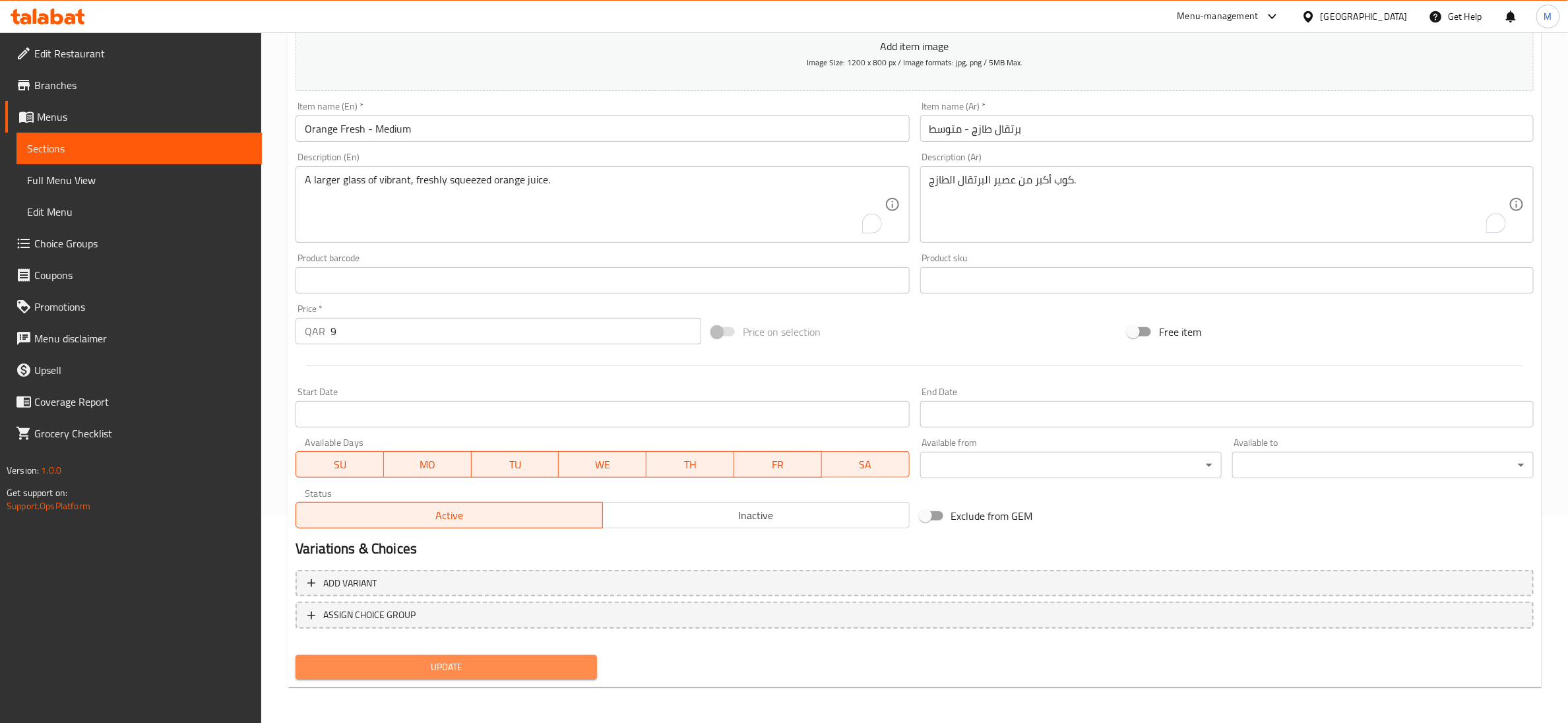
click at [475, 669] on span "Update" at bounding box center [446, 667] width 280 height 17
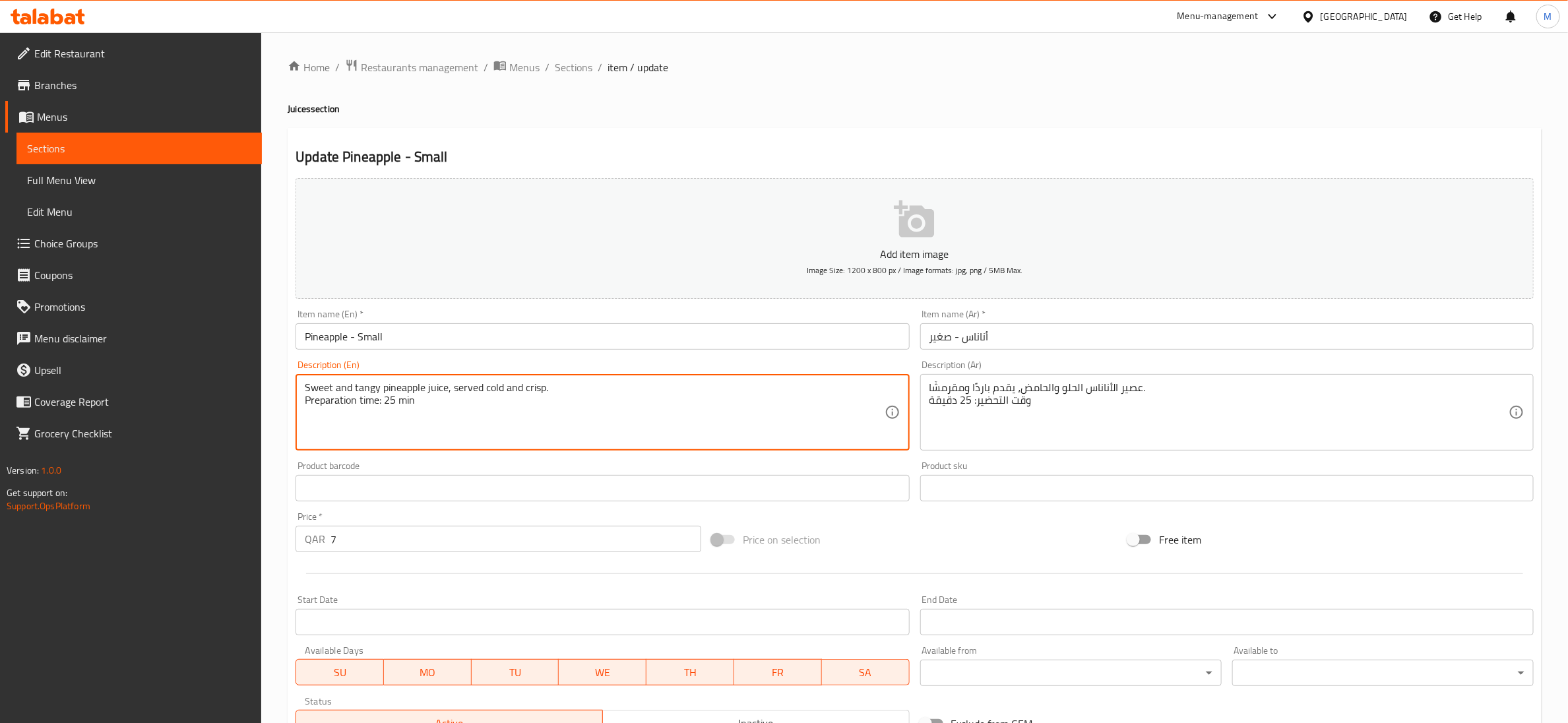
click at [370, 403] on textarea "Sweet and tangy pineapple juice, served cold and crisp. Preparation time: 25 min" at bounding box center [594, 412] width 579 height 63
type textarea "Sweet and tangy pineapple juice, served cold and crisp."
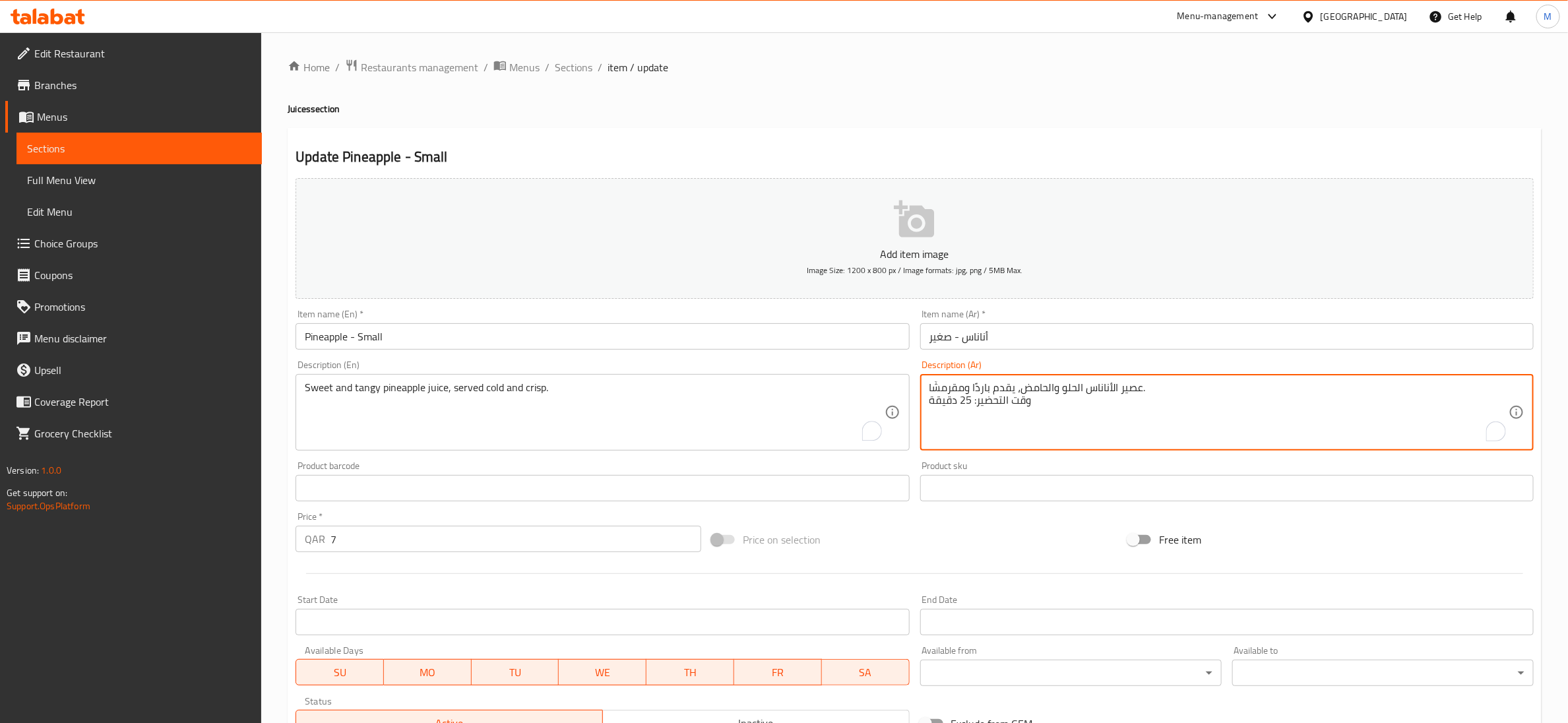
click at [991, 404] on textarea "عصير الأناناس الحلو والحامض، يقدم باردًا ومقرمشًا. وقت التحضير: 25 دقيقة" at bounding box center [1219, 412] width 579 height 63
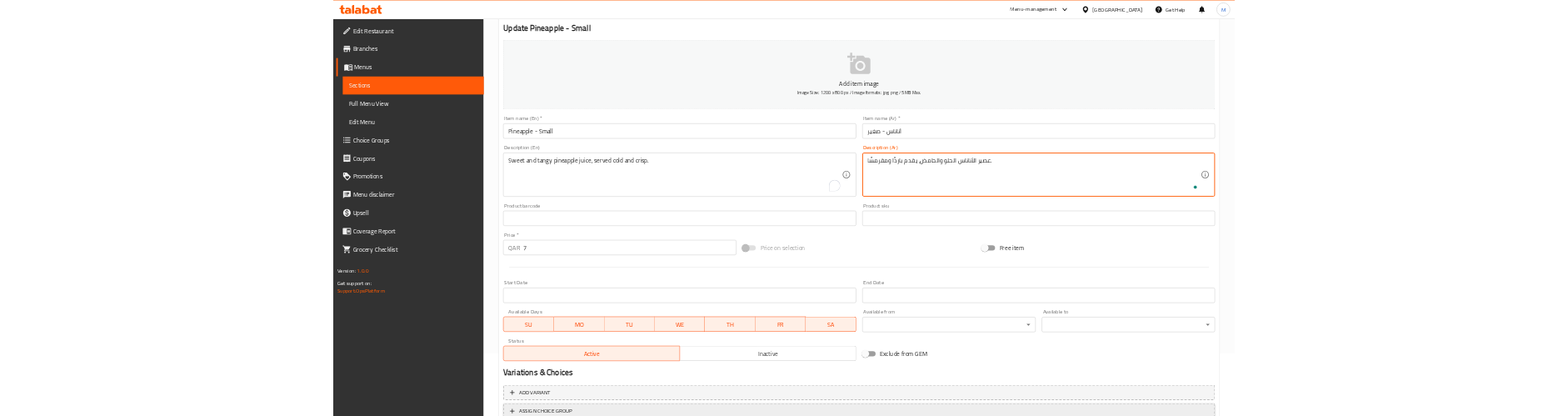
scroll to position [263, 0]
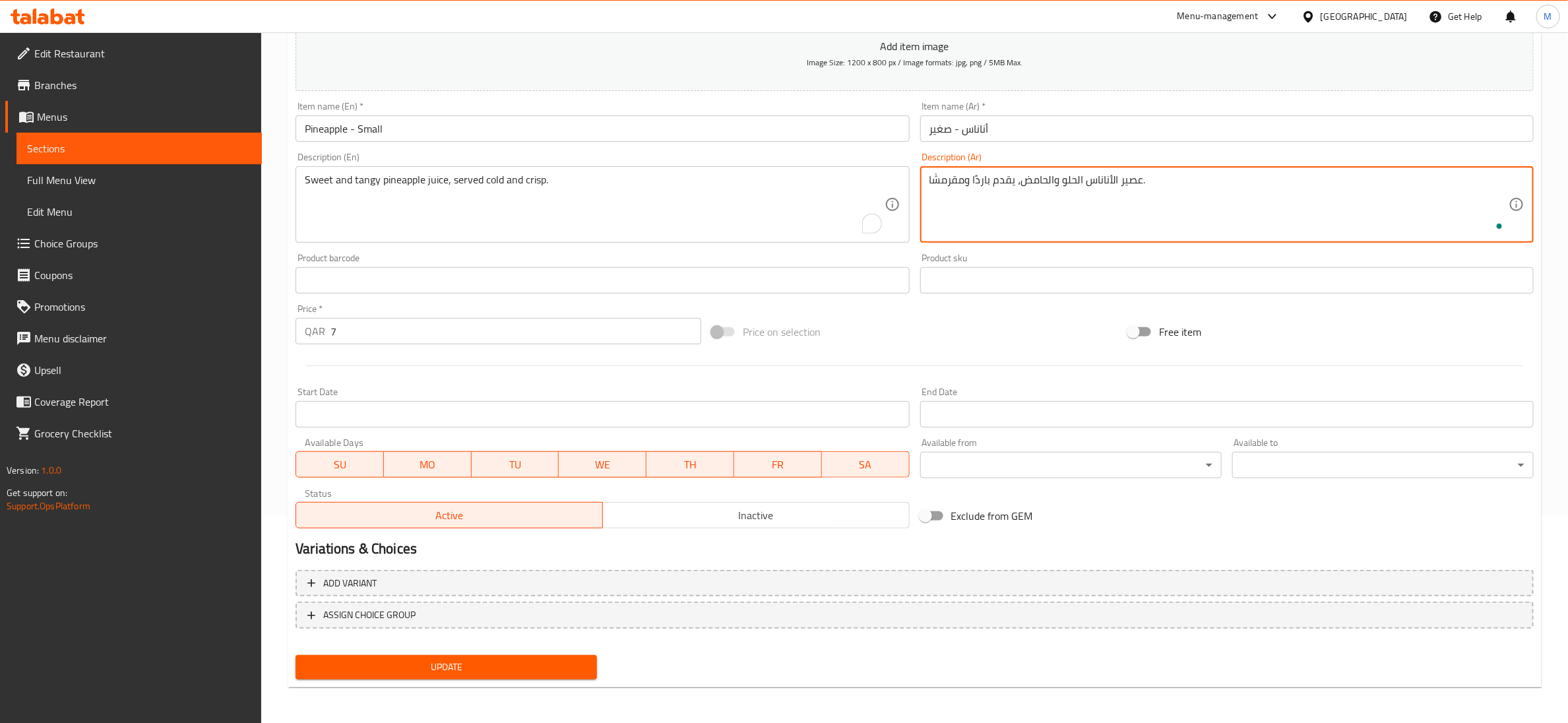
type textarea "عصير الأناناس الحلو والحامض، يقدم باردًا ومقرمشًا."
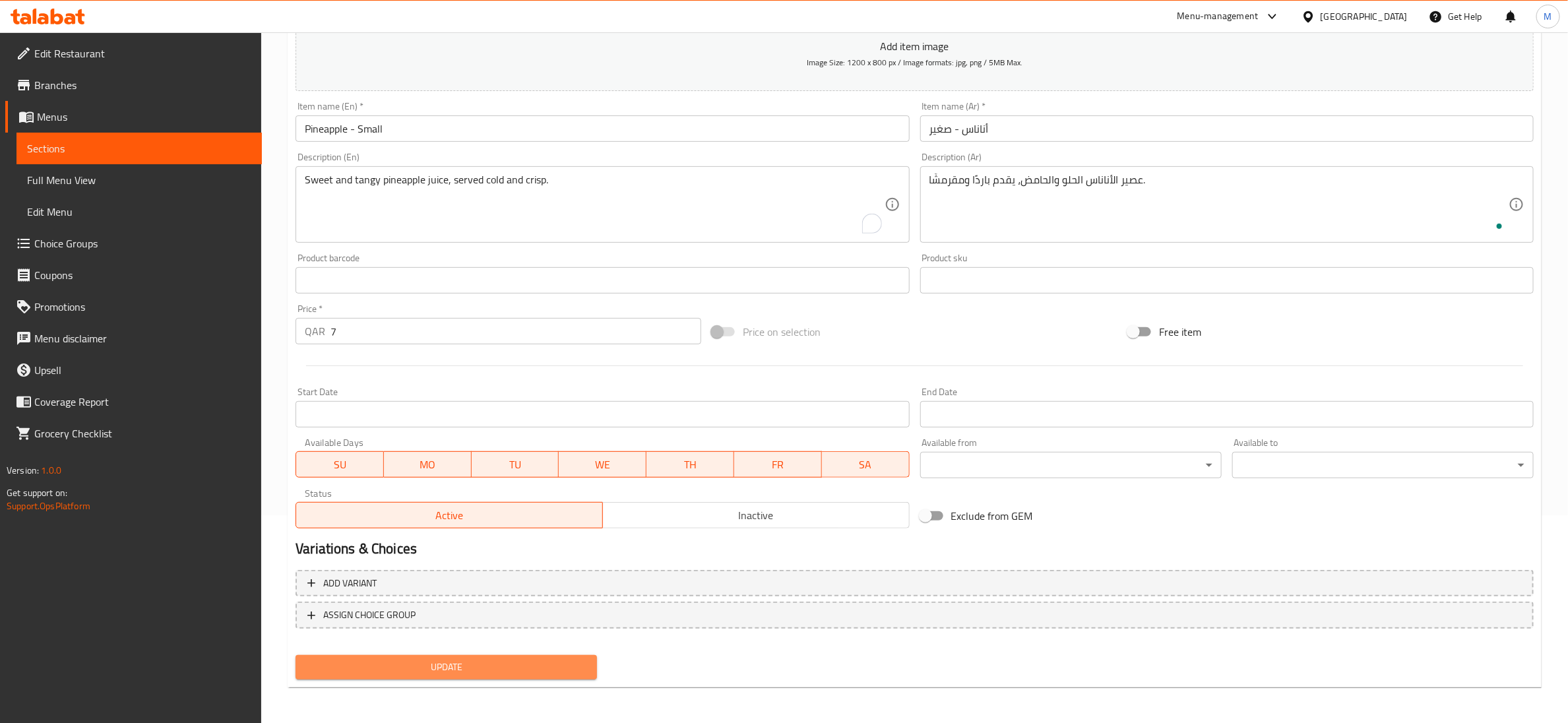
click at [529, 663] on span "Update" at bounding box center [446, 667] width 280 height 17
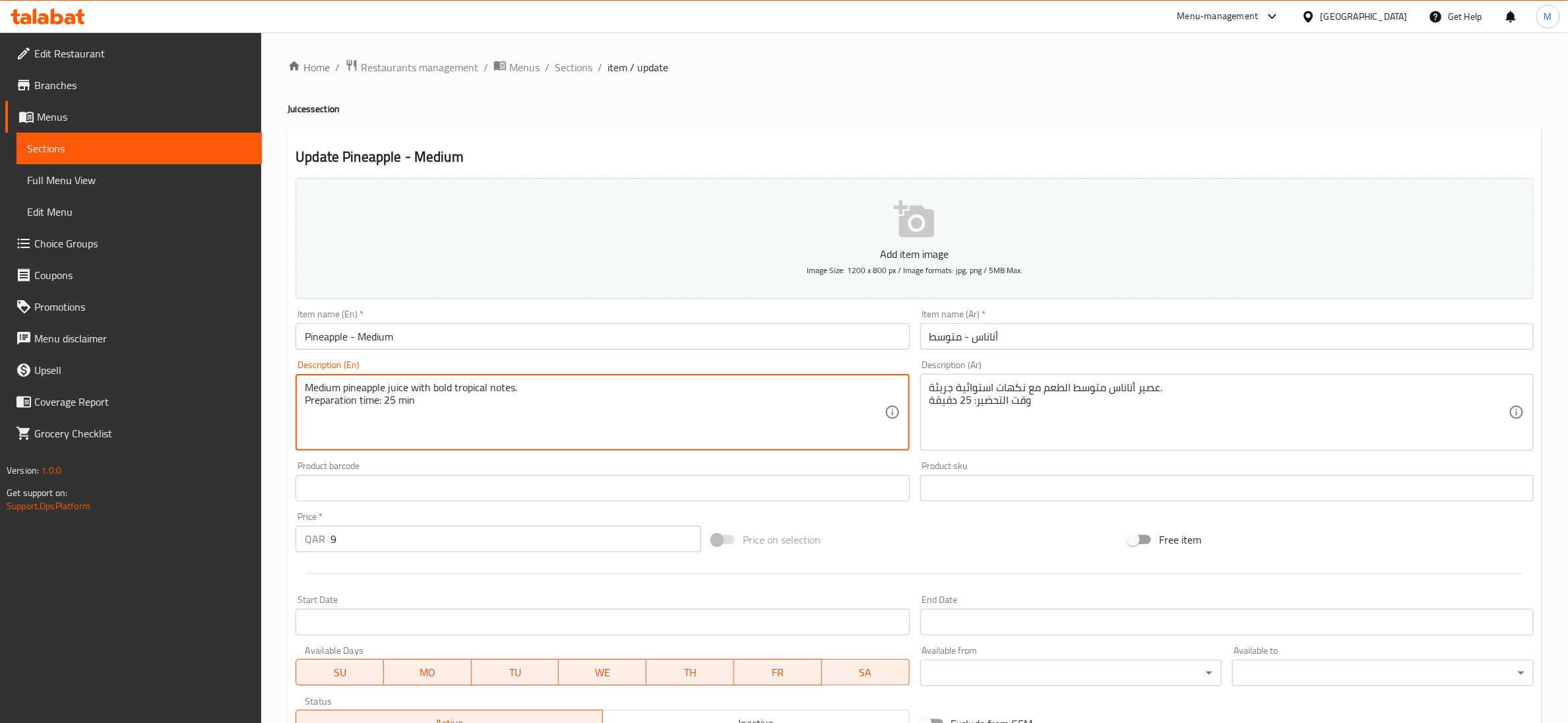
click at [410, 402] on textarea "Medium pineapple juice with bold tropical notes. Preparation time: 25 min" at bounding box center [594, 412] width 579 height 63
type textarea "Medium pineapple juice with bold tropical notes."
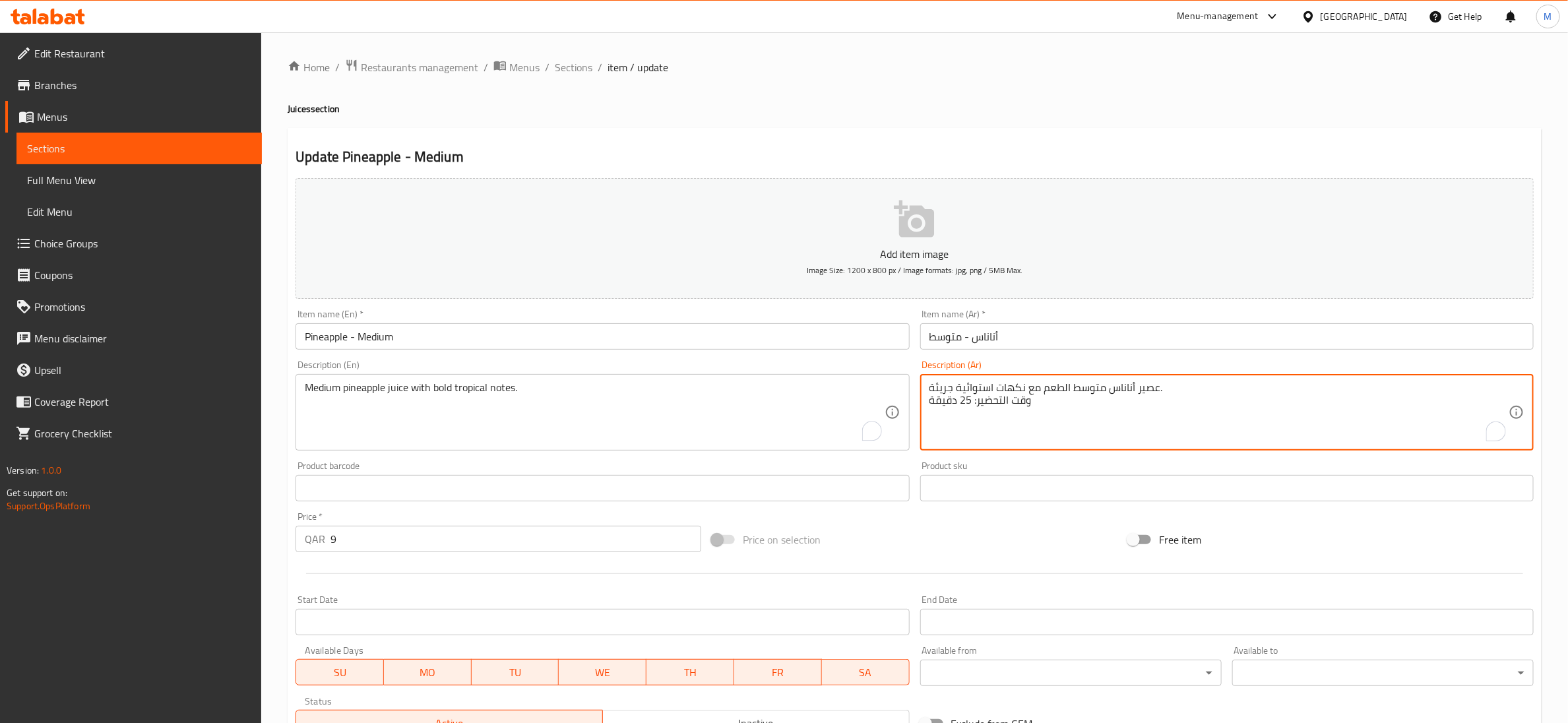
click at [1004, 403] on textarea "عصير أناناس متوسط الطعم مع نكهات استوائية جريئة. وقت التحضير: 25 دقيقة" at bounding box center [1219, 412] width 579 height 63
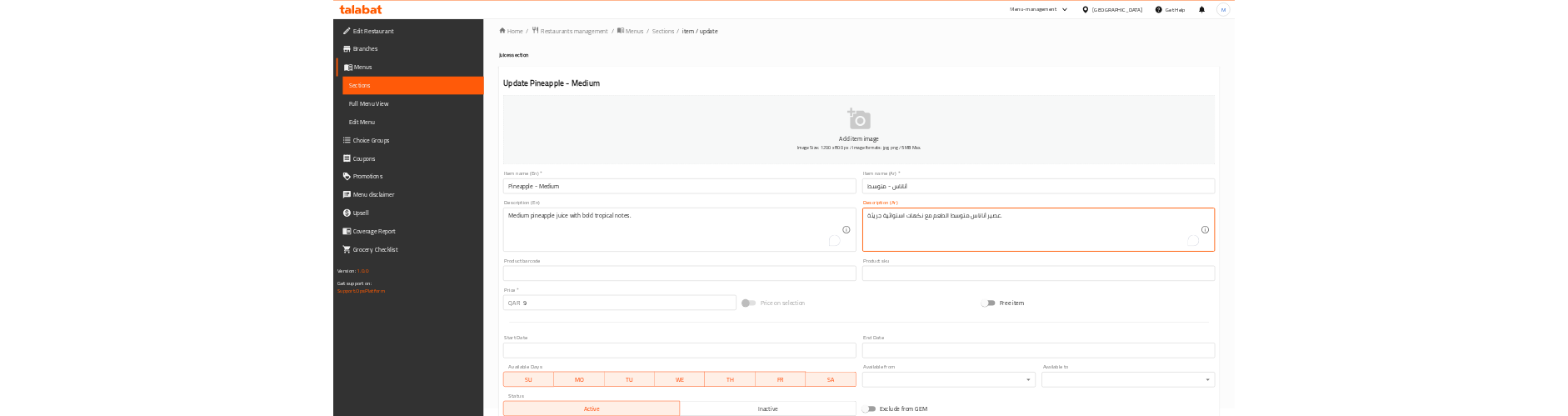
scroll to position [263, 0]
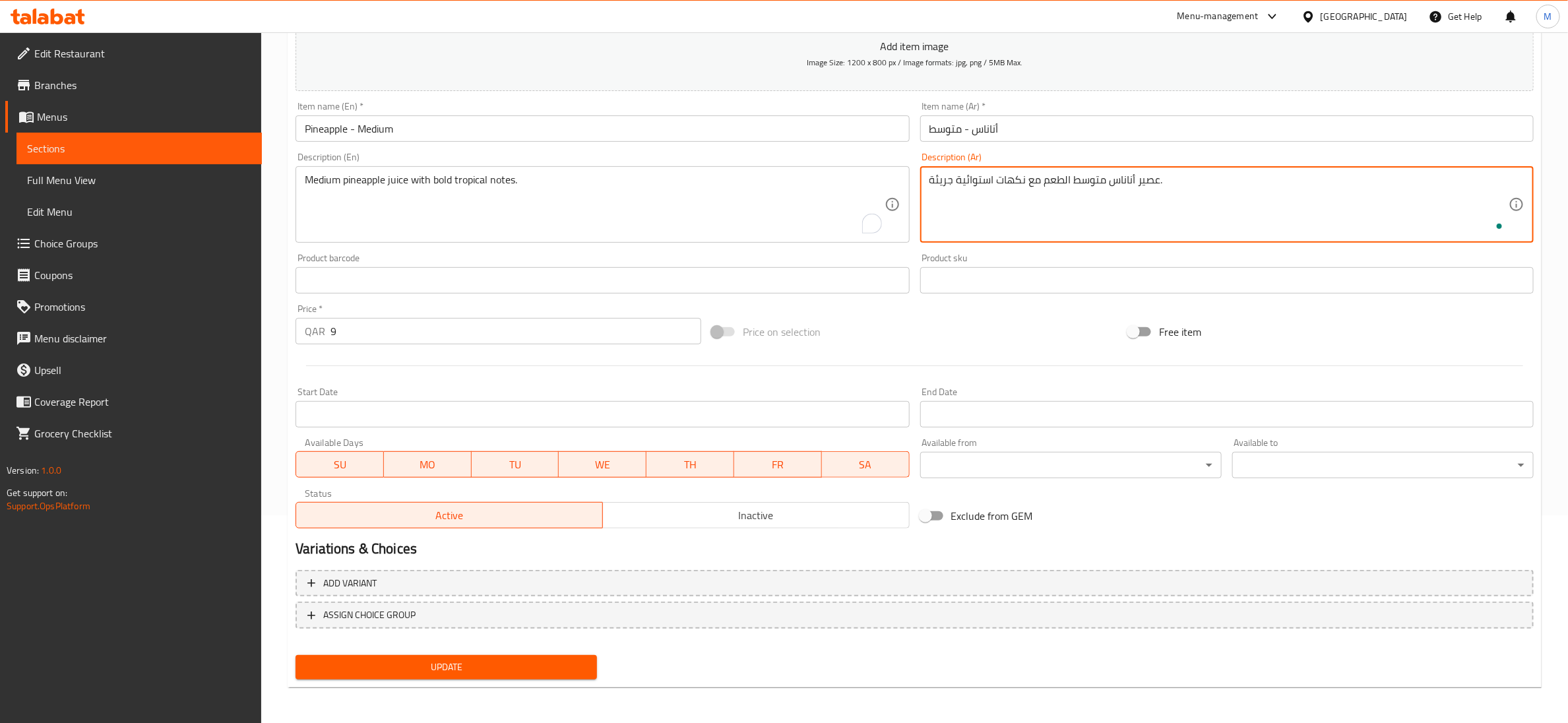
type textarea "عصير أناناس متوسط الطعم مع نكهات استوائية جريئة."
click at [532, 656] on button "Update" at bounding box center [446, 667] width 302 height 24
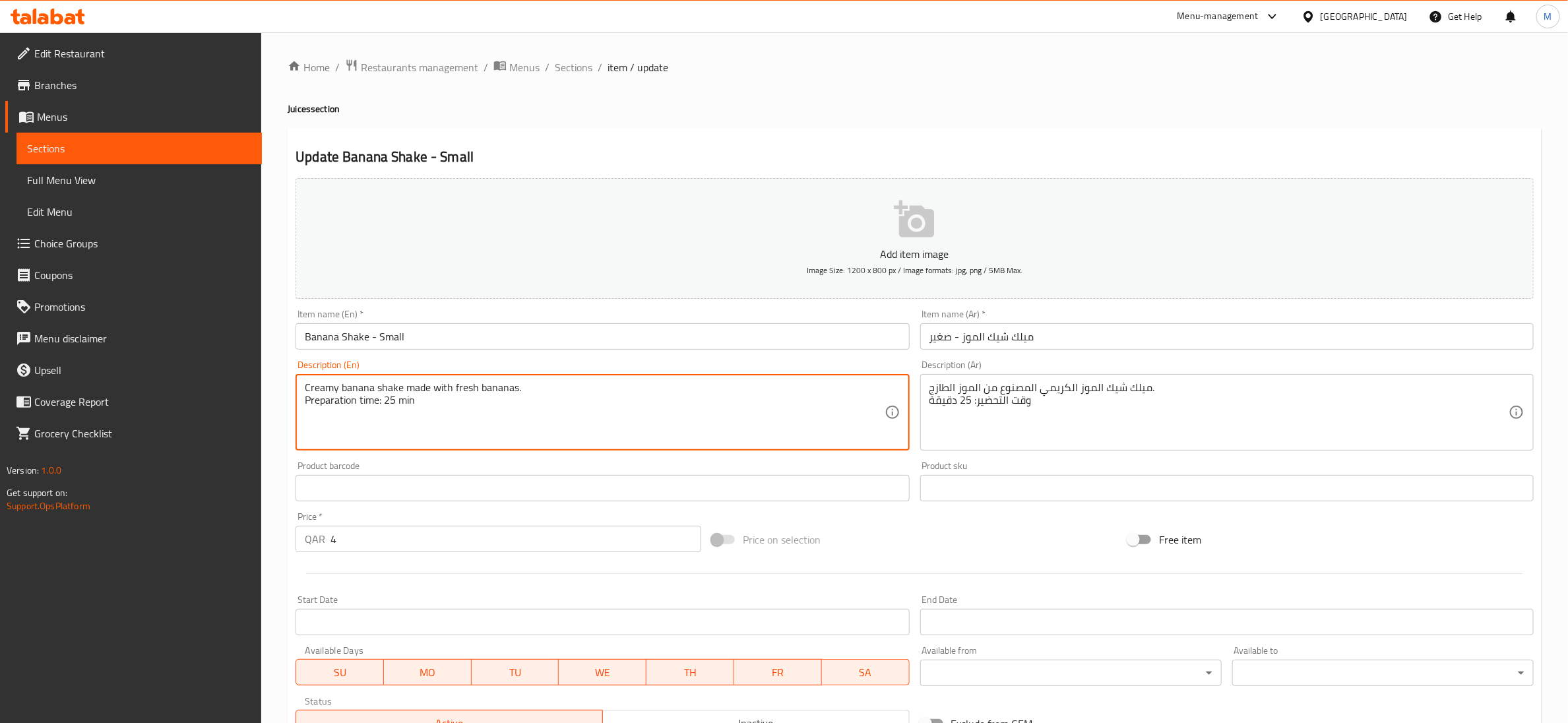
click at [398, 404] on textarea "Creamy banana shake made with fresh bananas. Preparation time: 25 min" at bounding box center [594, 412] width 579 height 63
type textarea "Creamy banana shake made with fresh bananas."
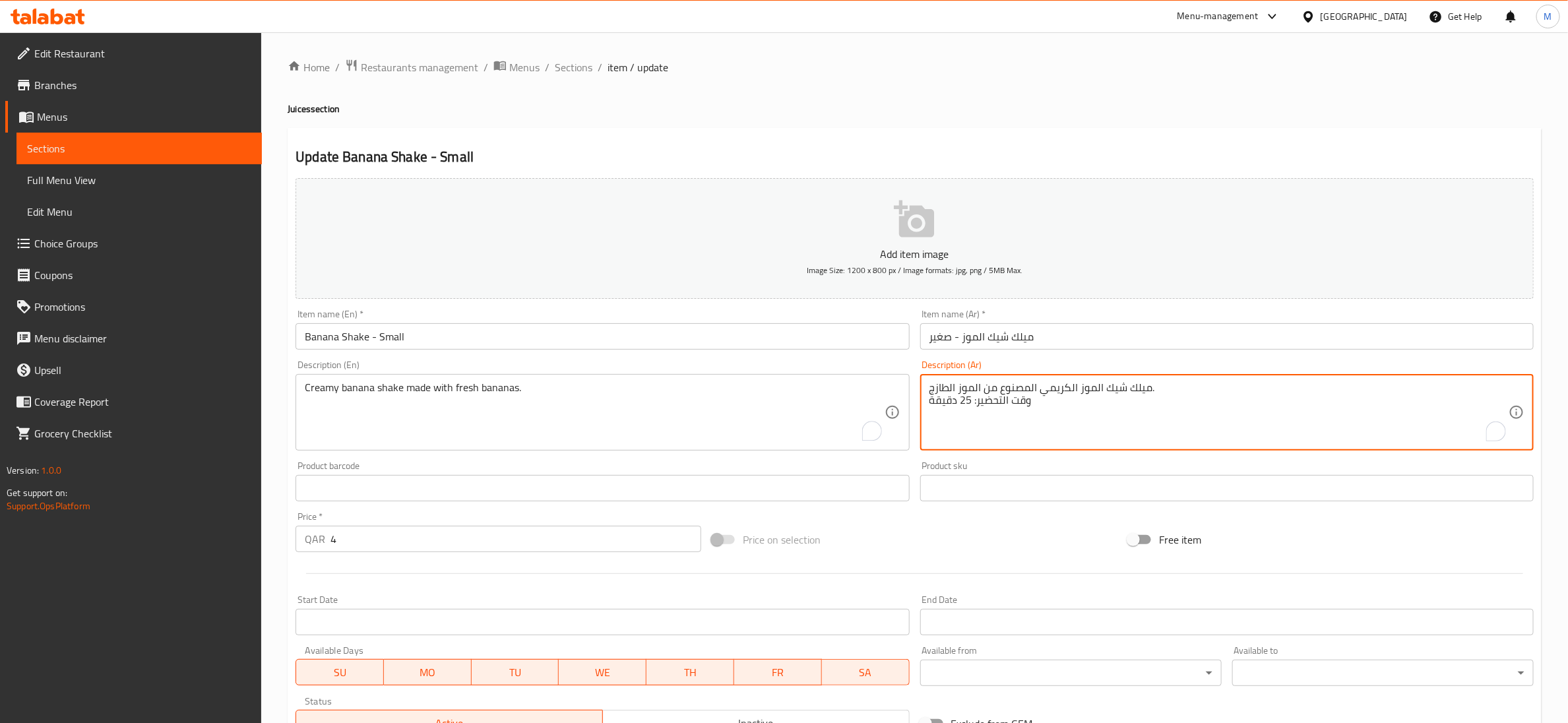
click at [995, 402] on textarea "ميلك شيك الموز الكريمي المصنوع من الموز الطازج. وقت التحضير: 25 دقيقة" at bounding box center [1219, 412] width 579 height 63
drag, startPoint x: 995, startPoint y: 402, endPoint x: 966, endPoint y: 410, distance: 30.1
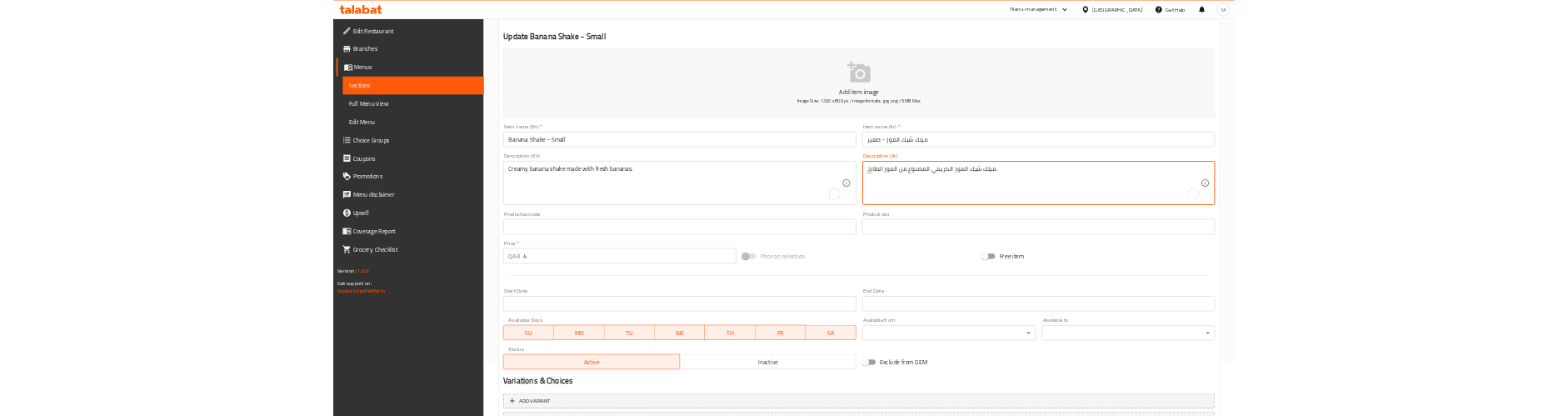
scroll to position [263, 0]
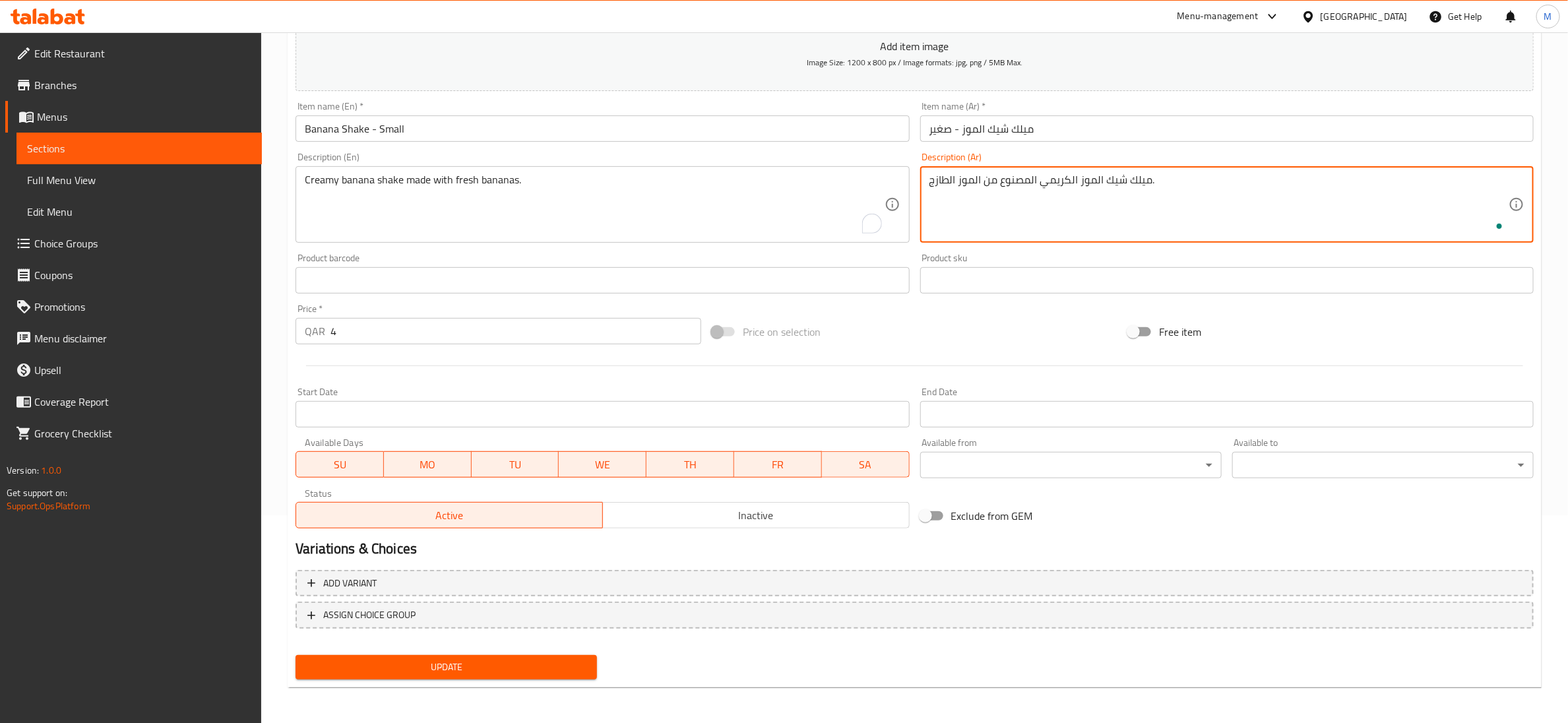
type textarea "ميلك شيك الموز الكريمي المصنوع من الموز الطازج."
click at [476, 655] on button "Update" at bounding box center [446, 667] width 302 height 24
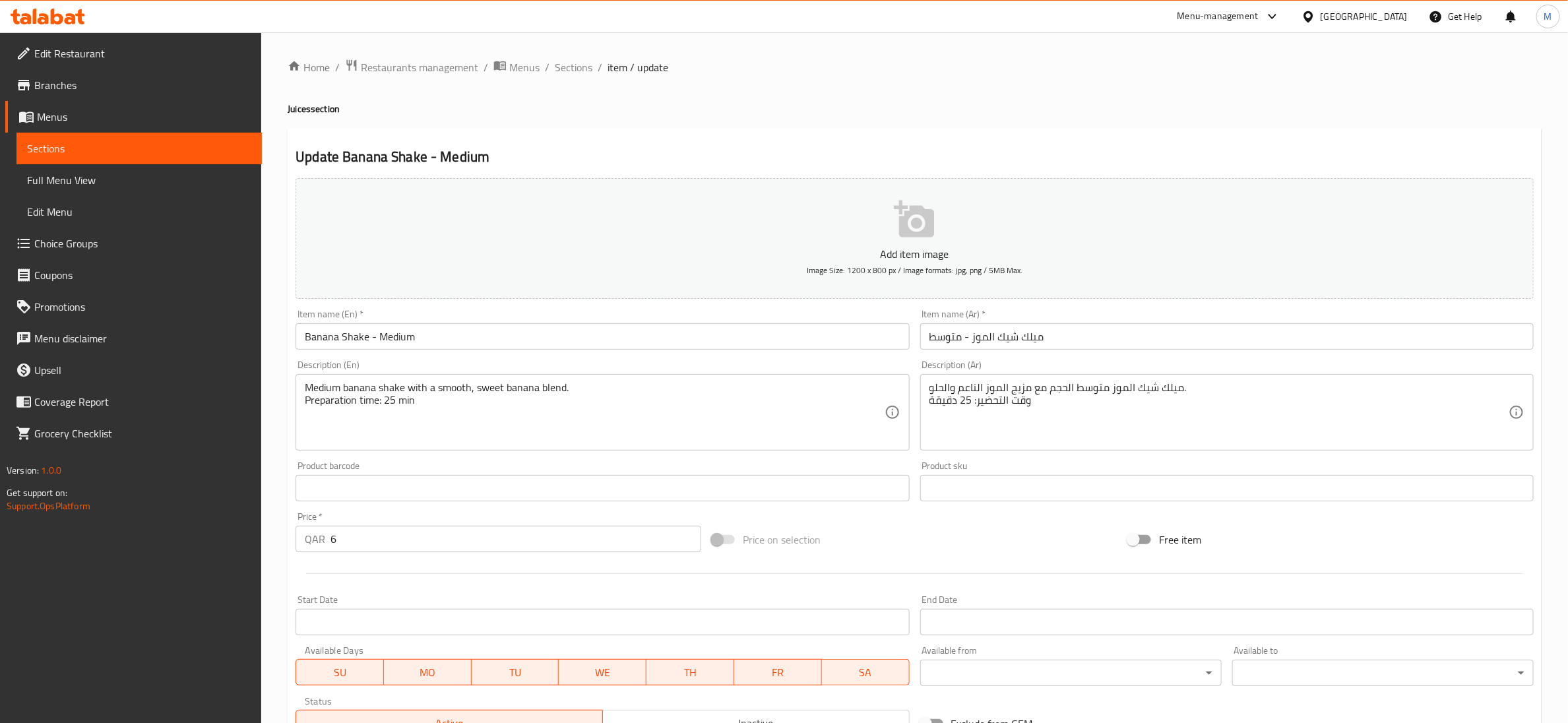
click at [394, 410] on textarea "Medium banana shake with a smooth, sweet banana blend. Preparation time: 25 min" at bounding box center [594, 412] width 579 height 63
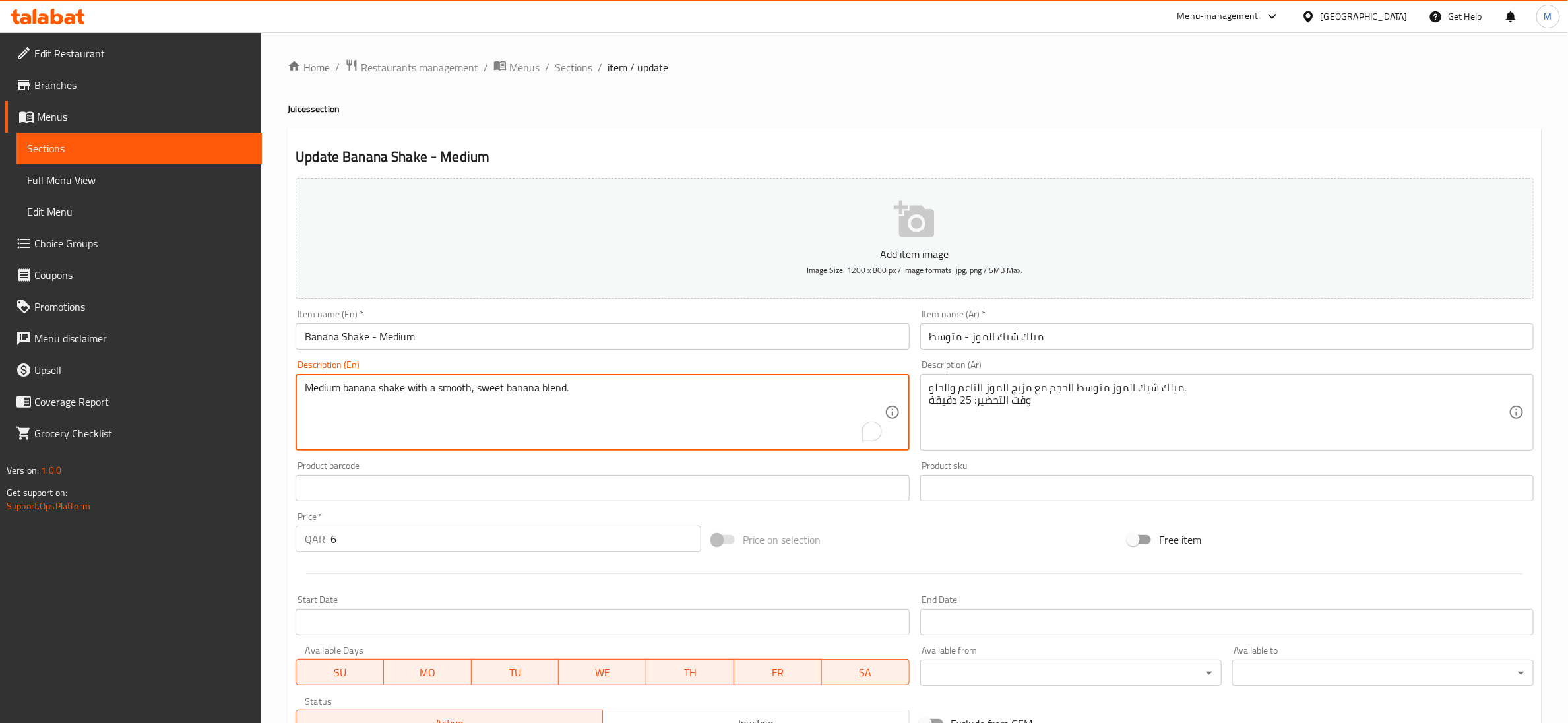
type textarea "Medium banana shake with a smooth, sweet banana blend."
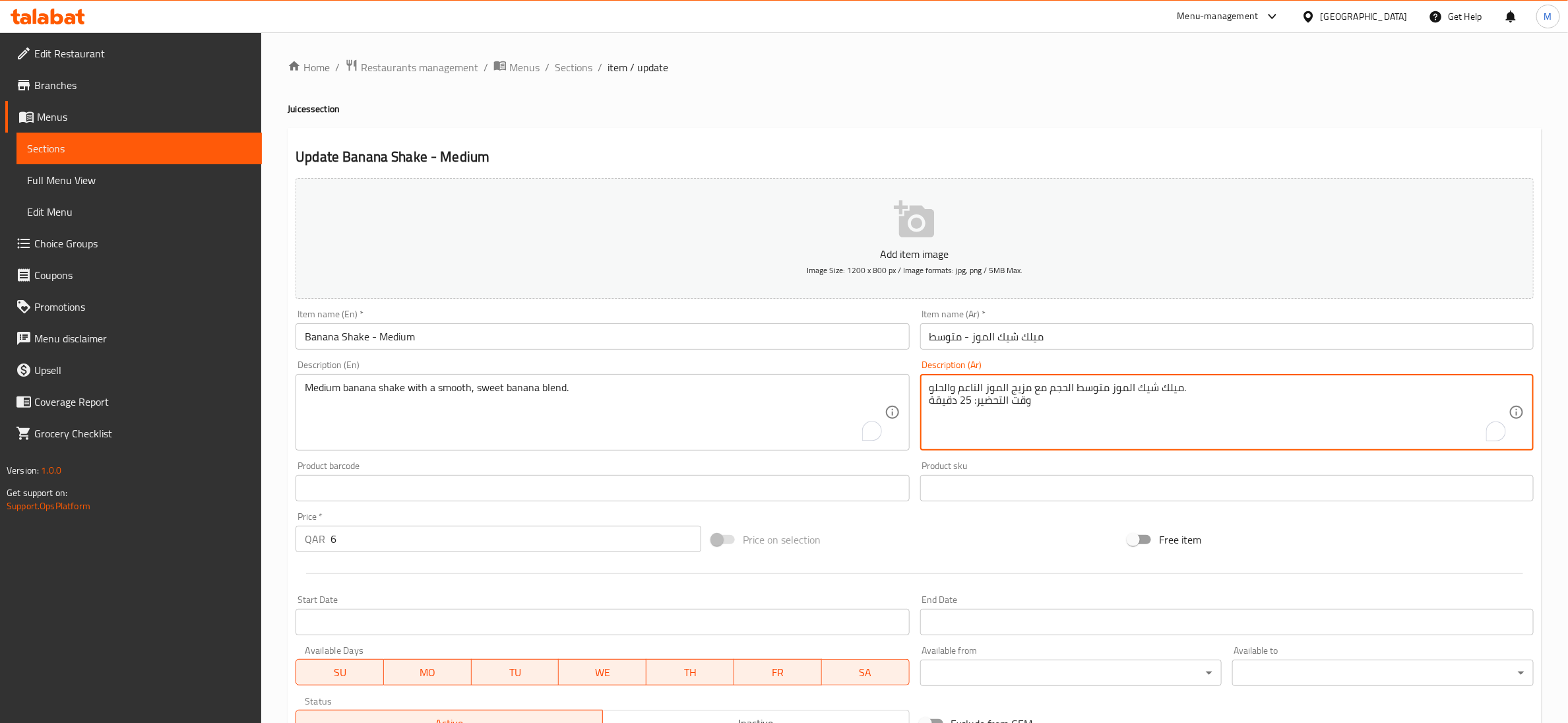
click at [970, 414] on textarea "ميلك شيك الموز متوسط الحجم مع مزيج الموز الناعم والحلو. وقت التحضير: 25 دقيقة" at bounding box center [1219, 412] width 579 height 63
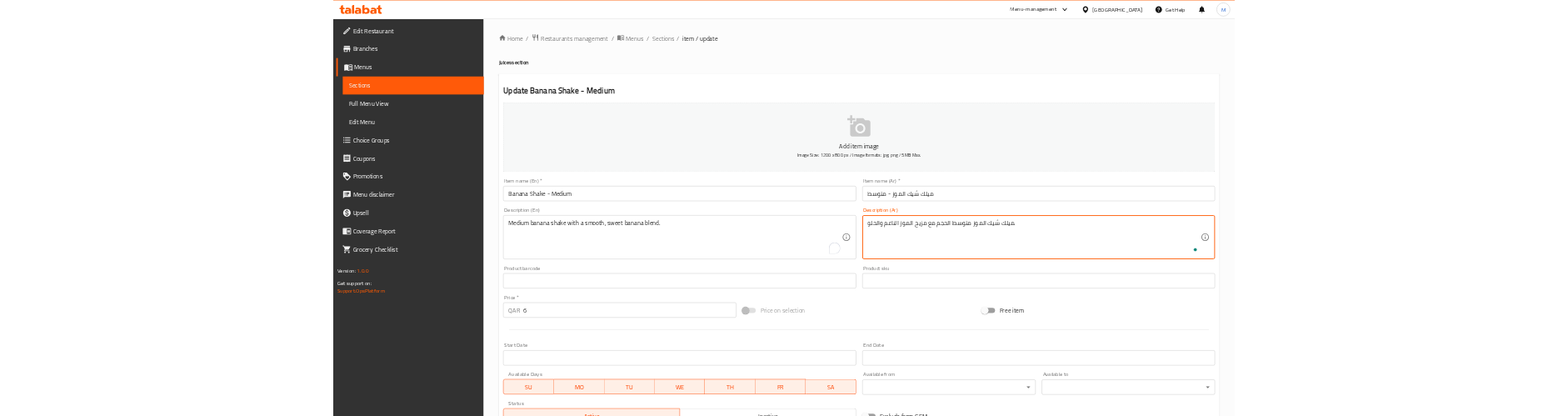
scroll to position [263, 0]
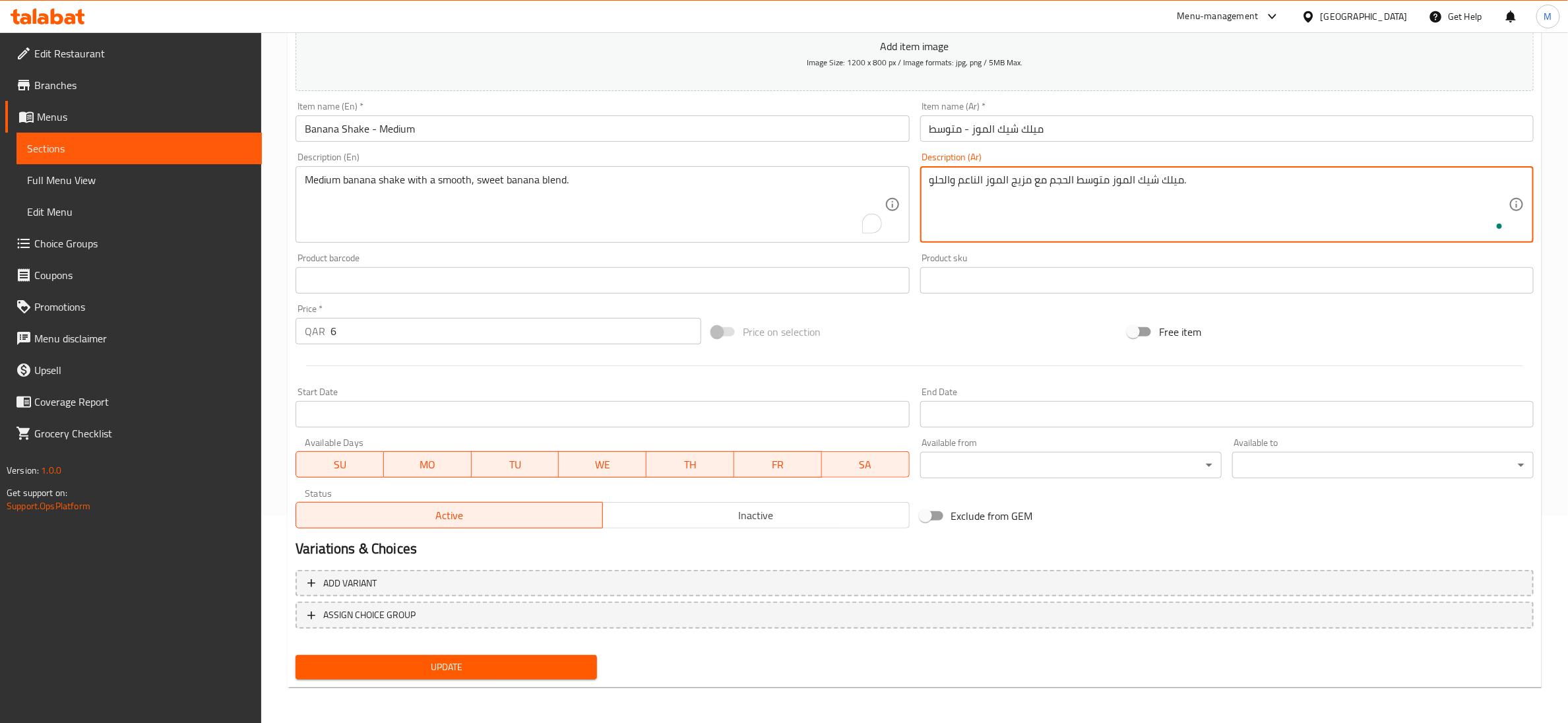
type textarea "ميلك شيك الموز متوسط الحجم مع مزيج الموز الناعم والحلو."
click at [528, 660] on span "Update" at bounding box center [446, 667] width 280 height 17
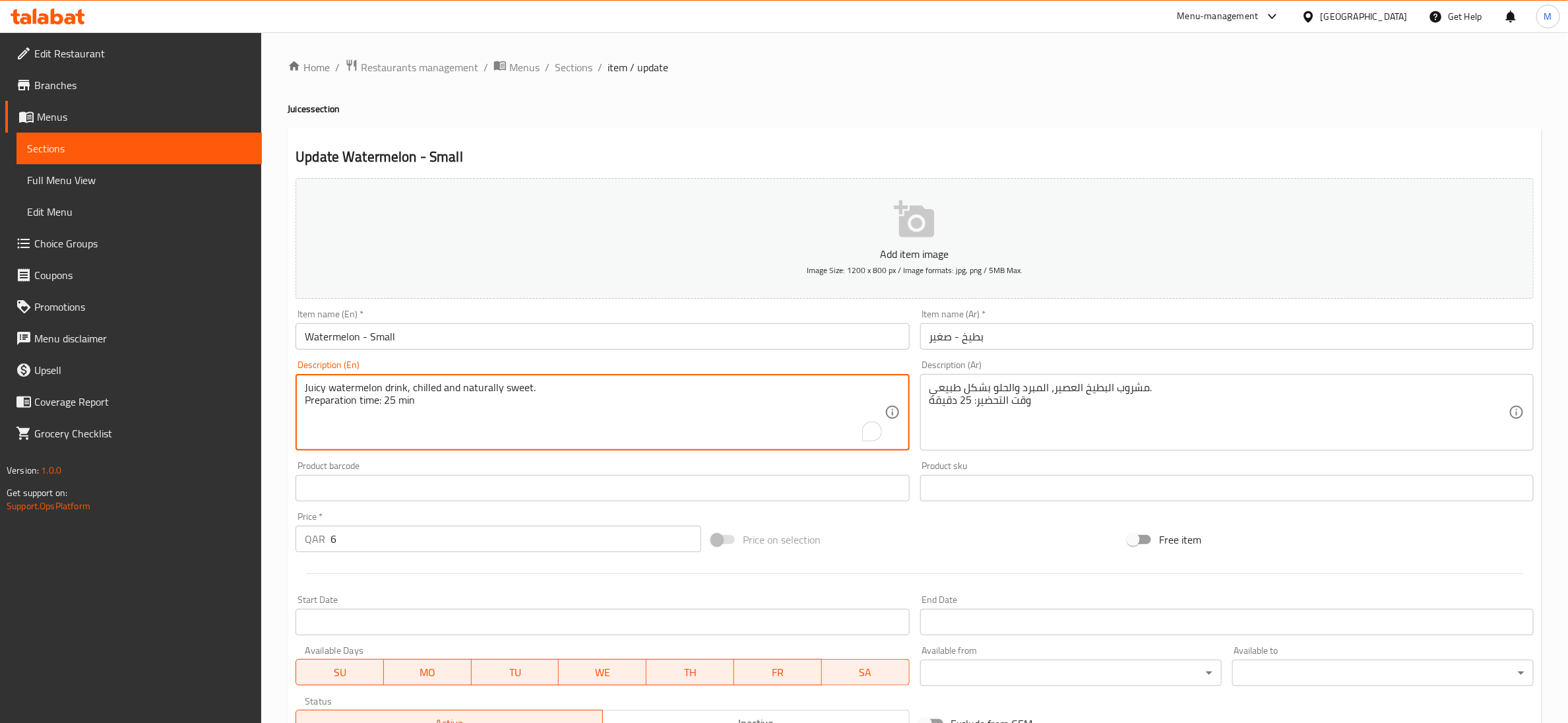
click at [384, 400] on textarea "Juicy watermelon drink, chilled and naturally sweet. Preparation time: 25 min" at bounding box center [594, 412] width 579 height 63
type textarea "Juicy watermelon drink, chilled and naturally sweet."
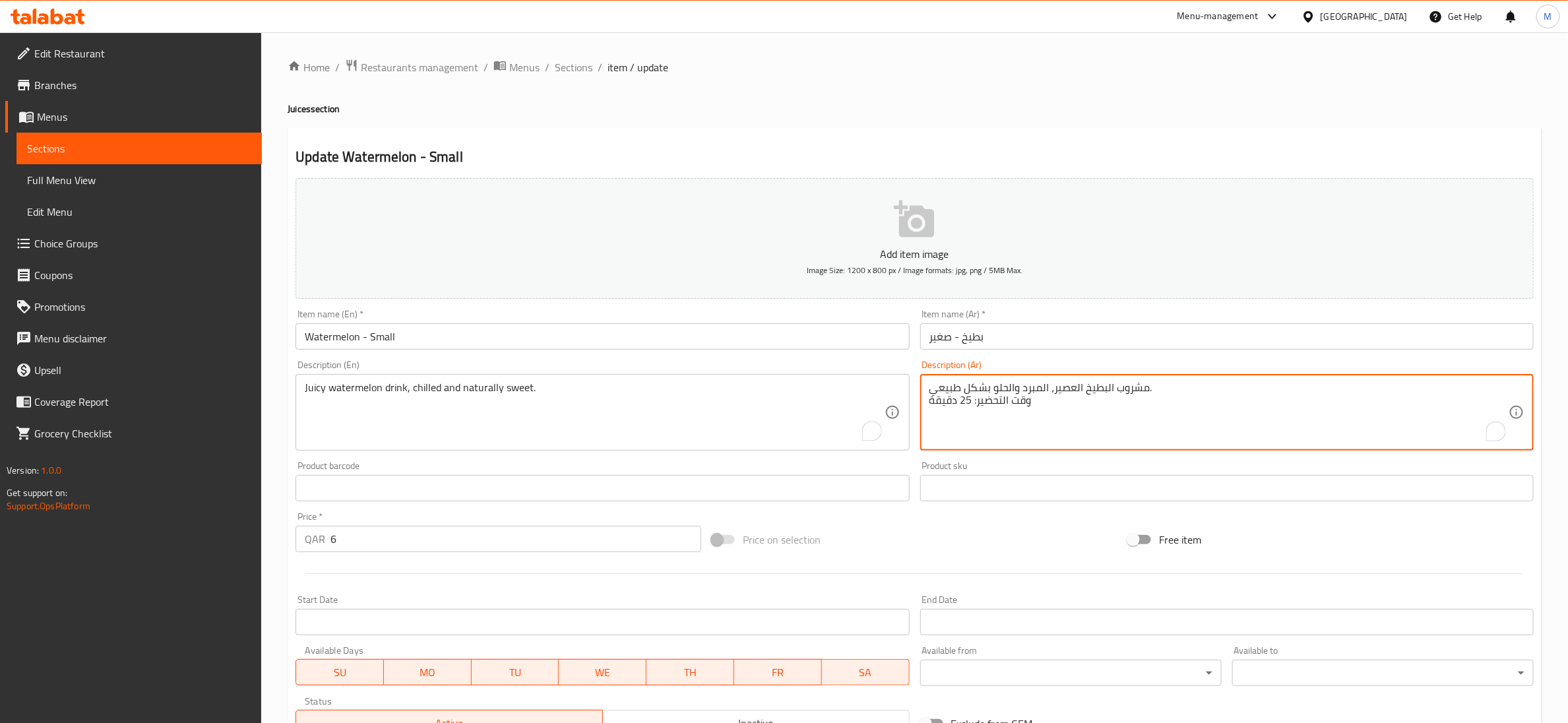
click at [994, 397] on textarea "مشروب البطيخ العصير، المبرد والحلو بشكل طبيعي. وقت التحضير: 25 دقيقة" at bounding box center [1219, 412] width 579 height 63
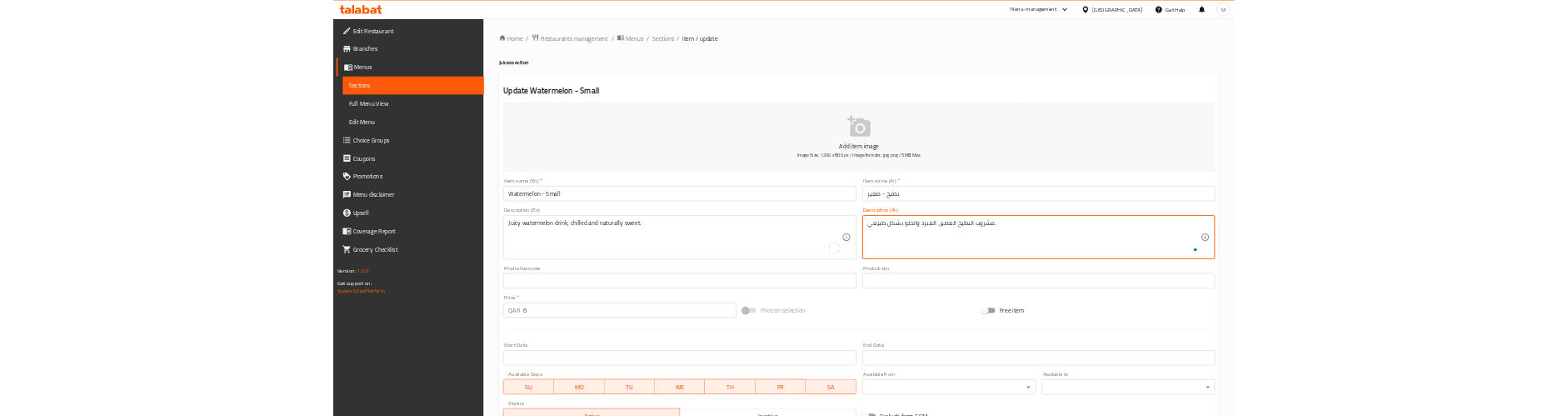
scroll to position [263, 0]
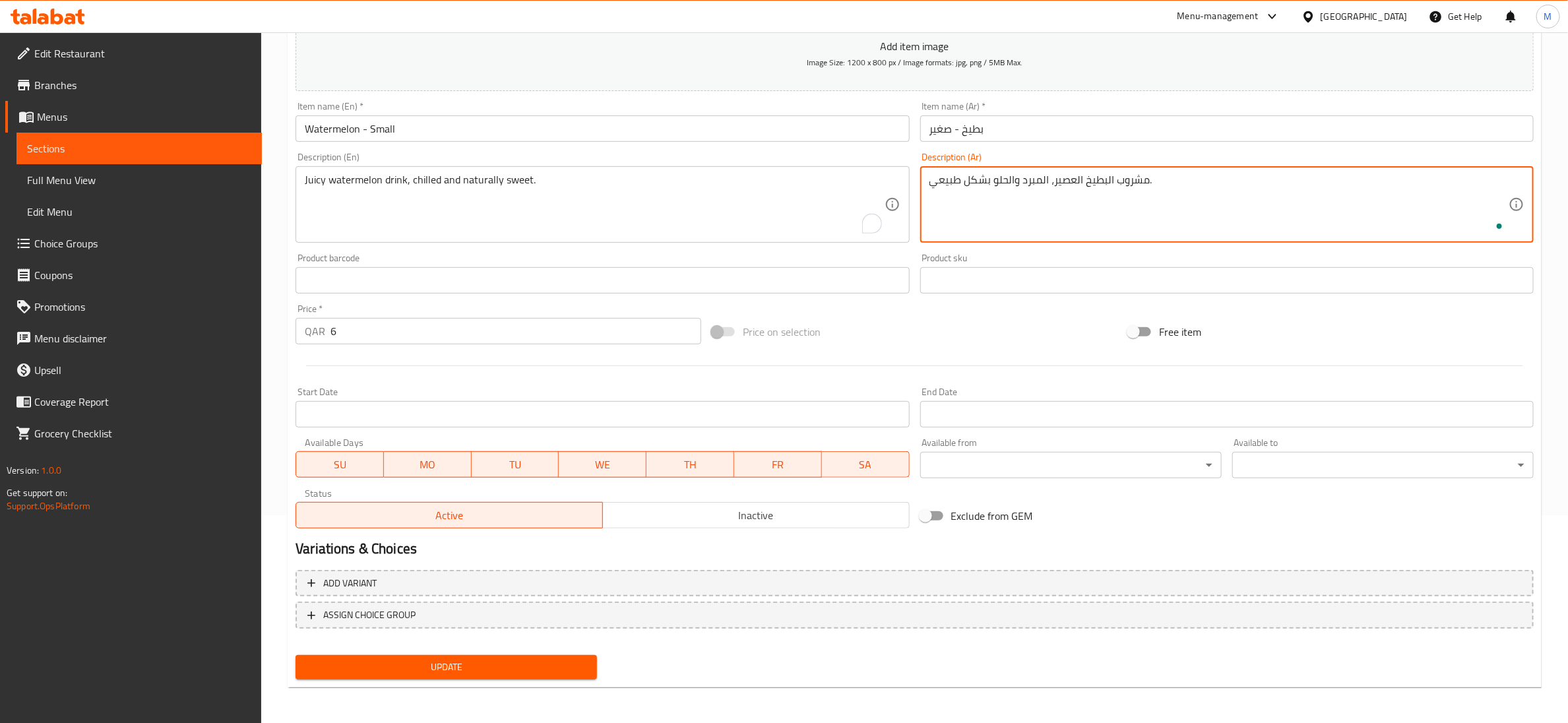
type textarea "مشروب البطيخ العصير، المبرد والحلو بشكل طبيعي."
click at [485, 671] on span "Update" at bounding box center [446, 667] width 280 height 17
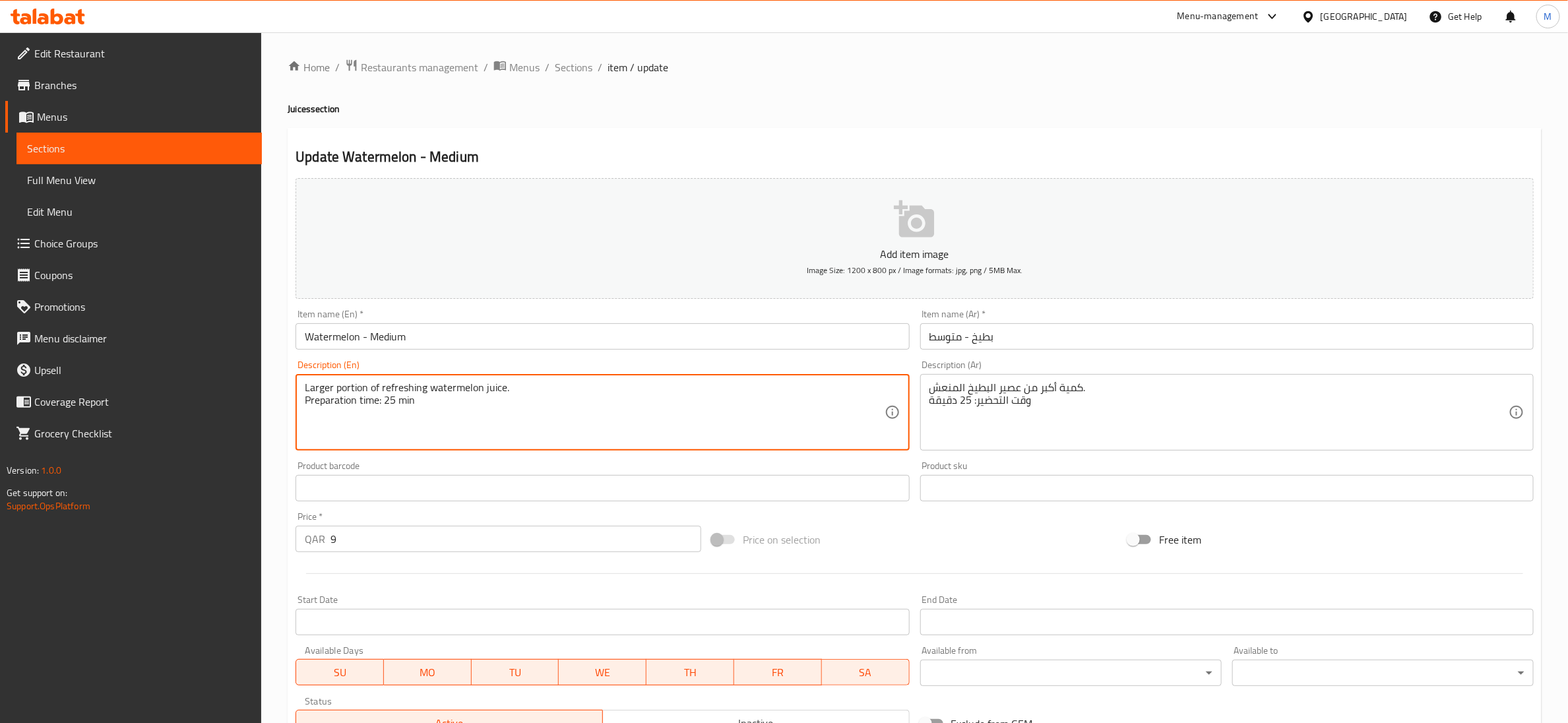
click at [400, 402] on textarea "Larger portion of refreshing watermelon juice. Preparation time: 25 min" at bounding box center [594, 412] width 579 height 63
type textarea "Larger portion of refreshing watermelon juice."
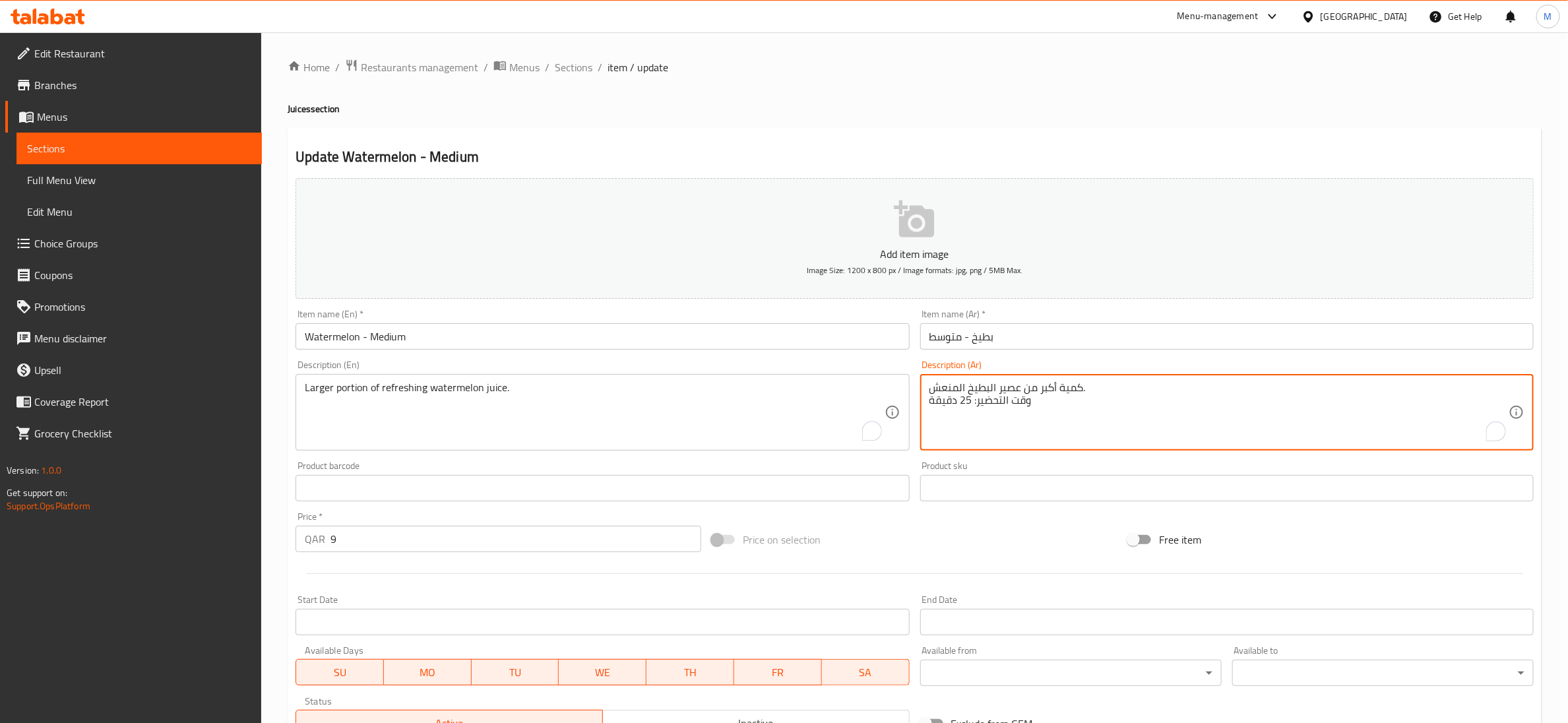
click at [984, 400] on textarea "كمية أكبر من عصير البطيخ المنعش. وقت التحضير: 25 دقيقة" at bounding box center [1219, 412] width 579 height 63
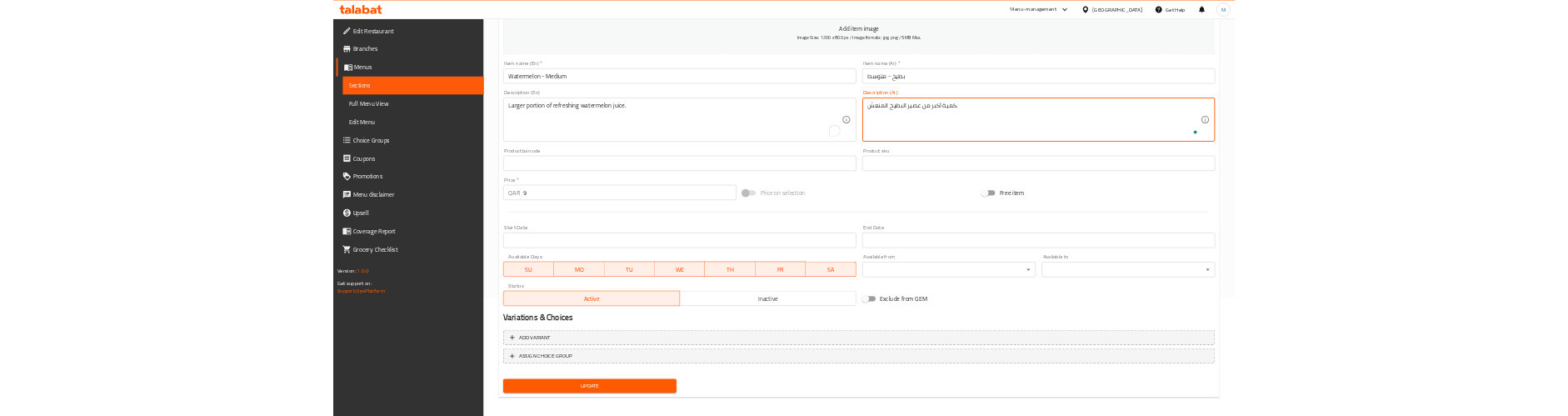
scroll to position [263, 0]
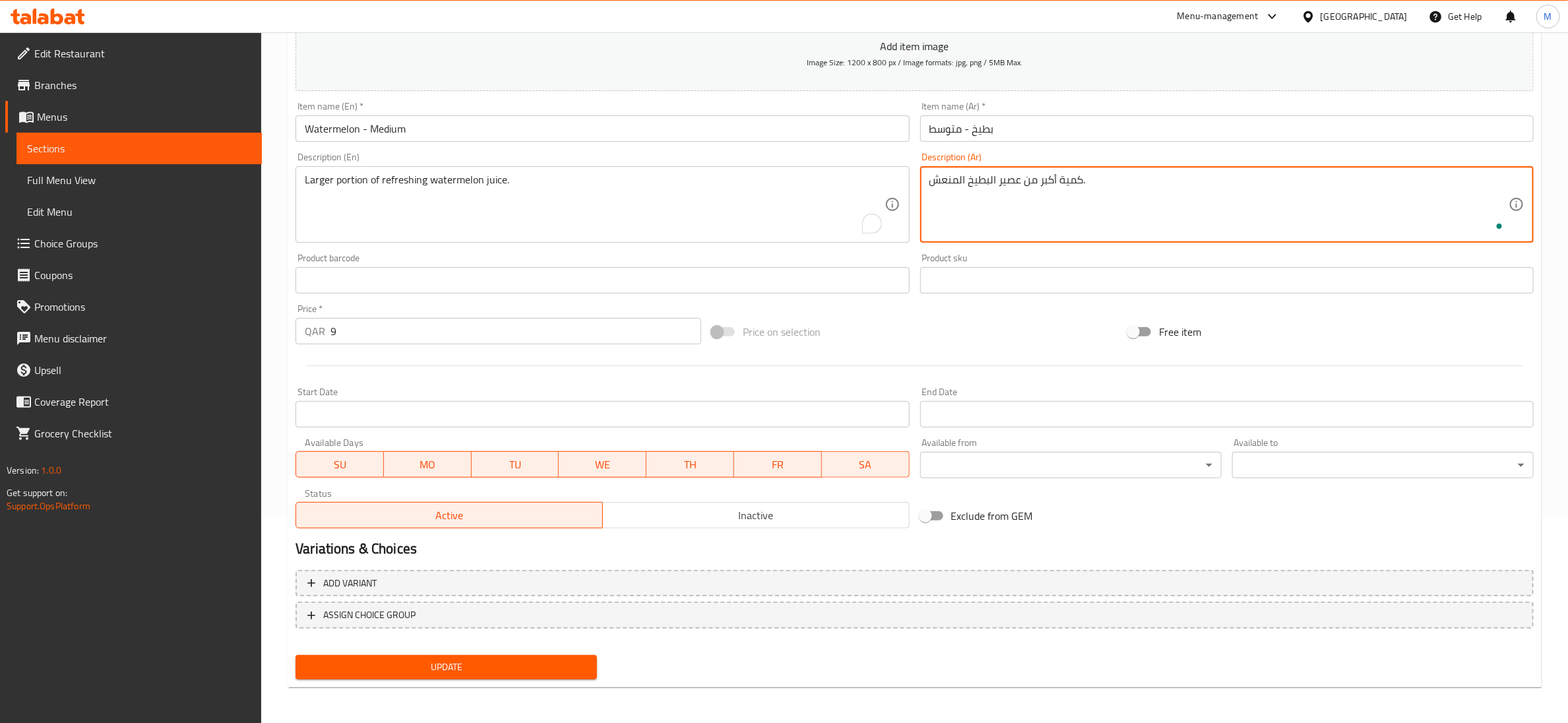
type textarea "كمية أكبر من عصير البطيخ المنعش."
click at [511, 655] on button "Update" at bounding box center [446, 667] width 302 height 24
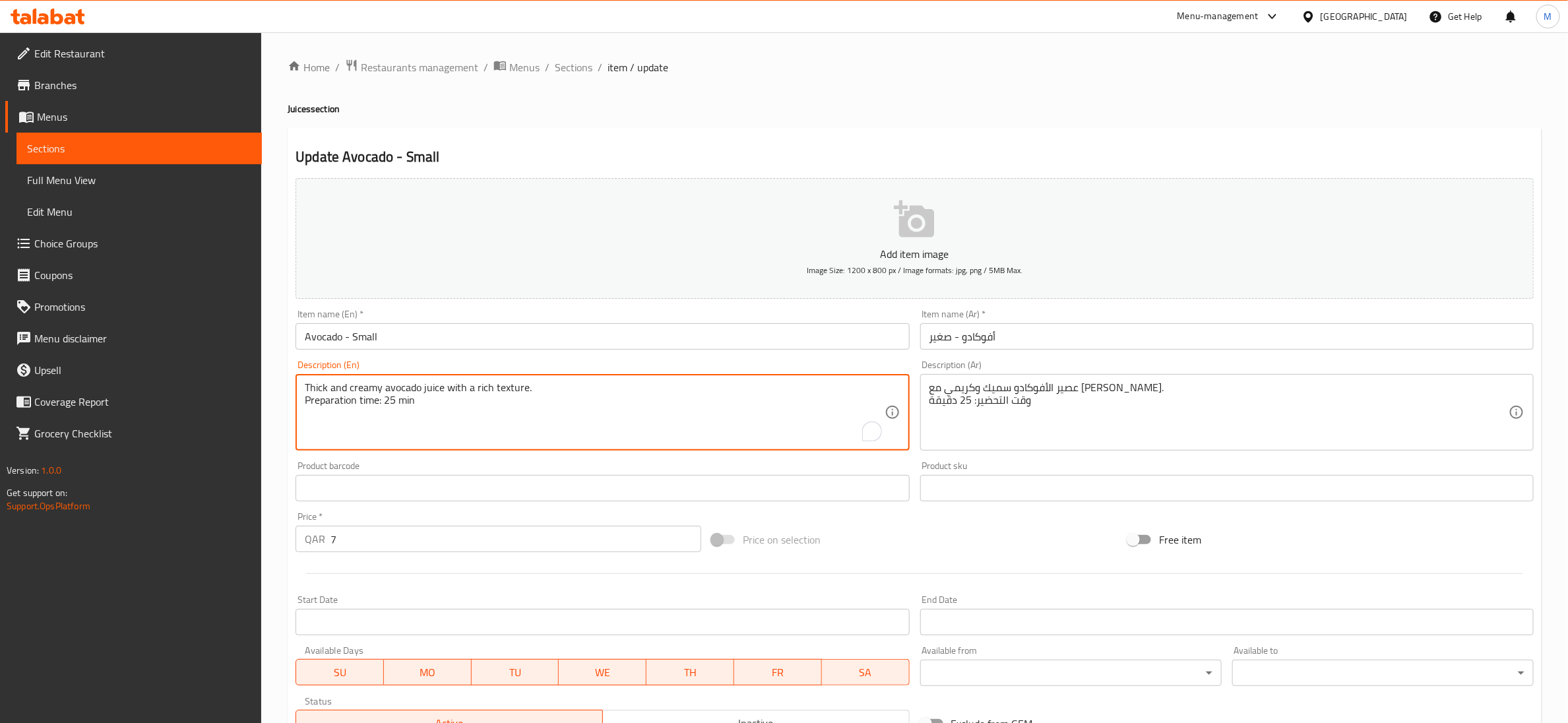
click at [387, 400] on textarea "Thick and creamy avocado juice with a rich texture. Preparation time: 25 min" at bounding box center [594, 412] width 579 height 63
click at [387, 400] on textarea "Thick and creamy avocado juice with a rich texture. Preparation time: 25 min" at bounding box center [594, 412] width 579 height 63
type textarea "Thick and creamy avocado juice with a rich texture."
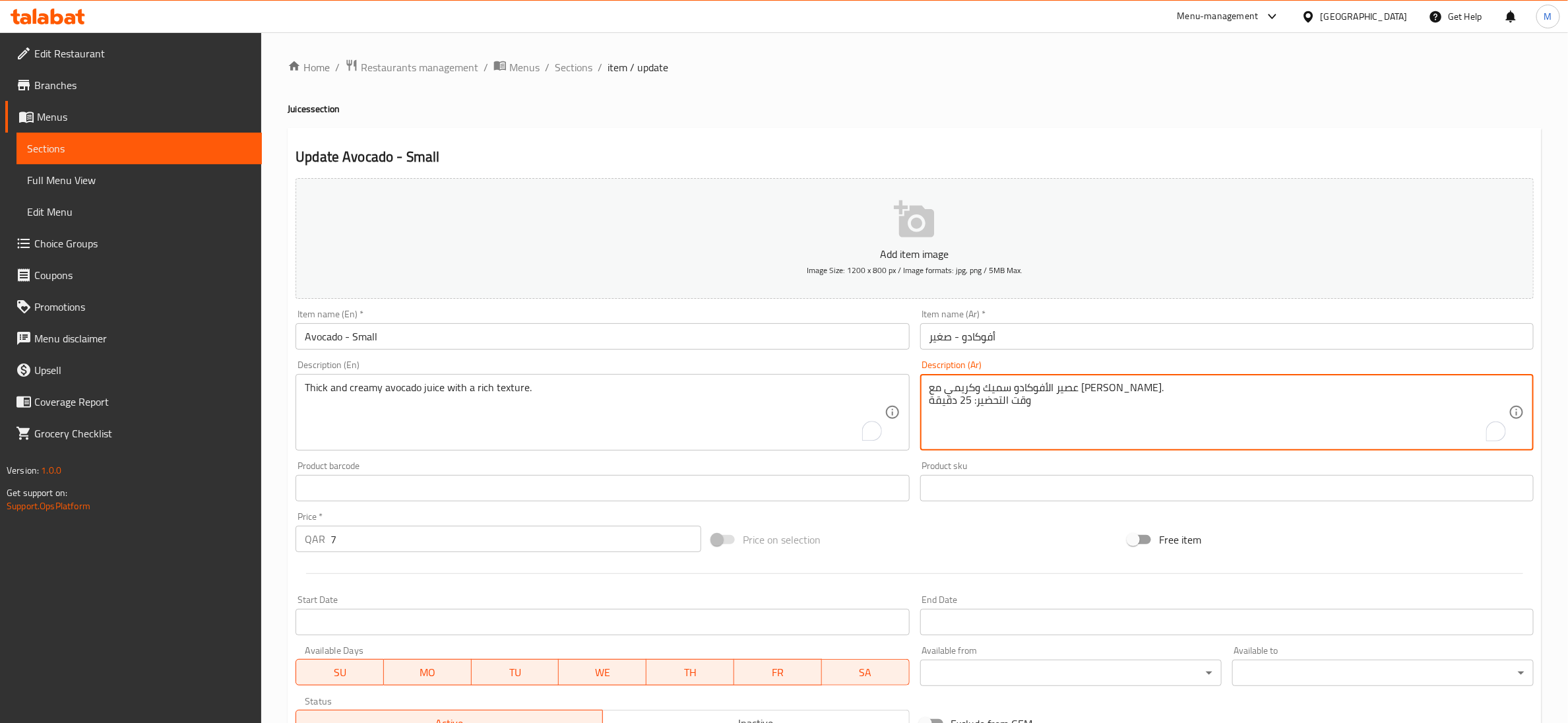
click at [960, 399] on textarea "عصير الأفوكادو سميك وكريمي مع [PERSON_NAME]. وقت التحضير: 25 دقيقة" at bounding box center [1219, 412] width 579 height 63
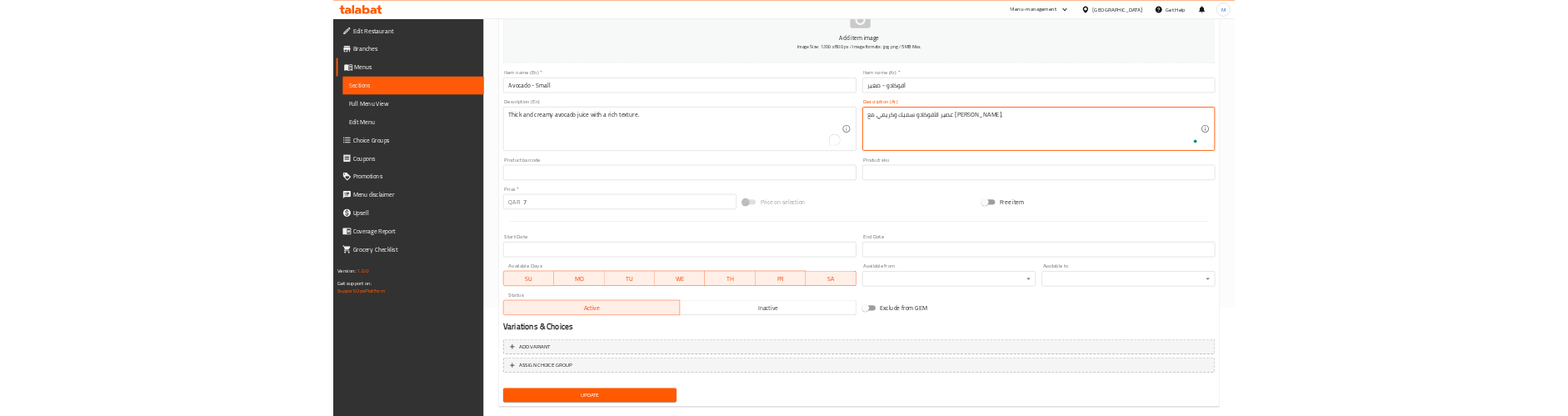
scroll to position [263, 0]
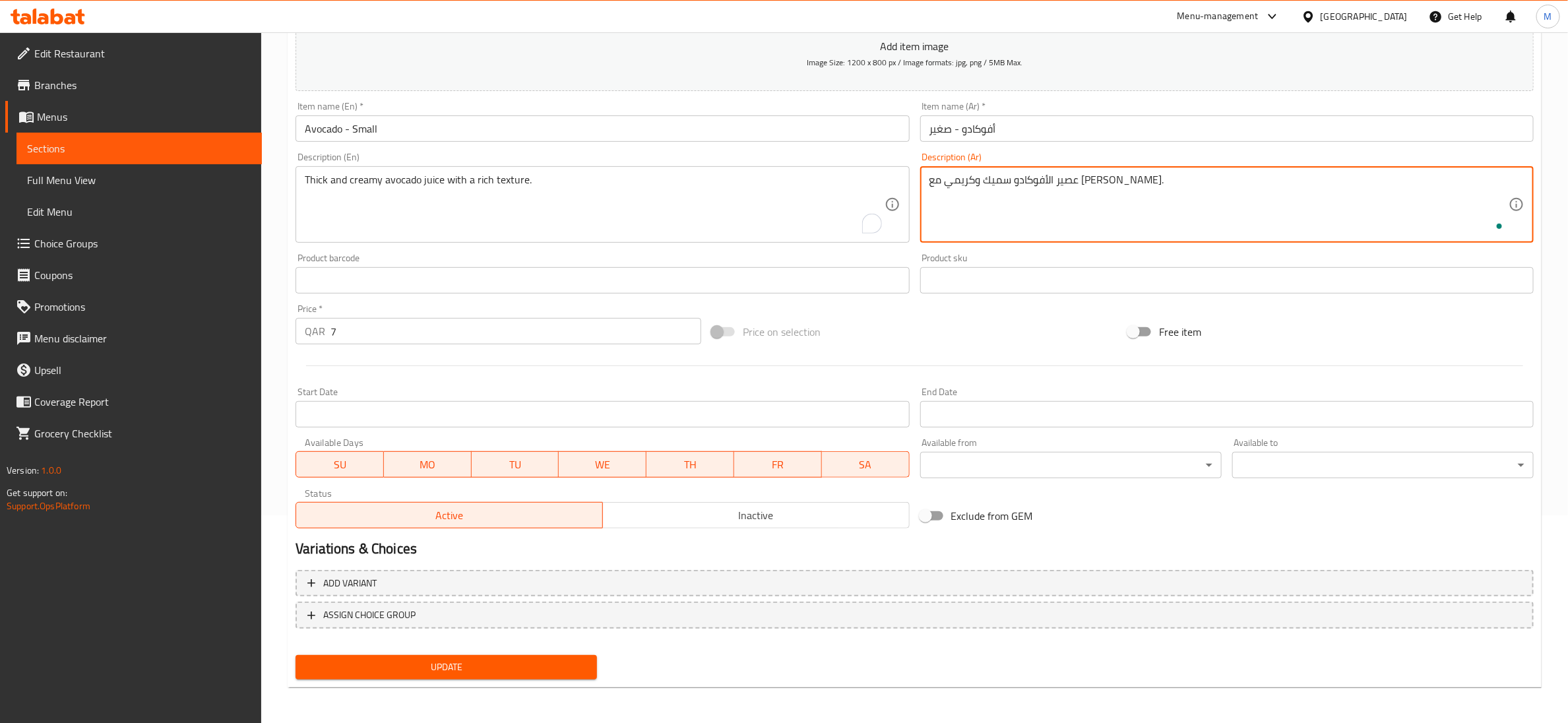
type textarea "عصير الأفوكادو سميك وكريمي مع نسيج غني."
click at [479, 667] on span "Update" at bounding box center [446, 667] width 280 height 17
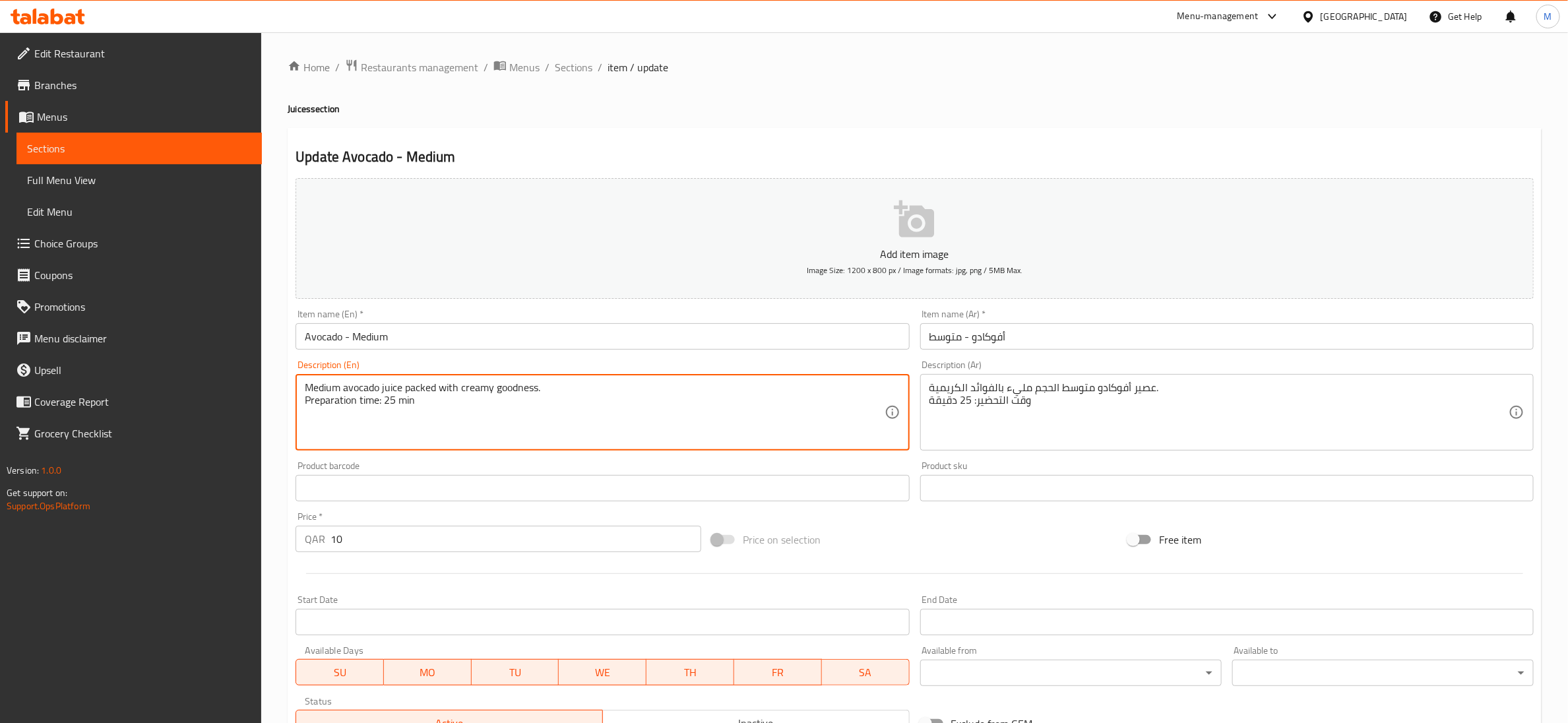
click at [390, 400] on textarea "Medium avocado juice packed with creamy goodness. Preparation time: 25 min" at bounding box center [594, 412] width 579 height 63
type textarea "Medium avocado juice packed with creamy goodness."
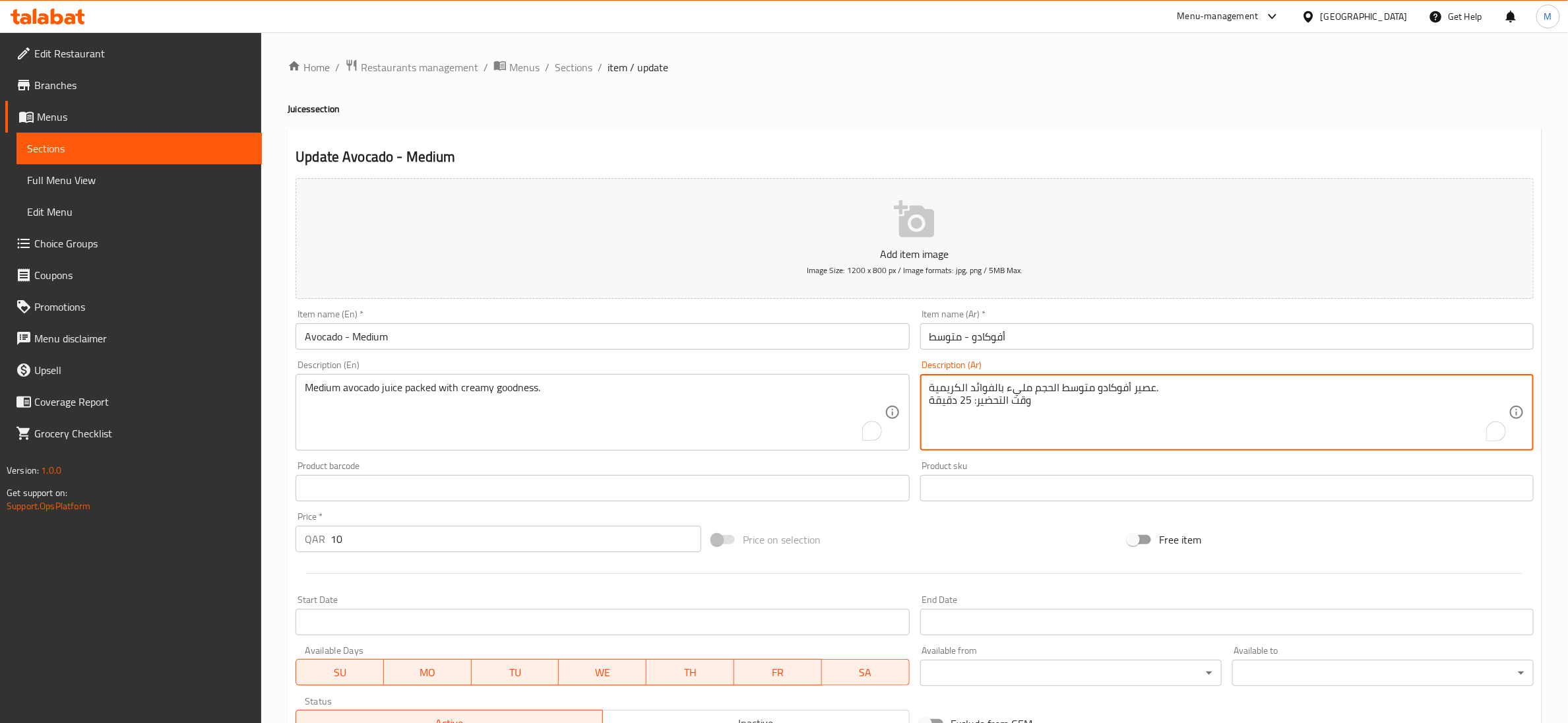
click at [978, 400] on textarea "عصير أفوكادو متوسط الحجم مليء بالفوائد الكريمية. وقت التحضير: 25 دقيقة" at bounding box center [1219, 412] width 579 height 63
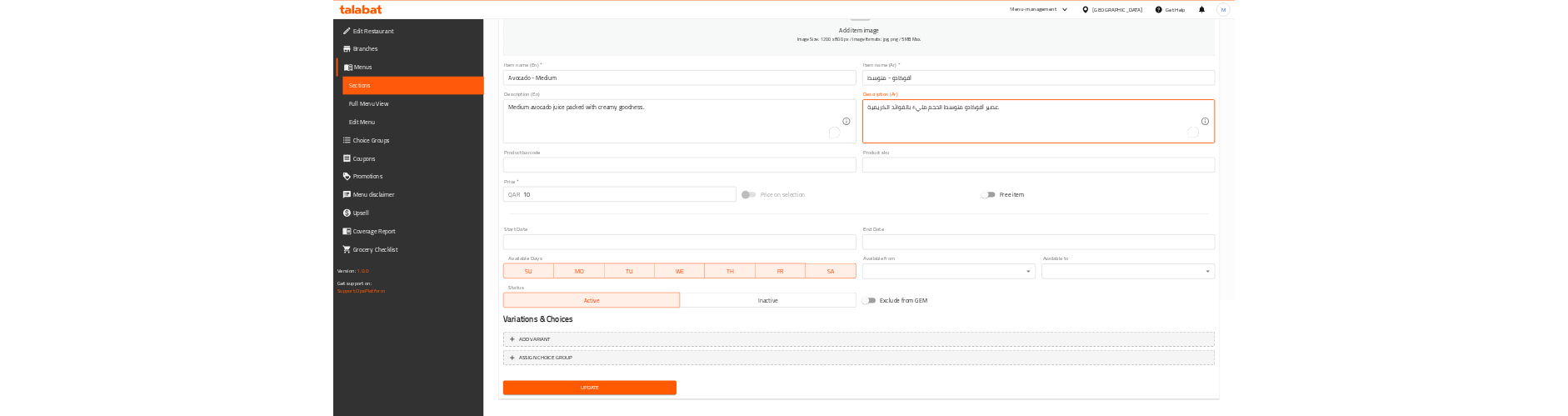
scroll to position [263, 0]
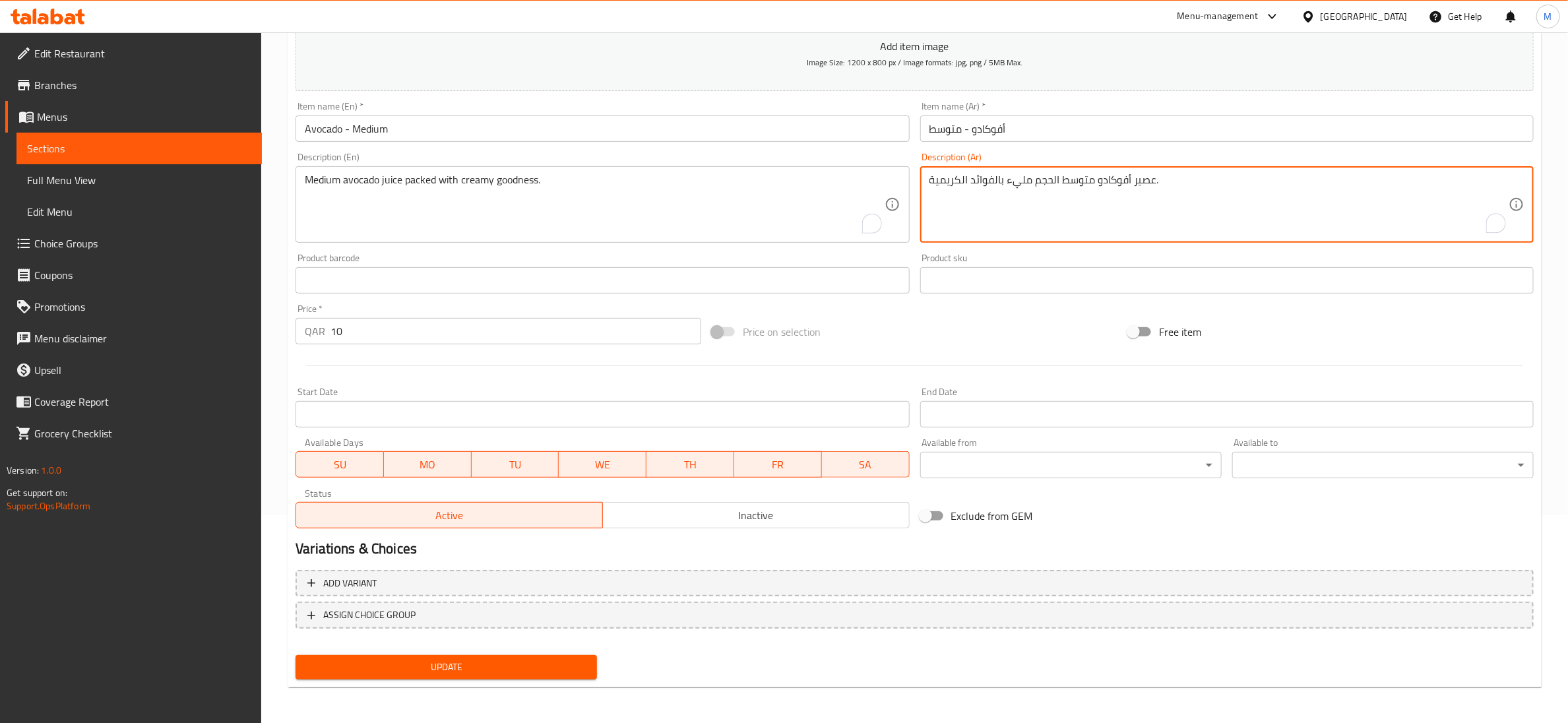
type textarea "عصير أفوكادو متوسط الحجم مليء بالفوائد الكريمية."
click at [377, 662] on span "Update" at bounding box center [446, 667] width 280 height 17
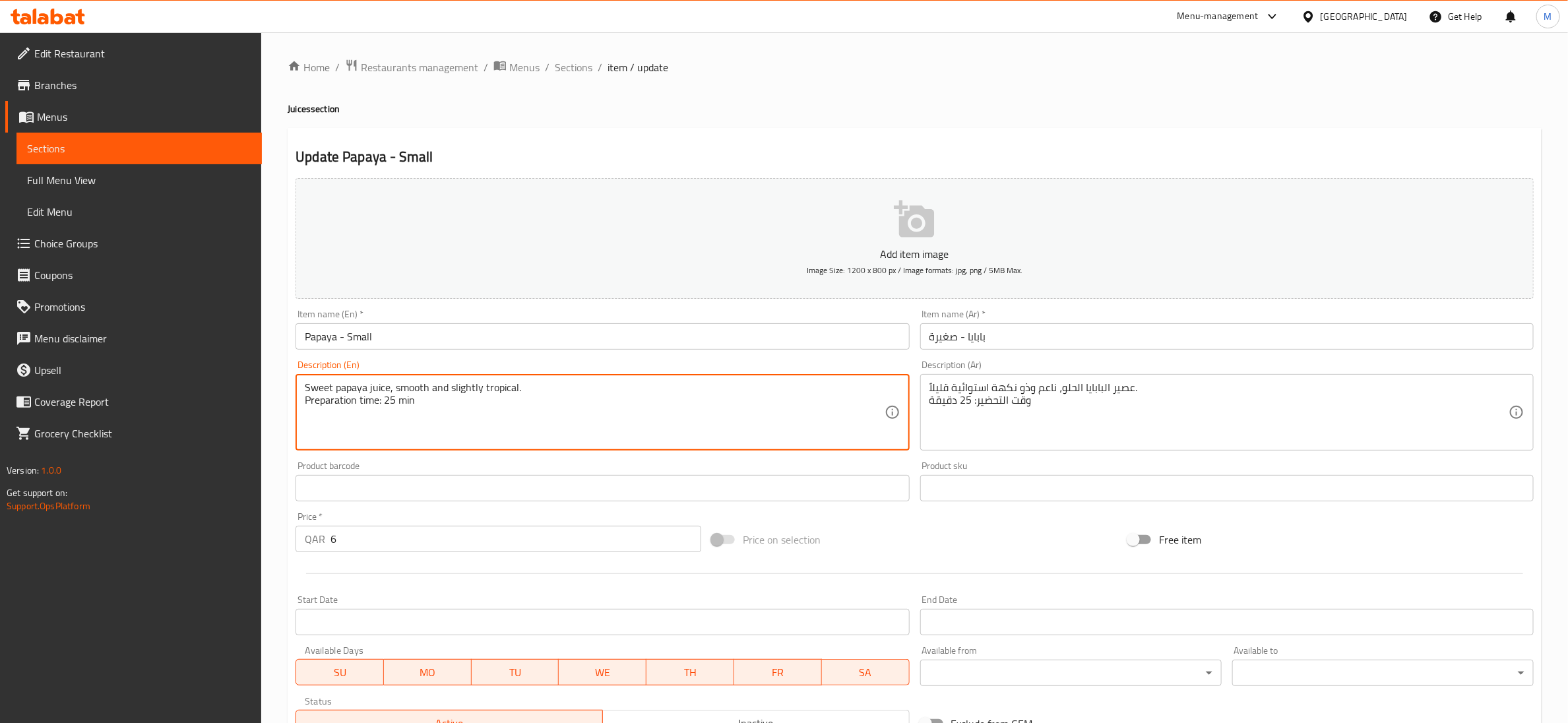
click at [365, 404] on textarea "Sweet papaya juice, smooth and slightly tropical. Preparation time: 25 min" at bounding box center [594, 412] width 579 height 63
type textarea "Sweet papaya juice, smooth and slightly tropical."
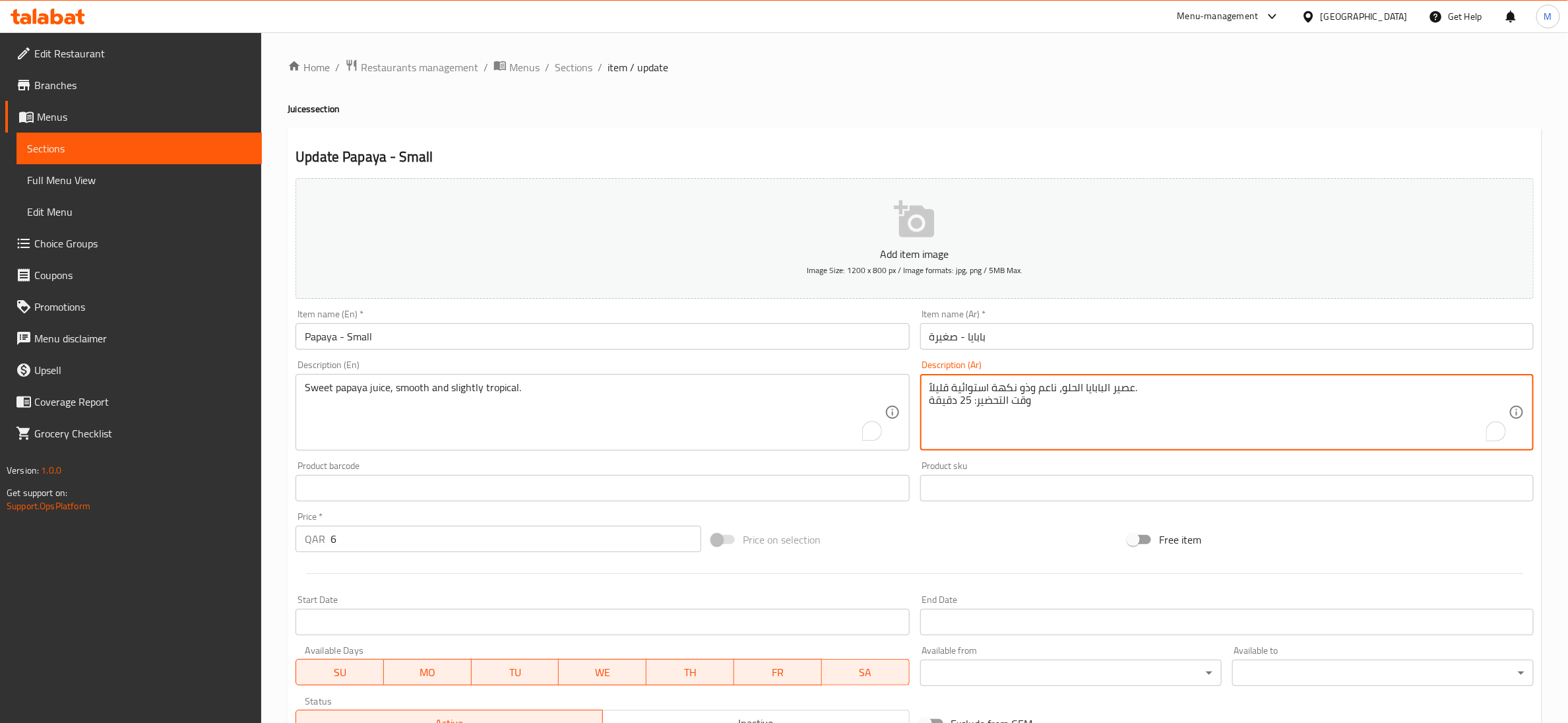
click at [1010, 396] on textarea "عصير البابايا الحلو، ناعم وذو نكهة استوائية قليلاً. وقت التحضير: 25 دقيقة" at bounding box center [1219, 412] width 579 height 63
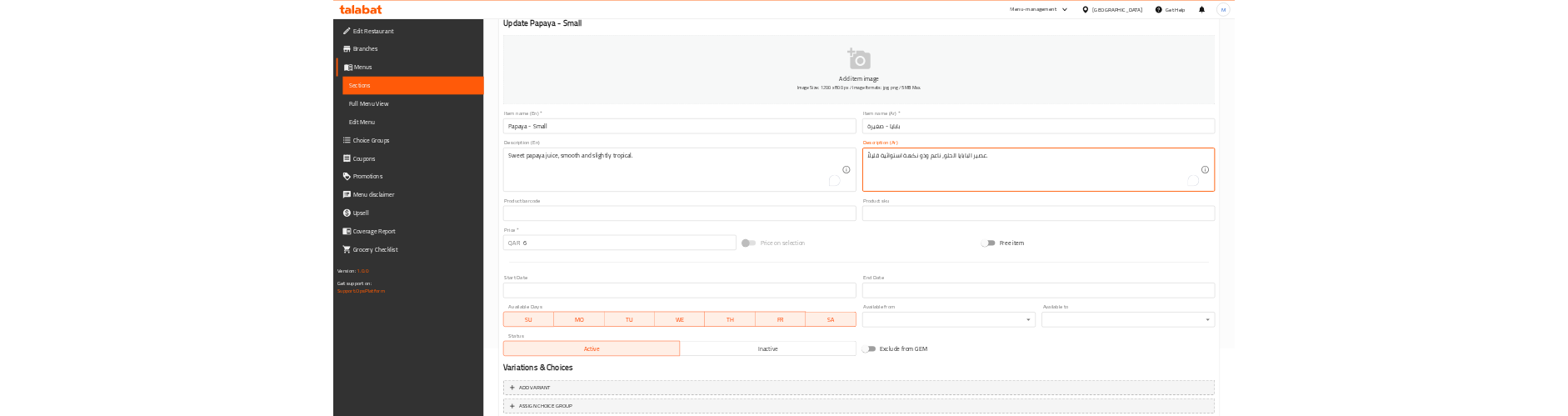
scroll to position [263, 0]
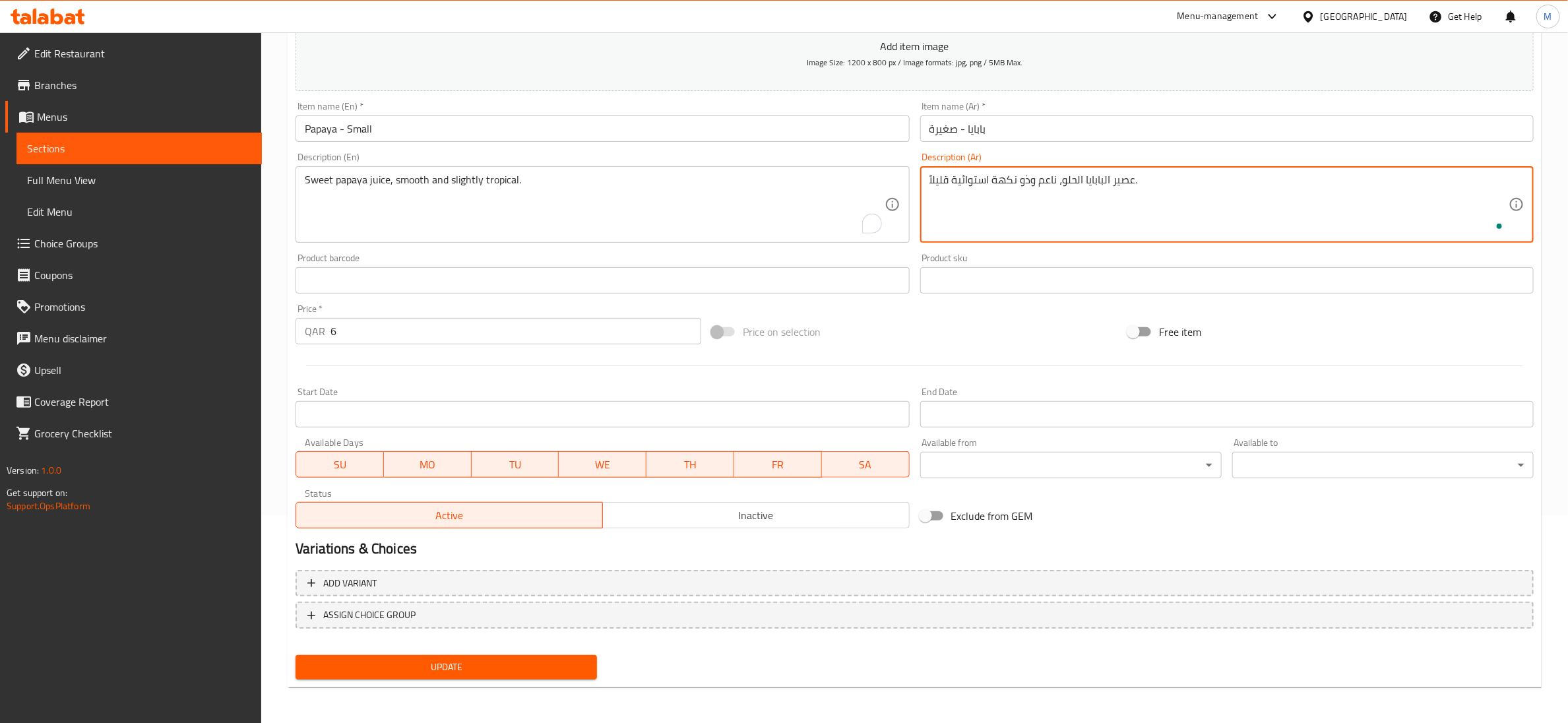
type textarea "عصير البابايا الحلو، ناعم وذو نكهة استوائية قليلاً."
click at [499, 655] on button "Update" at bounding box center [446, 667] width 302 height 24
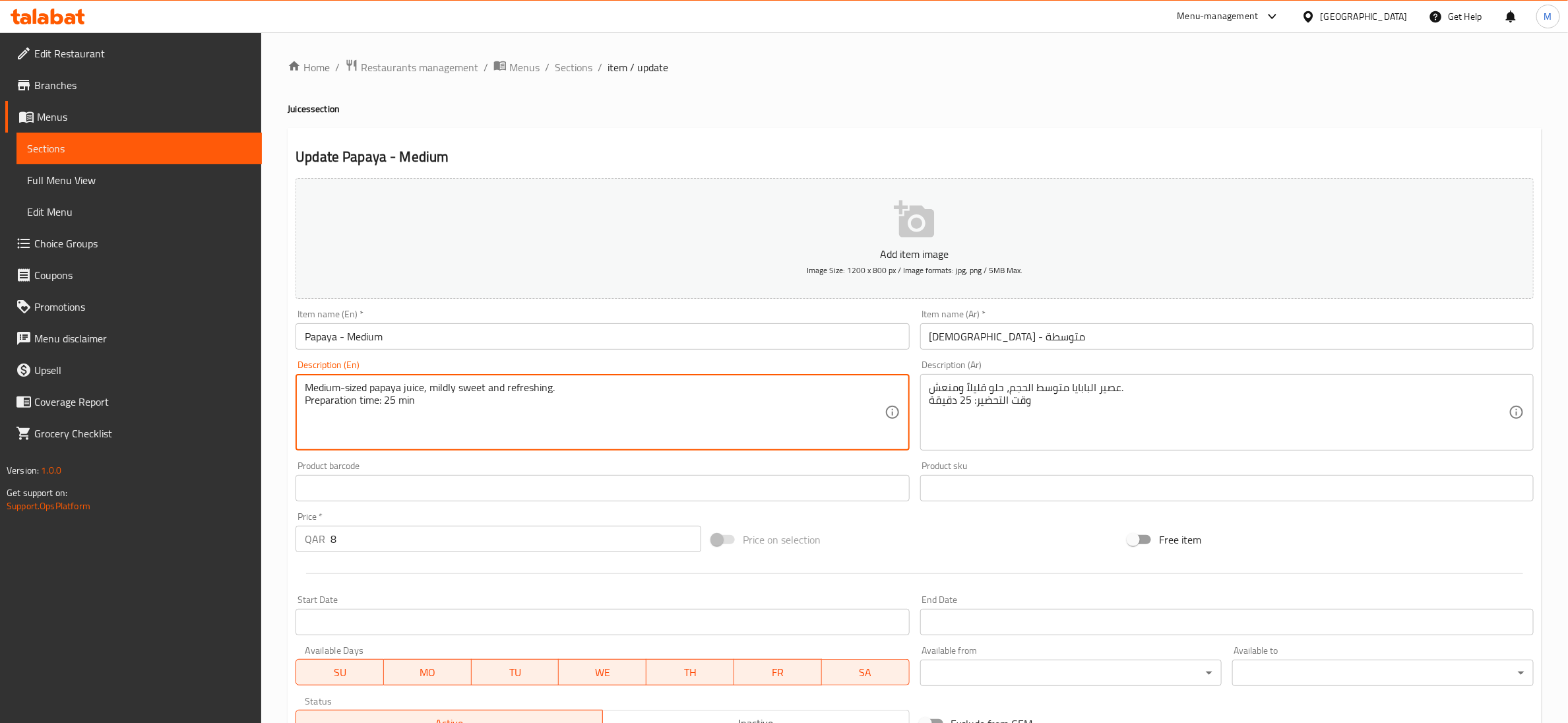
click at [365, 402] on textarea "Medium-sized papaya juice, mildly sweet and refreshing. Preparation time: 25 min" at bounding box center [594, 412] width 579 height 63
type textarea "Medium-sized papaya juice, mildly sweet and refreshing."
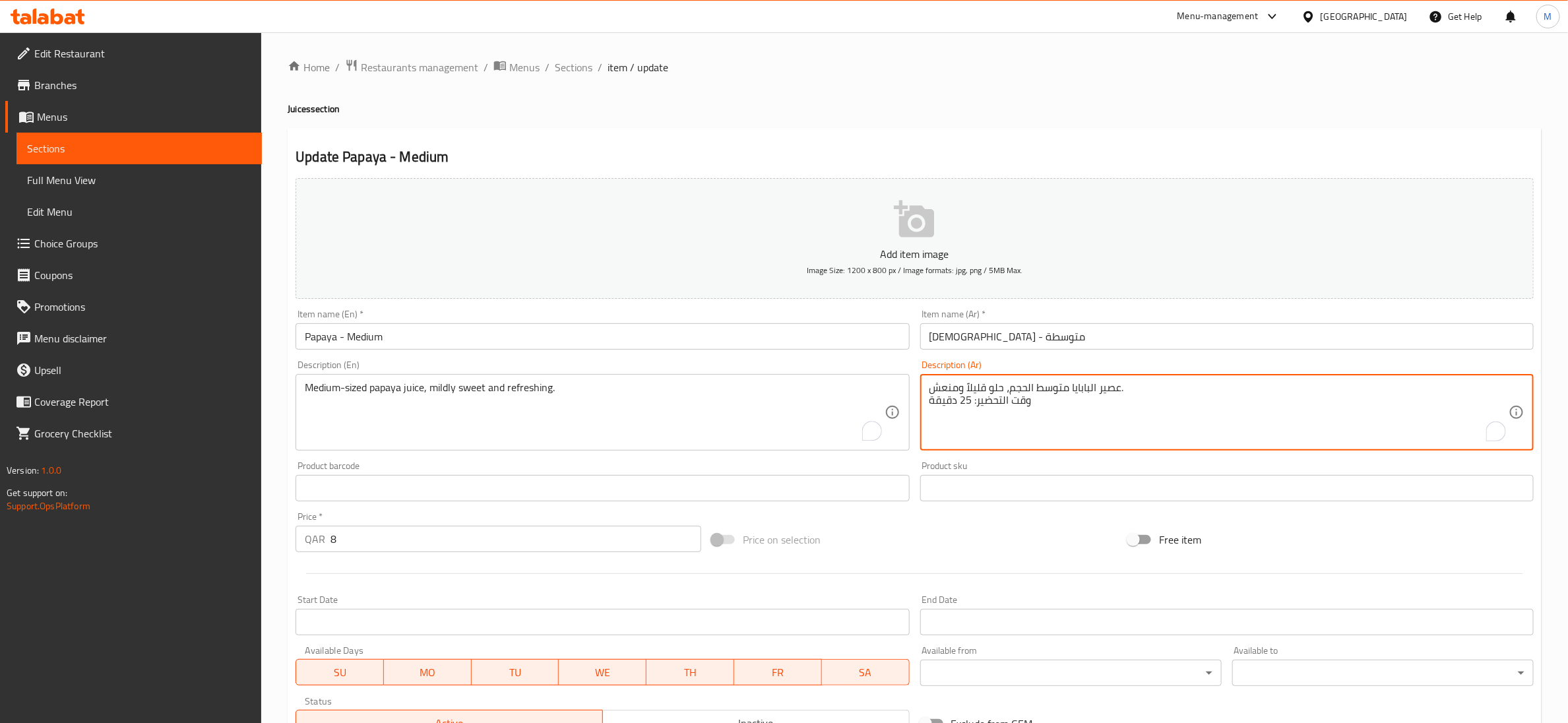
click at [970, 400] on textarea "عصير البابايا متوسط الحجم، حلو قليلاً ومنعش. وقت التحضير: 25 دقيقة" at bounding box center [1219, 412] width 579 height 63
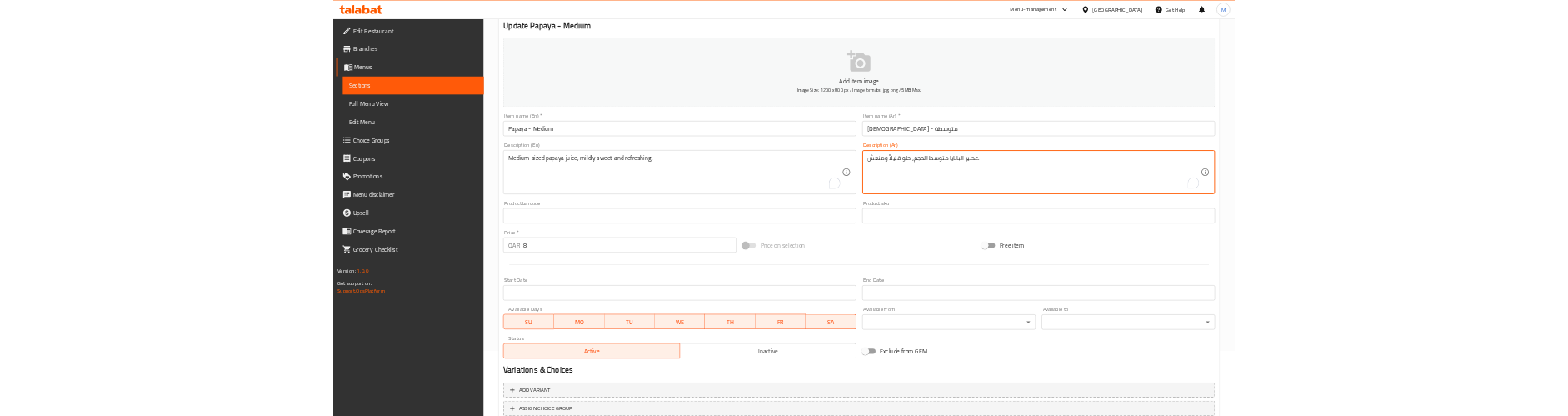
scroll to position [263, 0]
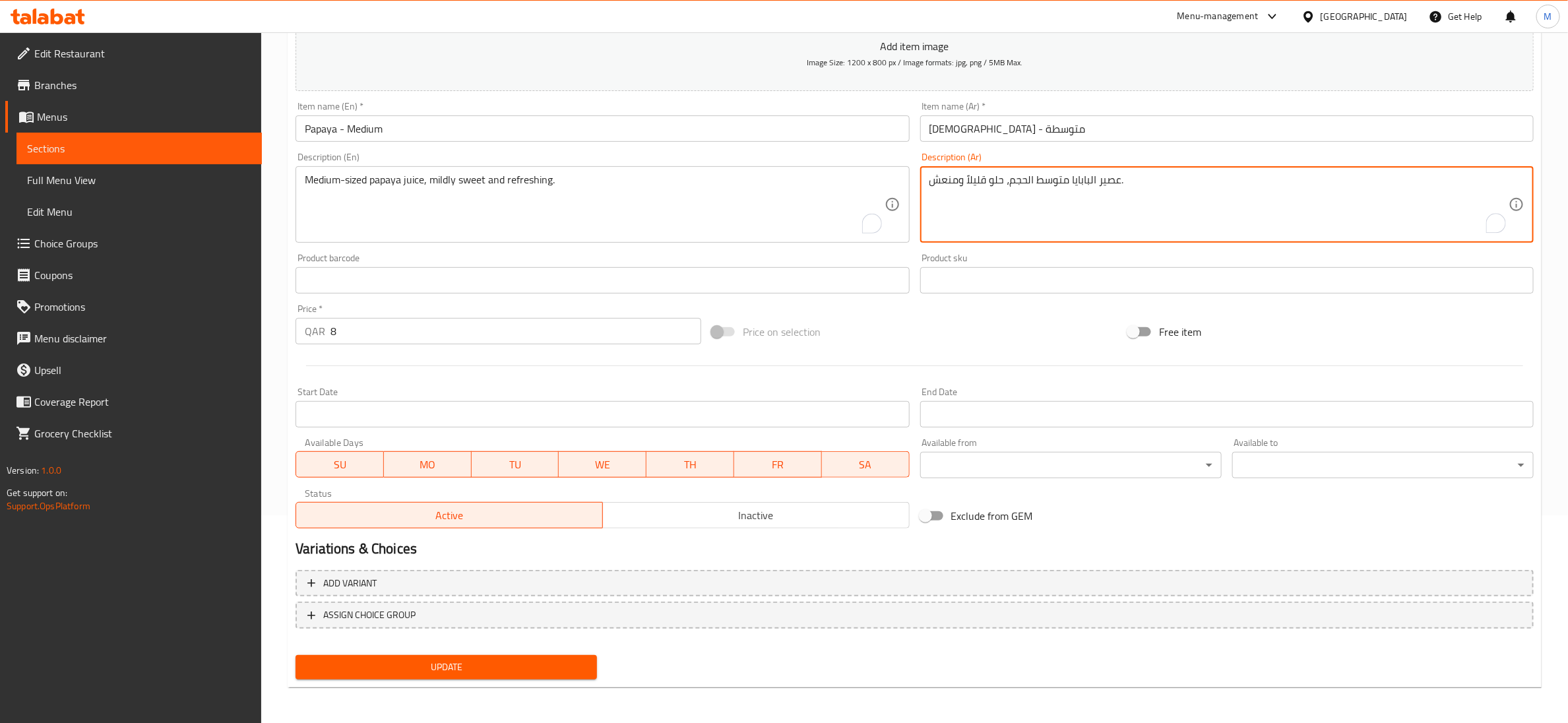
type textarea "عصير البابايا متوسط الحجم، حلو قليلاً ومنعش."
click at [476, 668] on span "Update" at bounding box center [446, 667] width 280 height 17
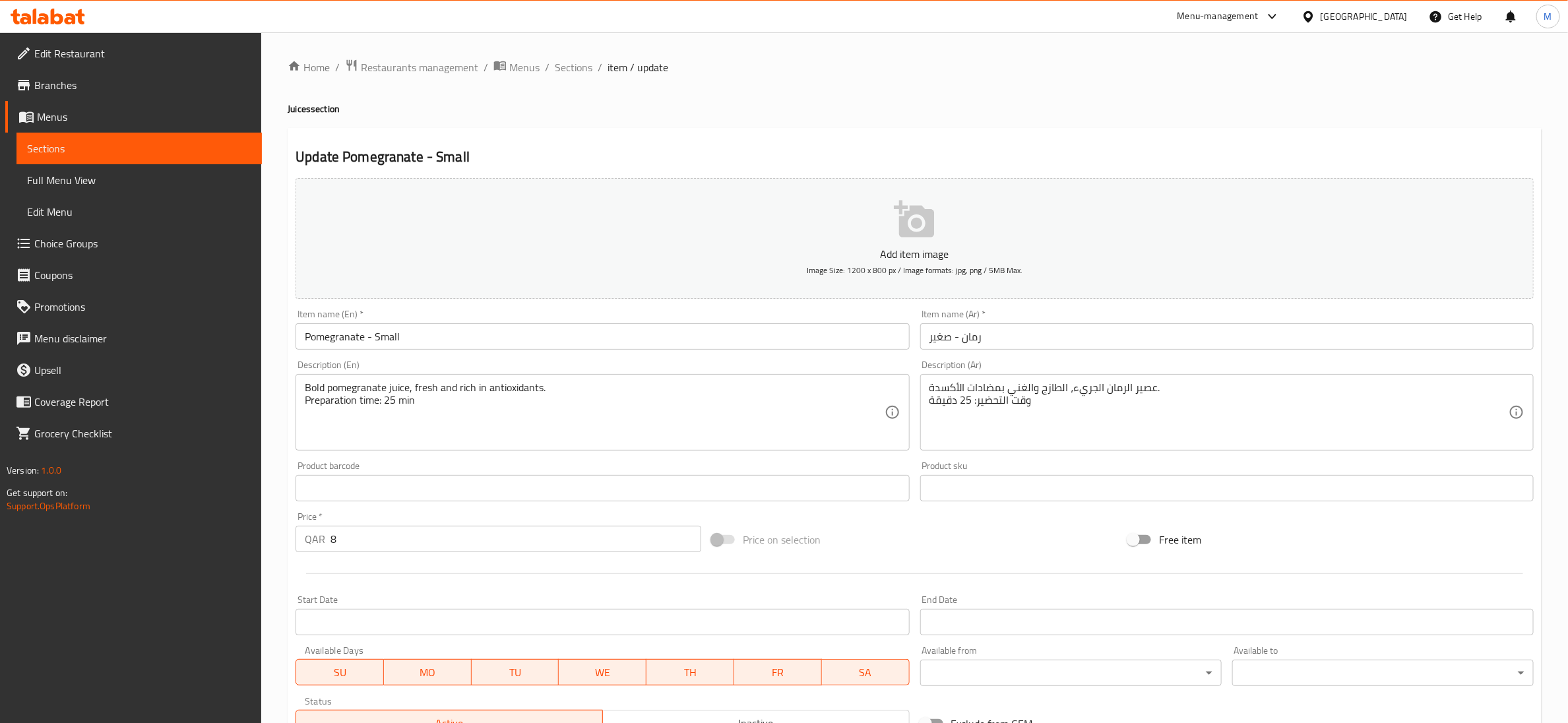
click at [403, 412] on textarea "Bold pomegranate juice, fresh and rich in antioxidants. Preparation time: 25 min" at bounding box center [594, 412] width 579 height 63
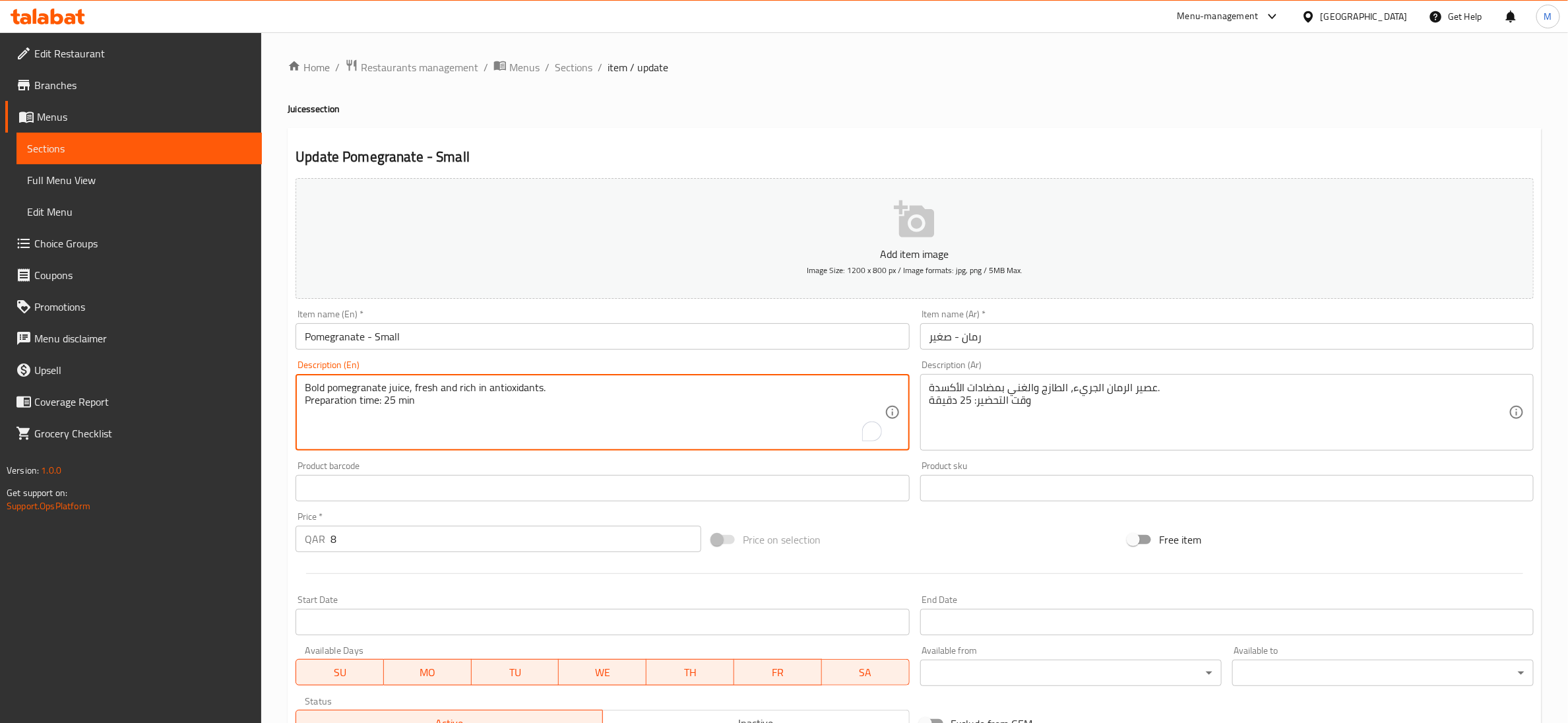
click at [403, 412] on textarea "Bold pomegranate juice, fresh and rich in antioxidants. Preparation time: 25 min" at bounding box center [594, 412] width 579 height 63
type textarea "Bold pomegranate juice, fresh and rich in antioxidants."
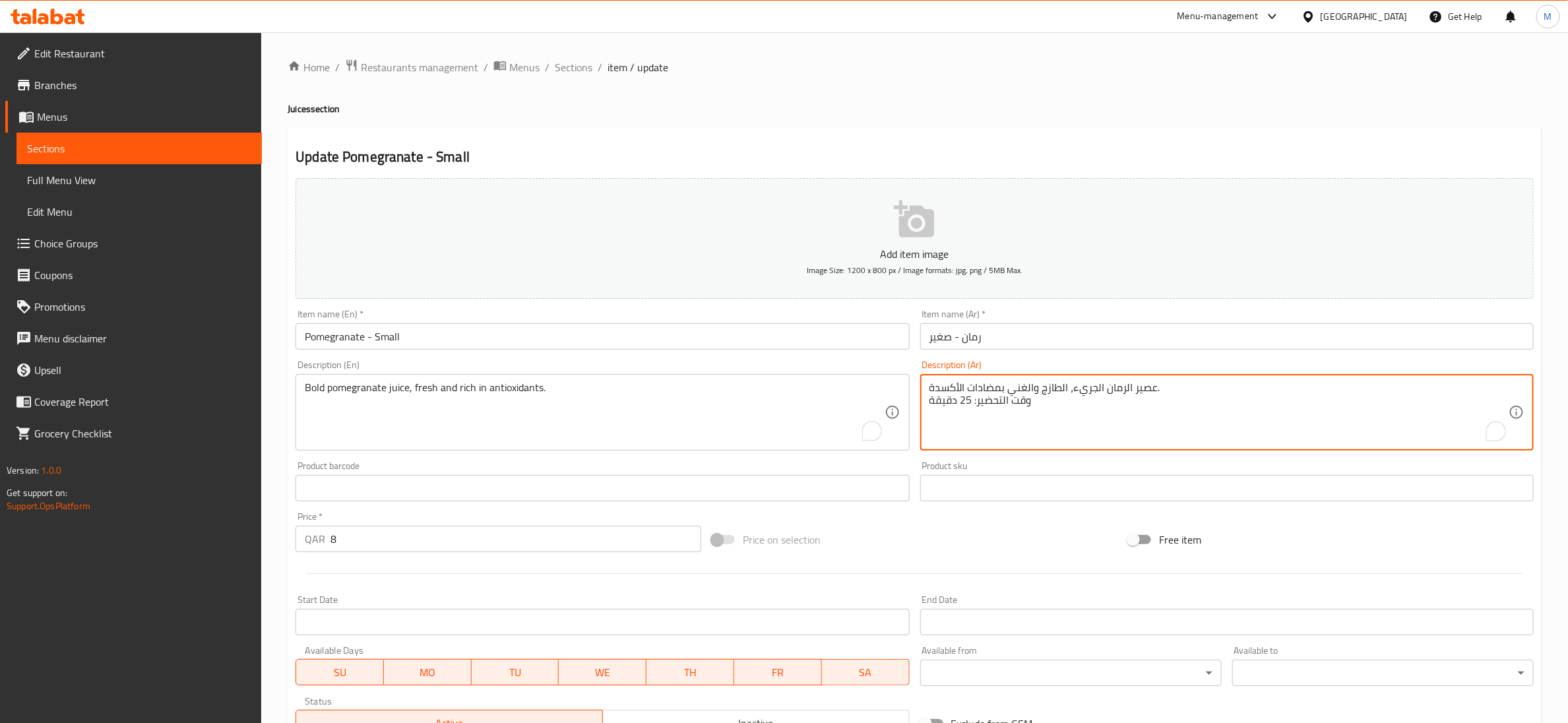
click at [975, 400] on textarea "عصير الرمان الجريء، الطازج والغني بمضادات الأكسدة. وقت التحضير: 25 دقيقة" at bounding box center [1219, 412] width 579 height 63
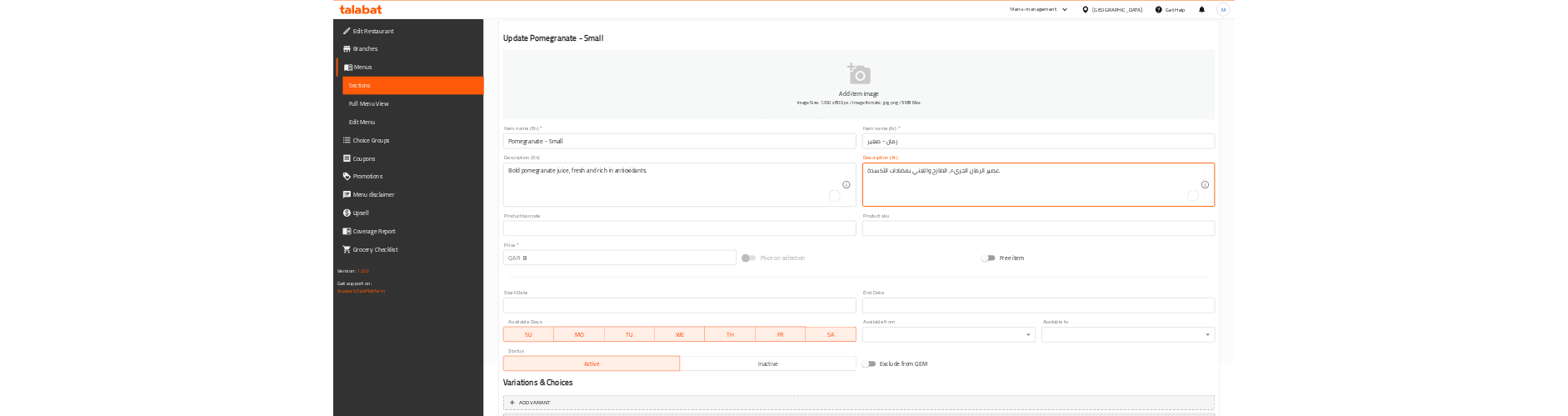
scroll to position [263, 0]
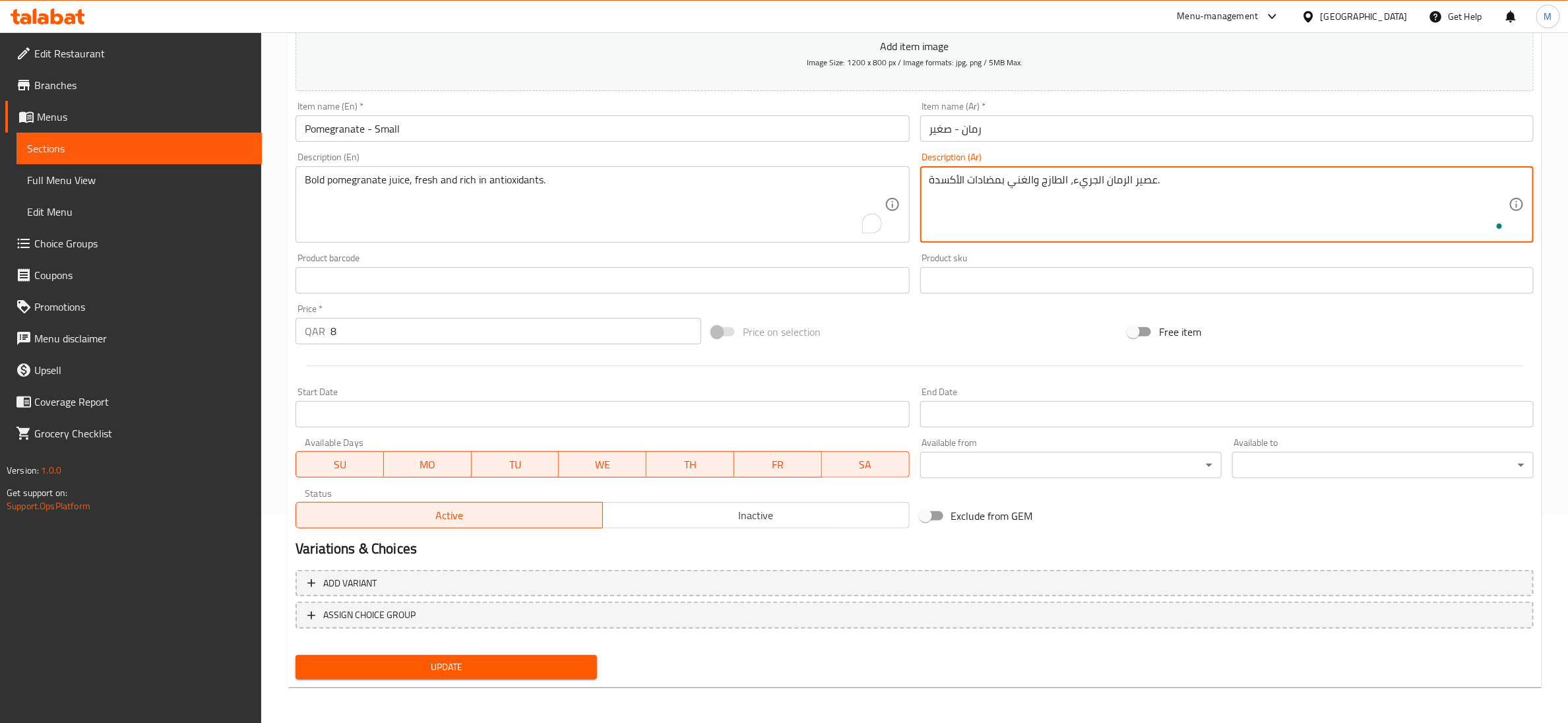
type textarea "عصير الرمان الجريء، الطازج والغني بمضادات الأكسدة."
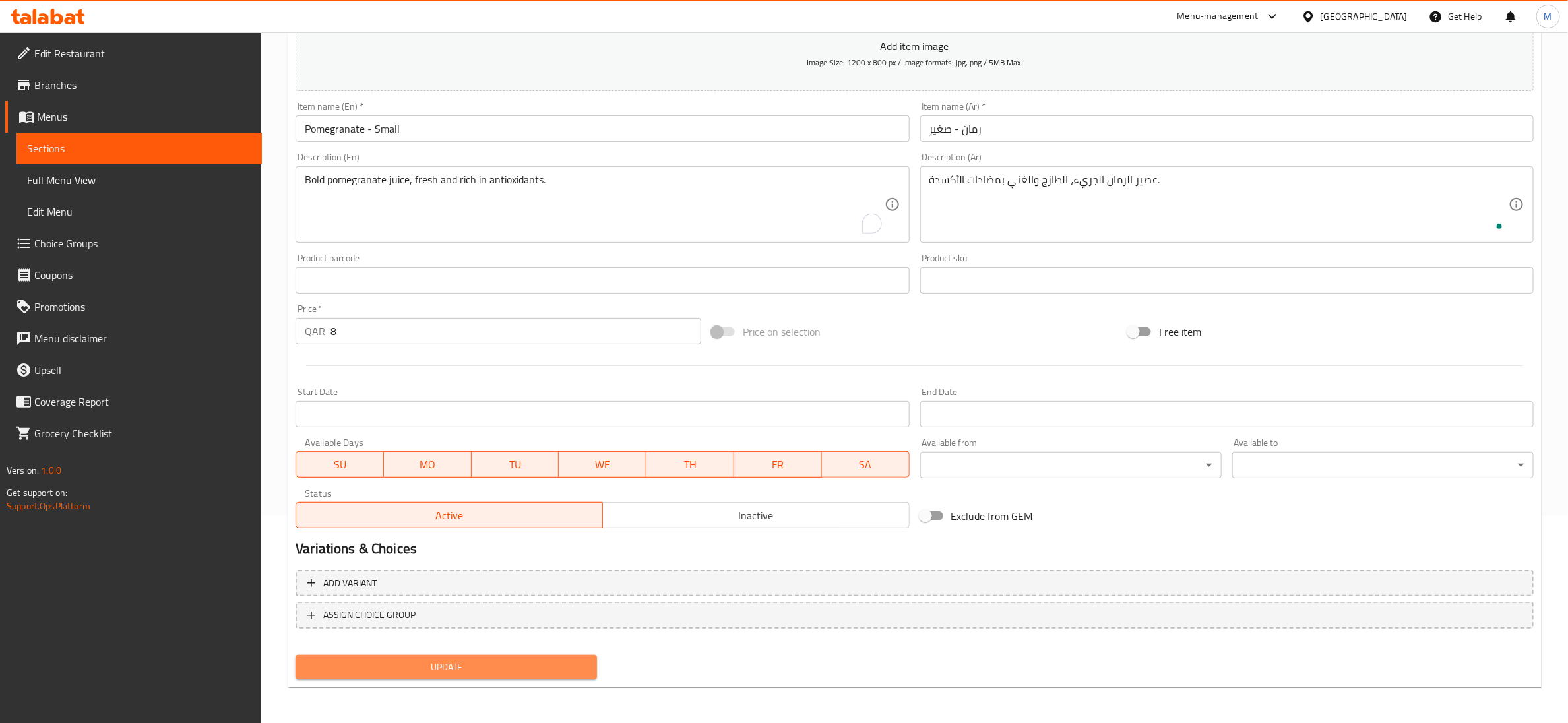
click at [425, 660] on span "Update" at bounding box center [446, 667] width 280 height 17
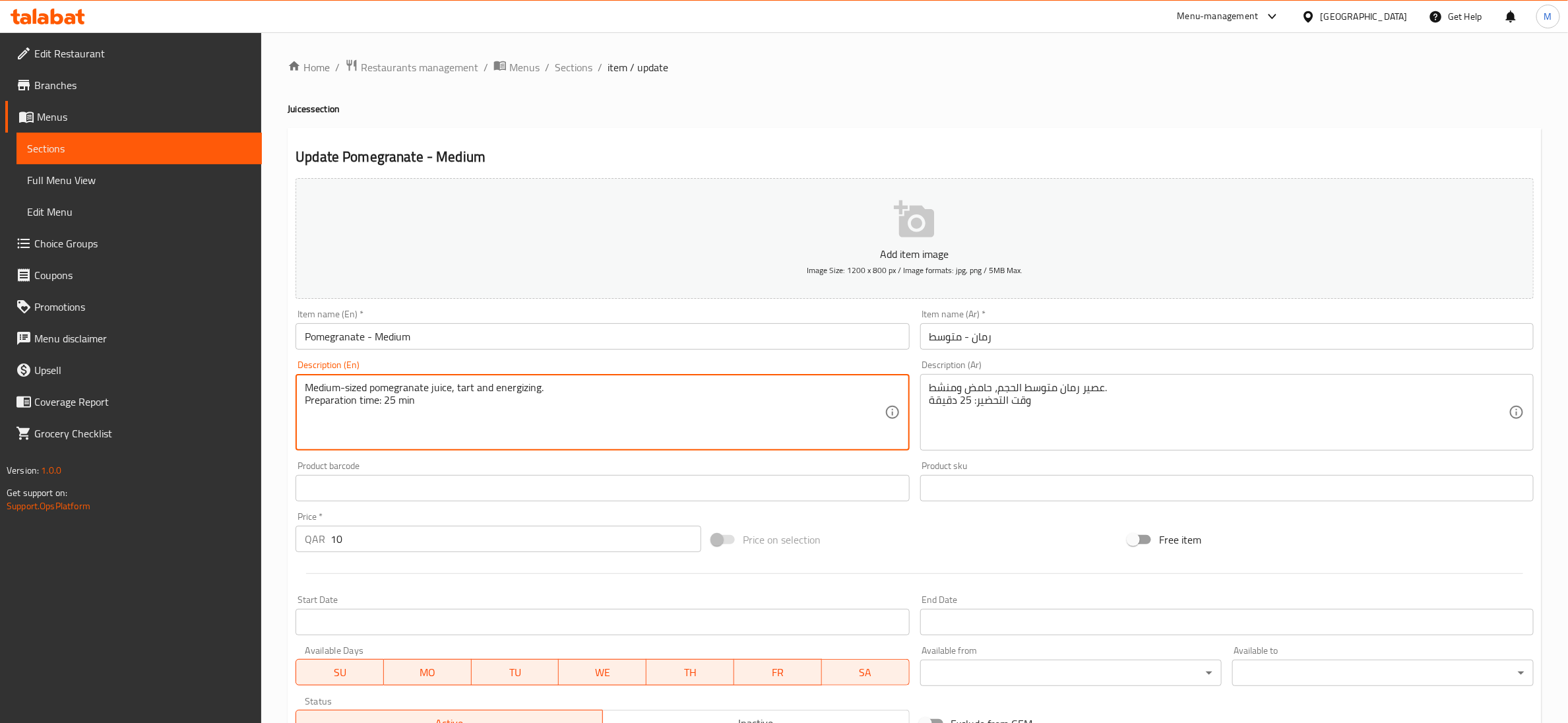
click at [398, 400] on textarea "Medium-sized pomegranate juice, tart and energizing. Preparation time: 25 min" at bounding box center [594, 412] width 579 height 63
type textarea "Medium-sized pomegranate juice, tart and energizing."
click at [992, 394] on textarea "عصير رمان متوسط الحجم، حامض ومنشط. وقت التحضير: 25 دقيقة" at bounding box center [1219, 412] width 579 height 63
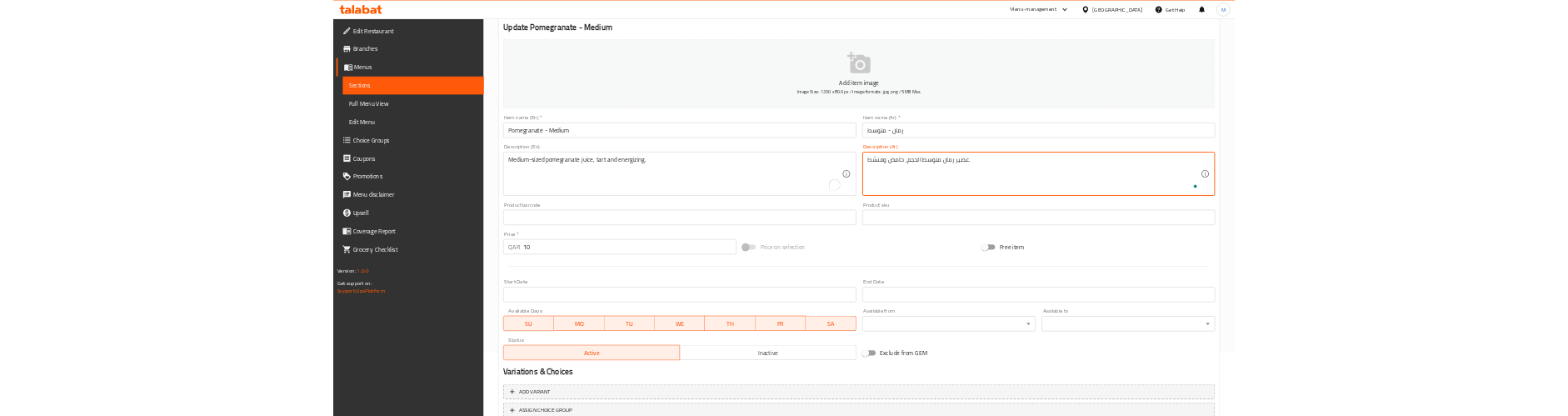
scroll to position [263, 0]
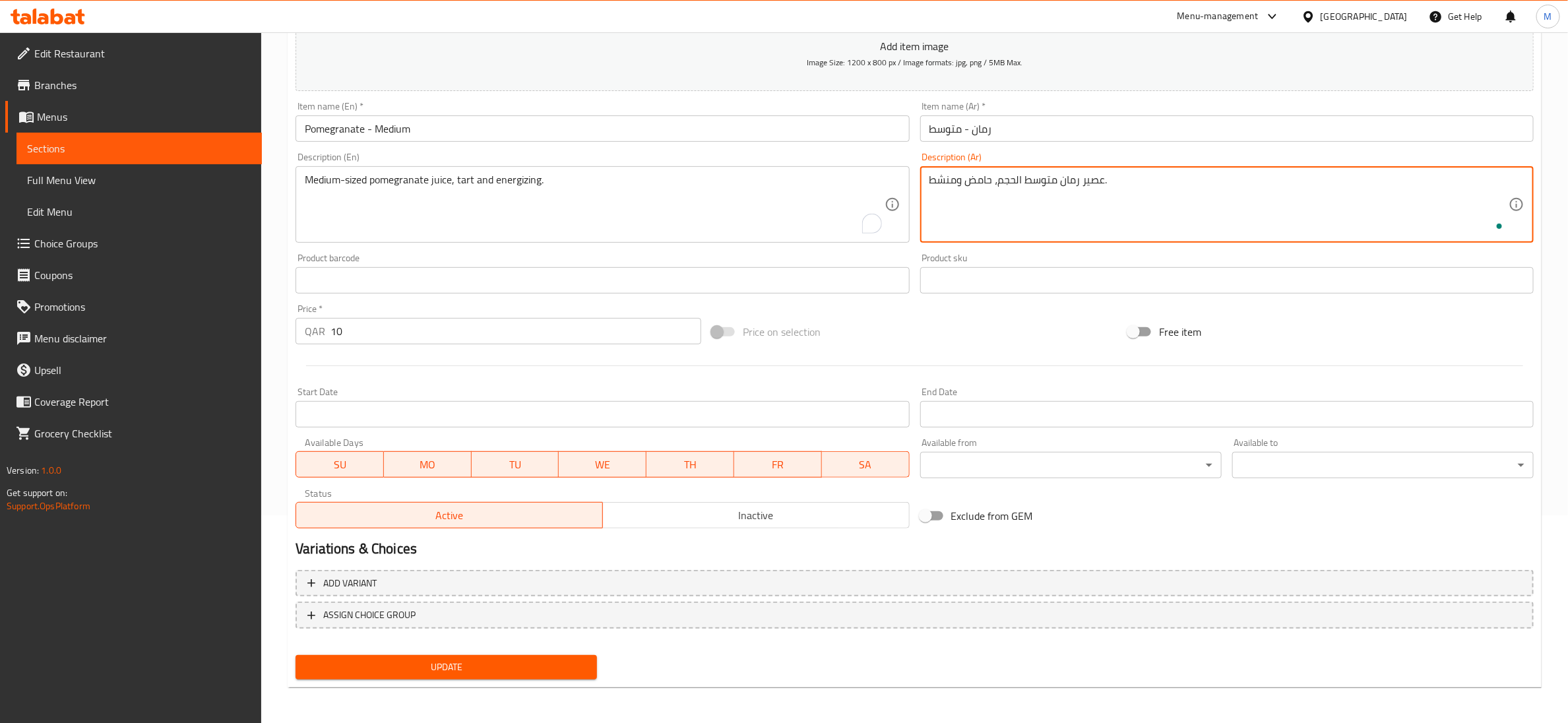
type textarea "عصير رمان متوسط الحجم، حامض ومنشط."
click at [452, 675] on button "Update" at bounding box center [446, 667] width 302 height 24
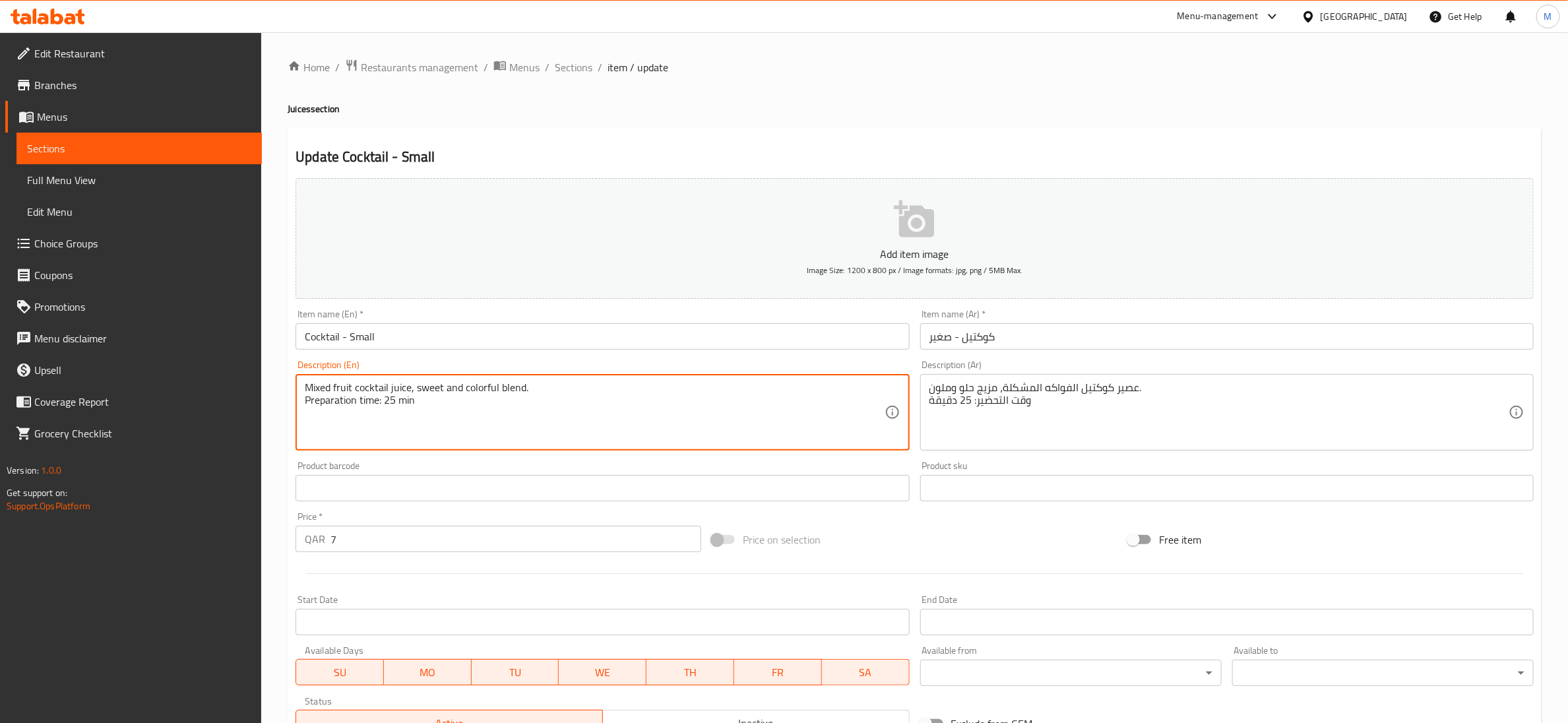
click at [382, 403] on textarea "Mixed fruit cocktail juice, sweet and colorful blend. Preparation time: 25 min" at bounding box center [594, 412] width 579 height 63
type textarea "Mixed fruit cocktail juice, sweet and colorful blend."
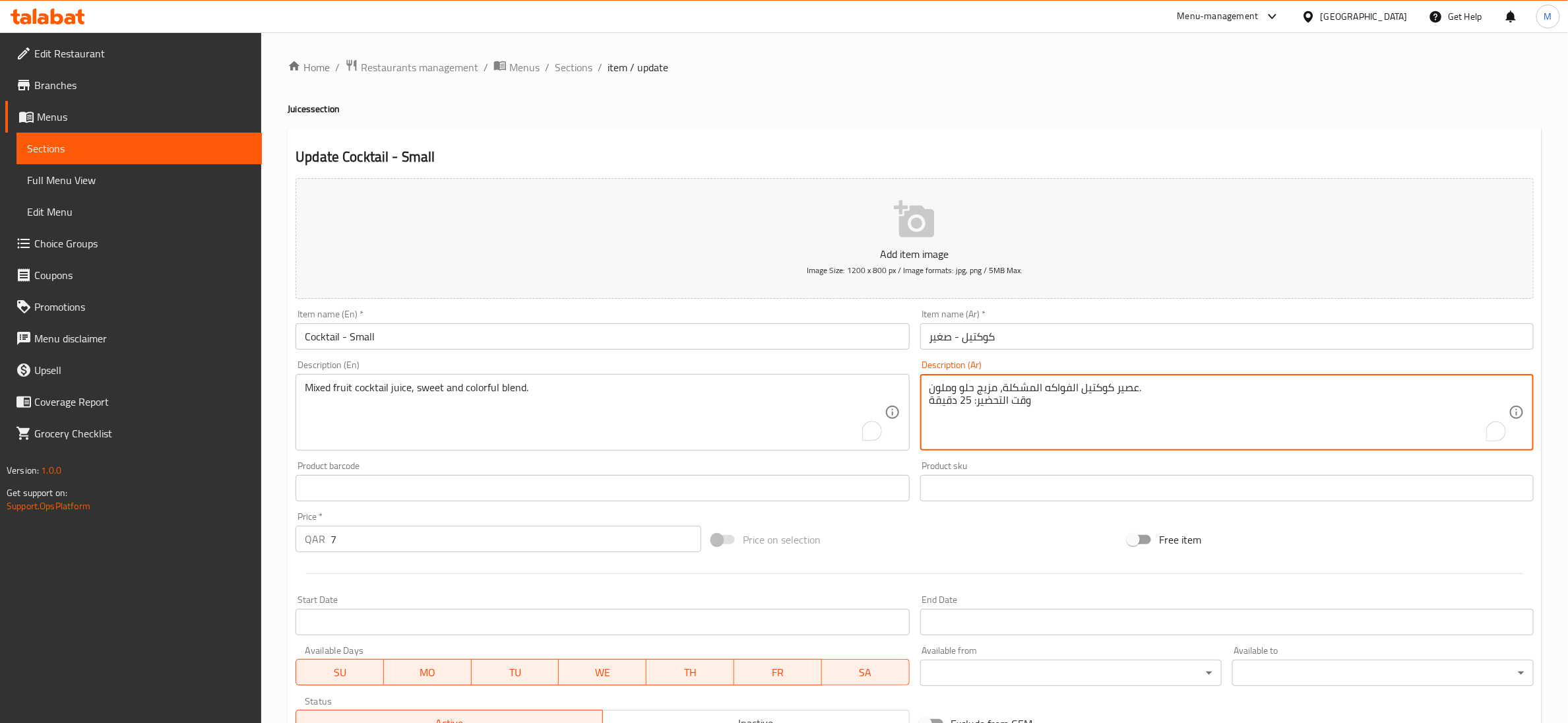
click at [1011, 394] on textarea "عصير كوكتيل الفواكه المشكلة، مزيج حلو وملون. وقت التحضير: 25 دقيقة" at bounding box center [1219, 412] width 579 height 63
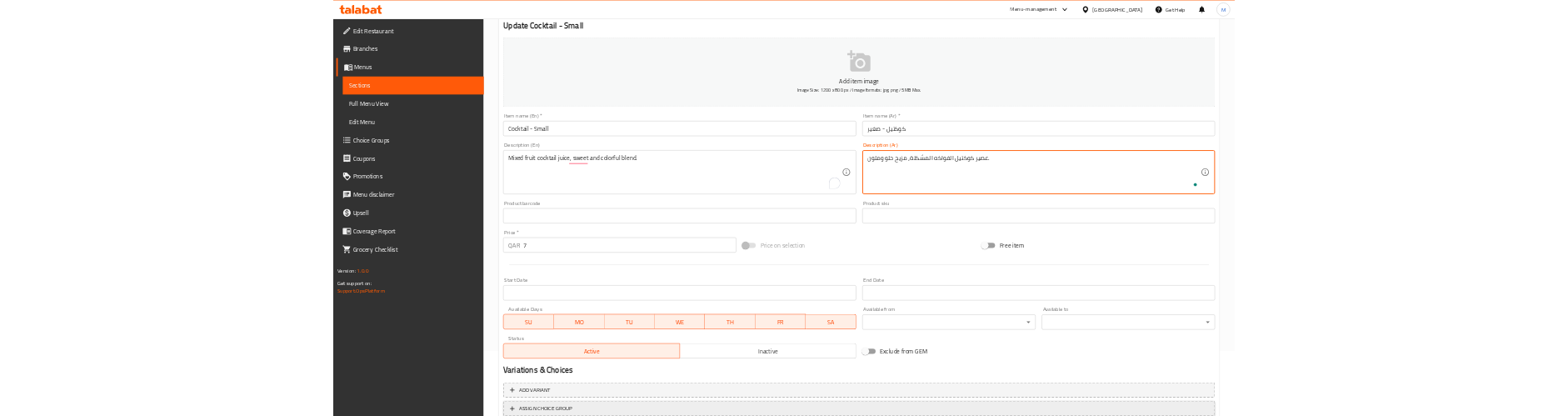
scroll to position [263, 0]
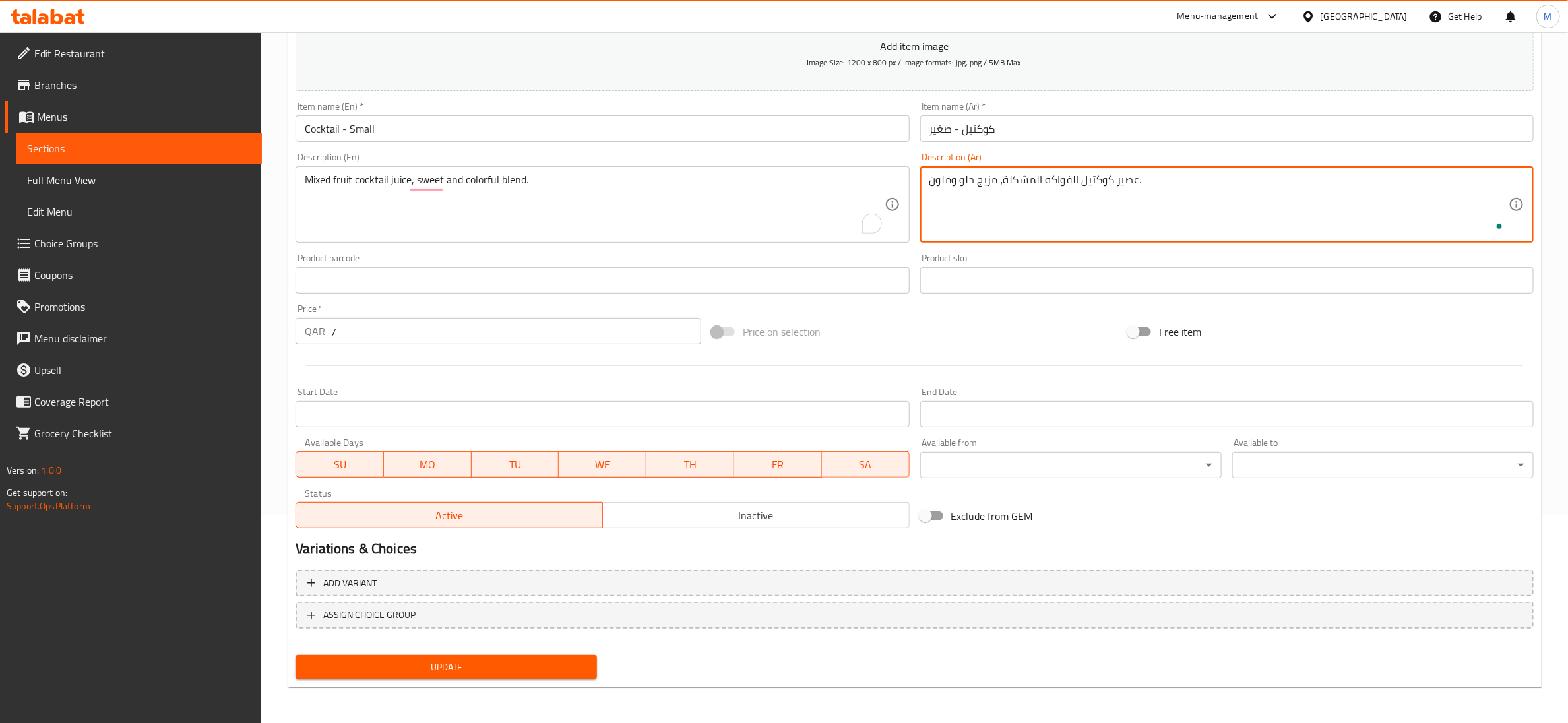
type textarea "عصير كوكتيل الفواكه المشكلة، مزيج حلو وملون."
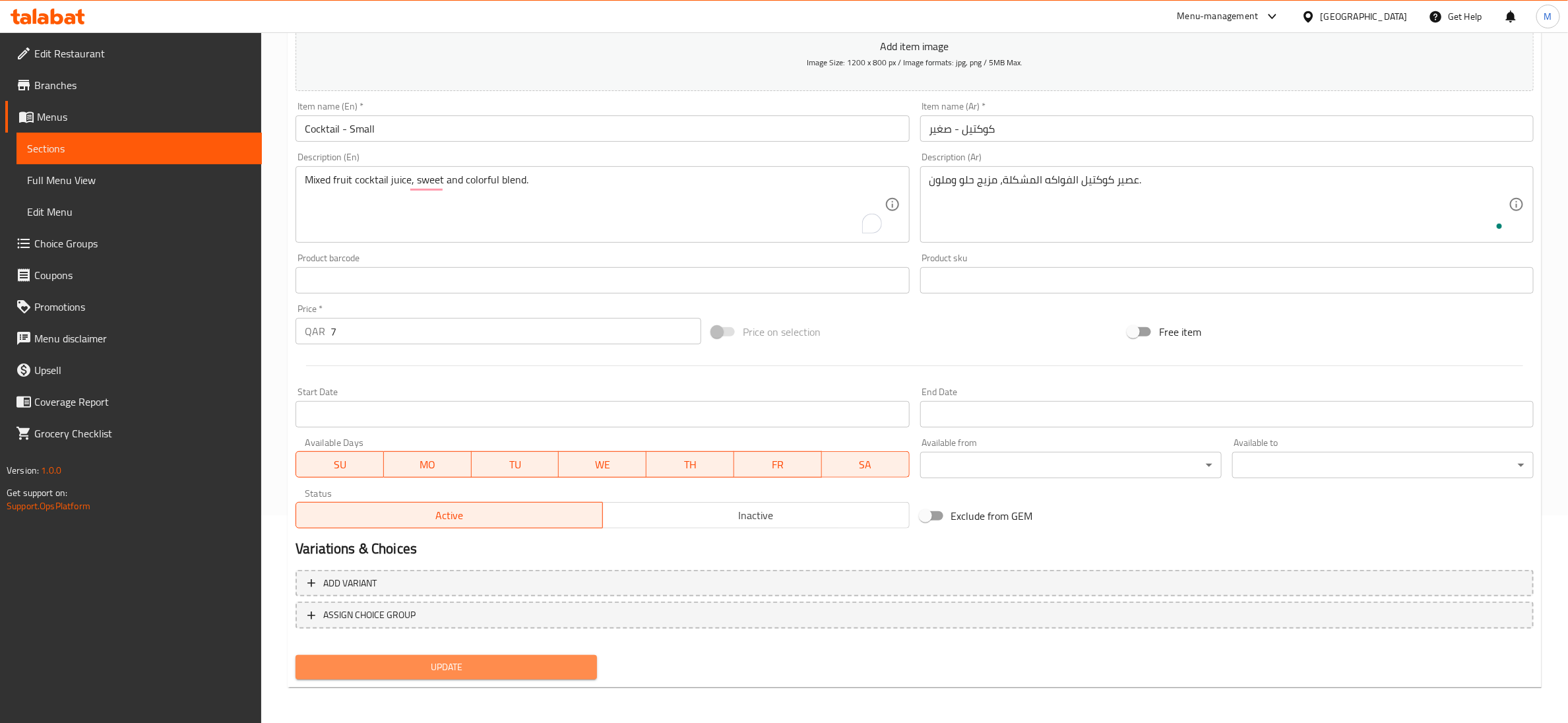
click at [567, 673] on span "Update" at bounding box center [446, 667] width 280 height 17
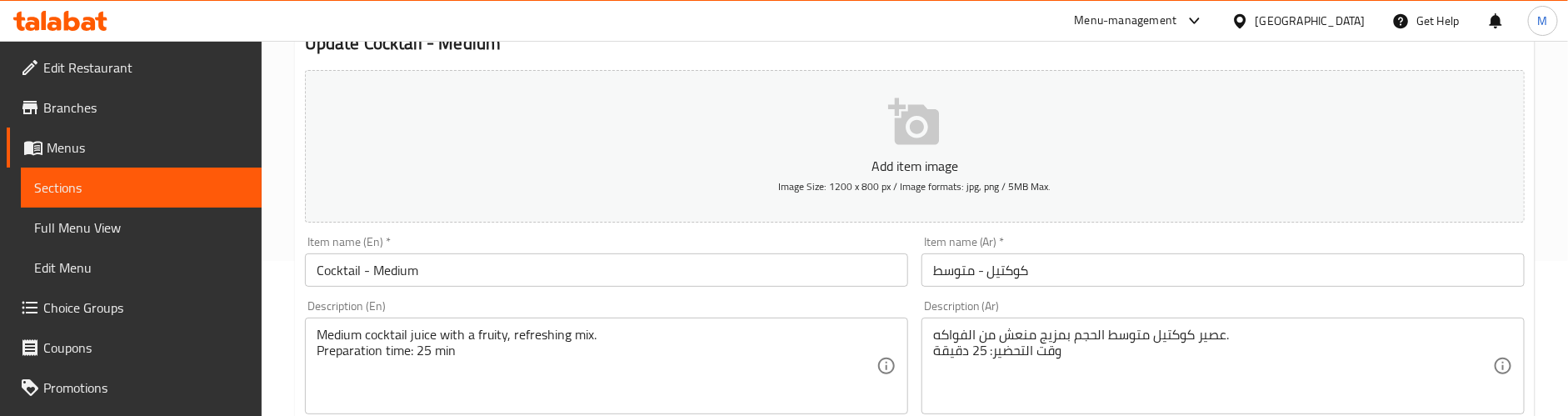
scroll to position [125, 0]
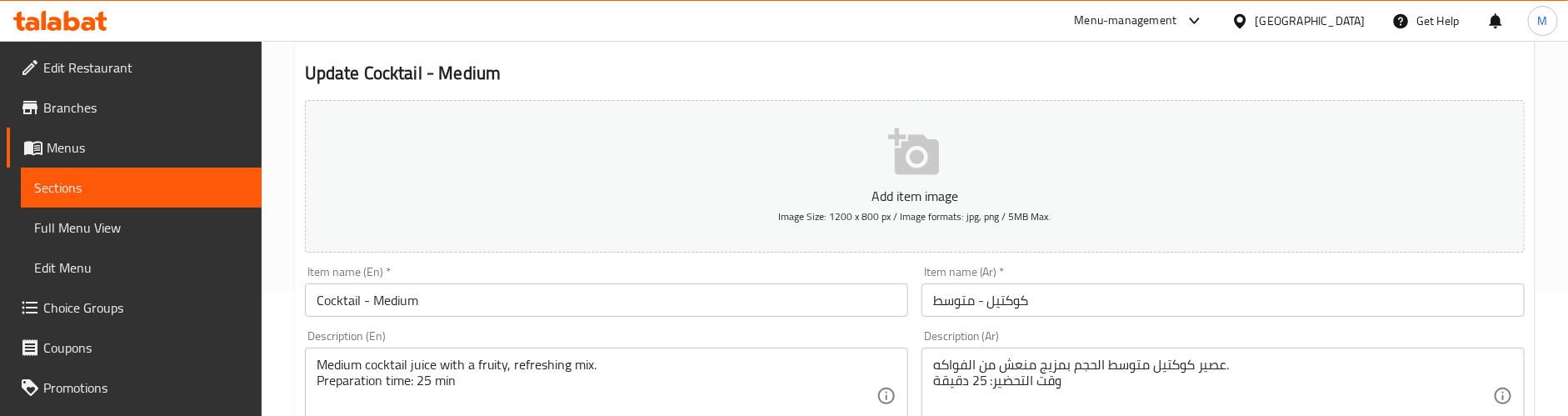
click at [432, 380] on textarea "Medium cocktail juice with a fruity, refreshing mix. Preparation time: 25 min" at bounding box center [597, 396] width 560 height 79
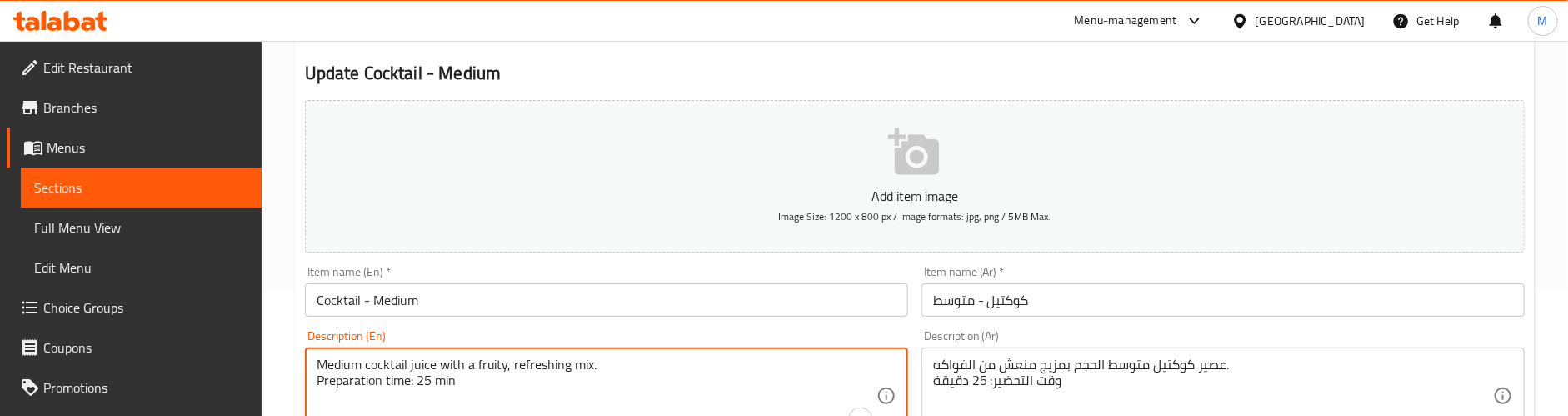
click at [432, 380] on textarea "Medium cocktail juice with a fruity, refreshing mix. Preparation time: 25 min" at bounding box center [597, 396] width 560 height 79
type textarea "Medium cocktail juice with a fruity, refreshing mix."
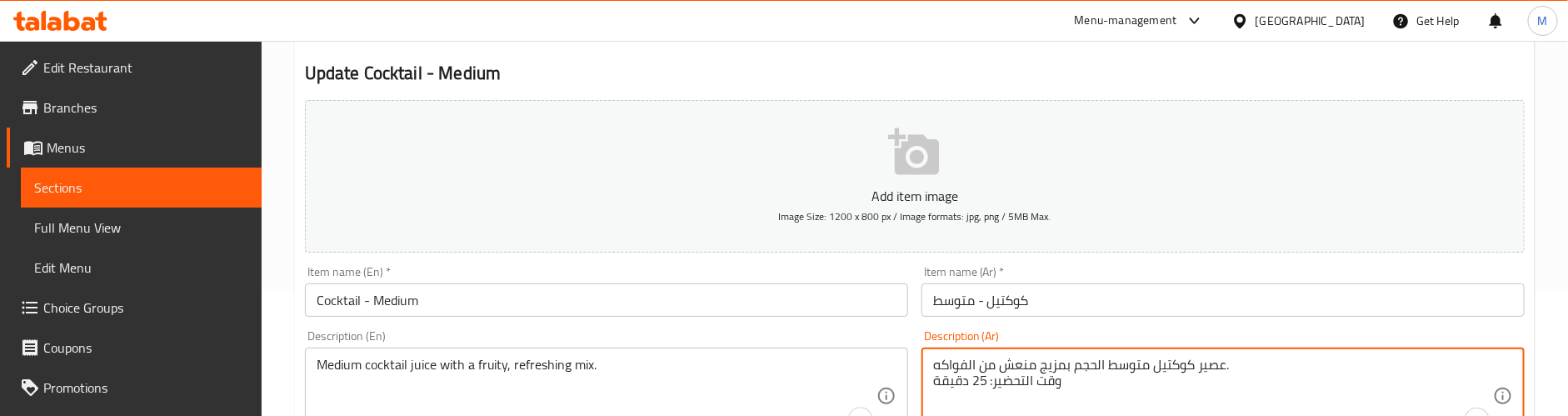
click at [980, 378] on textarea "عصير كوكتيل متوسط الحجم بمزيج منعش من الفواكه. وقت التحضير: 25 دقيقة" at bounding box center [1213, 396] width 560 height 79
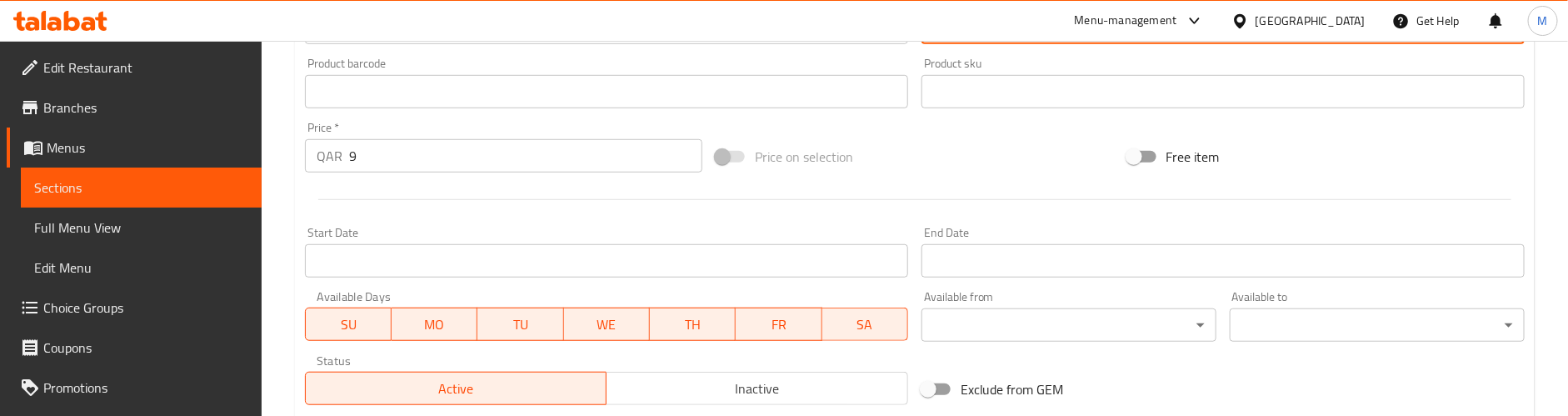
scroll to position [760, 0]
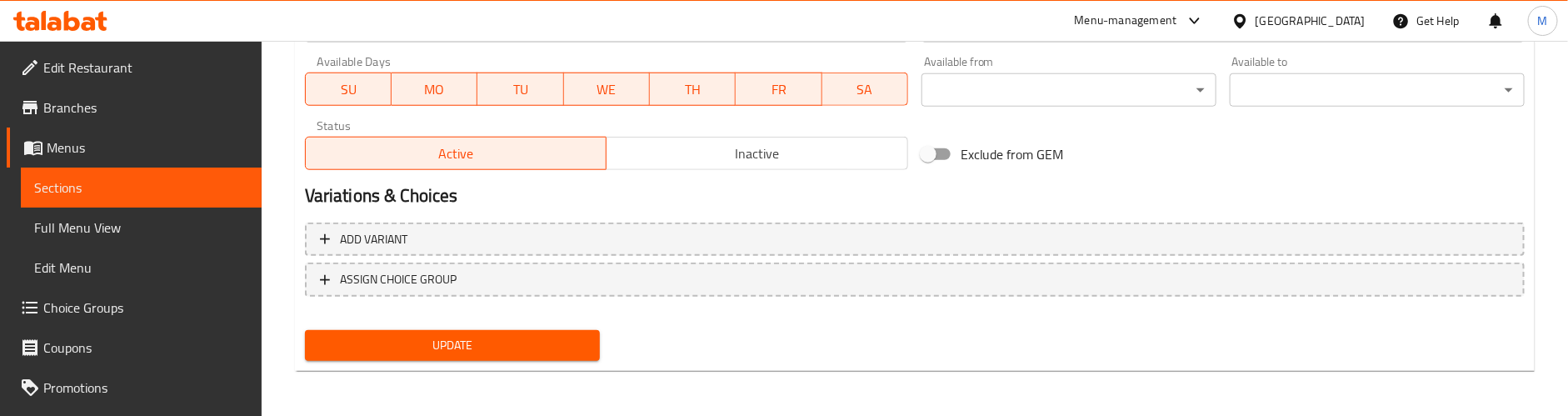
type textarea "عصير كوكتيل متوسط الحجم بمزيج منعش من الفواكه."
click at [481, 332] on button "Update" at bounding box center [452, 346] width 295 height 30
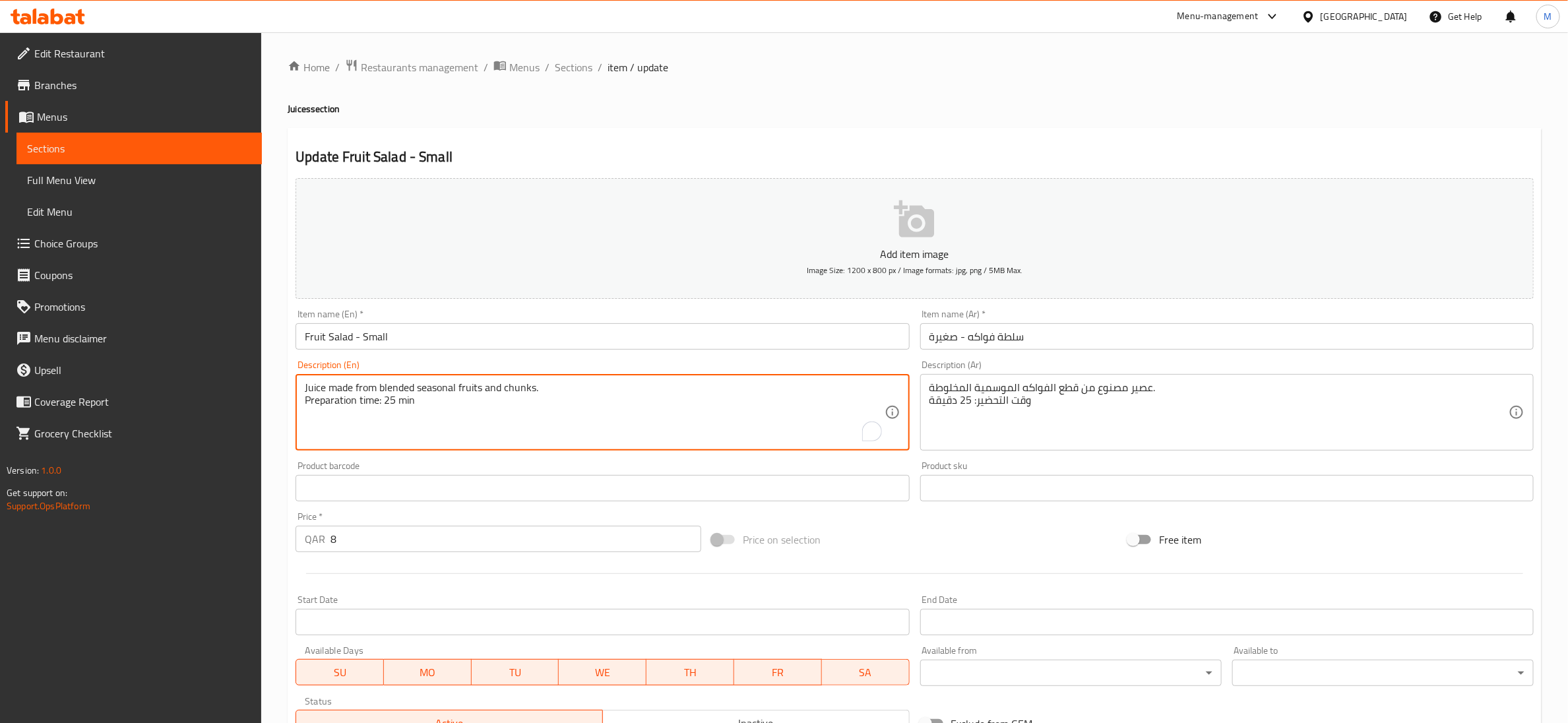
click at [386, 409] on textarea "Juice made from blended seasonal fruits and chunks. Preparation time: 25 min" at bounding box center [594, 412] width 579 height 63
click at [387, 409] on textarea "Juice made from blended seasonal fruits and chunks. Preparation time: 25 min" at bounding box center [594, 412] width 579 height 63
type textarea "Juice made from blended seasonal fruits and chunks."
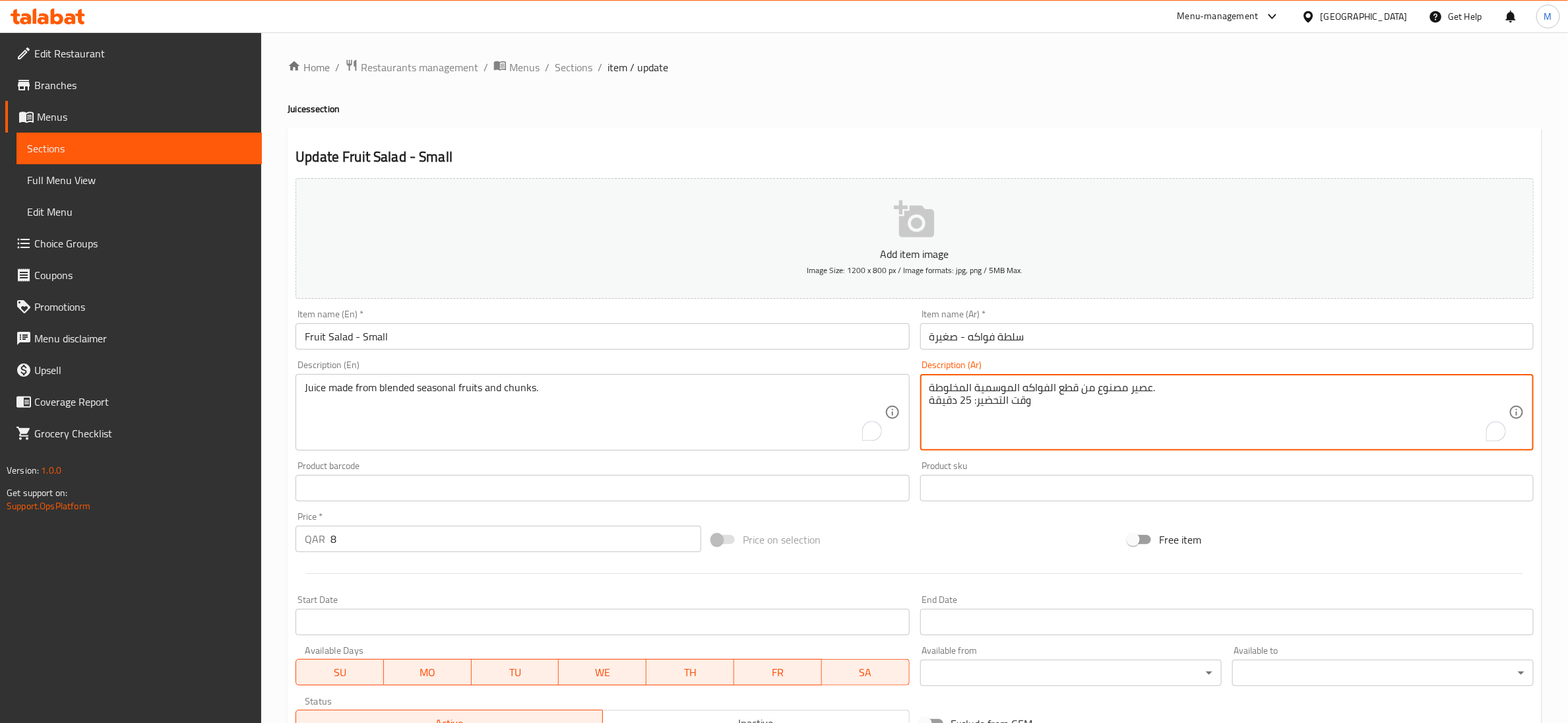
click at [982, 394] on textarea "عصير مصنوع من قطع الفواكه الموسمية المخلوطة. وقت التحضير: 25 دقيقة" at bounding box center [1219, 412] width 579 height 63
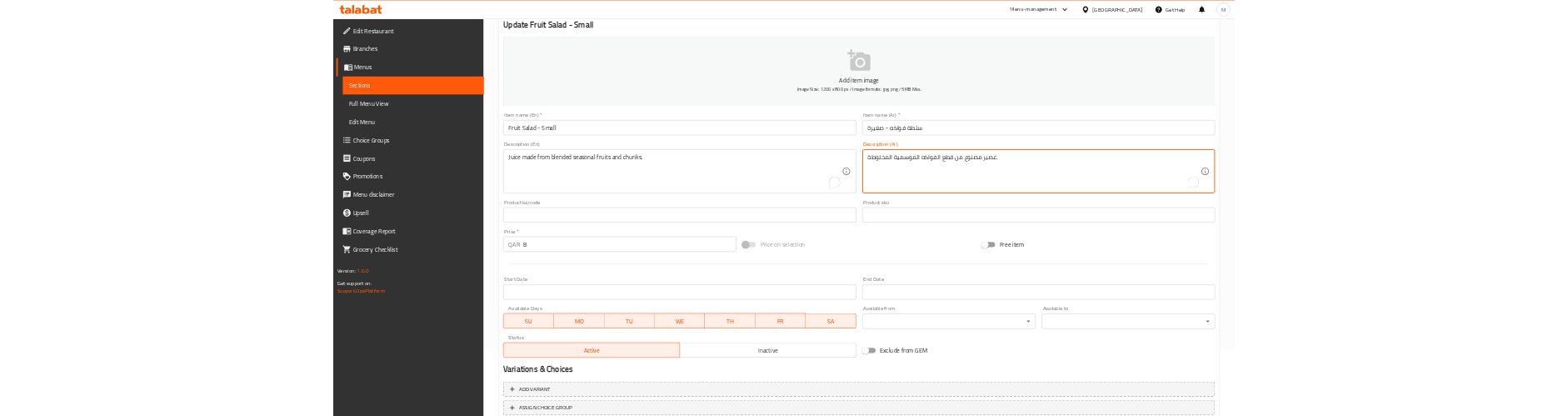
scroll to position [263, 0]
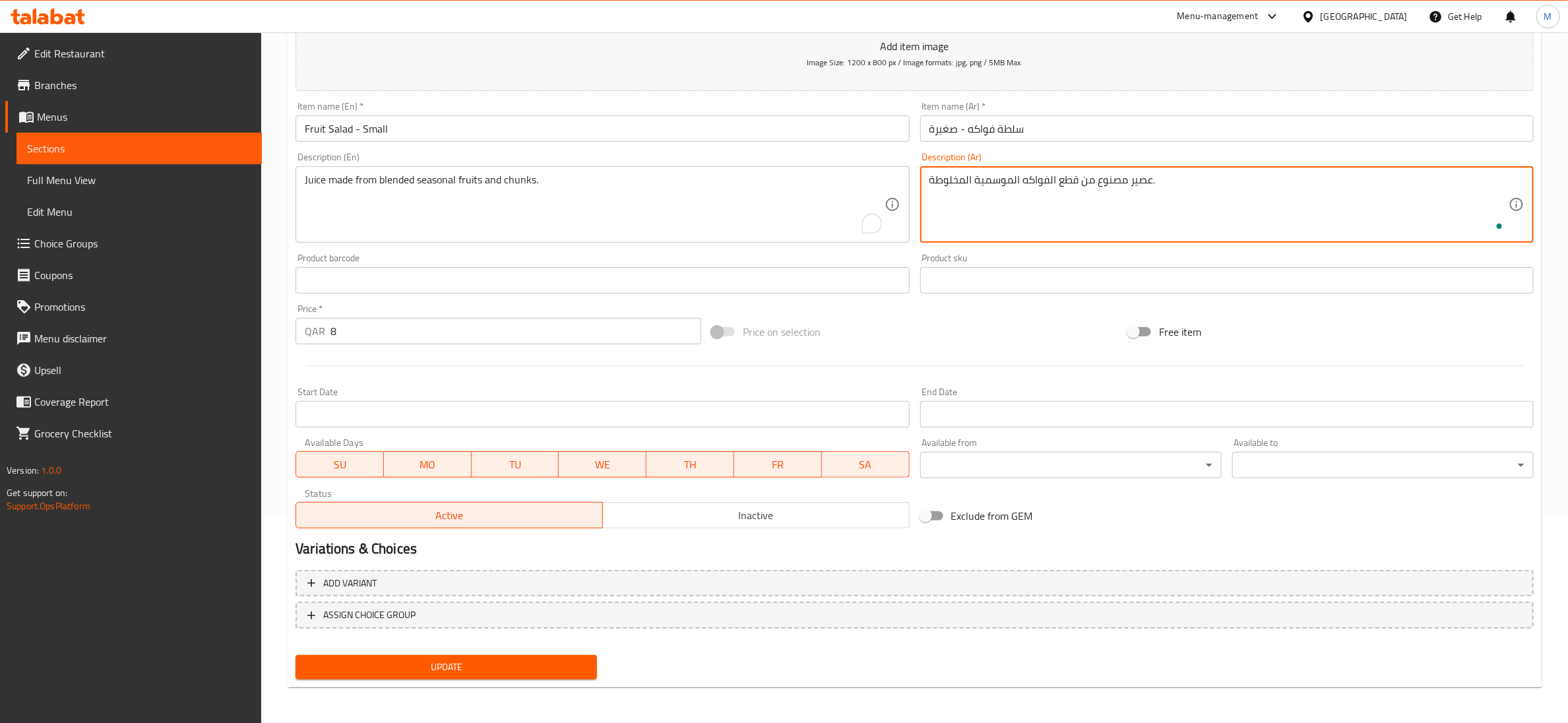
type textarea "عصير مصنوع من قطع الفواكه الموسمية المخلوطة."
click at [449, 661] on span "Update" at bounding box center [446, 667] width 280 height 17
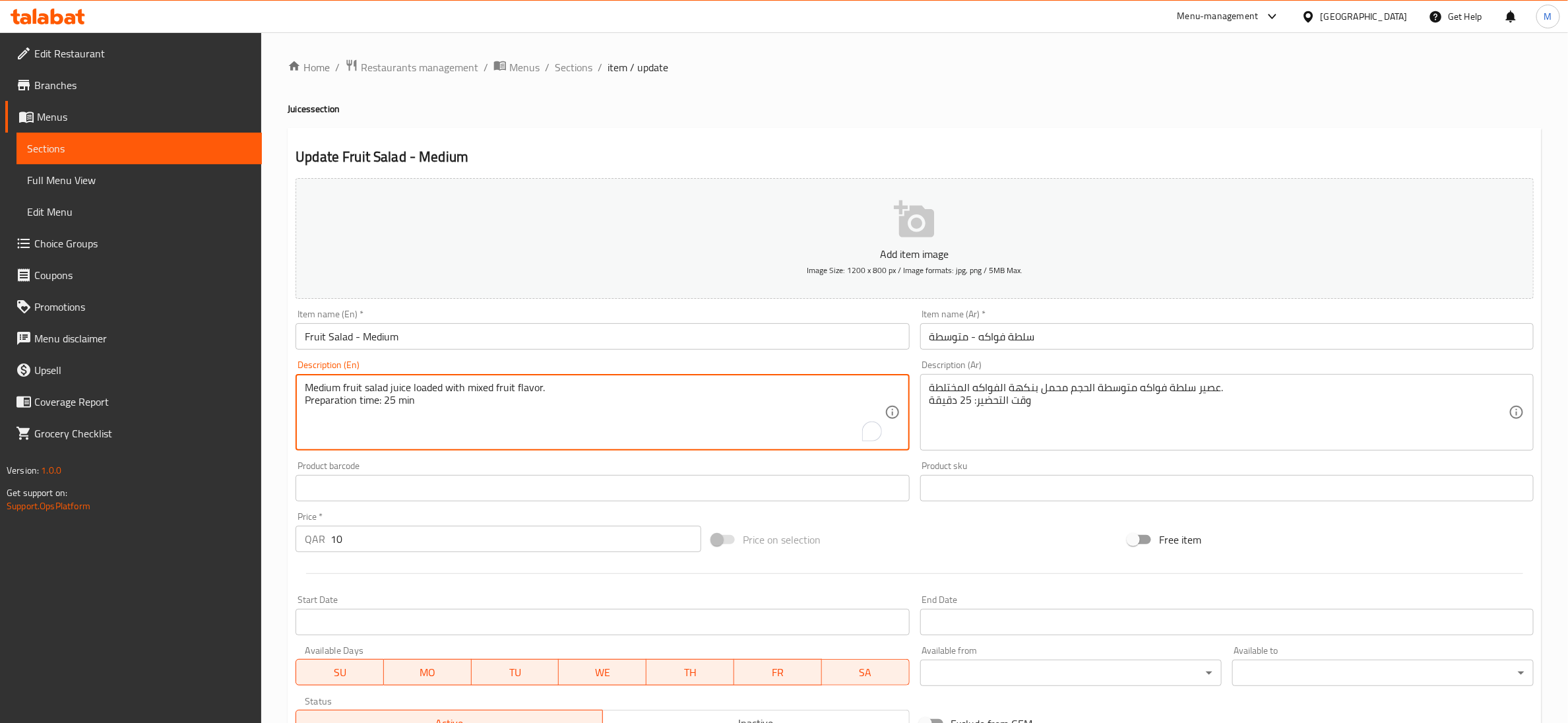
click at [387, 394] on textarea "Medium fruit salad juice loaded with mixed fruit flavor. Preparation time: 25 m…" at bounding box center [594, 412] width 579 height 63
type textarea "Medium fruit salad juice loaded with mixed fruit flavor."
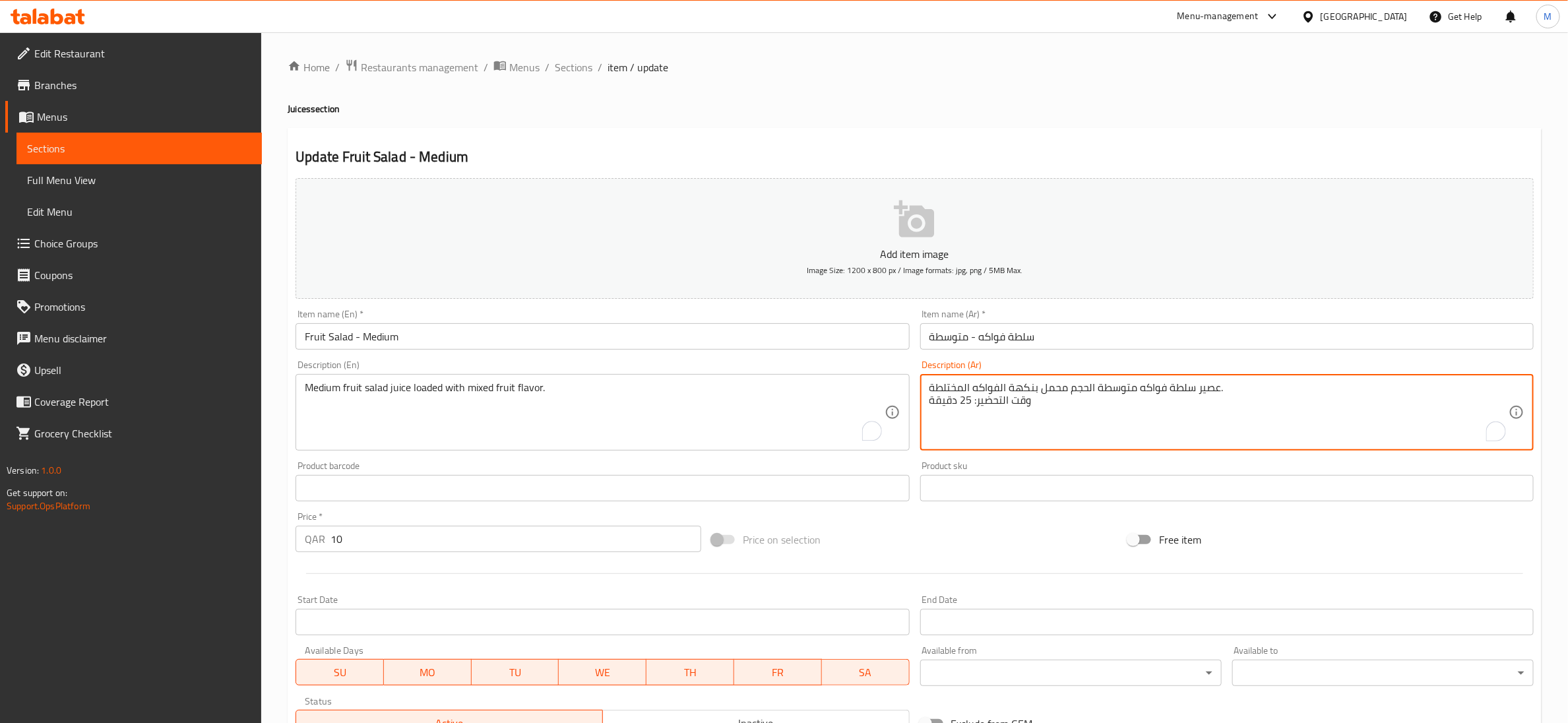
click at [1012, 398] on textarea "عصير سلطة فواكه متوسطة الحجم محمل بنكهة الفواكه المختلطة. وقت التحضير: 25 دقيقة" at bounding box center [1219, 412] width 579 height 63
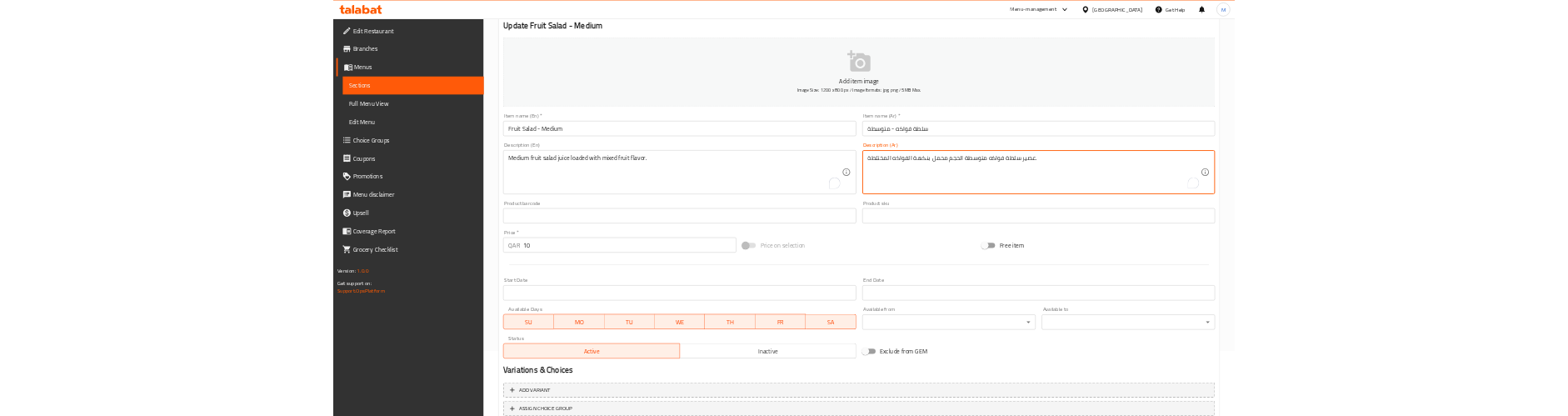
scroll to position [263, 0]
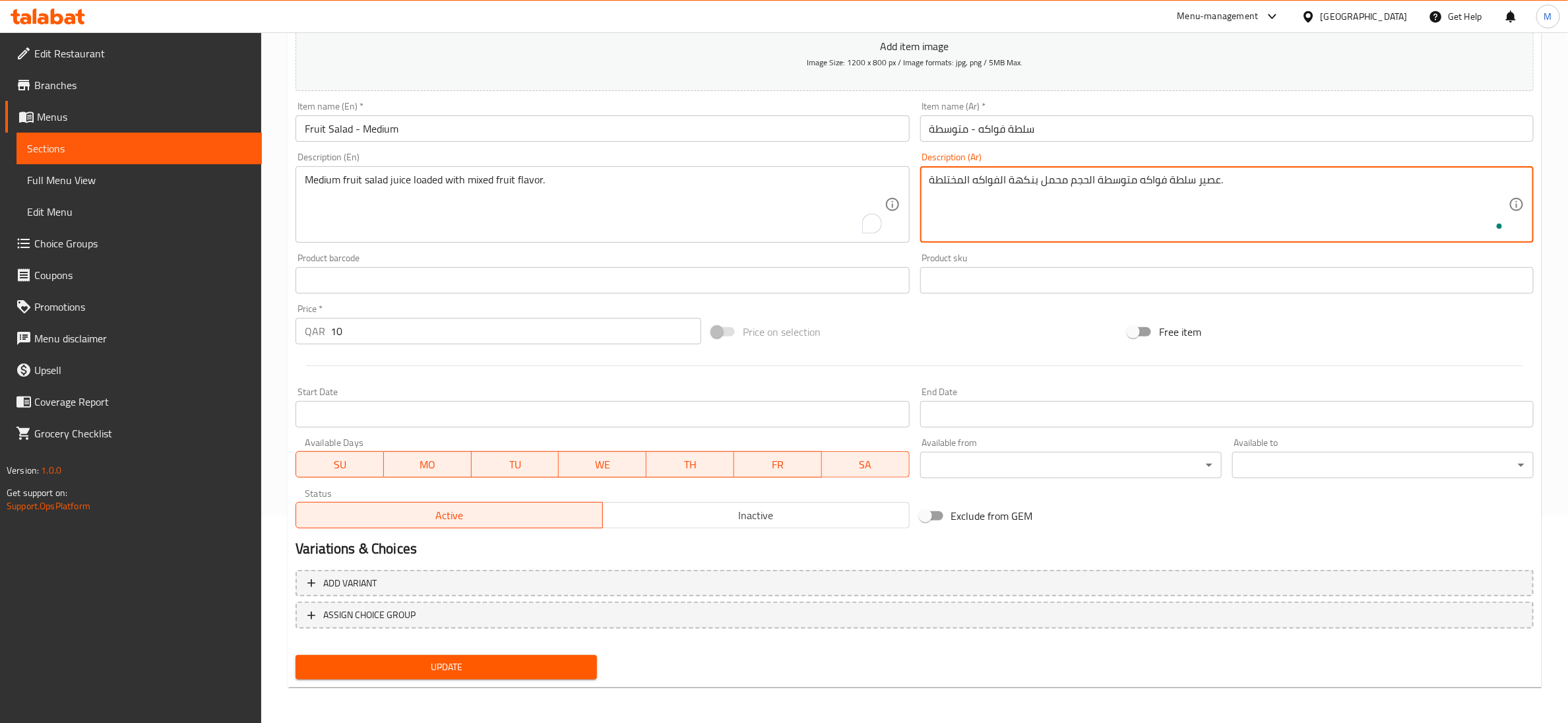
type textarea "عصير سلطة فواكه متوسطة الحجم محمل بنكهة الفواكه المختلطة."
click at [461, 665] on span "Update" at bounding box center [446, 667] width 280 height 17
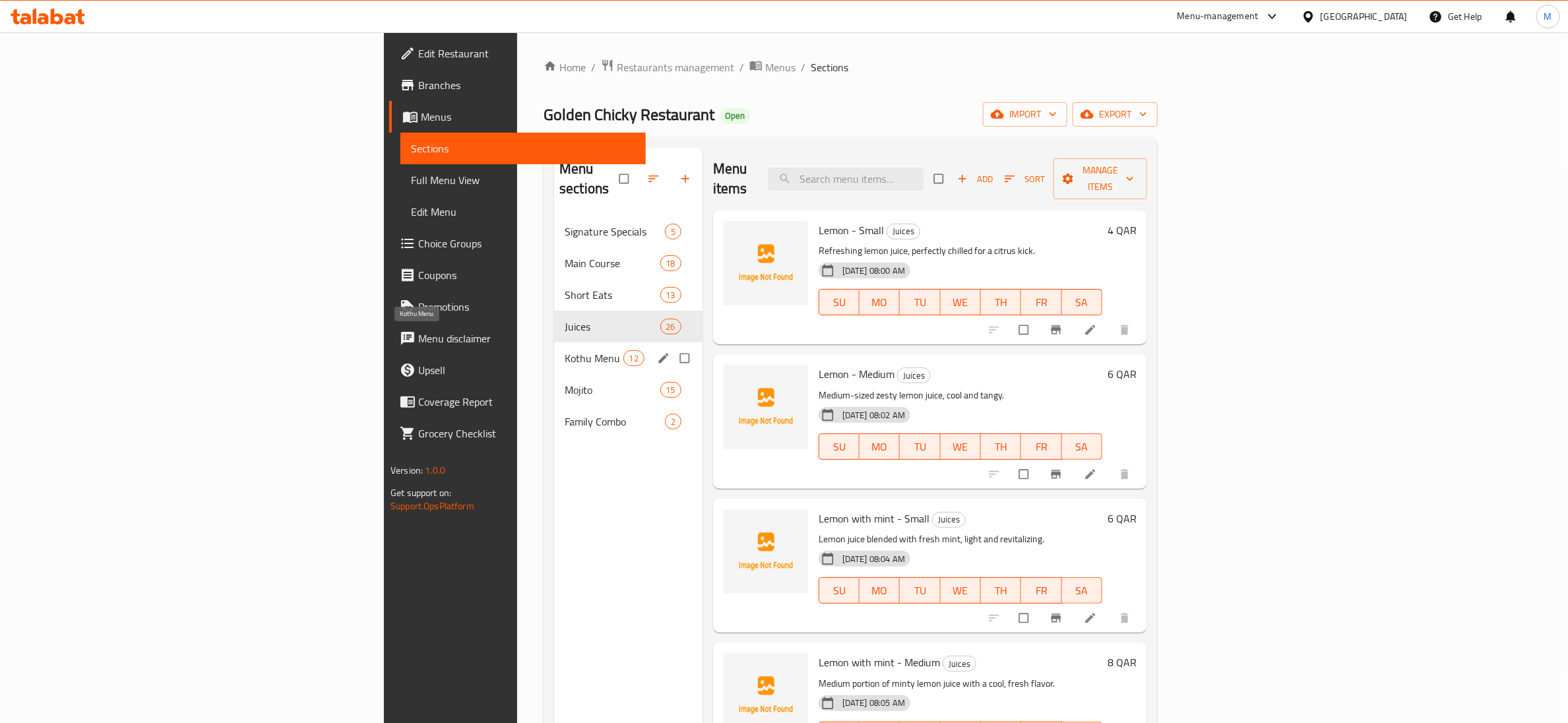
click at [565, 351] on span "Kothu Menu" at bounding box center [593, 358] width 58 height 16
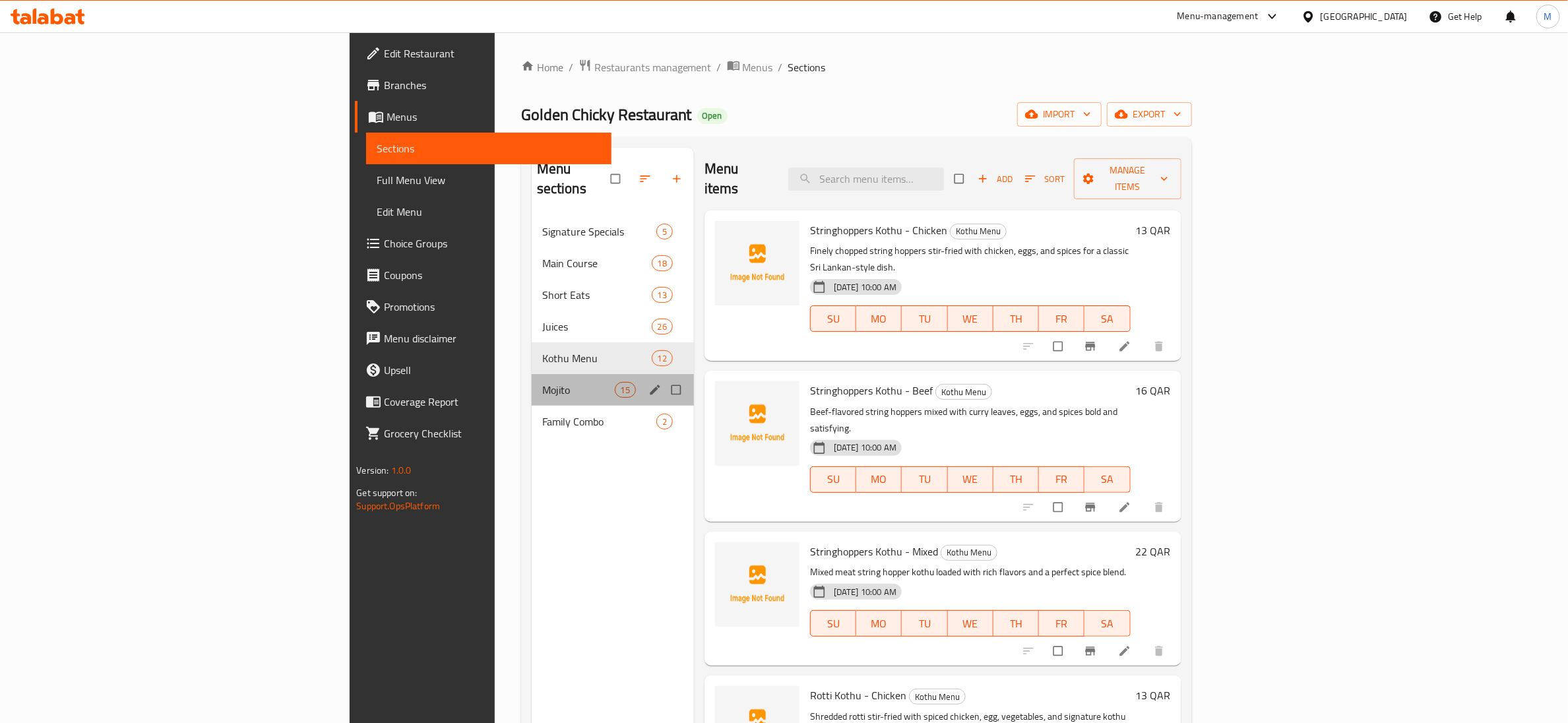
click at [531, 374] on div "Mojito 15" at bounding box center [612, 390] width 162 height 32
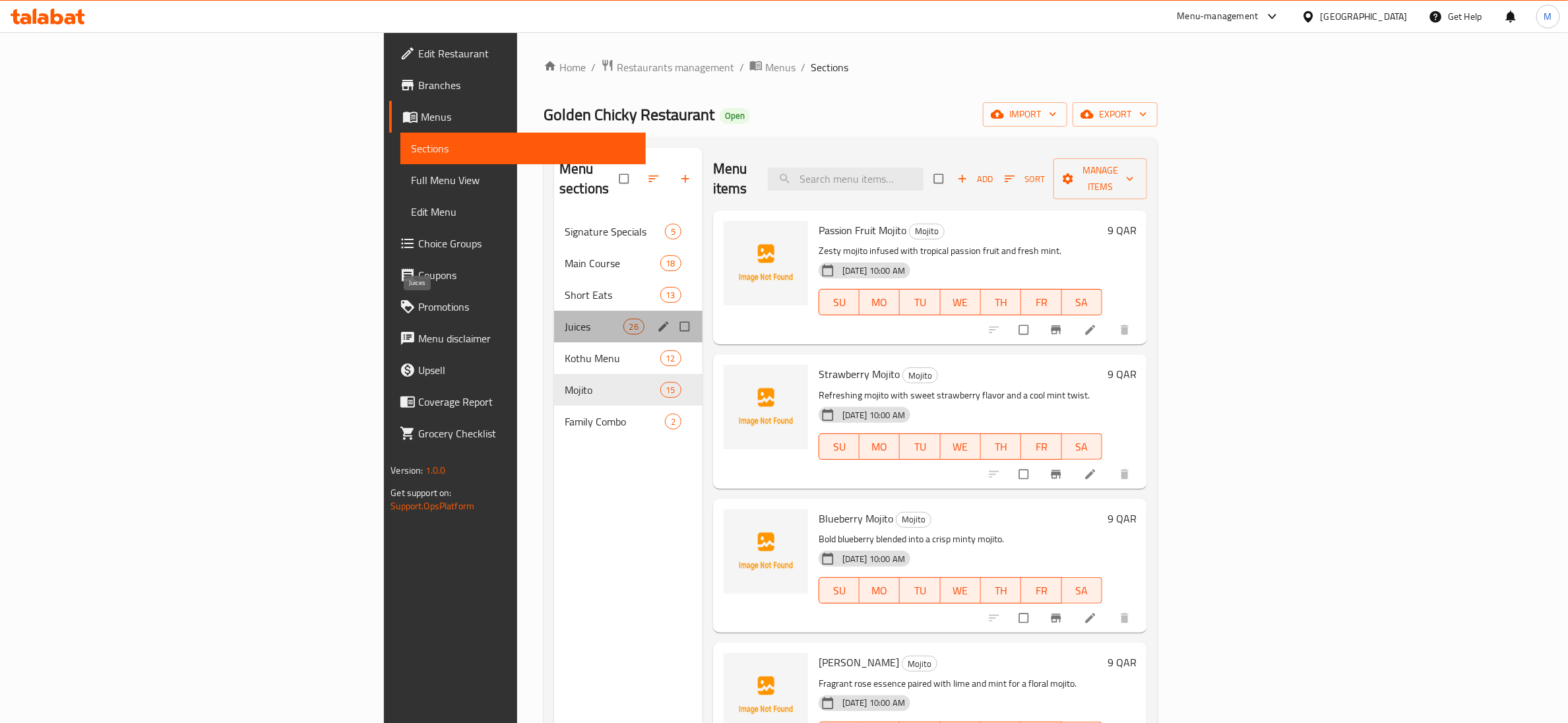
click at [565, 319] on span "Juices" at bounding box center [593, 326] width 58 height 16
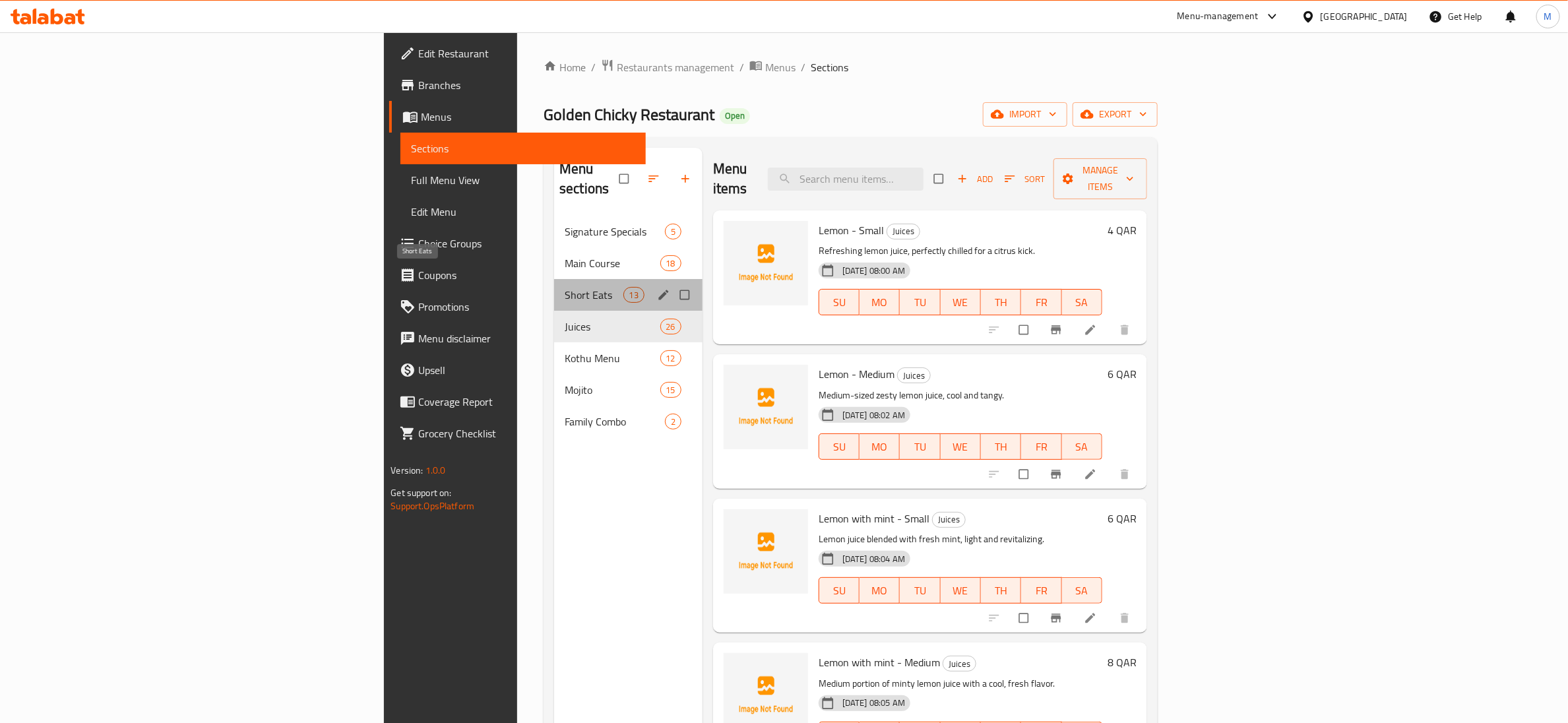
click at [565, 287] on span "Short Eats" at bounding box center [593, 295] width 58 height 16
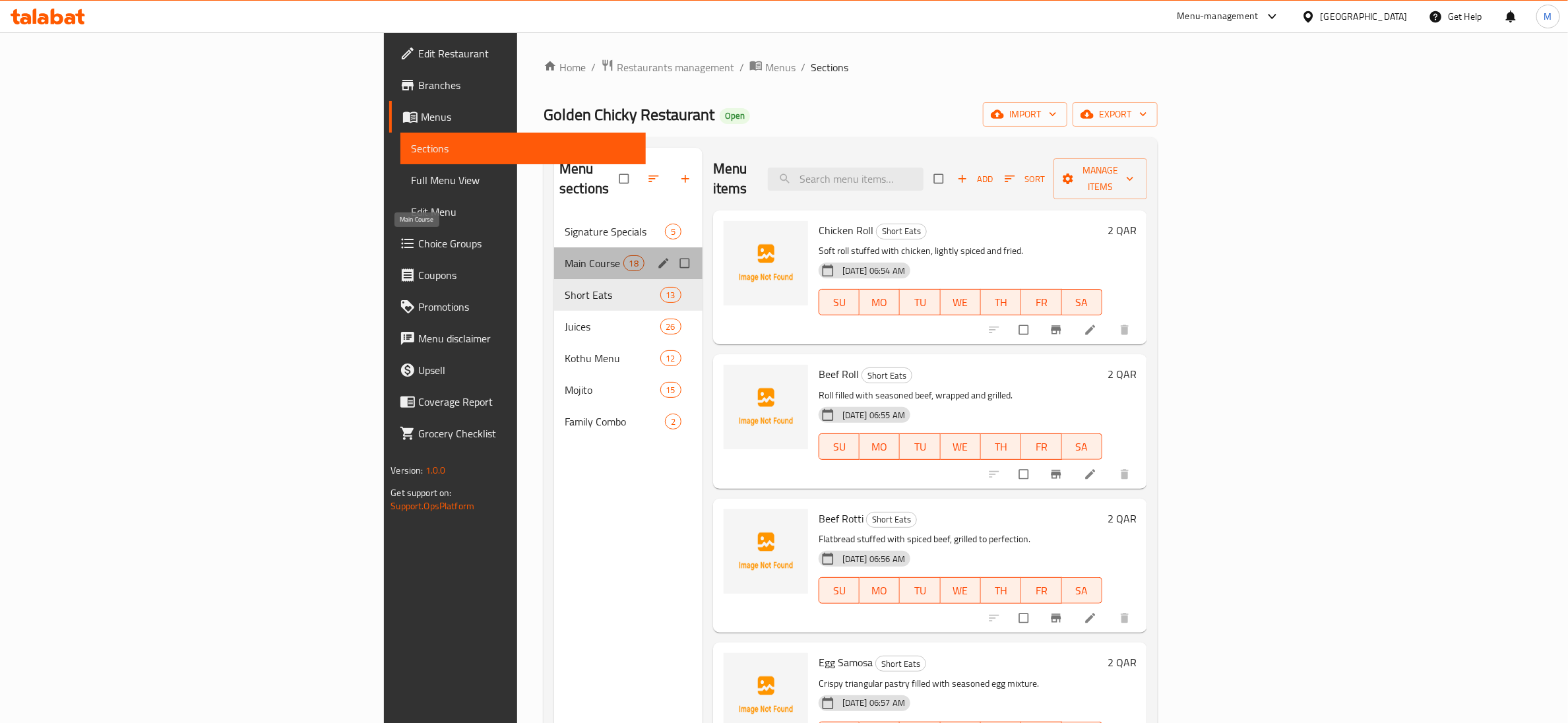
click at [565, 256] on span "Main Course" at bounding box center [593, 263] width 58 height 16
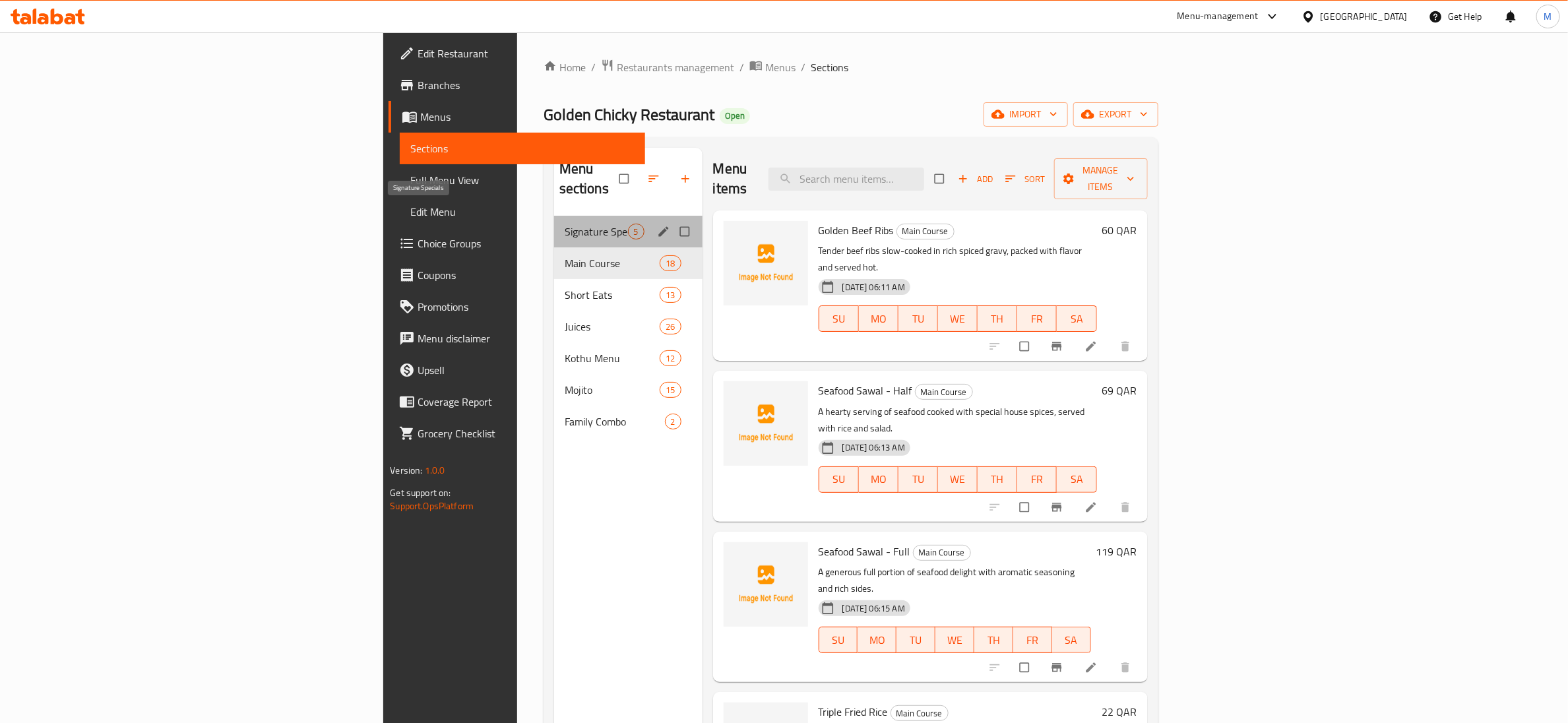
click at [565, 224] on span "Signature Specials" at bounding box center [596, 231] width 63 height 16
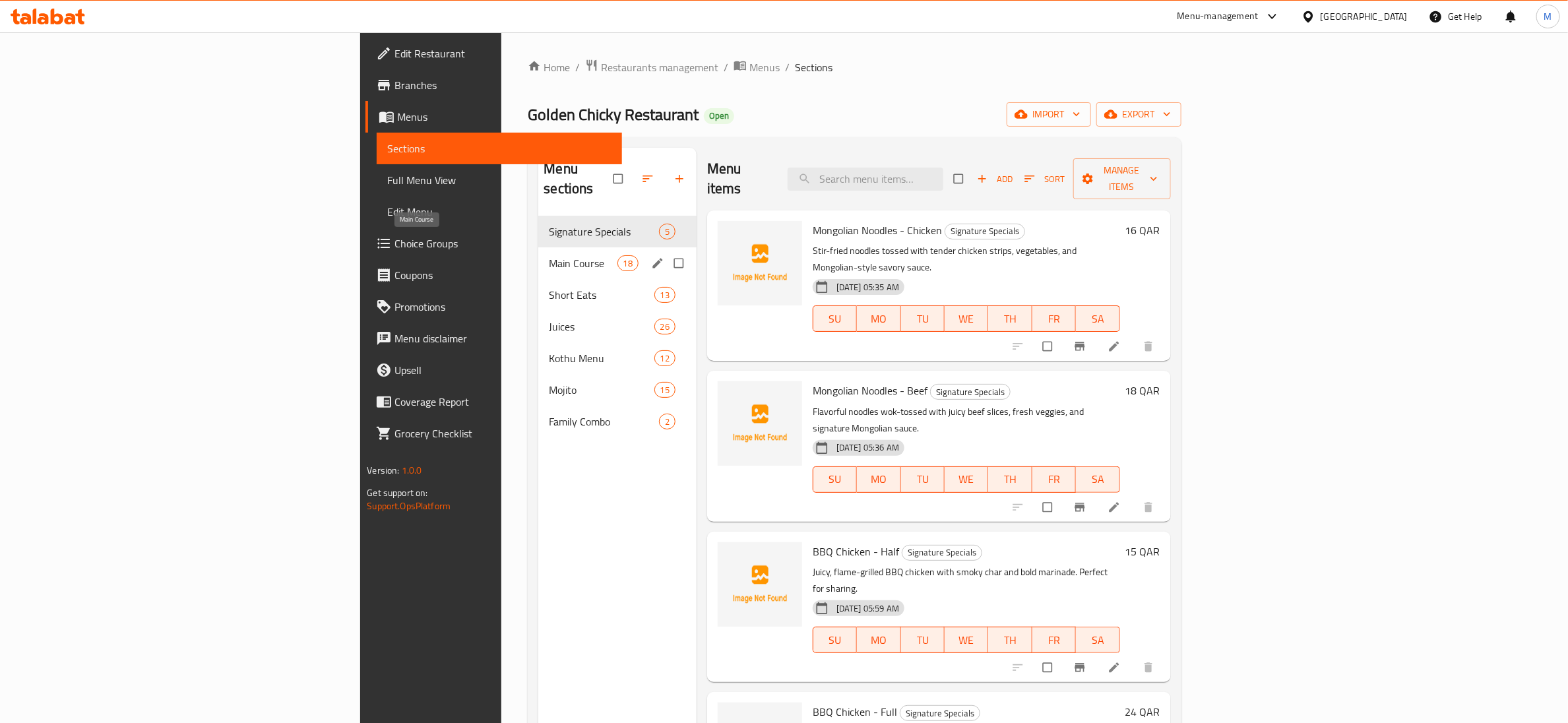
click at [549, 256] on span "Main Course" at bounding box center [583, 263] width 68 height 16
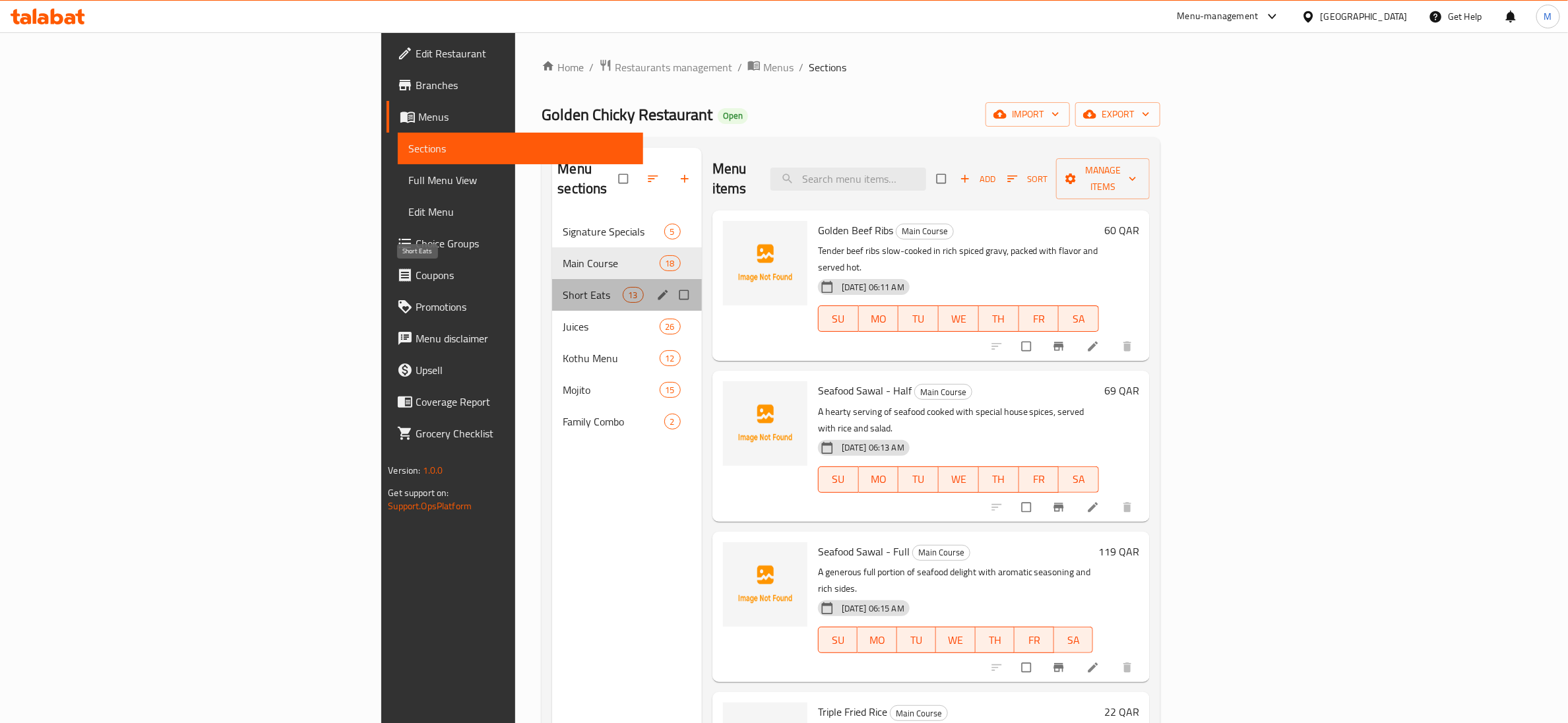
click at [562, 287] on span "Short Eats" at bounding box center [592, 295] width 60 height 16
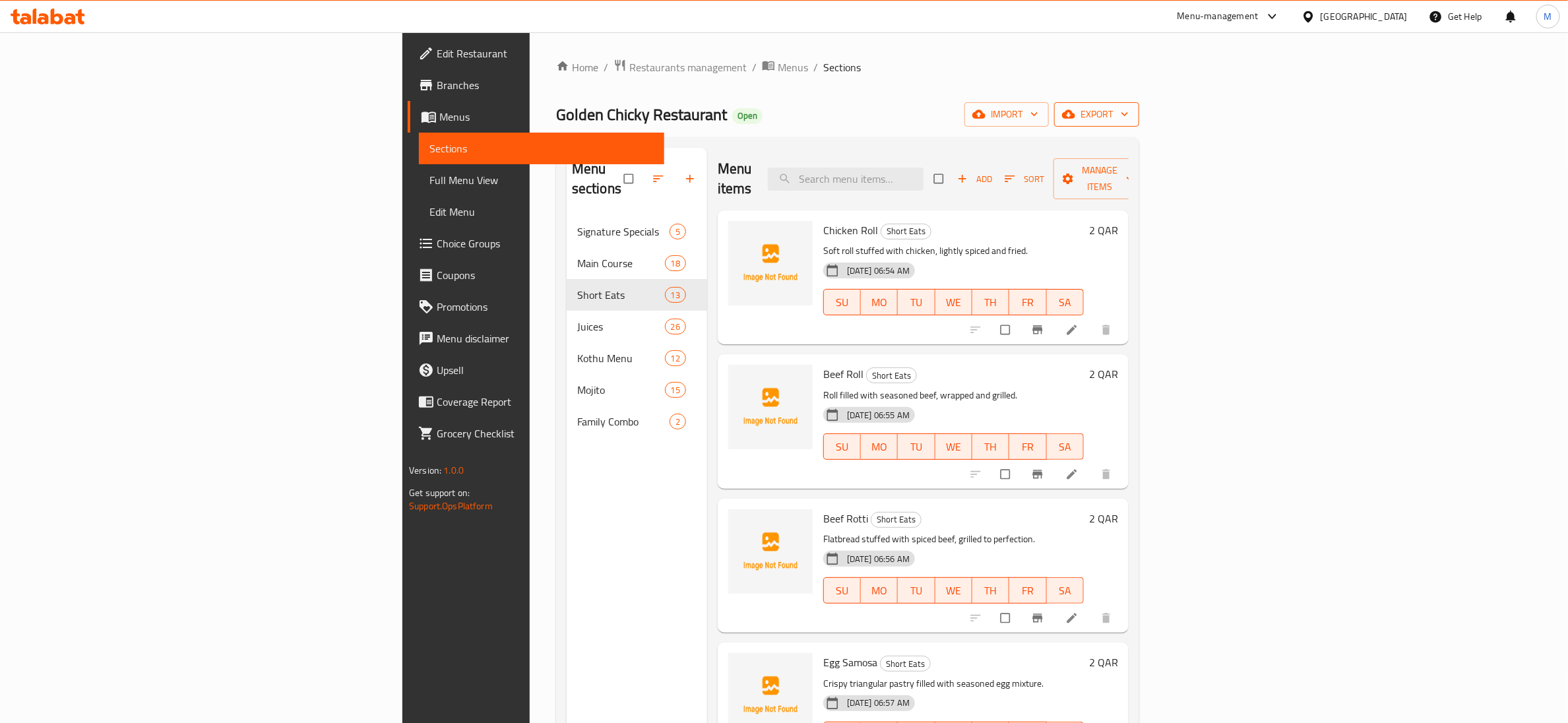
click at [1129, 114] on span "export" at bounding box center [1096, 115] width 64 height 17
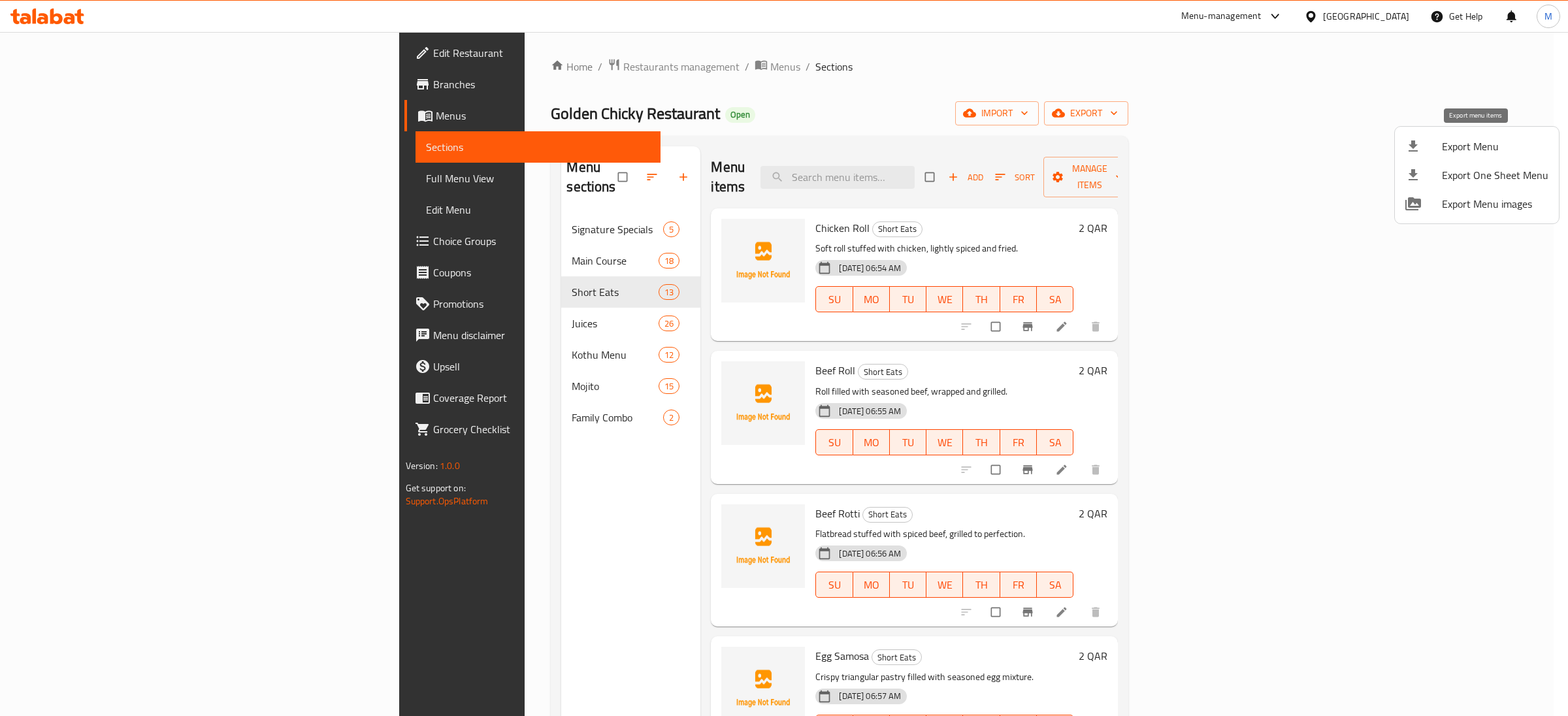
click at [1472, 146] on span "Export Menu" at bounding box center [1495, 146] width 107 height 16
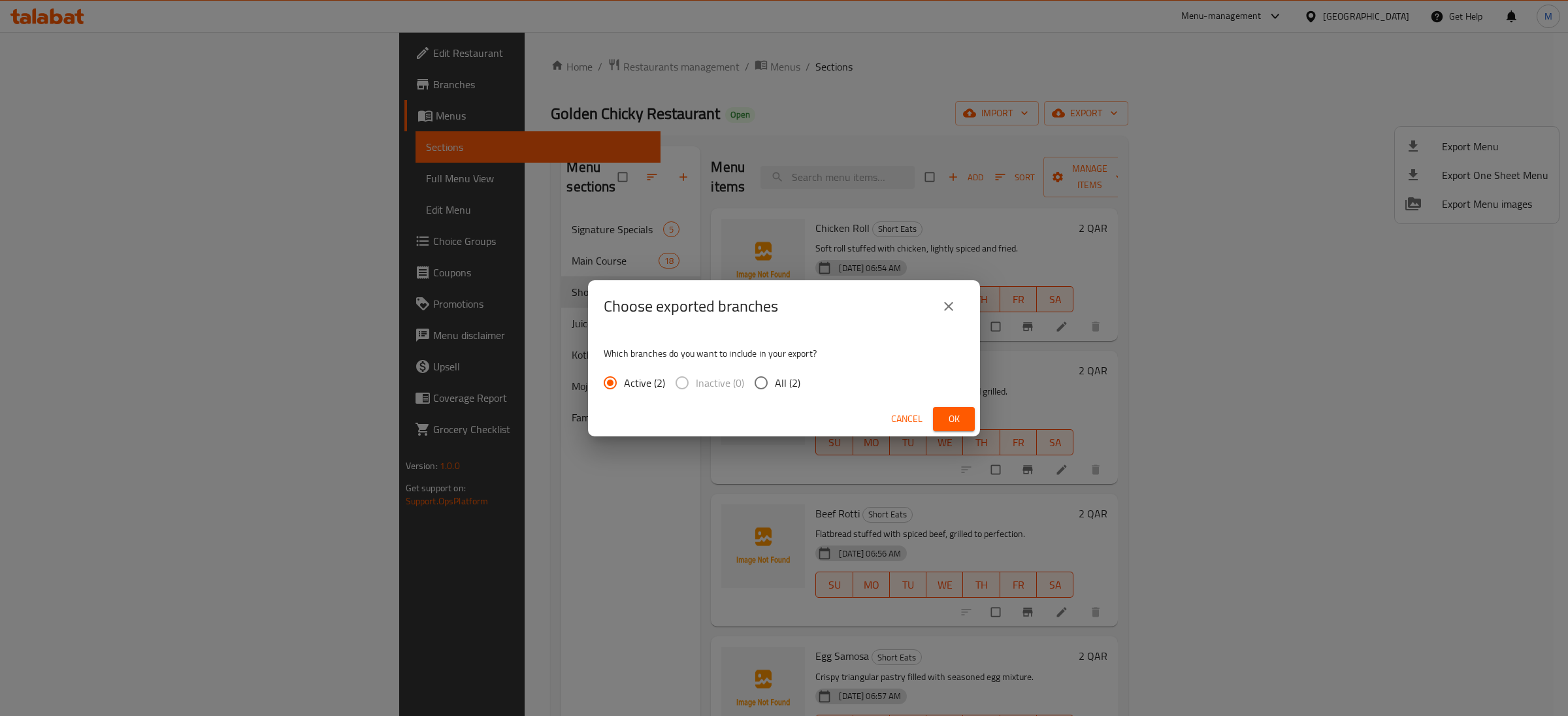
drag, startPoint x: 773, startPoint y: 379, endPoint x: 794, endPoint y: 385, distance: 21.8
click at [774, 380] on label "All (2)" at bounding box center [774, 382] width 53 height 28
click at [774, 380] on input "All (2)" at bounding box center [761, 382] width 28 height 28
radio input "true"
click at [969, 416] on button "Ok" at bounding box center [954, 419] width 42 height 24
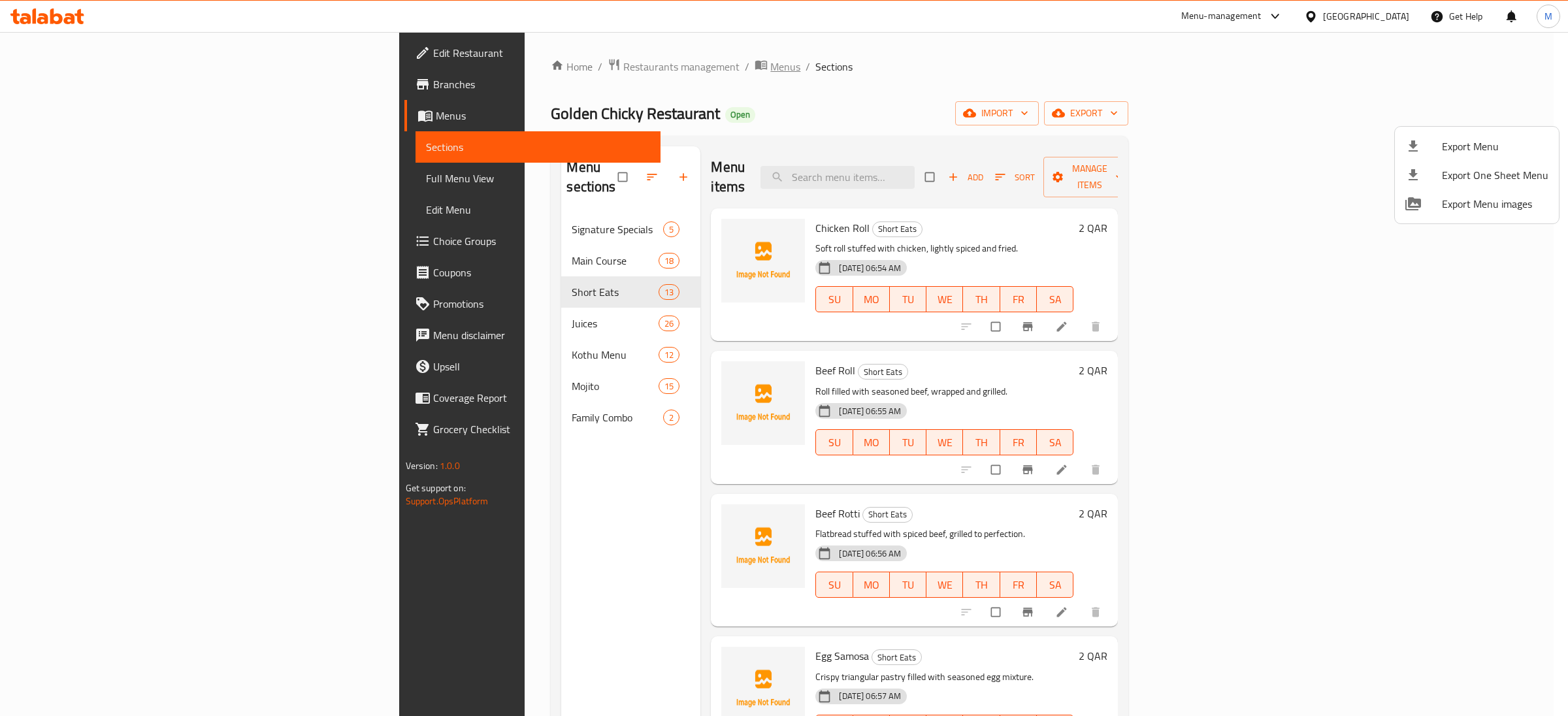
click at [515, 60] on div at bounding box center [784, 358] width 1568 height 716
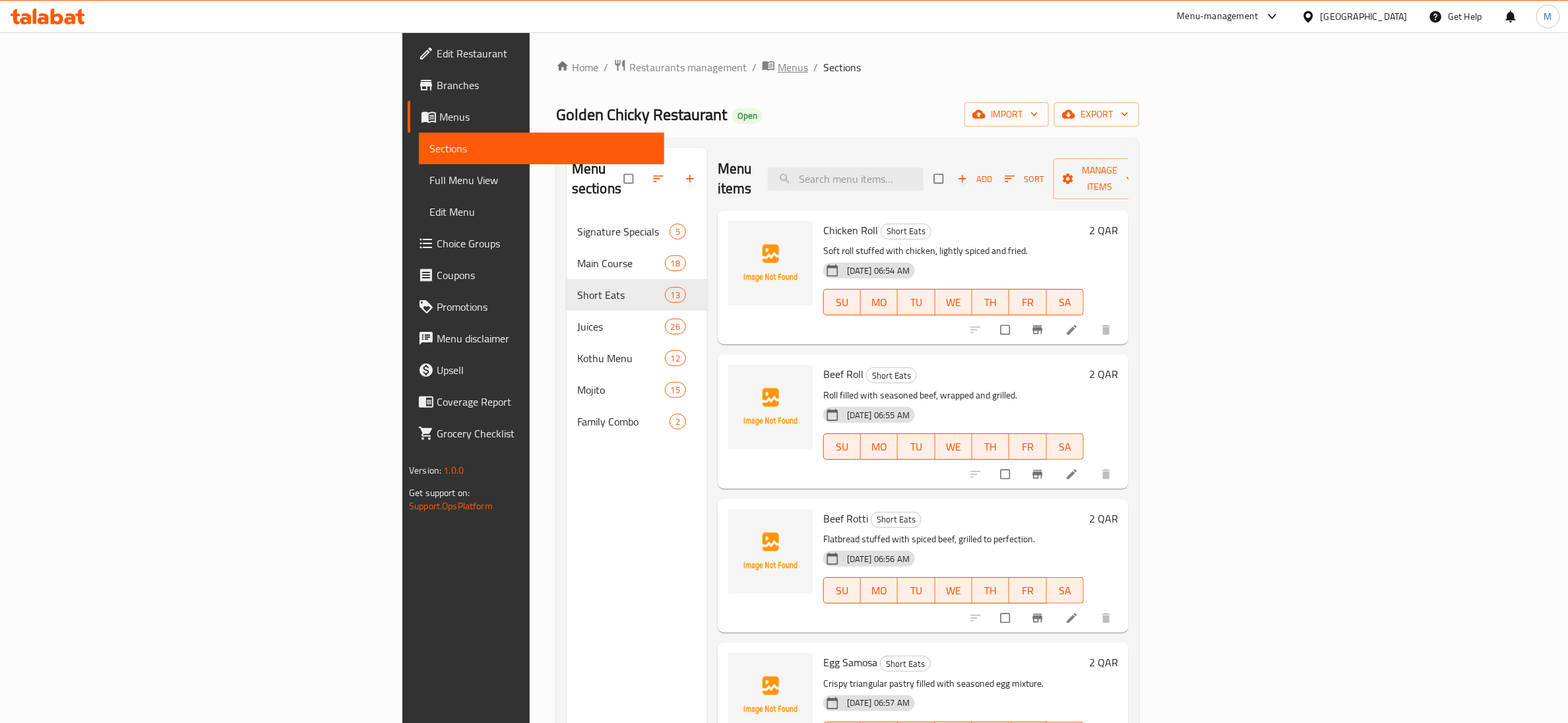
click at [778, 61] on span "Menus" at bounding box center [793, 67] width 30 height 16
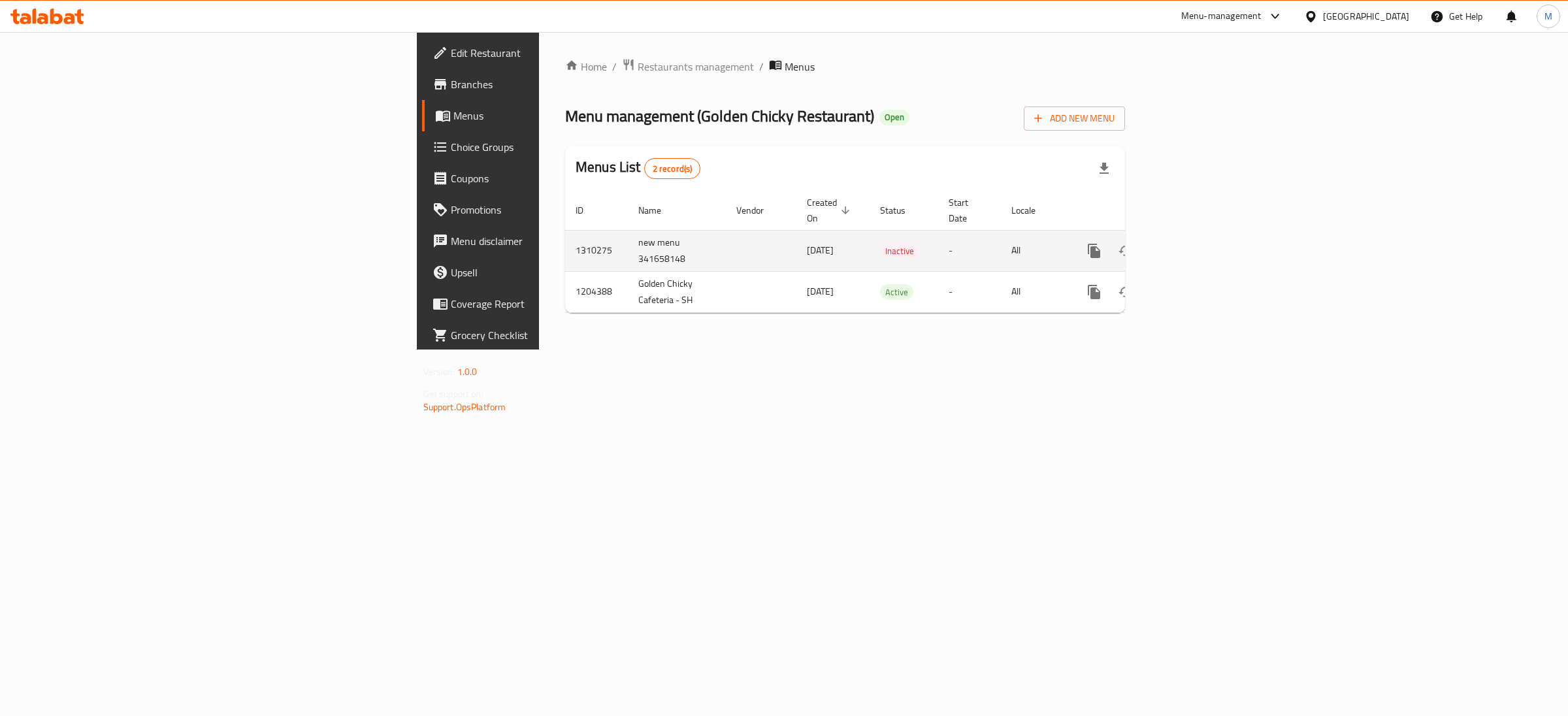
click at [565, 232] on td "1310275" at bounding box center [597, 250] width 63 height 41
copy td "1310275"
click at [565, 233] on td "1310275" at bounding box center [597, 250] width 63 height 41
click at [565, 232] on td "1310275" at bounding box center [597, 250] width 63 height 41
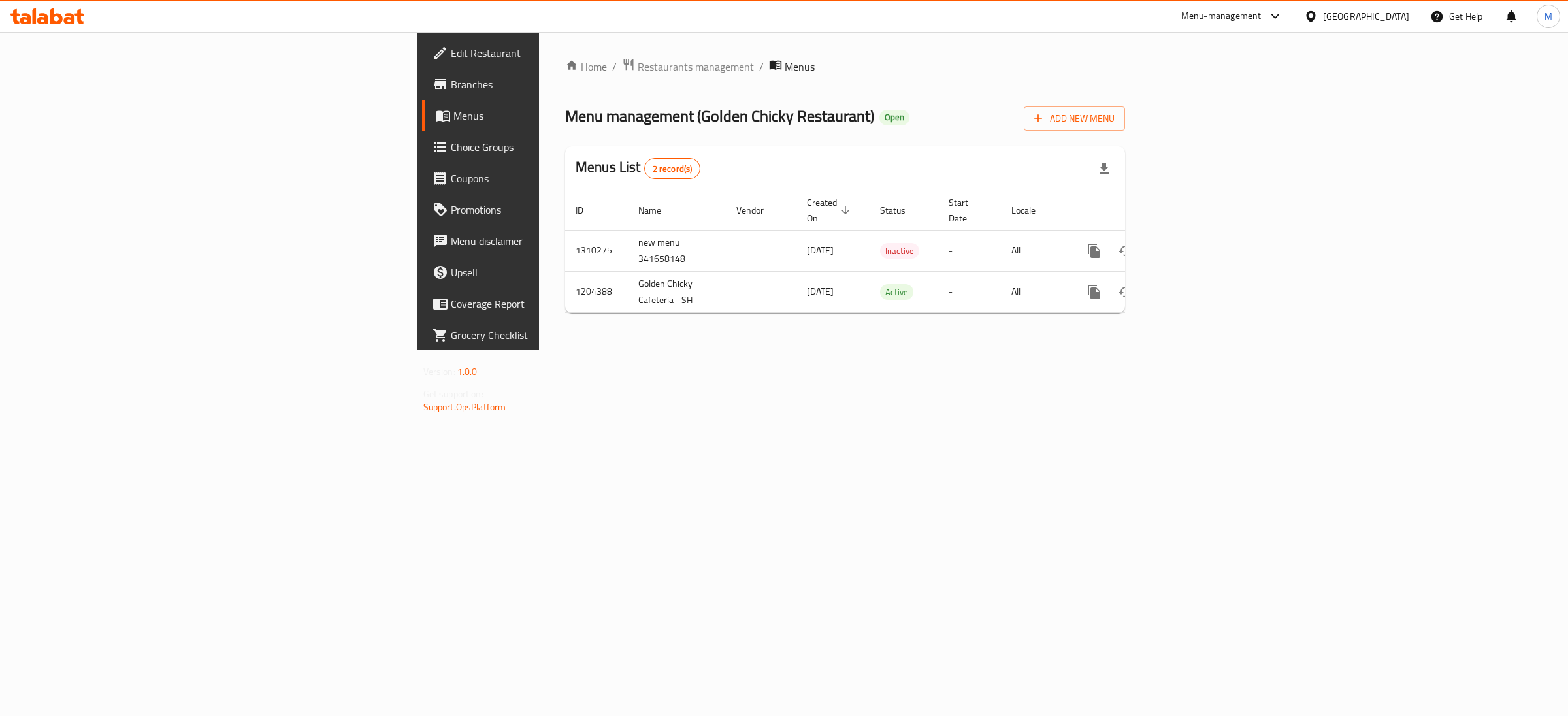
click at [539, 349] on div "Home / Restaurants management / Menus Menu management ( Golden Chicky Restauran…" at bounding box center [845, 190] width 612 height 317
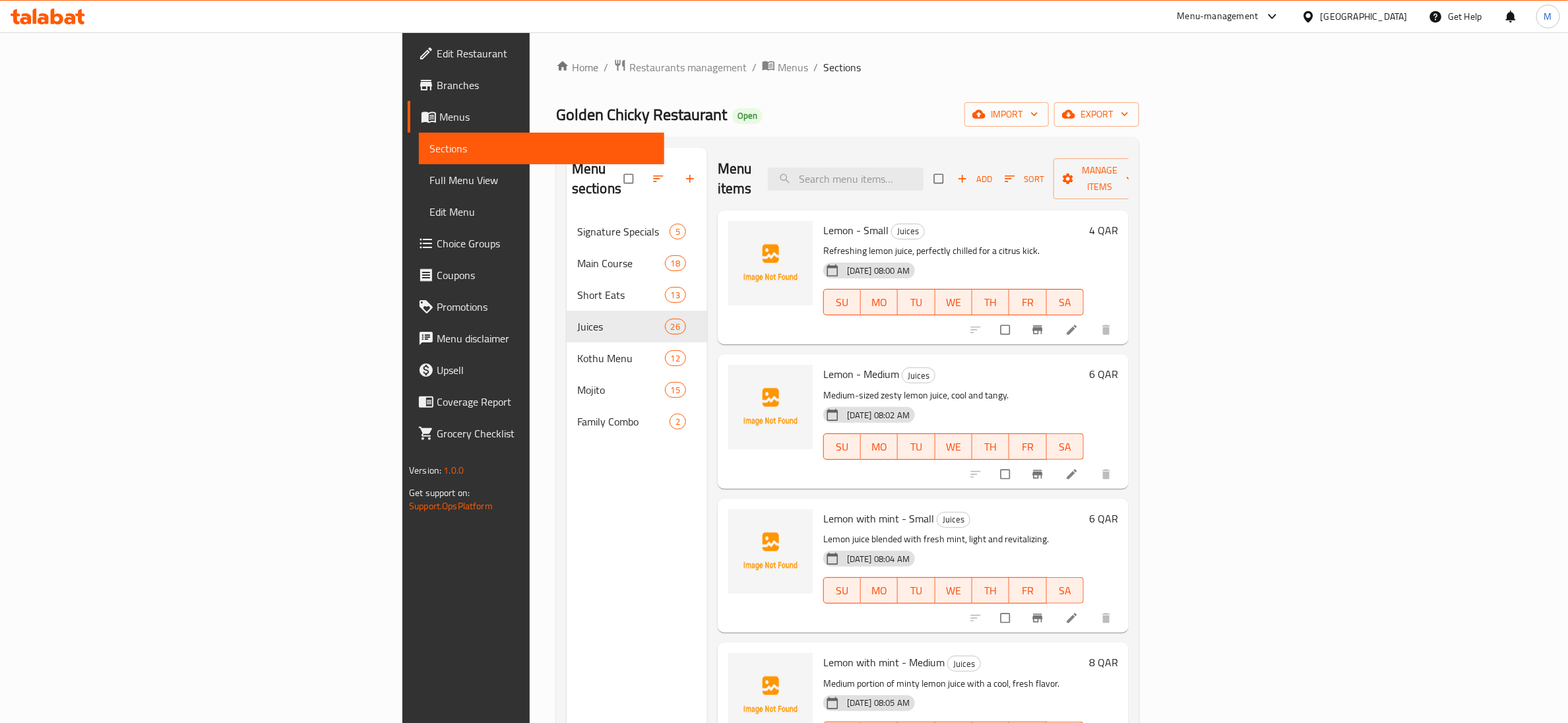
click at [1116, 60] on ol "Home / Restaurants management / Menus / Sections" at bounding box center [848, 67] width 583 height 17
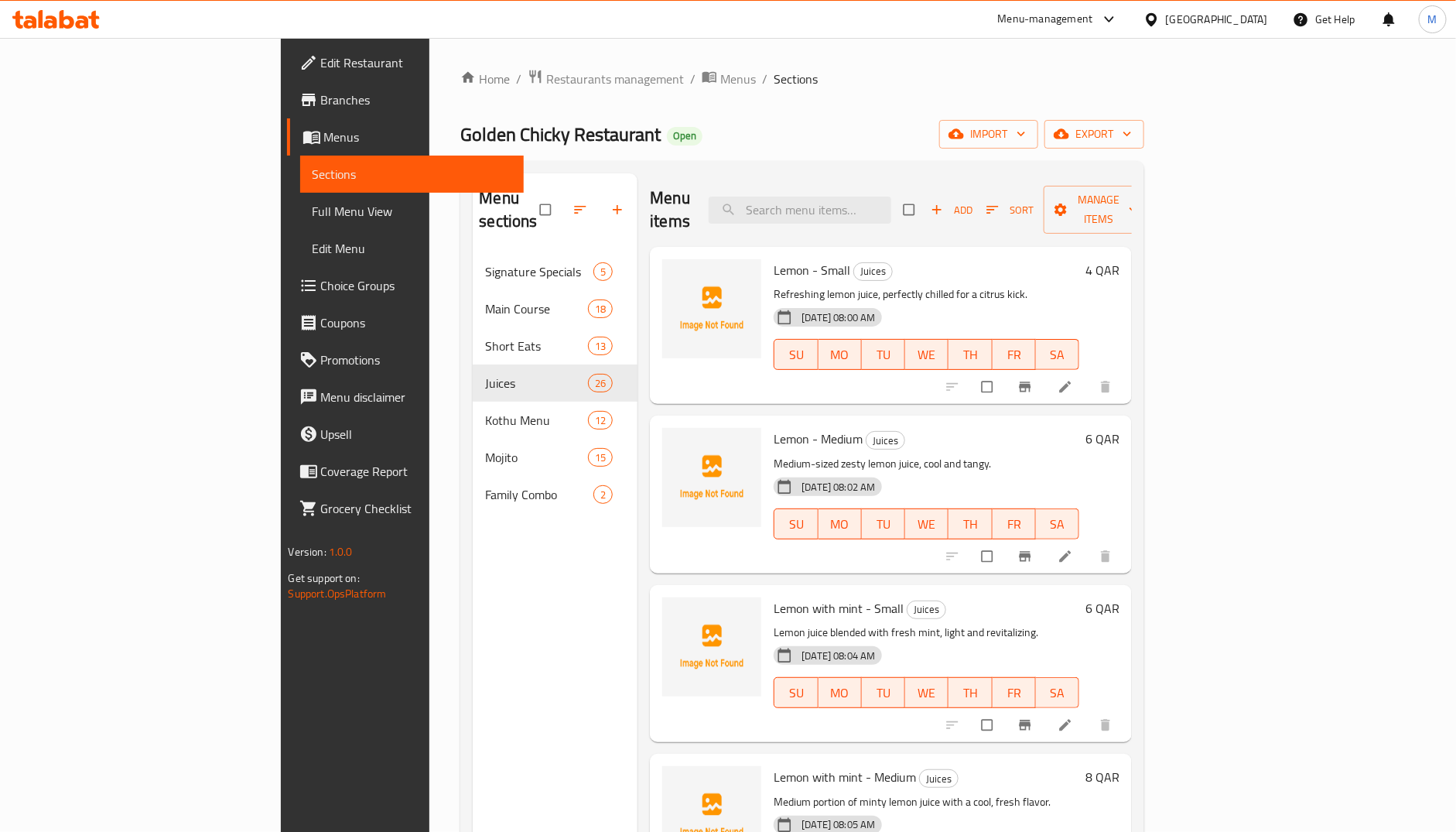
click at [68, 23] on icon at bounding box center [56, 19] width 88 height 19
